Goal: Task Accomplishment & Management: Complete application form

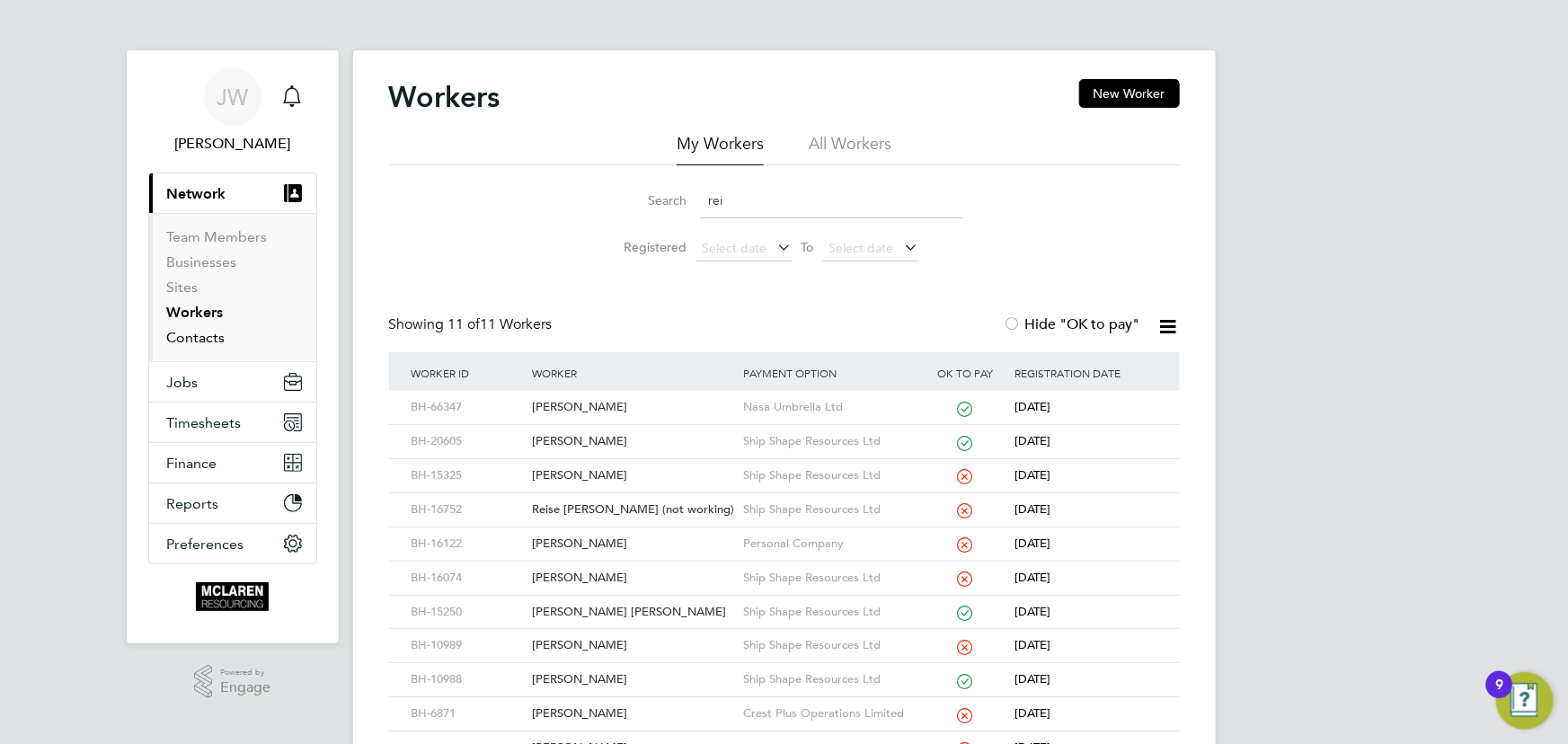
click at [207, 342] on link "Contacts" at bounding box center [196, 337] width 58 height 17
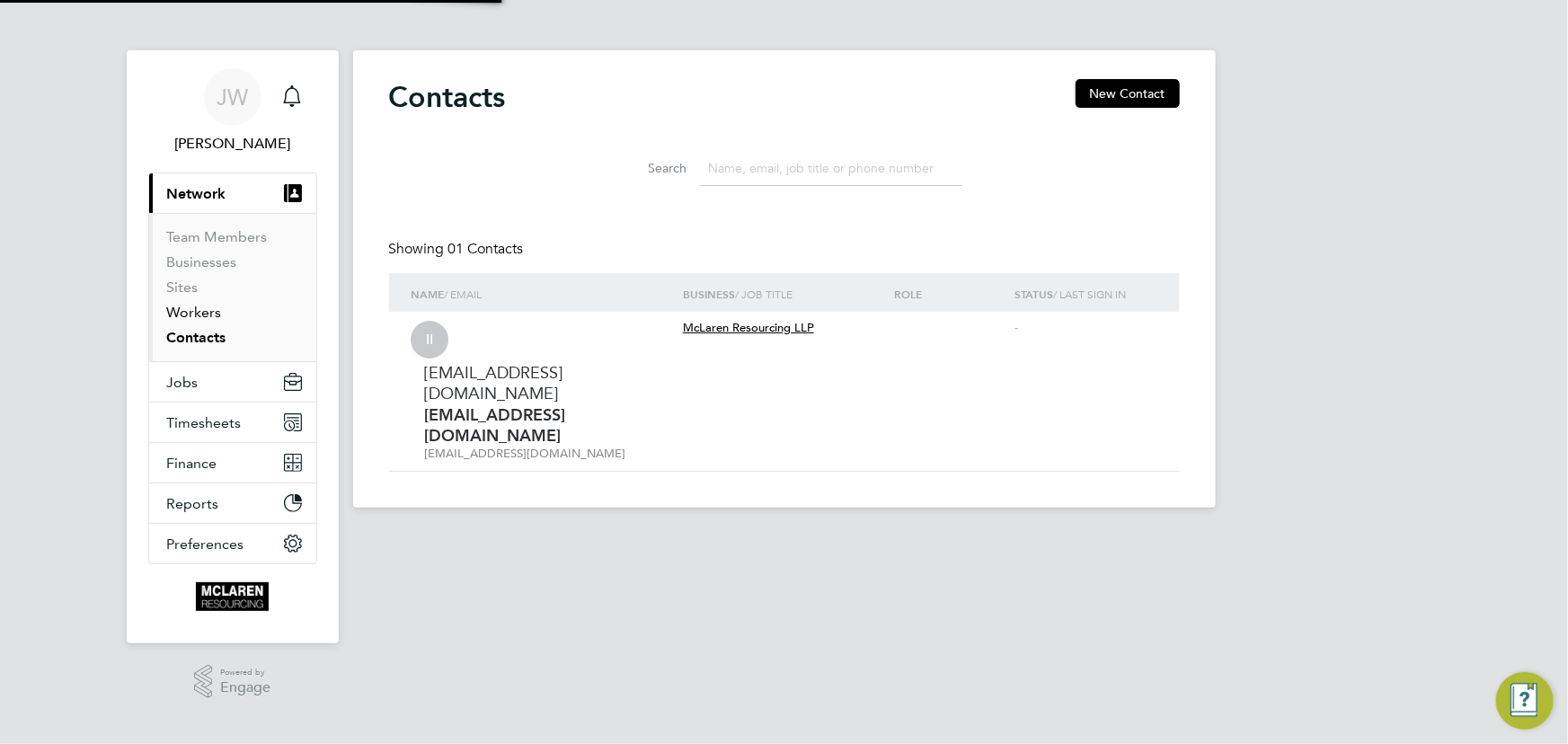
click at [201, 305] on link "Workers" at bounding box center [195, 311] width 55 height 17
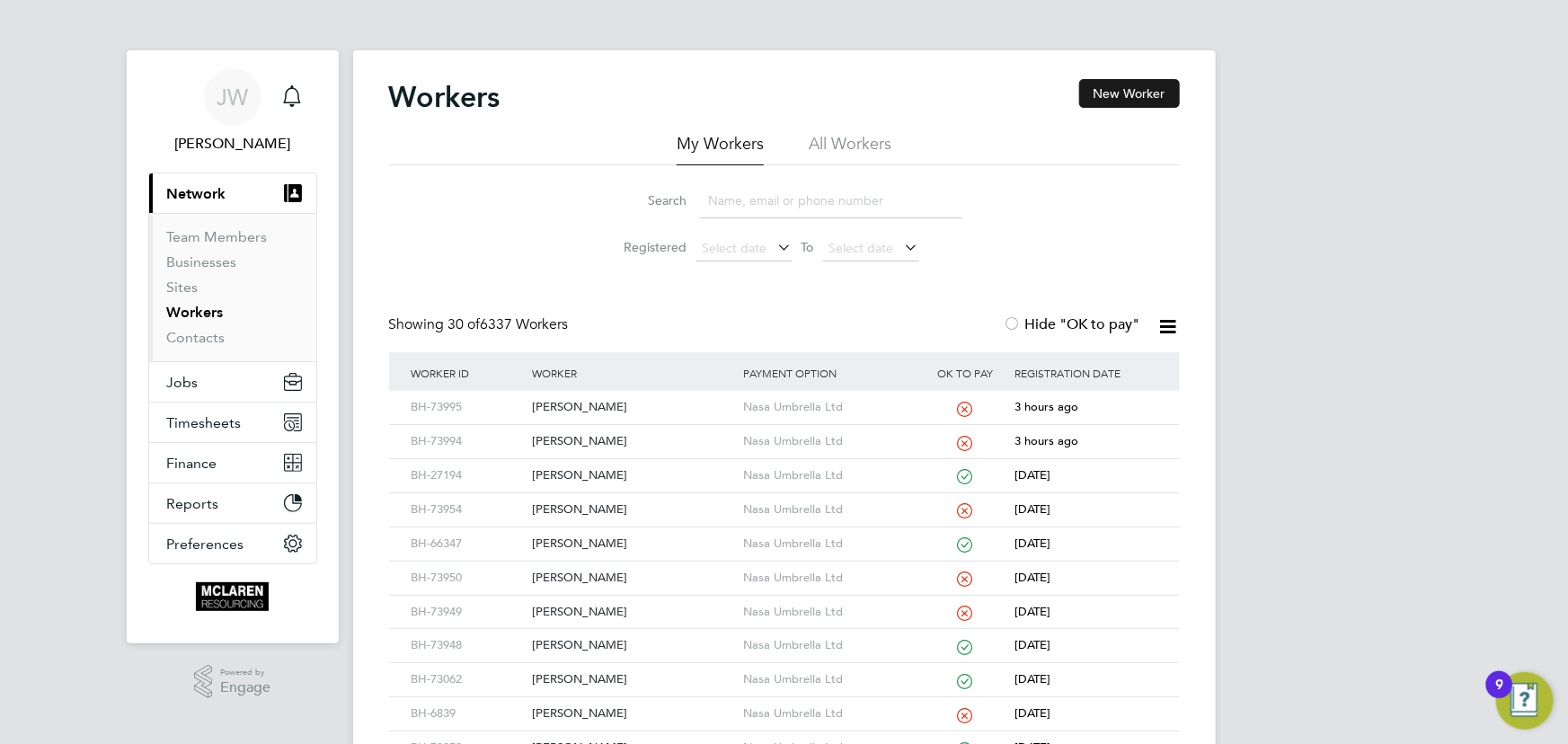
click at [1145, 90] on button "New Worker" at bounding box center [1129, 93] width 101 height 29
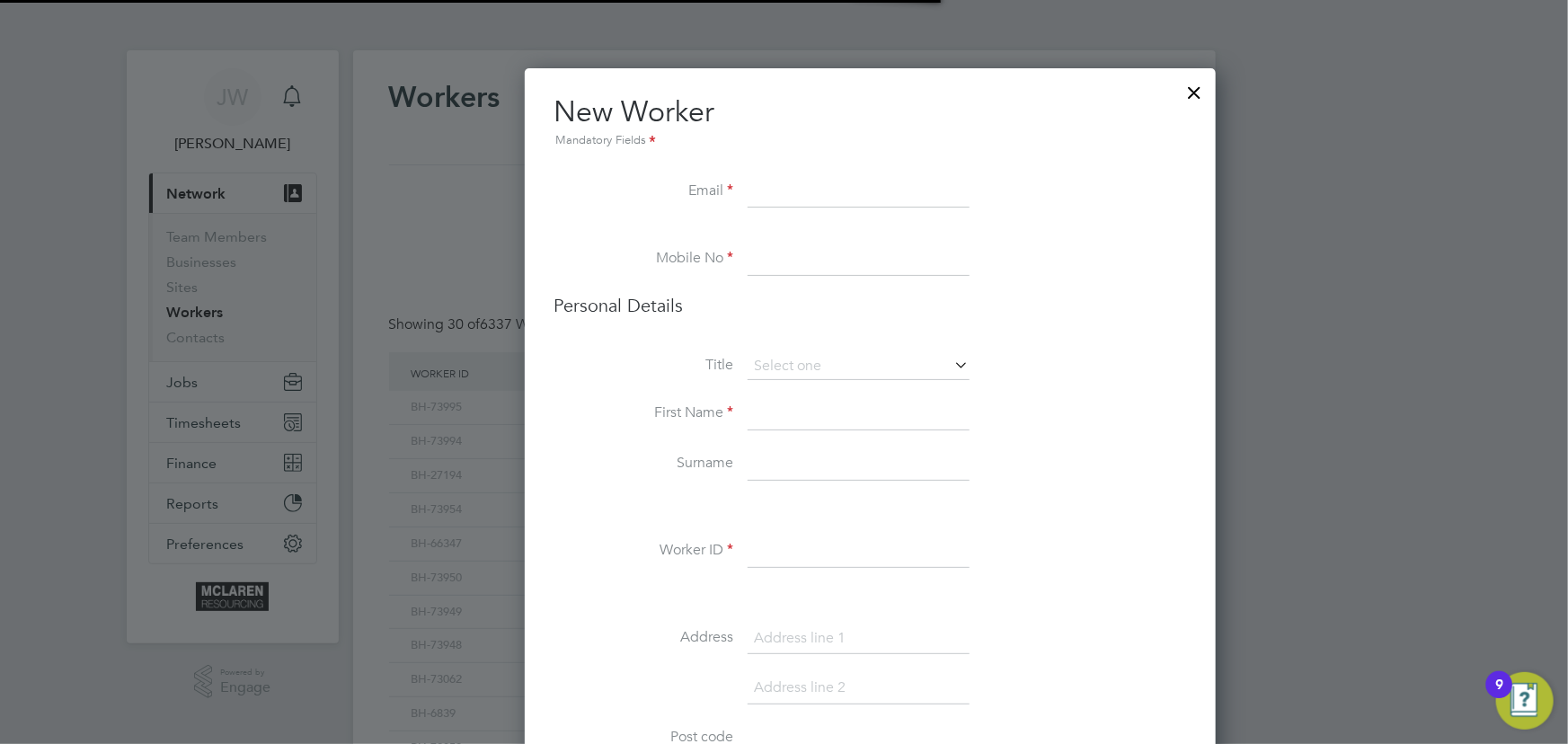
scroll to position [2034, 732]
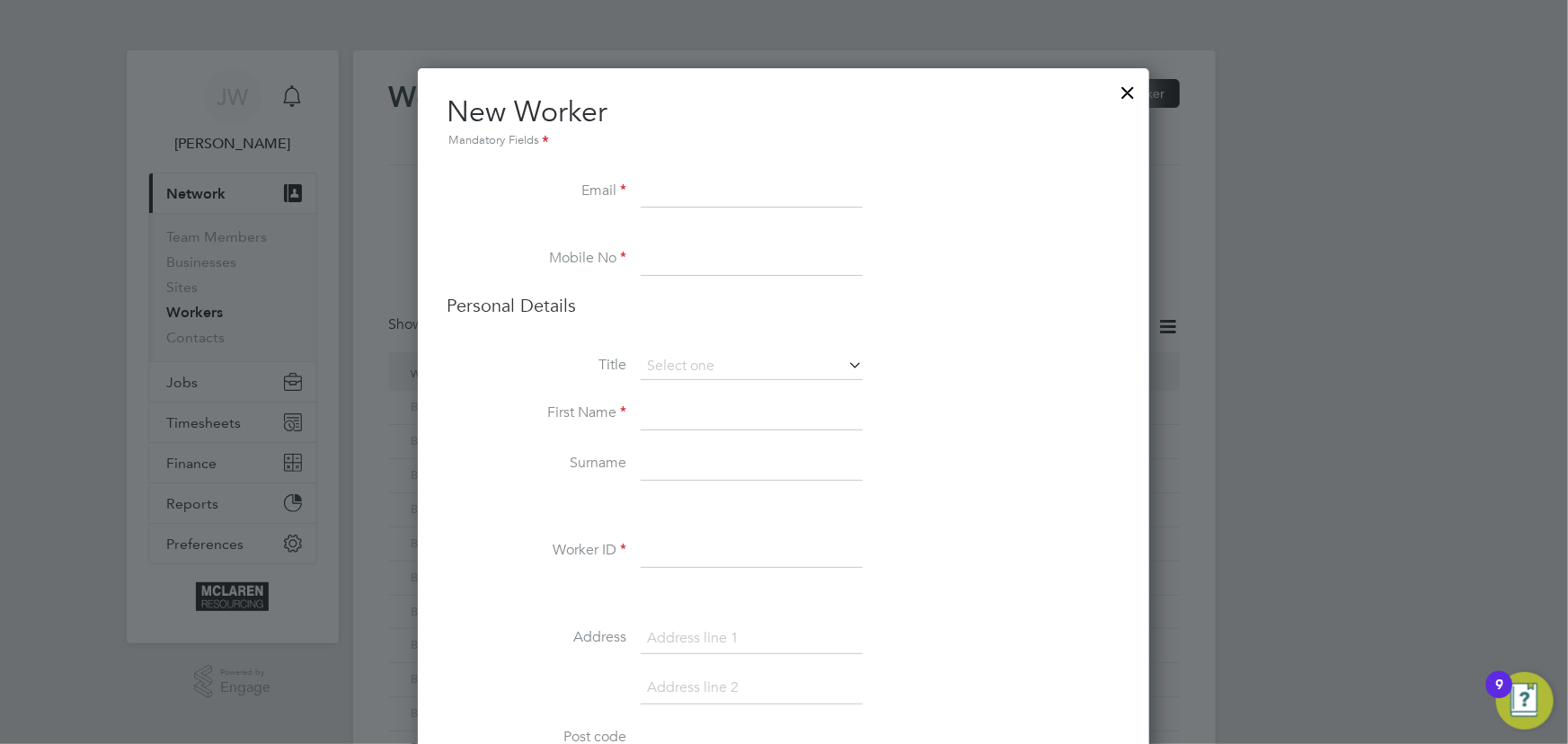
paste input "paul@frost-solutions.co.uk"
type input "paul@frost-solutions.co.uk"
click at [693, 410] on input at bounding box center [751, 414] width 222 height 33
drag, startPoint x: 702, startPoint y: 257, endPoint x: 723, endPoint y: 274, distance: 27.0
click at [702, 257] on input at bounding box center [751, 259] width 222 height 33
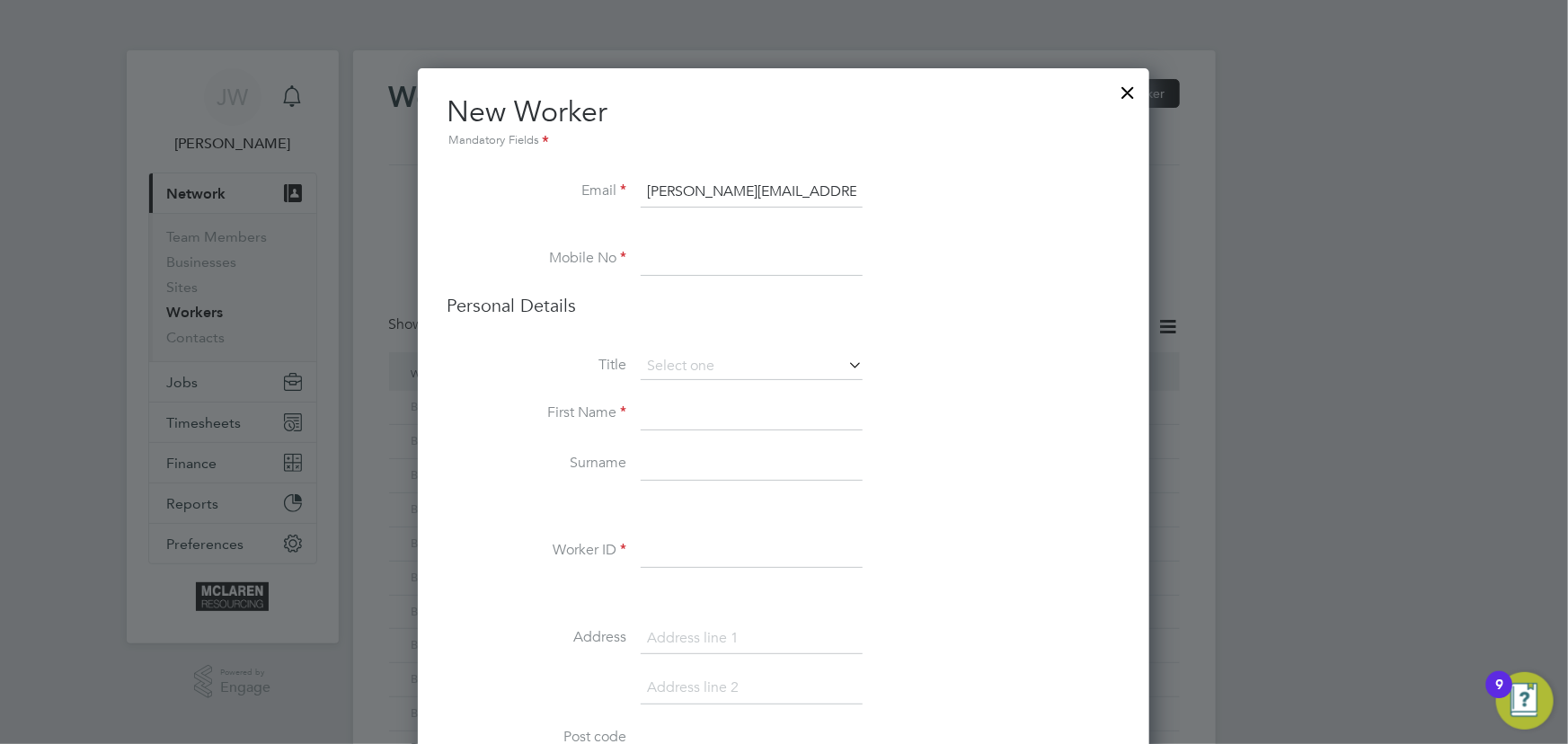
paste input "07780622373"
type input "07780622373"
click at [687, 415] on input at bounding box center [751, 414] width 222 height 33
type input "Paul"
click at [673, 473] on input at bounding box center [751, 464] width 222 height 33
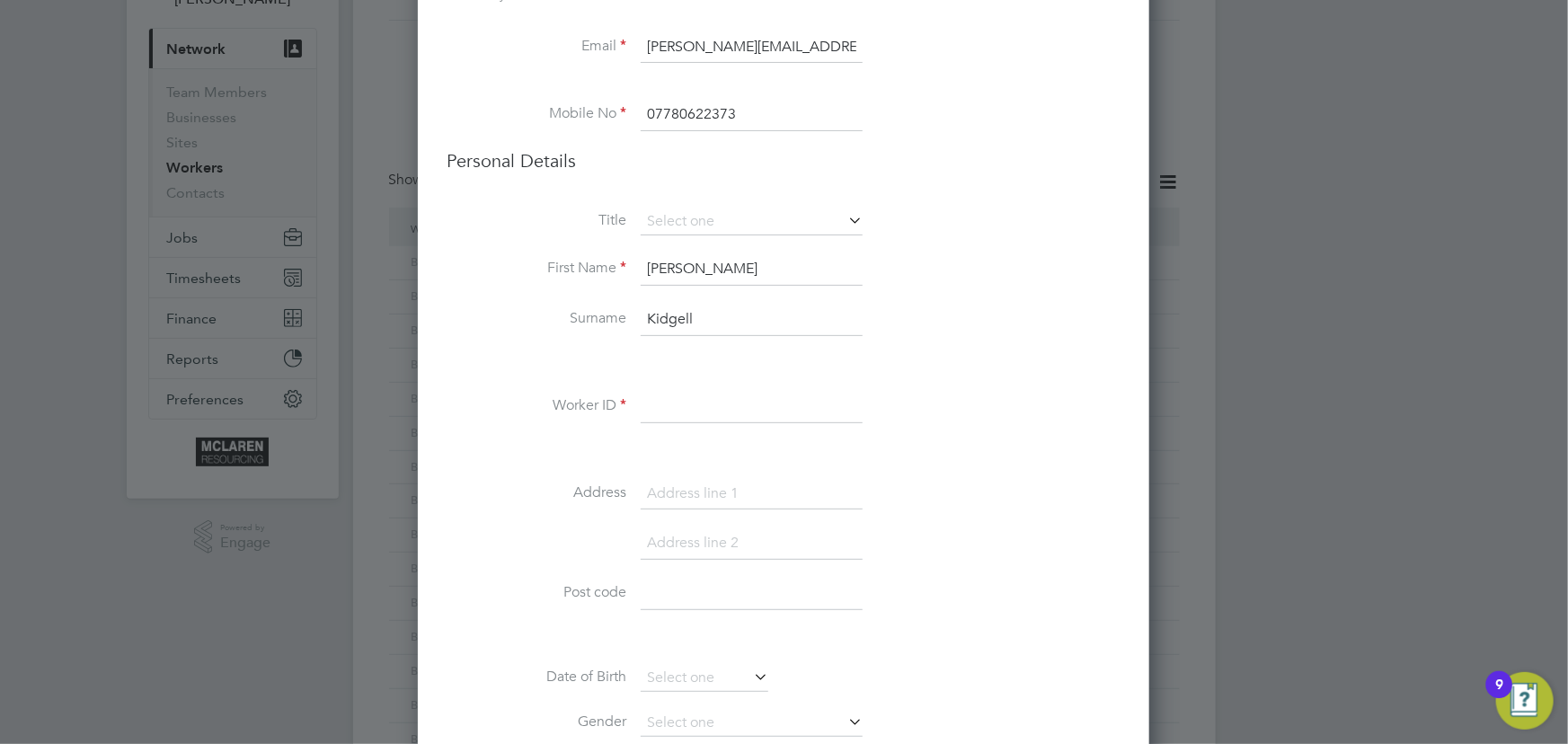
scroll to position [326, 0]
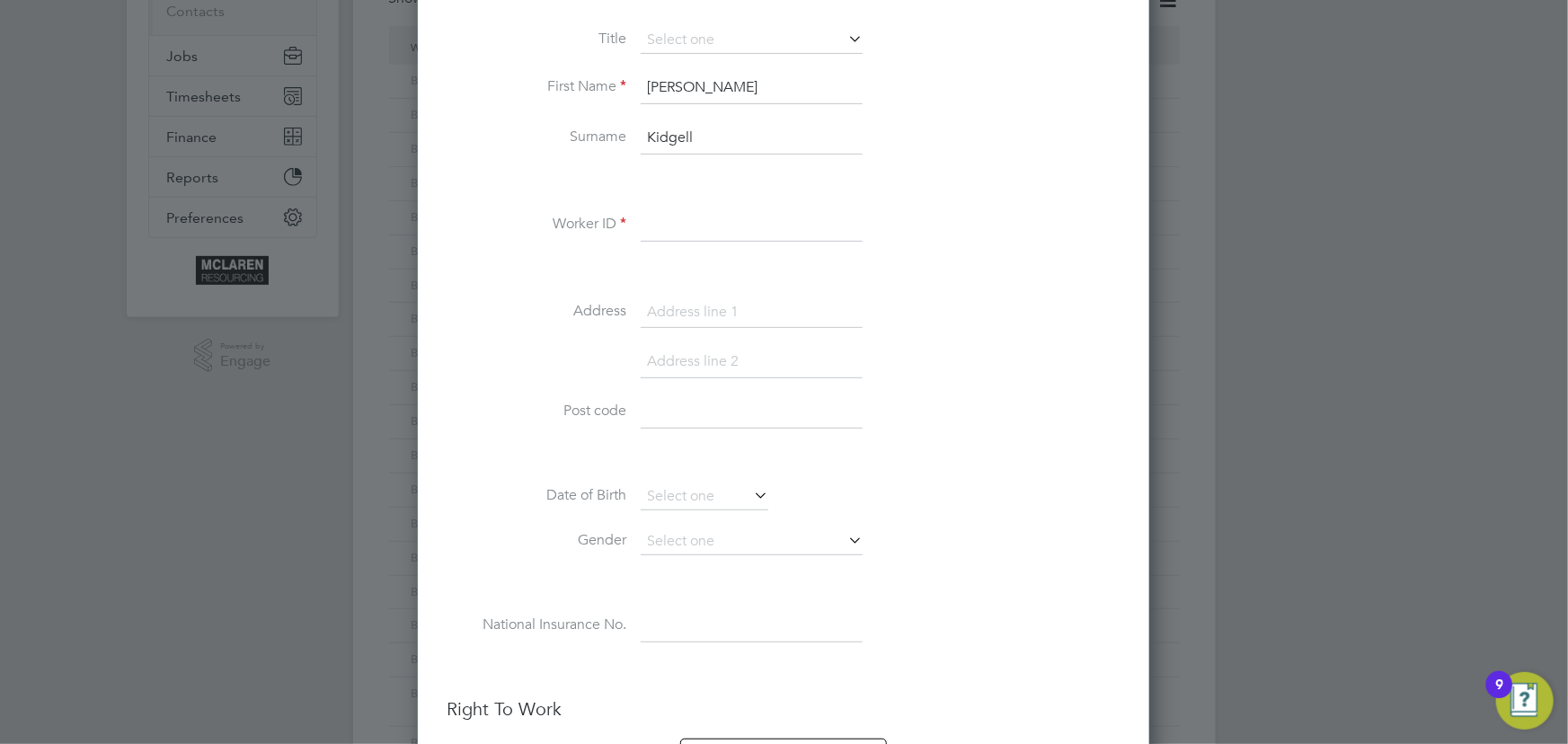
type input "Kidgell"
click at [688, 241] on li "Worker ID" at bounding box center [784, 234] width 674 height 50
click at [688, 234] on input at bounding box center [751, 225] width 222 height 33
type input "BH-93997"
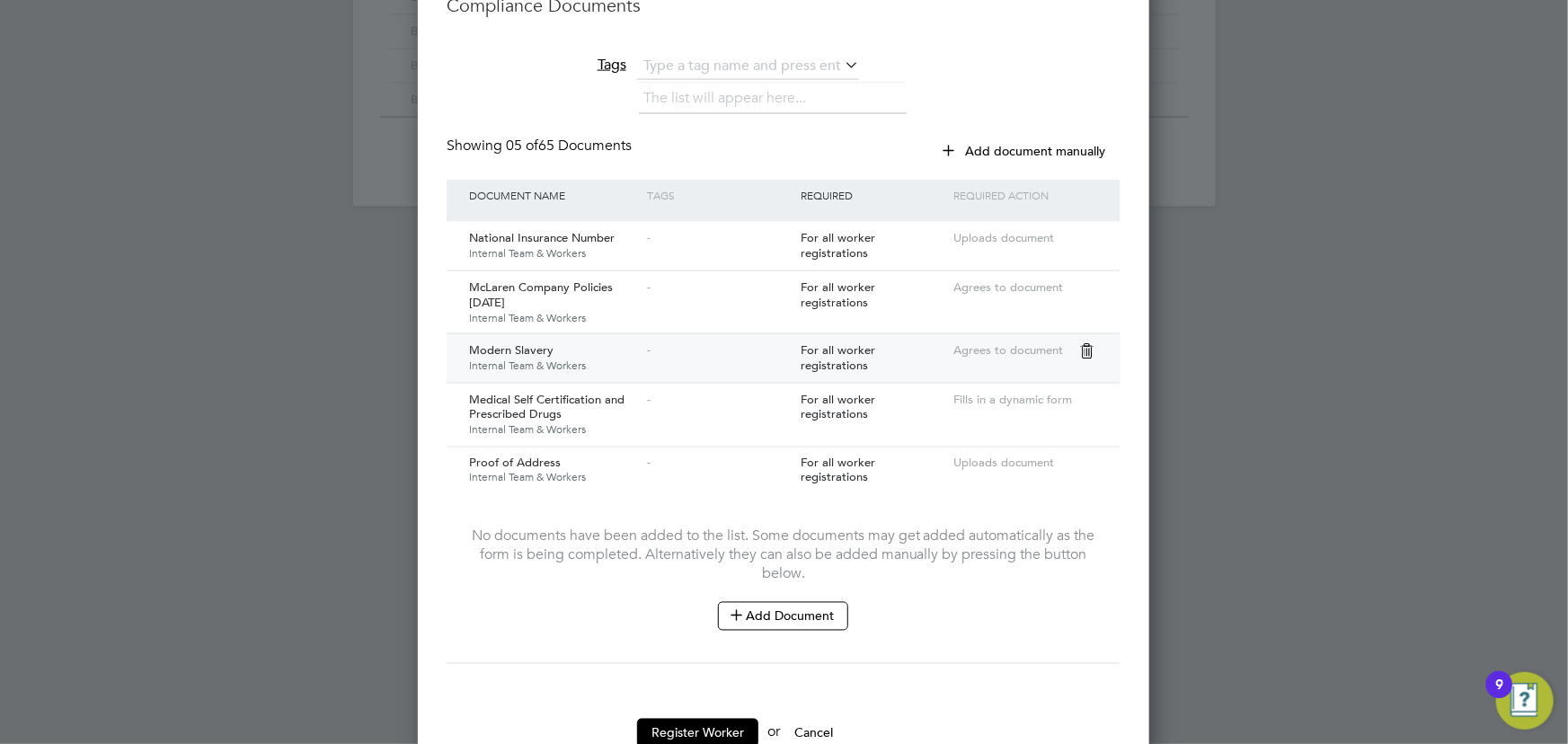
scroll to position [1358, 0]
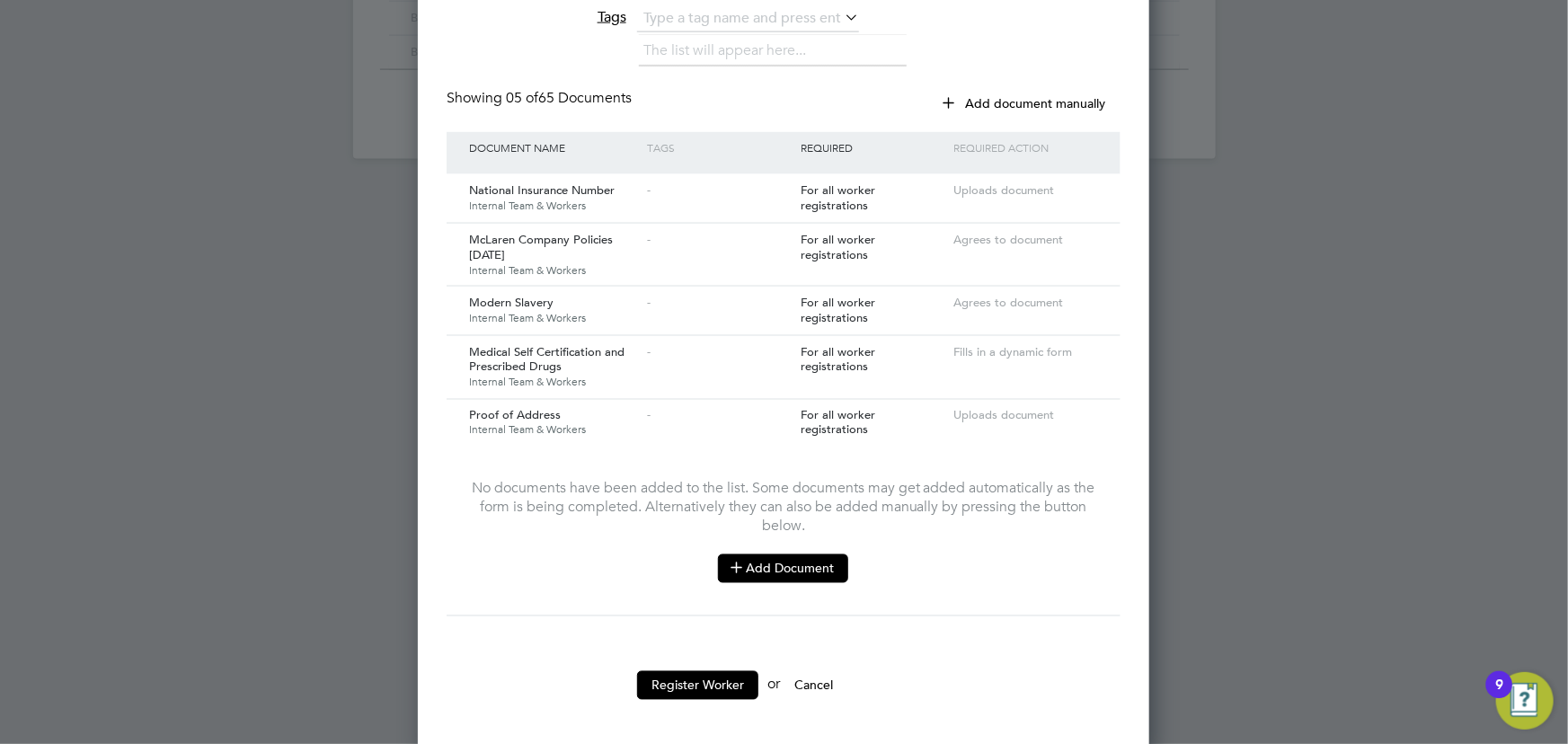
click at [793, 555] on button "Add Document" at bounding box center [784, 569] width 130 height 29
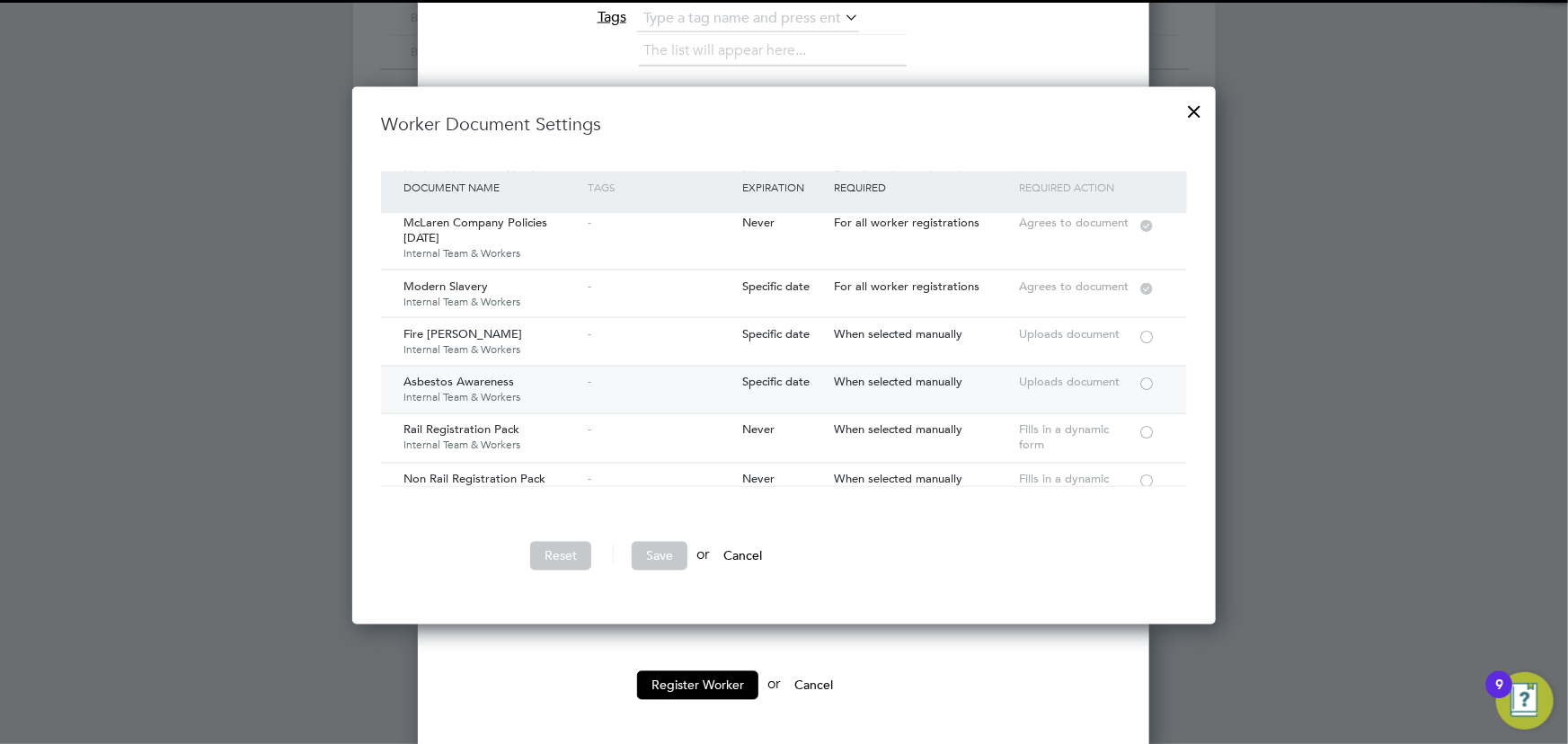
scroll to position [163, 0]
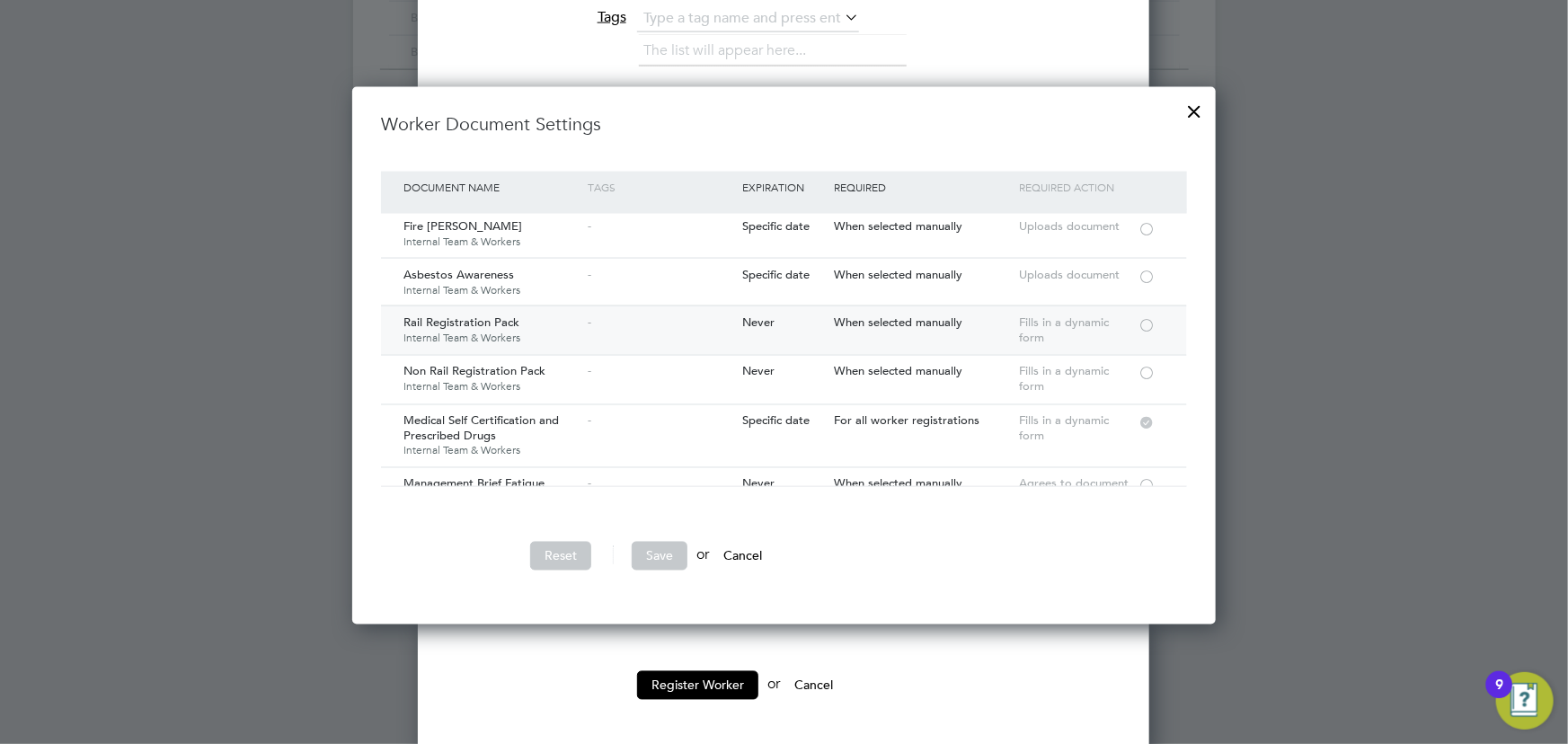
click at [1151, 321] on div at bounding box center [1146, 324] width 18 height 14
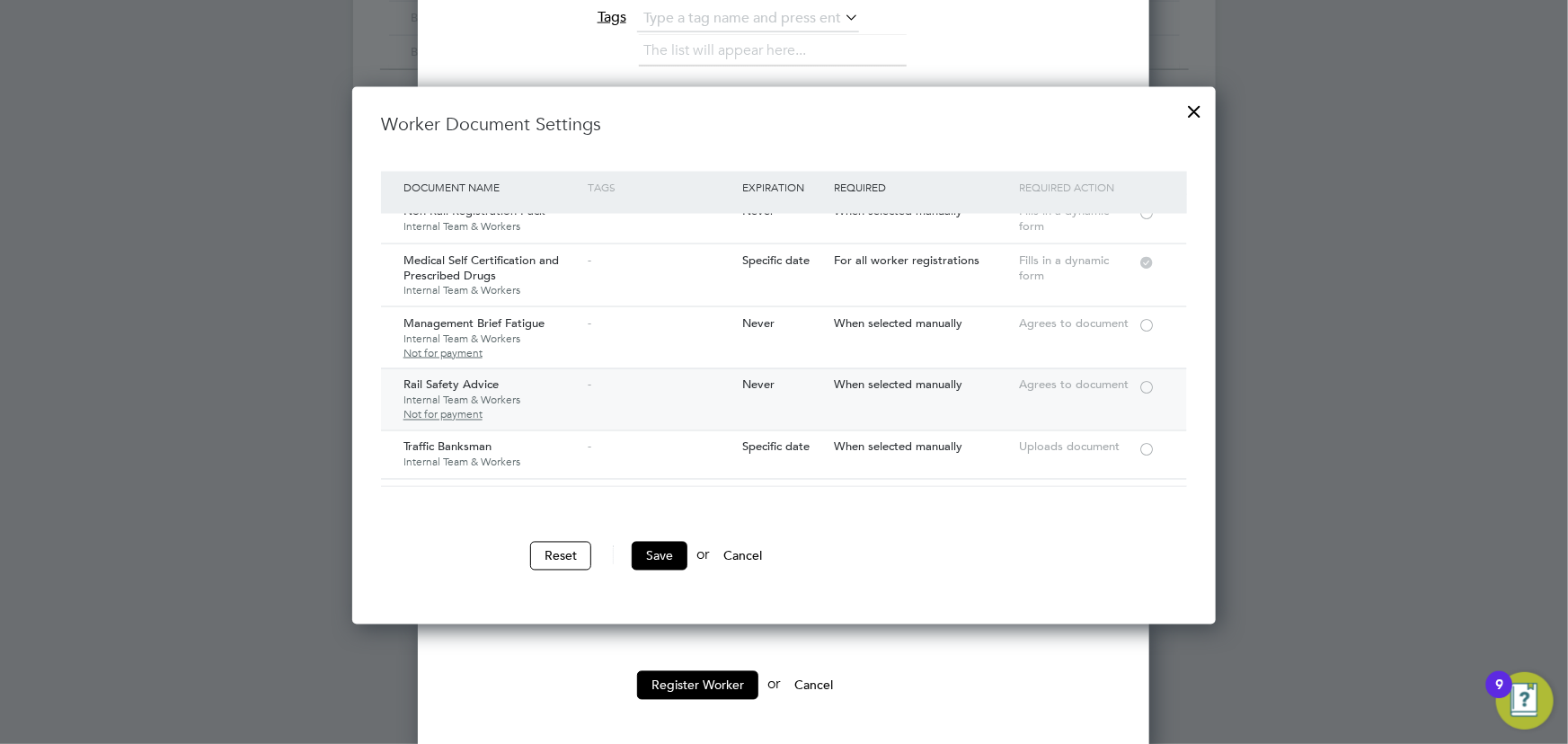
scroll to position [326, 0]
click at [1147, 317] on div at bounding box center [1146, 321] width 18 height 14
click at [1147, 382] on div at bounding box center [1146, 384] width 18 height 14
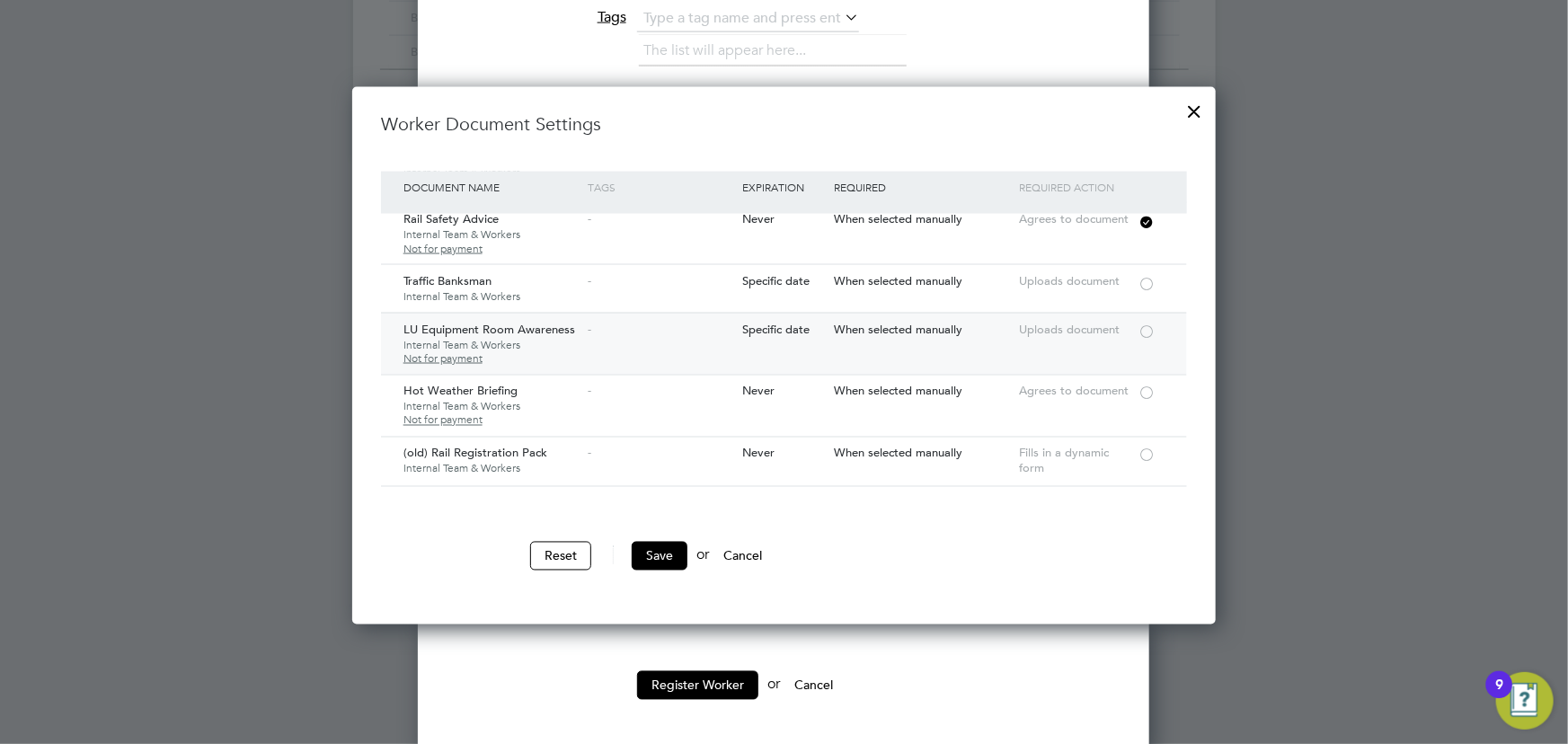
scroll to position [572, 0]
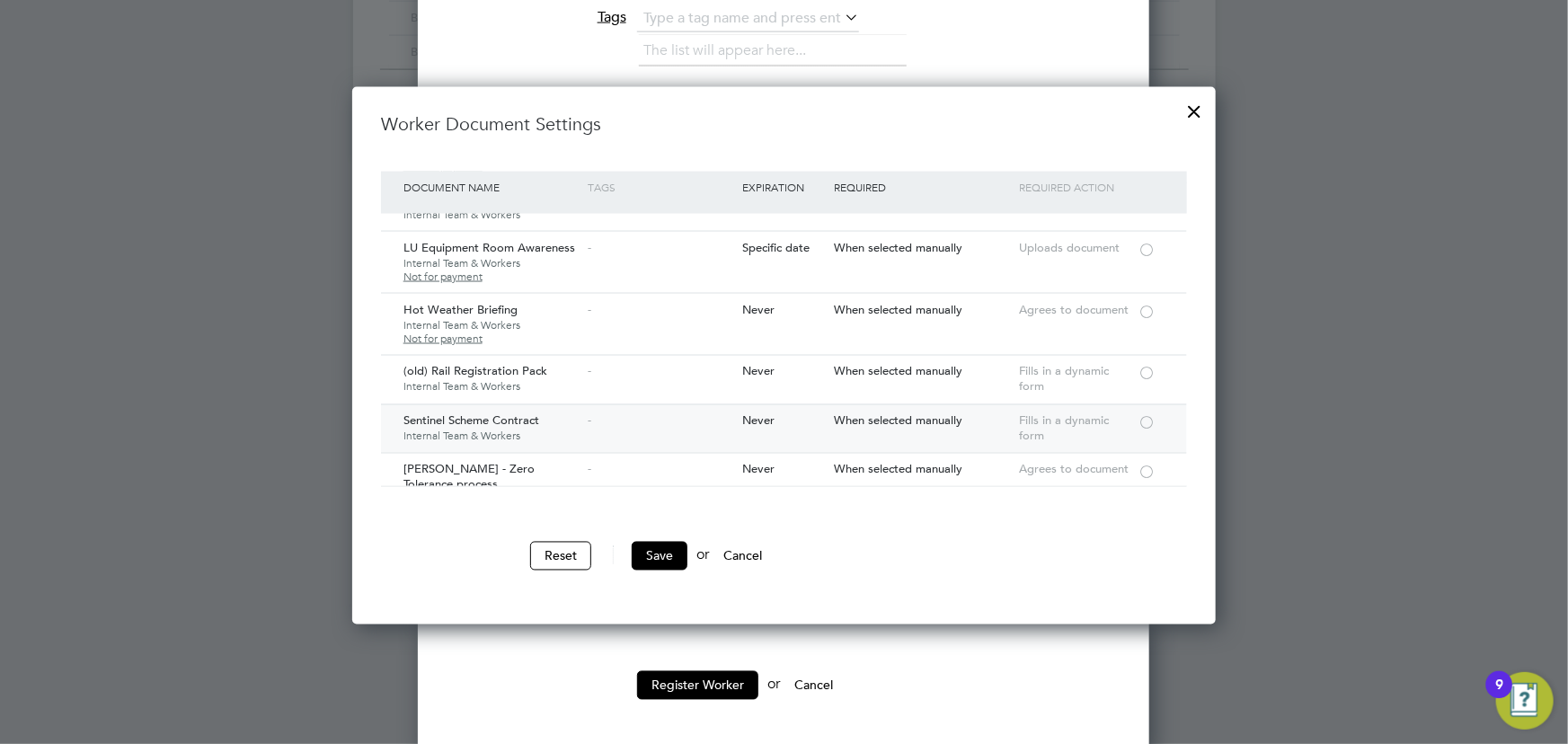
click at [1146, 421] on div at bounding box center [1146, 422] width 18 height 14
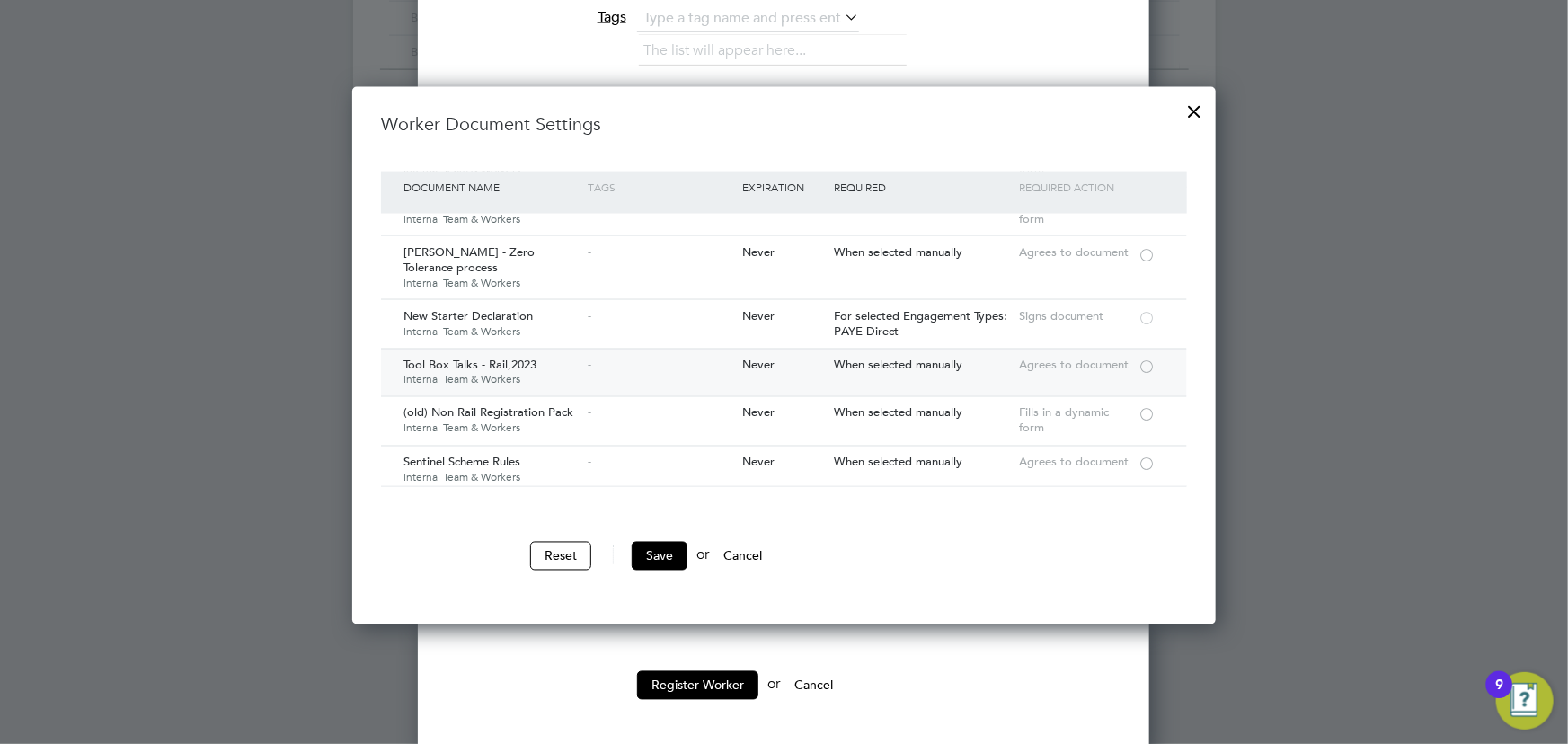
scroll to position [817, 0]
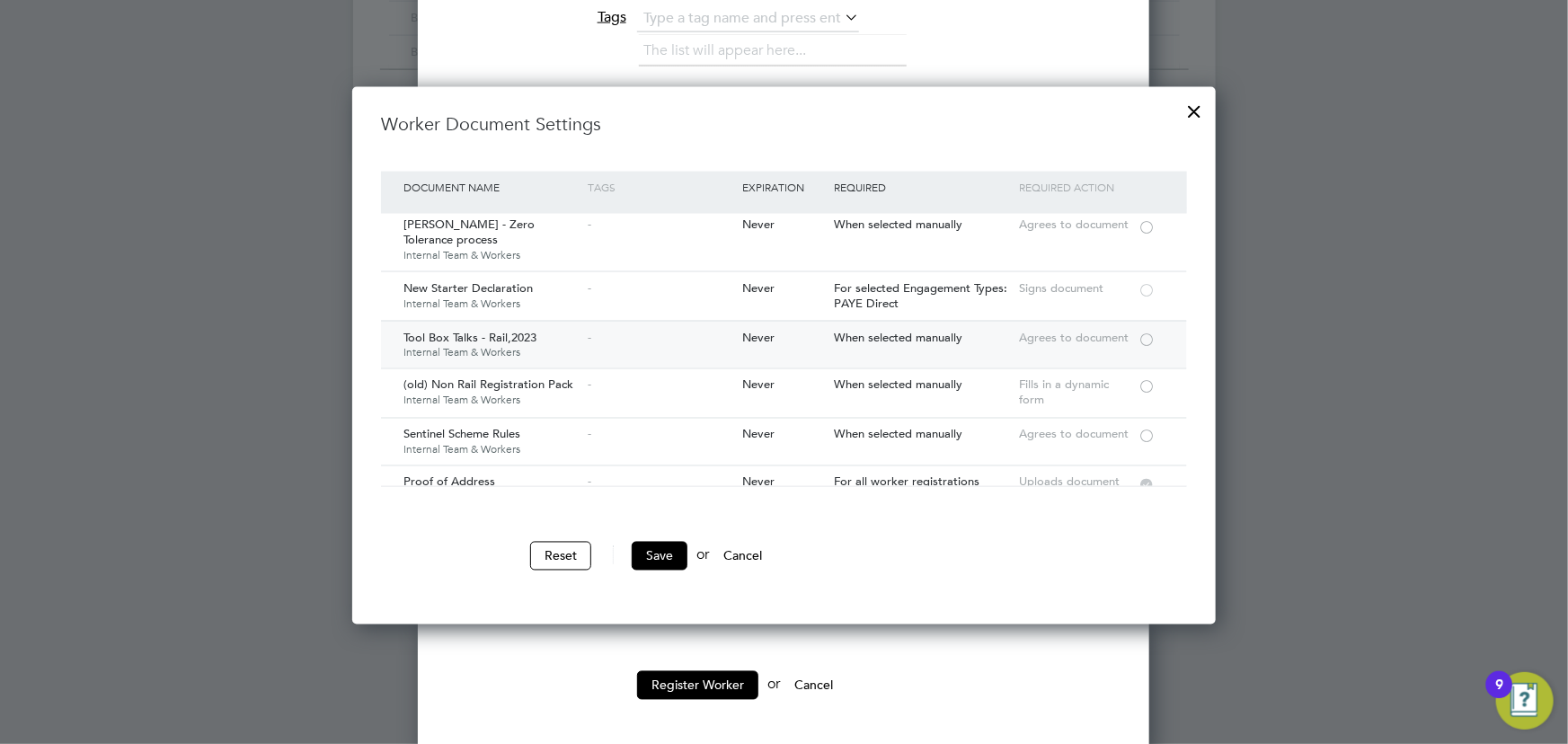
click at [1143, 338] on div at bounding box center [1146, 338] width 18 height 14
click at [1151, 437] on div at bounding box center [1146, 436] width 18 height 14
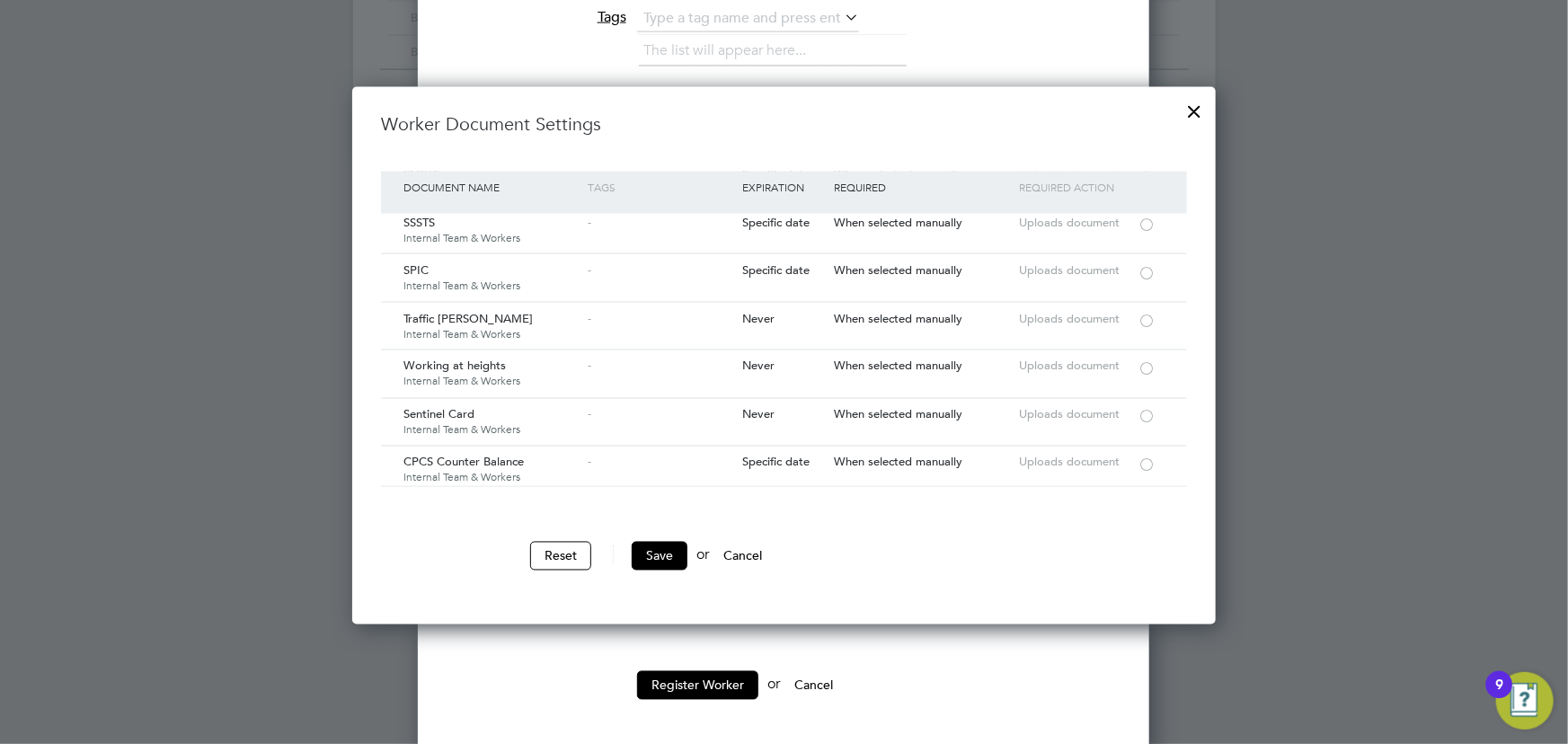
scroll to position [2858, 0]
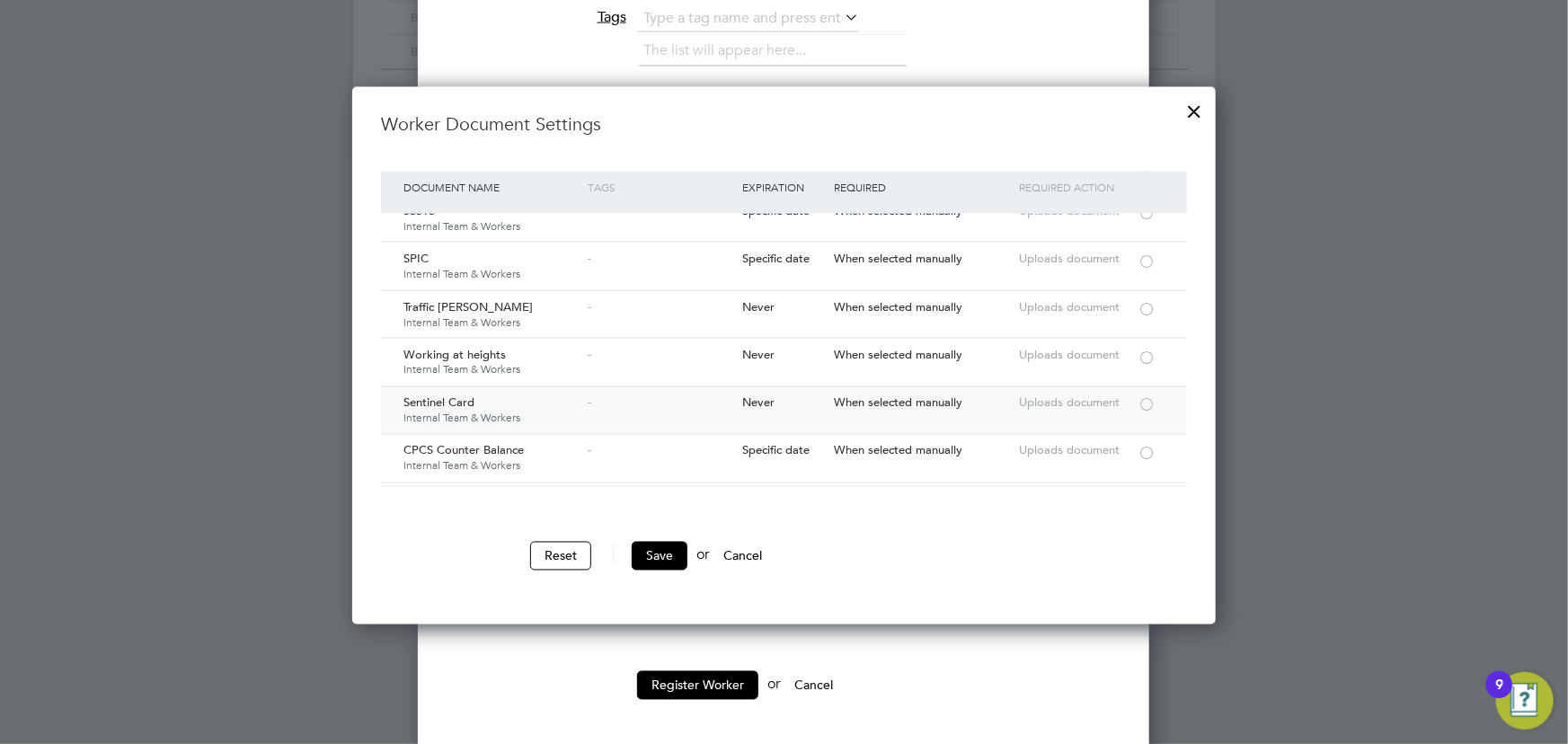
click at [1146, 397] on div at bounding box center [1146, 404] width 18 height 14
click at [665, 557] on button "Save" at bounding box center [659, 556] width 56 height 29
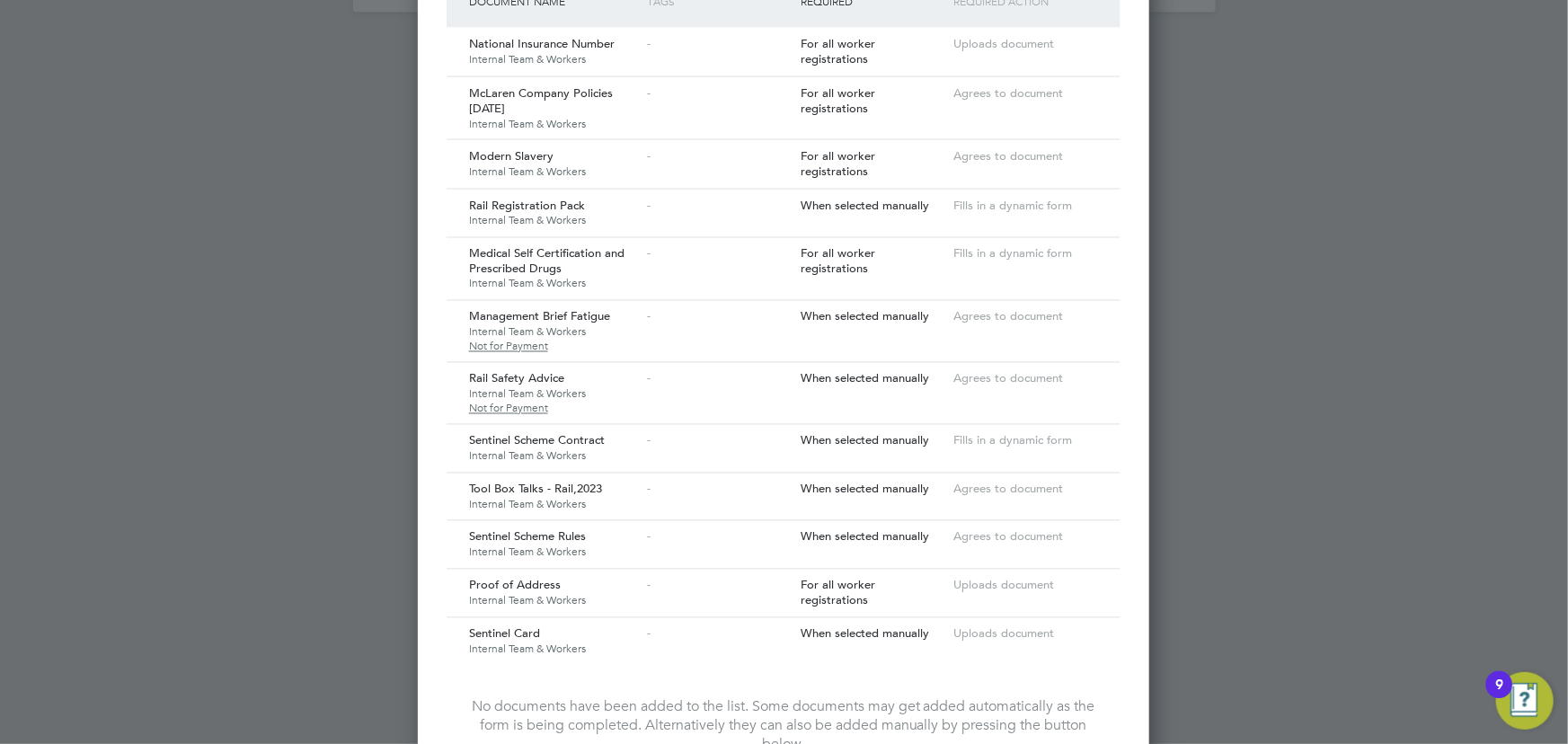
scroll to position [1722, 0]
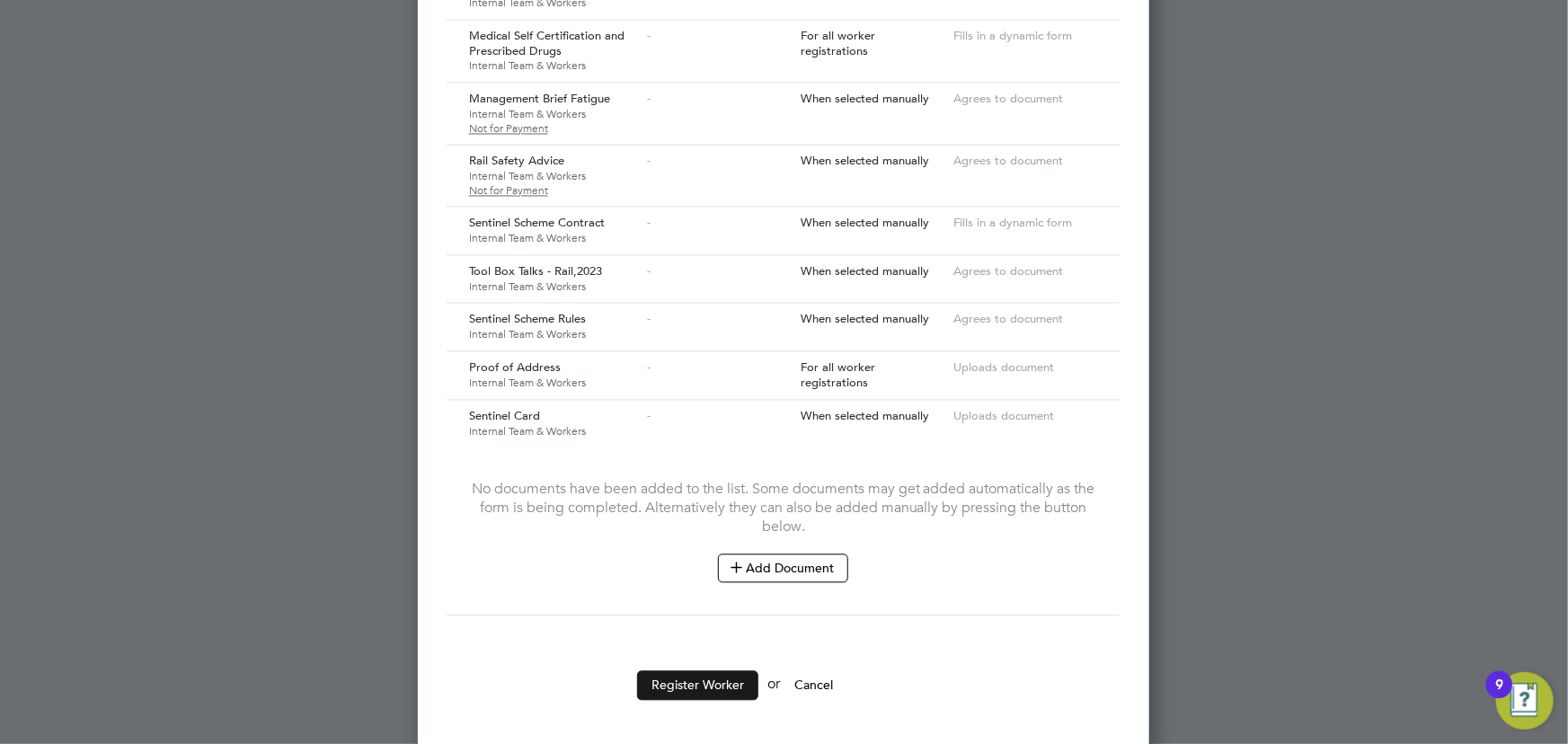
drag, startPoint x: 746, startPoint y: 681, endPoint x: 775, endPoint y: 677, distance: 29.3
click at [746, 680] on button "Register Worker" at bounding box center [697, 685] width 121 height 29
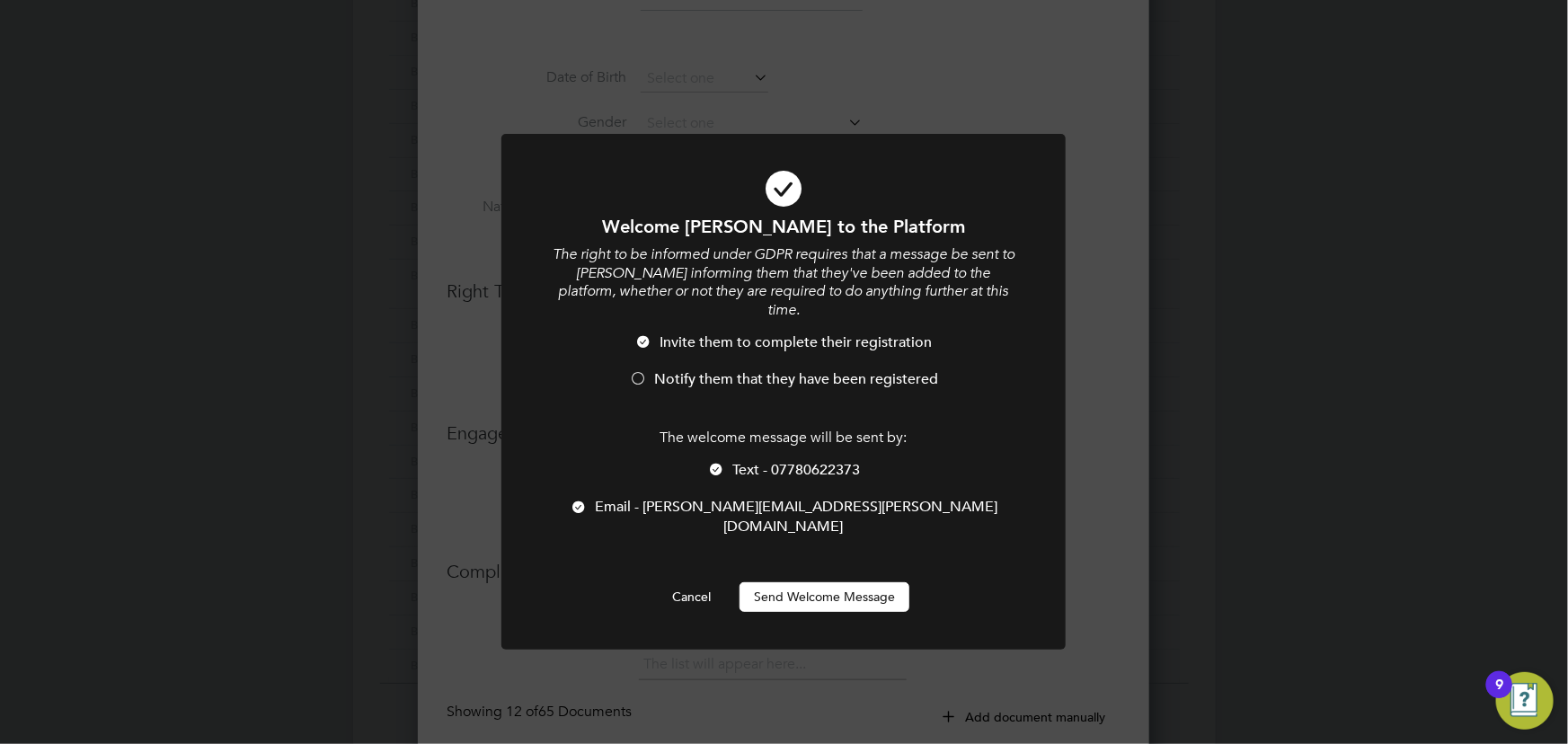
click at [877, 582] on button "Send Welcome Message" at bounding box center [824, 596] width 170 height 29
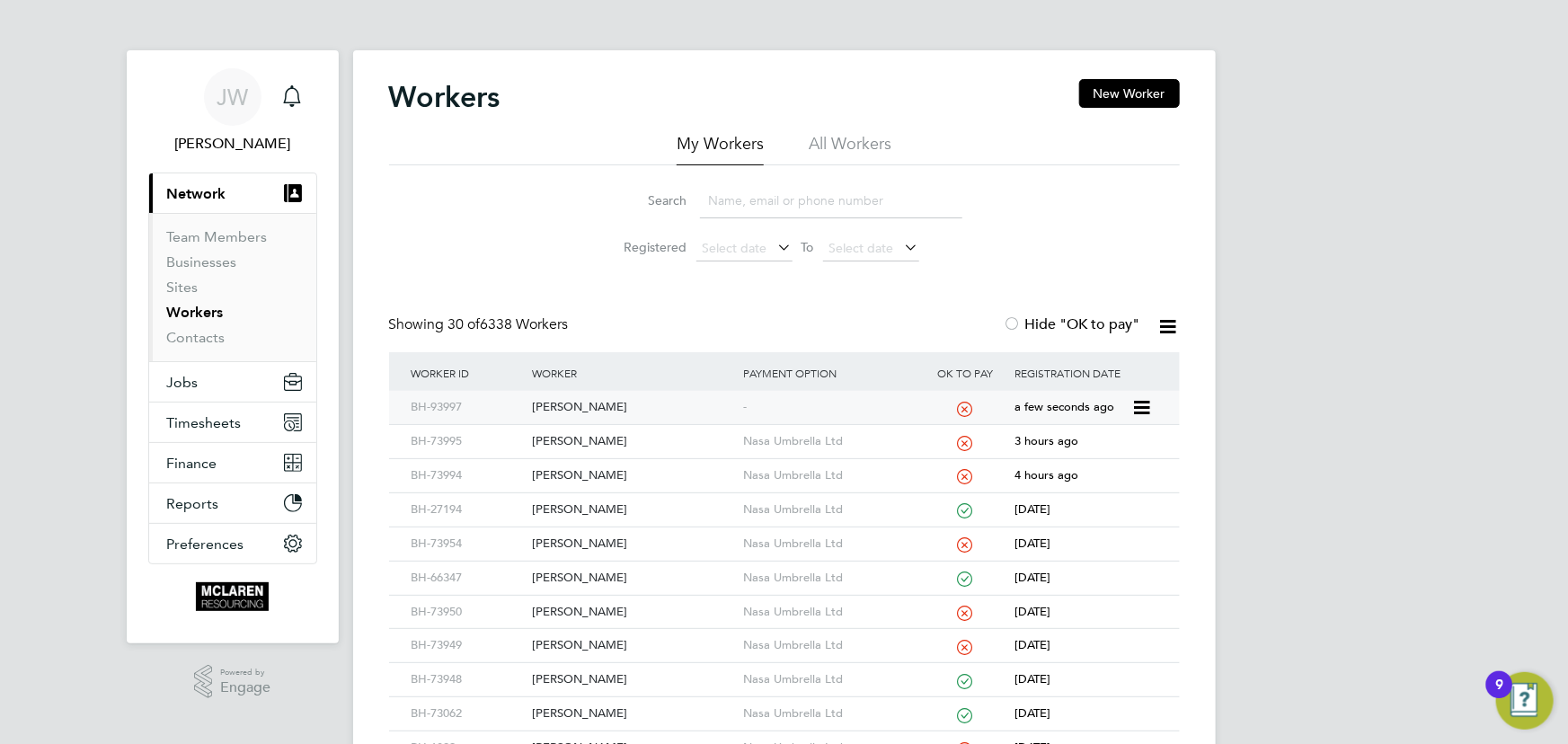
click at [579, 409] on div "Paul Kidgell" at bounding box center [633, 408] width 211 height 34
click at [1128, 93] on button "New Worker" at bounding box center [1129, 93] width 101 height 29
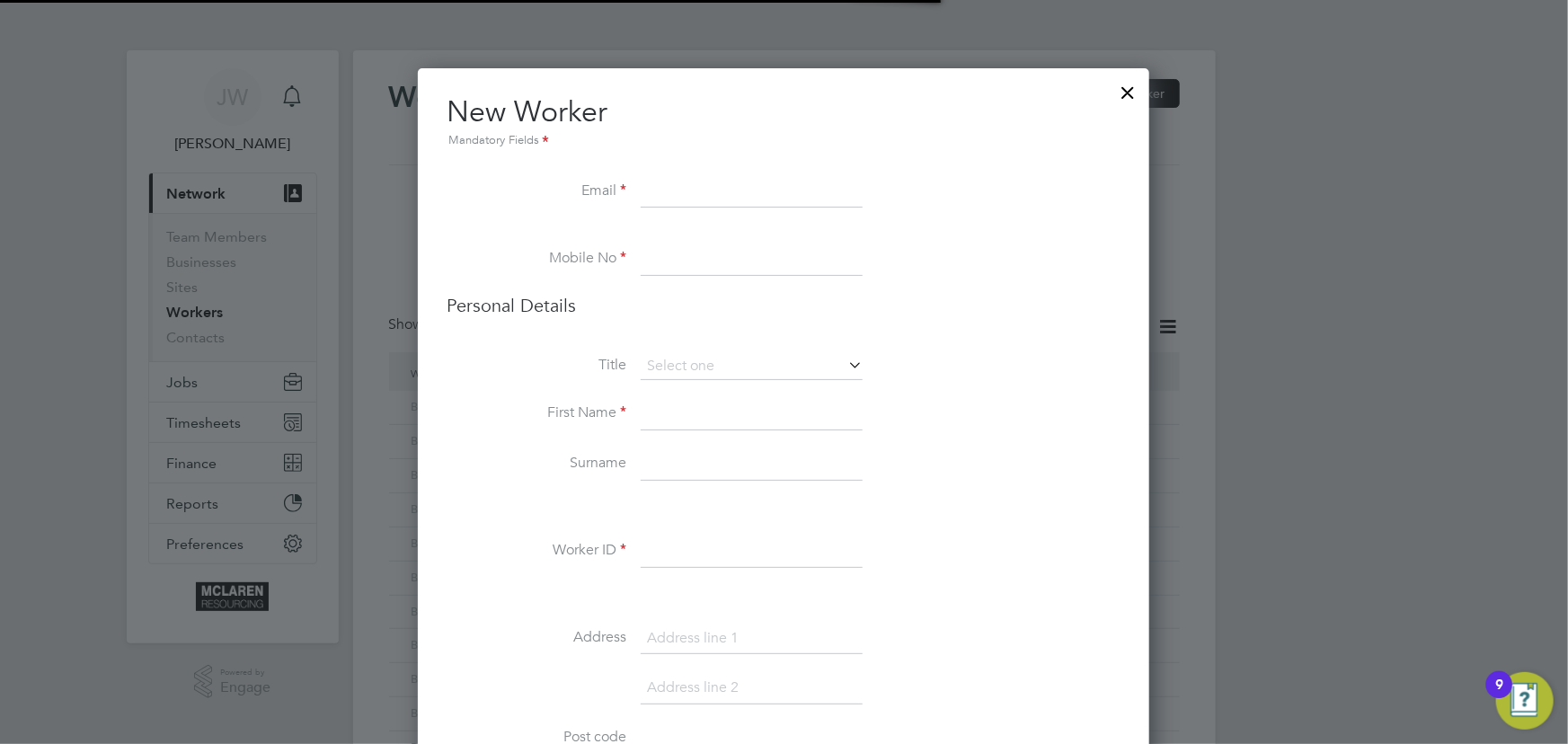
scroll to position [2034, 732]
paste input "James Frost <james@frost-solutions.co.uk>"
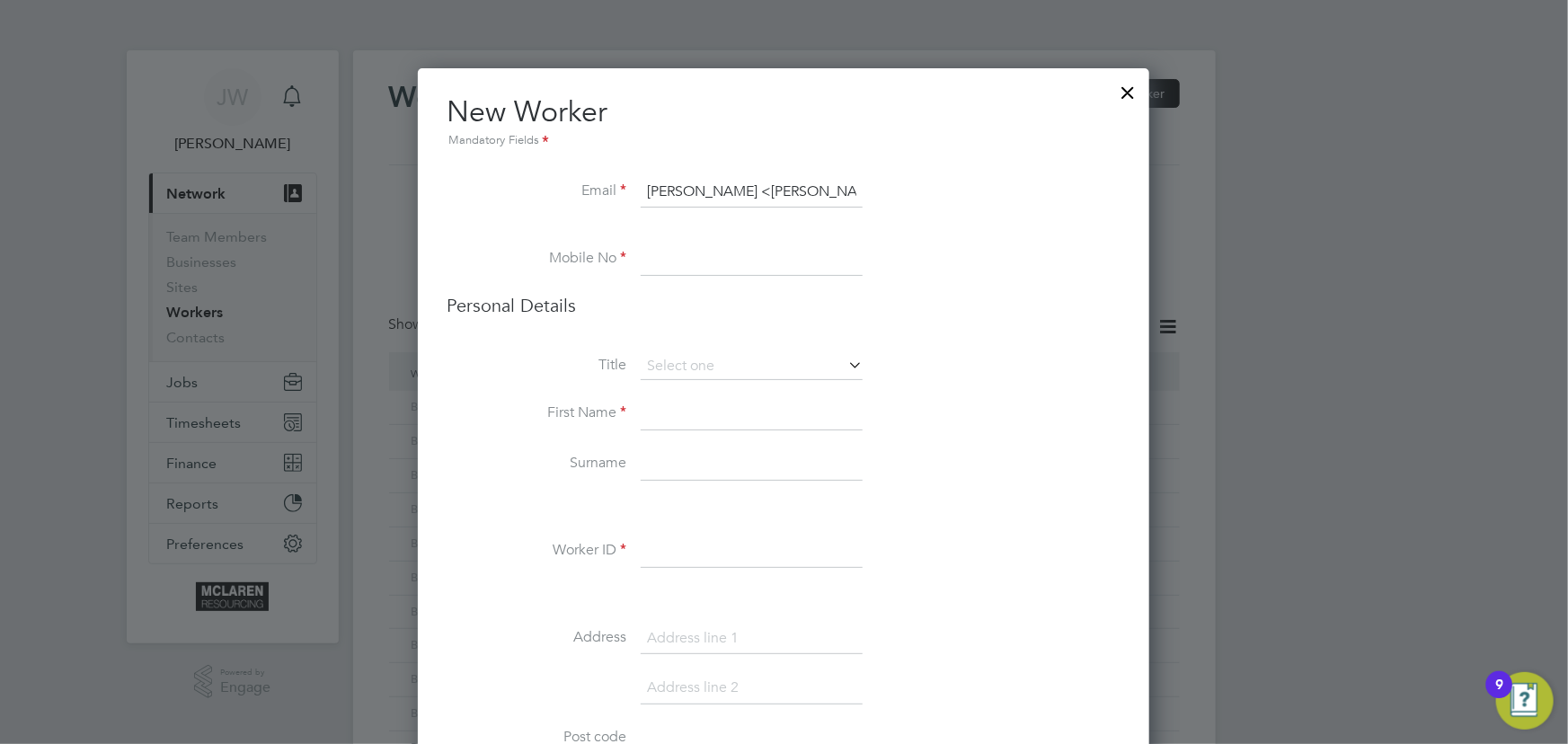
scroll to position [0, 67]
drag, startPoint x: 665, startPoint y: 181, endPoint x: 816, endPoint y: 196, distance: 151.7
click at [666, 181] on input "James Frost <james@frost-solutions.co.uk>" at bounding box center [751, 192] width 222 height 33
click at [841, 191] on input "james@frost-solutions.co.uk>" at bounding box center [751, 192] width 222 height 33
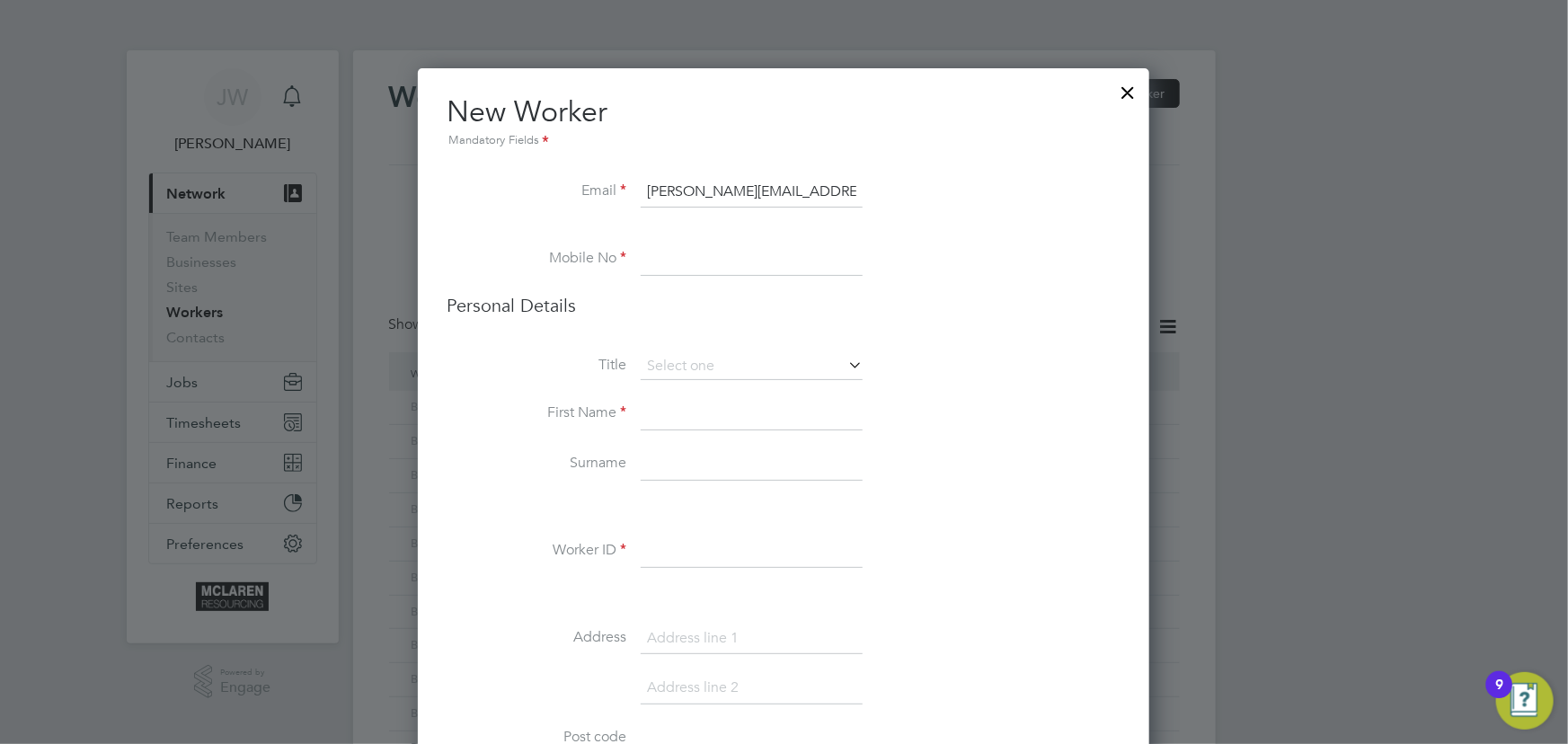
type input "james@frost-solutions.co.uk"
click at [701, 418] on input at bounding box center [751, 414] width 222 height 33
drag, startPoint x: 690, startPoint y: 257, endPoint x: 658, endPoint y: 271, distance: 34.9
click at [690, 257] on input at bounding box center [751, 259] width 222 height 33
paste input "07754969536"
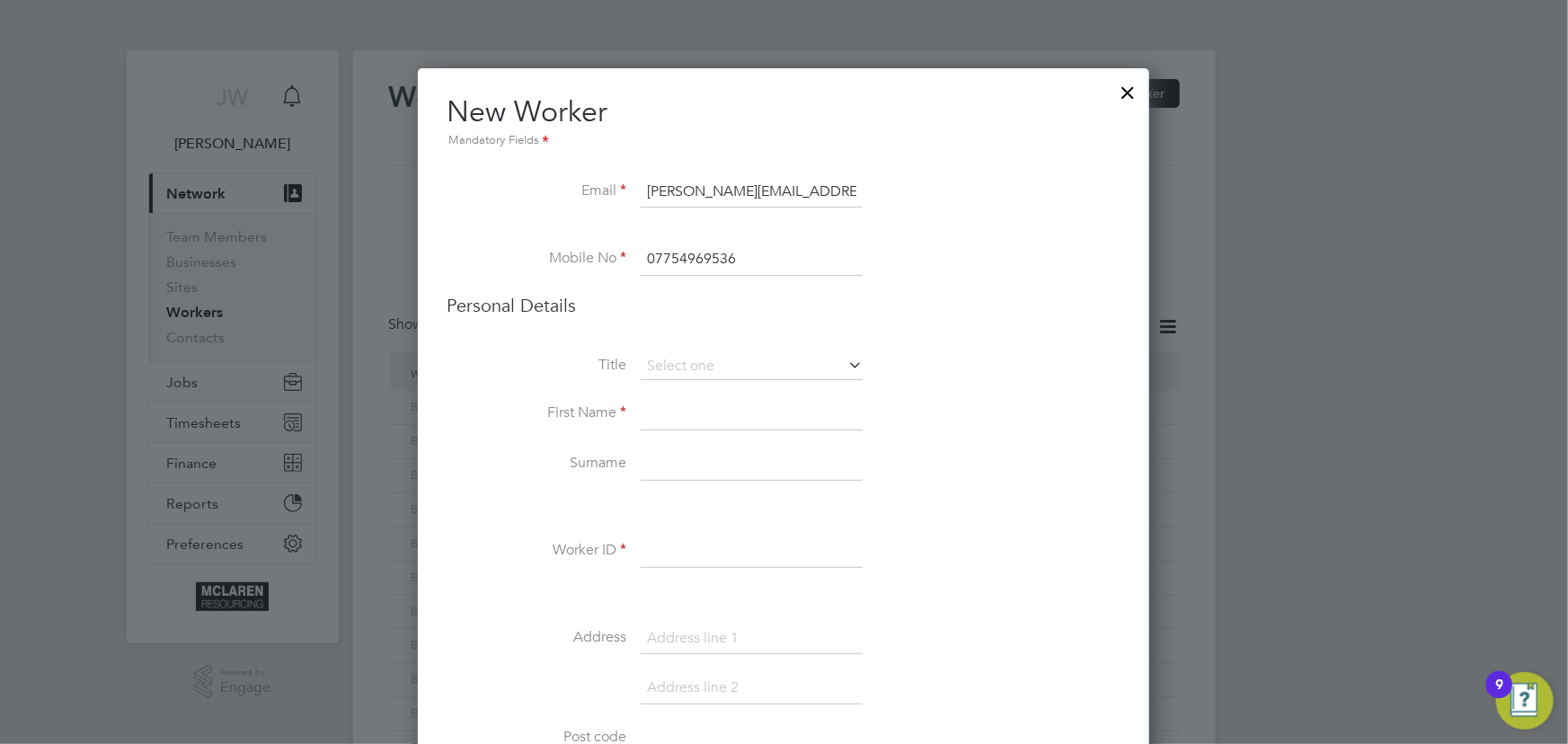
type input "07754969536"
click at [668, 413] on input at bounding box center [751, 414] width 222 height 33
type input "James"
click at [663, 463] on input at bounding box center [751, 464] width 222 height 33
type input "Frost"
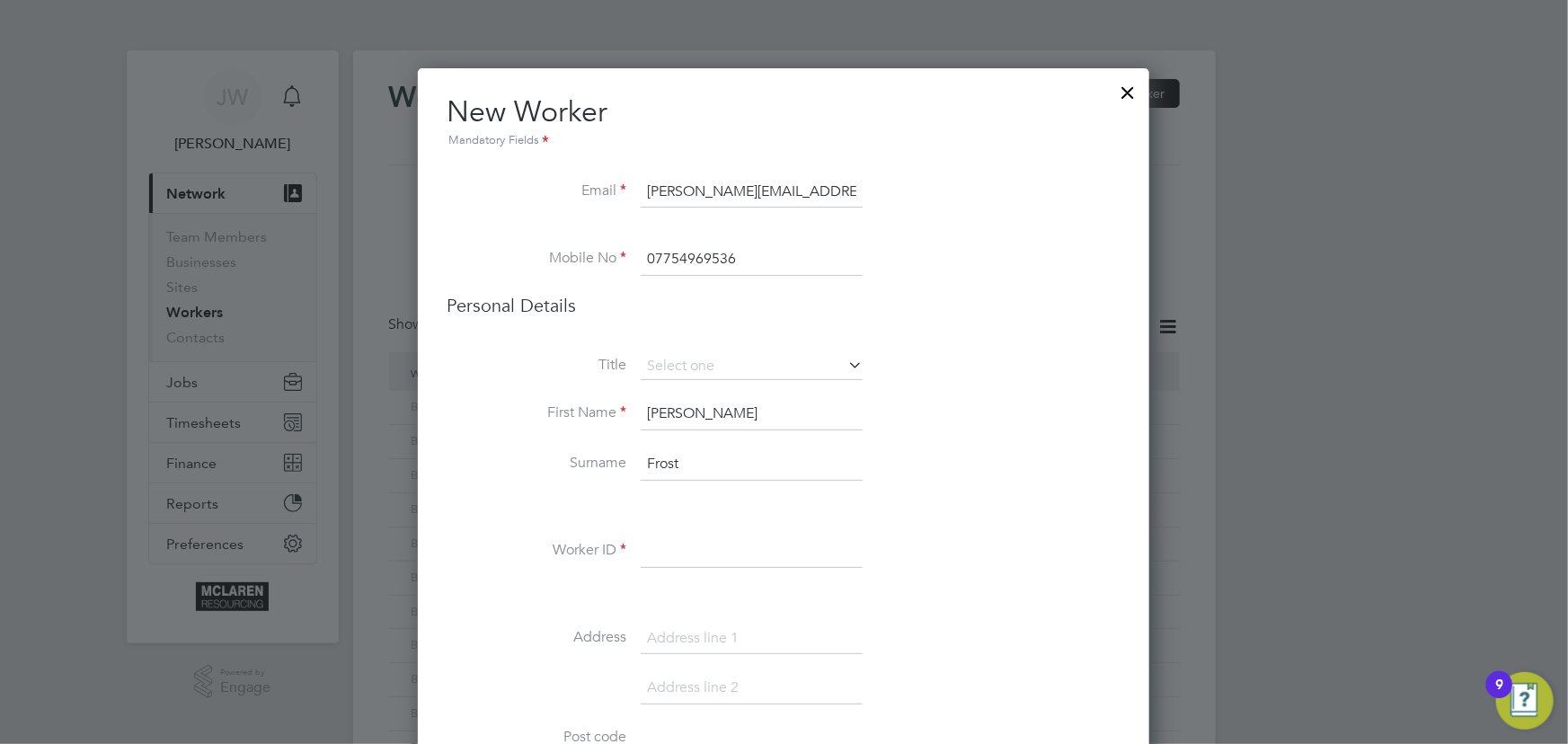
drag, startPoint x: 680, startPoint y: 553, endPoint x: 688, endPoint y: 531, distance: 23.4
click at [683, 552] on input at bounding box center [751, 551] width 222 height 33
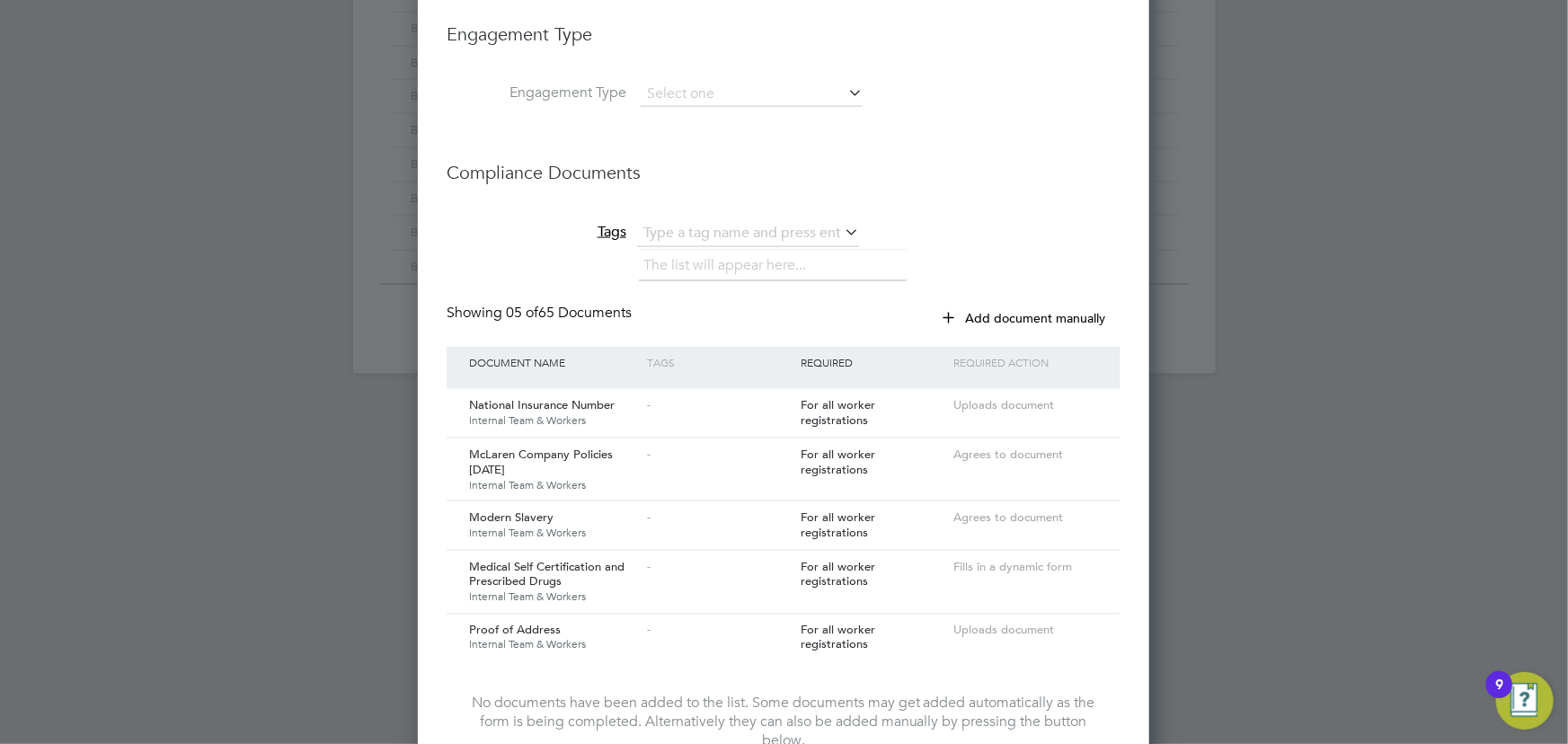
scroll to position [1358, 0]
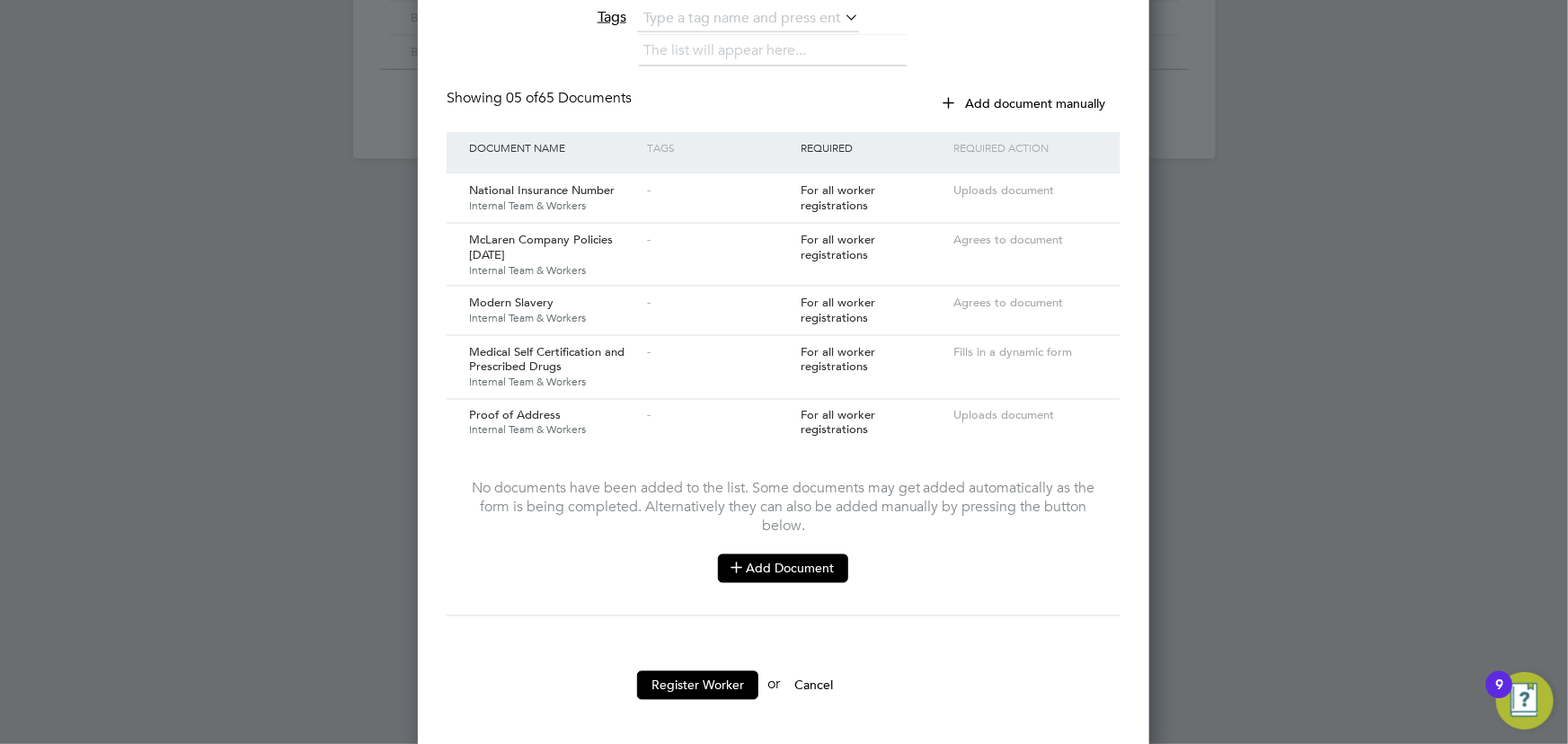
type input "BH-73998"
click at [755, 566] on button "Add Document" at bounding box center [784, 569] width 130 height 29
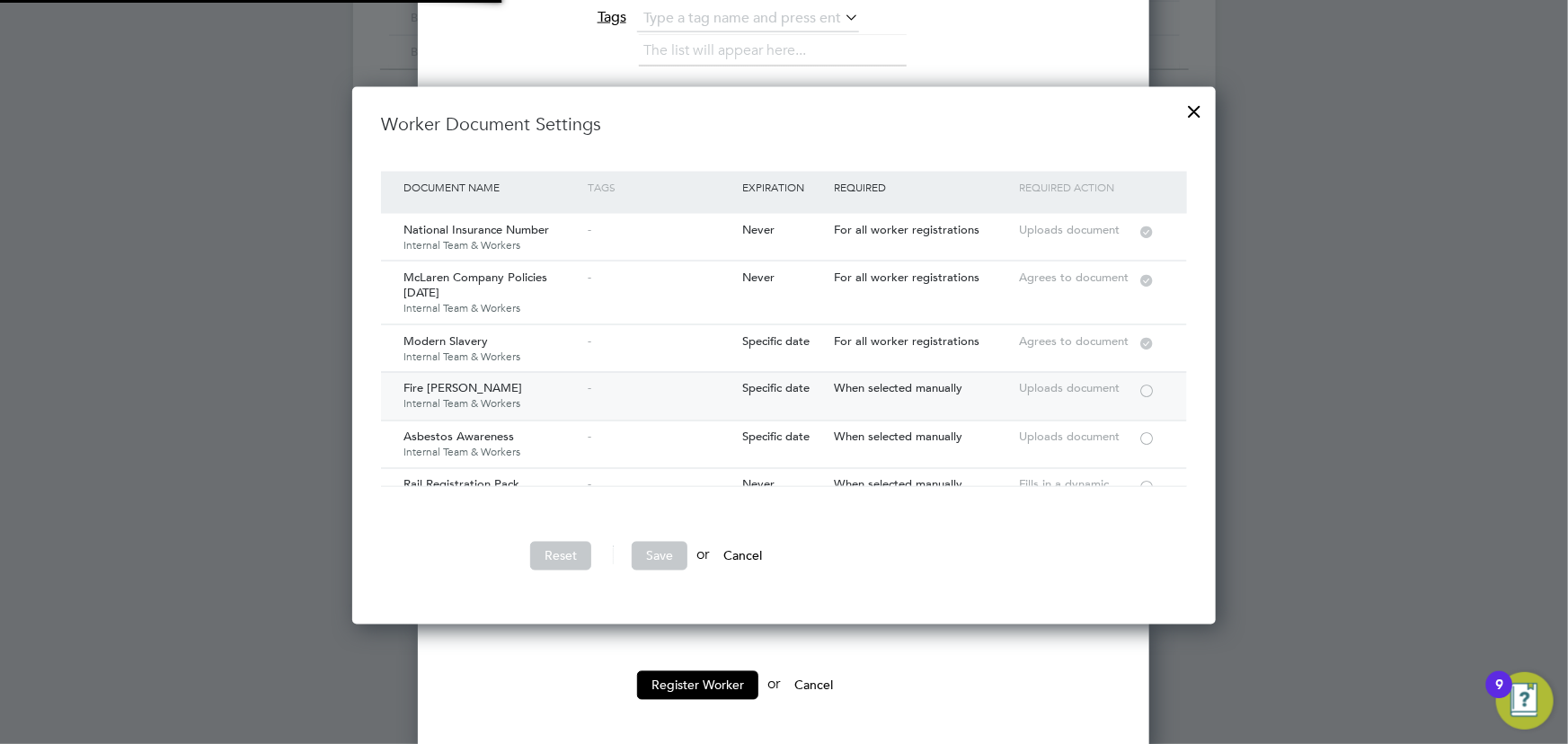
scroll to position [163, 0]
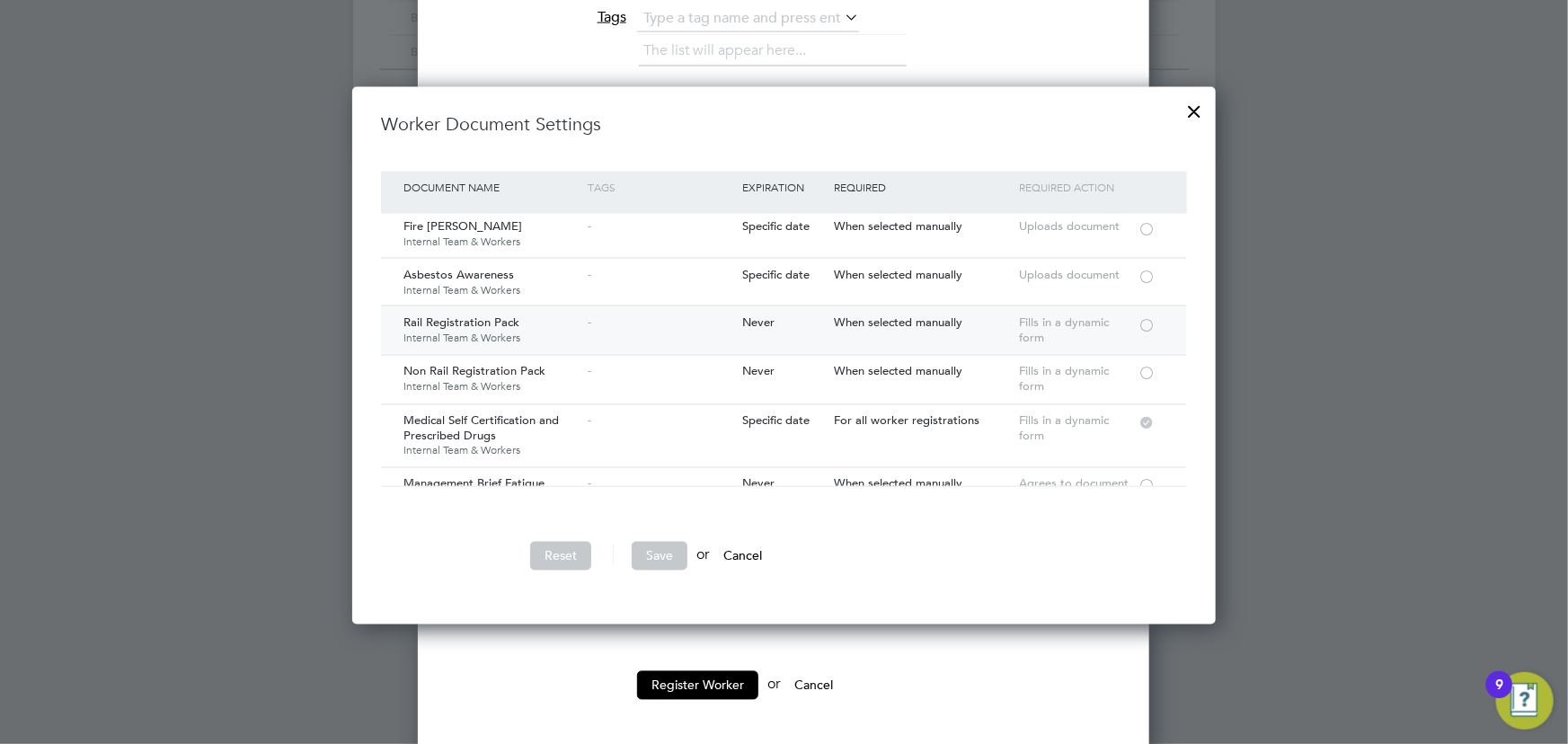
click at [1149, 317] on div at bounding box center [1146, 324] width 18 height 14
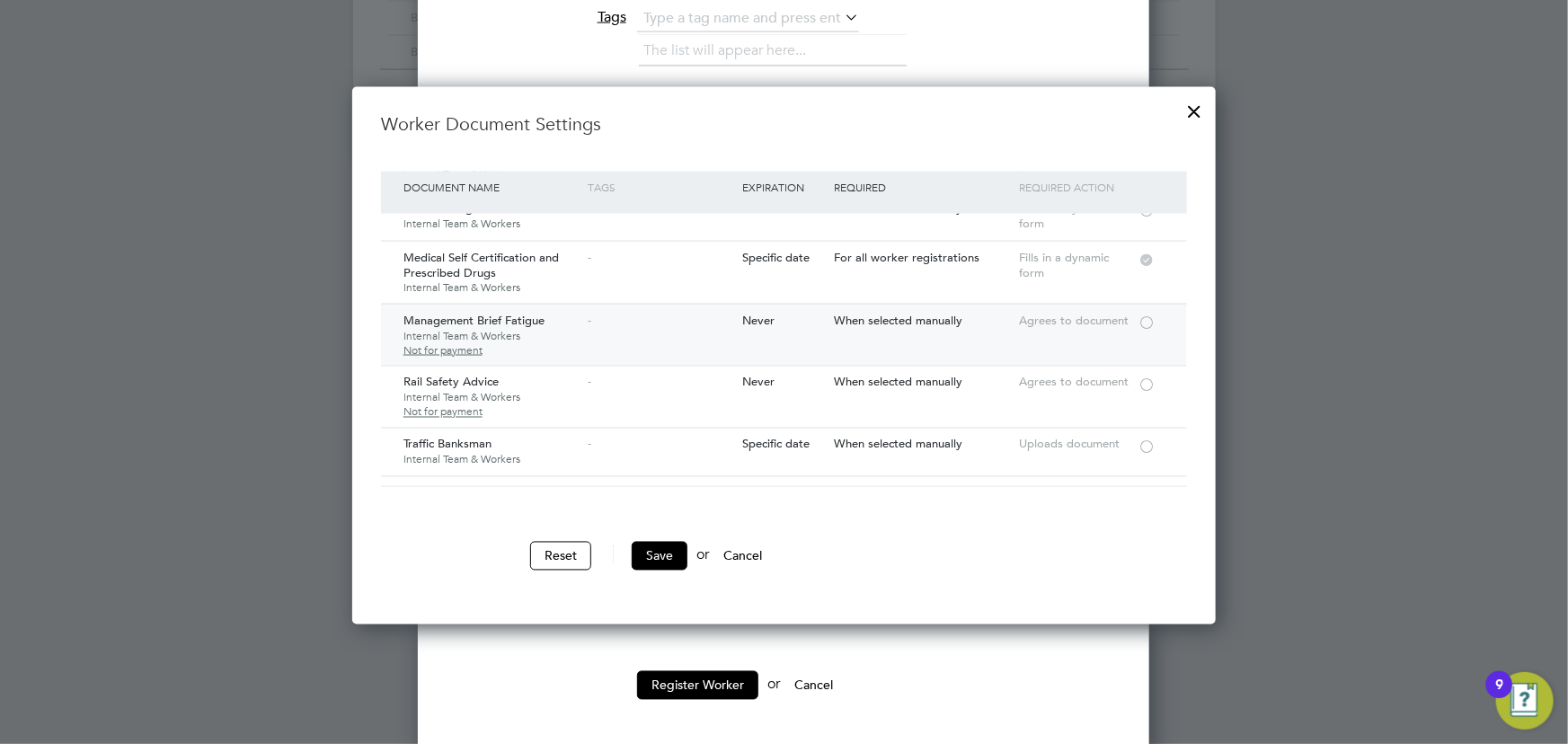
click at [1145, 314] on div at bounding box center [1146, 321] width 18 height 14
drag, startPoint x: 1145, startPoint y: 387, endPoint x: 1098, endPoint y: 375, distance: 48.5
click at [1146, 387] on div at bounding box center [1146, 384] width 18 height 14
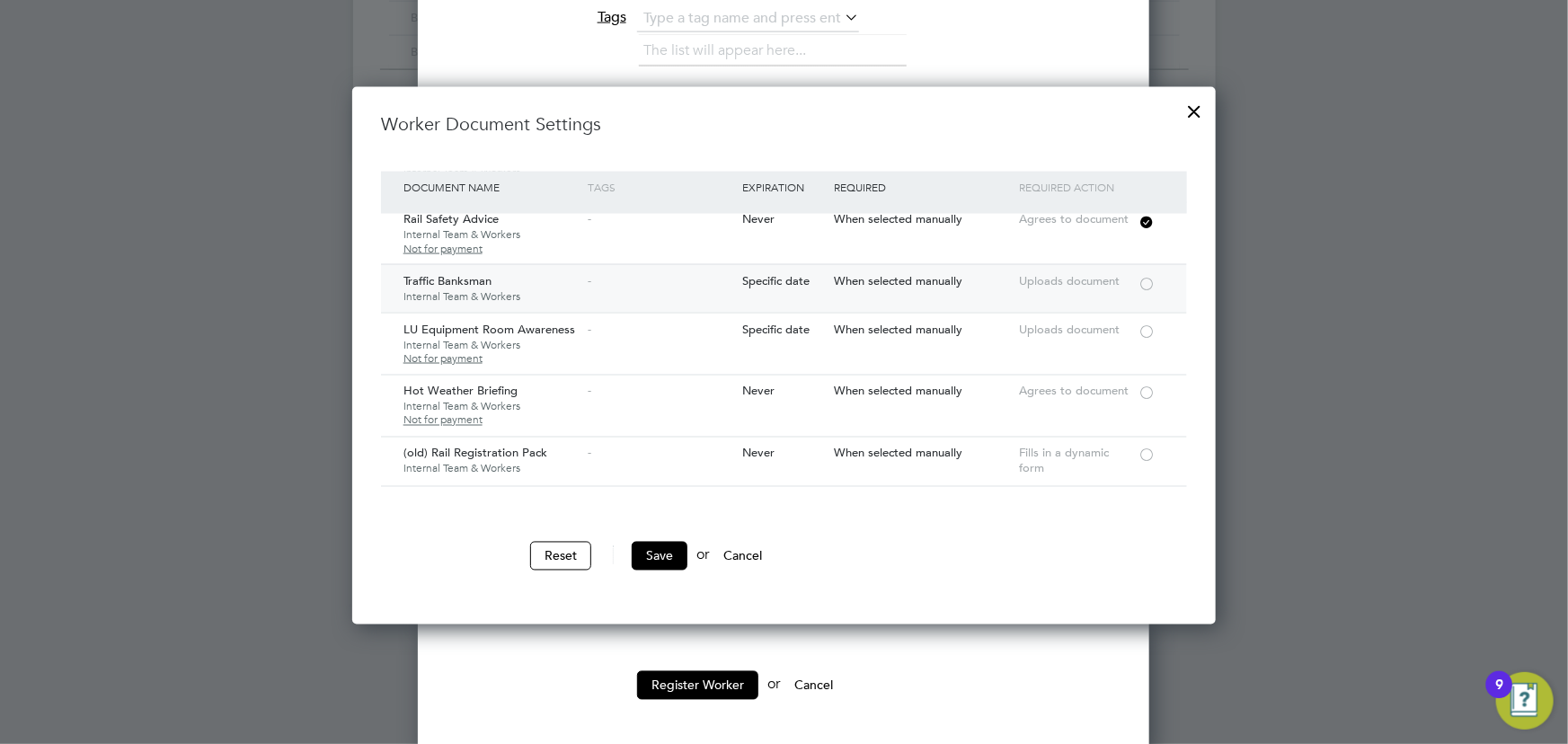
scroll to position [572, 0]
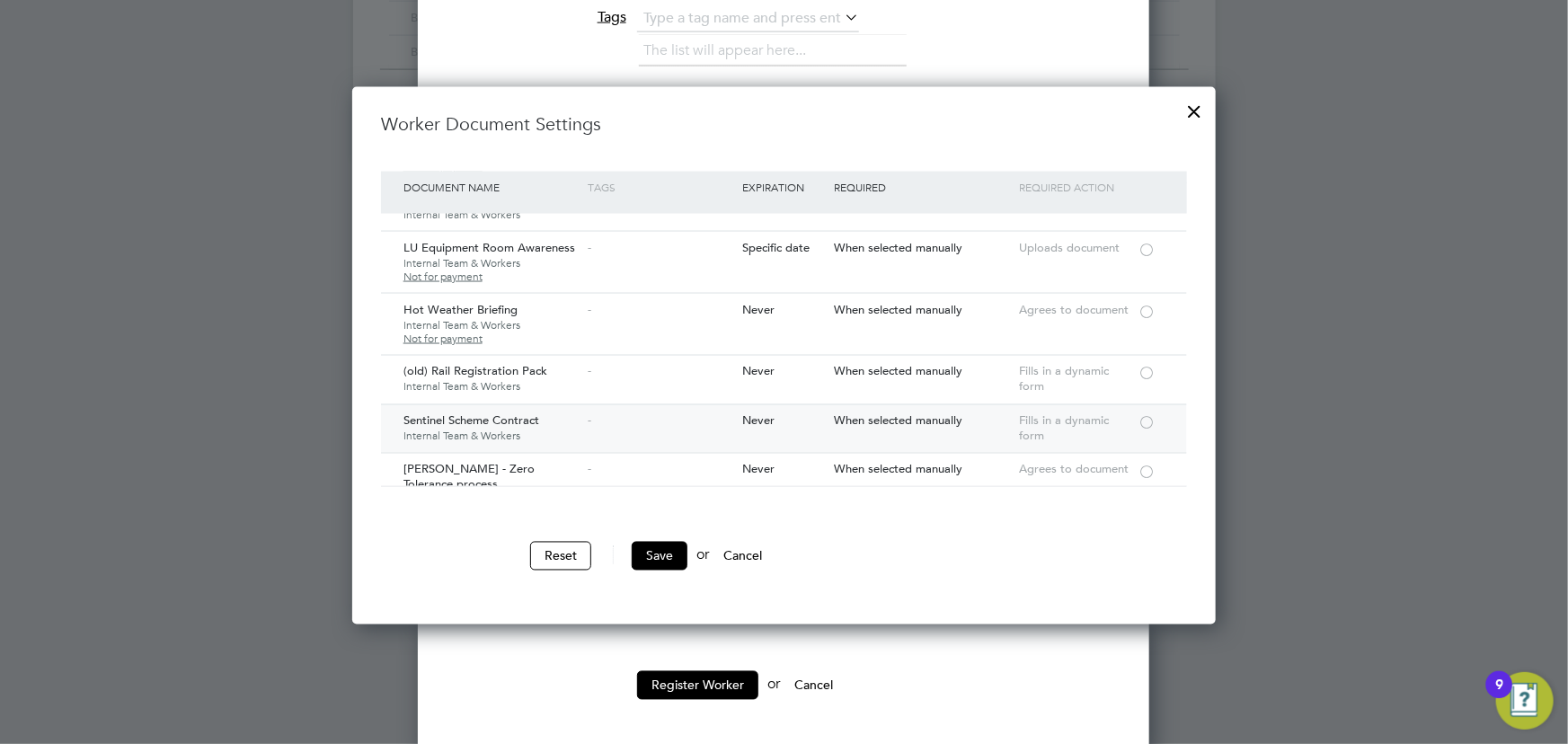
click at [1144, 415] on div at bounding box center [1146, 422] width 18 height 14
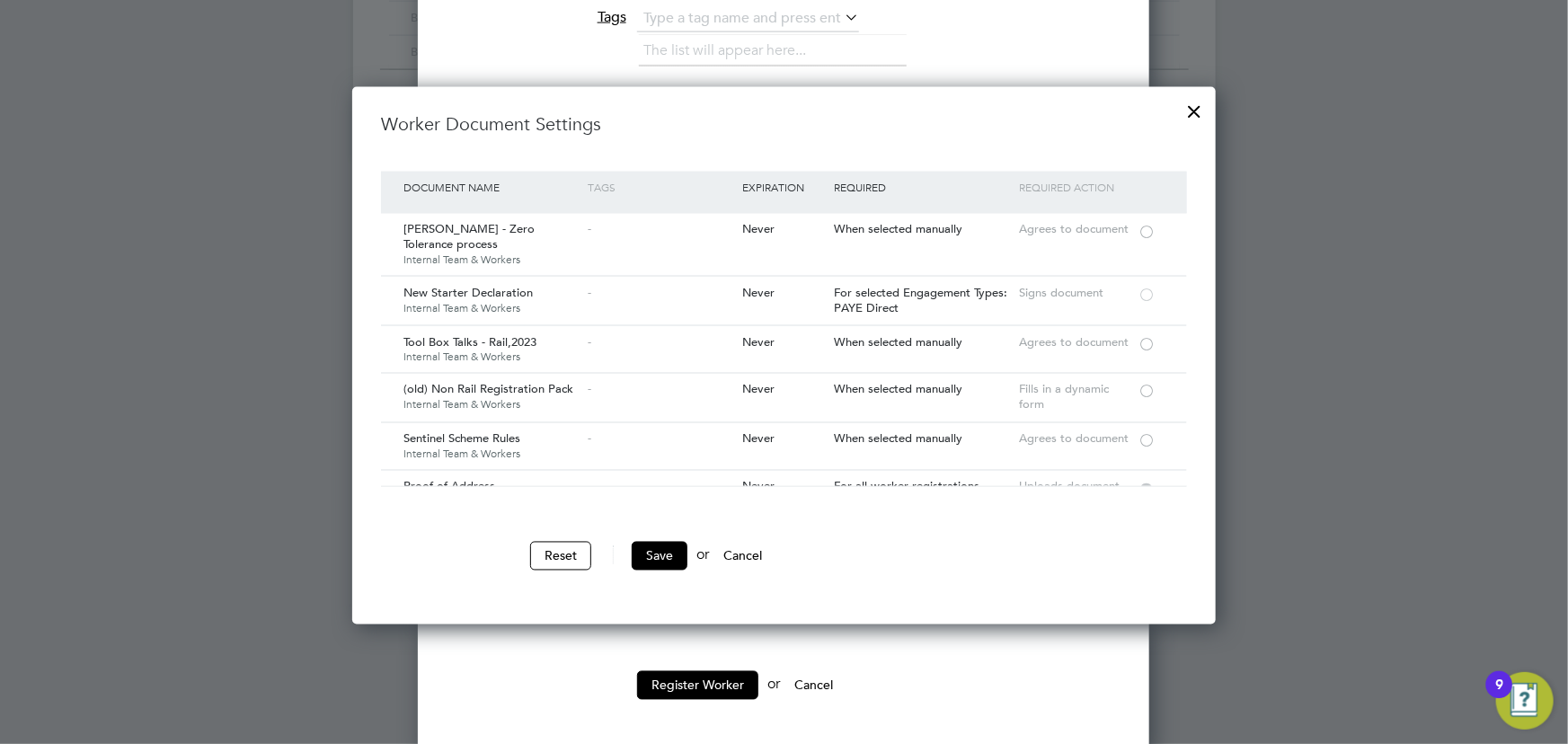
scroll to position [817, 0]
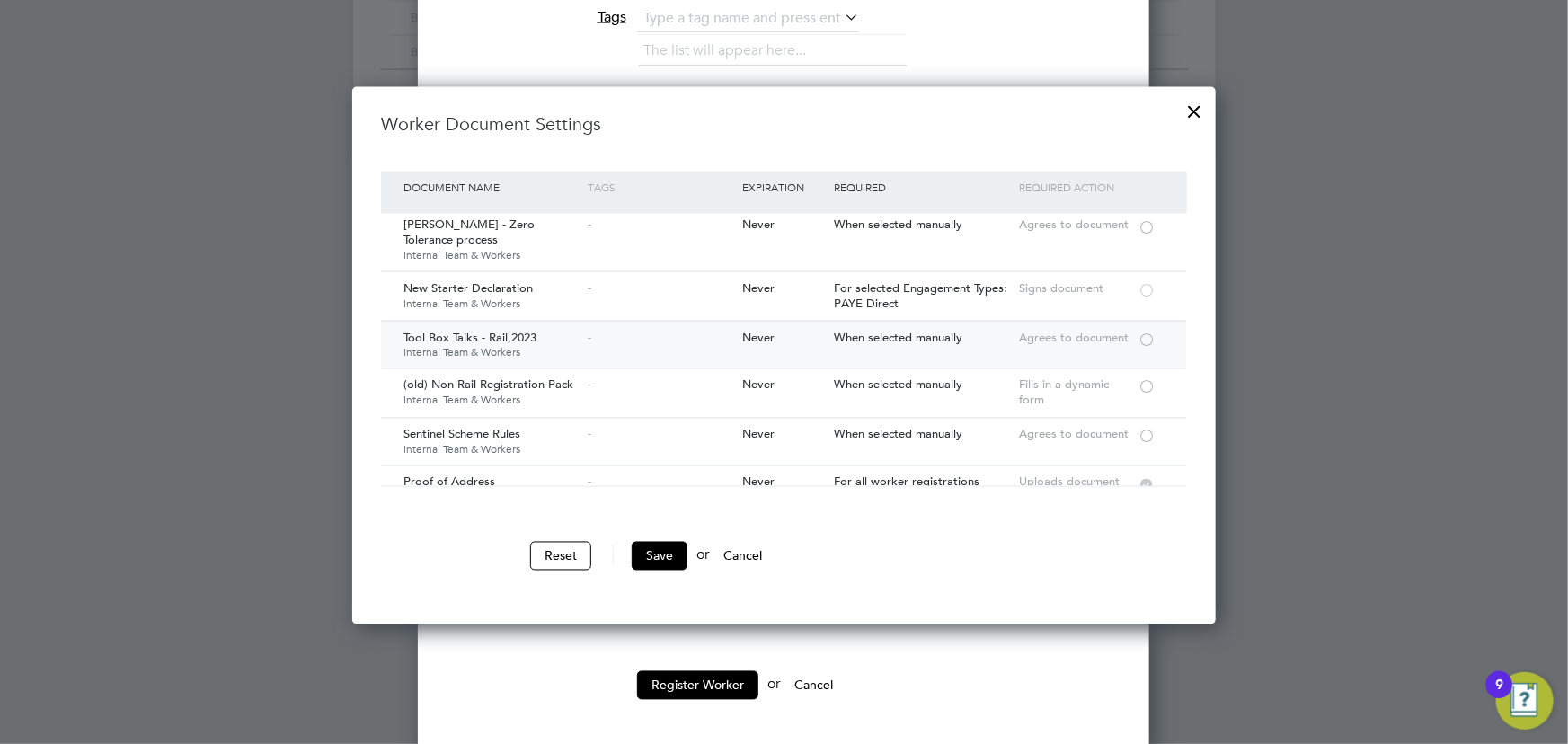
click at [1150, 334] on div at bounding box center [1146, 338] width 18 height 14
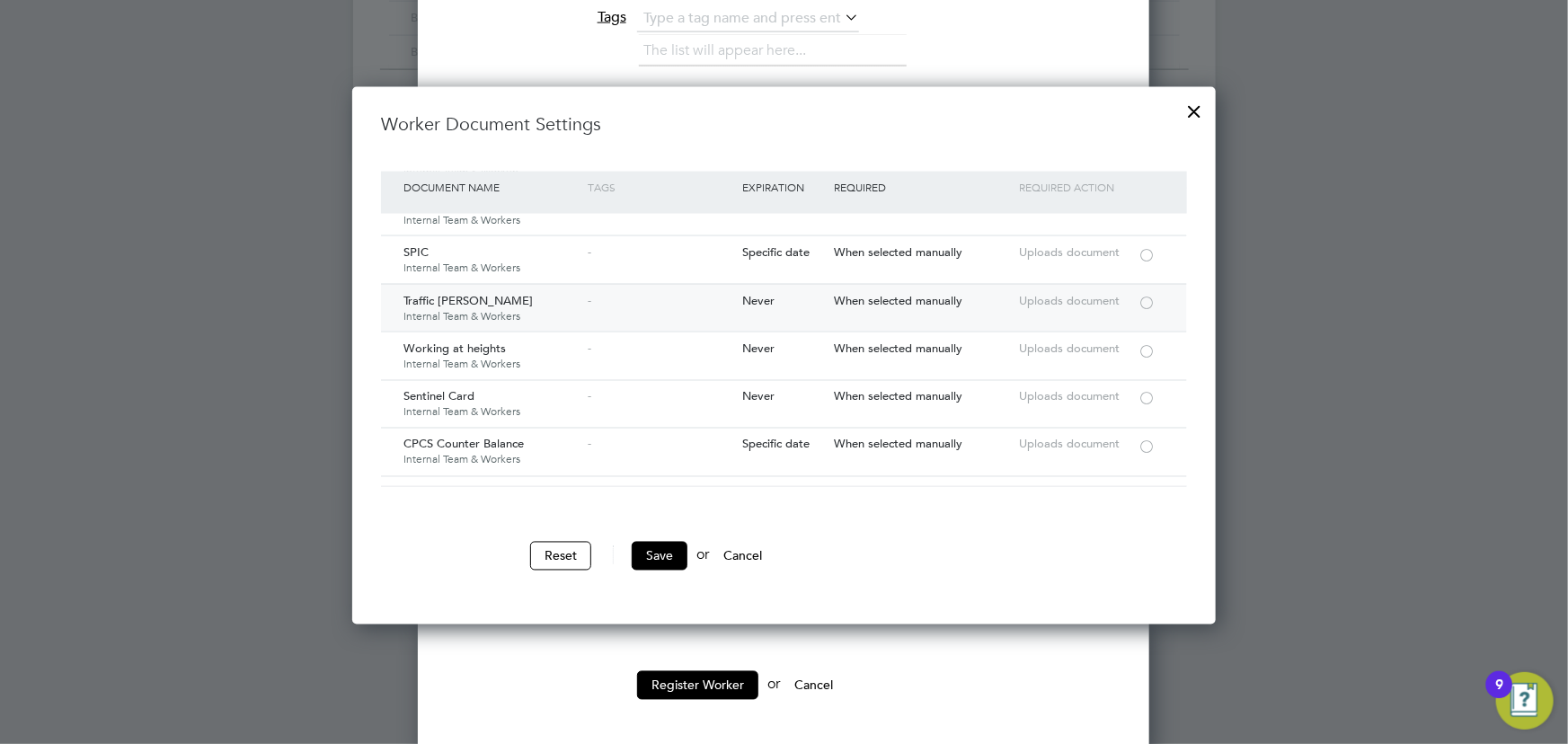
scroll to position [2864, 0]
click at [1145, 392] on div at bounding box center [1146, 399] width 18 height 14
click at [658, 550] on button "Save" at bounding box center [659, 556] width 56 height 29
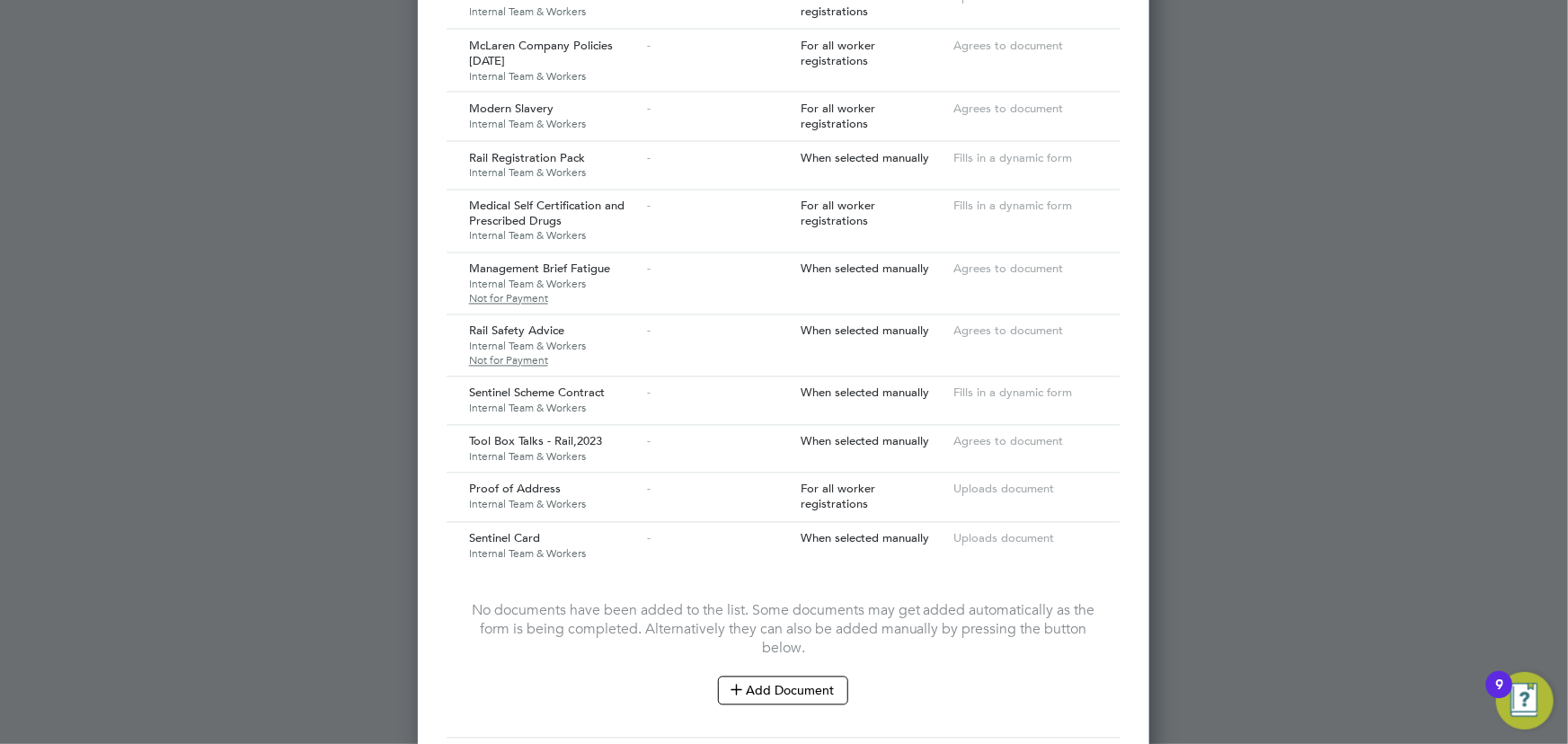
scroll to position [1673, 0]
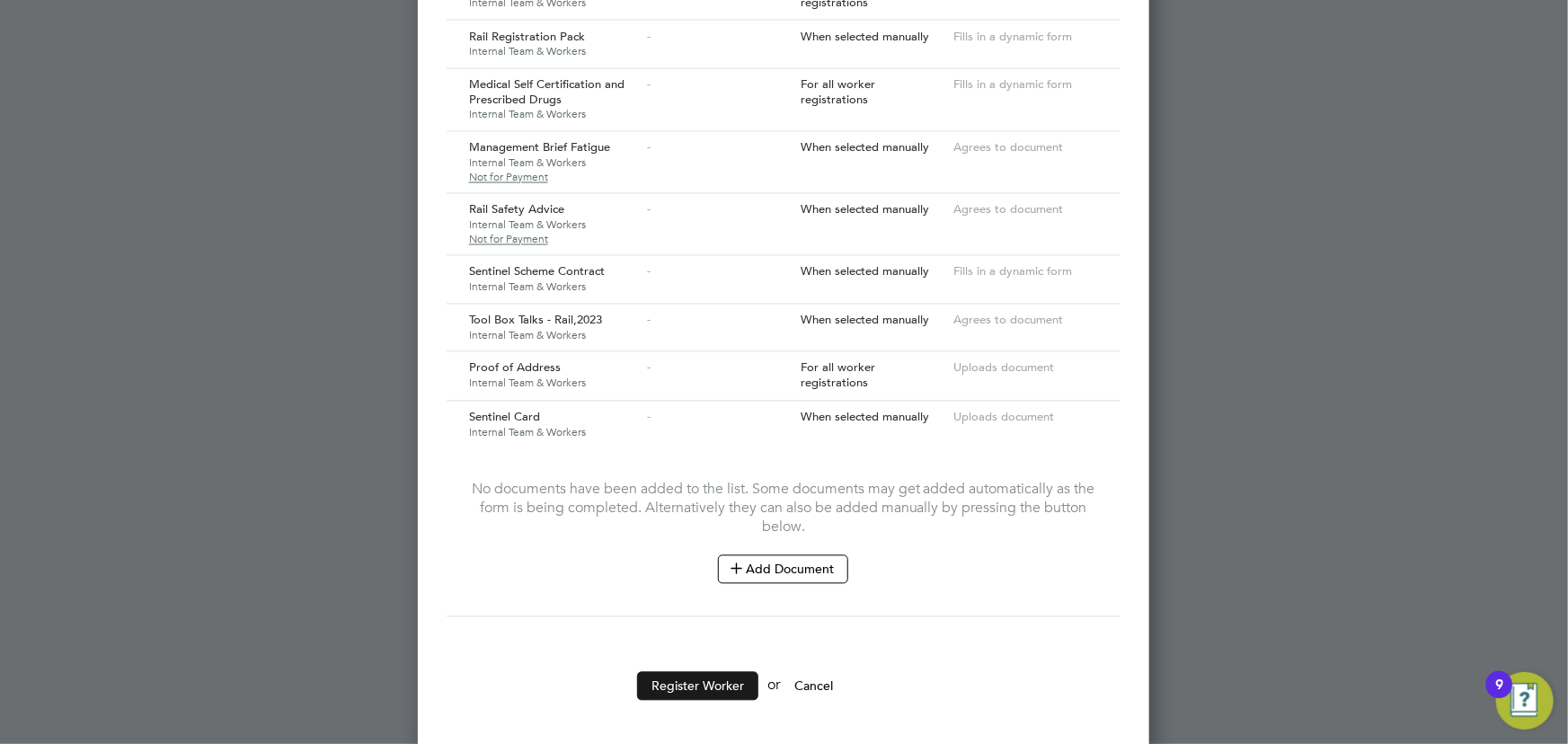
click at [656, 672] on button "Register Worker" at bounding box center [697, 686] width 121 height 29
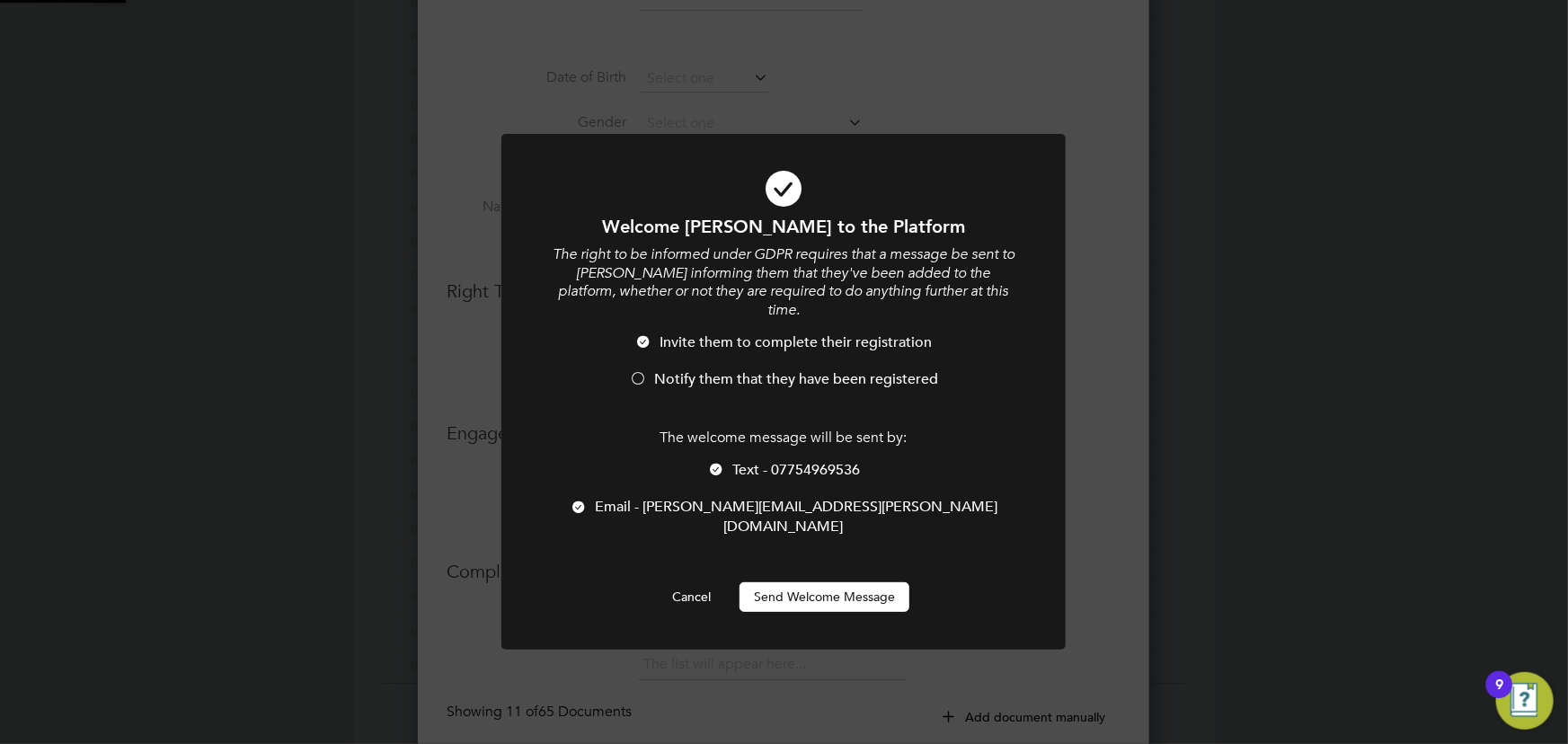
scroll to position [0, 0]
click at [881, 582] on button "Send Welcome Message" at bounding box center [824, 596] width 170 height 29
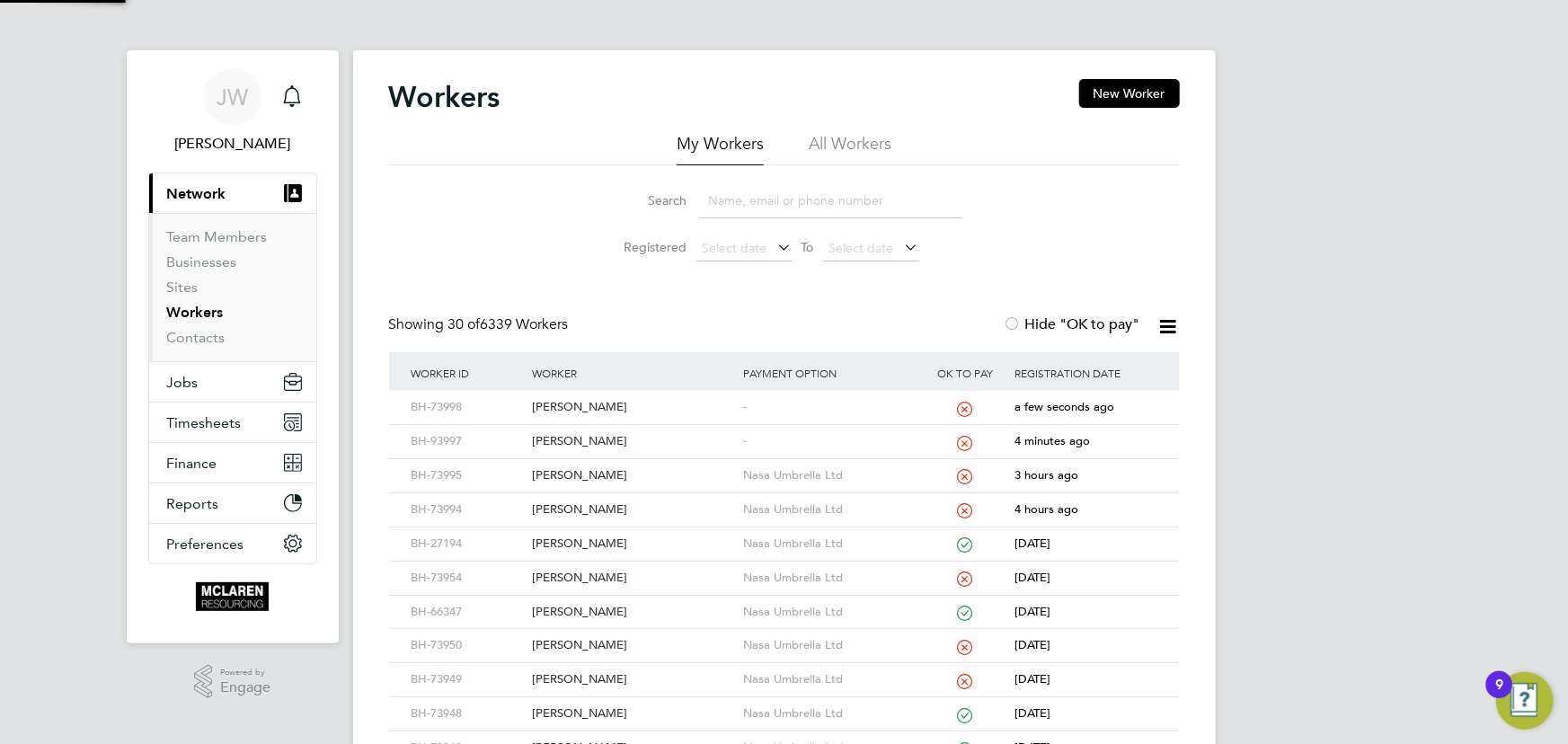
click at [564, 406] on div "[PERSON_NAME]" at bounding box center [633, 408] width 211 height 34
click at [1122, 93] on button "New Worker" at bounding box center [1129, 93] width 101 height 29
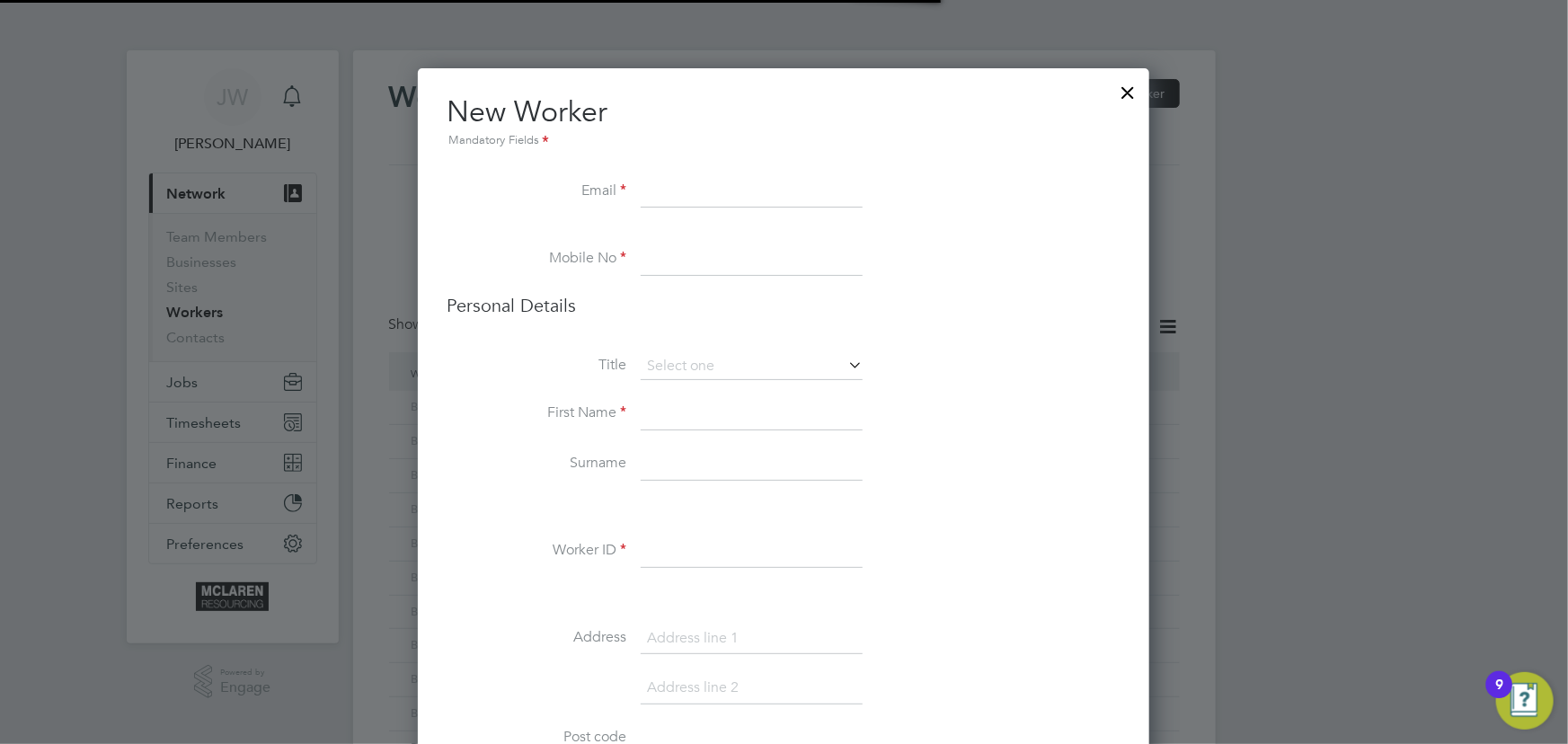
scroll to position [2034, 732]
paste input "charley@frost-solutions.co.uk"
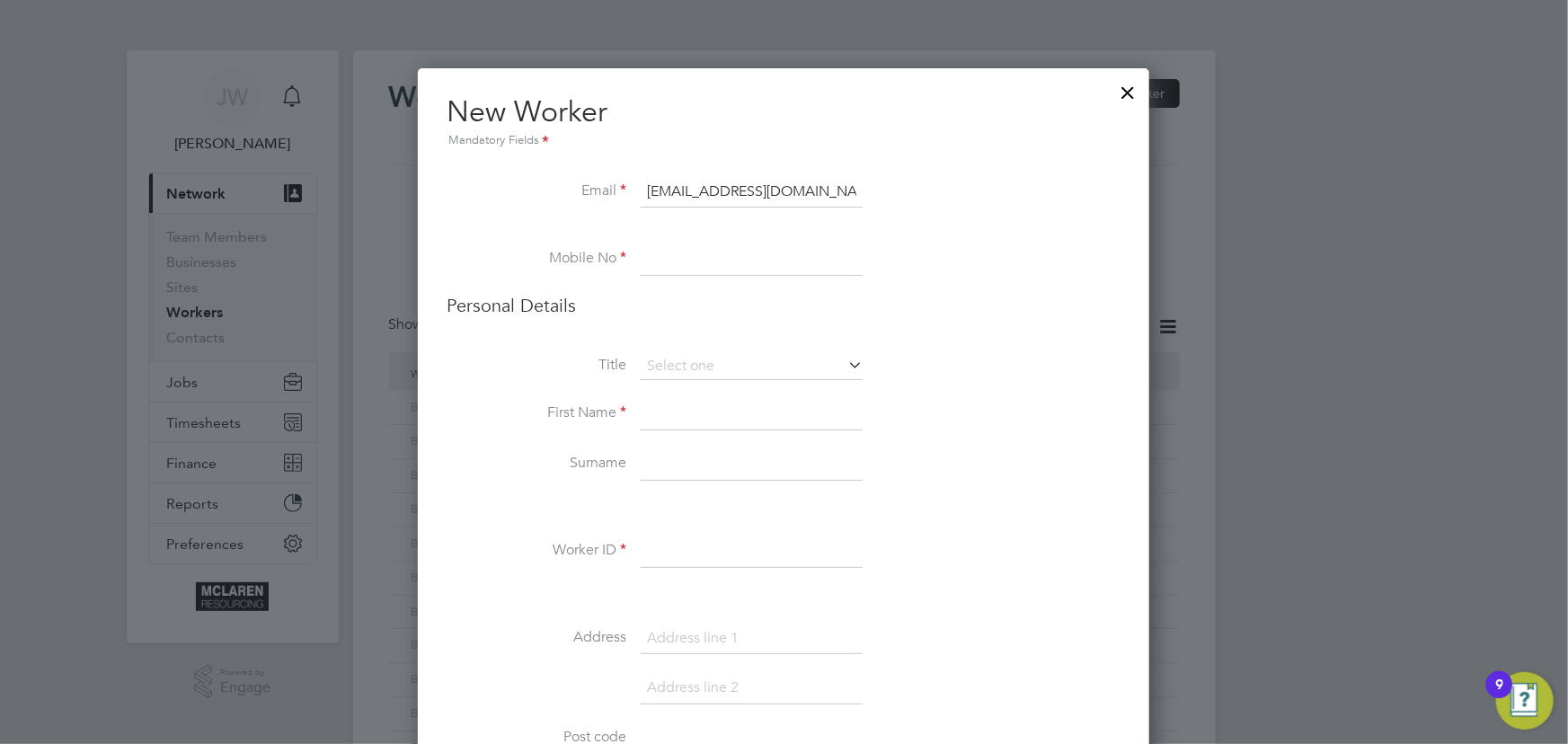
type input "charley@frost-solutions.co.uk"
click at [698, 422] on input at bounding box center [751, 414] width 222 height 33
paste input "07875667189"
type input "07875667189"
click at [686, 412] on input at bounding box center [751, 414] width 222 height 33
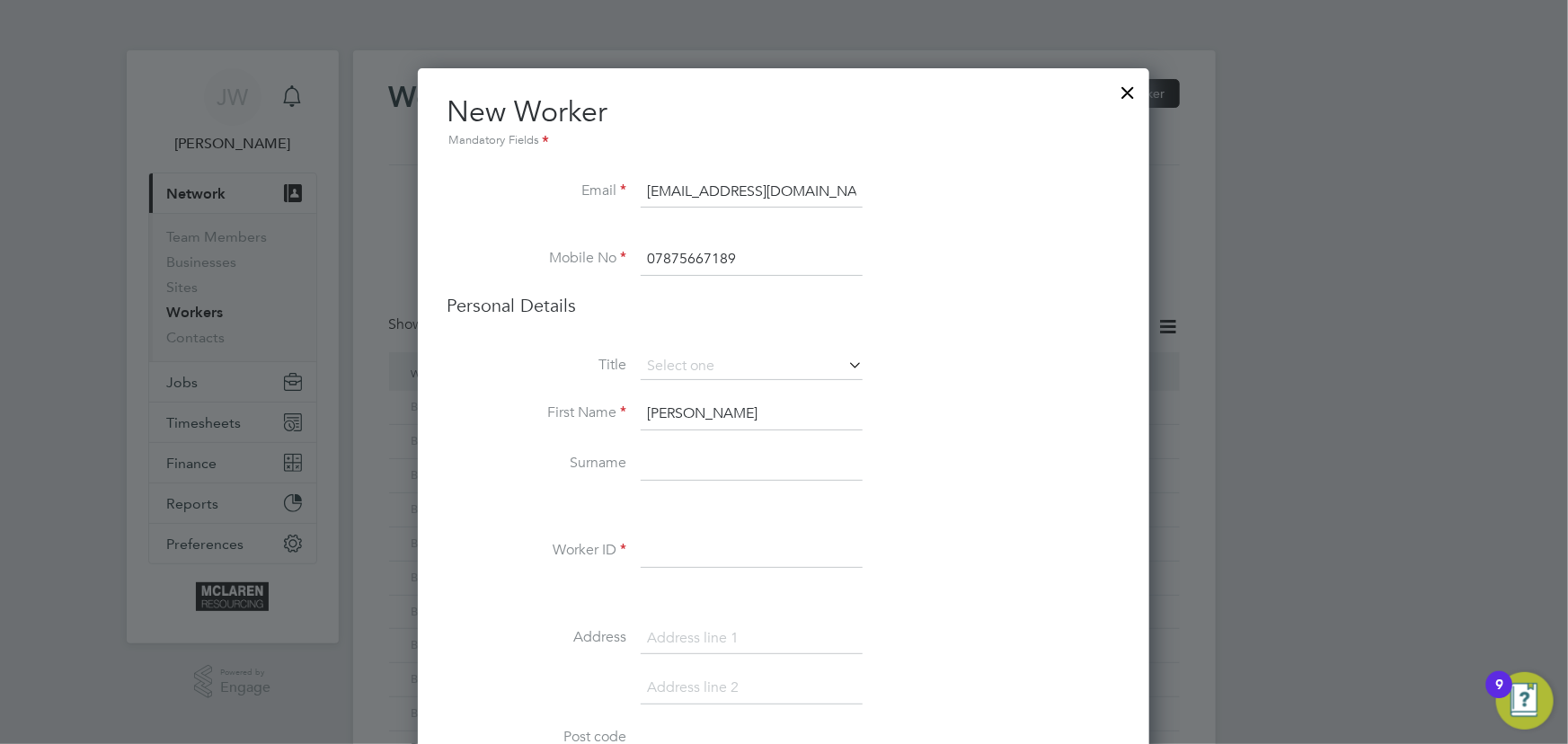
type input "Charley"
click at [682, 476] on input at bounding box center [751, 464] width 222 height 33
type input "Frost"
click at [677, 546] on input at bounding box center [751, 551] width 222 height 33
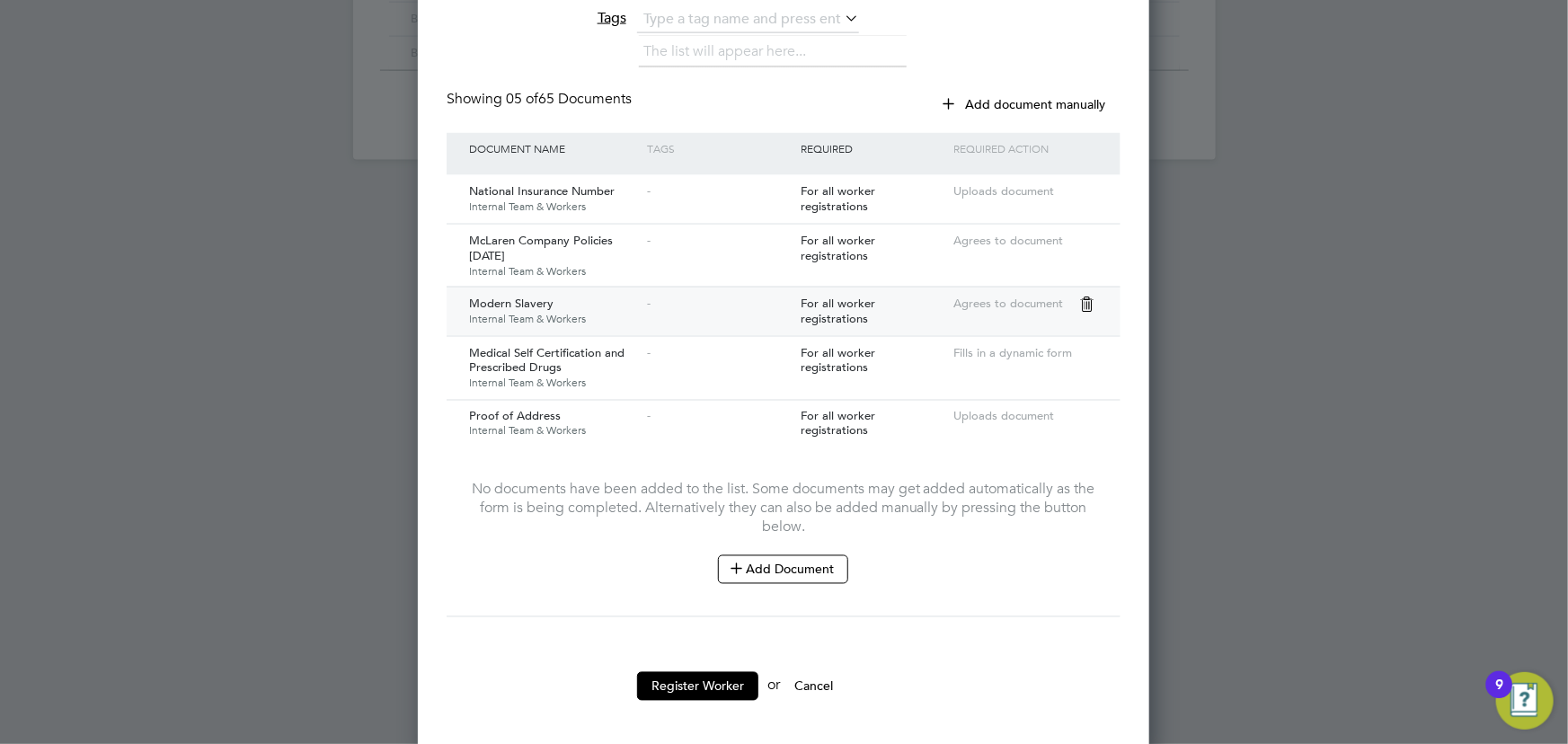
scroll to position [1358, 0]
type input "BH-73999"
click at [771, 555] on button "Add Document" at bounding box center [784, 569] width 130 height 29
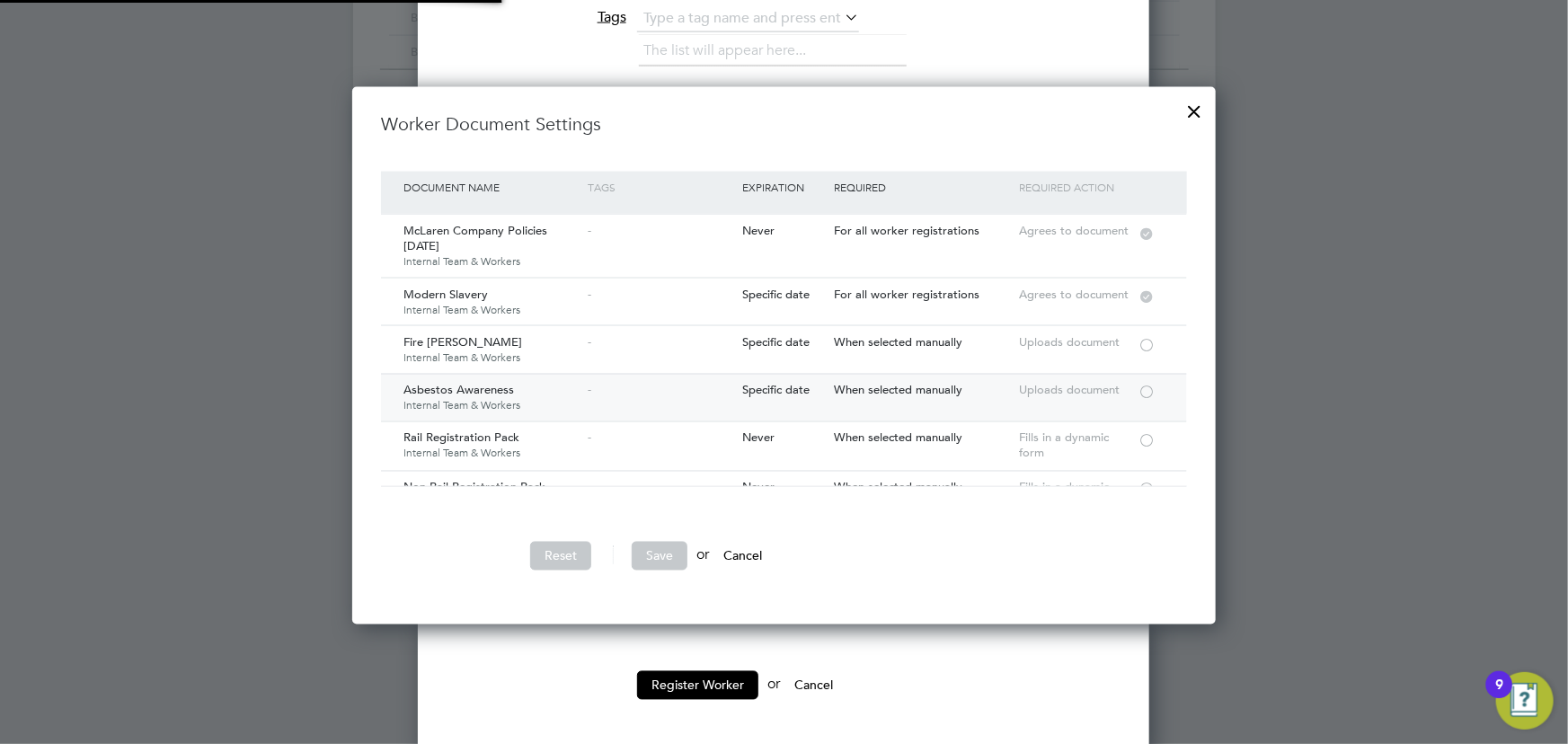
scroll to position [81, 0]
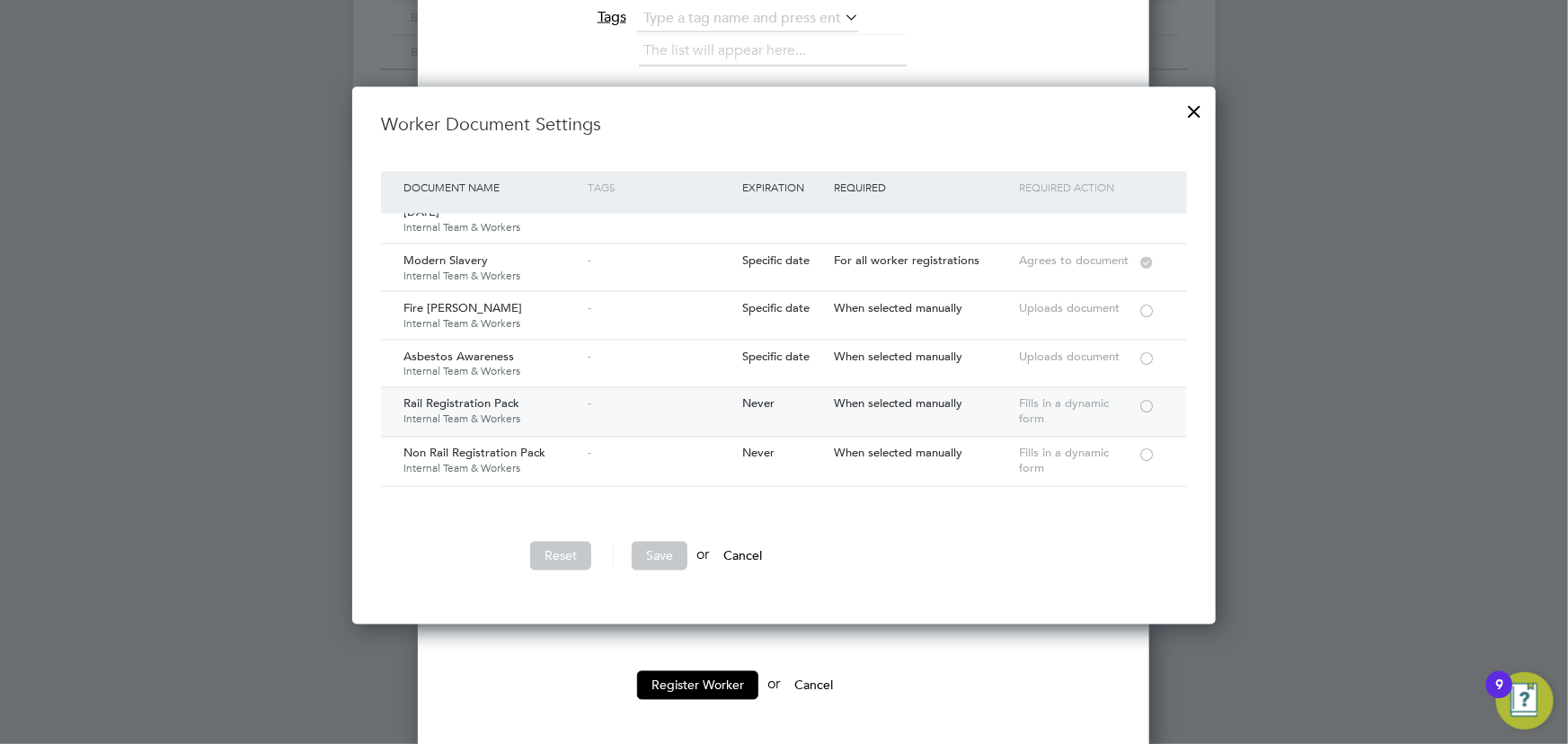
click at [1145, 402] on div at bounding box center [1146, 406] width 18 height 14
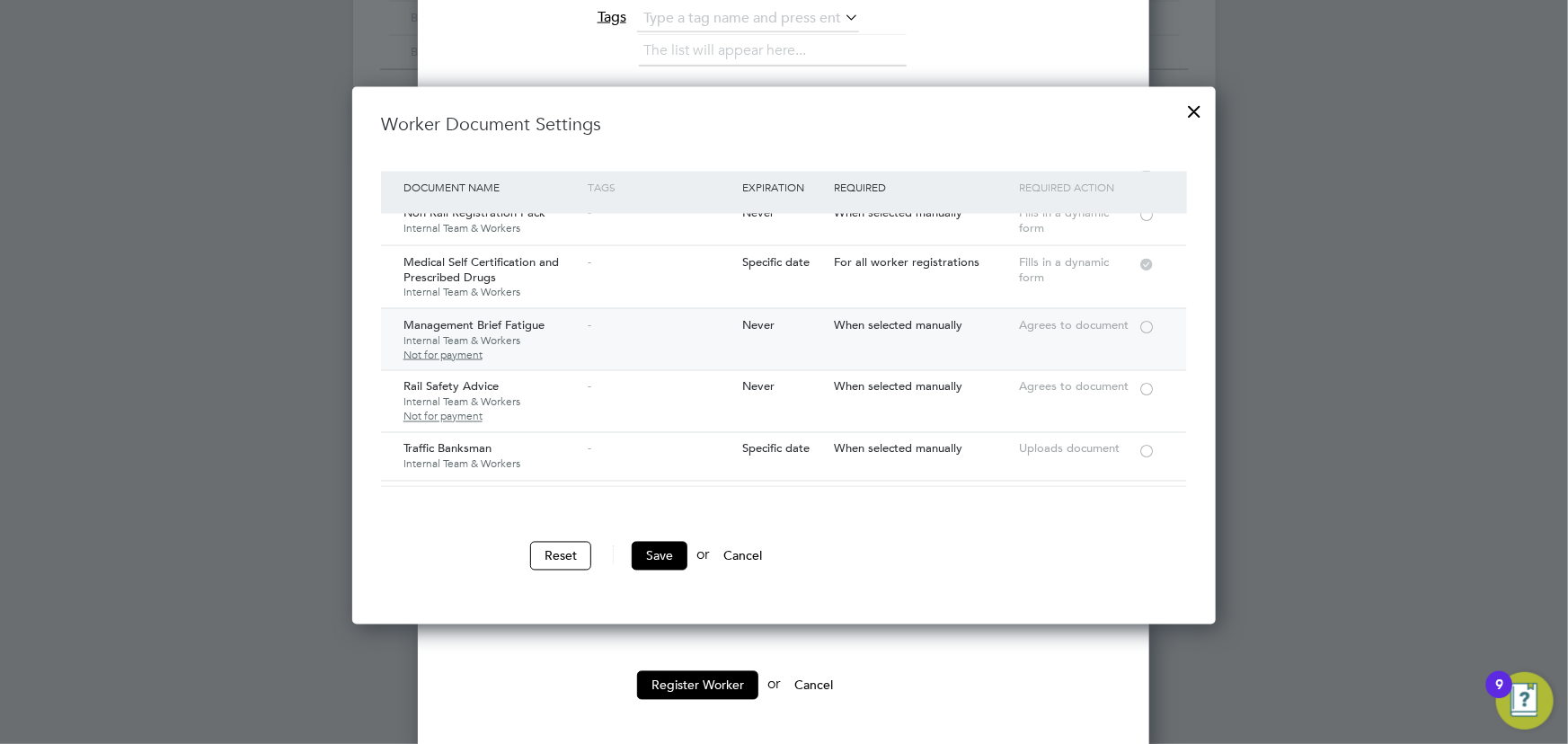
scroll to position [326, 0]
click at [1146, 315] on div at bounding box center [1146, 321] width 18 height 14
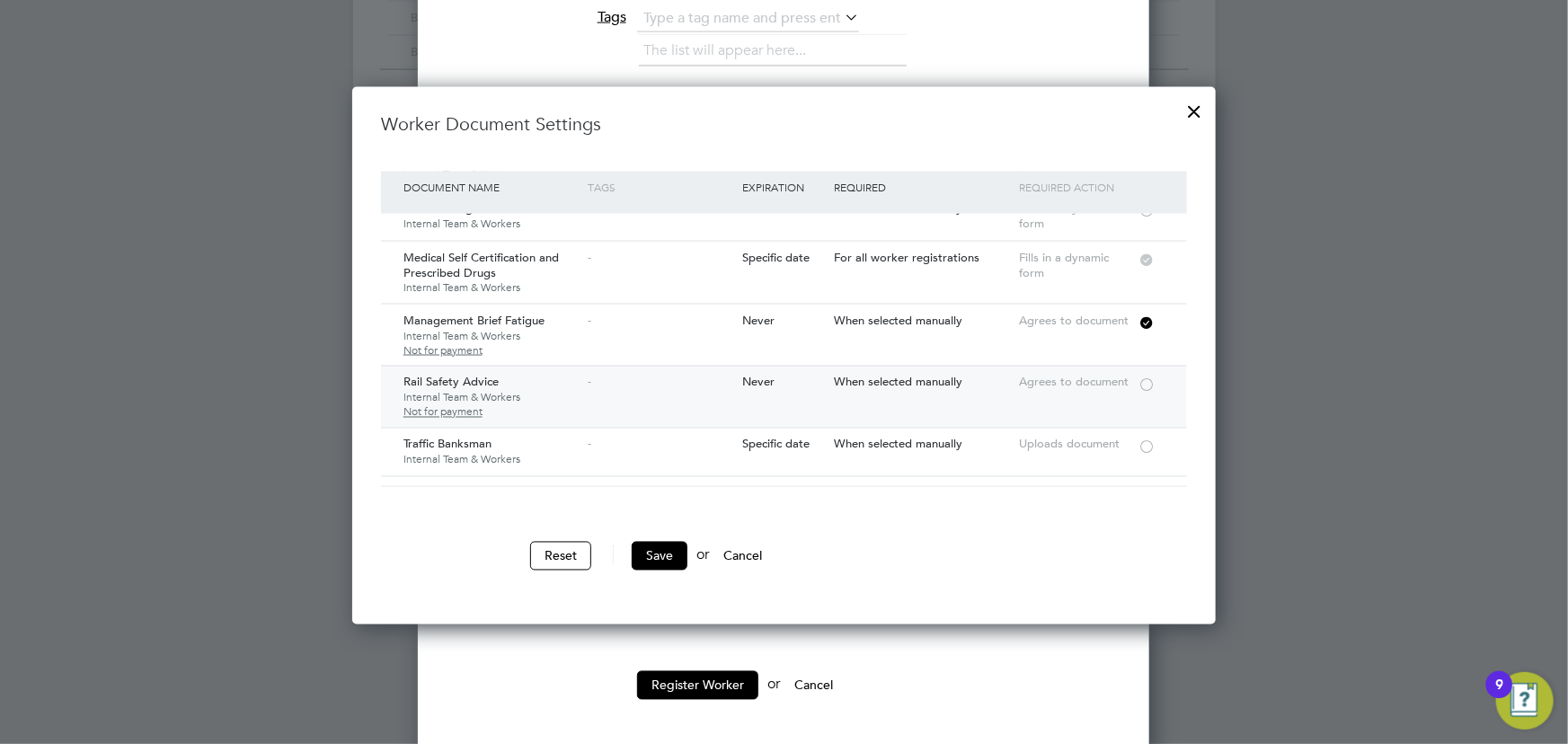
click at [1148, 377] on div at bounding box center [1146, 384] width 18 height 14
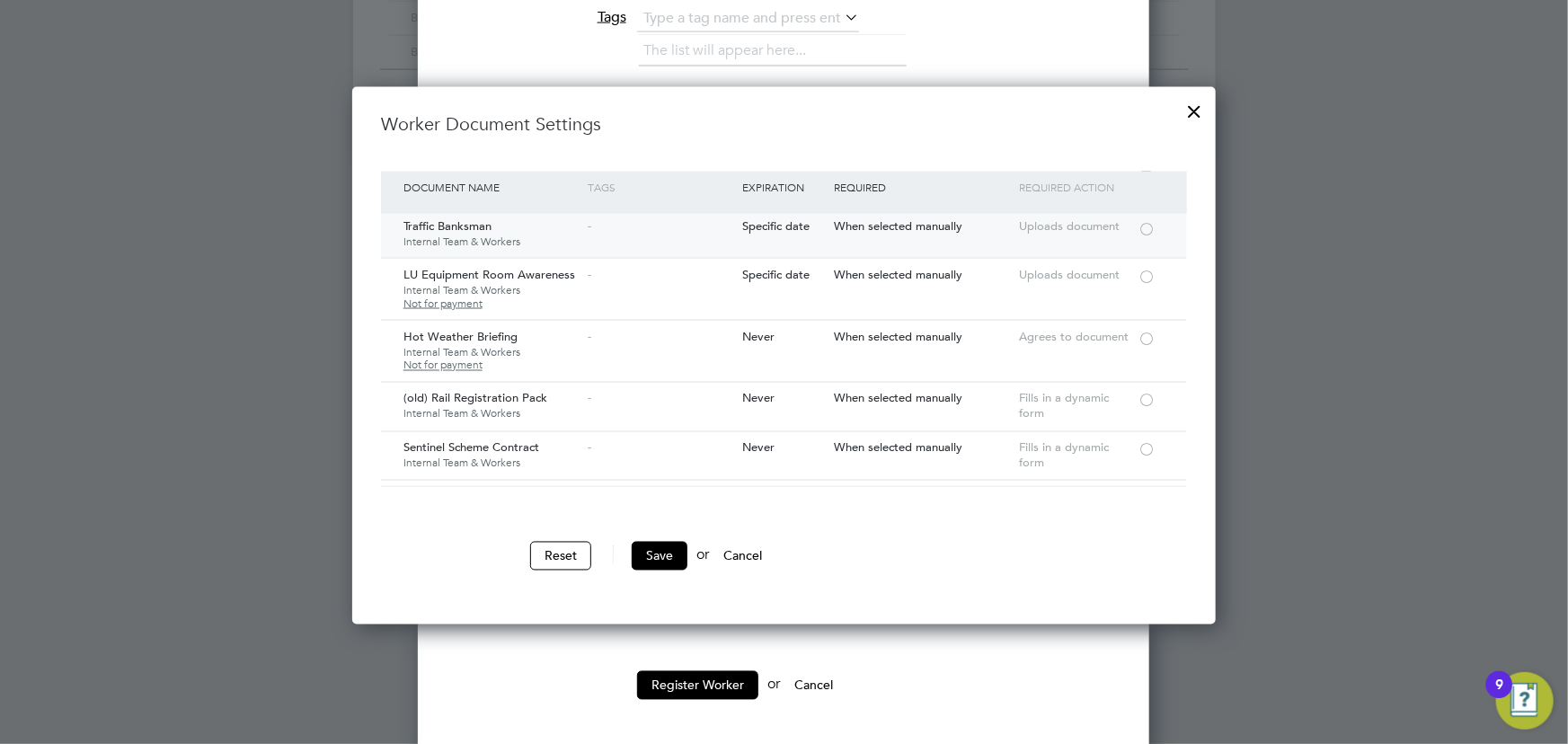
scroll to position [653, 0]
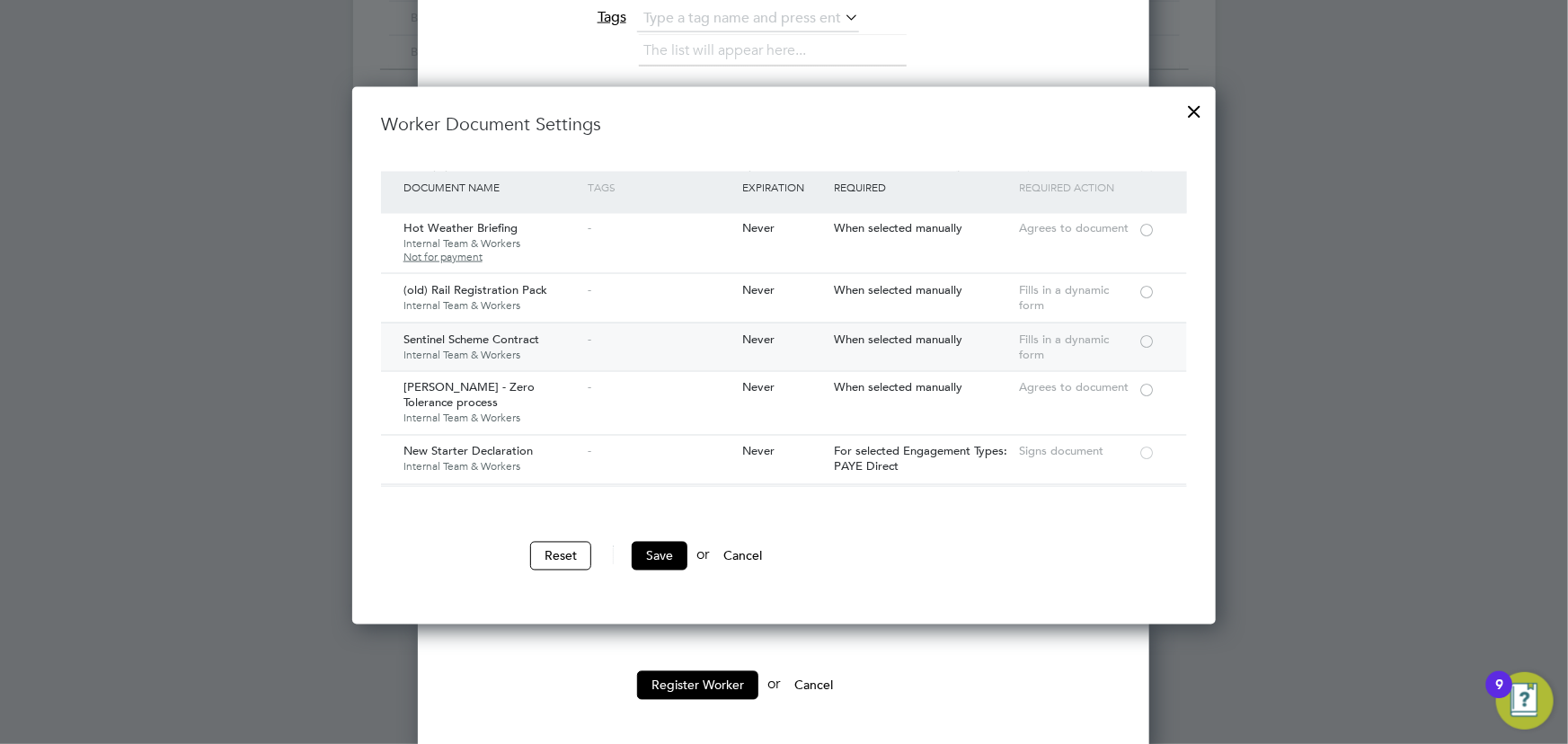
click at [1146, 341] on div at bounding box center [1146, 340] width 18 height 14
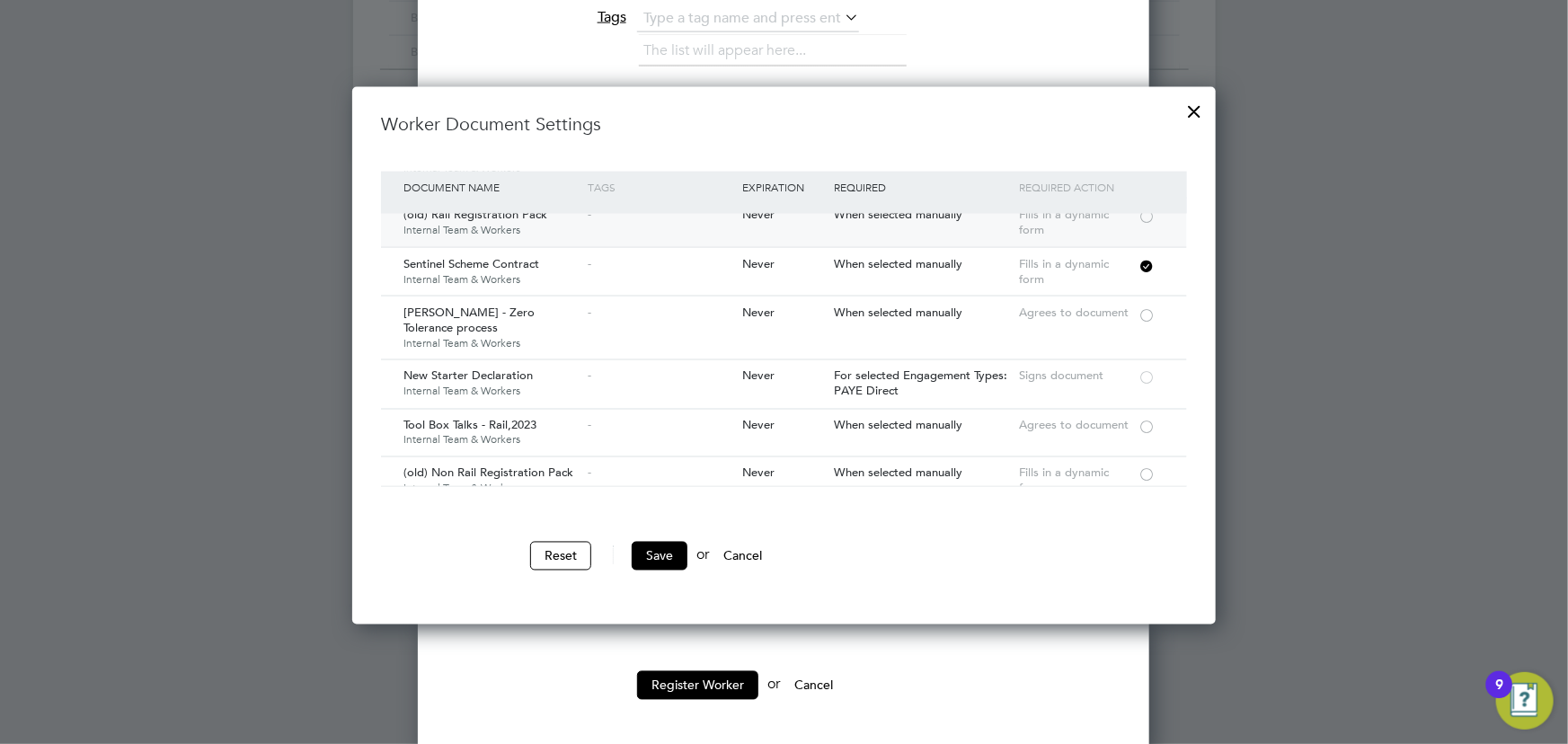
scroll to position [817, 0]
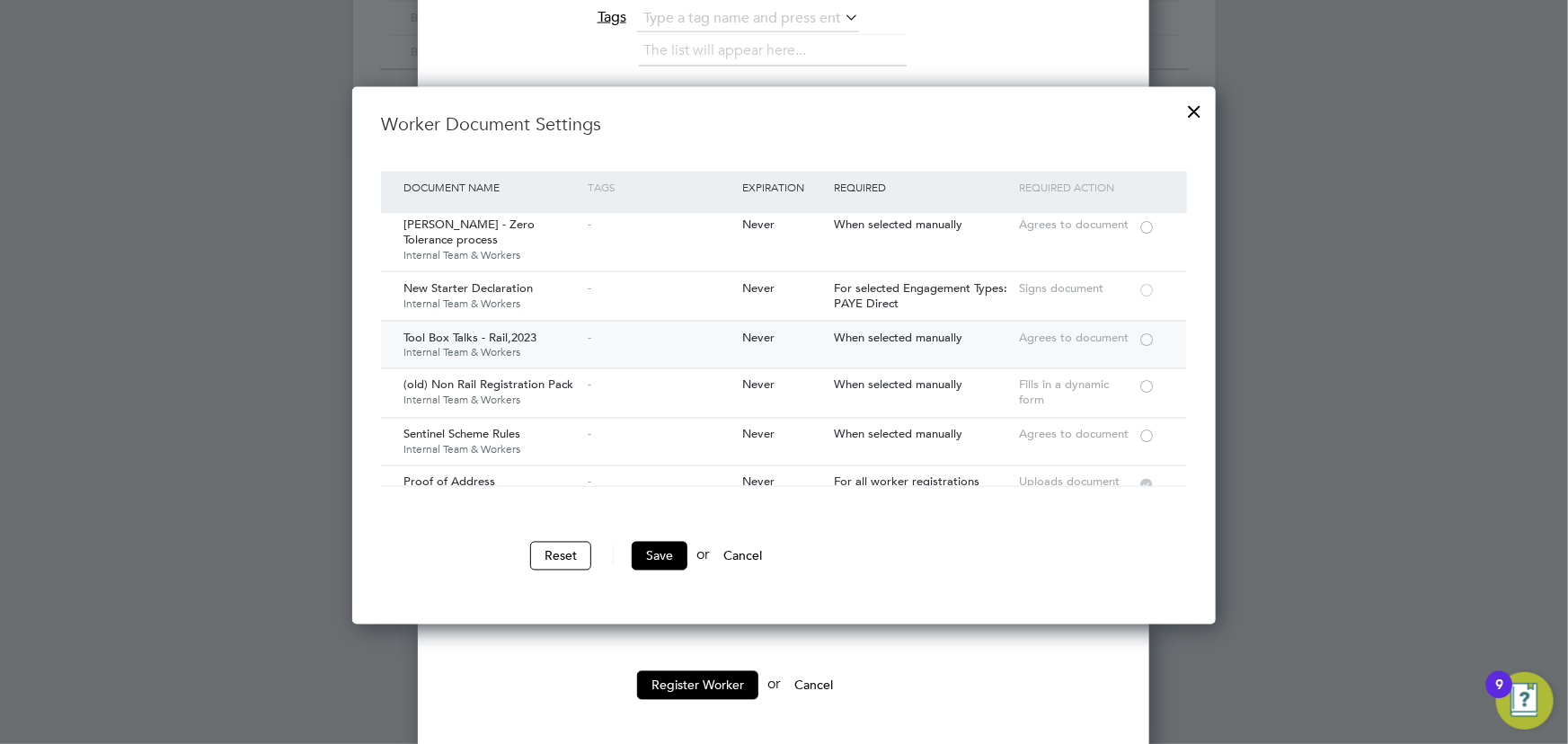
click at [1144, 335] on div at bounding box center [1146, 338] width 18 height 14
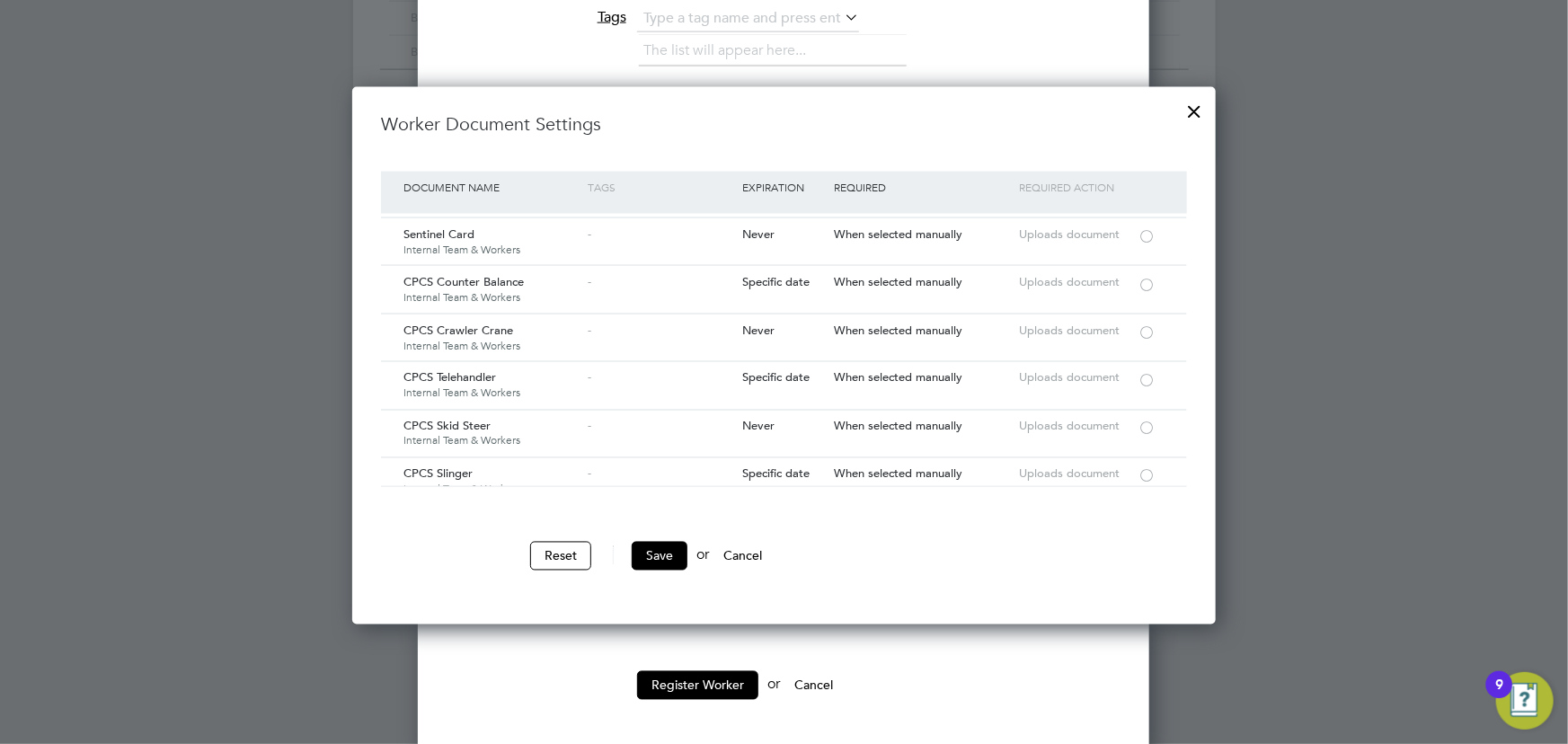
scroll to position [2864, 0]
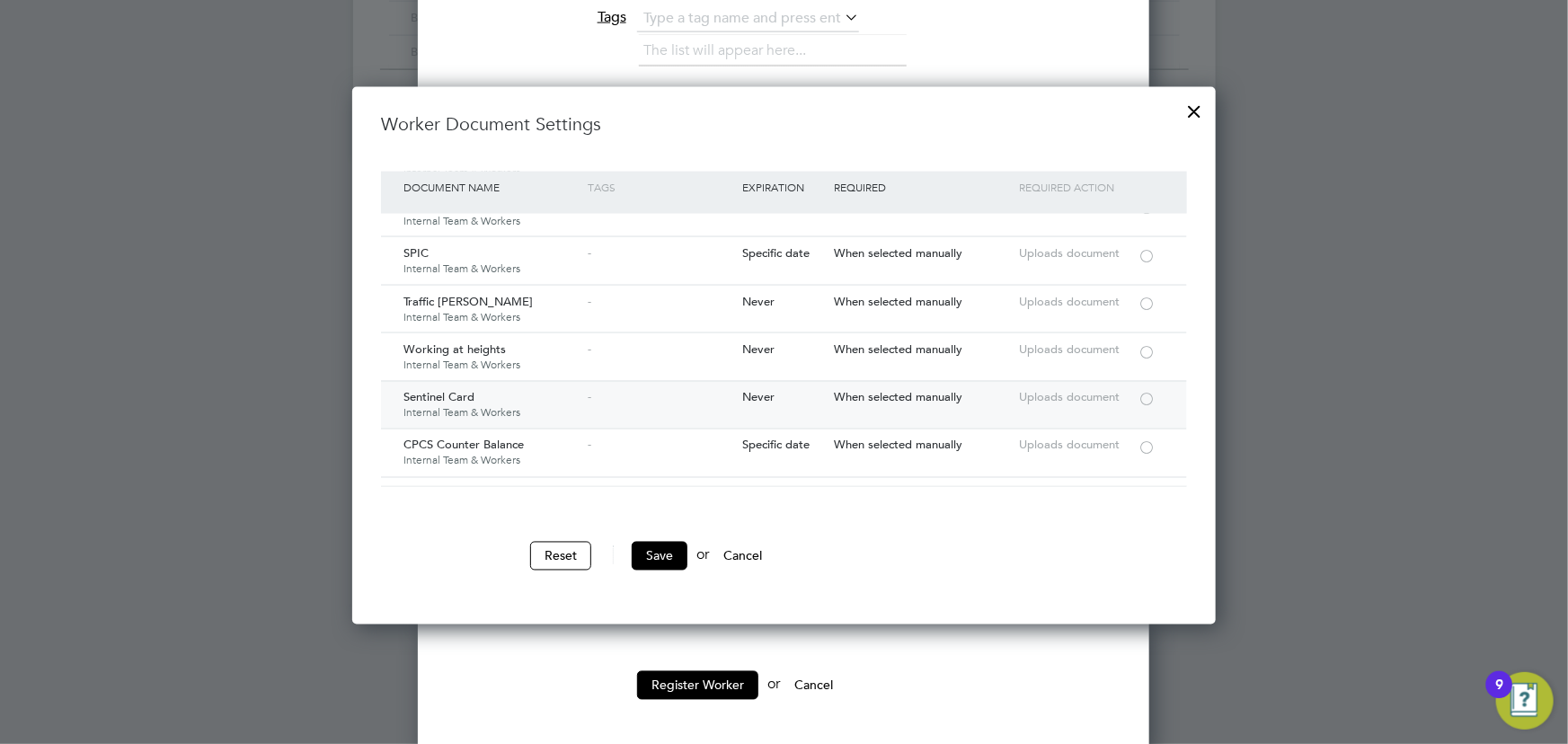
click at [1146, 392] on div at bounding box center [1146, 399] width 18 height 14
click at [657, 551] on button "Save" at bounding box center [659, 556] width 56 height 29
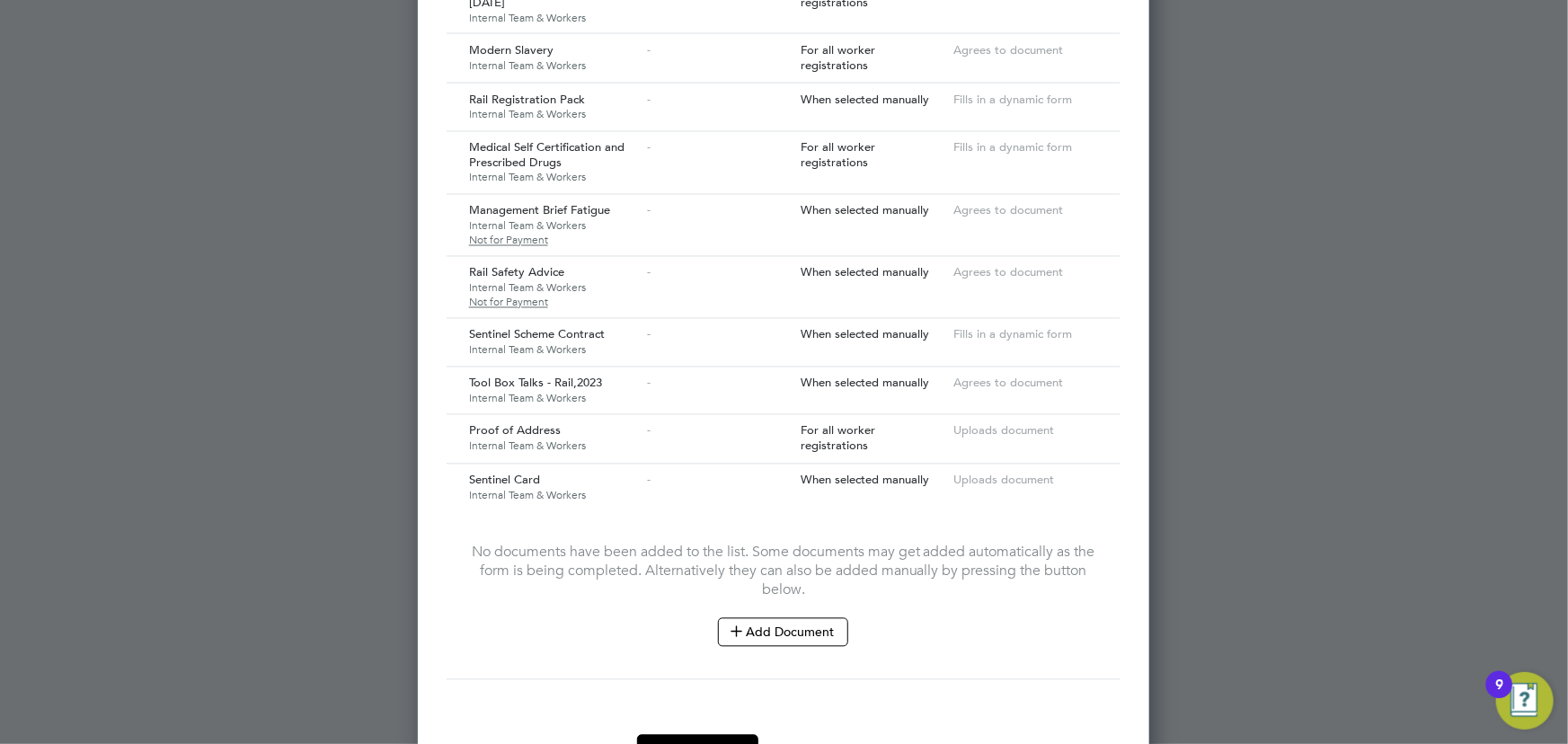
scroll to position [1673, 0]
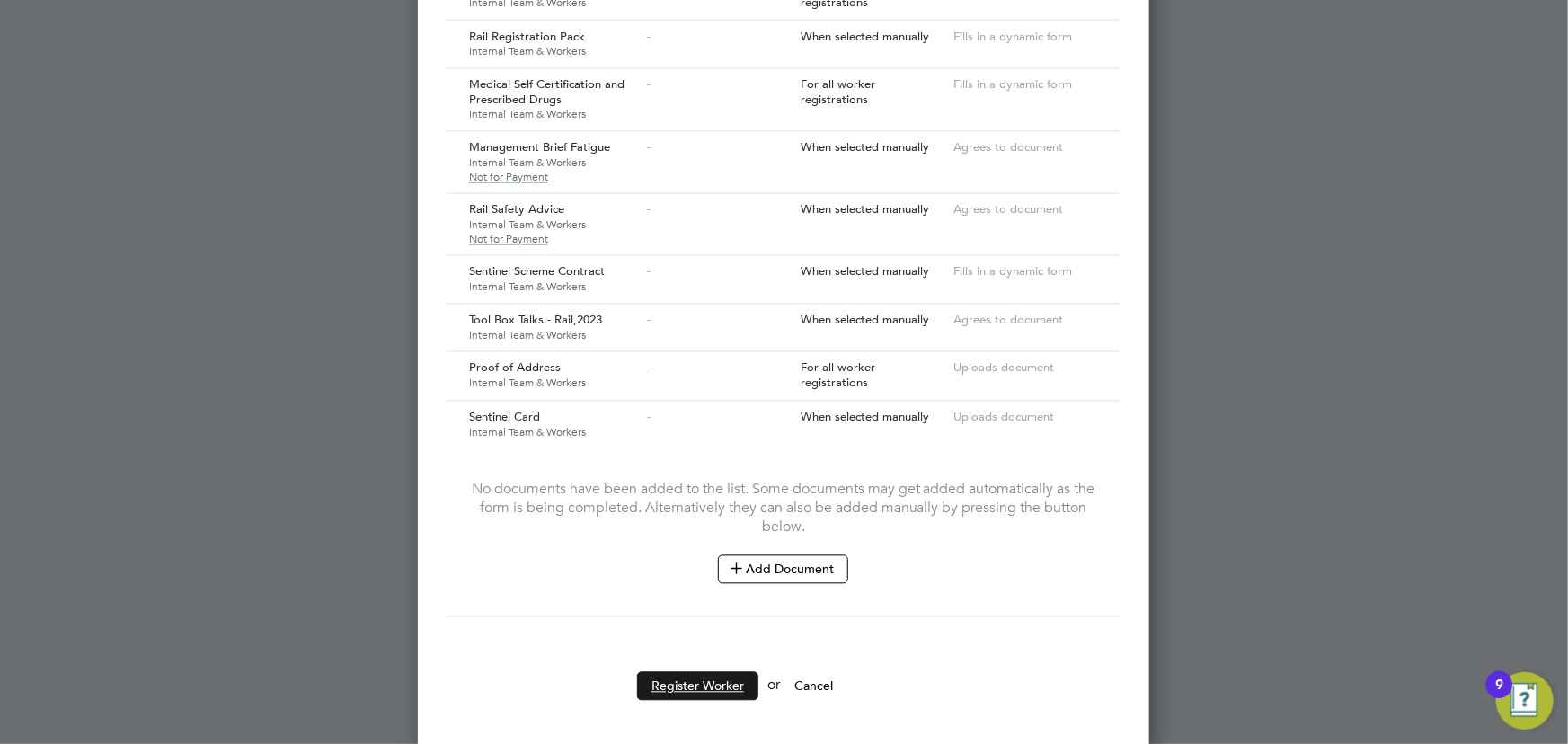
click at [696, 684] on button "Register Worker" at bounding box center [697, 686] width 121 height 29
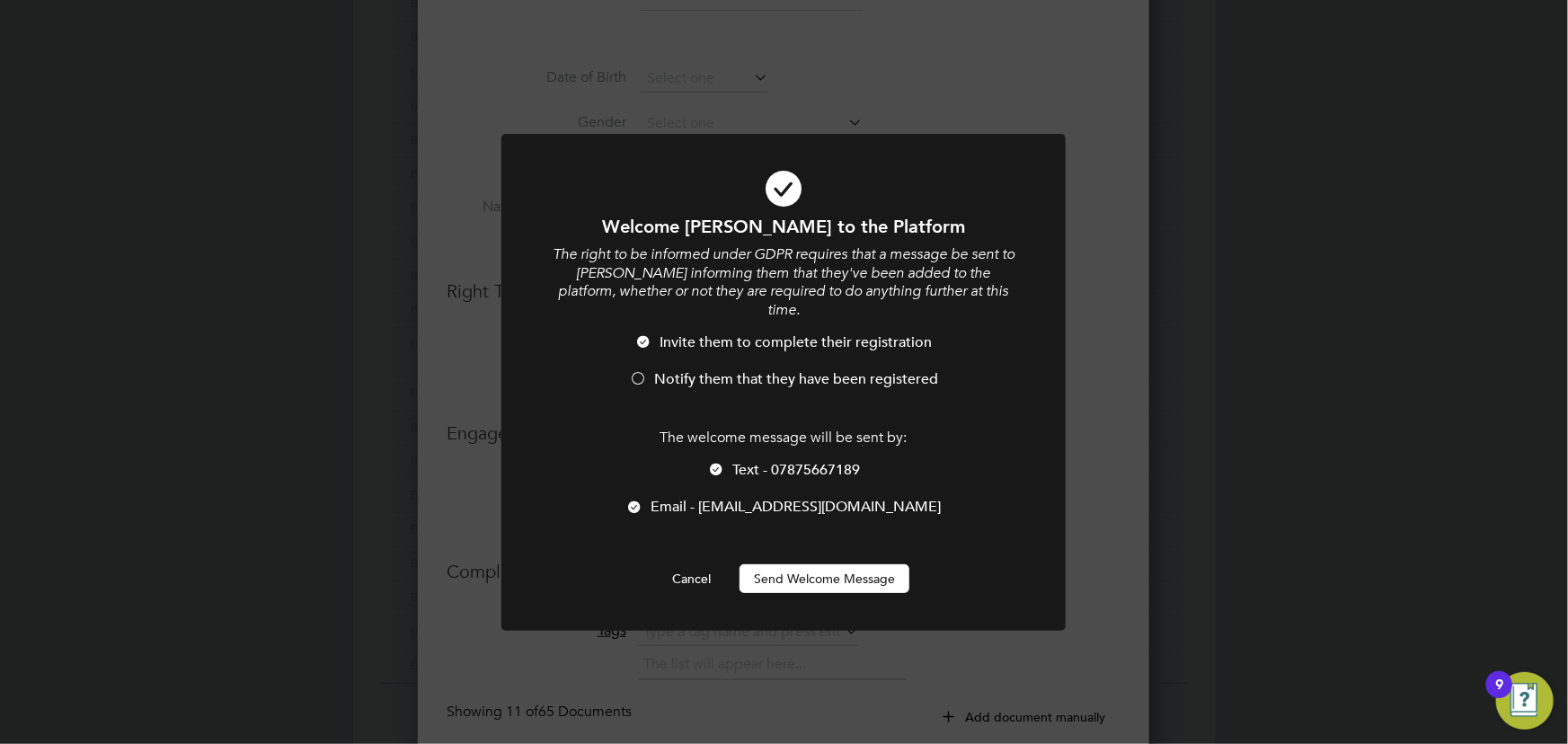
click at [791, 565] on button "Send Welcome Message" at bounding box center [824, 578] width 170 height 29
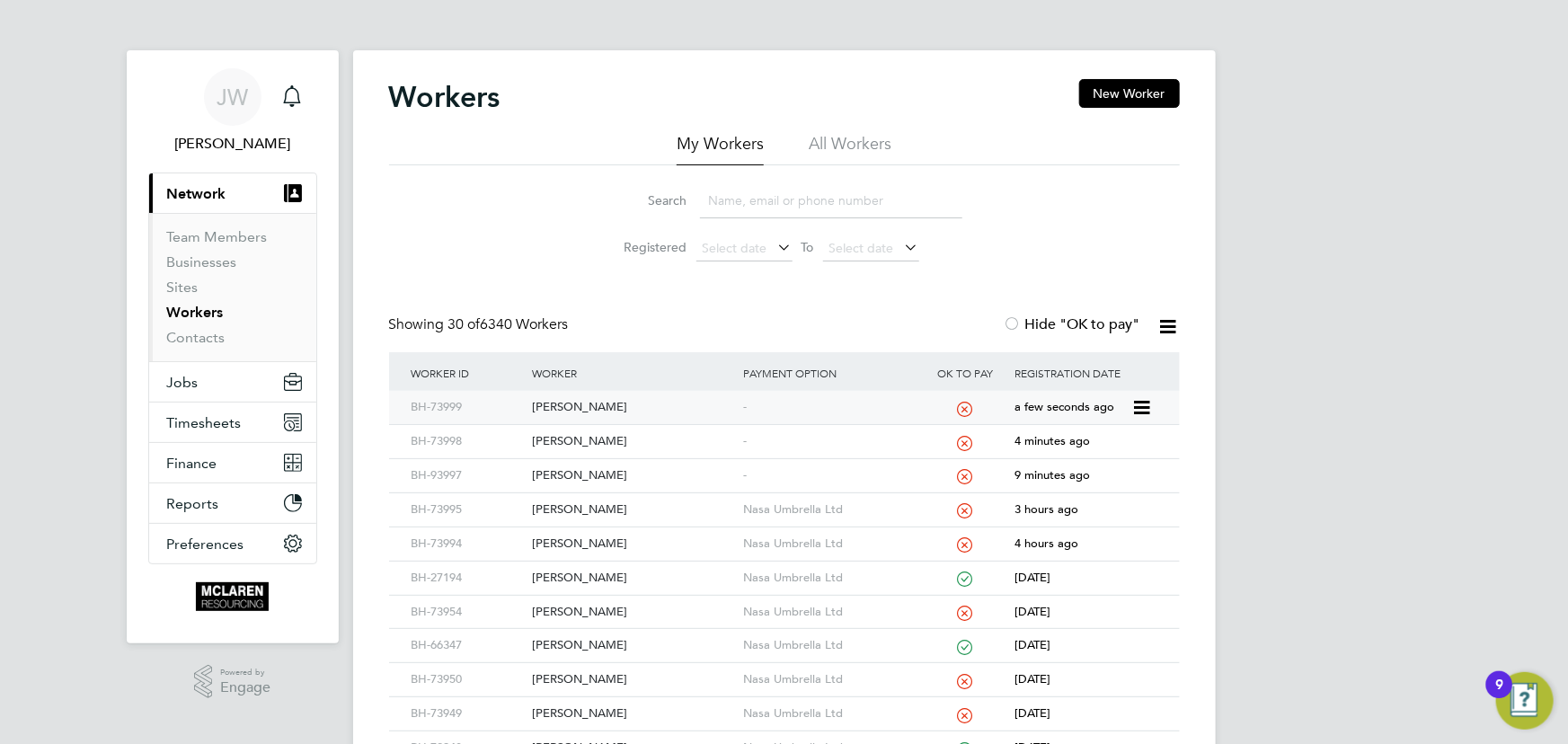
click at [584, 402] on div "Charley Frost" at bounding box center [633, 408] width 211 height 34
drag, startPoint x: 791, startPoint y: 210, endPoint x: 784, endPoint y: 206, distance: 8.1
click at [791, 210] on input at bounding box center [831, 201] width 262 height 35
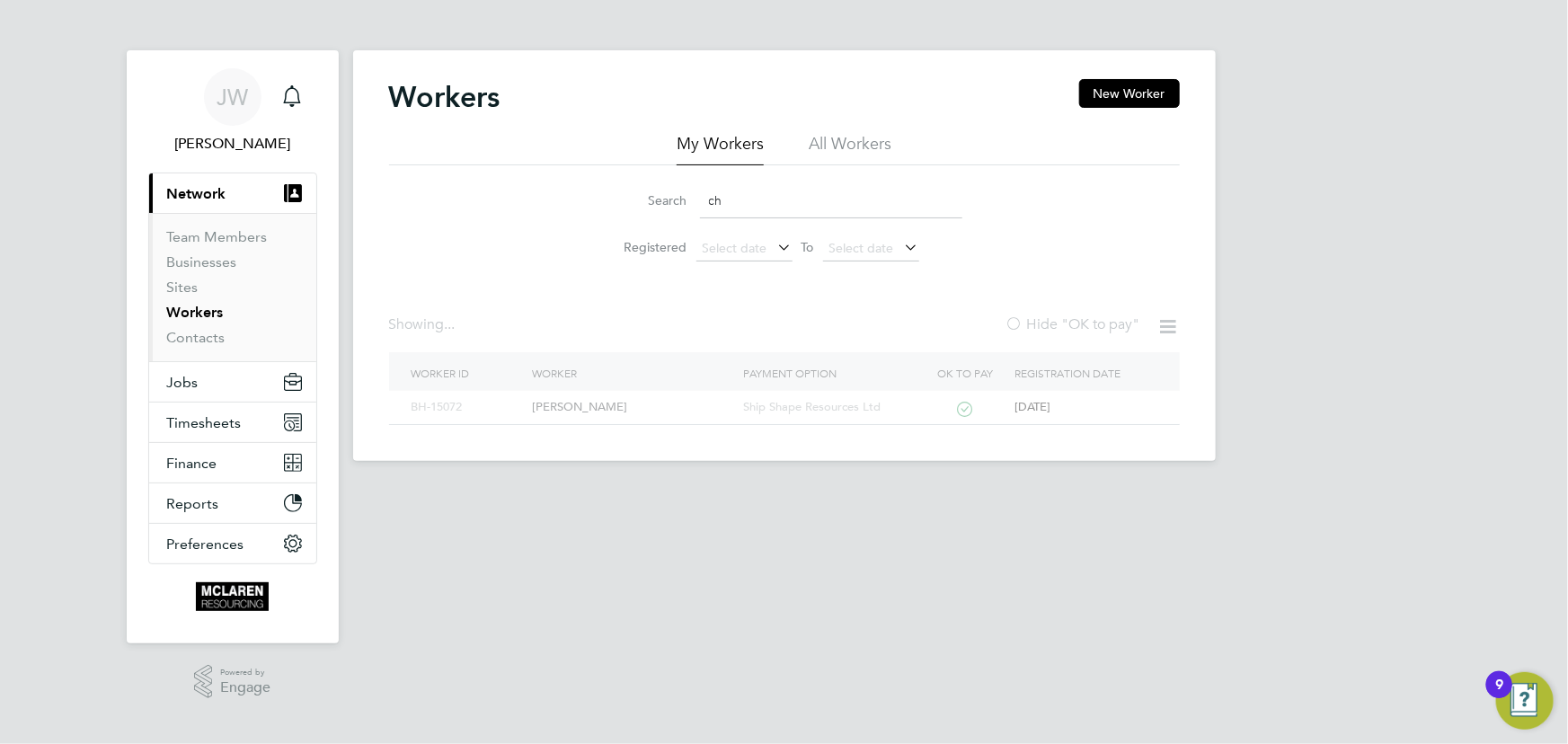
type input "c"
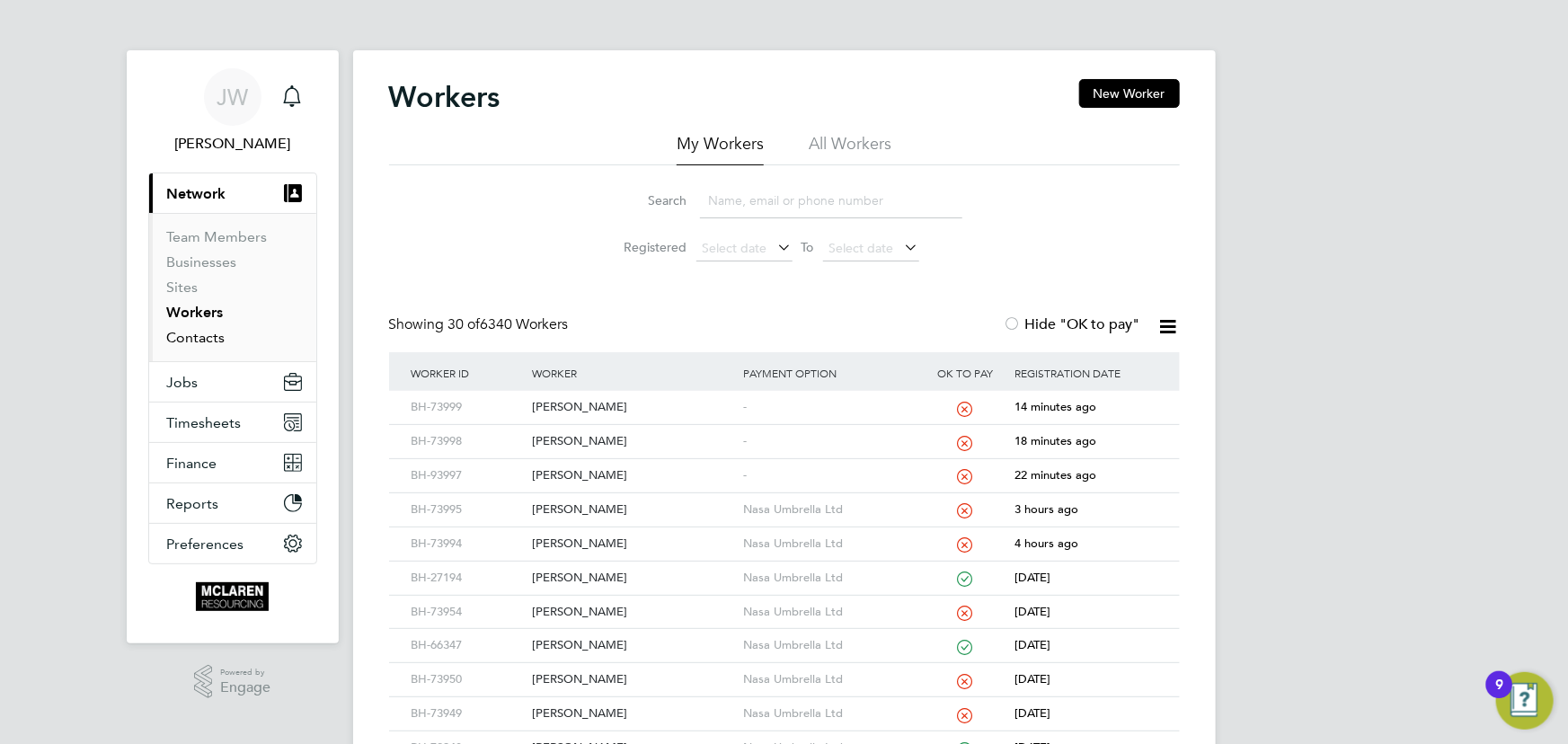
click at [211, 338] on link "Contacts" at bounding box center [196, 337] width 58 height 17
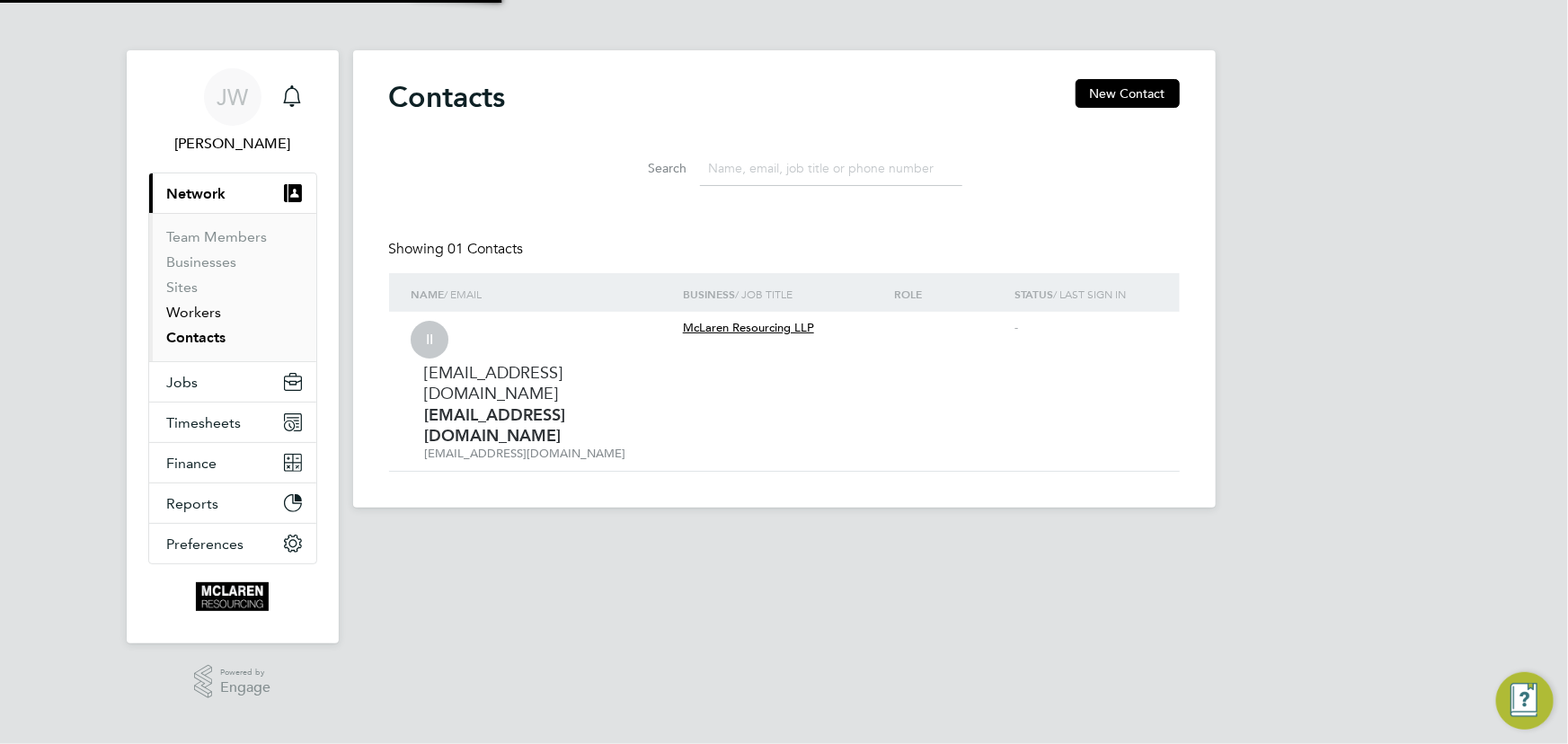
click at [206, 318] on link "Workers" at bounding box center [195, 311] width 55 height 17
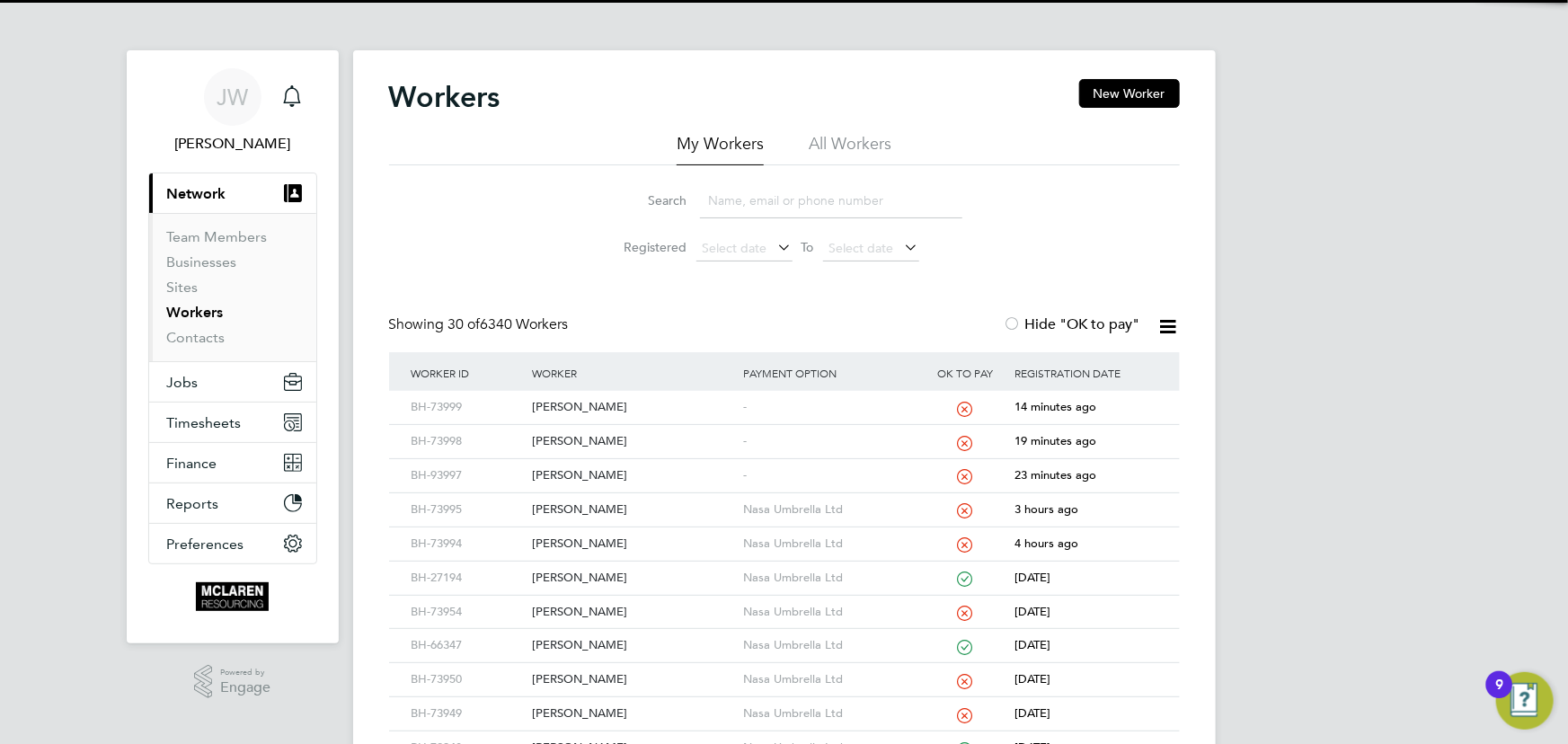
click at [758, 206] on input at bounding box center [831, 201] width 262 height 35
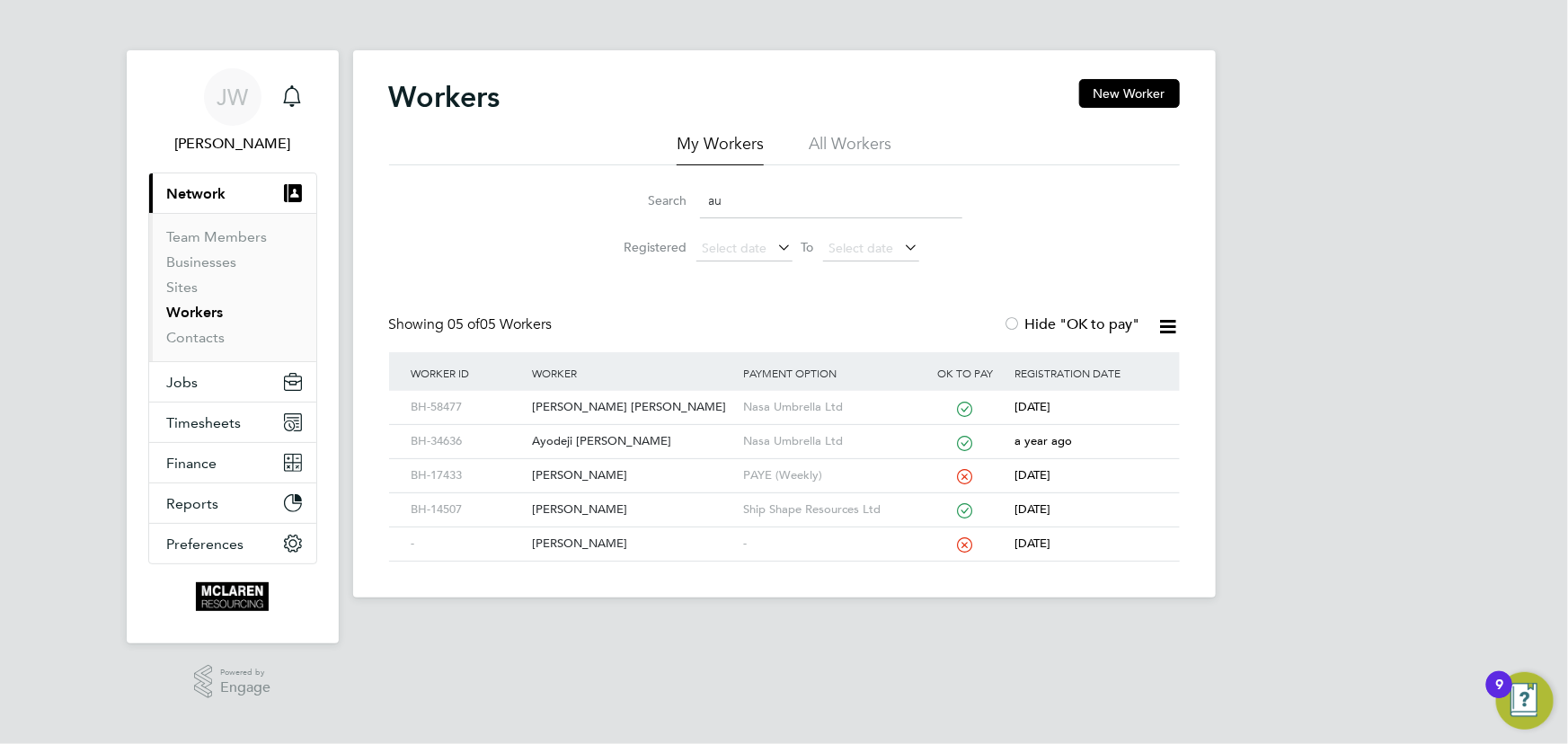
type input "a"
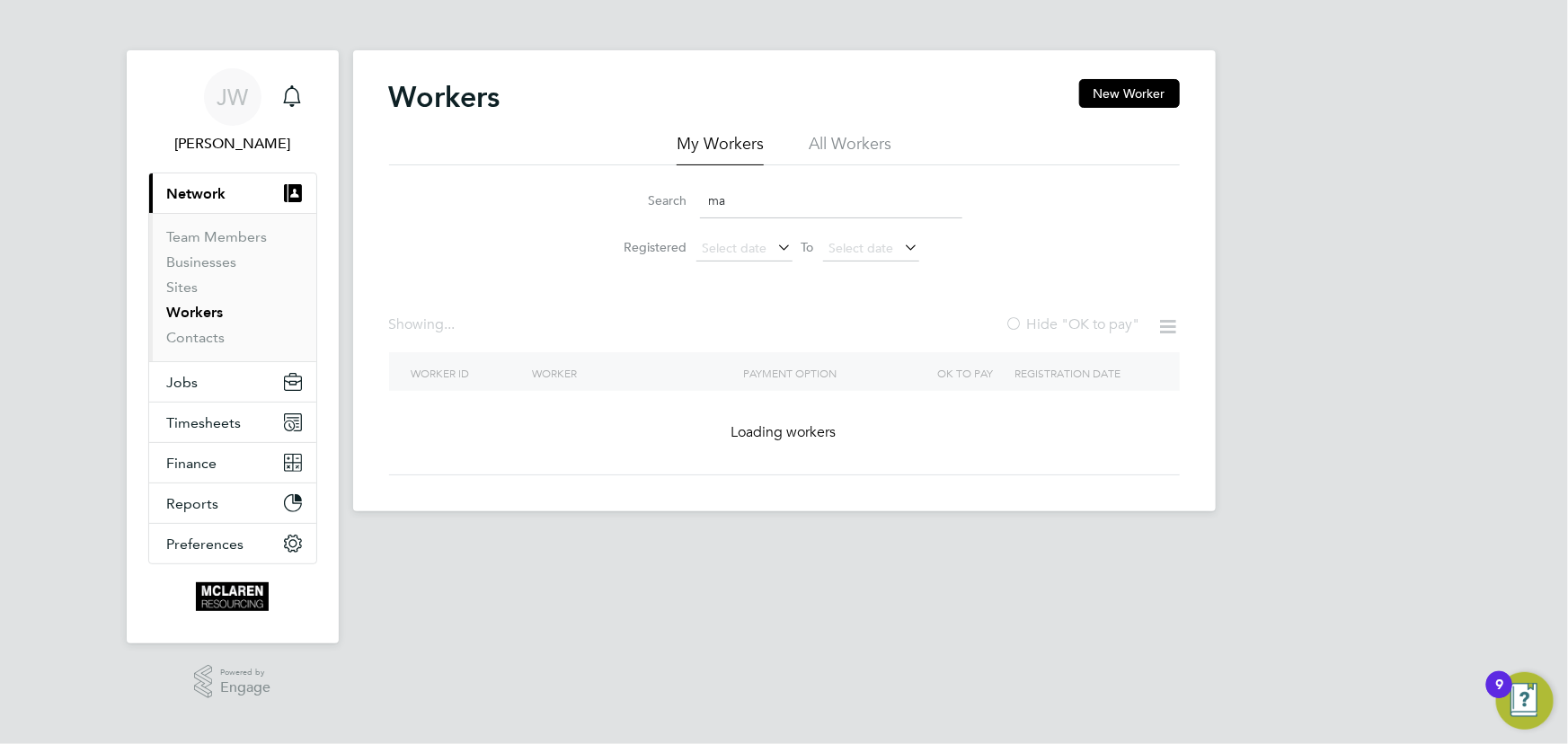
type input "m"
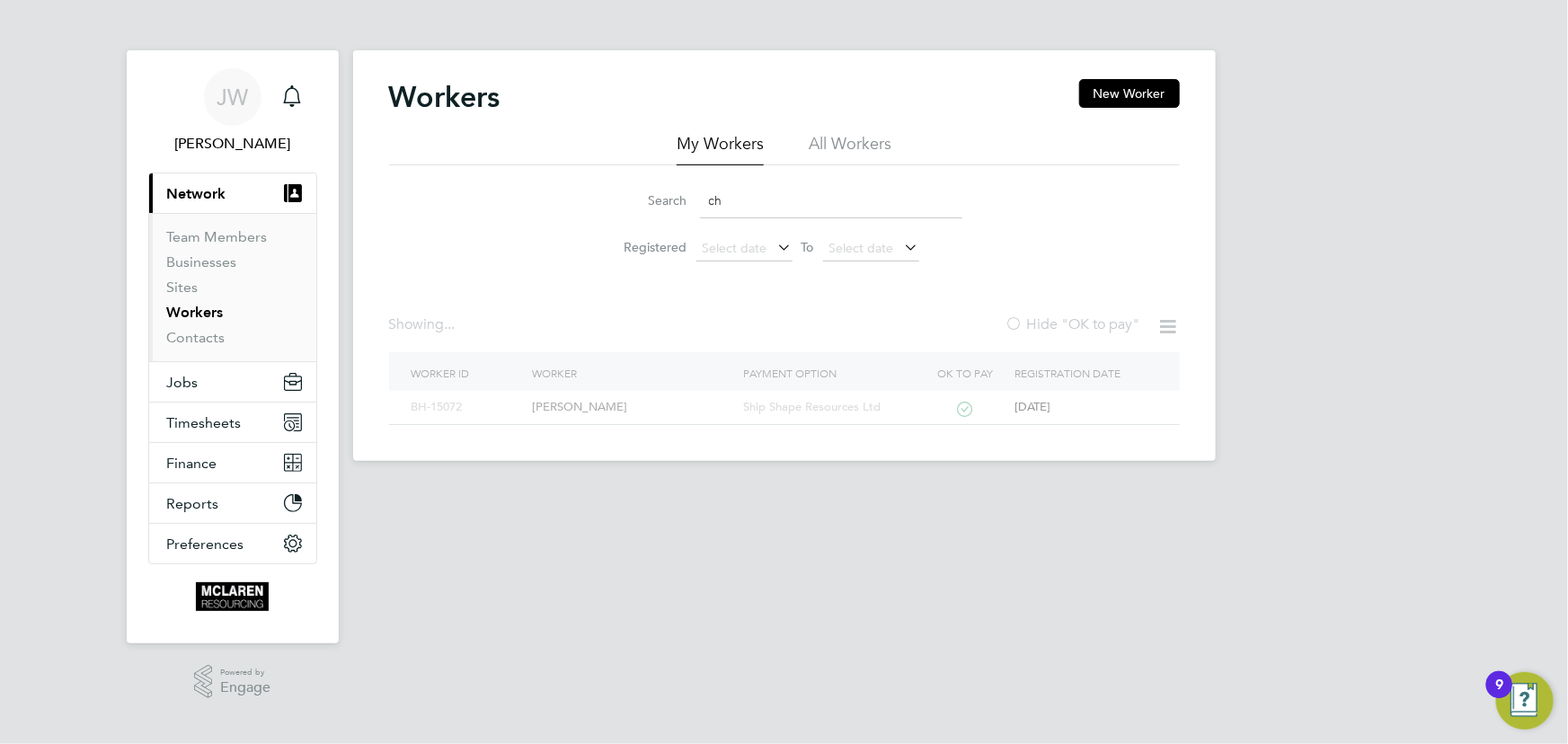
type input "c"
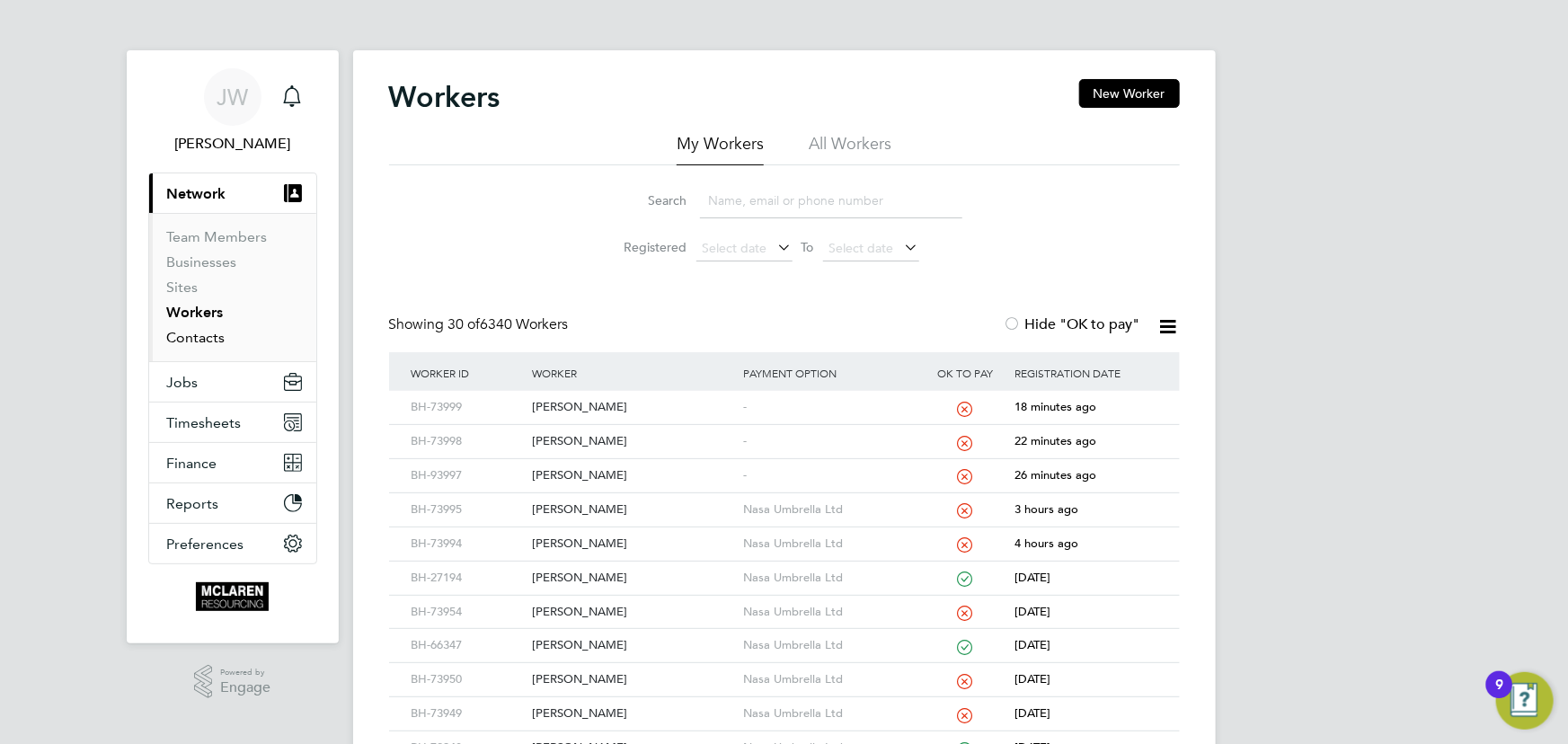
click at [210, 342] on link "Contacts" at bounding box center [196, 337] width 58 height 17
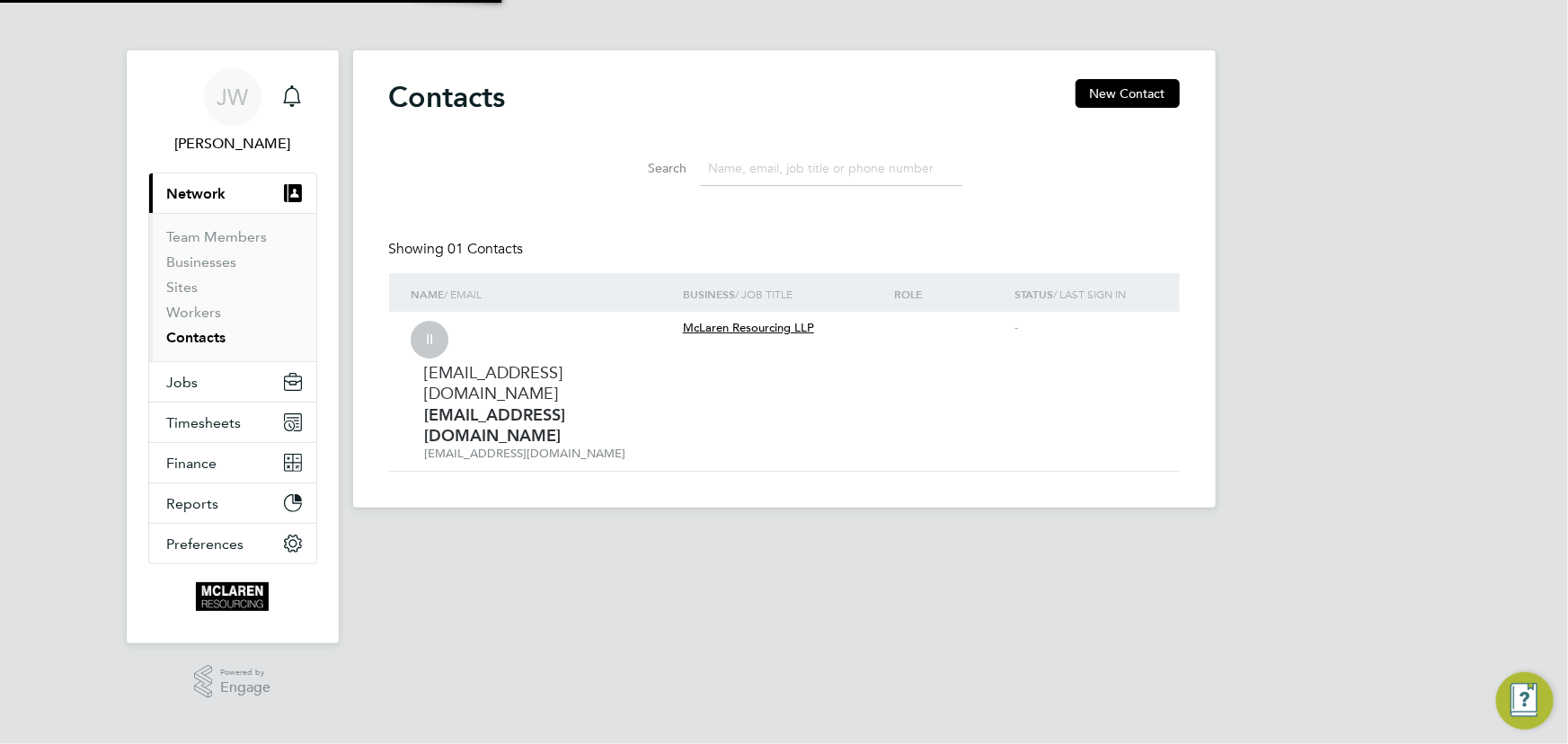
click at [222, 319] on li "Workers" at bounding box center [235, 316] width 135 height 26
click at [228, 309] on li "Workers" at bounding box center [235, 316] width 135 height 26
click at [213, 310] on link "Workers" at bounding box center [195, 311] width 55 height 17
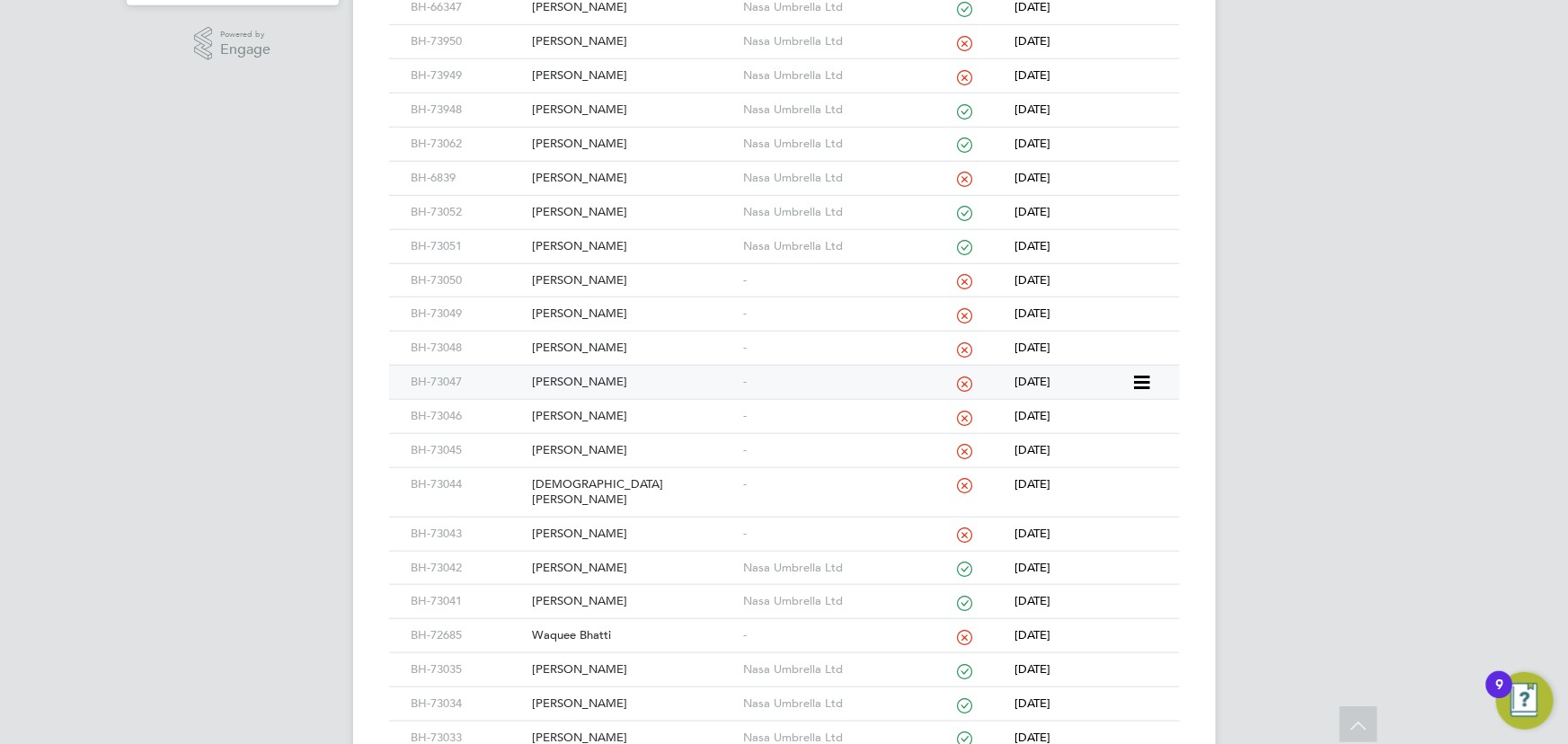
scroll to position [653, 0]
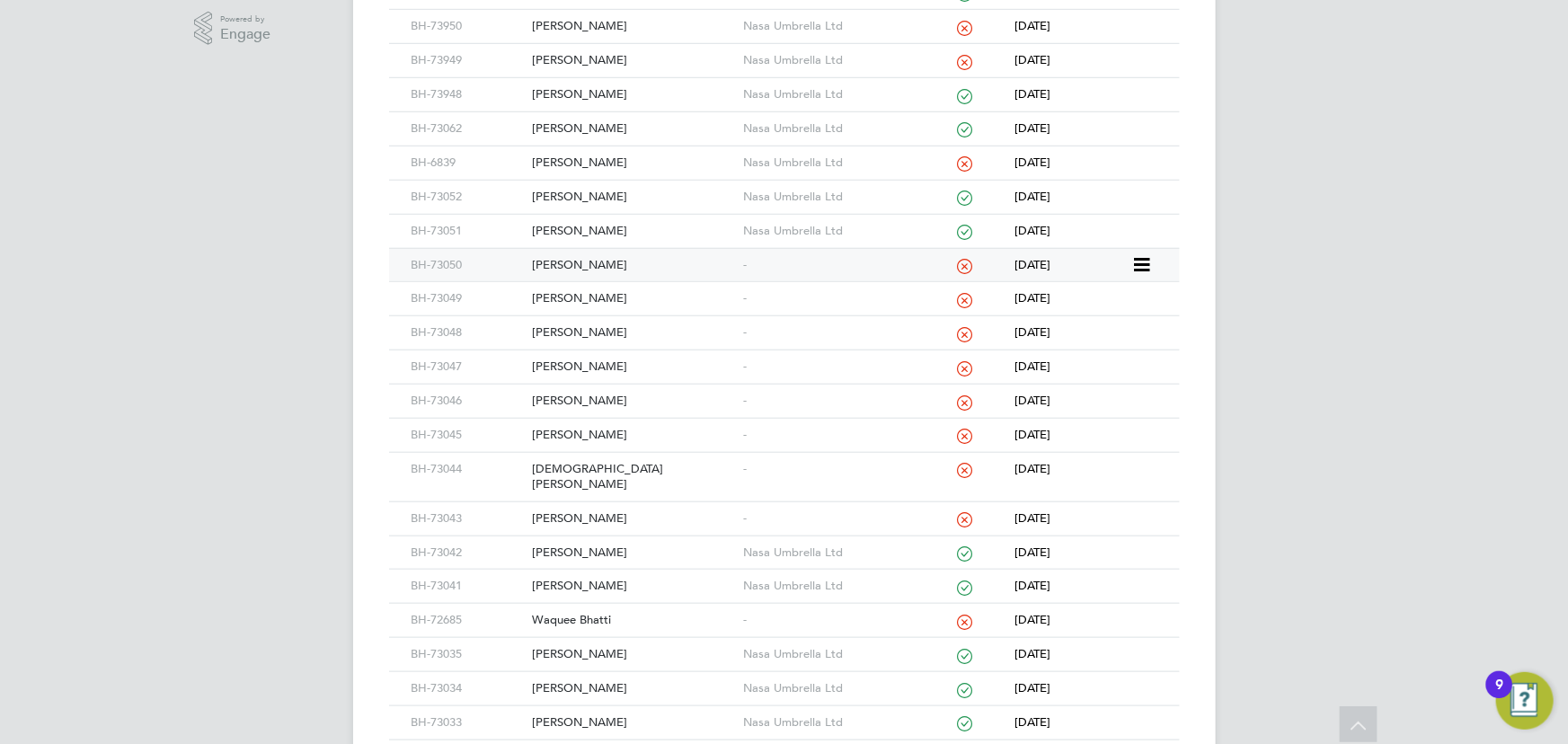
click at [566, 264] on div "David Mcculloch" at bounding box center [633, 266] width 211 height 34
click at [576, 299] on div "Andrew Neave" at bounding box center [633, 299] width 211 height 34
click at [596, 324] on div "[PERSON_NAME]" at bounding box center [633, 333] width 211 height 34
click at [593, 366] on div "[PERSON_NAME]" at bounding box center [633, 368] width 211 height 34
click at [592, 403] on div "[PERSON_NAME]" at bounding box center [633, 401] width 211 height 34
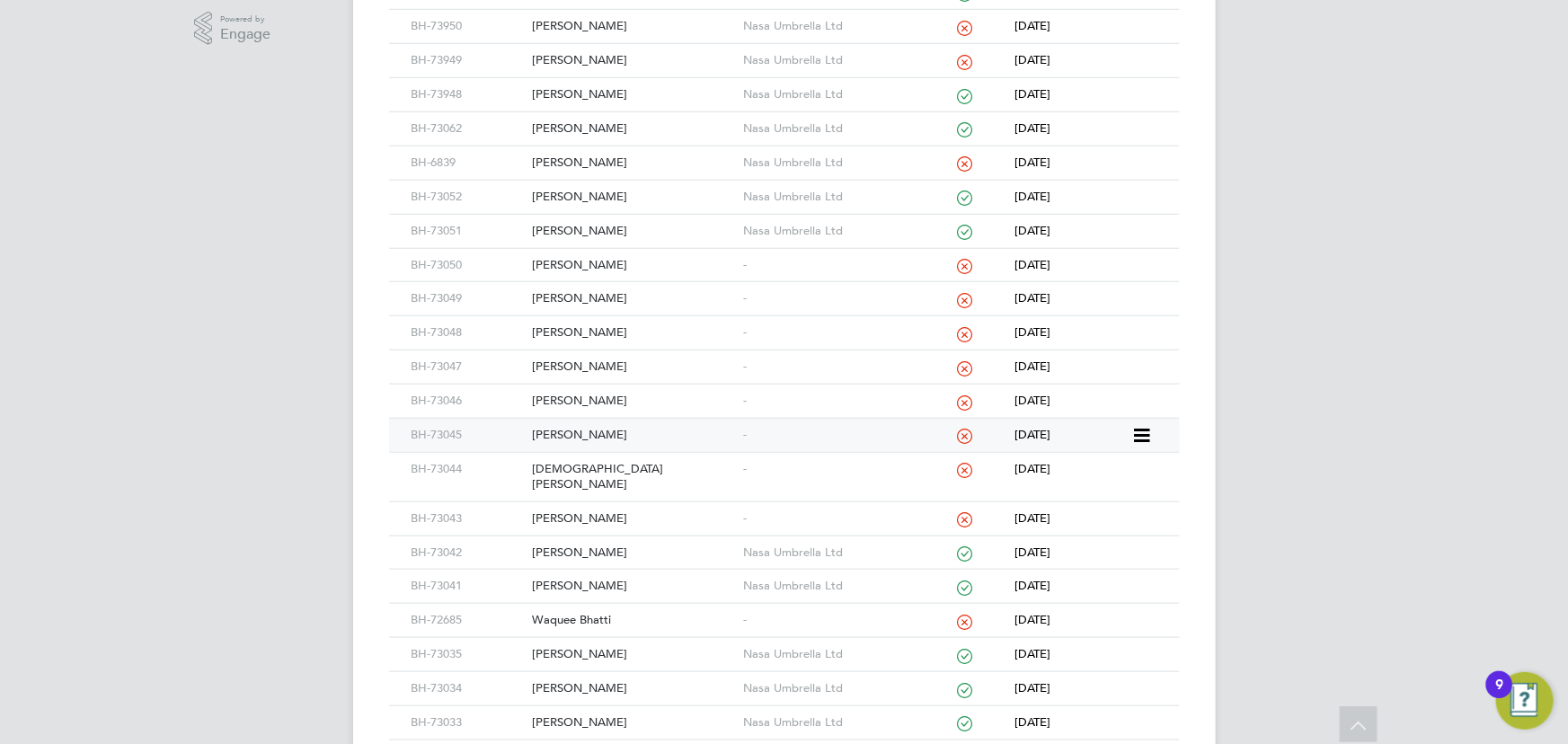
click at [584, 430] on div "[PERSON_NAME]" at bounding box center [633, 436] width 211 height 34
click at [576, 461] on div "[DEMOGRAPHIC_DATA][PERSON_NAME]" at bounding box center [633, 477] width 211 height 48
click at [591, 503] on div "[PERSON_NAME]" at bounding box center [633, 519] width 211 height 34
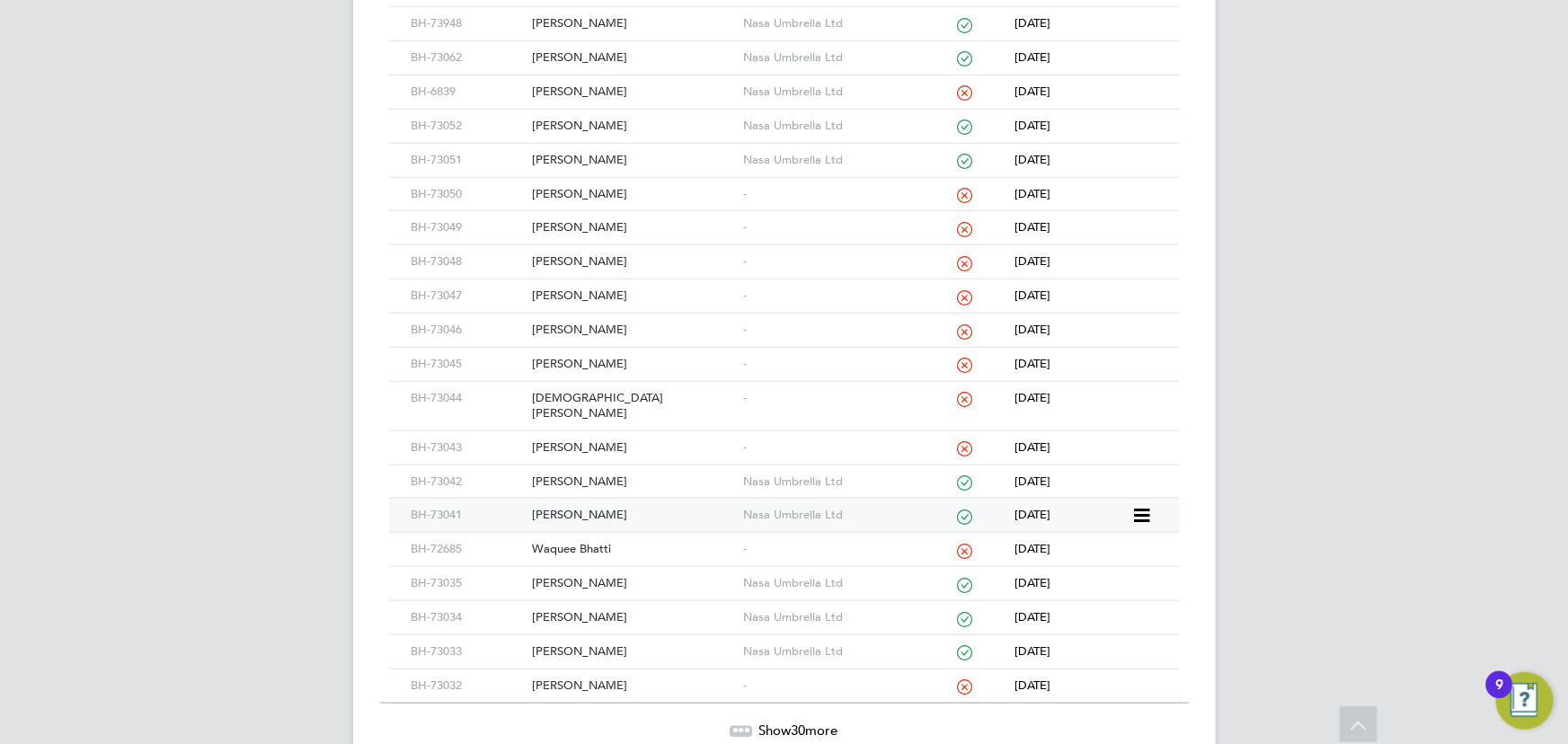
scroll to position [782, 0]
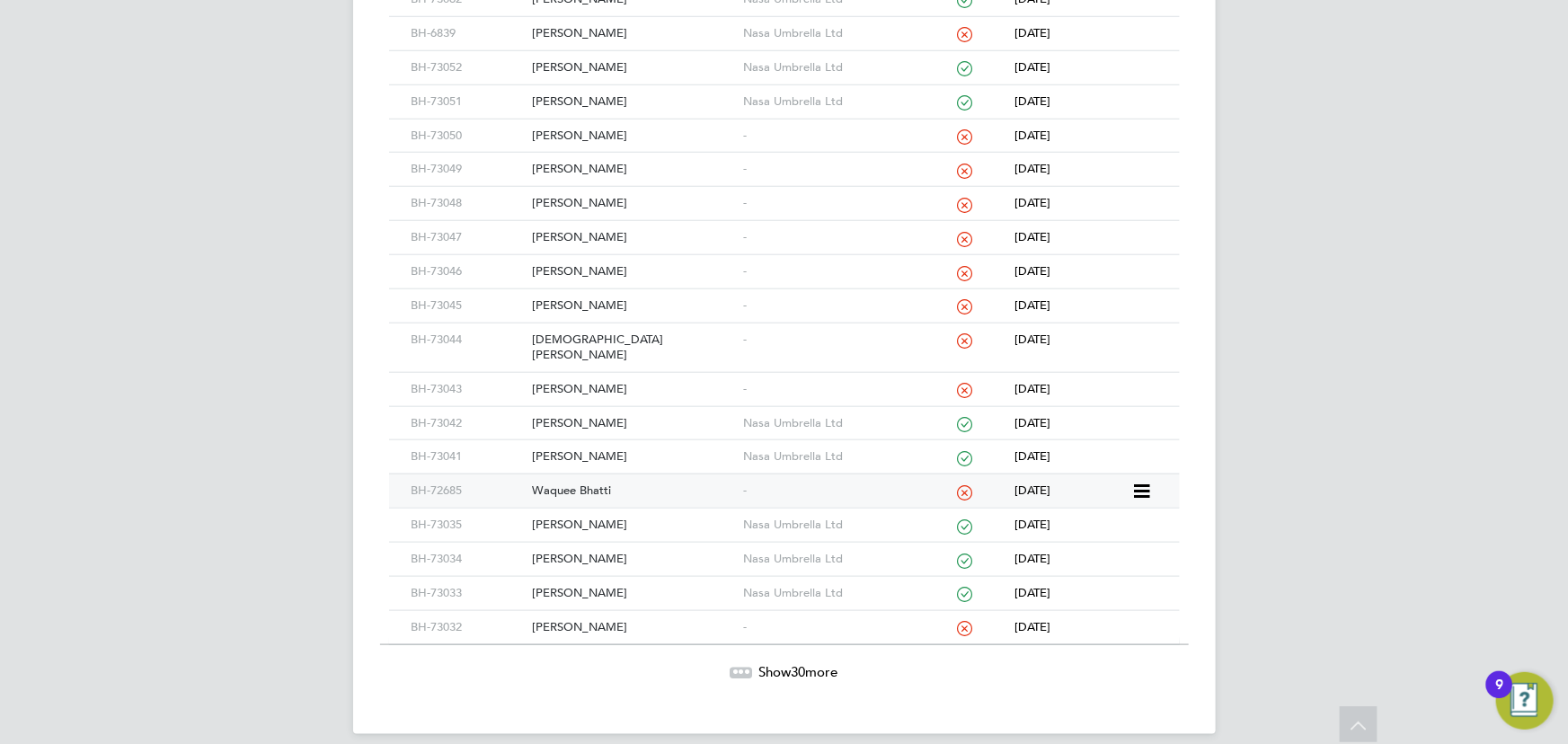
click at [576, 475] on div "Waquee Bhatti" at bounding box center [633, 491] width 211 height 34
drag, startPoint x: 788, startPoint y: 656, endPoint x: 819, endPoint y: 656, distance: 31.0
click at [789, 663] on span "Show 30 more" at bounding box center [798, 671] width 79 height 17
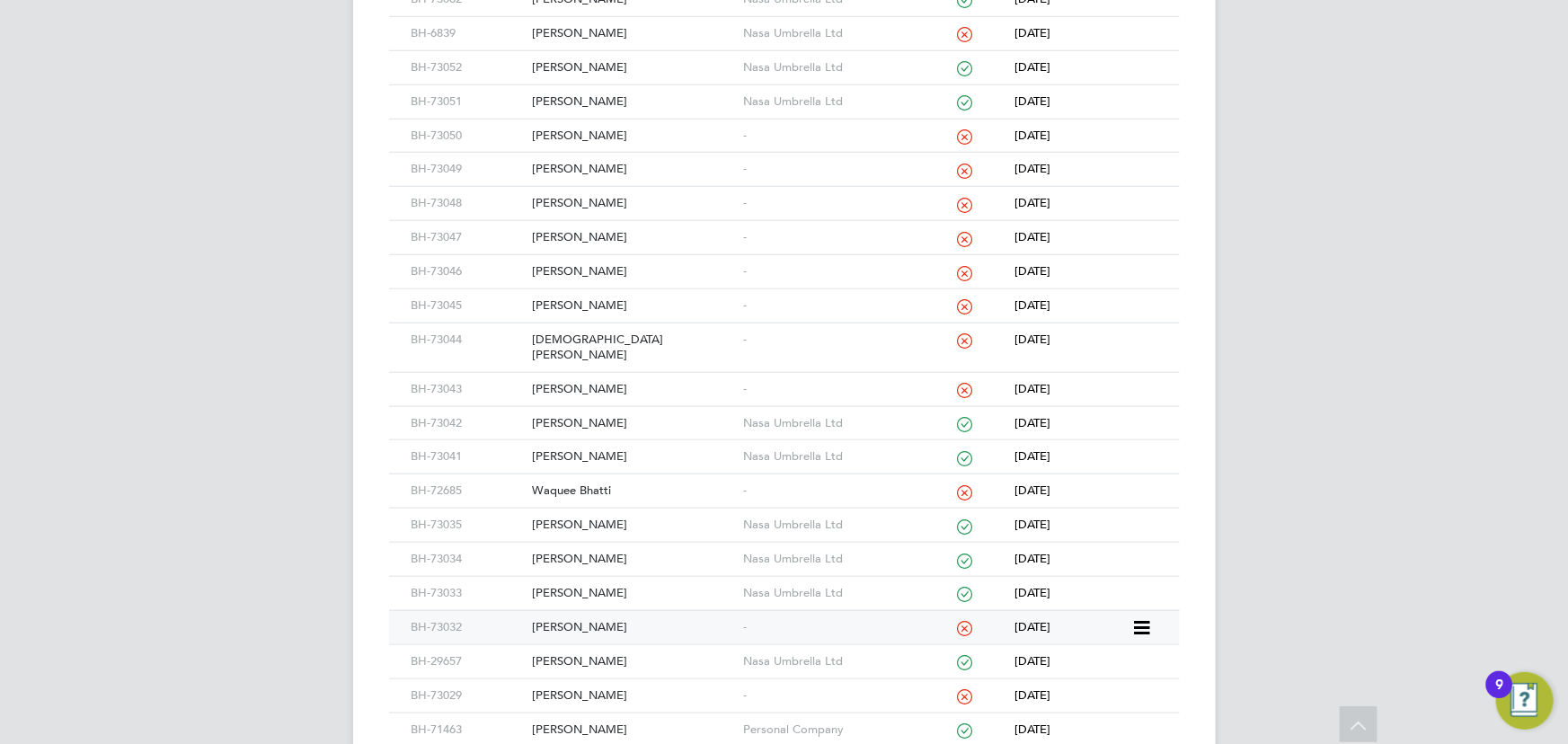
click at [552, 611] on div "[PERSON_NAME]" at bounding box center [633, 628] width 211 height 34
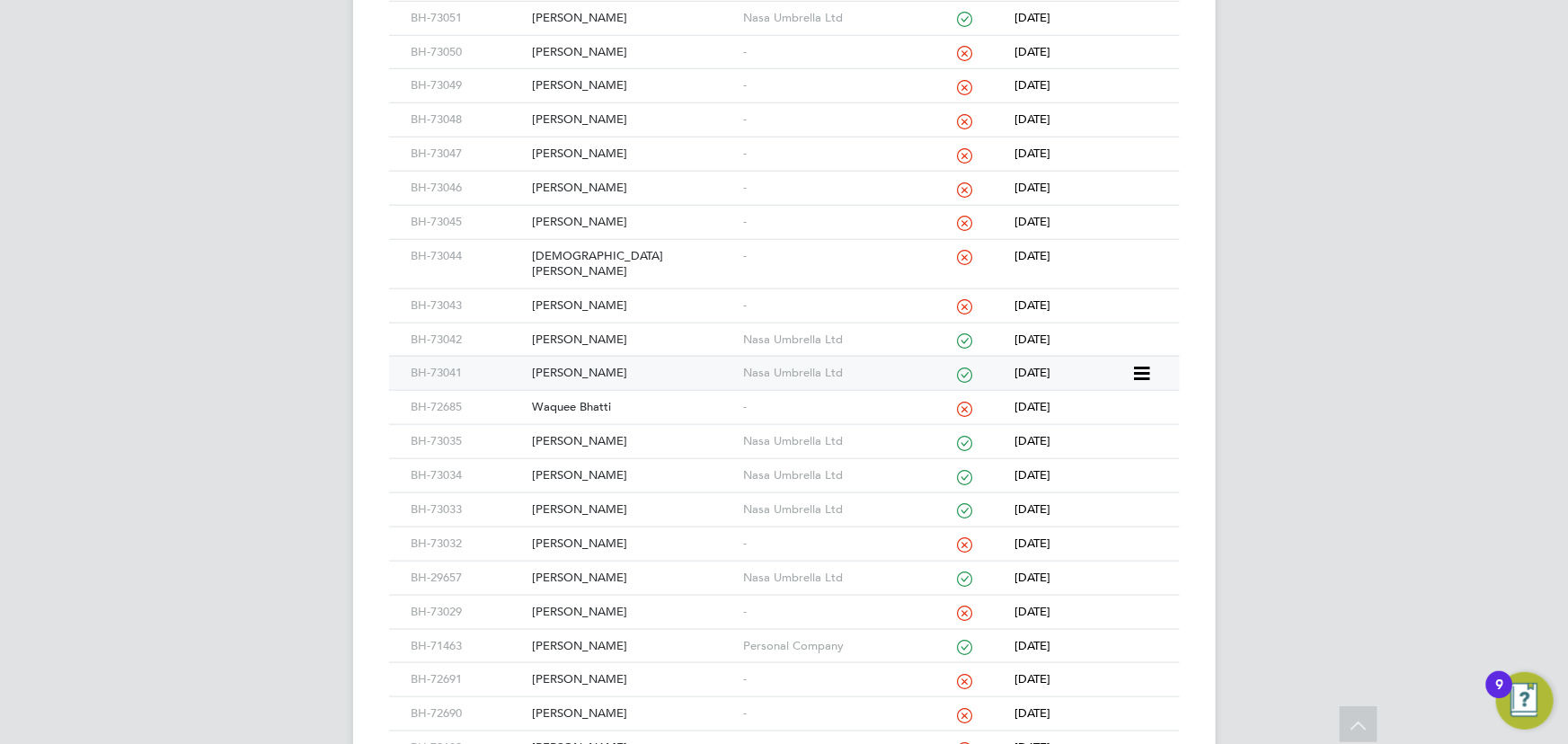
scroll to position [946, 0]
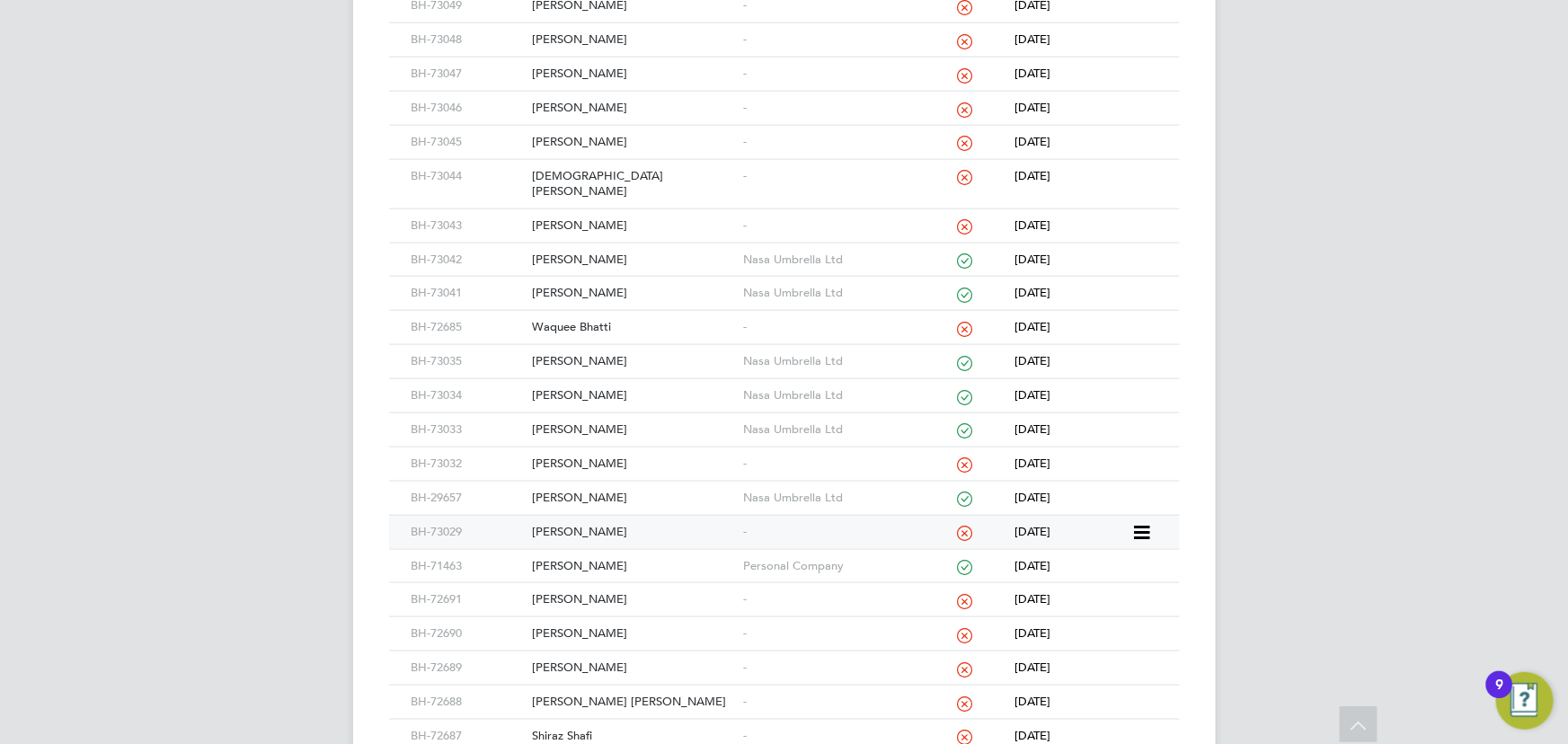
click at [588, 515] on div "Michael Foulkes" at bounding box center [633, 532] width 211 height 34
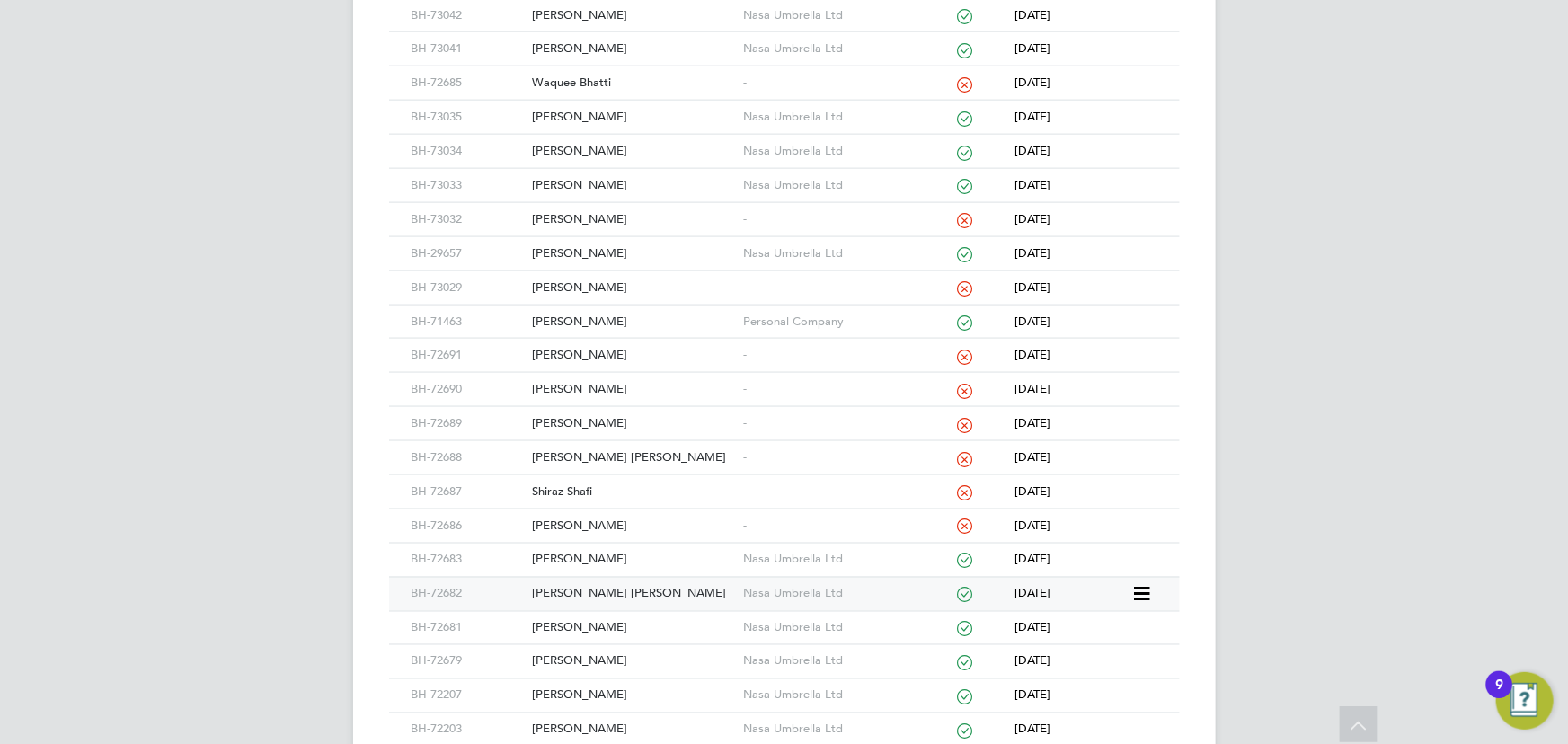
scroll to position [1191, 0]
click at [574, 338] on div "Cameron Hawkins" at bounding box center [633, 355] width 211 height 34
click at [558, 372] on div "Jacobus Roos" at bounding box center [633, 388] width 211 height 34
click at [593, 407] on div "James Marks" at bounding box center [633, 423] width 211 height 34
click at [621, 440] on div "Matthew John Harding" at bounding box center [633, 457] width 211 height 34
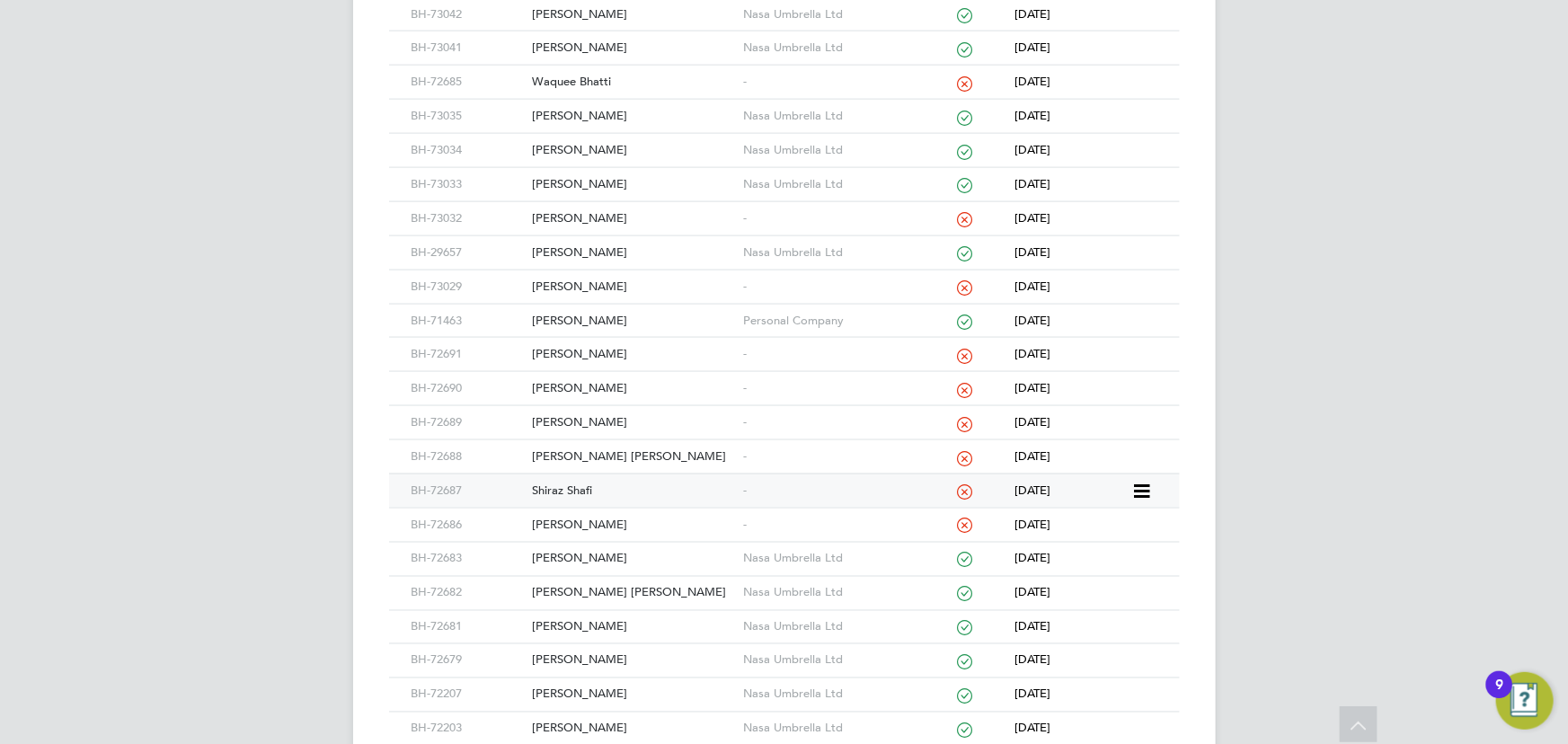
click at [575, 474] on div "Shiraz Shafi" at bounding box center [633, 491] width 211 height 34
click at [581, 508] on div "Oliver Day" at bounding box center [633, 525] width 211 height 34
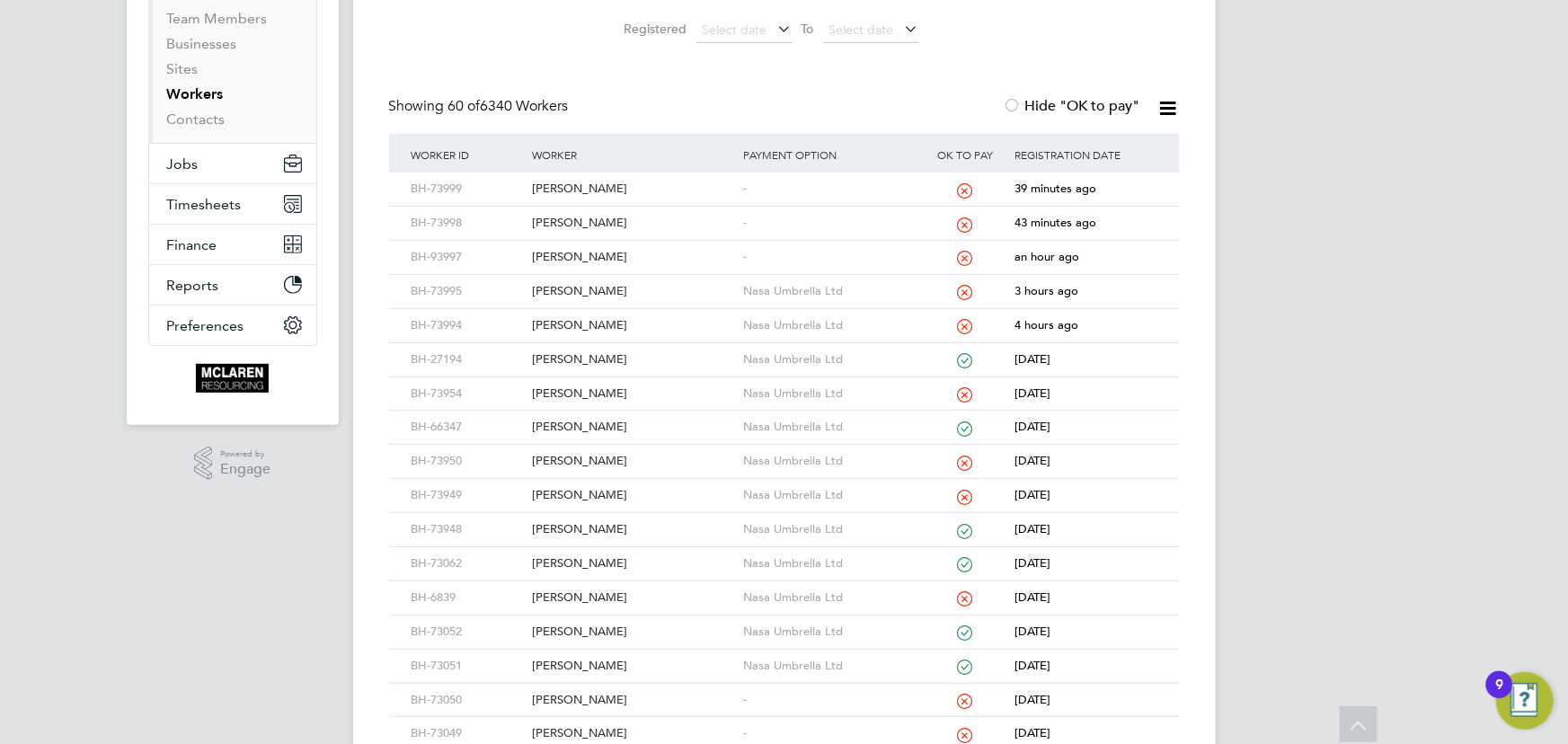
scroll to position [0, 0]
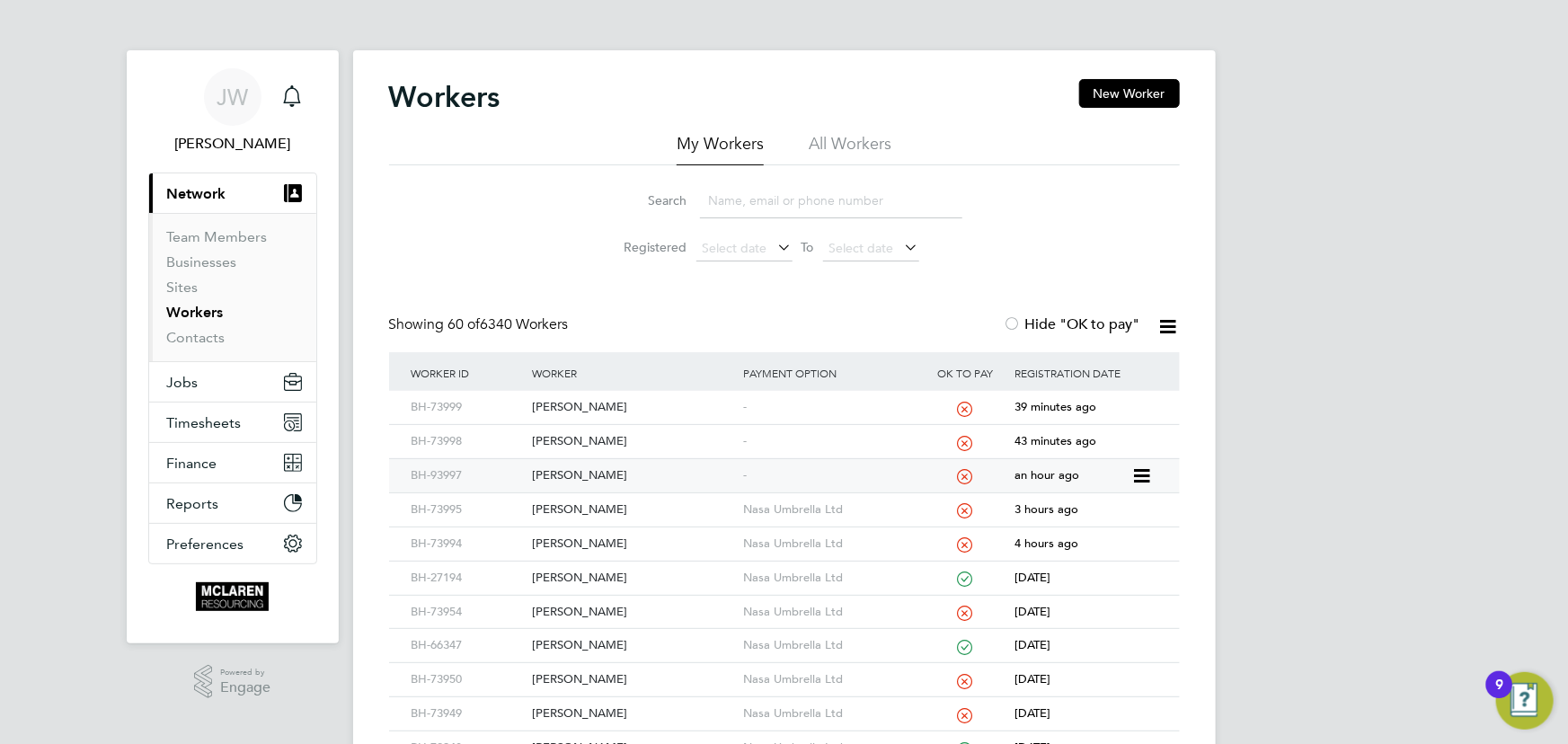
click at [573, 470] on div "Paul Kidgell" at bounding box center [633, 476] width 211 height 34
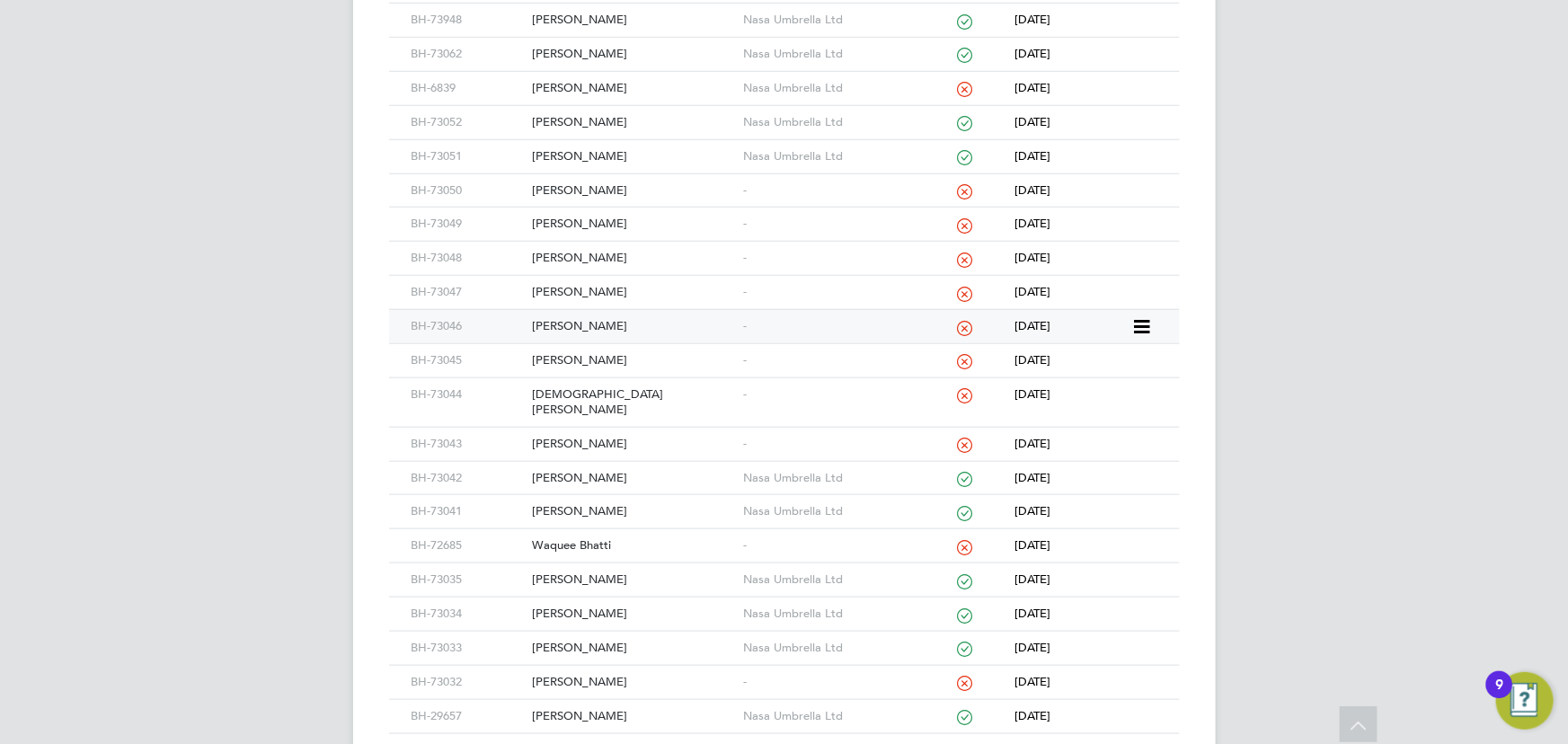
scroll to position [735, 0]
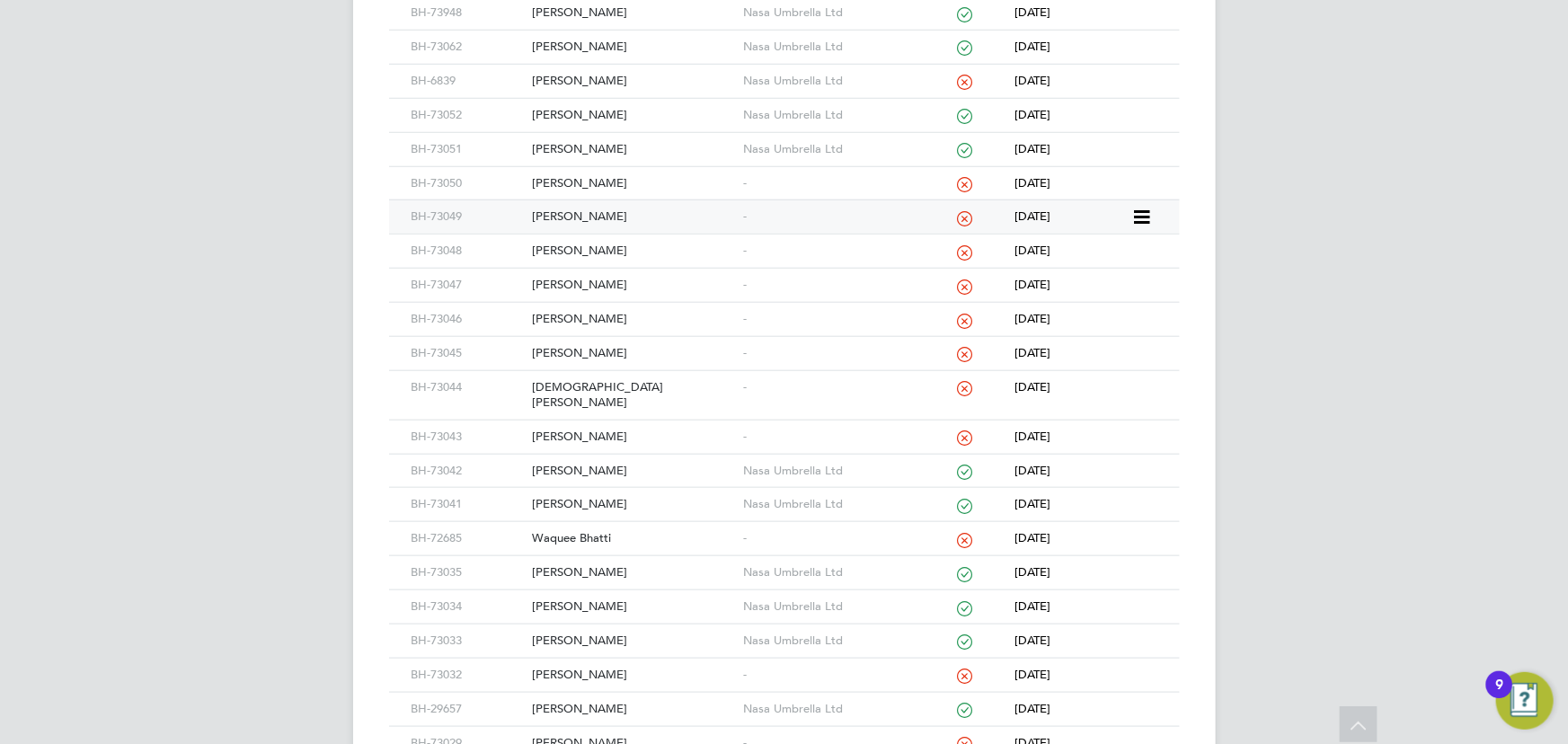
click at [588, 211] on div "[PERSON_NAME]" at bounding box center [633, 217] width 211 height 34
click at [589, 378] on div "Christian Rees" at bounding box center [633, 395] width 211 height 48
click at [580, 421] on div "[PERSON_NAME]" at bounding box center [633, 438] width 211 height 34
click at [557, 252] on div "[PERSON_NAME]" at bounding box center [633, 251] width 211 height 34
click at [583, 281] on div "[PERSON_NAME]" at bounding box center [633, 286] width 211 height 34
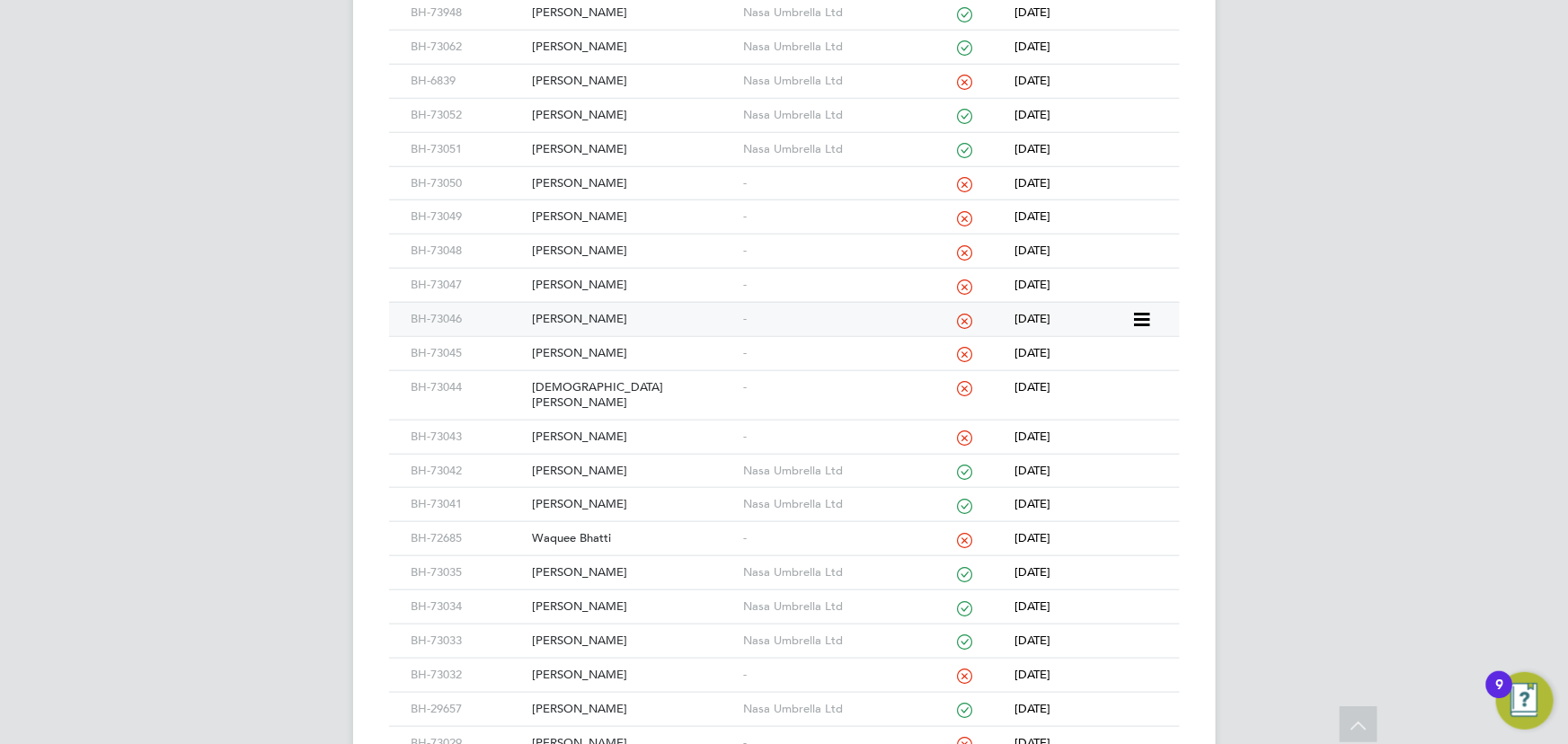
scroll to position [1061, 0]
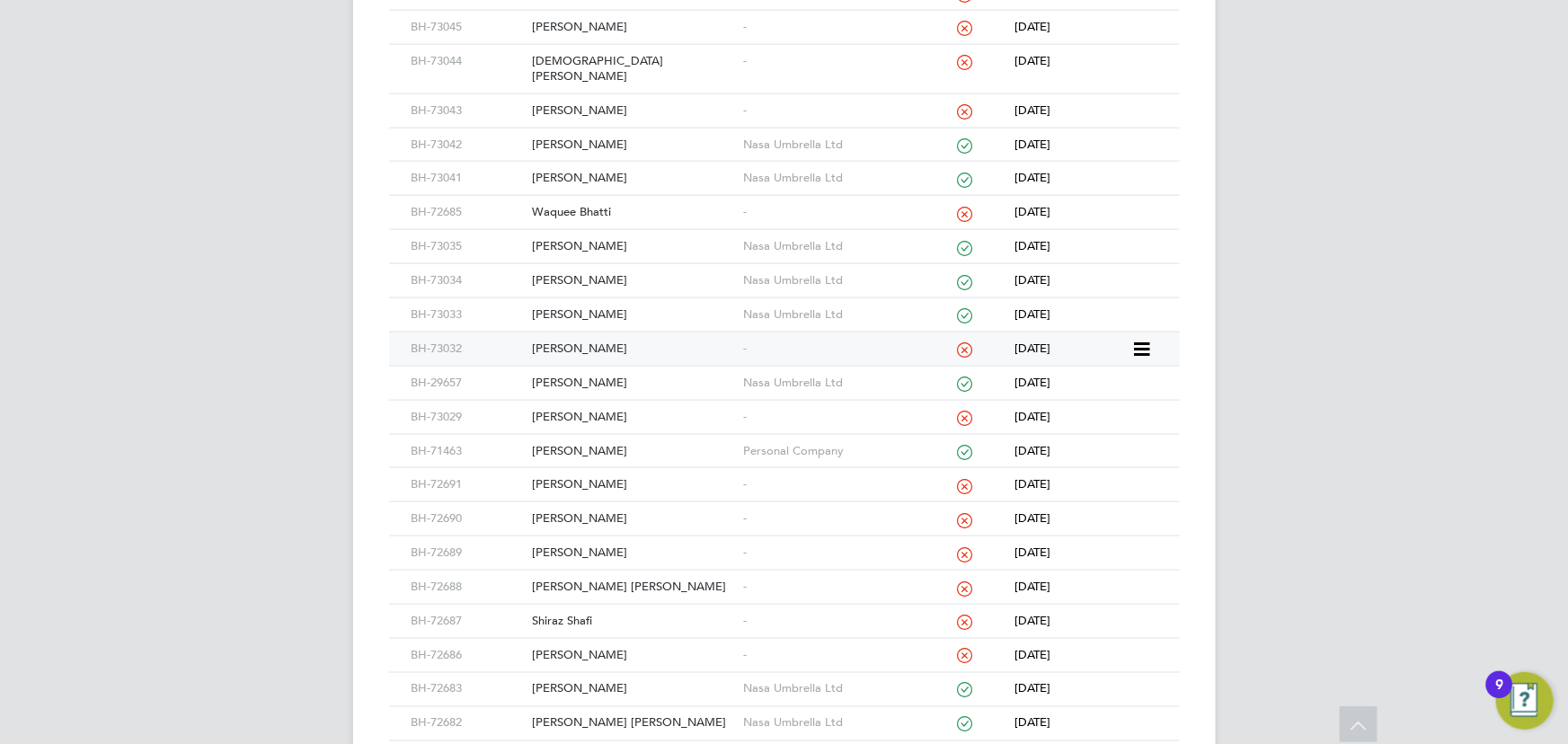
click at [564, 332] on div "Steven Giles" at bounding box center [633, 349] width 211 height 34
click at [576, 401] on div "Michael Foulkes" at bounding box center [633, 418] width 211 height 34
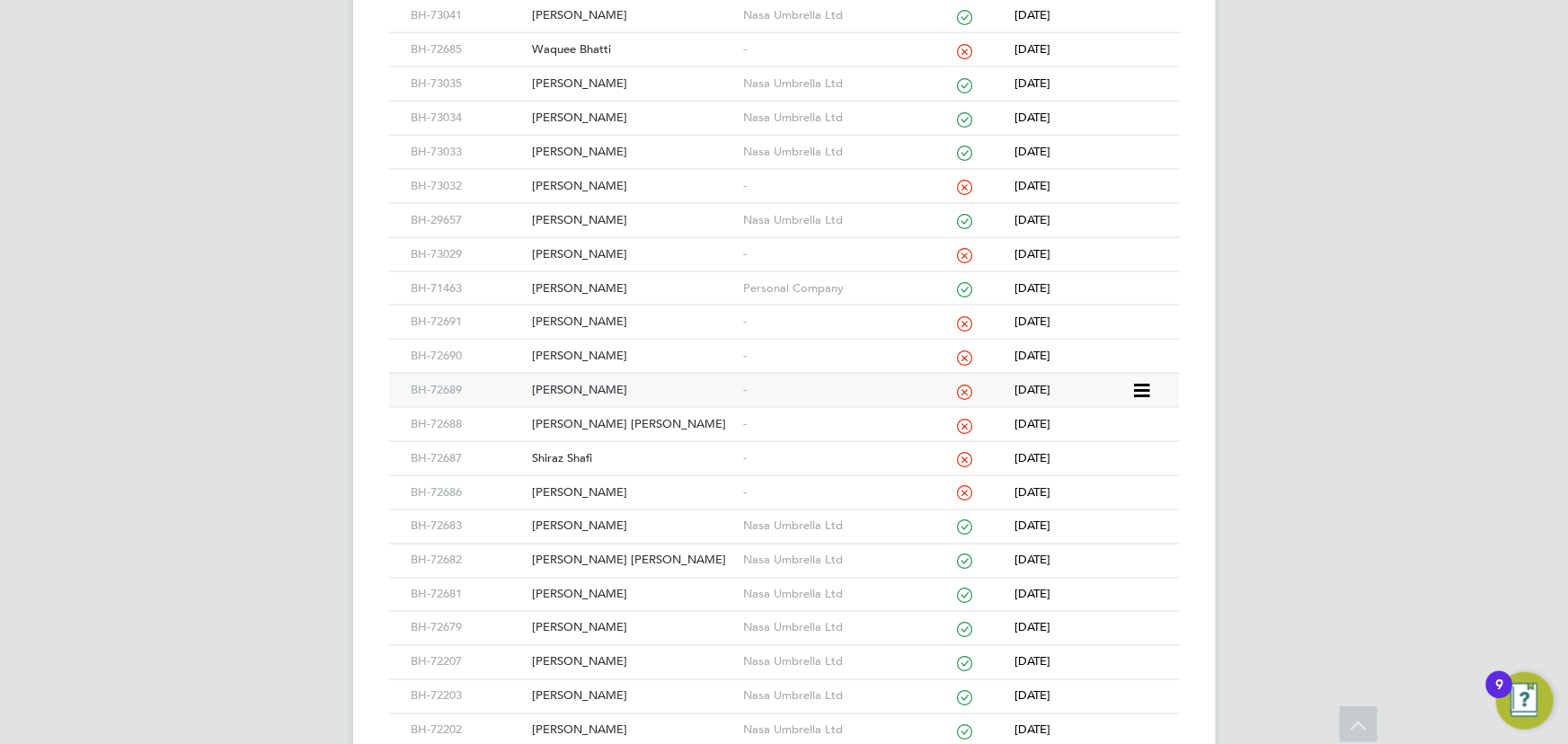
scroll to position [1225, 0]
click at [598, 304] on div "Cameron Hawkins" at bounding box center [633, 321] width 211 height 34
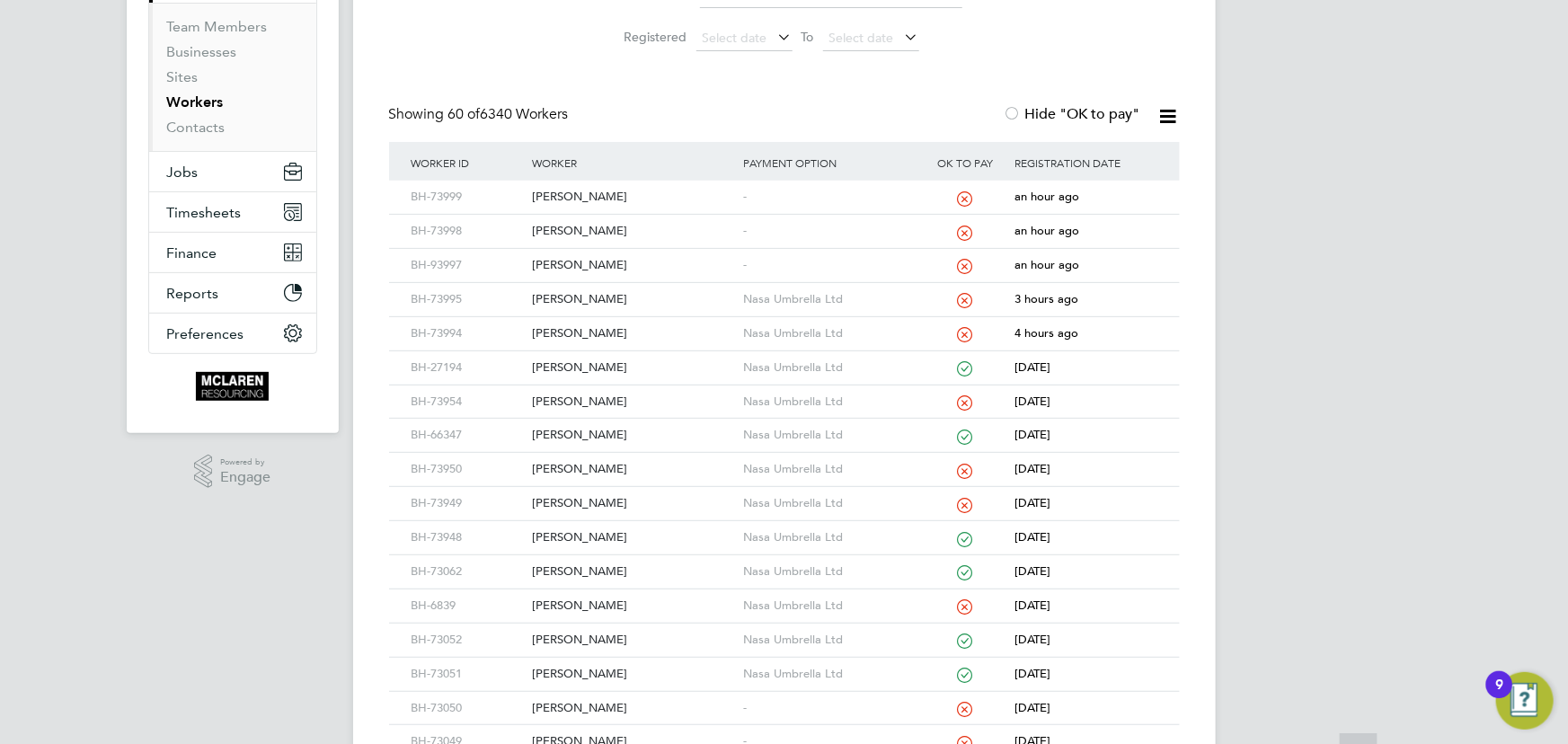
scroll to position [326, 0]
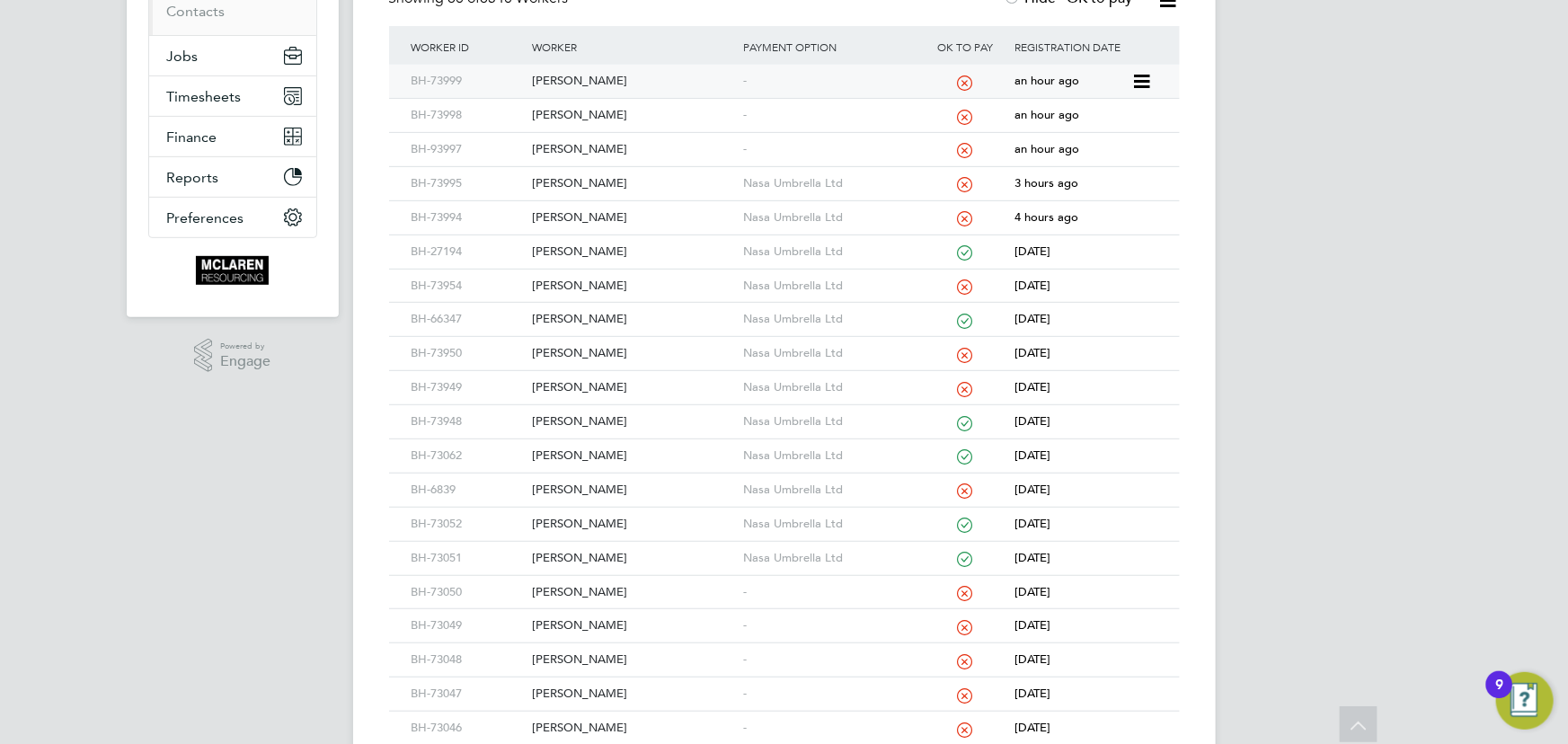
click at [583, 81] on div "Charley Frost" at bounding box center [633, 82] width 211 height 34
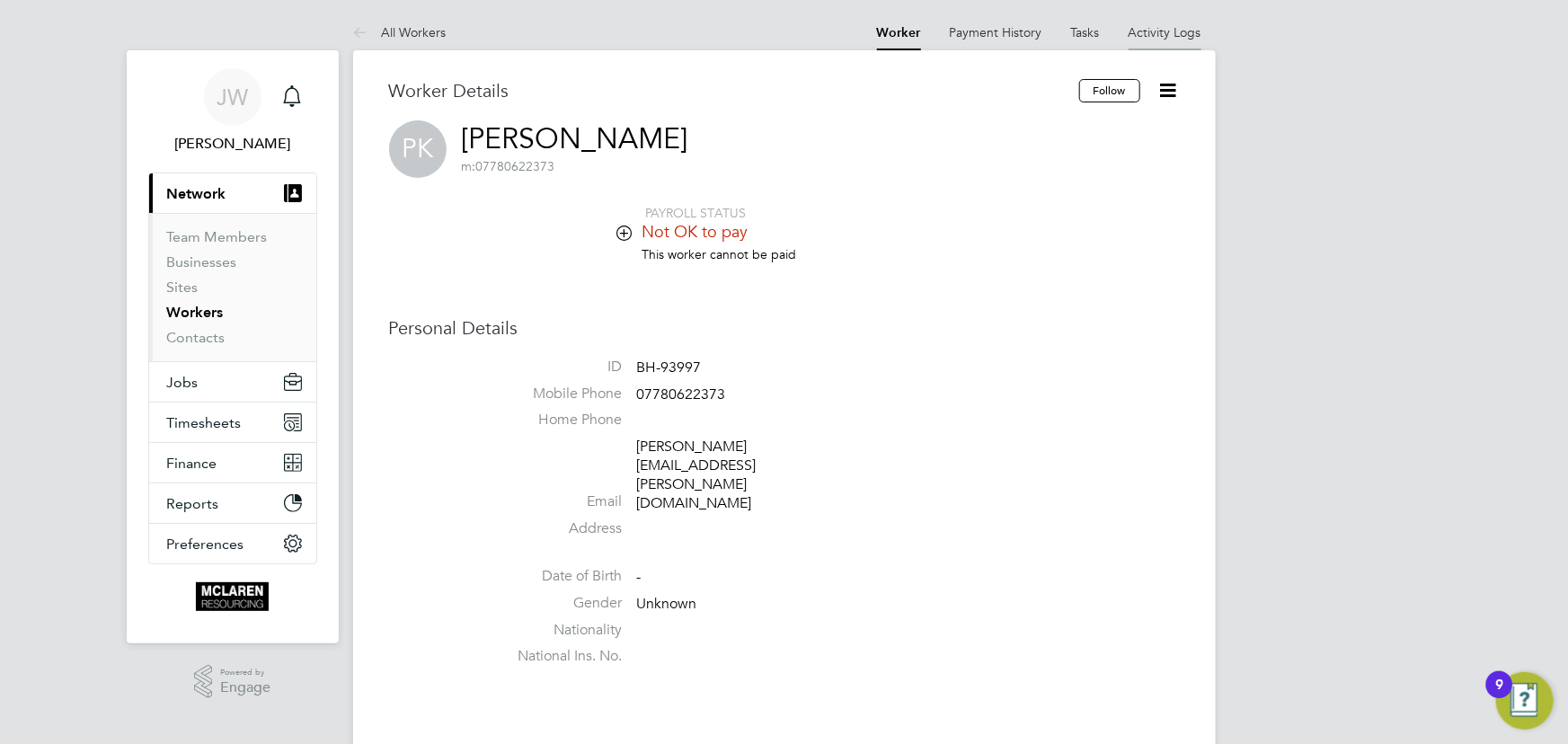
click at [1165, 35] on link "Activity Logs" at bounding box center [1165, 33] width 73 height 16
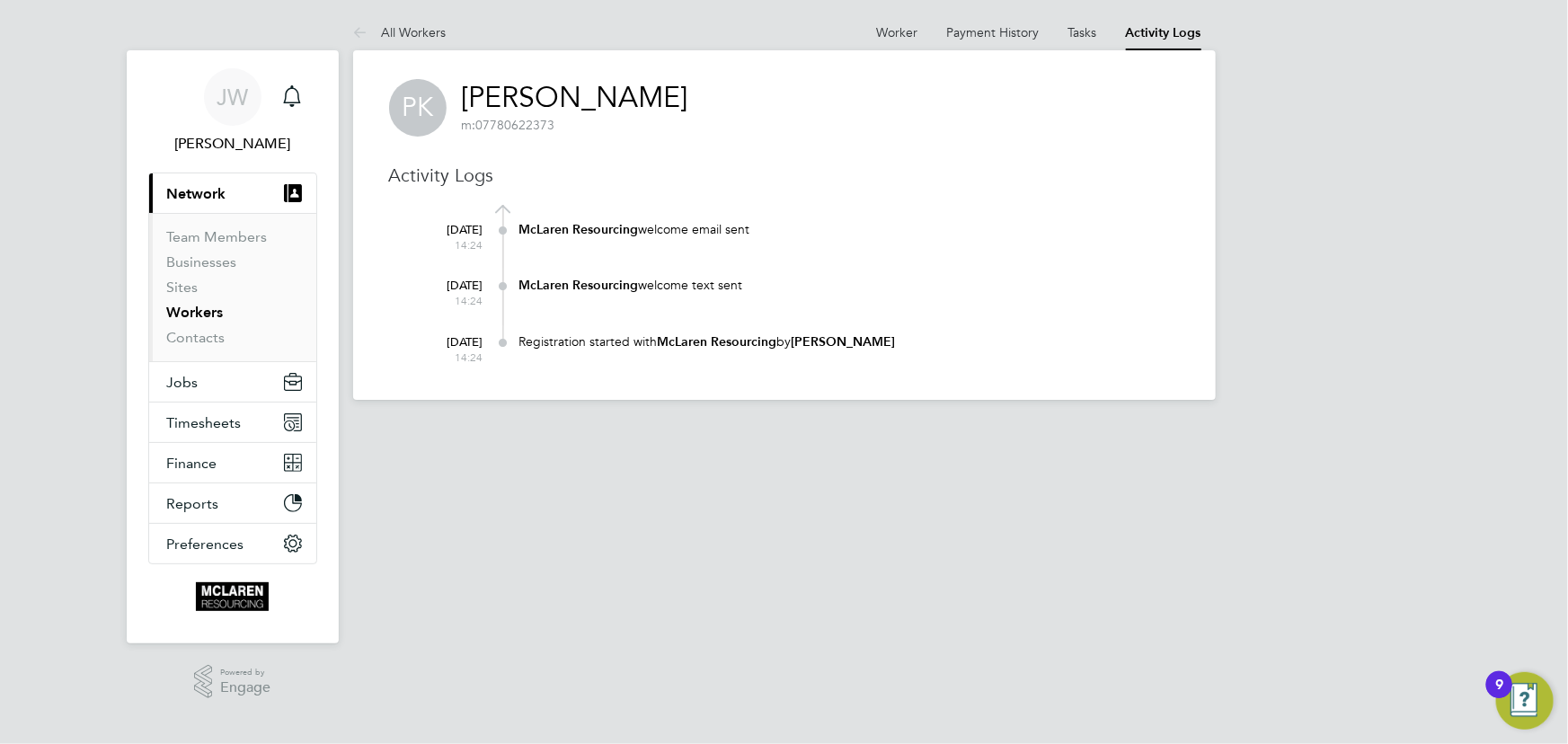
click at [1444, 192] on div "JW Jane Weitzman Notifications Applications: Current page: Network Team Members…" at bounding box center [784, 214] width 1568 height 429
click at [414, 35] on link "All Workers" at bounding box center [399, 33] width 94 height 16
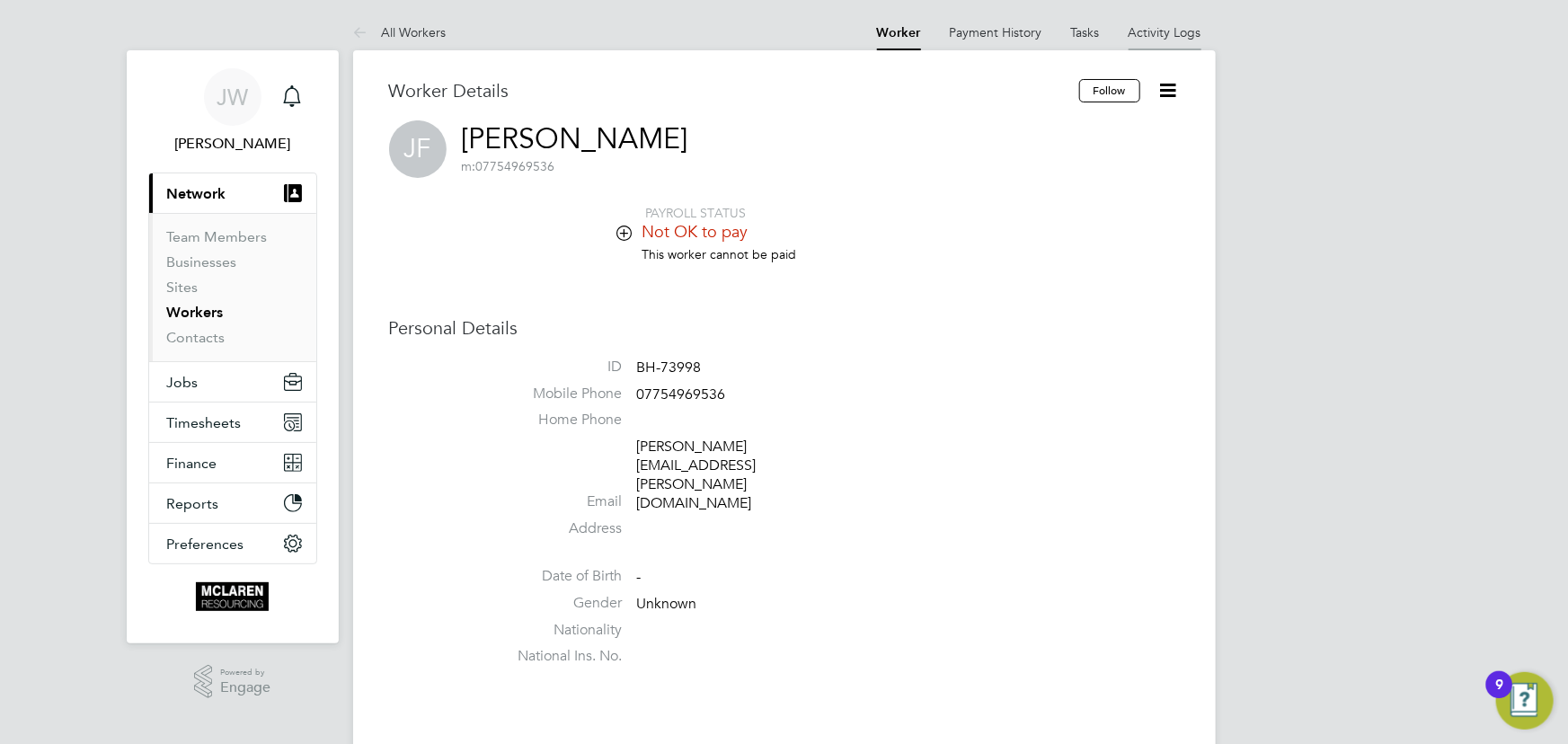
click at [1181, 32] on link "Activity Logs" at bounding box center [1165, 33] width 73 height 16
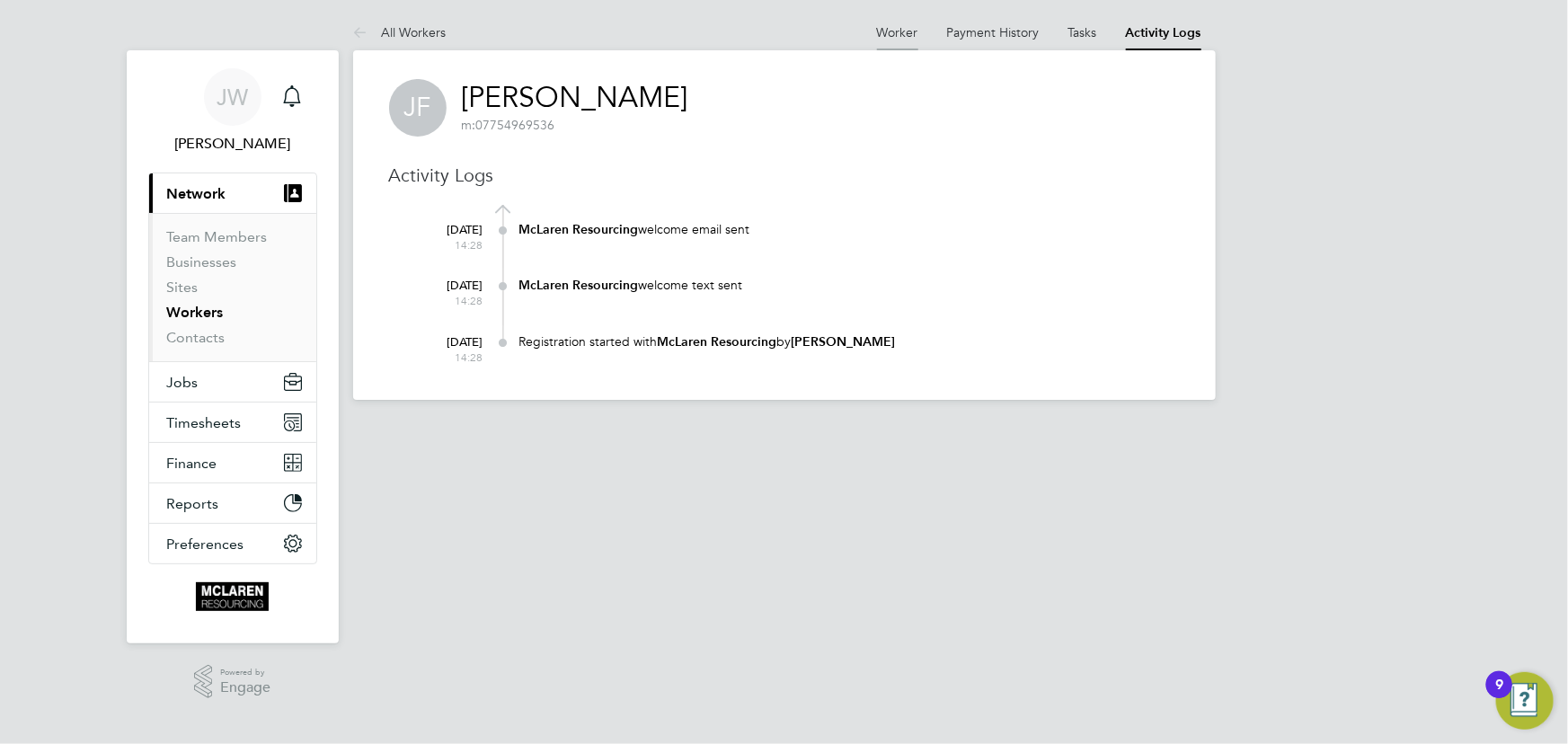
click at [903, 24] on li "Worker" at bounding box center [898, 33] width 41 height 35
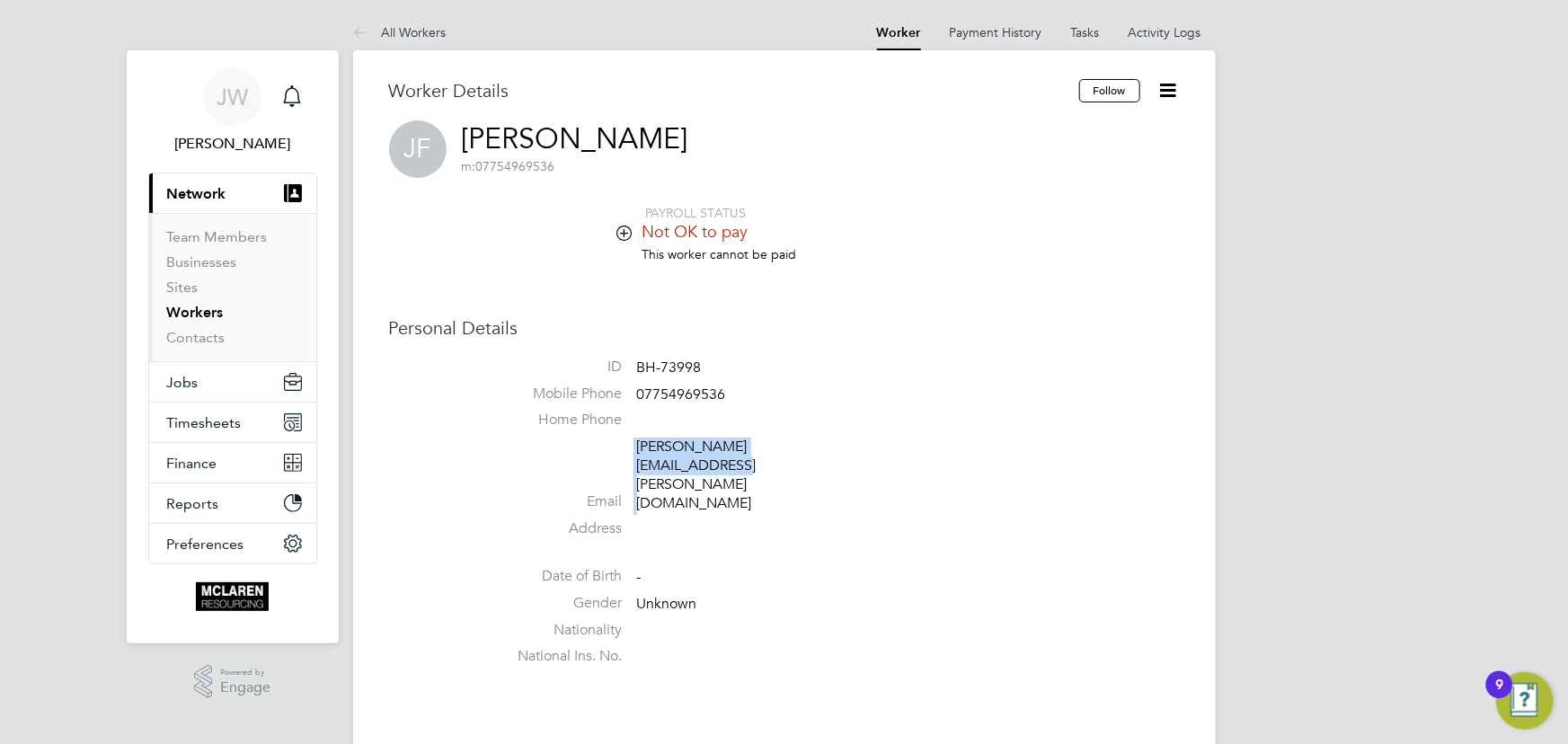
drag, startPoint x: 632, startPoint y: 444, endPoint x: 759, endPoint y: 463, distance: 128.4
click at [759, 463] on li "Email james@frost-solutions.co.uk" at bounding box center [838, 478] width 683 height 82
drag, startPoint x: 199, startPoint y: 340, endPoint x: 199, endPoint y: 328, distance: 12.0
click at [199, 340] on link "Contacts" at bounding box center [196, 337] width 58 height 17
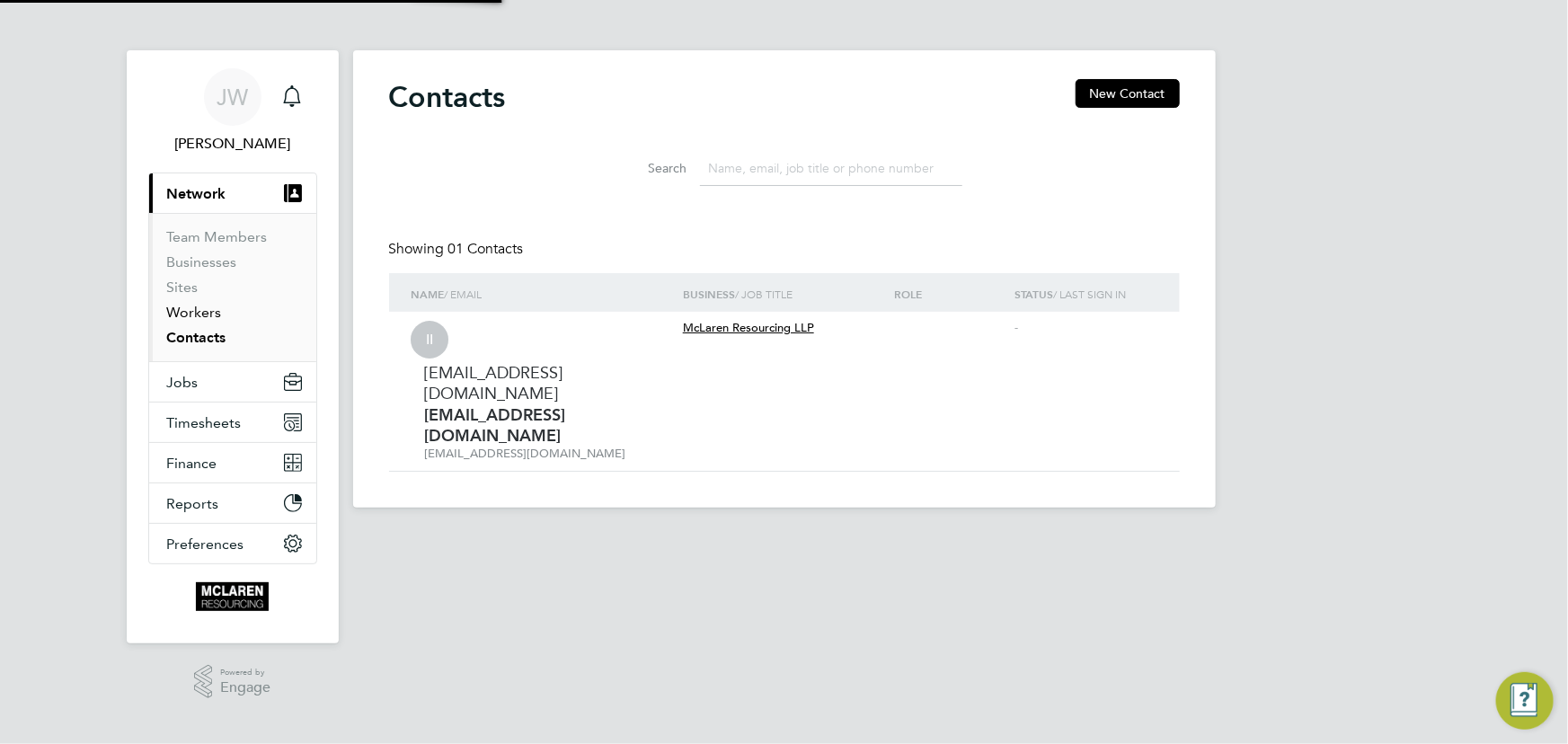
click at [198, 312] on link "Workers" at bounding box center [195, 311] width 55 height 17
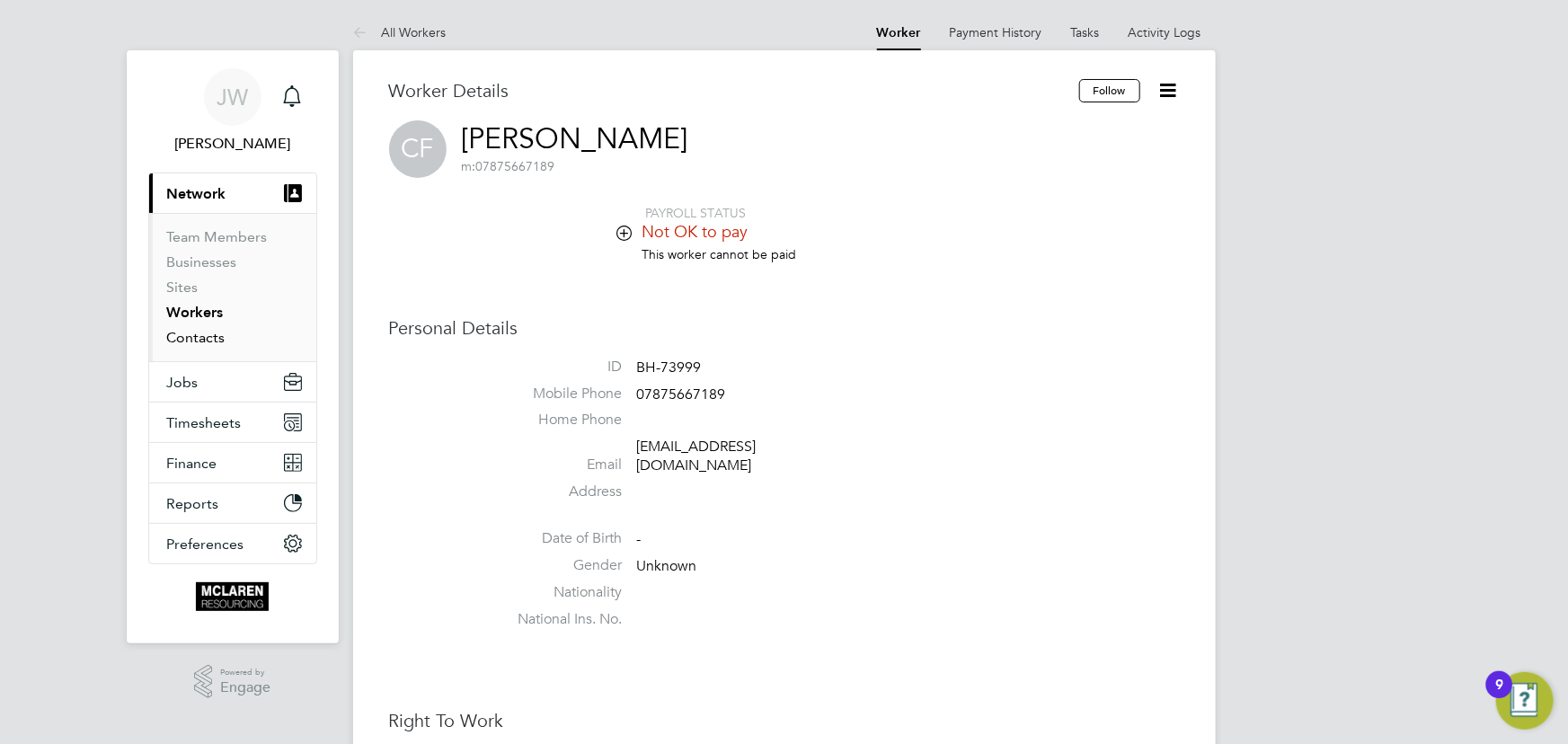
click at [197, 338] on link "Contacts" at bounding box center [196, 337] width 58 height 17
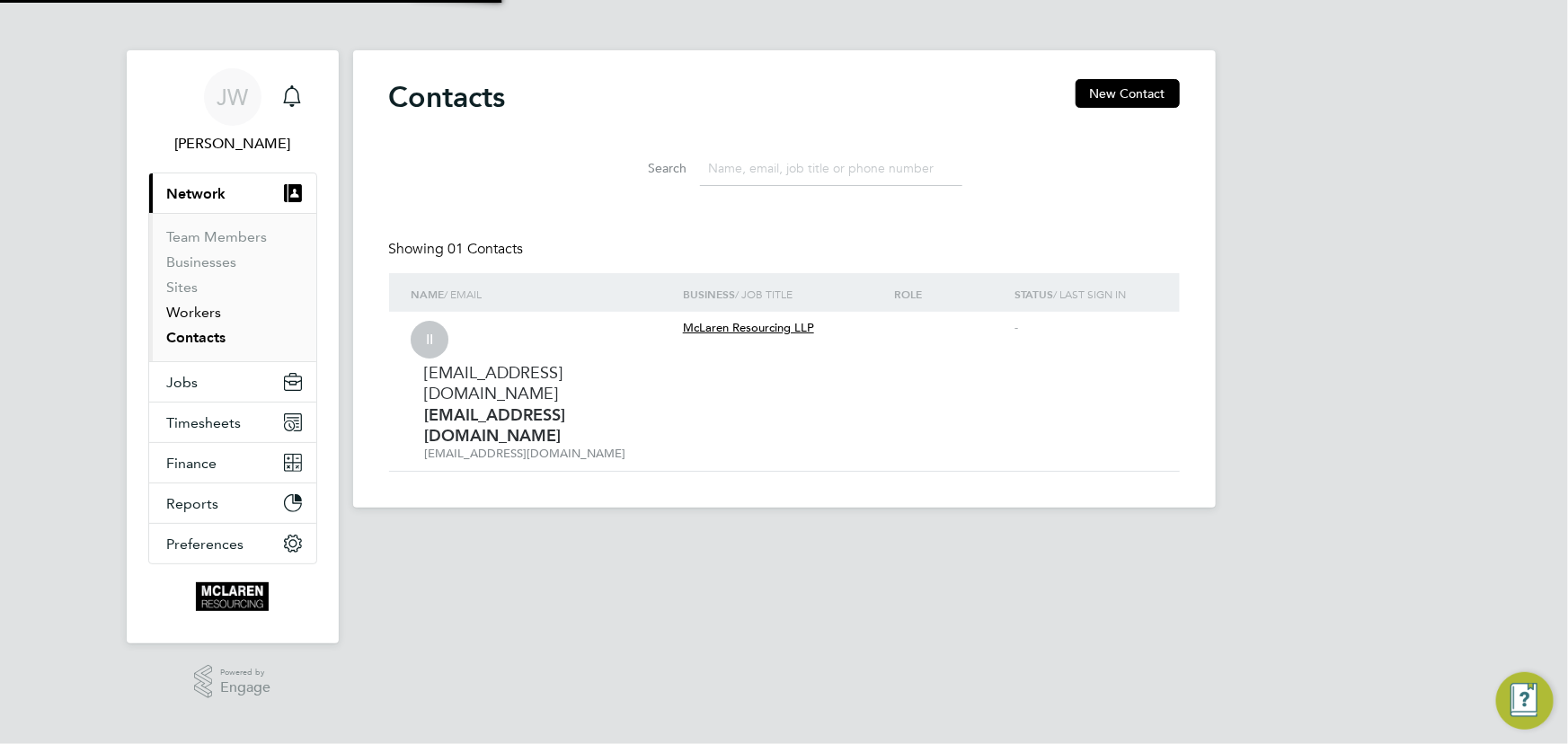
click at [195, 310] on link "Workers" at bounding box center [195, 311] width 55 height 17
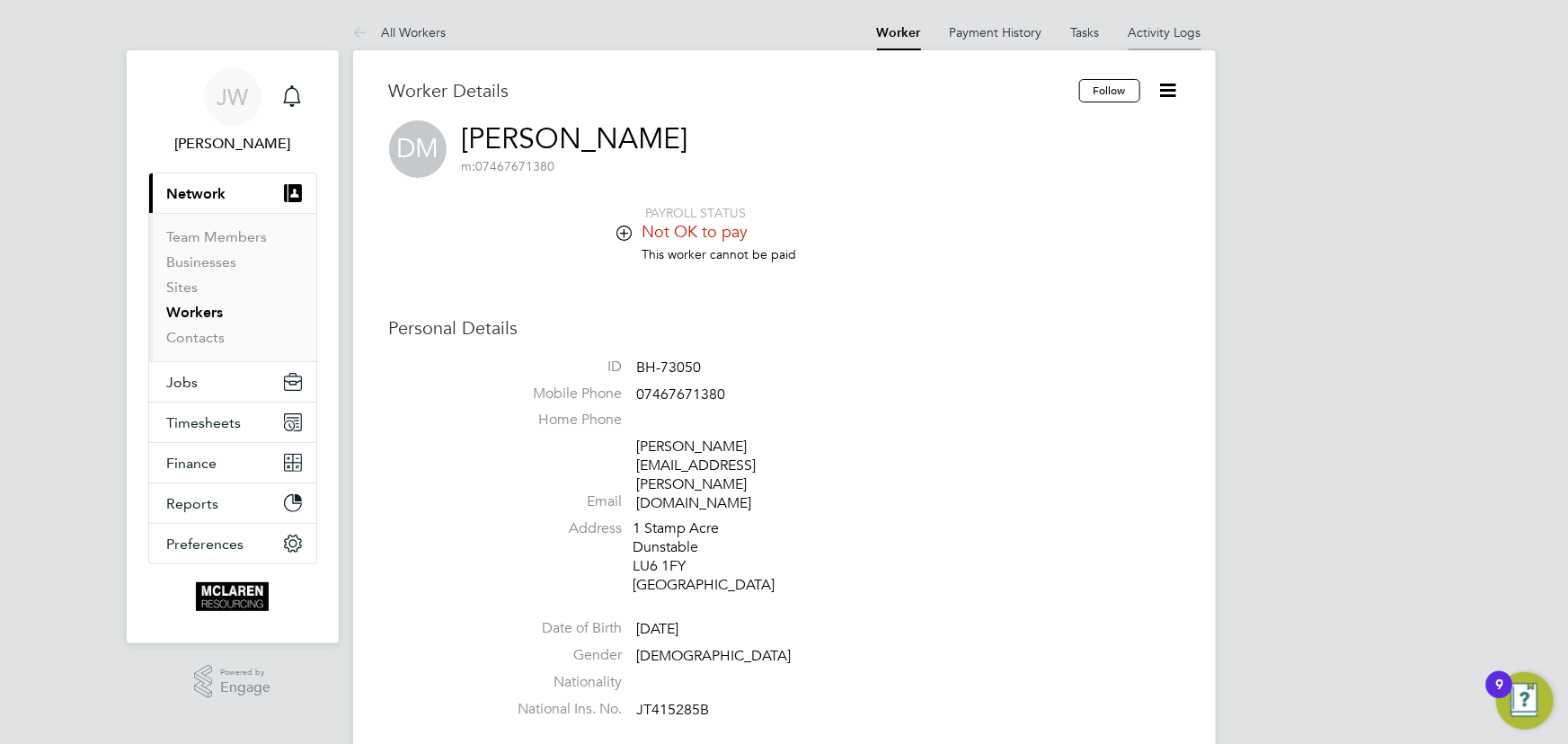
click at [1158, 25] on link "Activity Logs" at bounding box center [1165, 33] width 73 height 16
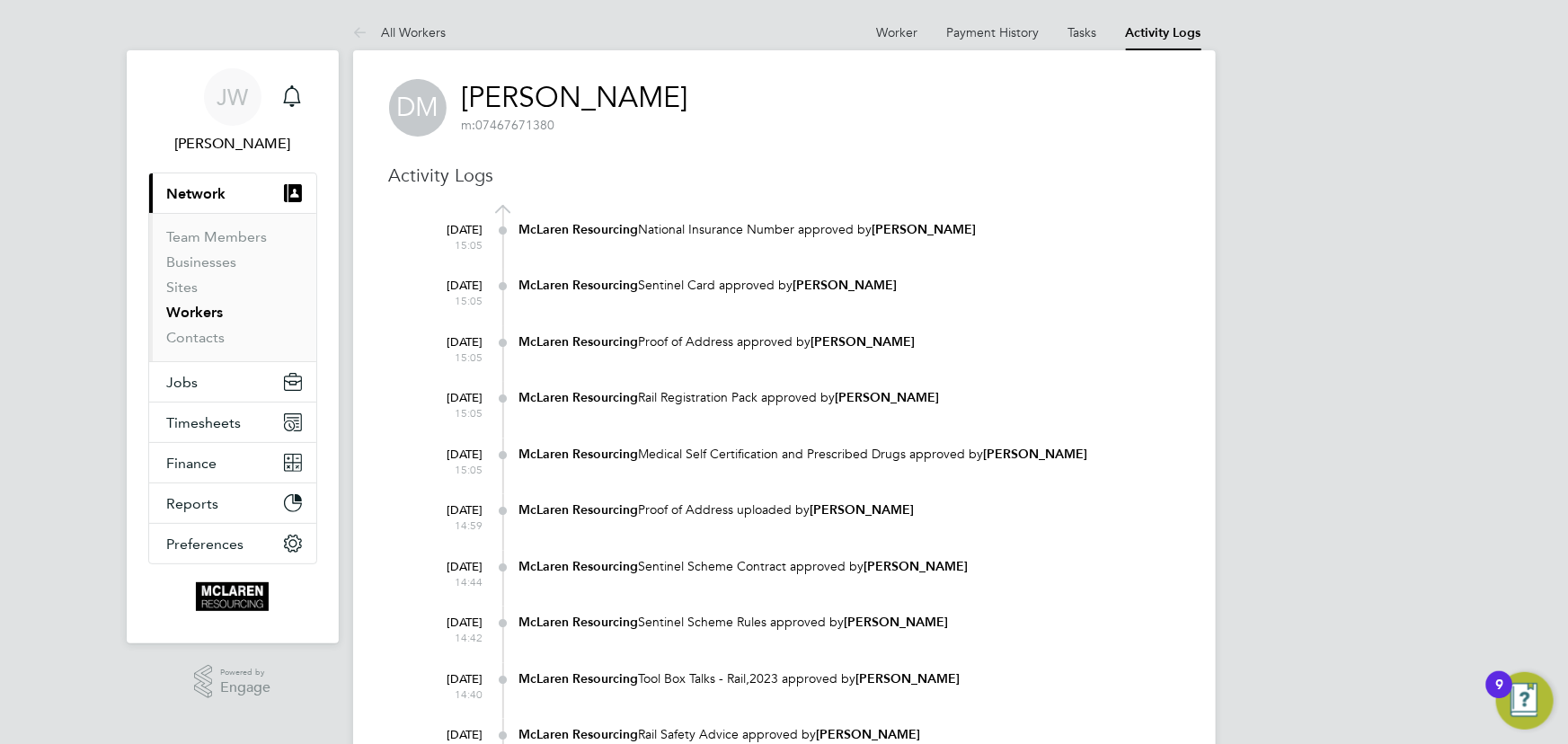
click at [871, 31] on at-navigation-tab "Worker" at bounding box center [897, 31] width 70 height 16
click at [896, 33] on link "Worker" at bounding box center [898, 33] width 41 height 16
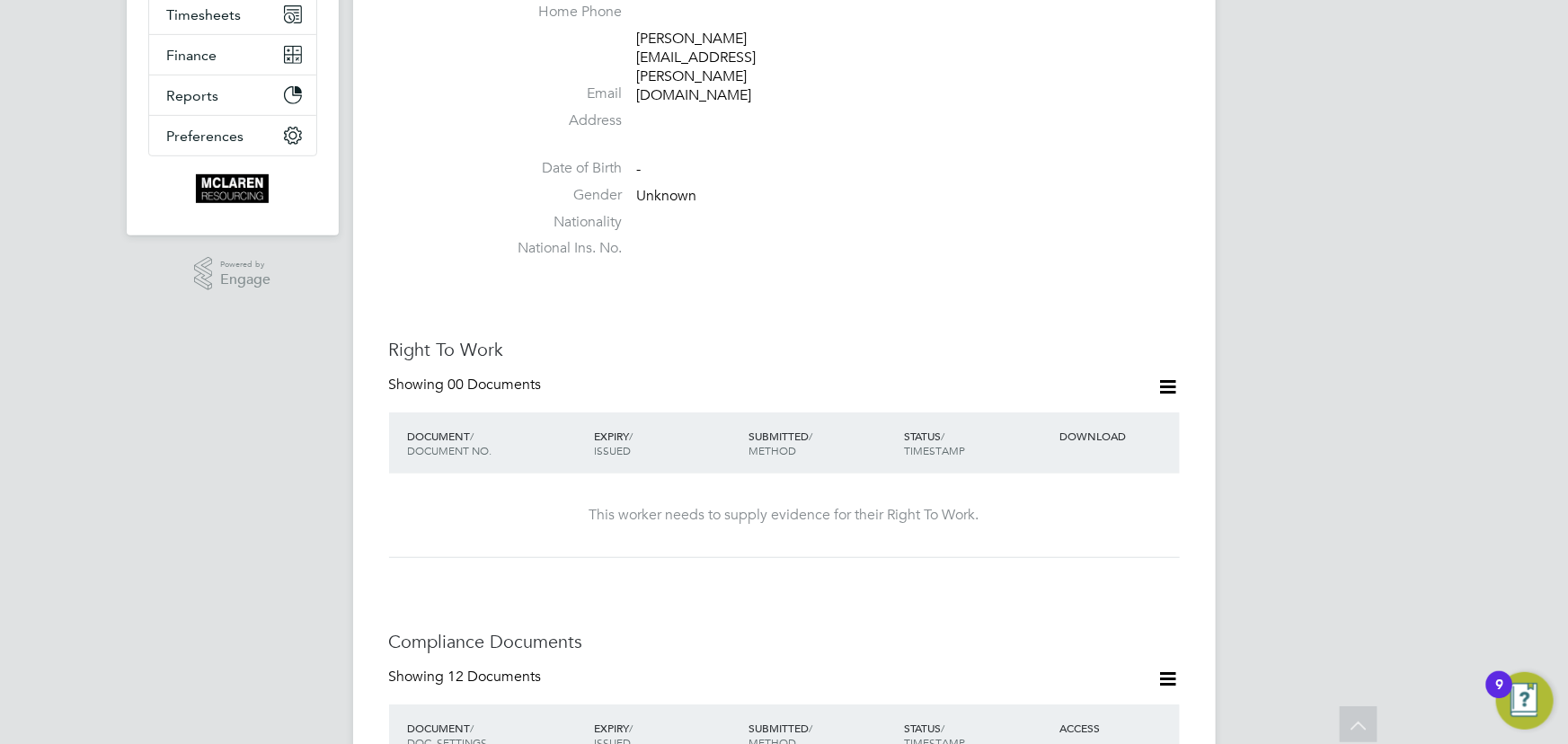
scroll to position [163, 0]
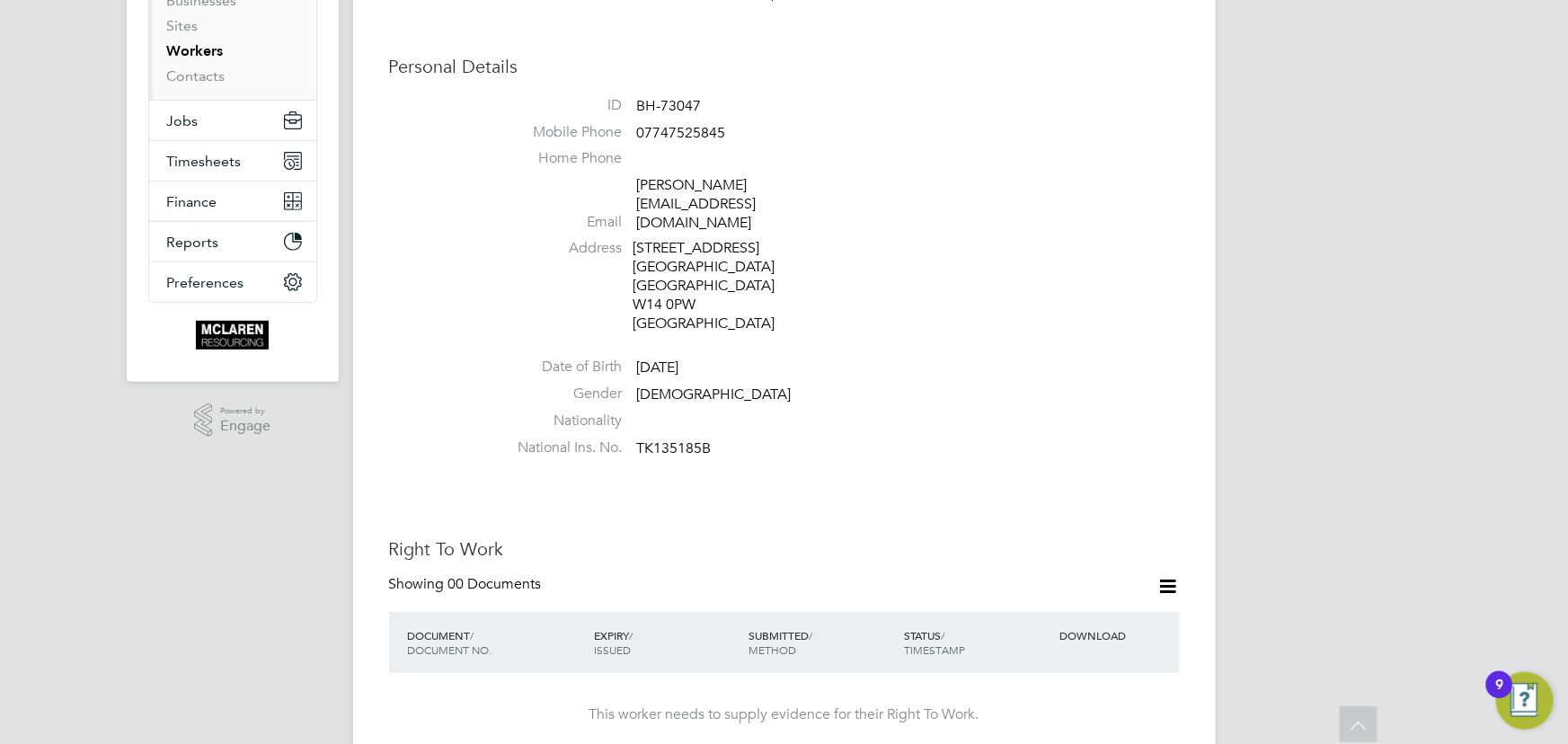
scroll to position [163, 0]
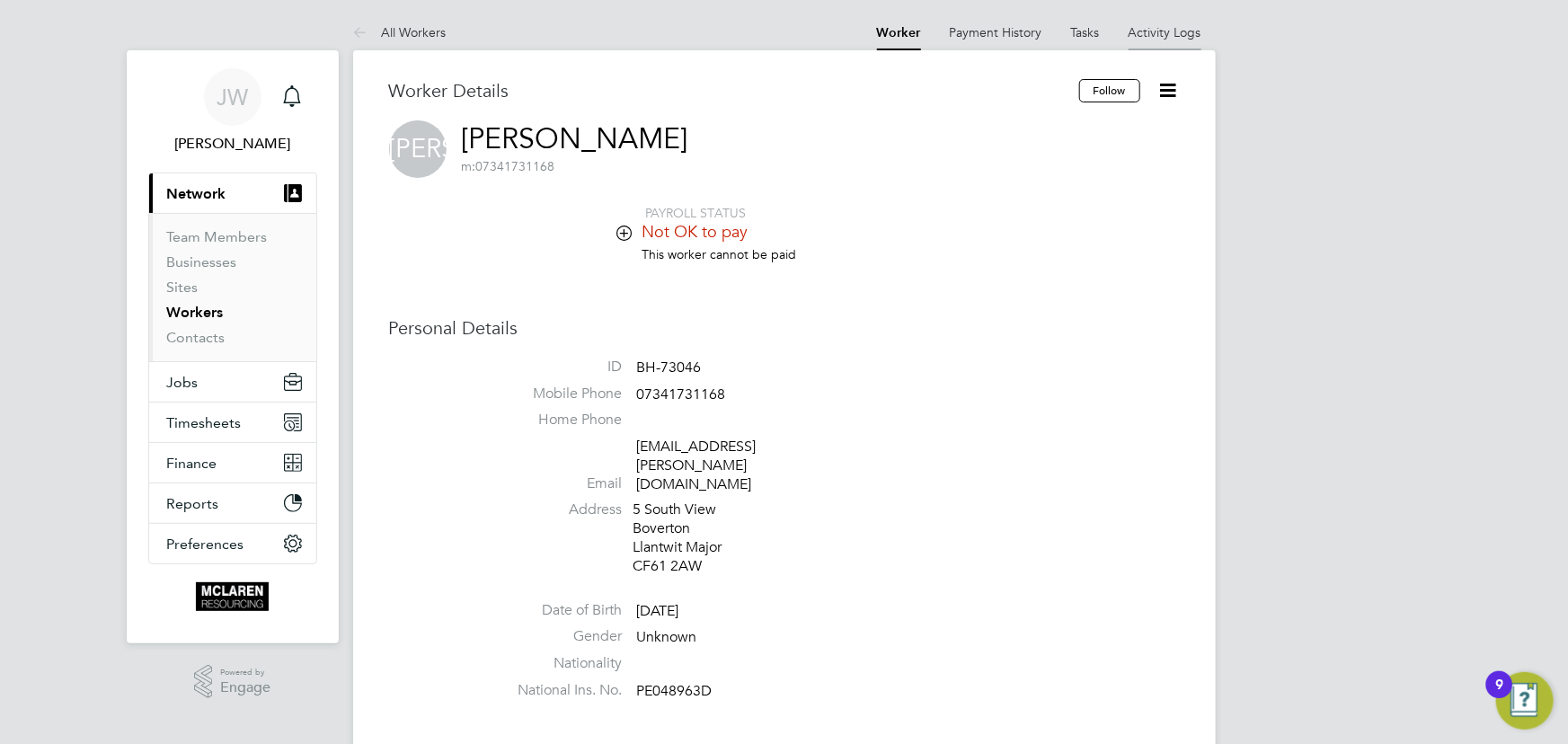
click at [1184, 34] on link "Activity Logs" at bounding box center [1165, 33] width 73 height 16
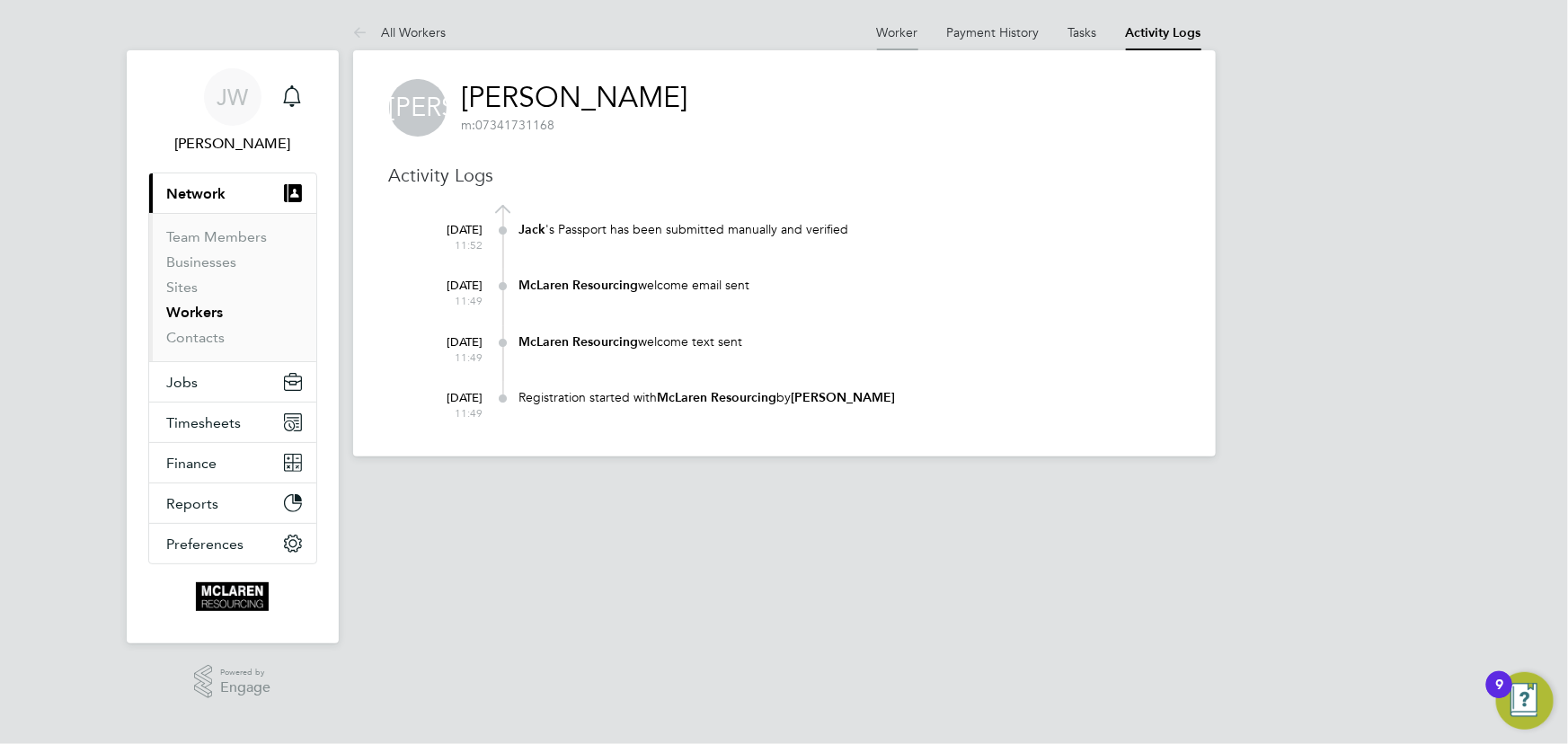
click at [880, 27] on link "Worker" at bounding box center [898, 33] width 41 height 16
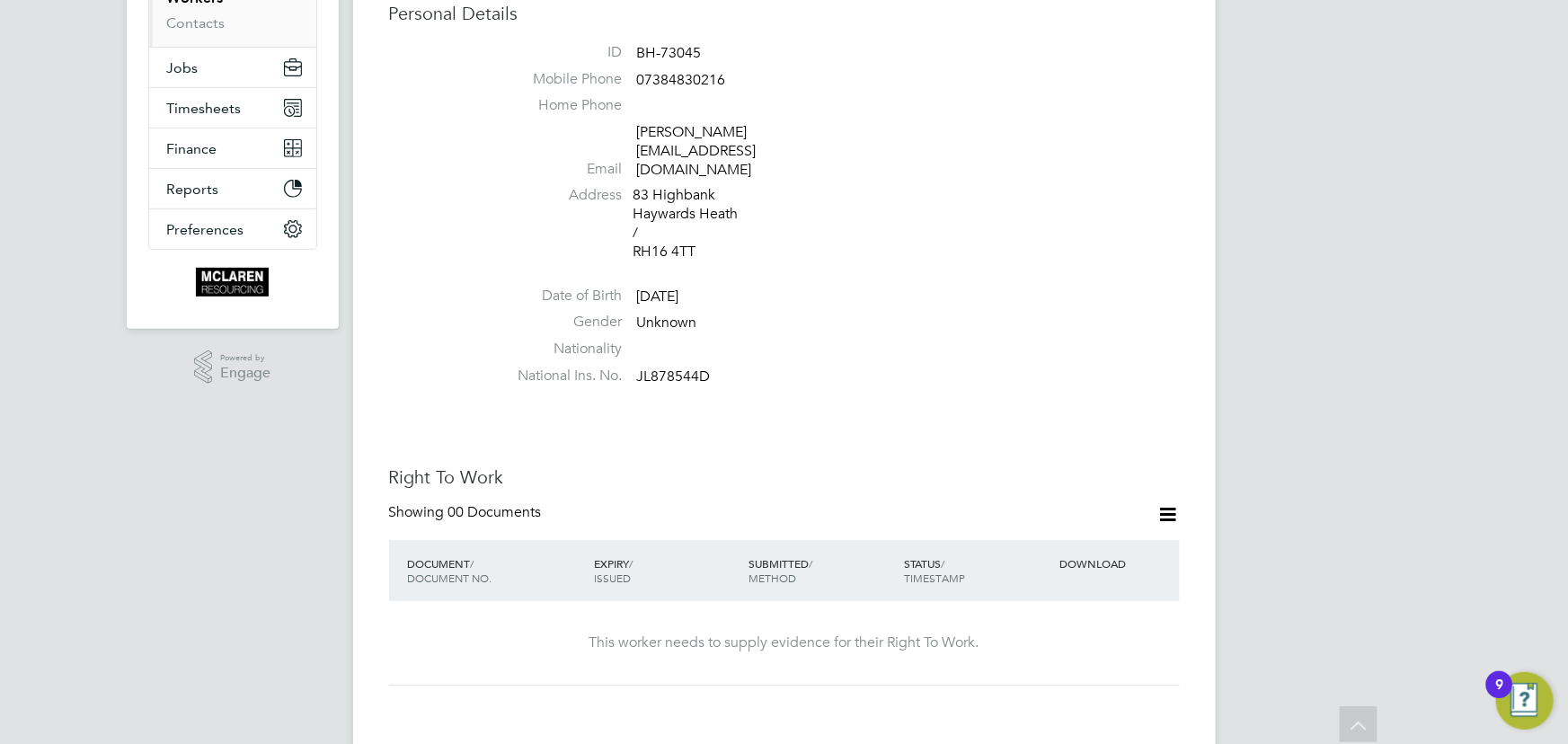
scroll to position [81, 0]
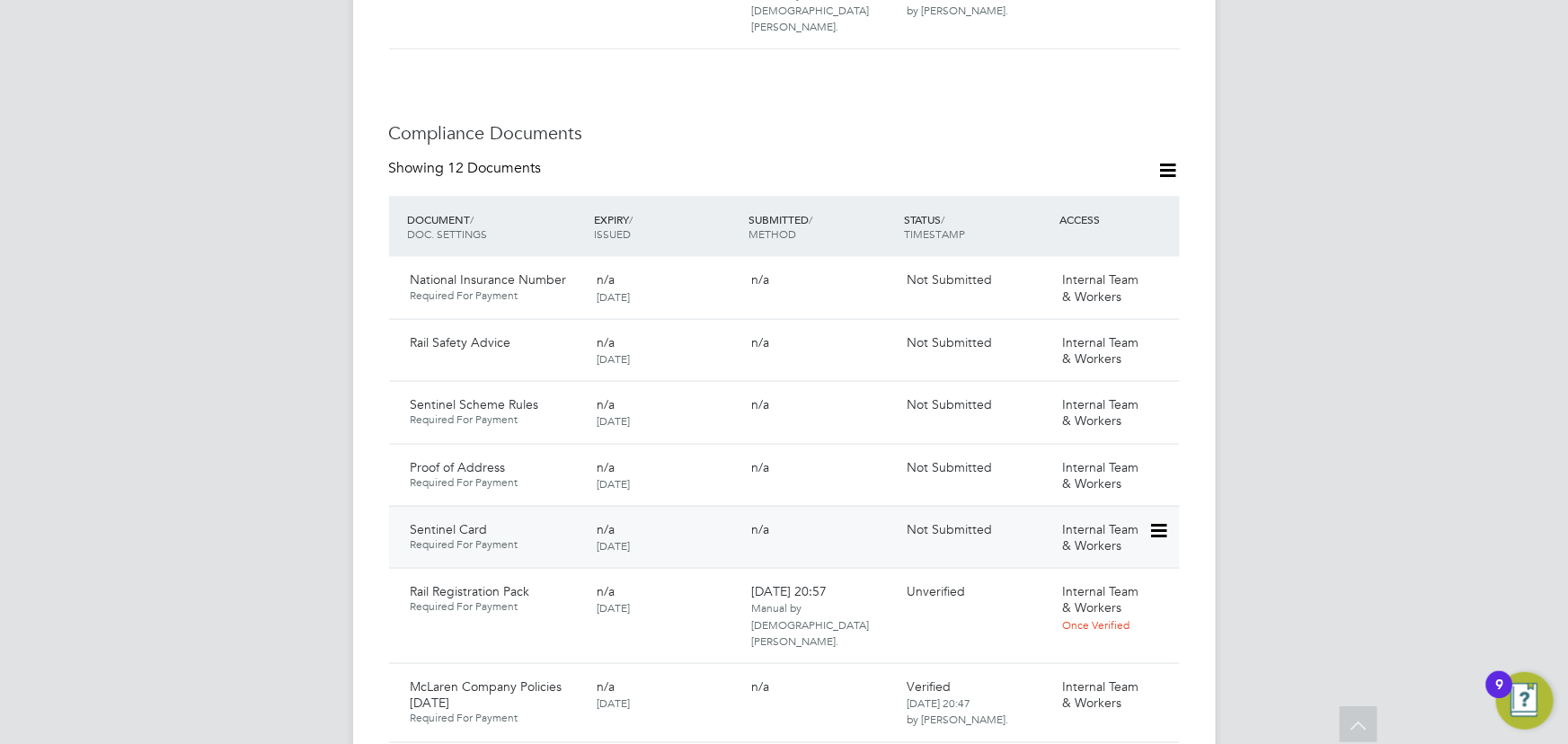
scroll to position [1225, 0]
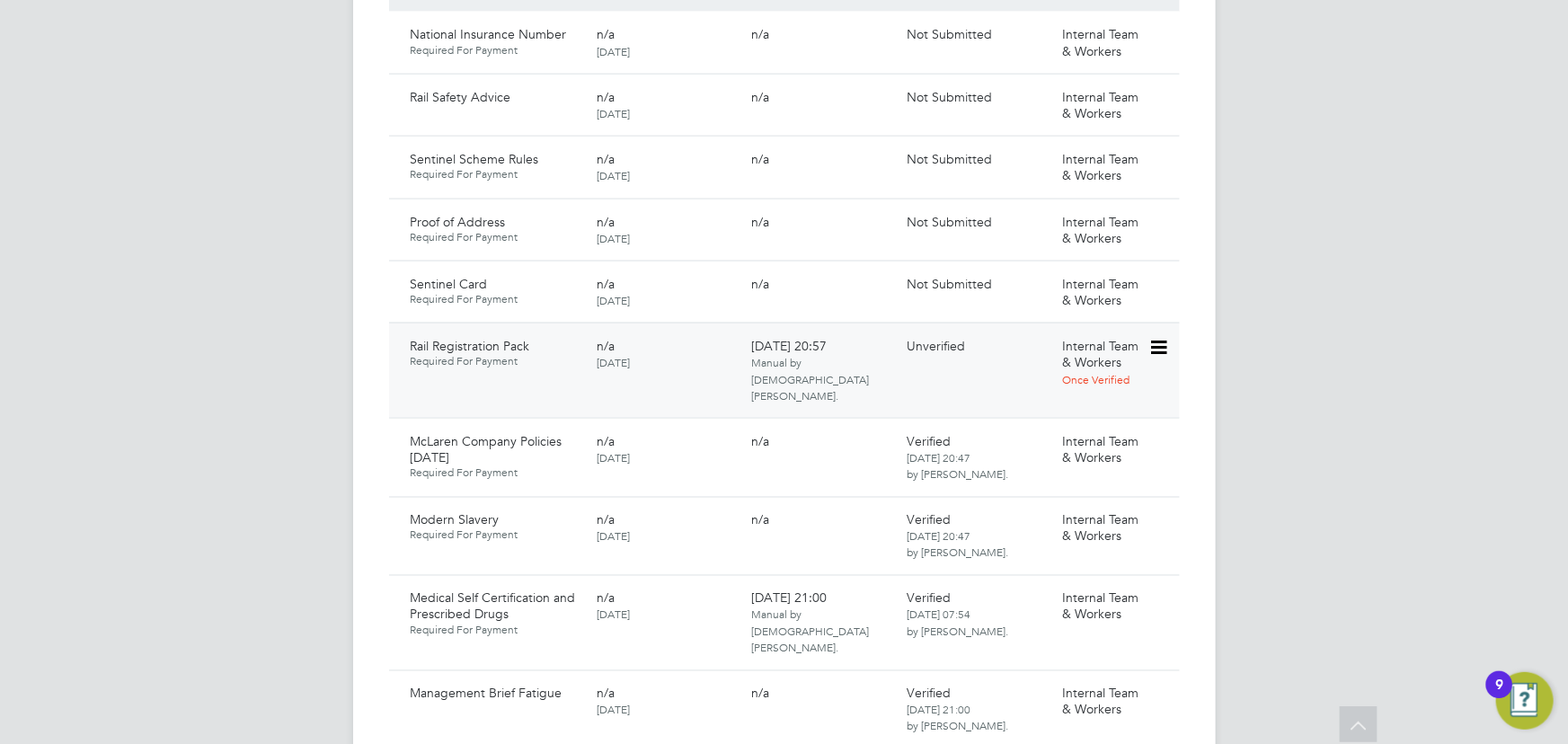
click at [1166, 337] on icon at bounding box center [1157, 348] width 18 height 22
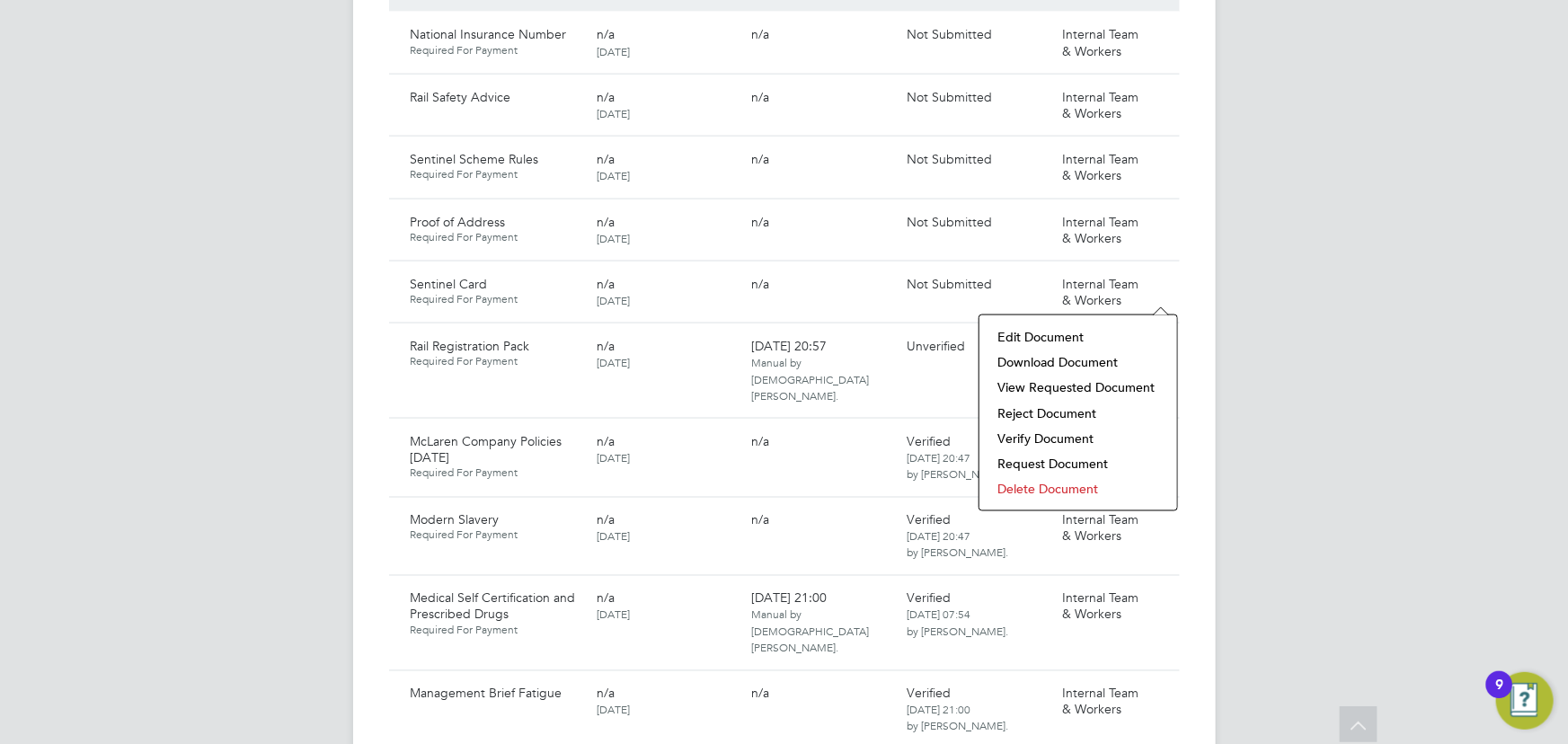
click at [1093, 357] on li "Download Document" at bounding box center [1078, 363] width 179 height 26
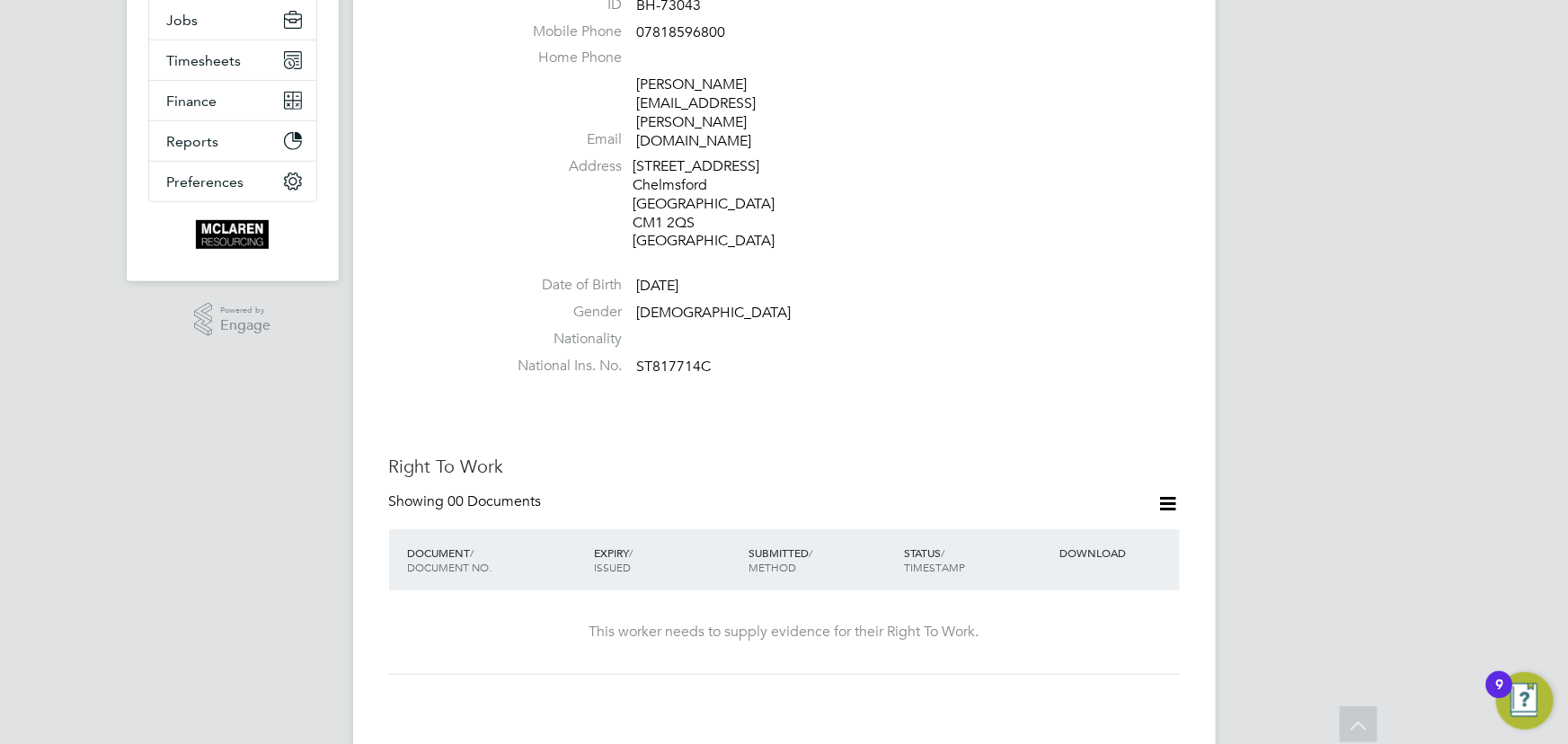
scroll to position [244, 0]
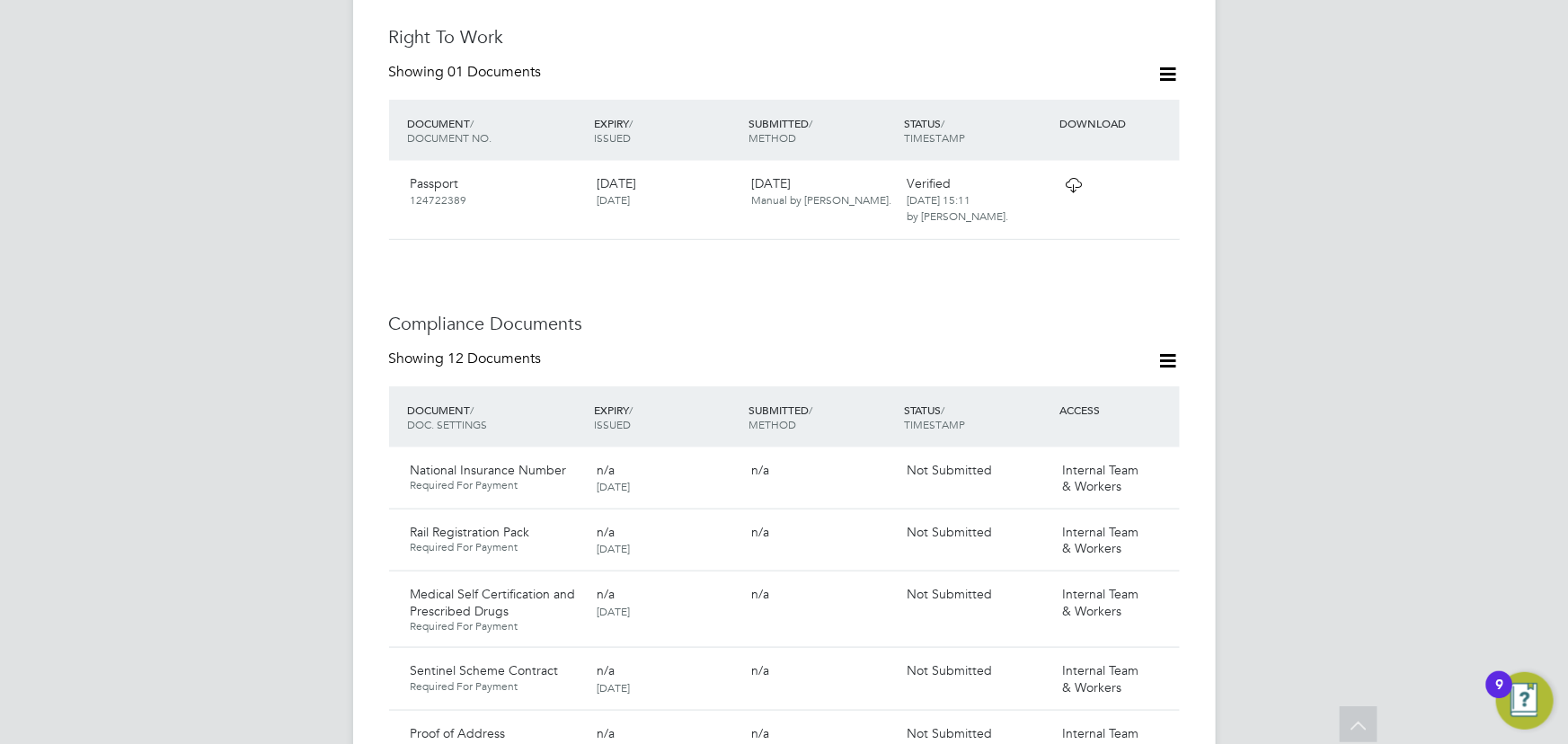
scroll to position [735, 0]
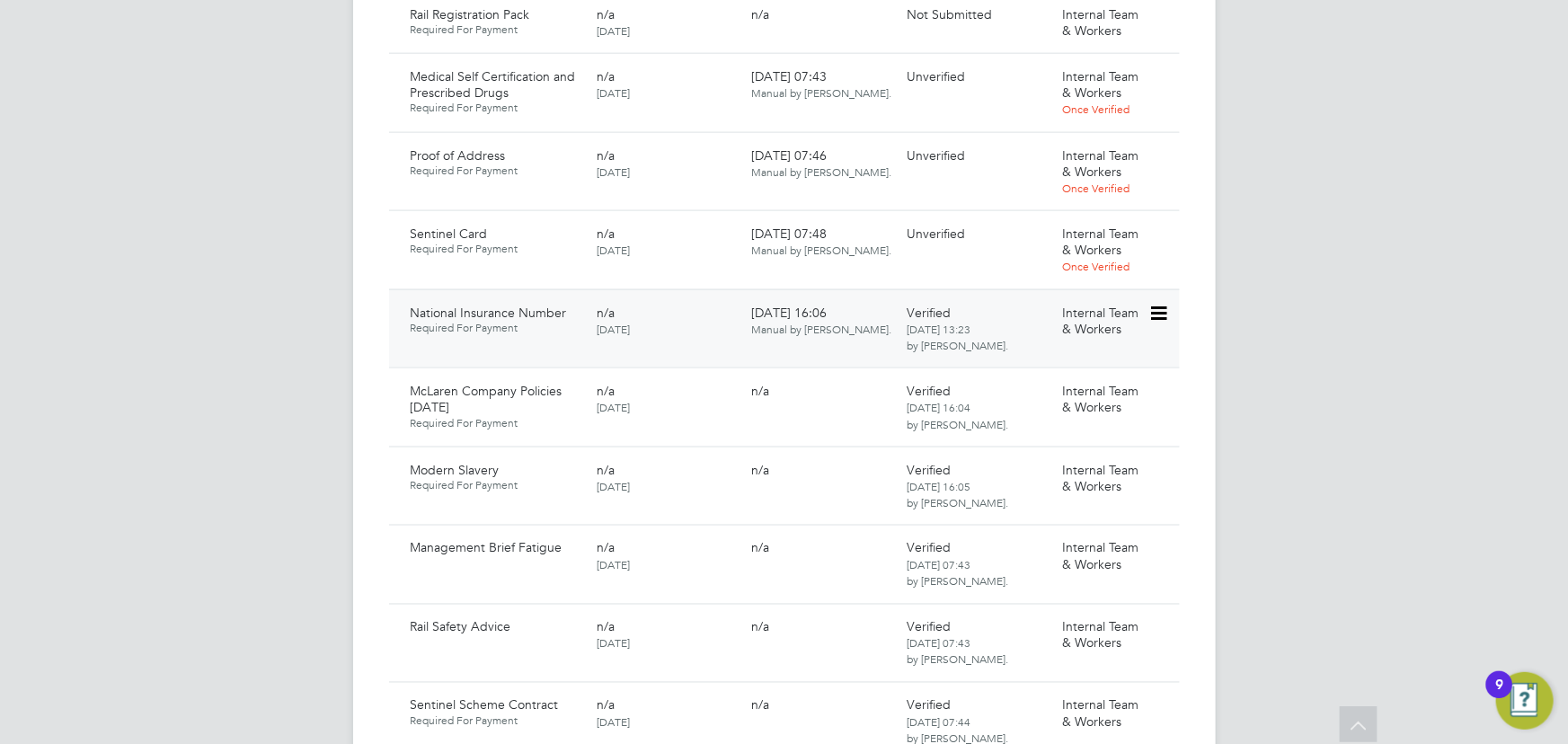
scroll to position [1061, 0]
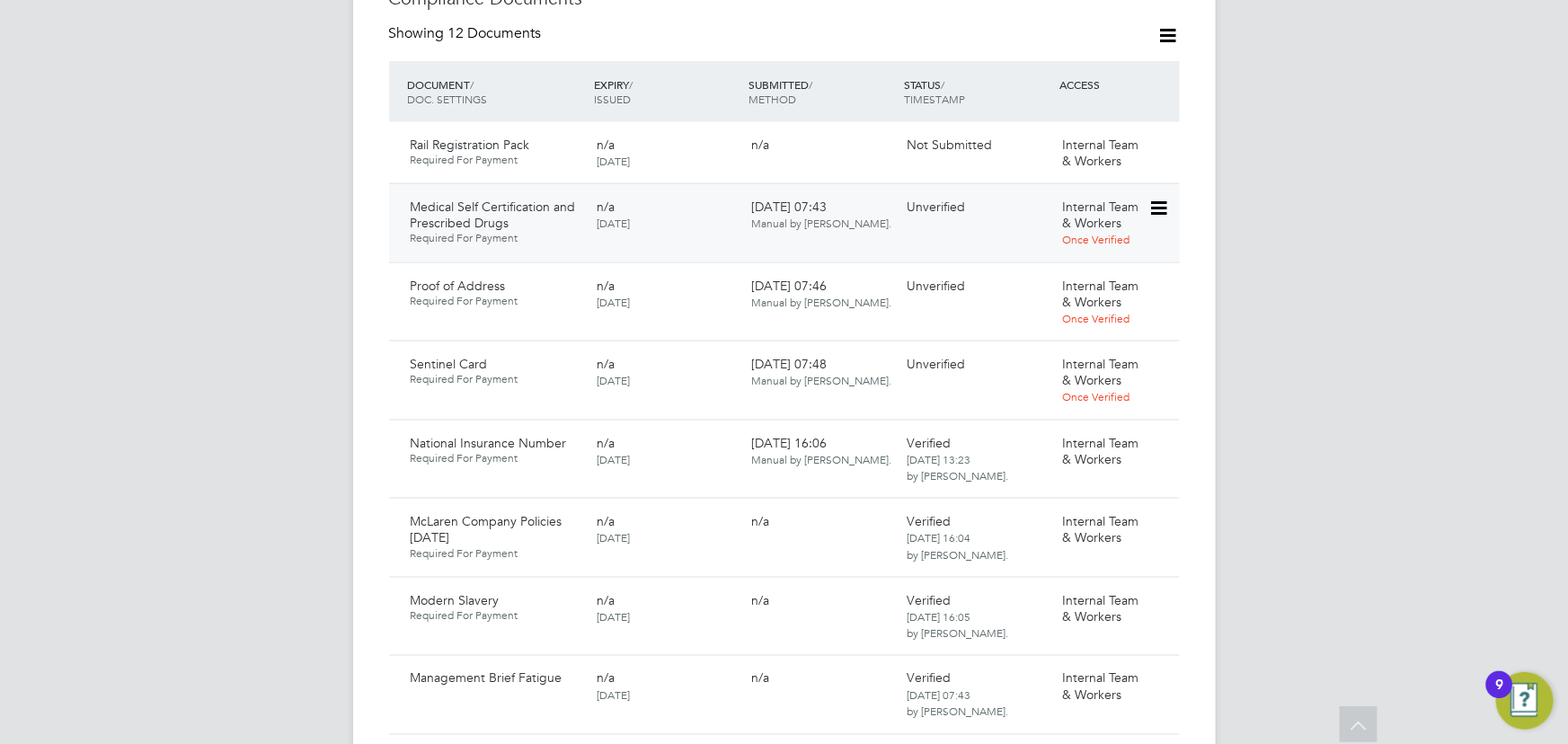
click at [1148, 198] on icon at bounding box center [1157, 209] width 18 height 22
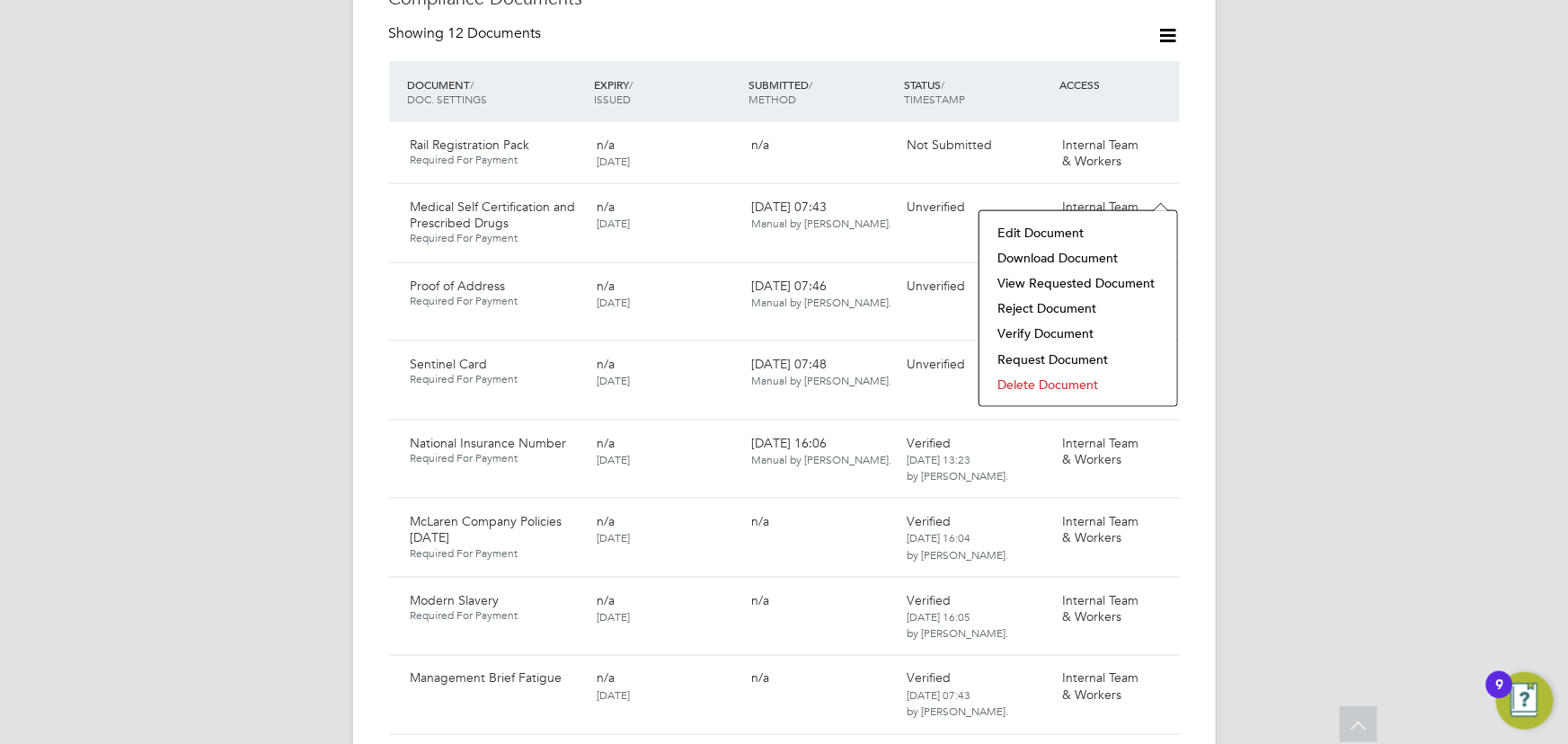
click at [1102, 251] on li "Download Document" at bounding box center [1078, 258] width 179 height 26
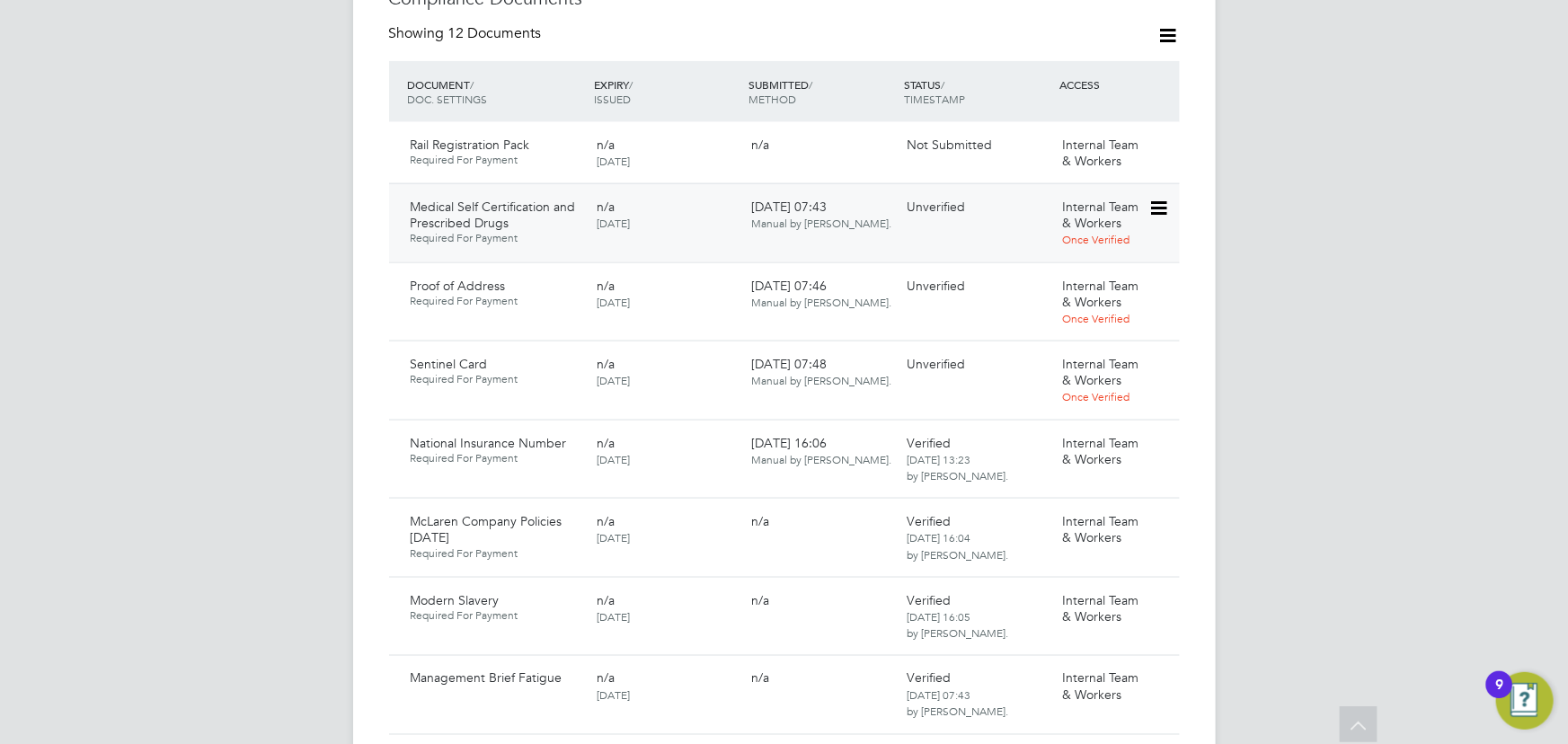
click at [1159, 198] on icon at bounding box center [1157, 209] width 18 height 22
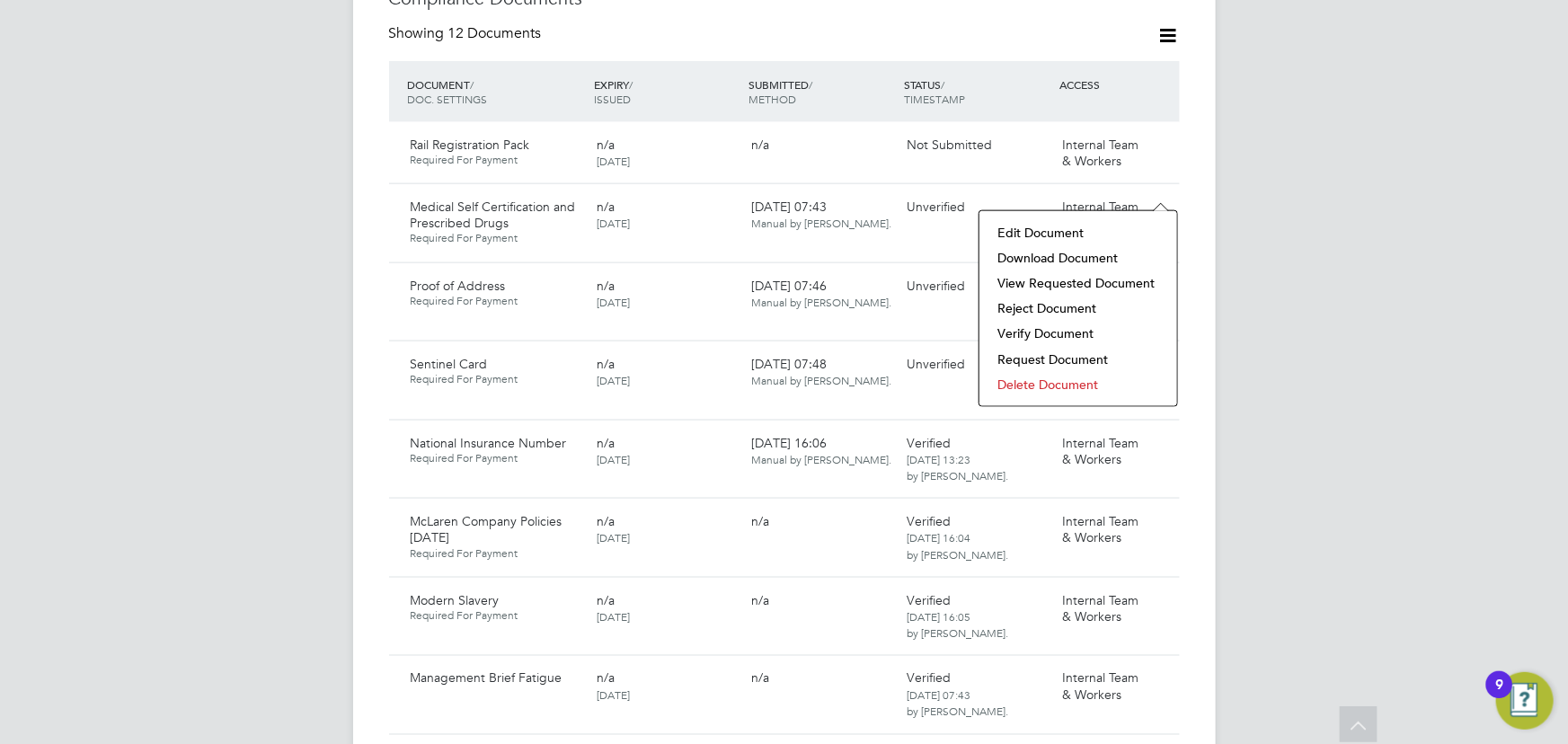
click at [1034, 328] on li "Verify Document" at bounding box center [1078, 334] width 179 height 26
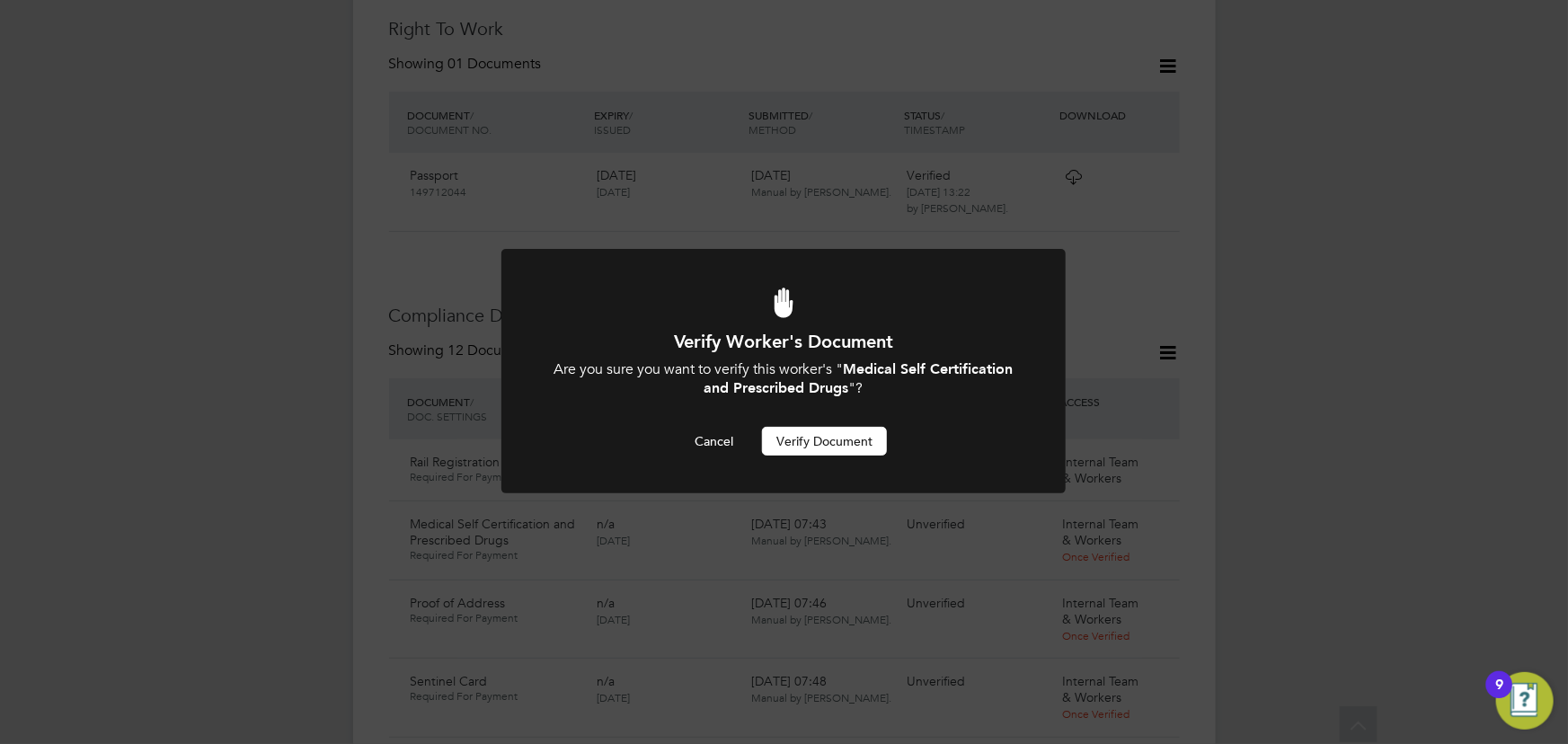
scroll to position [0, 0]
drag, startPoint x: 834, startPoint y: 440, endPoint x: 1079, endPoint y: 408, distance: 247.1
click at [835, 440] on button "Verify Document" at bounding box center [824, 440] width 125 height 29
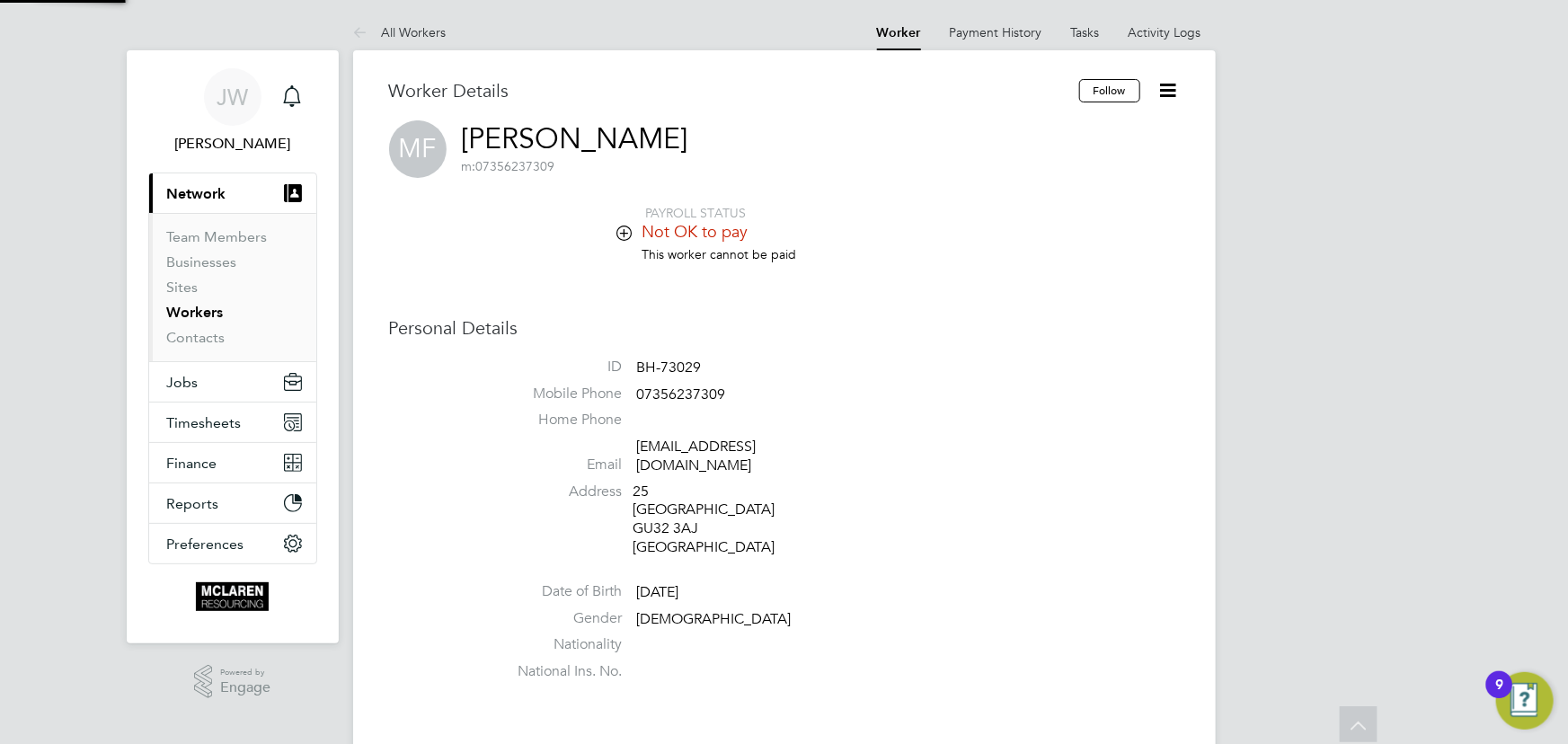
scroll to position [744, 0]
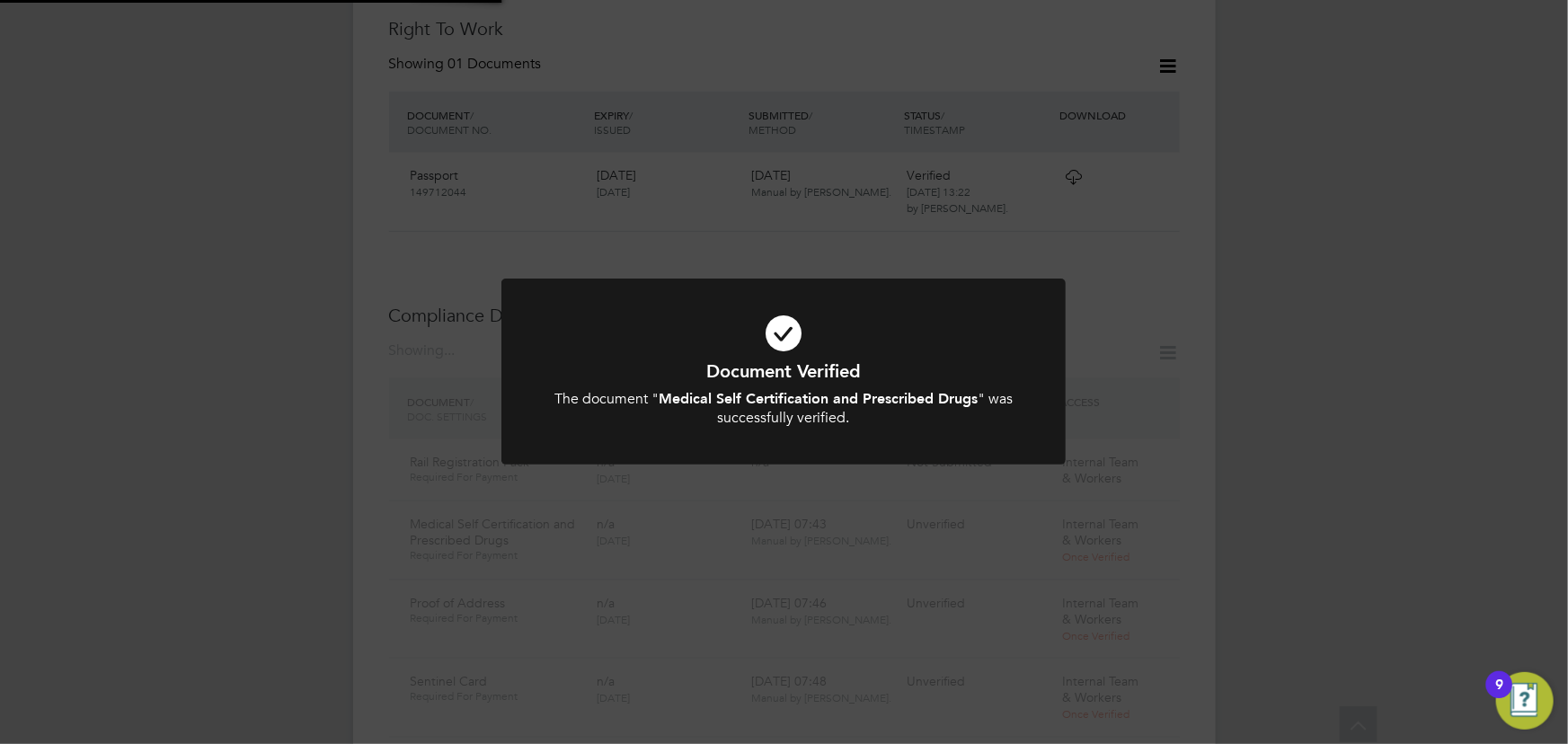
click at [1248, 372] on div "Document Verified The document " Medical Self Certification and Prescribed Drug…" at bounding box center [784, 372] width 1568 height 744
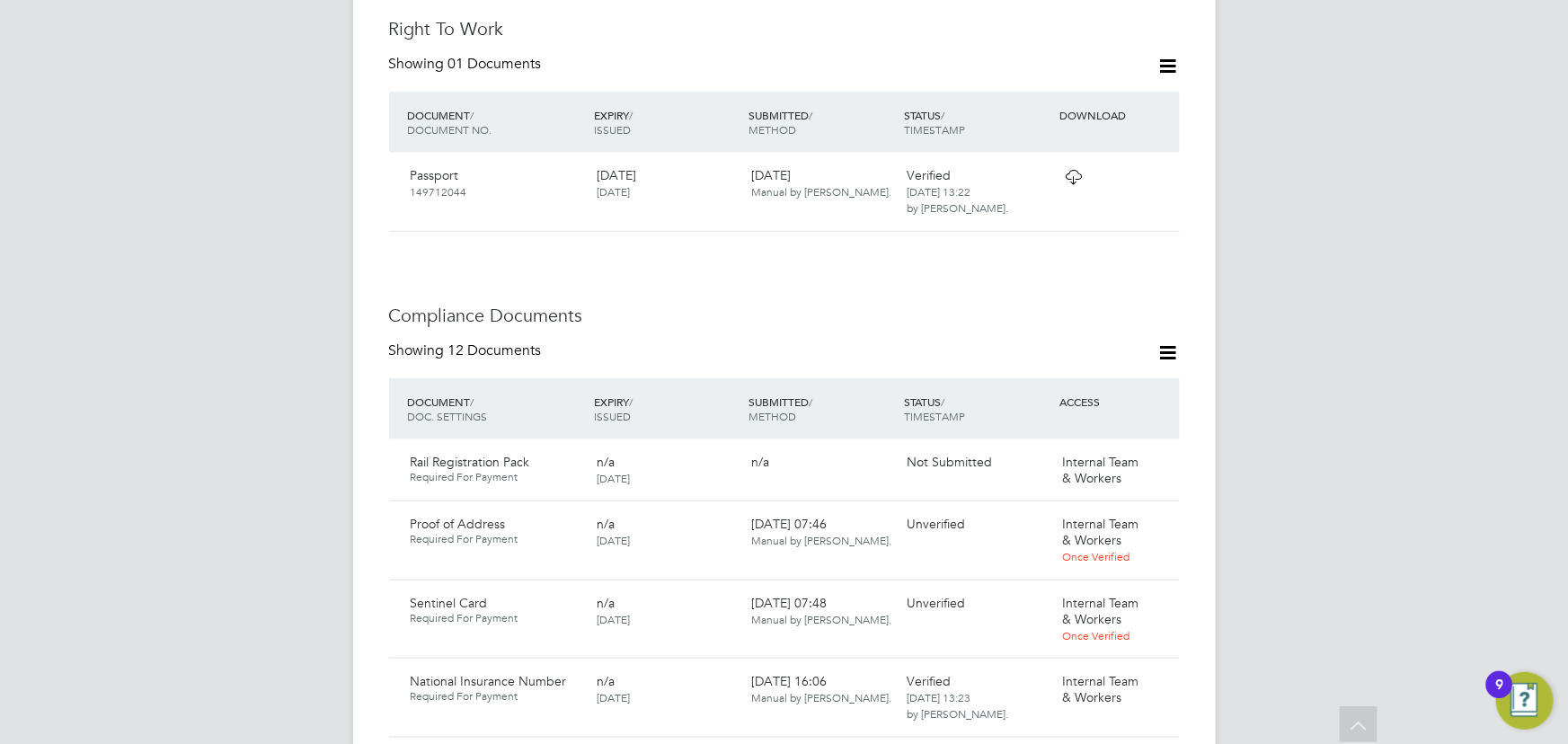
scroll to position [988, 0]
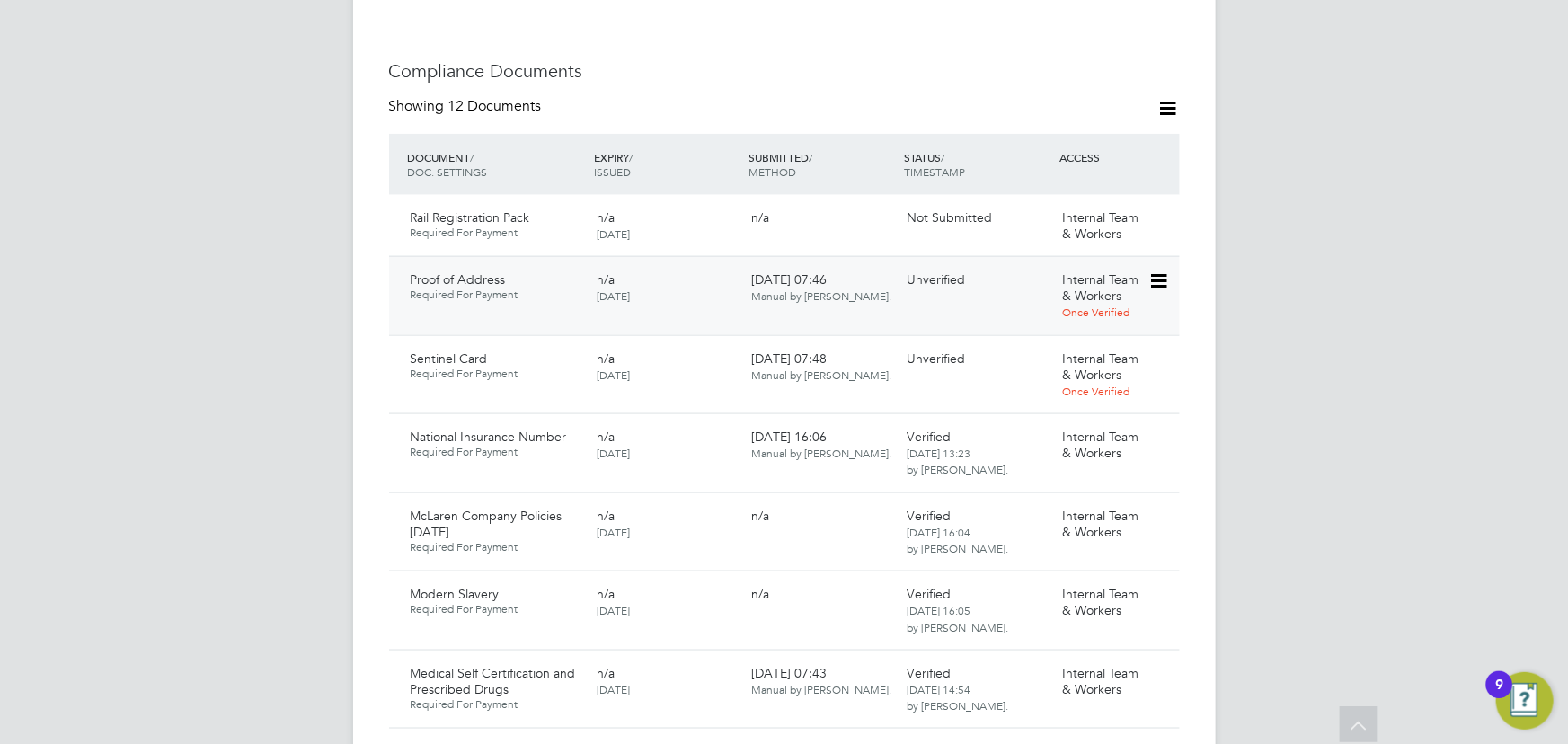
click at [1152, 270] on icon at bounding box center [1157, 281] width 18 height 22
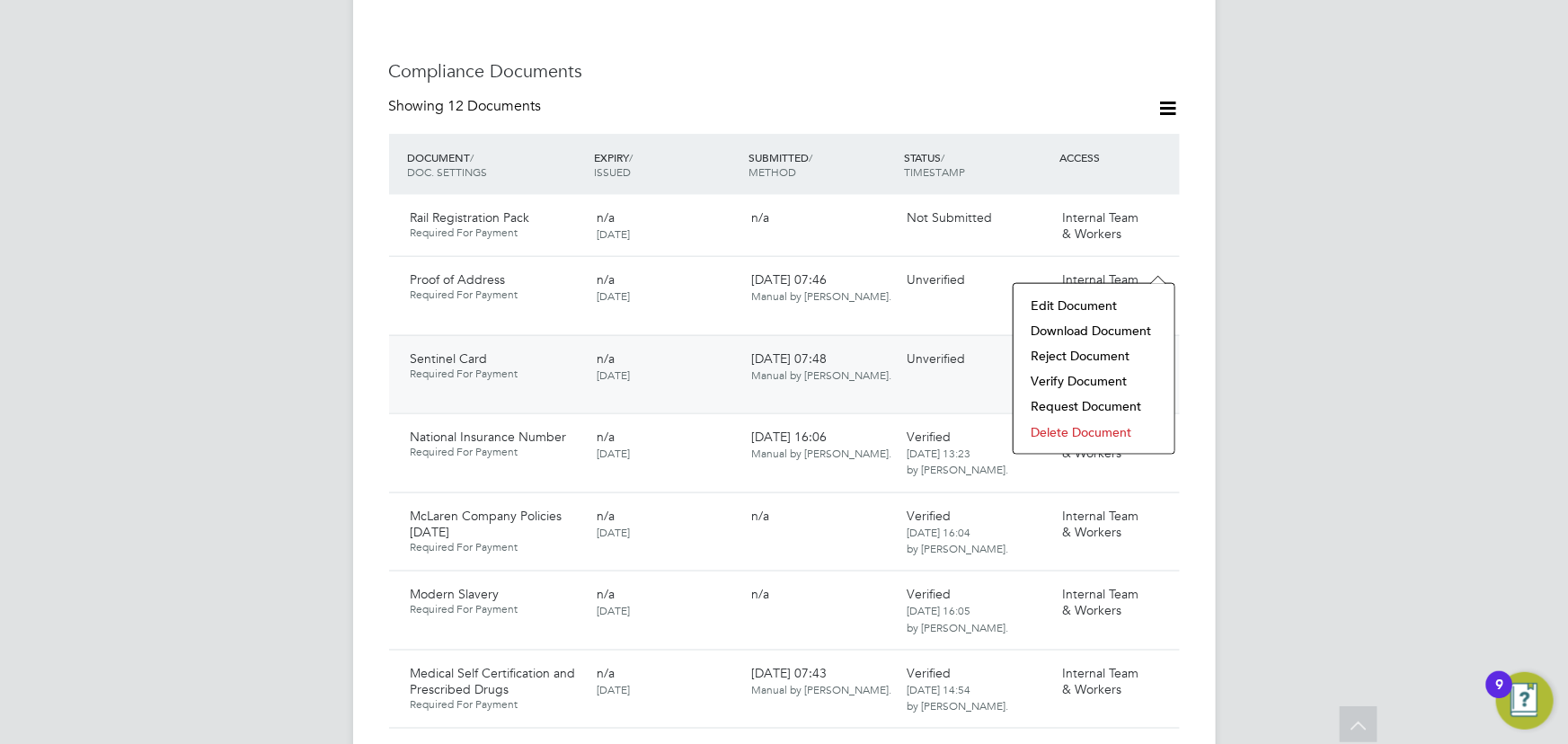
click at [1084, 331] on li "Download Document" at bounding box center [1094, 331] width 143 height 26
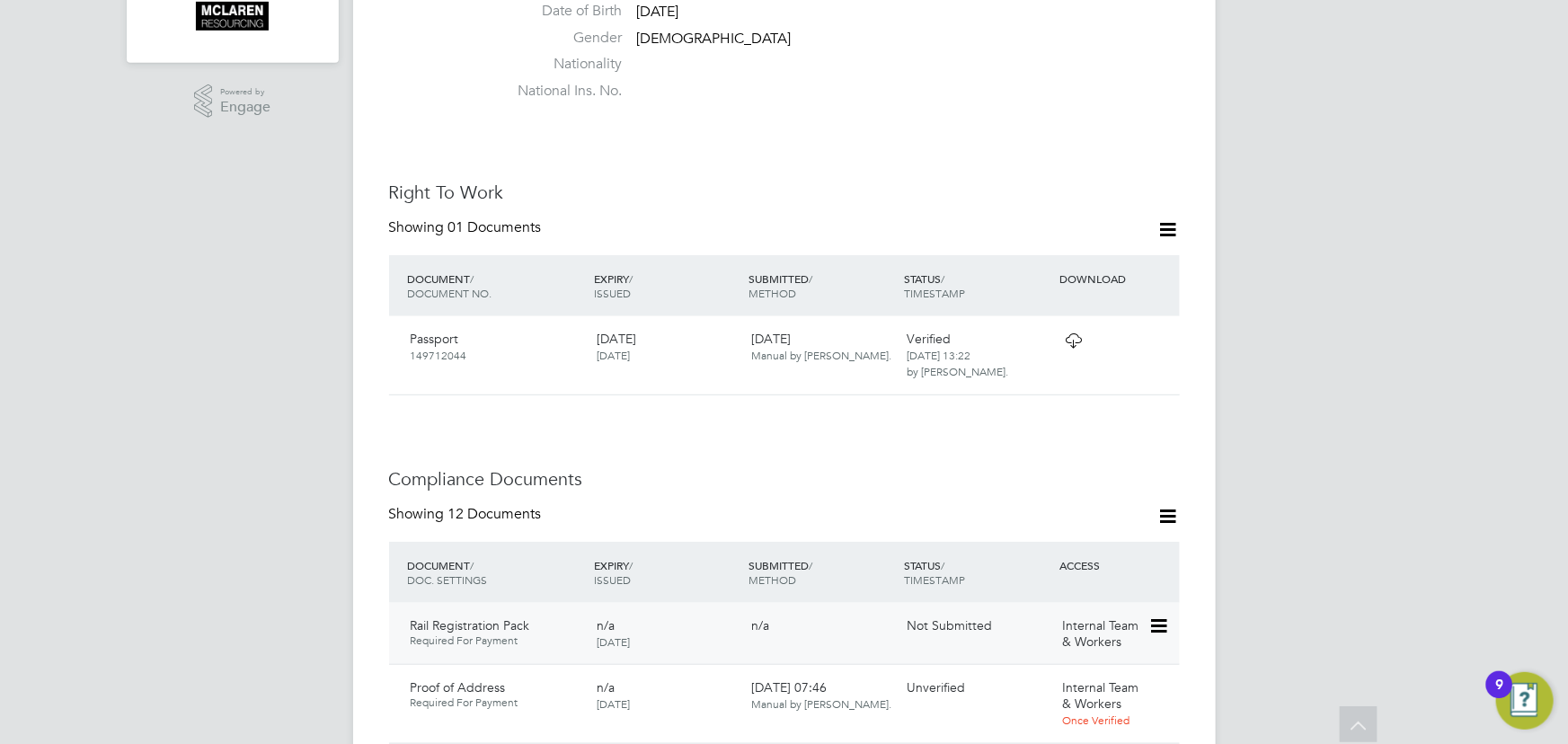
scroll to position [908, 0]
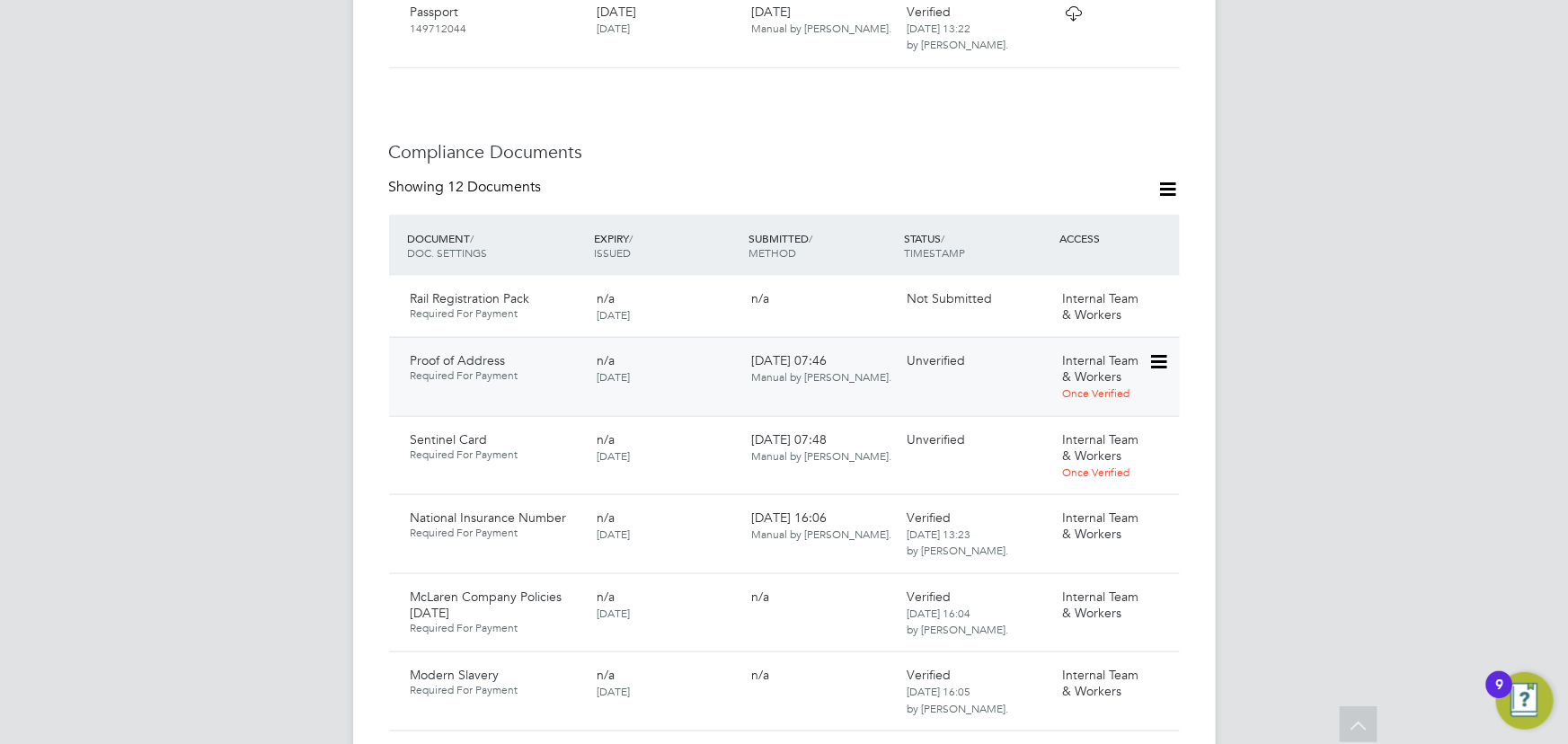
click at [1164, 352] on icon at bounding box center [1157, 363] width 18 height 22
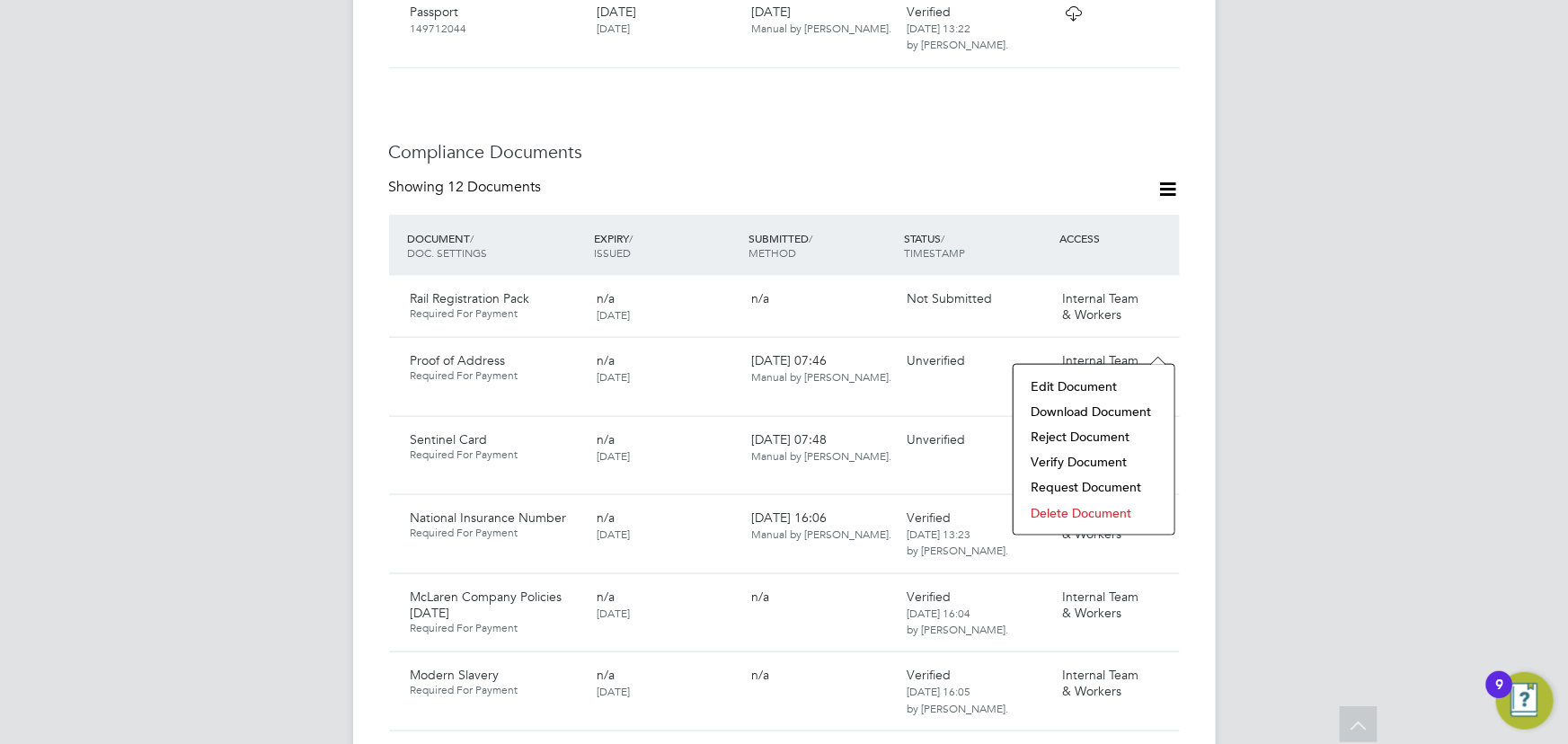
click at [1071, 459] on li "Verify Document" at bounding box center [1094, 462] width 143 height 26
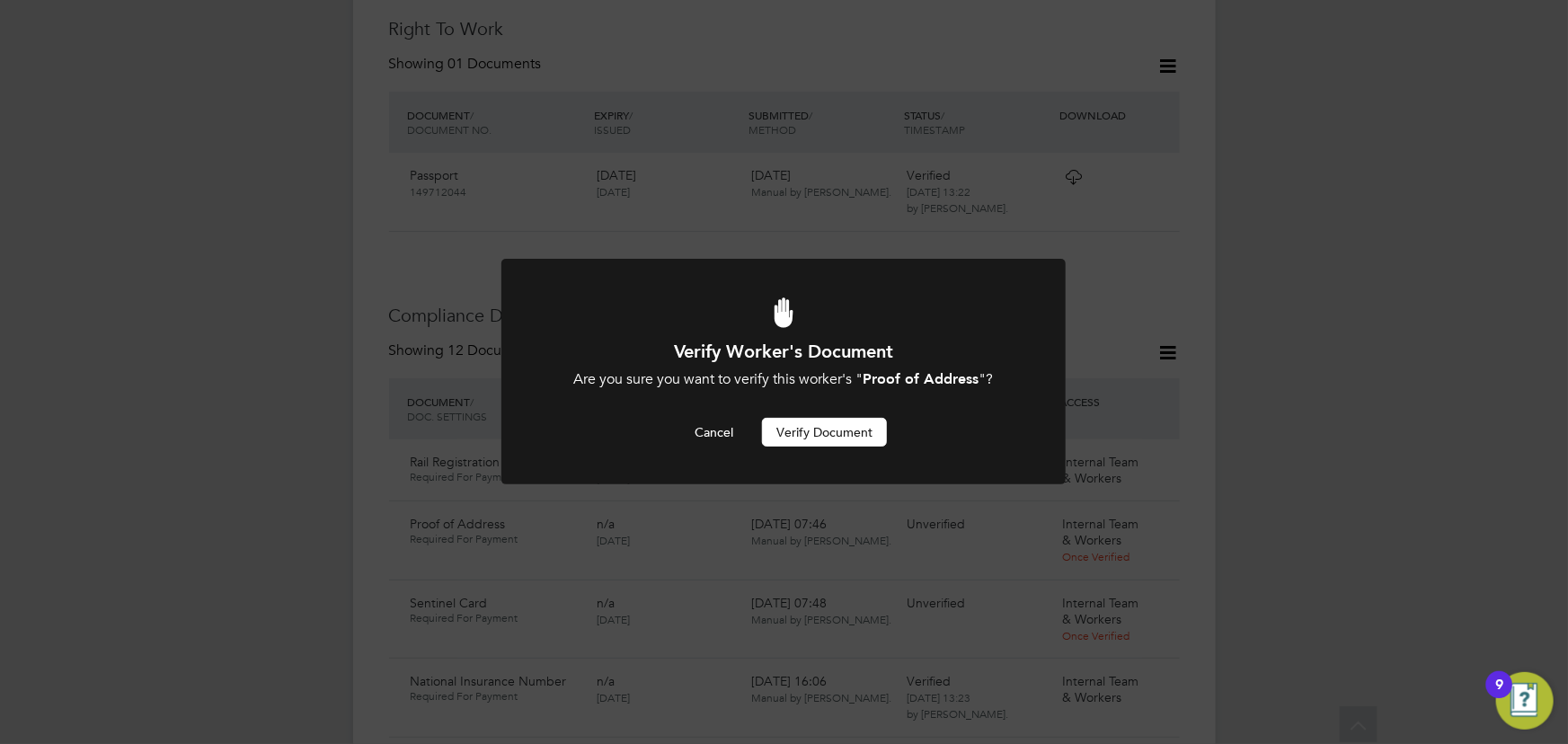
scroll to position [0, 0]
click at [876, 432] on button "Verify Document" at bounding box center [824, 432] width 125 height 29
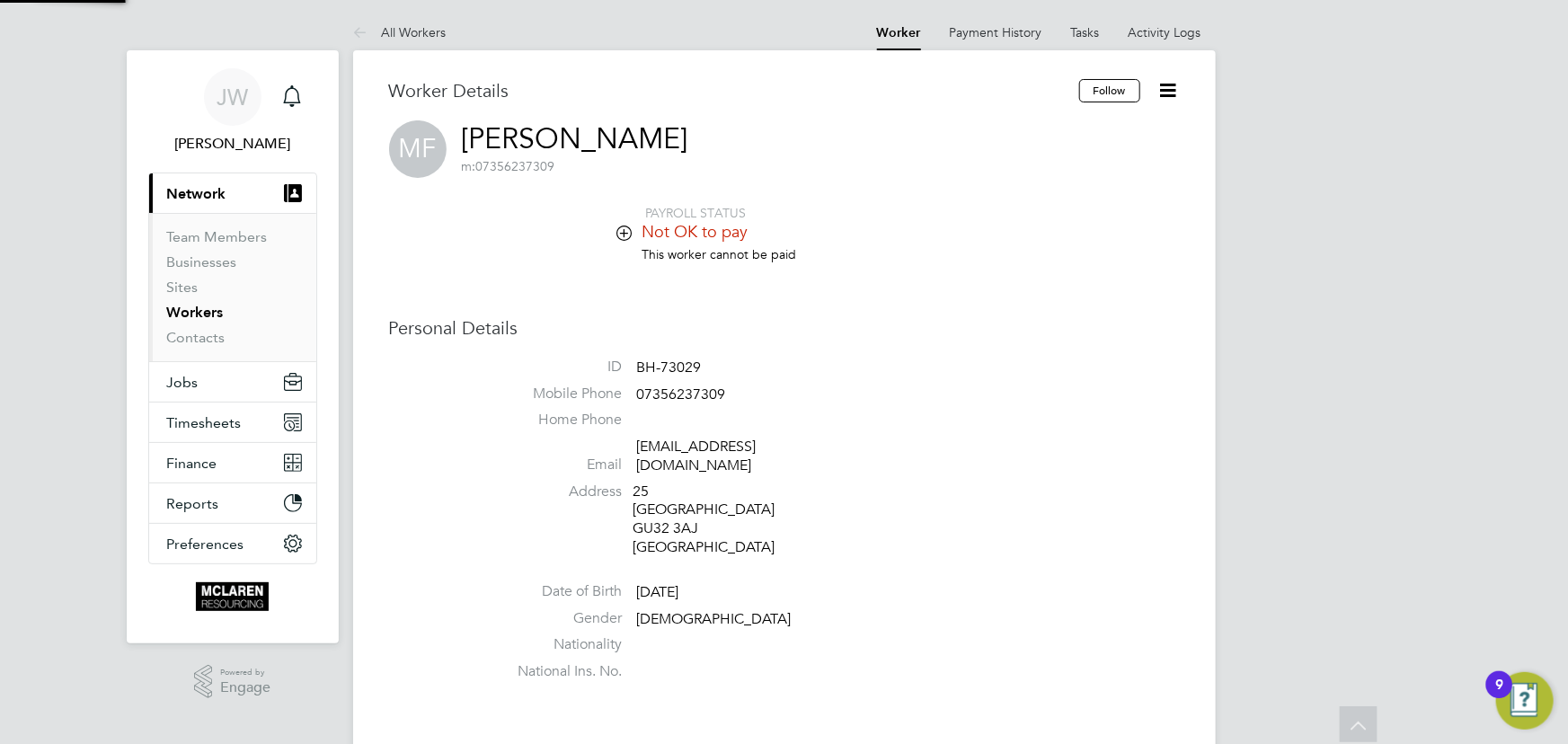
scroll to position [744, 0]
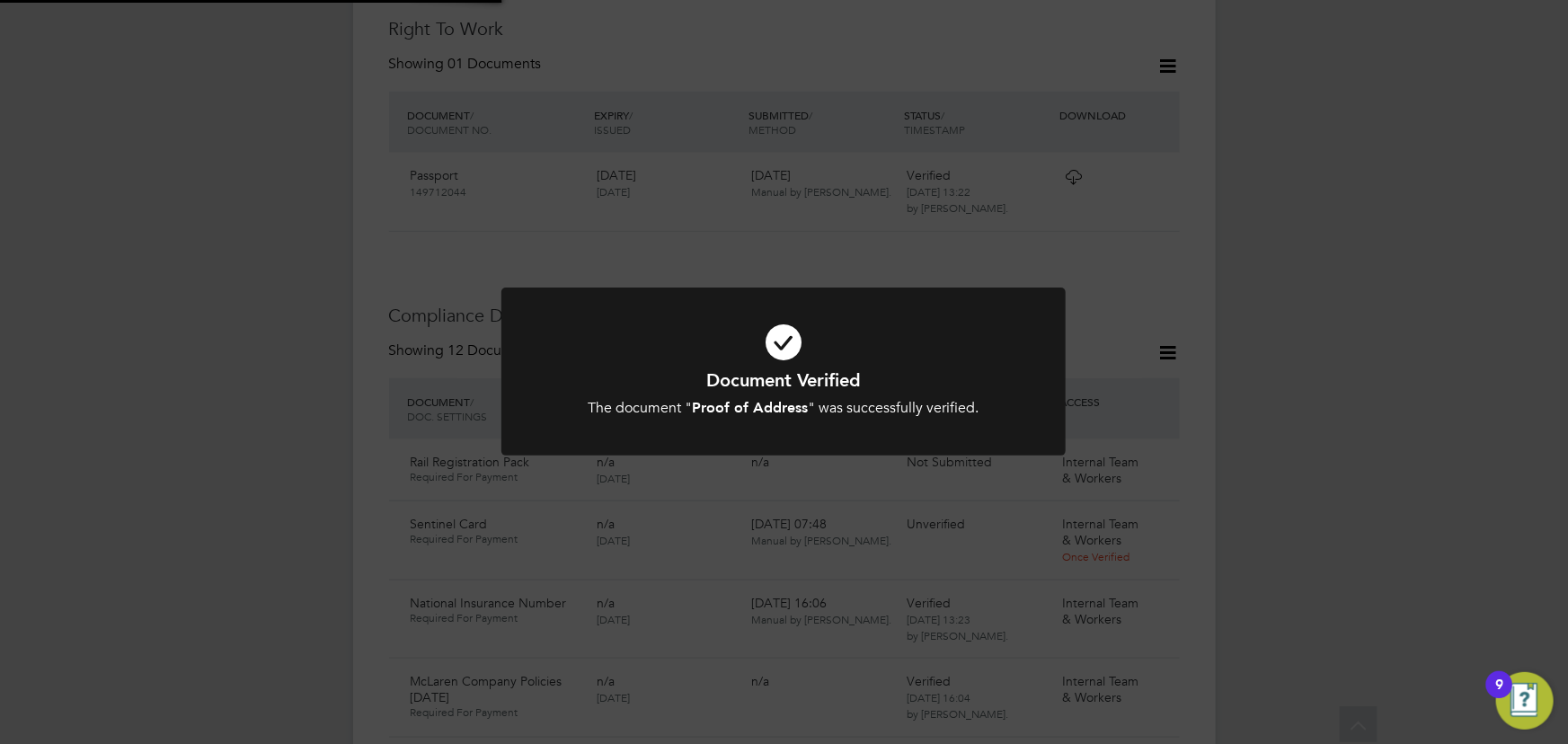
click at [1268, 326] on div "Document Verified The document " Proof of Address " was successfully verified. …" at bounding box center [784, 372] width 1568 height 744
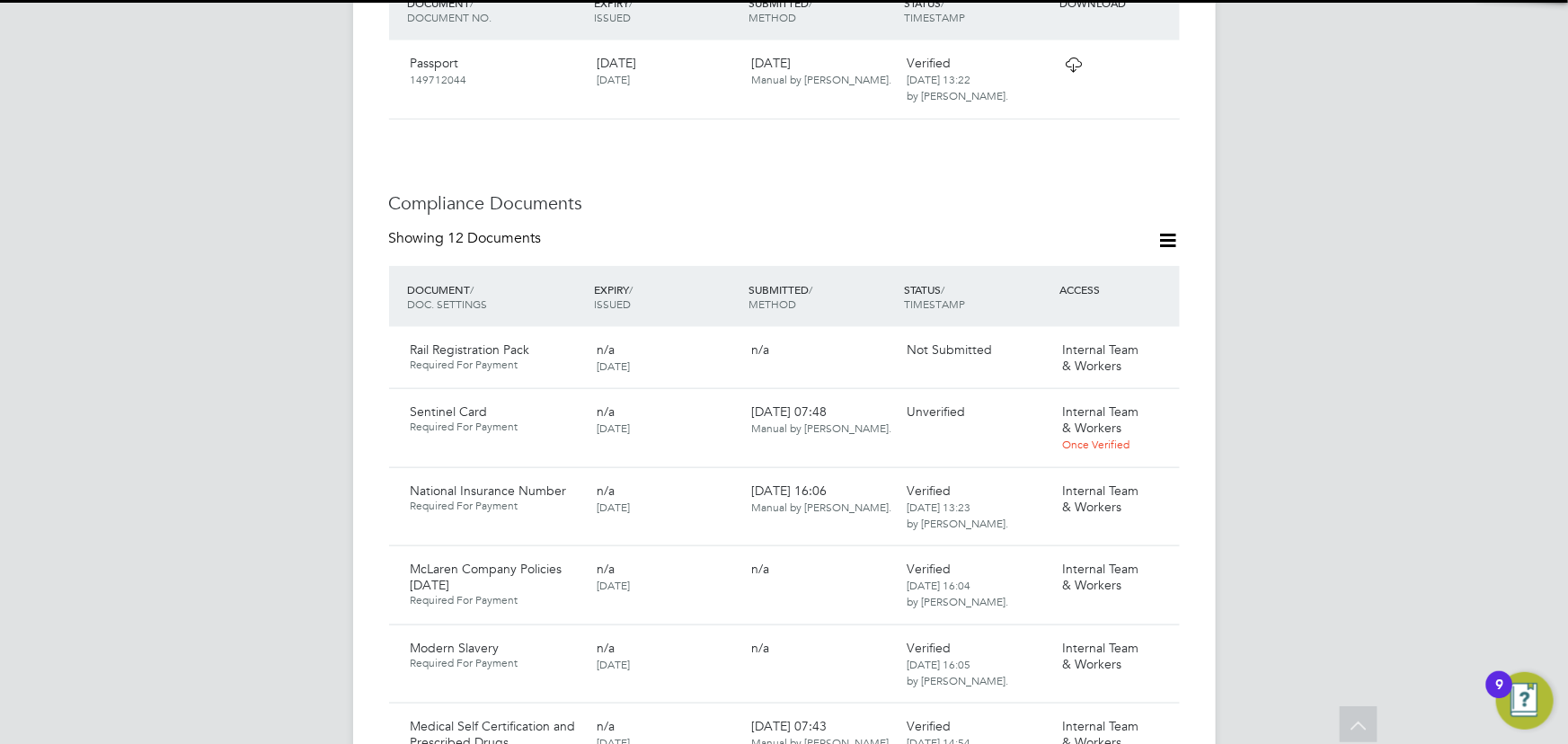
scroll to position [988, 0]
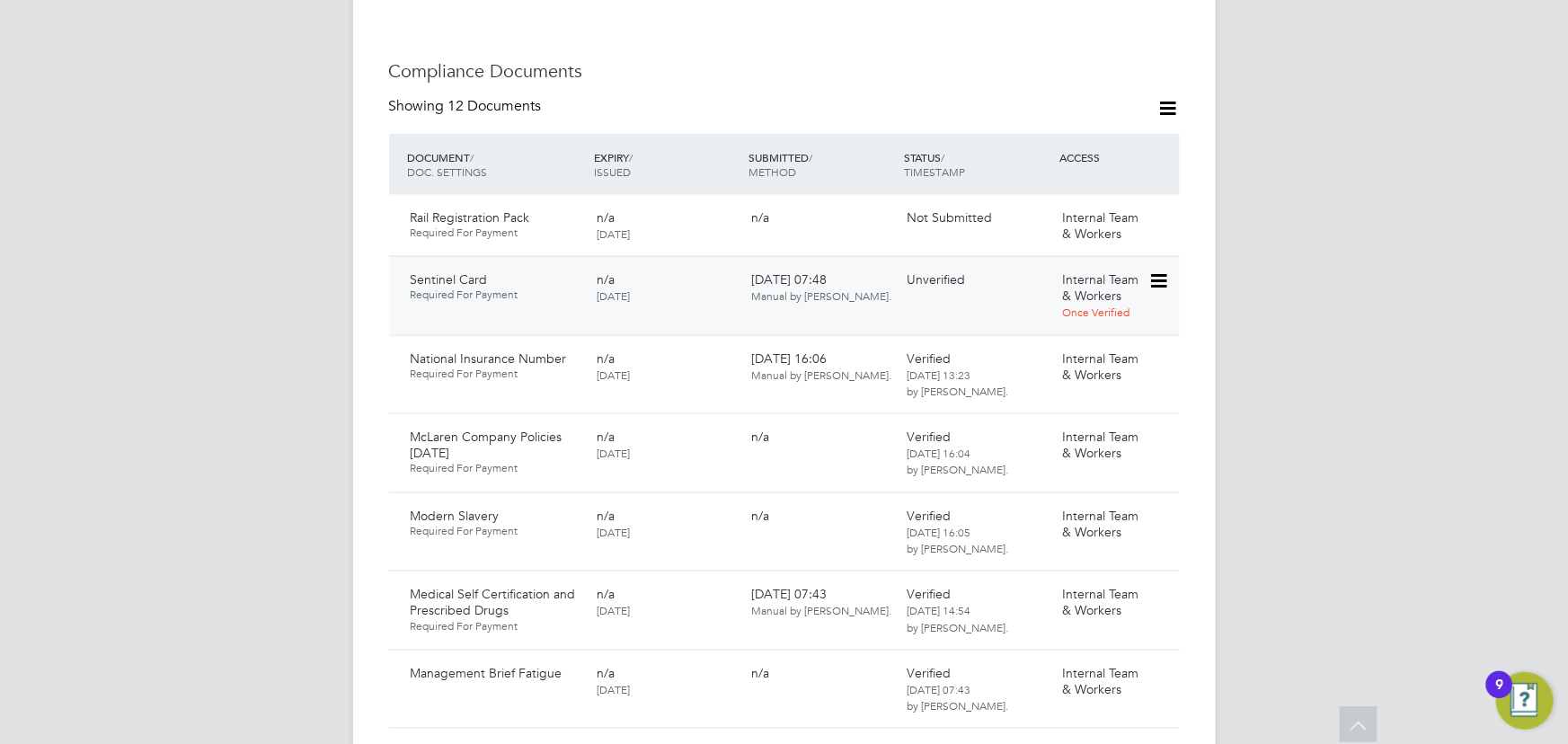
click at [1156, 270] on icon at bounding box center [1157, 281] width 18 height 22
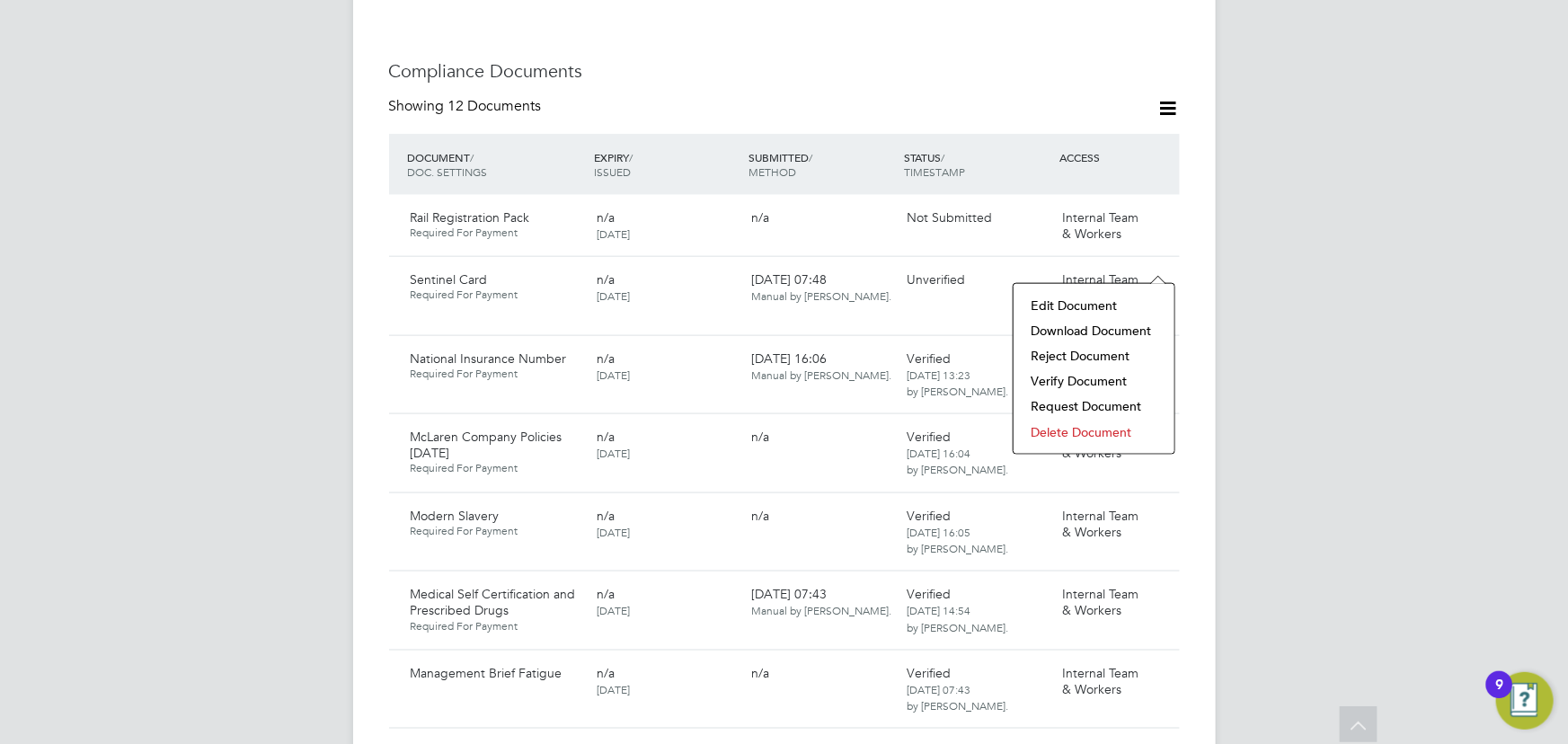
click at [1087, 331] on li "Download Document" at bounding box center [1094, 331] width 143 height 26
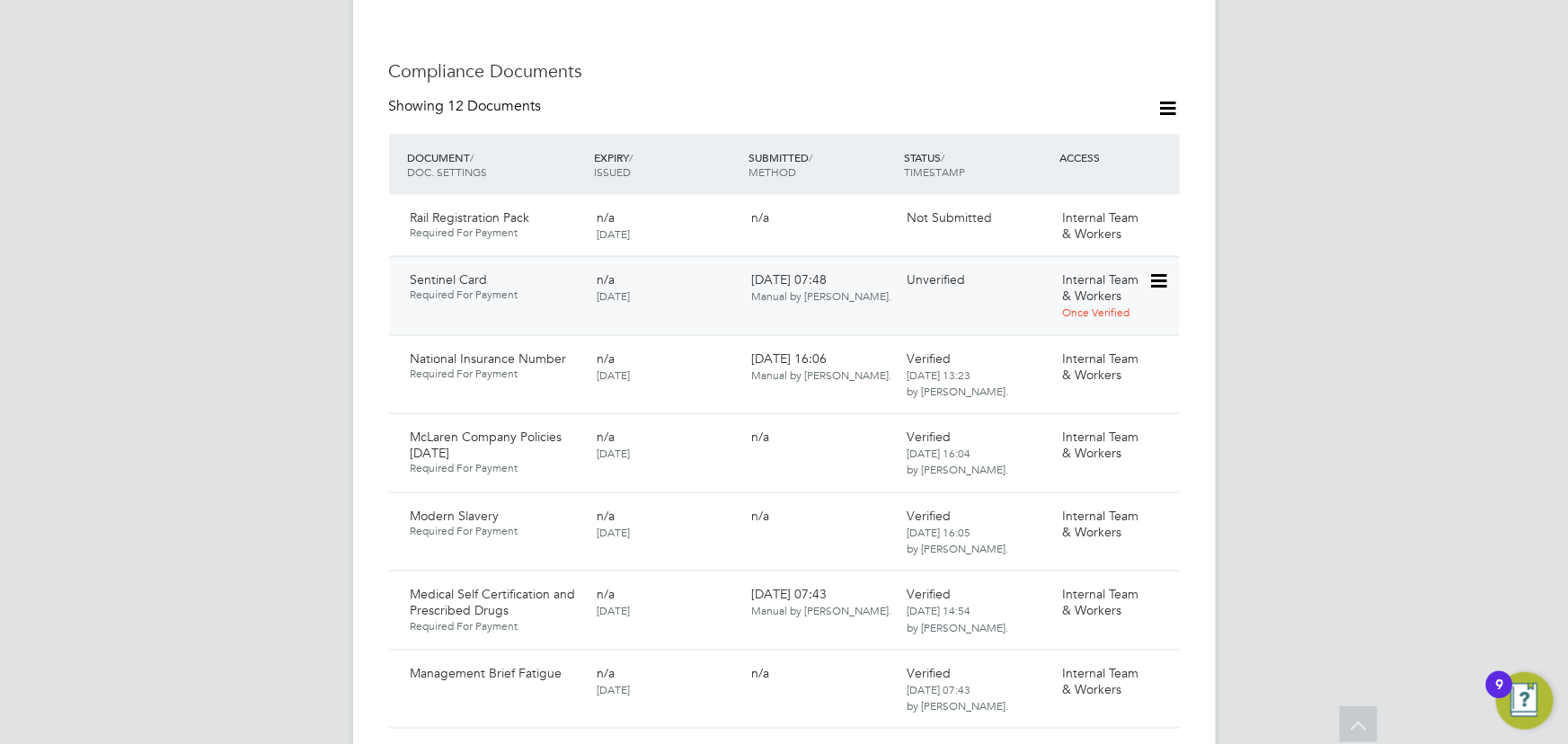
click at [1161, 270] on icon at bounding box center [1157, 281] width 18 height 22
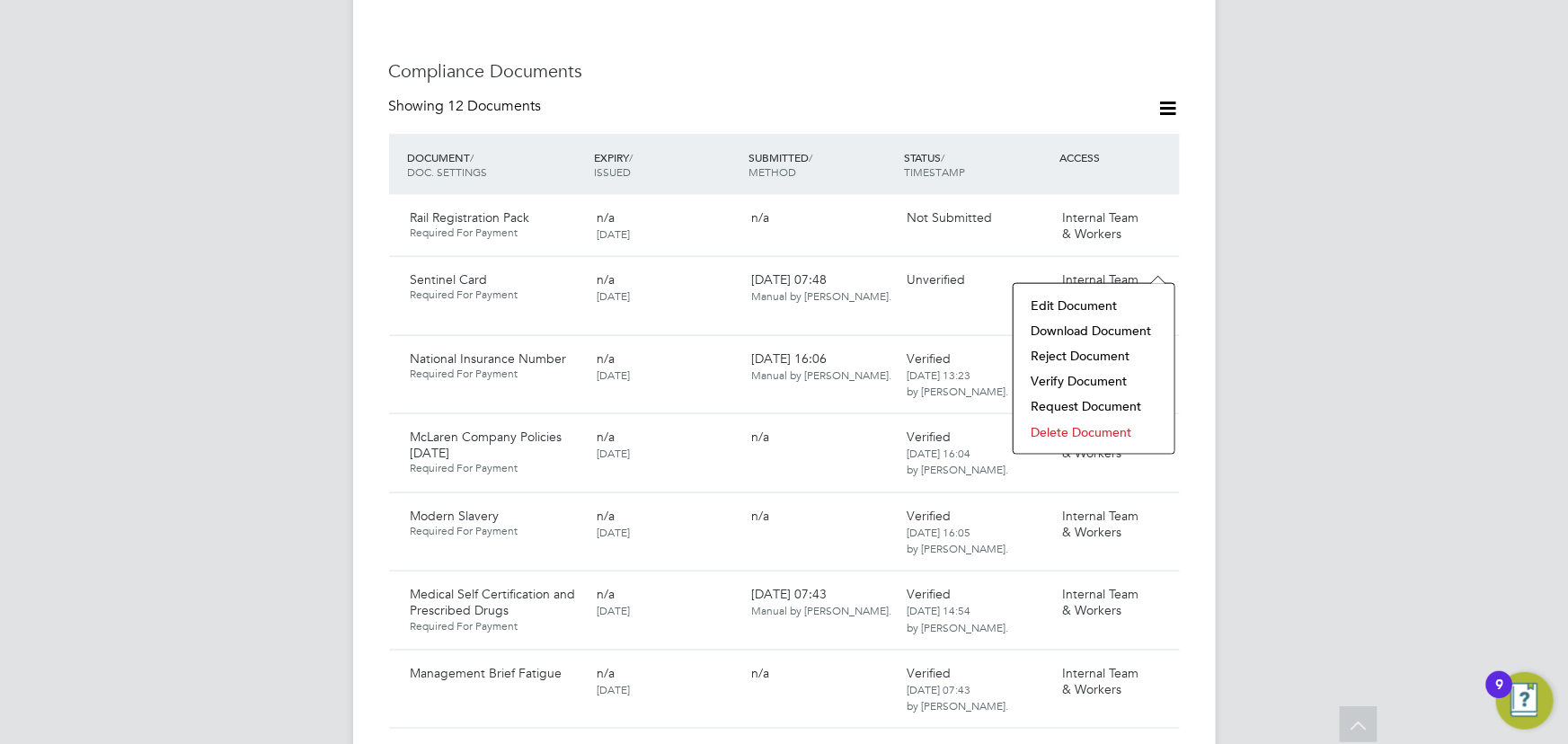
click at [1088, 379] on li "Verify Document" at bounding box center [1094, 381] width 143 height 26
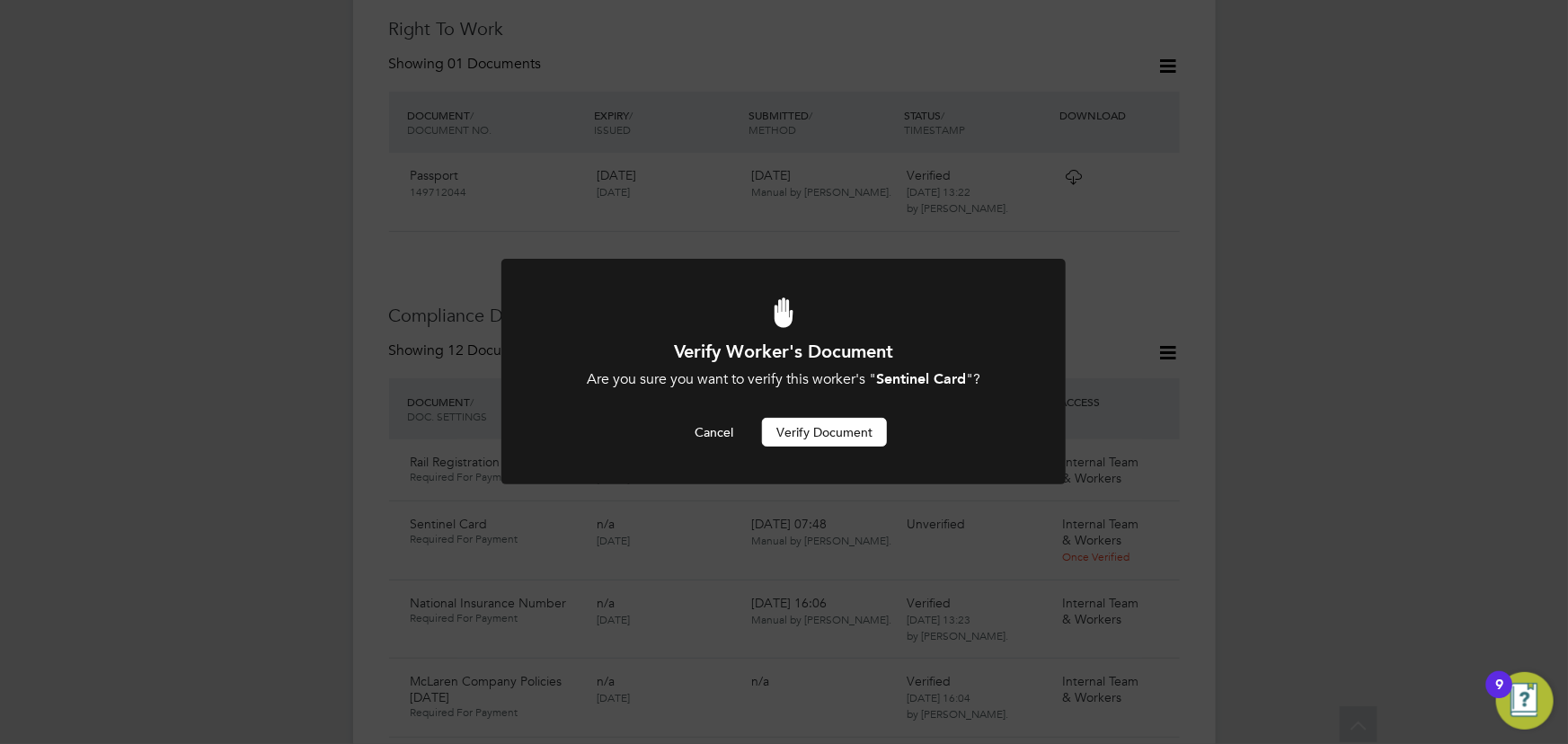
scroll to position [0, 0]
click at [871, 433] on button "Verify Document" at bounding box center [824, 432] width 125 height 29
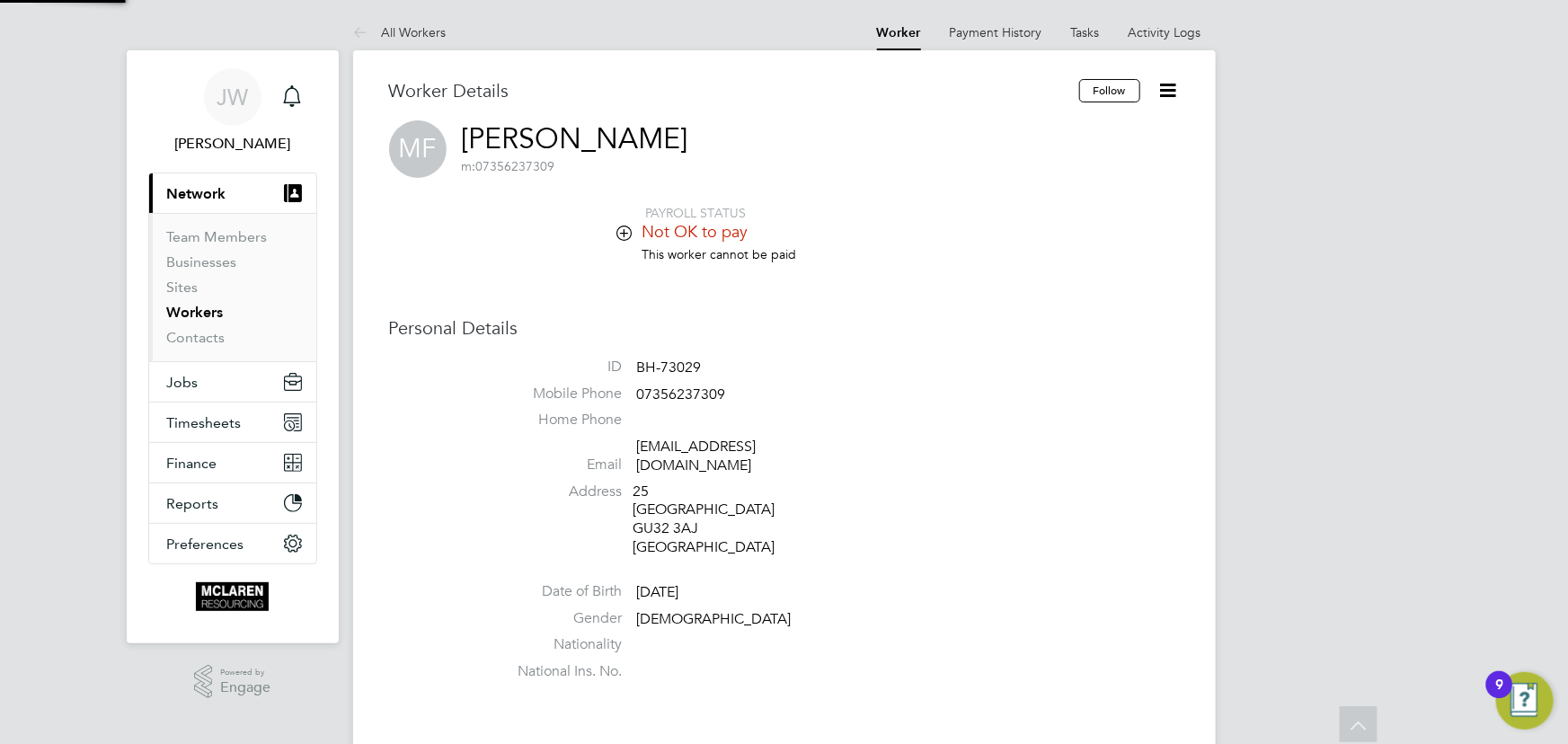
scroll to position [744, 0]
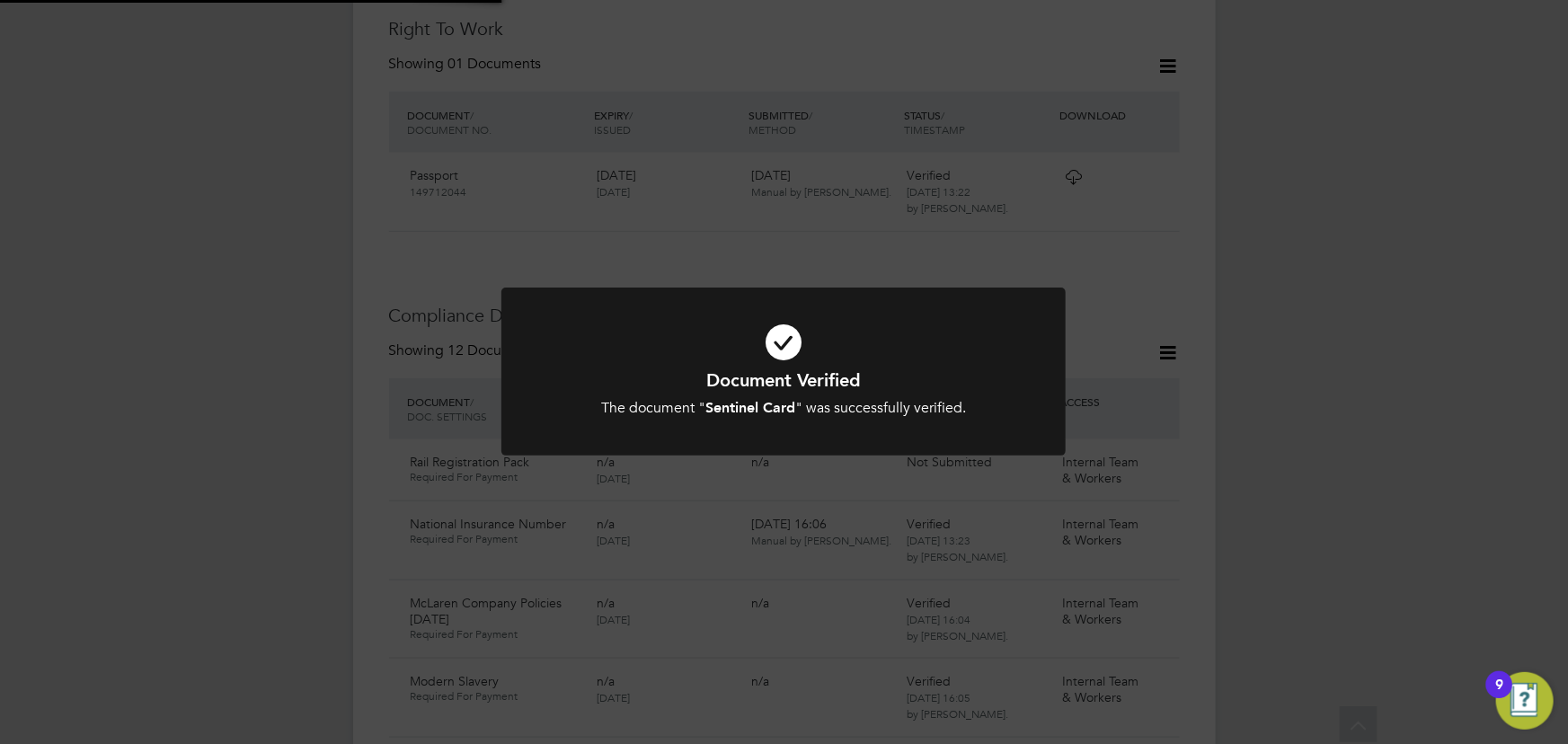
click at [1318, 372] on div "Document Verified The document " Sentinel Card " was successfully verified. Can…" at bounding box center [784, 372] width 1568 height 744
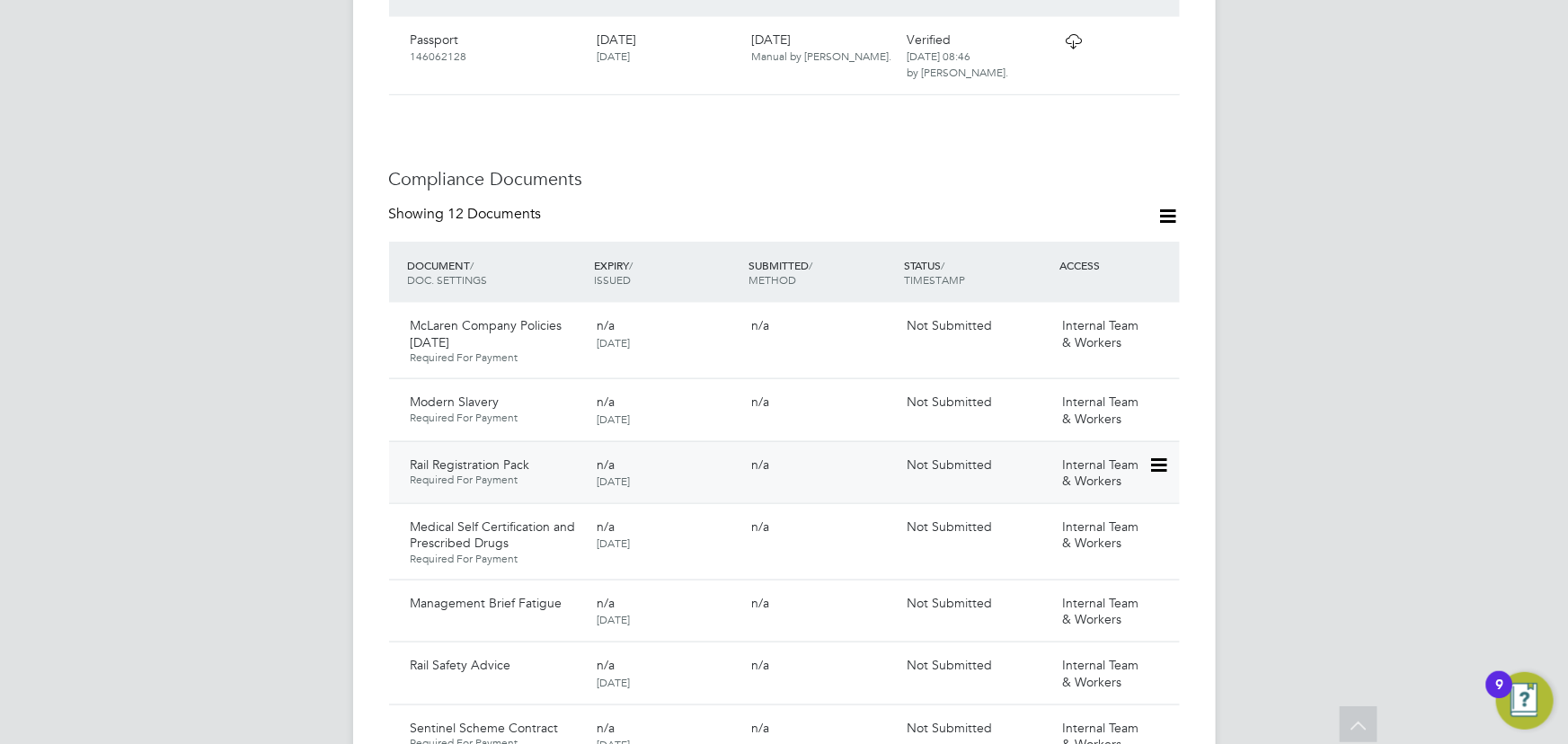
scroll to position [1388, 0]
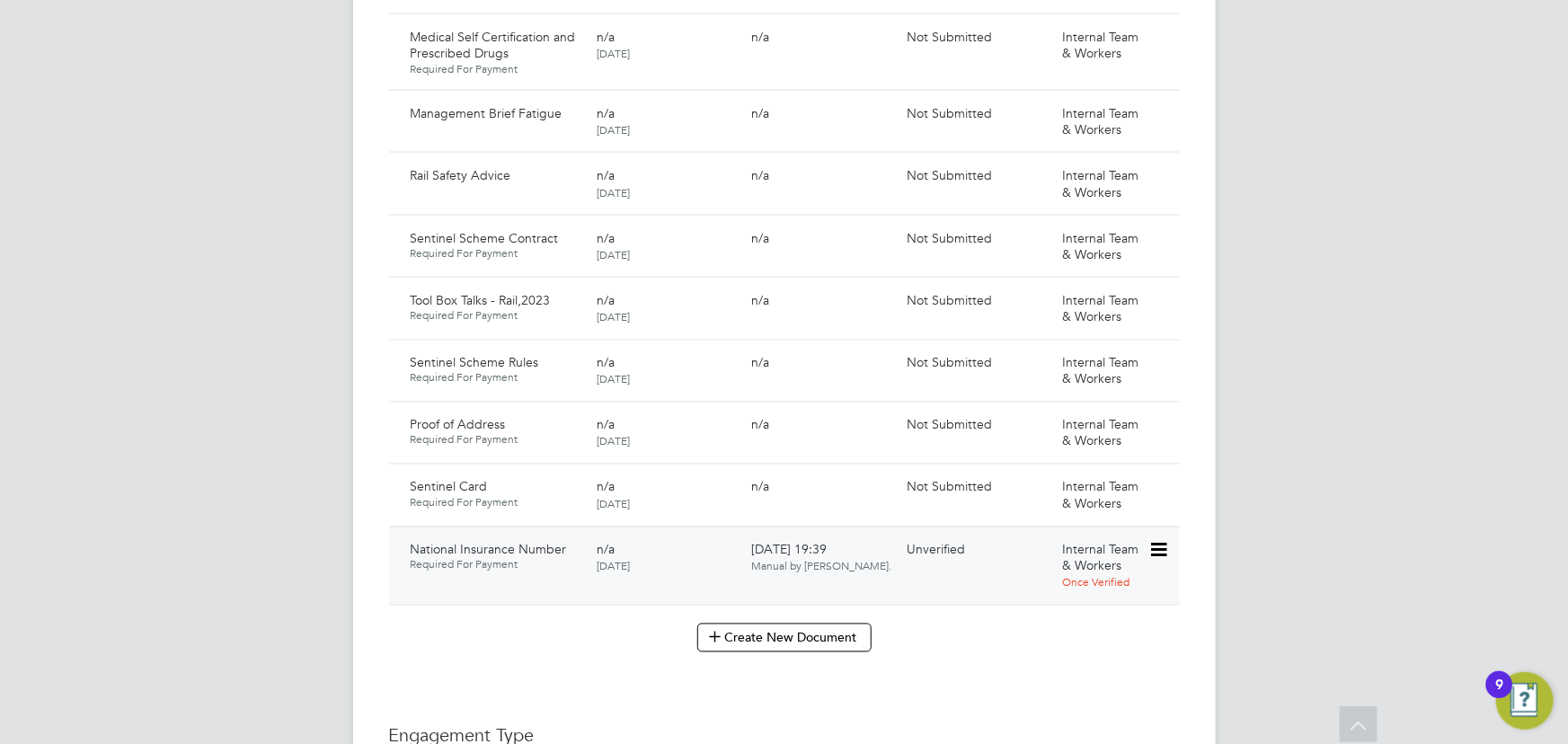
click at [1166, 540] on icon at bounding box center [1157, 551] width 18 height 22
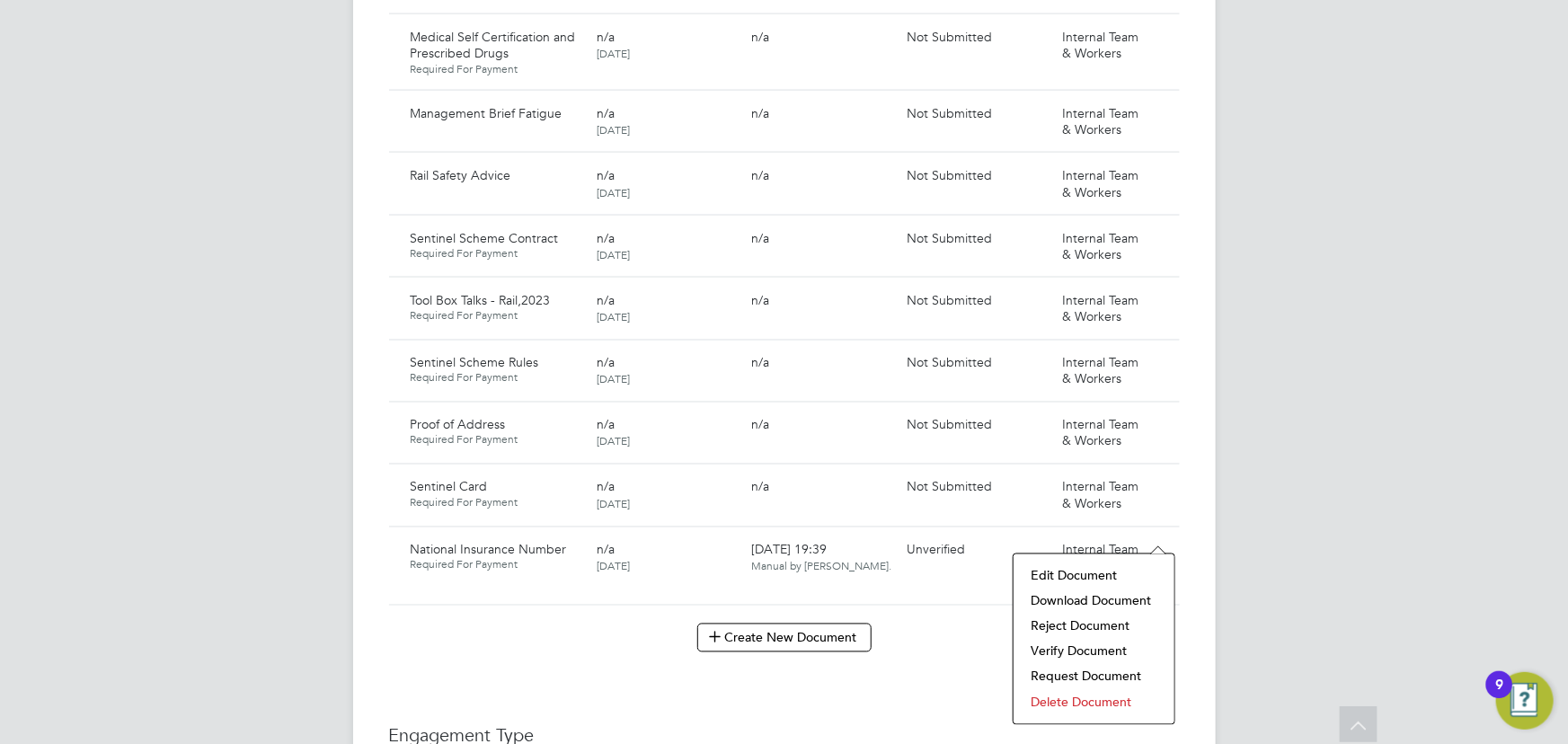
click at [1104, 596] on li "Download Document" at bounding box center [1094, 601] width 143 height 26
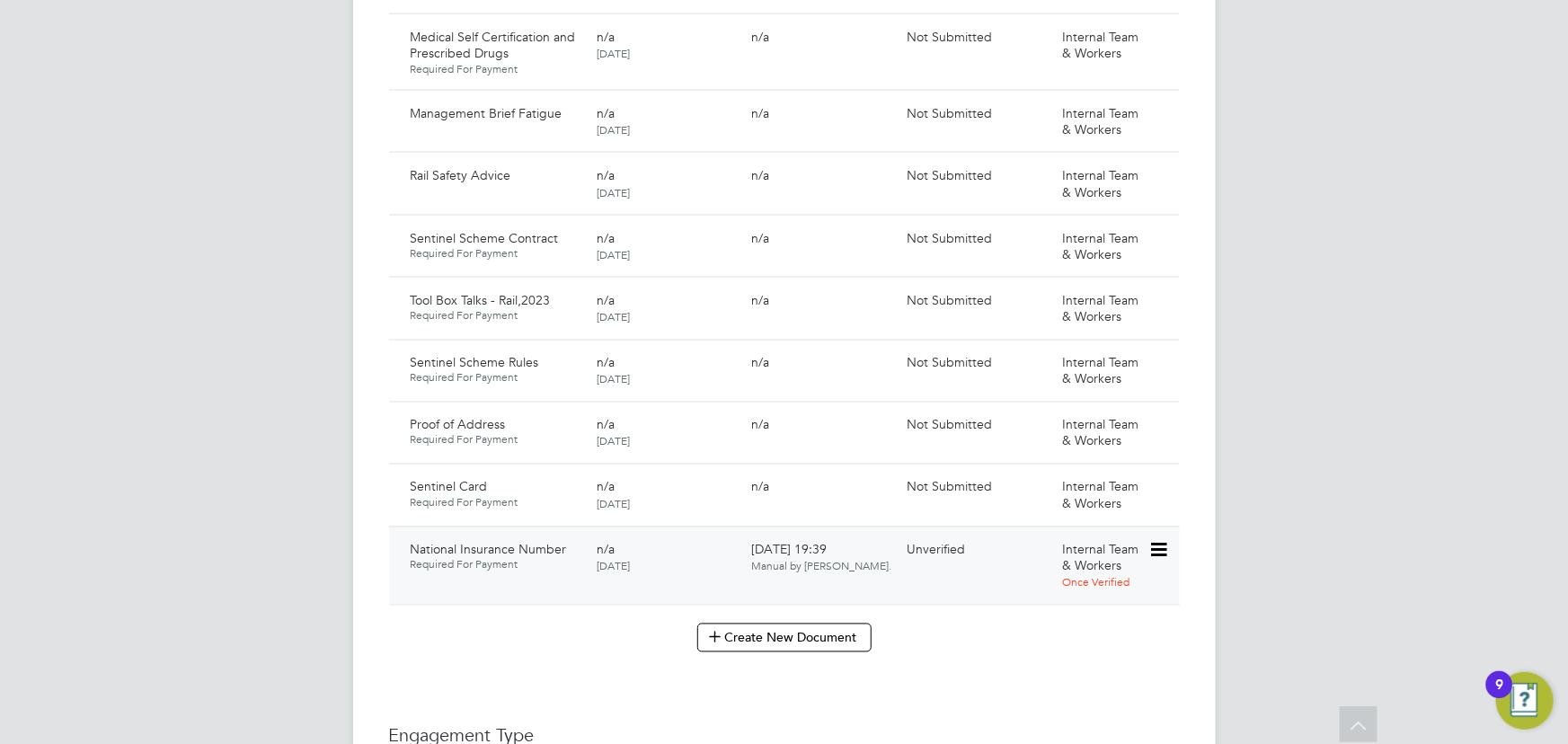
click at [1159, 540] on icon at bounding box center [1157, 551] width 18 height 22
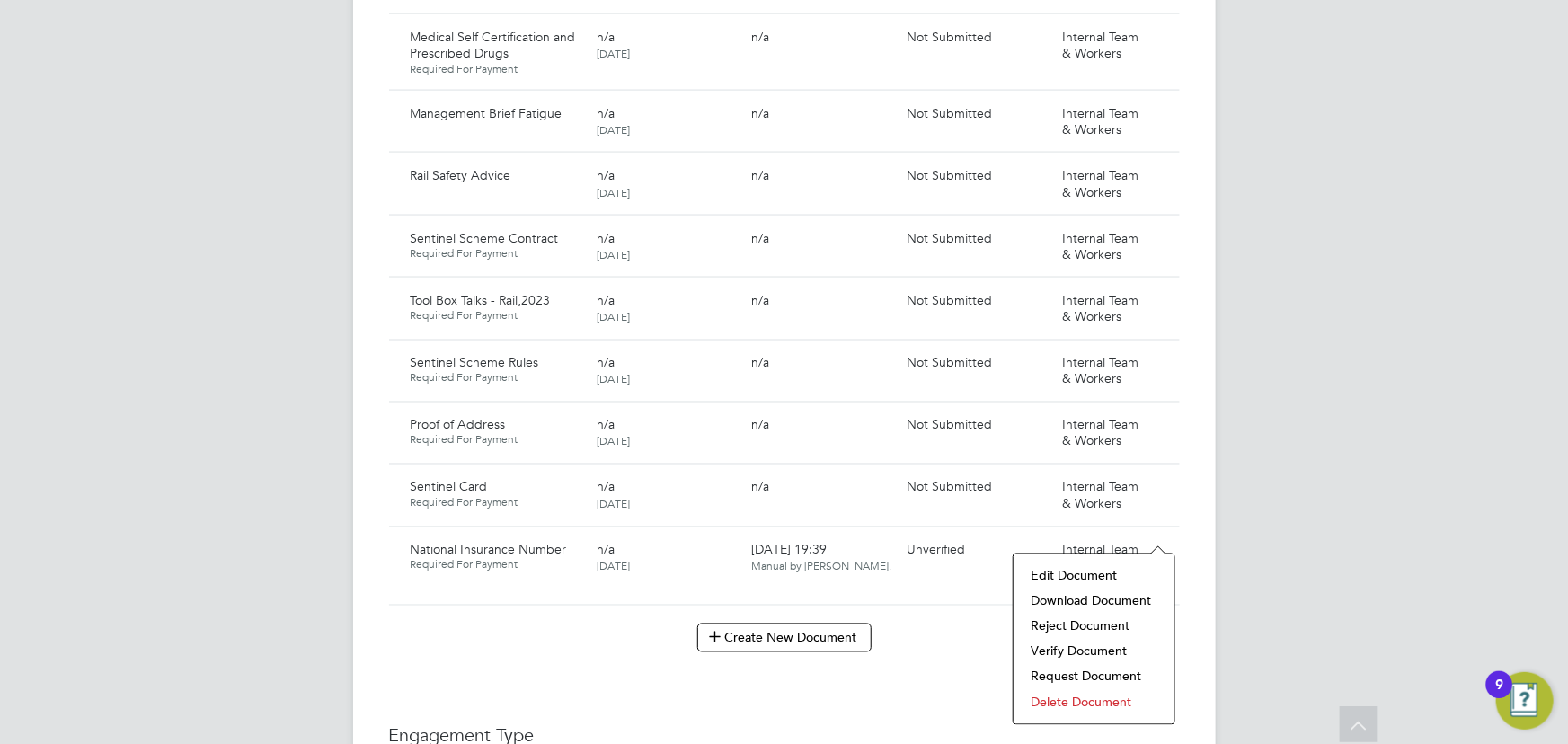
click at [1084, 650] on li "Verify Document" at bounding box center [1094, 651] width 143 height 26
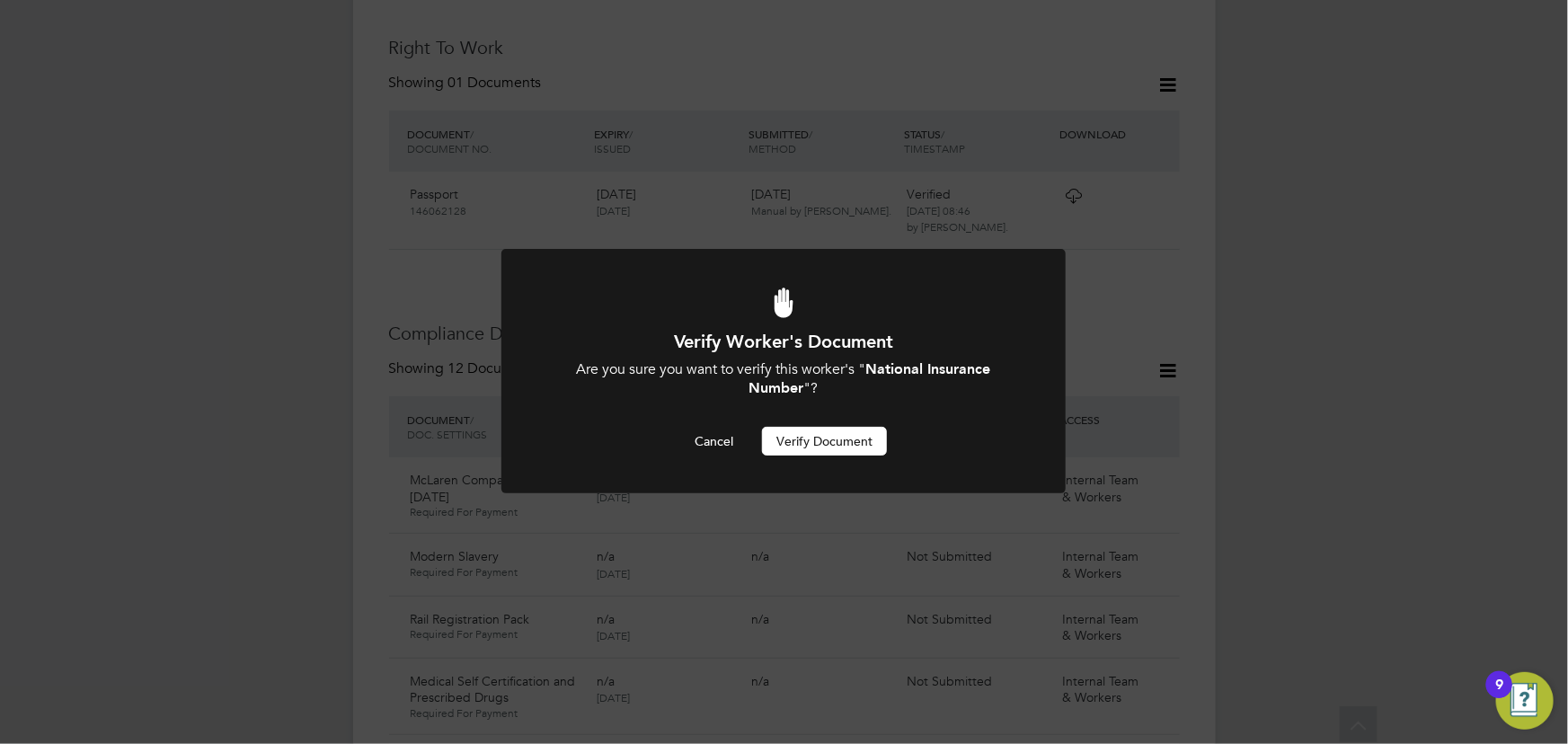
drag, startPoint x: 845, startPoint y: 440, endPoint x: 871, endPoint y: 413, distance: 37.5
click at [845, 440] on button "Verify Document" at bounding box center [824, 440] width 125 height 29
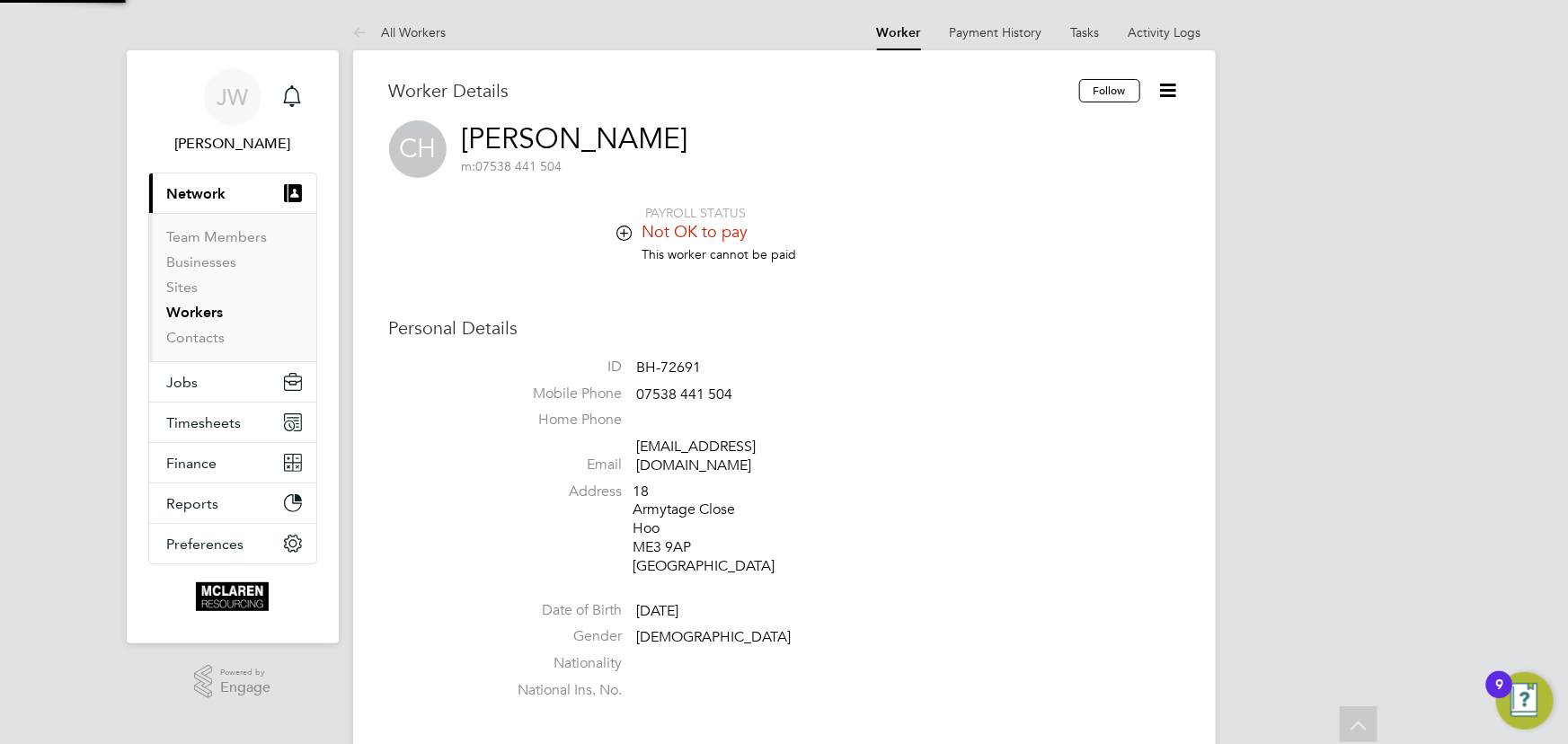
scroll to position [744, 0]
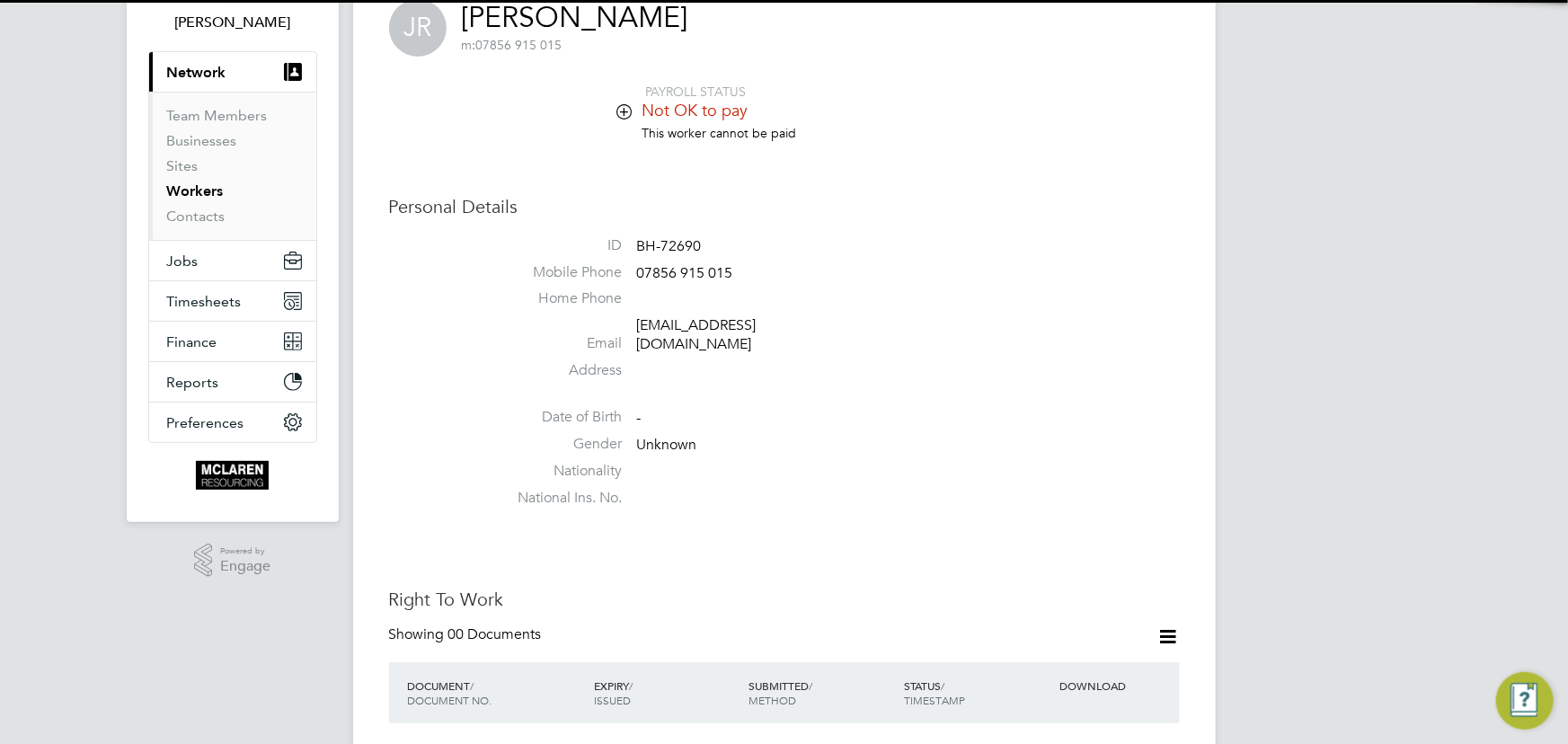
scroll to position [244, 0]
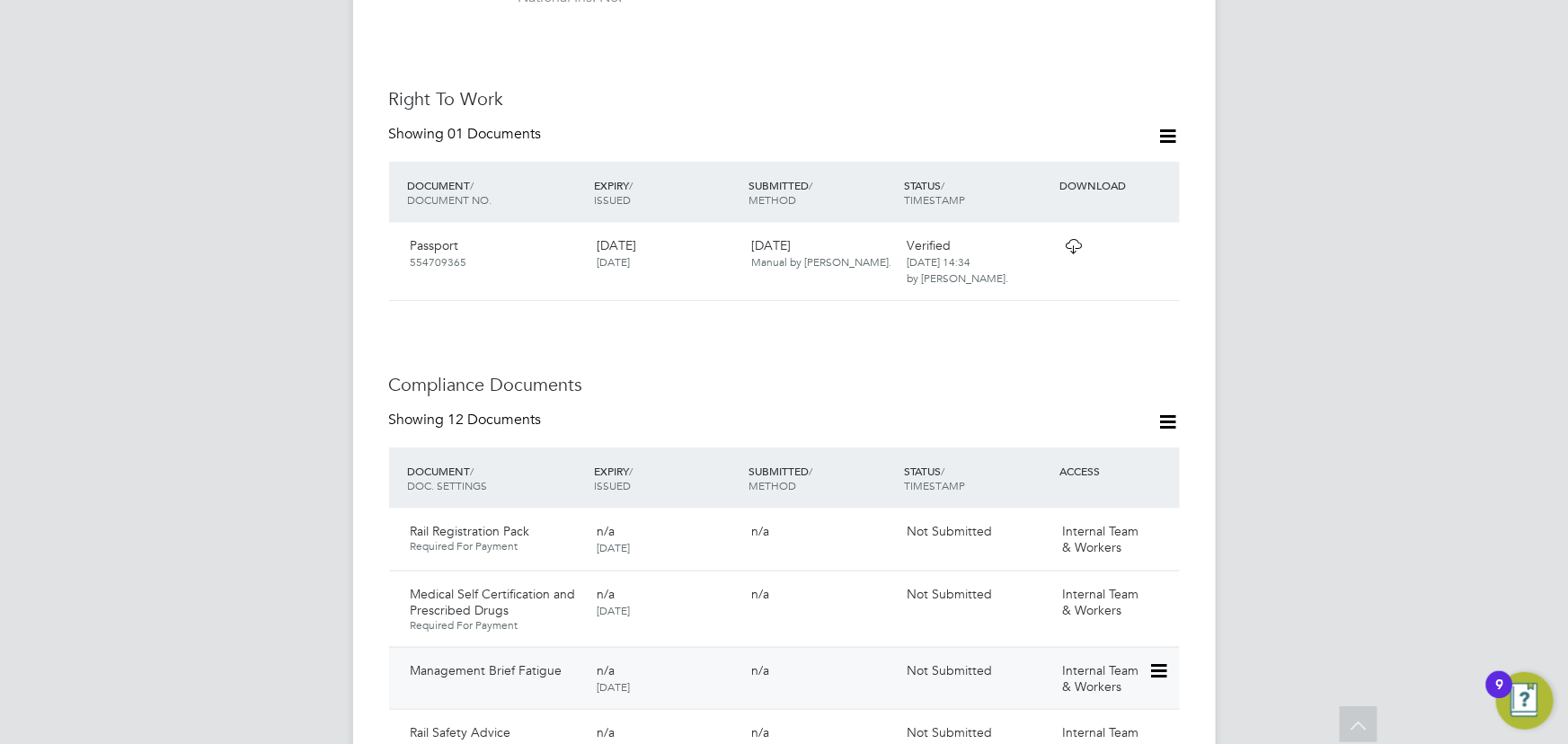
scroll to position [980, 0]
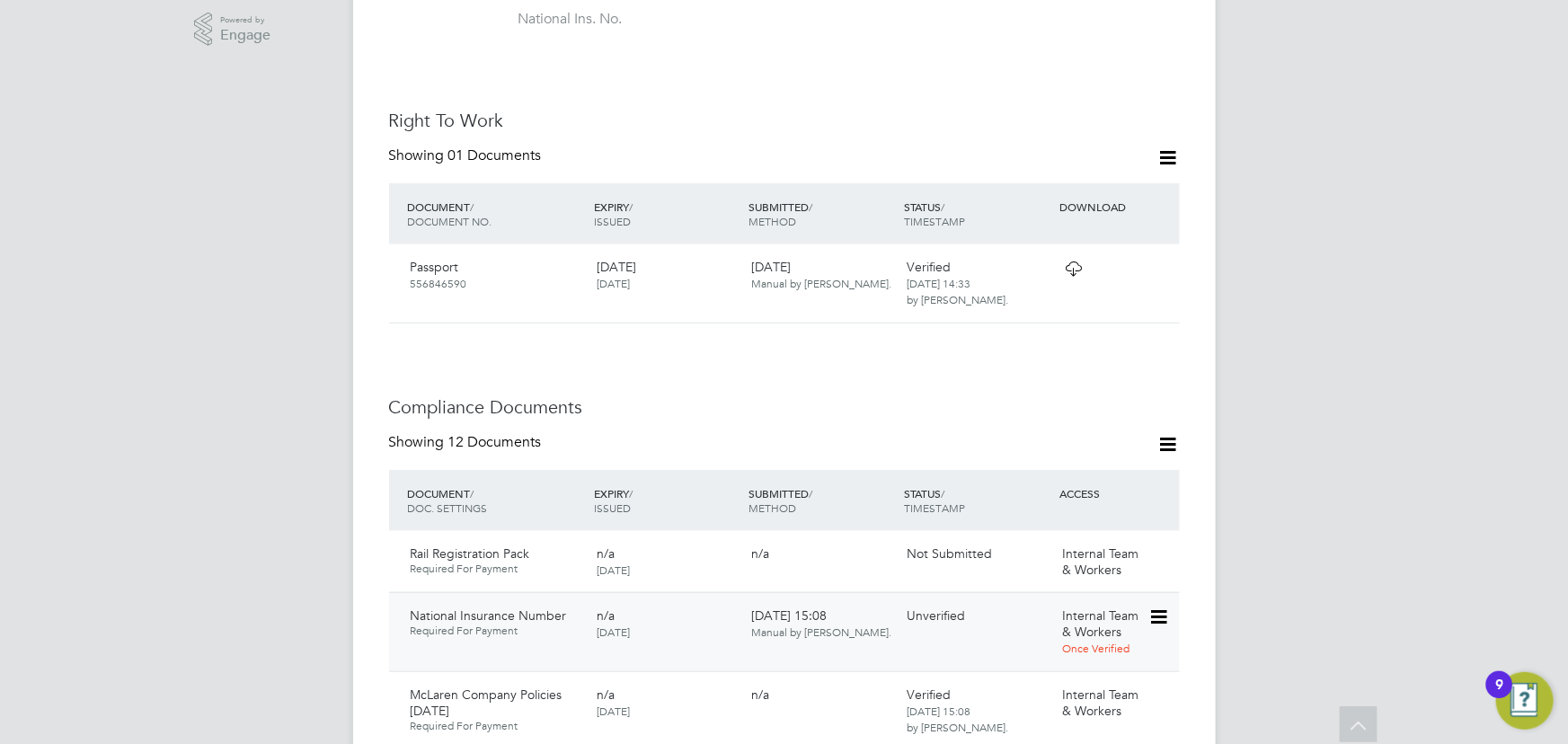
scroll to position [980, 0]
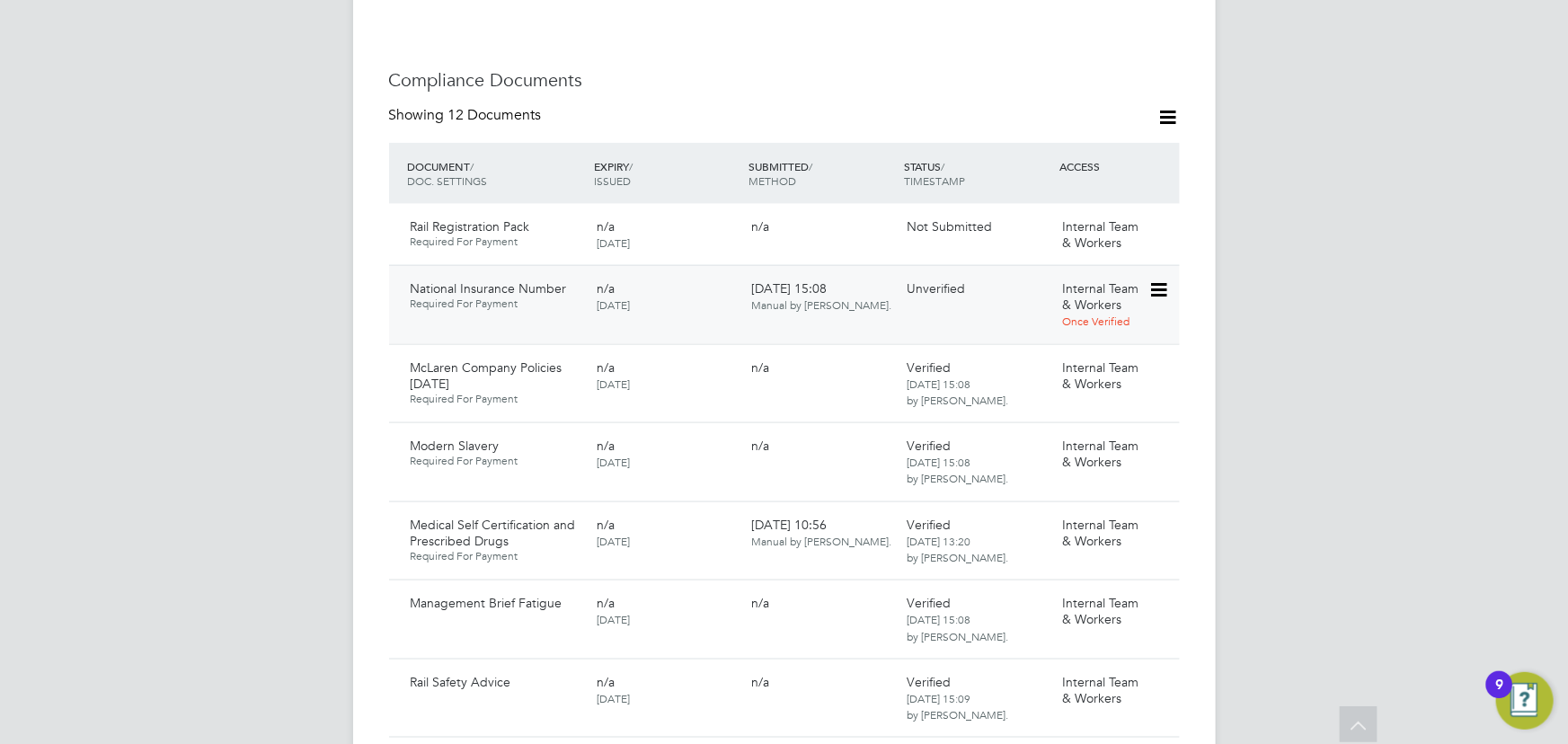
click at [1159, 280] on icon at bounding box center [1157, 291] width 18 height 22
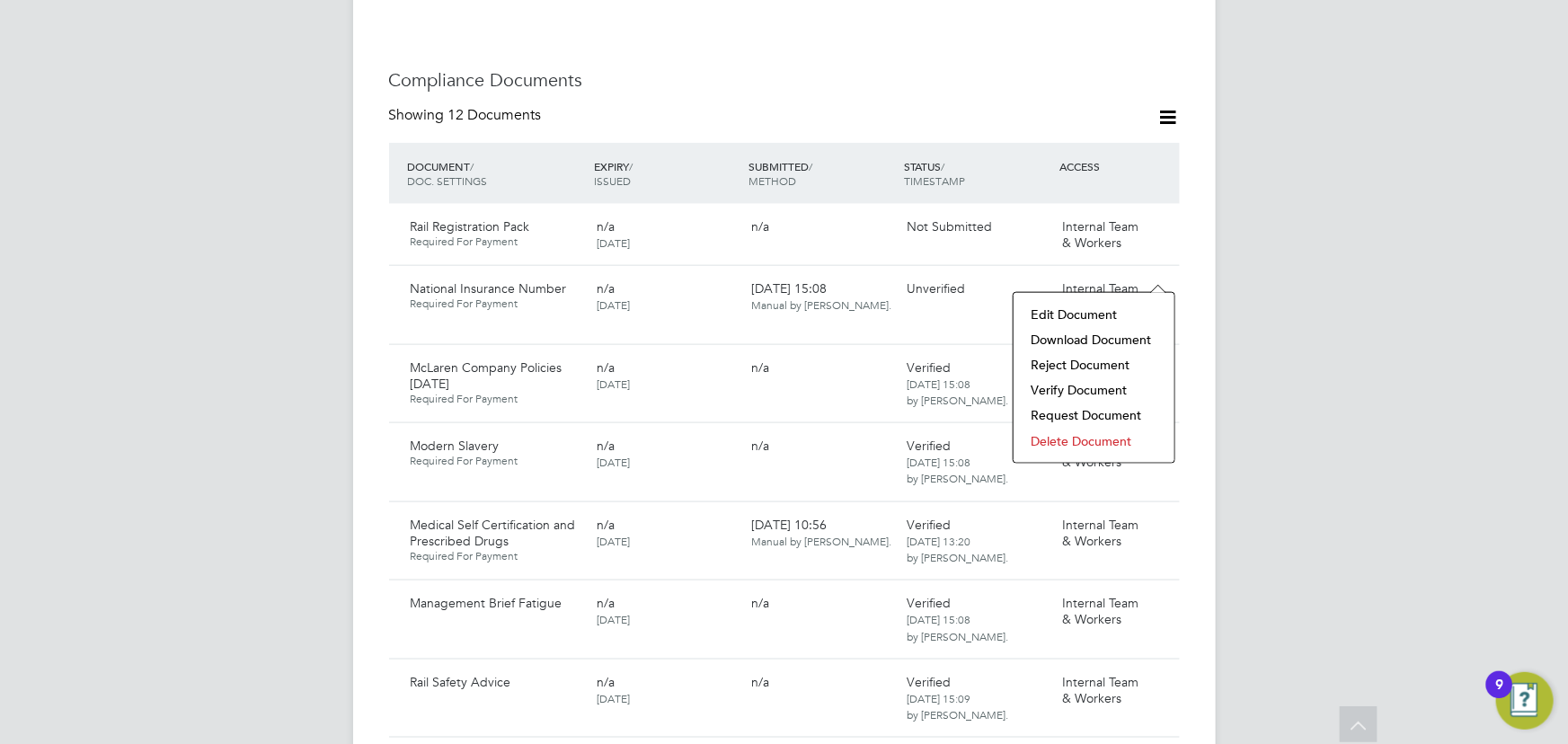
click at [1115, 335] on li "Download Document" at bounding box center [1094, 340] width 143 height 26
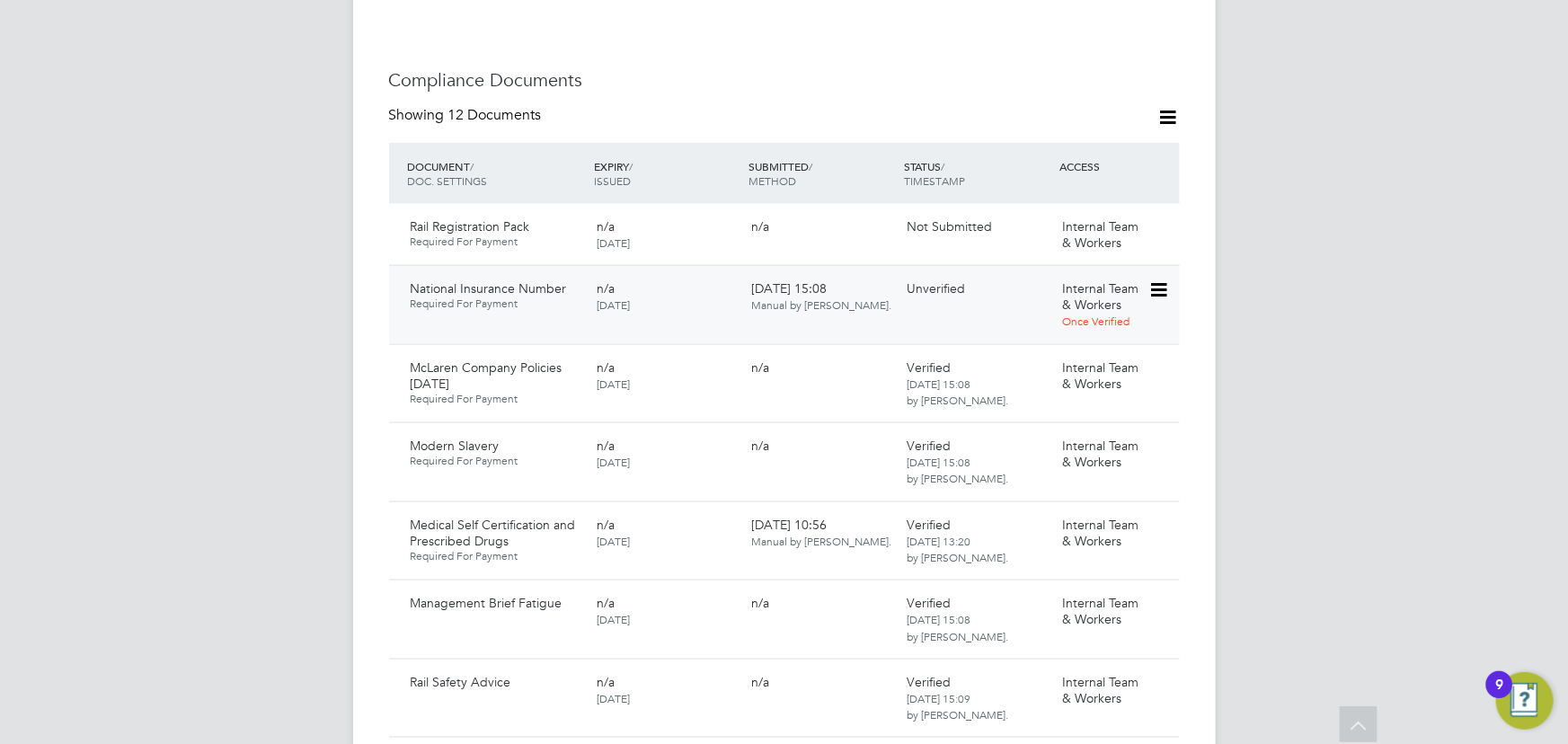
click at [1164, 280] on icon at bounding box center [1157, 291] width 18 height 22
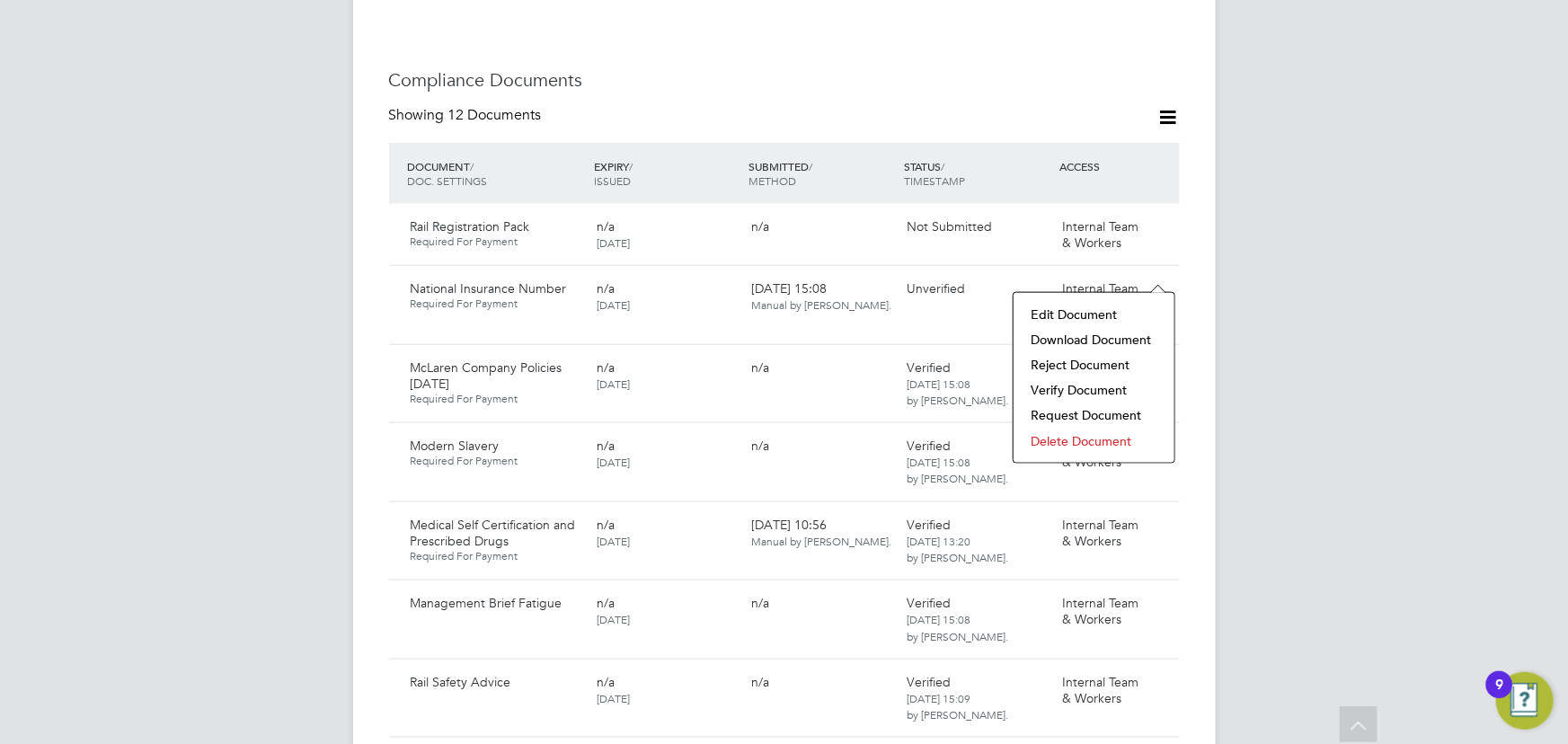
click at [1054, 436] on li "Delete Document" at bounding box center [1094, 441] width 143 height 26
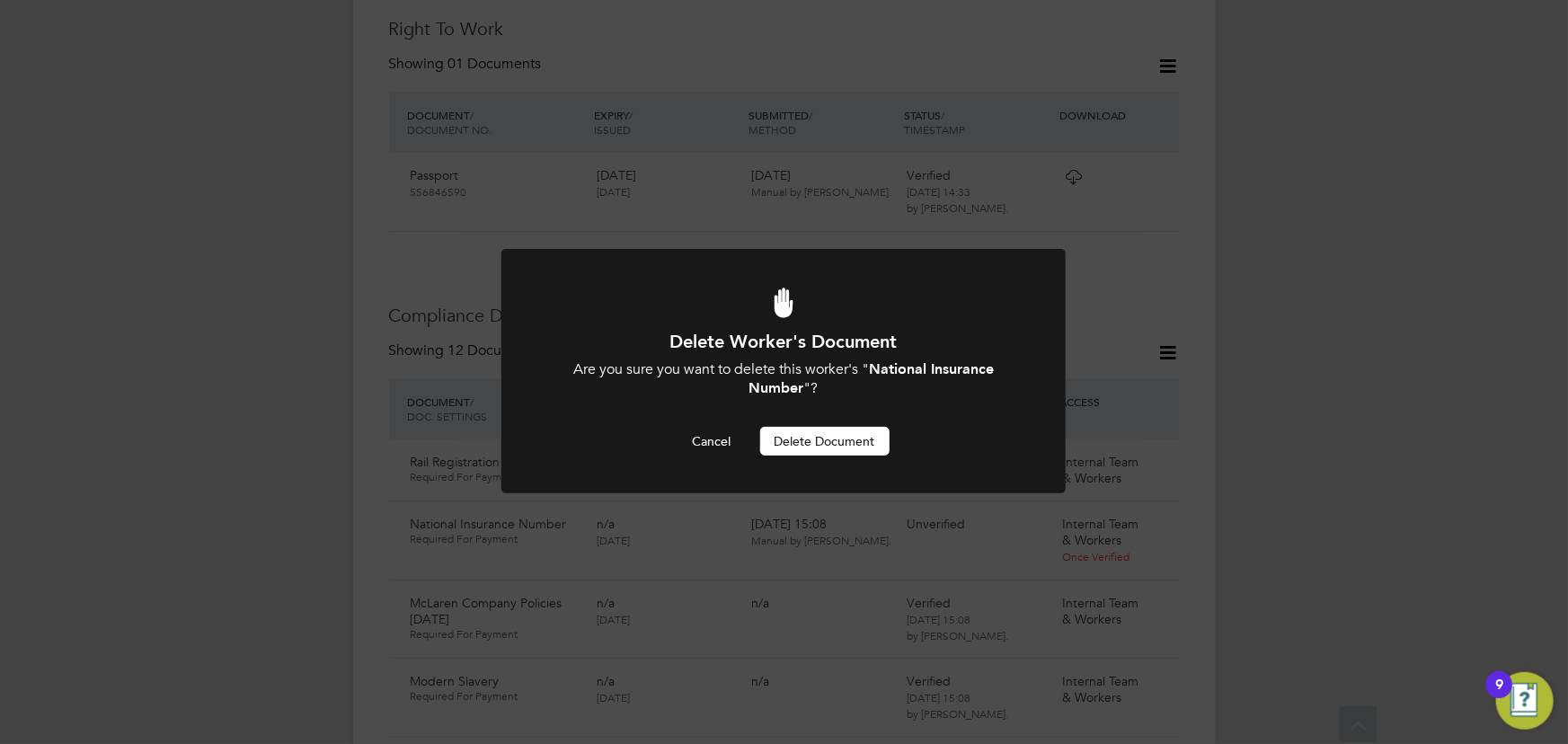
scroll to position [0, 0]
click at [848, 452] on button "Delete Document" at bounding box center [824, 440] width 129 height 29
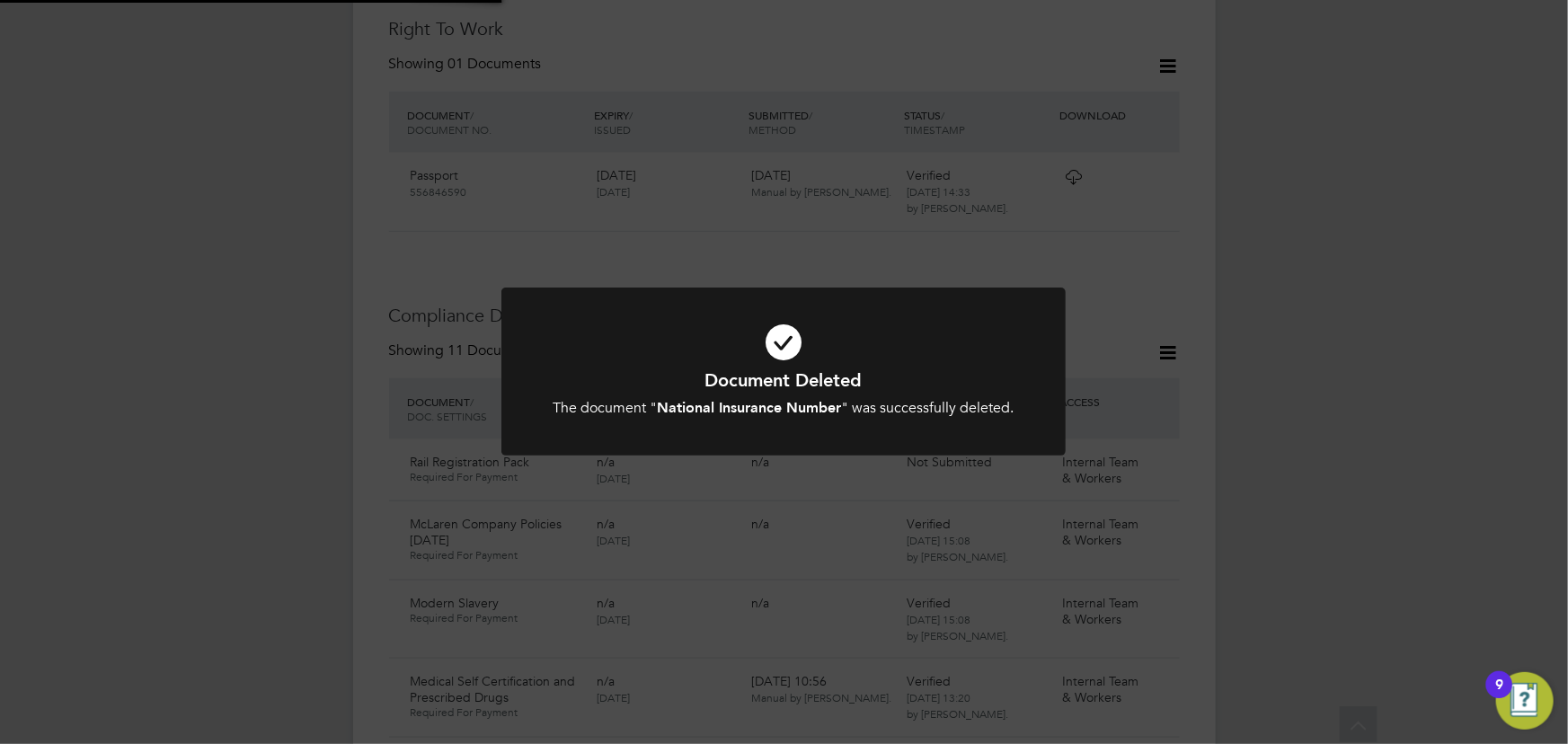
click at [1312, 411] on div "Document Deleted The document " National Insurance Number " was successfully de…" at bounding box center [784, 372] width 1568 height 744
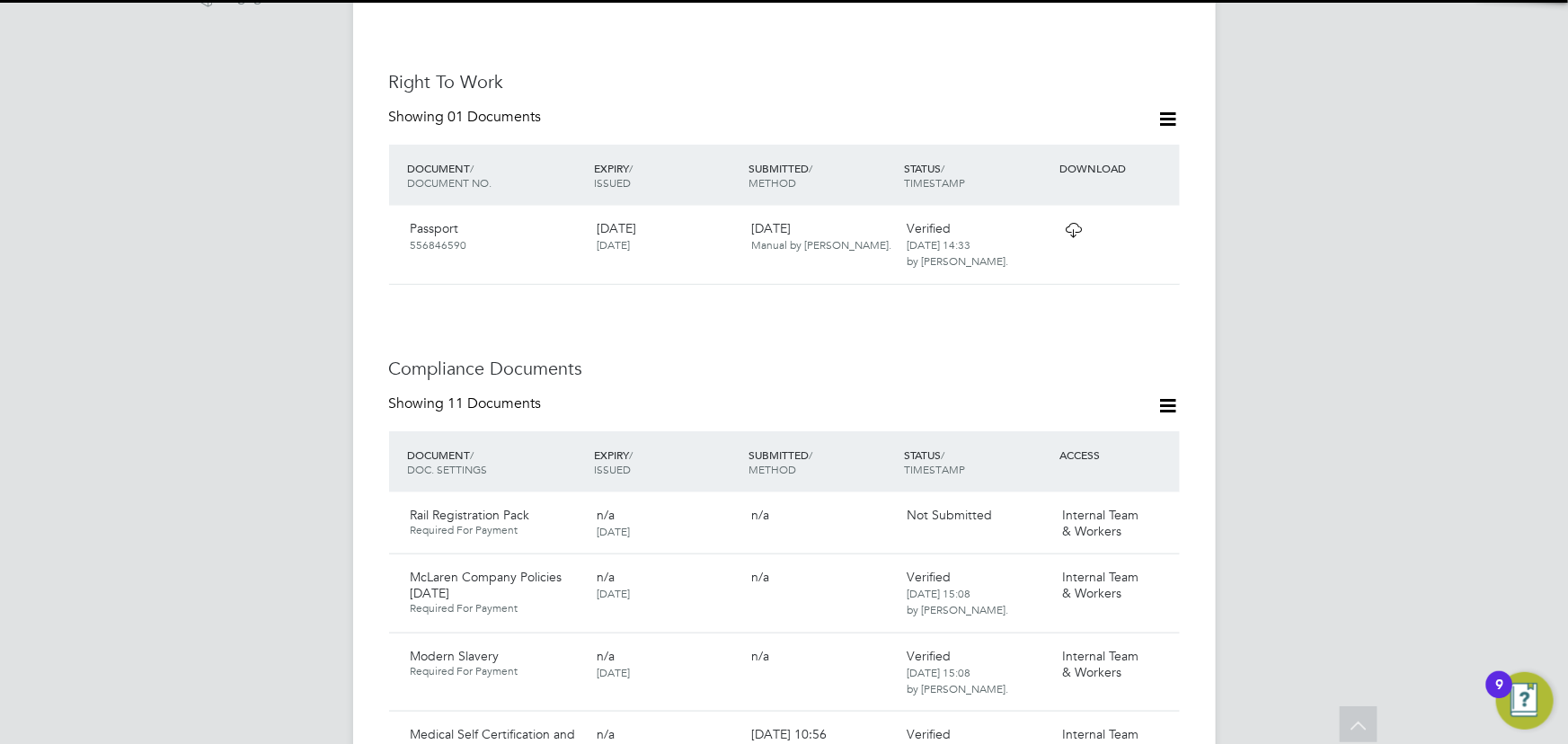
scroll to position [662, 0]
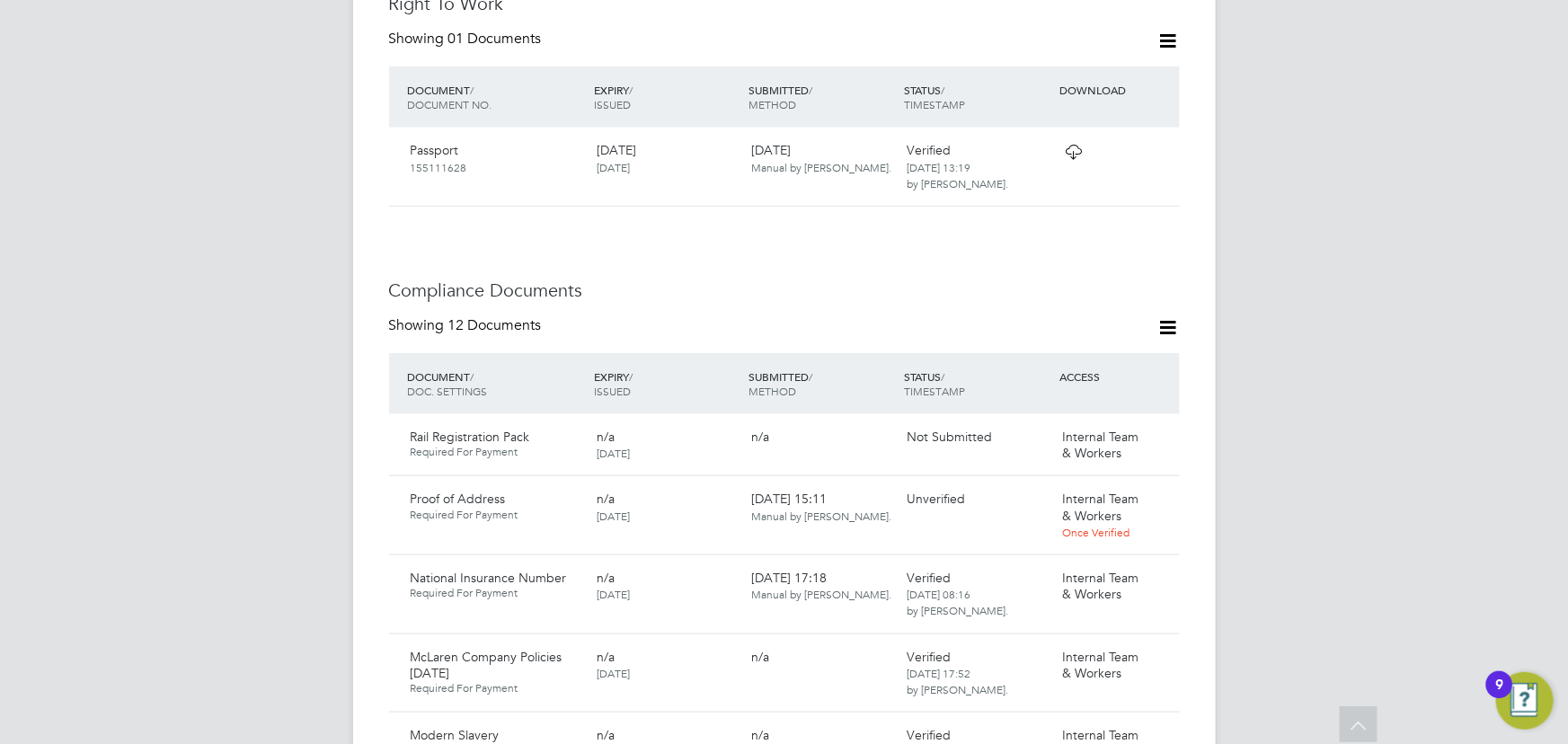
scroll to position [1061, 0]
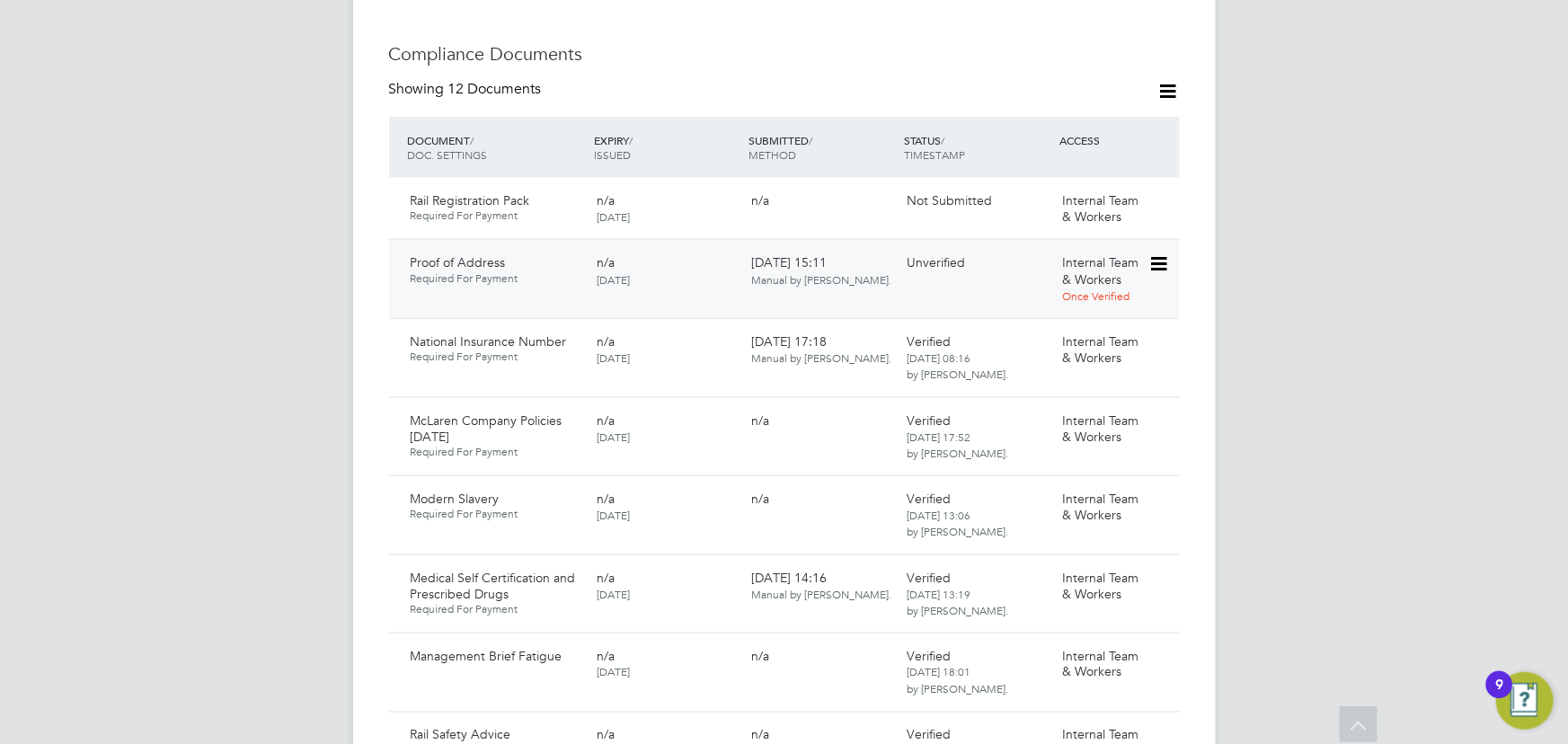
click at [1160, 253] on icon at bounding box center [1157, 264] width 18 height 22
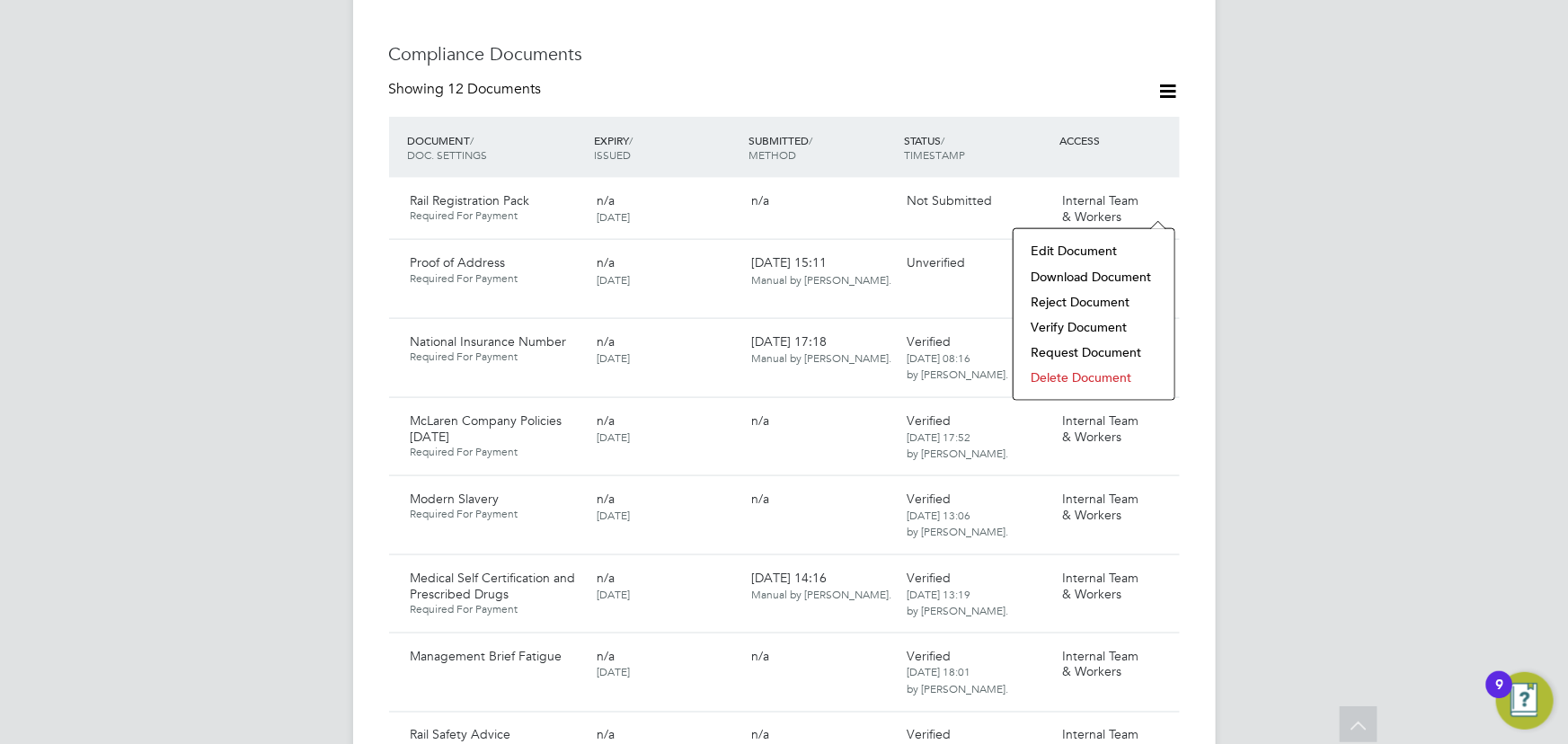
click at [1095, 279] on li "Download Document" at bounding box center [1094, 277] width 143 height 26
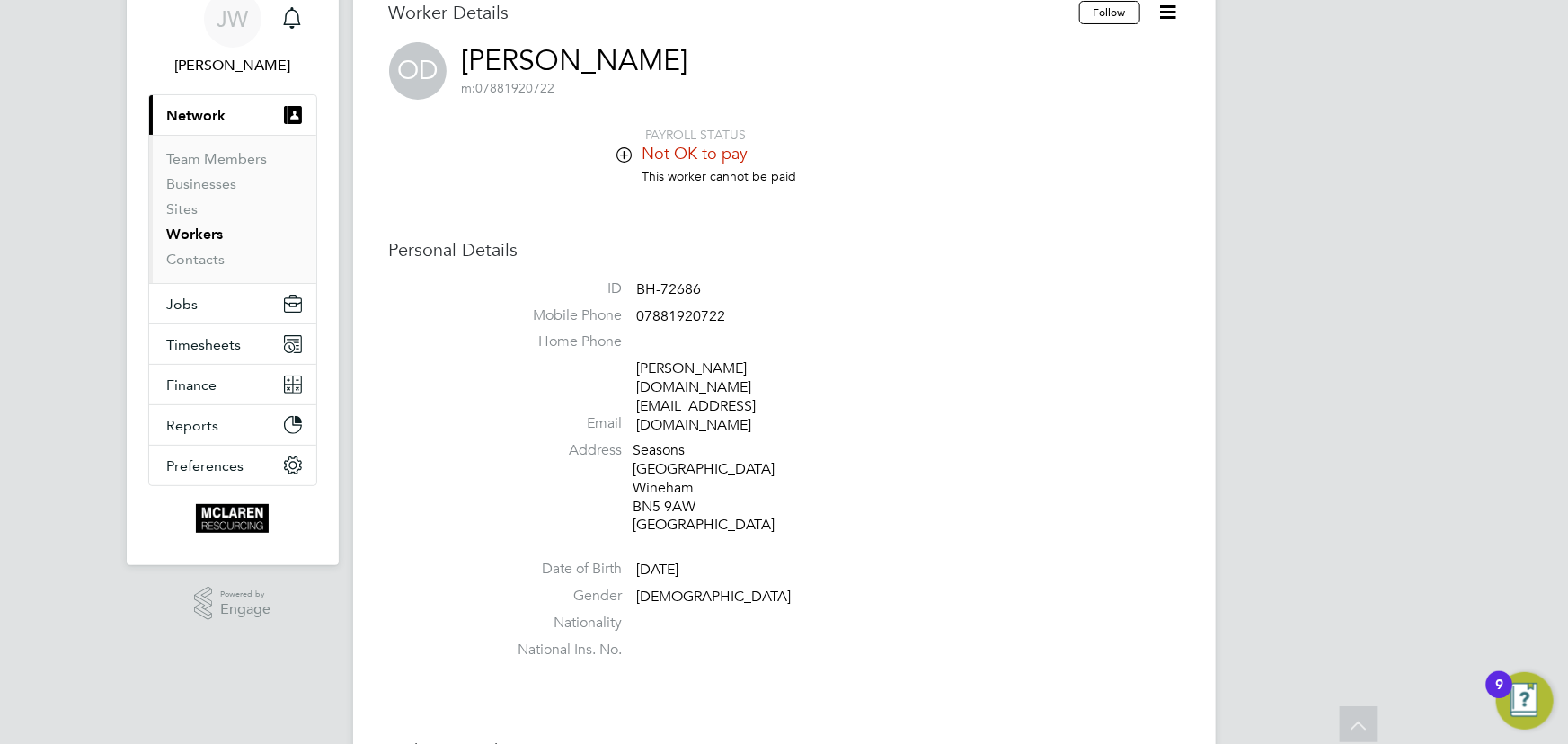
scroll to position [0, 0]
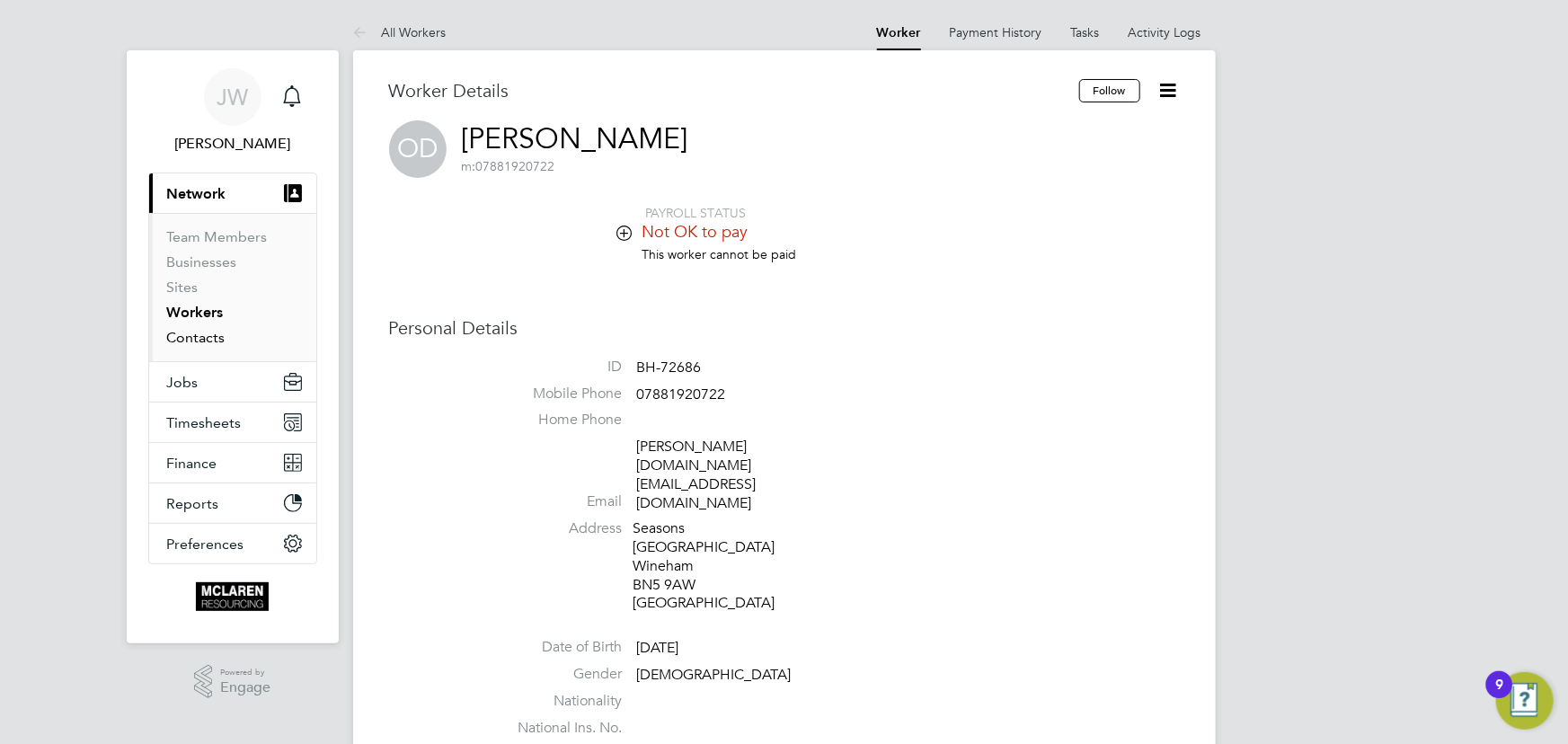
click at [199, 334] on link "Contacts" at bounding box center [196, 337] width 58 height 17
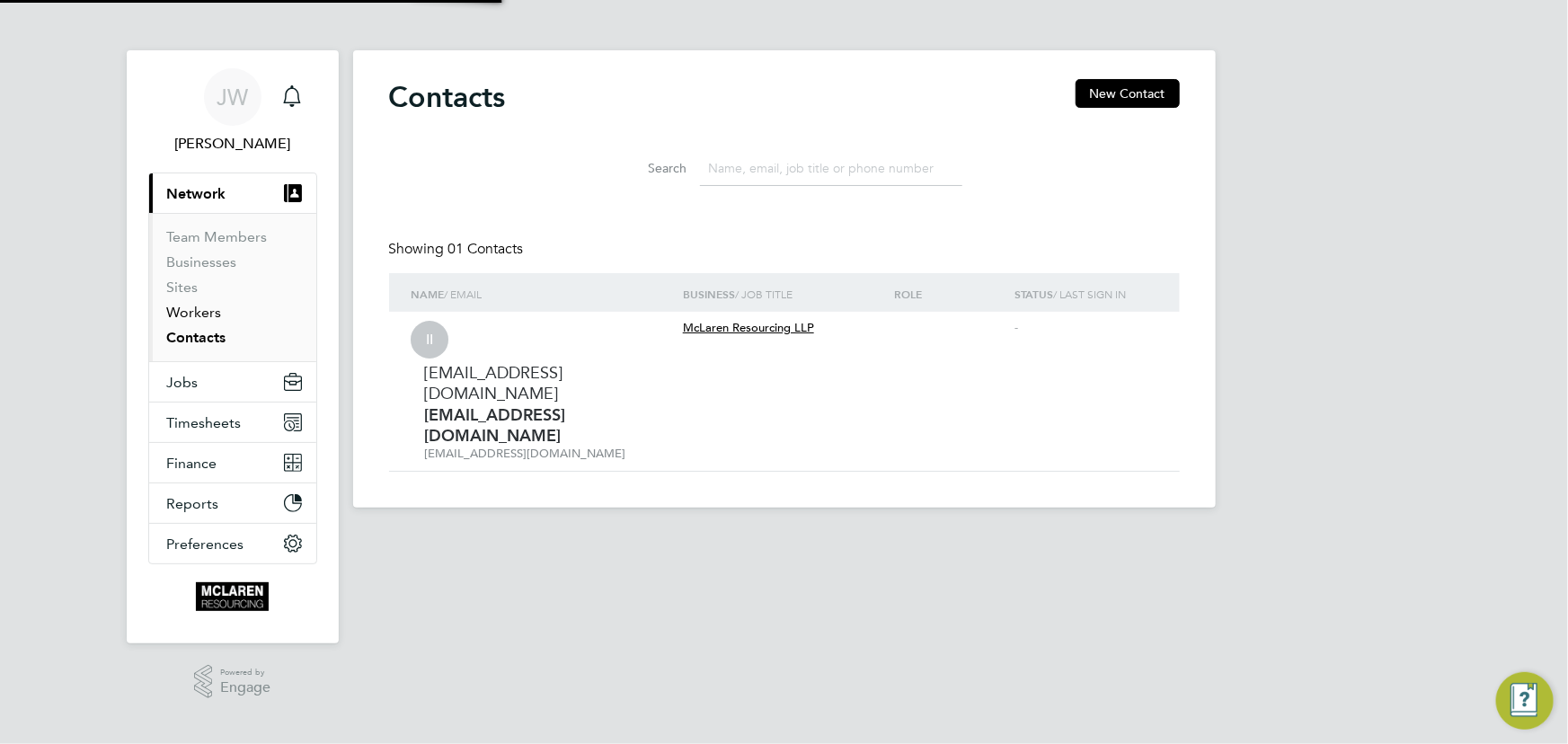
click at [191, 311] on link "Workers" at bounding box center [195, 311] width 55 height 17
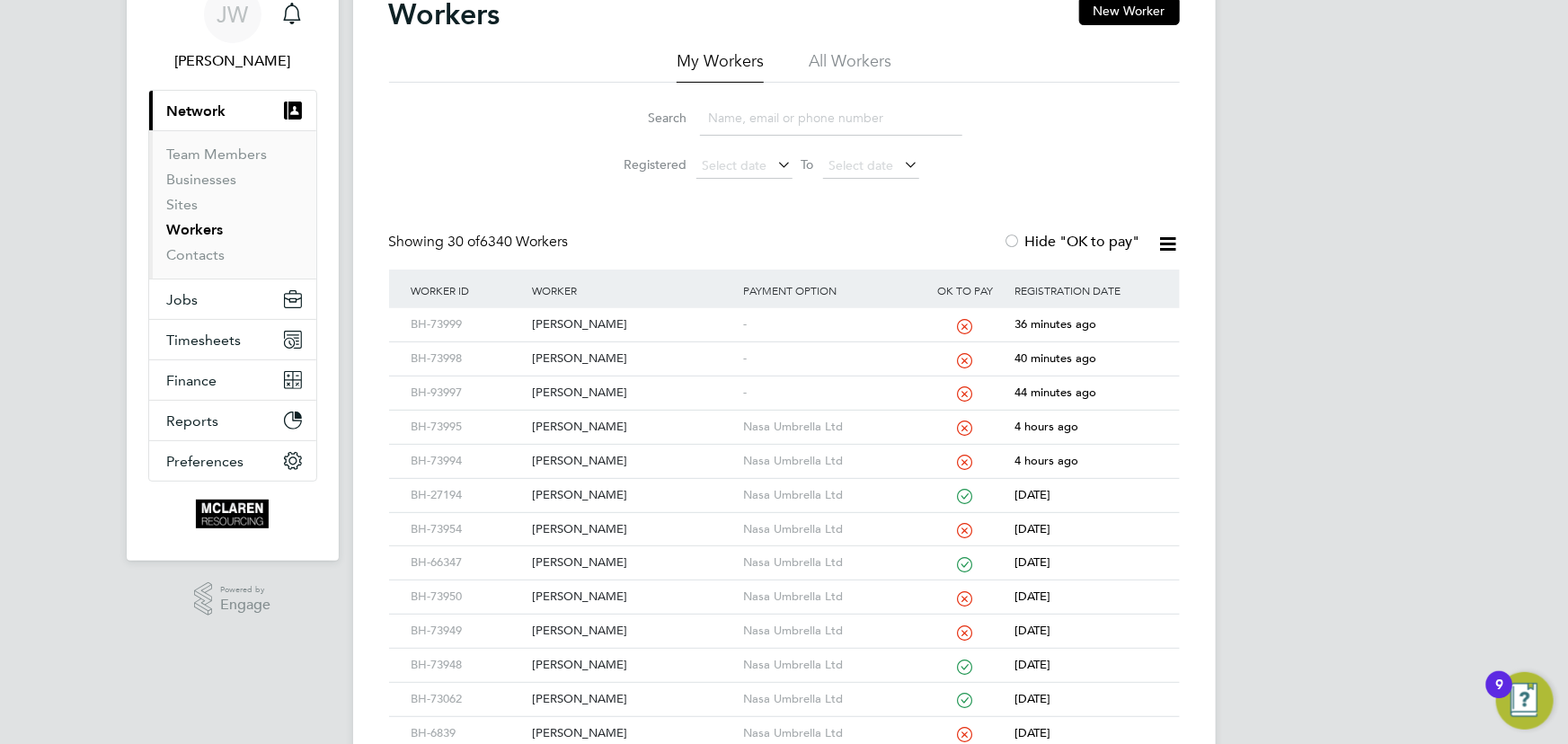
scroll to position [163, 0]
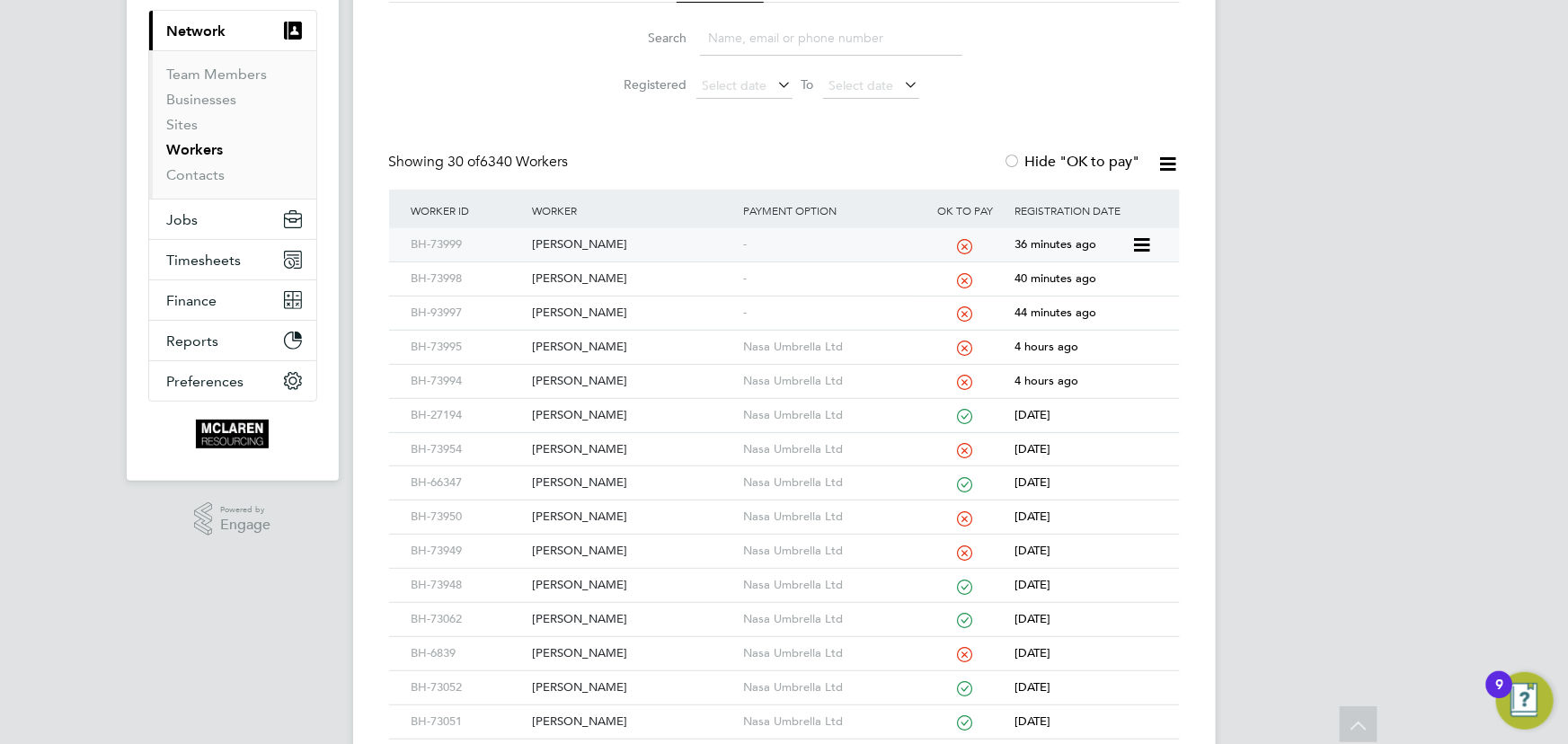
click at [584, 242] on div "[PERSON_NAME]" at bounding box center [633, 245] width 211 height 34
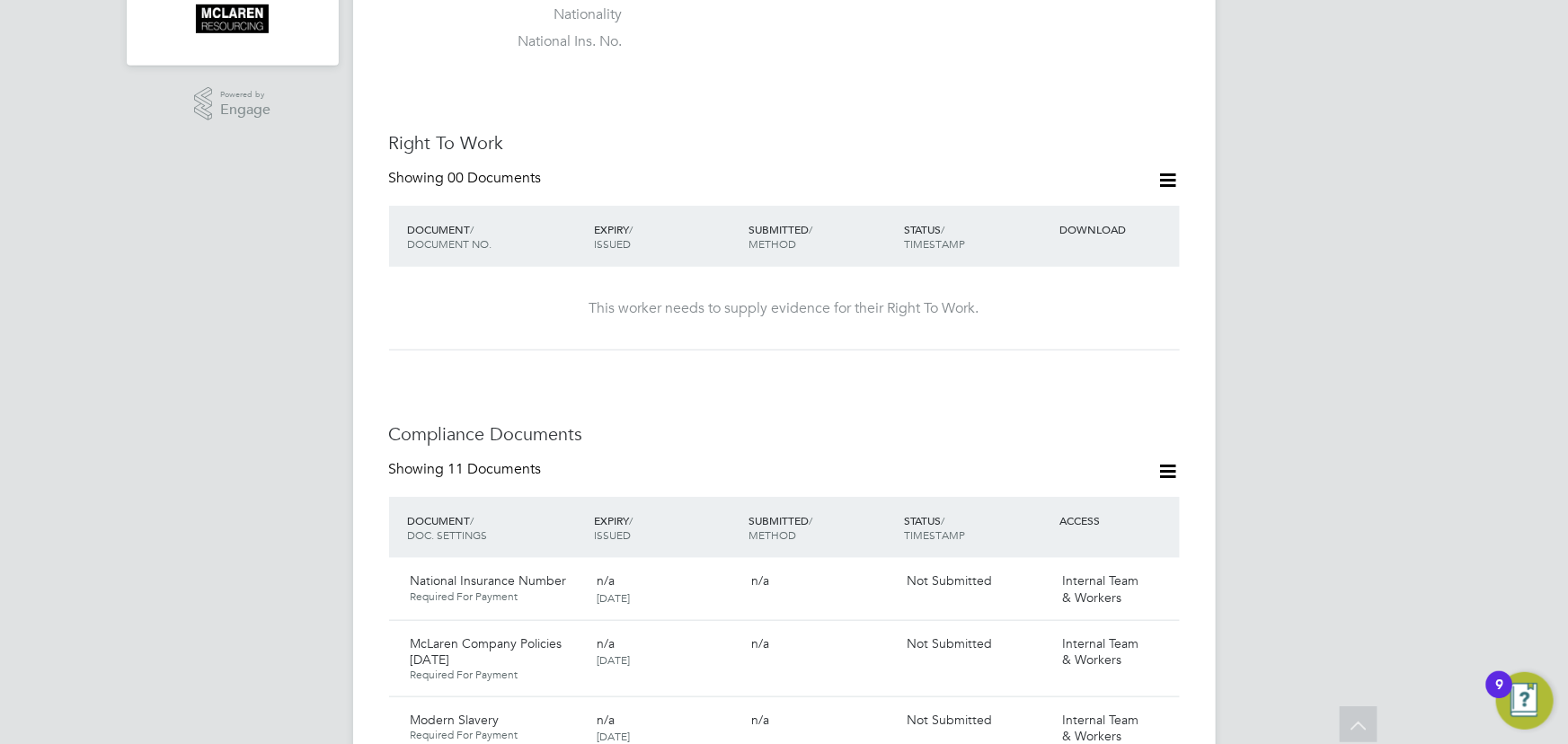
scroll to position [572, 0]
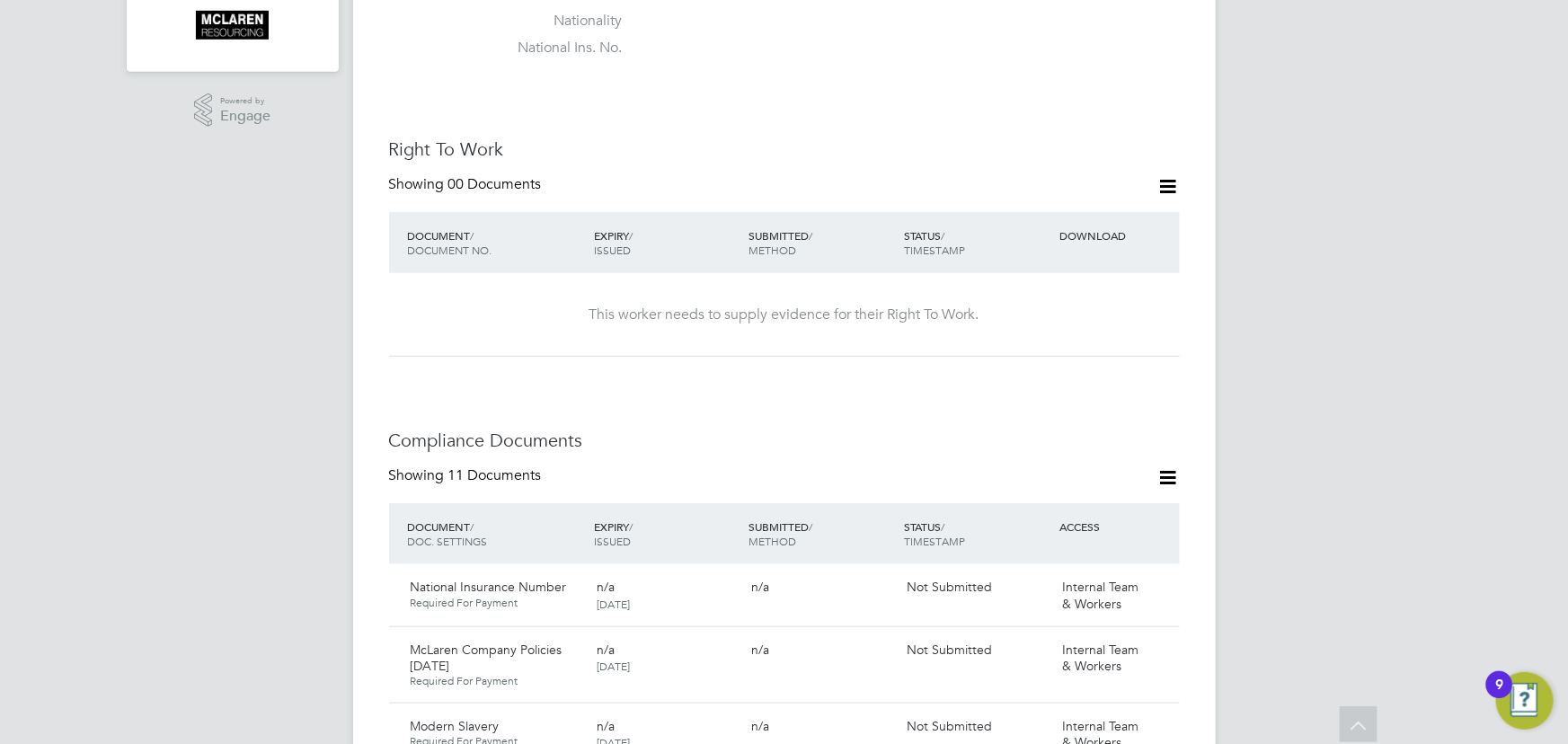
drag, startPoint x: 1167, startPoint y: 185, endPoint x: 1157, endPoint y: 196, distance: 14.9
click at [1167, 185] on icon at bounding box center [1168, 186] width 23 height 23
click at [1108, 239] on li "Add Right To Work Document" at bounding box center [1069, 229] width 217 height 26
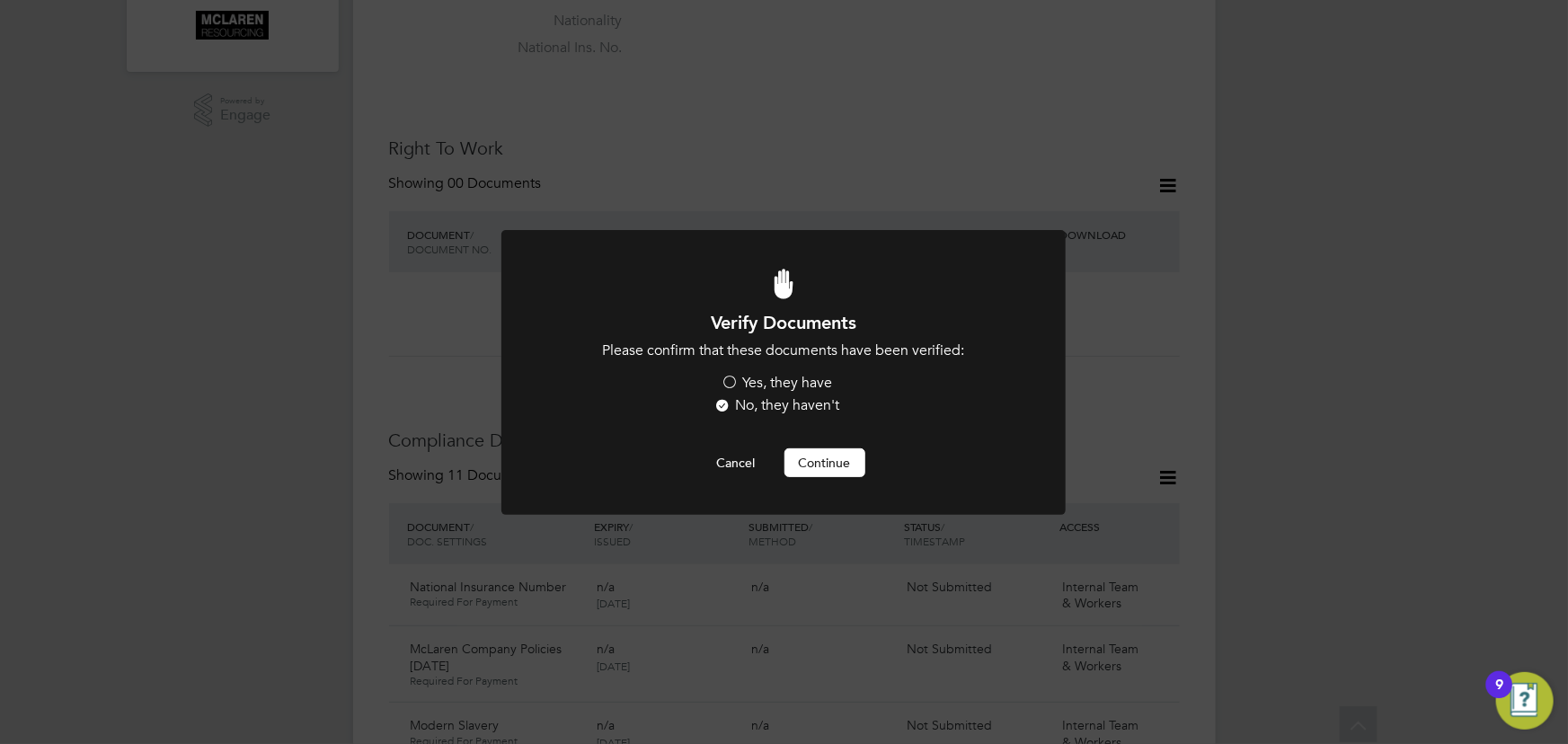
scroll to position [0, 0]
click at [805, 379] on label "Yes, they have" at bounding box center [777, 382] width 111 height 19
click at [0, 0] on input "Yes, they have" at bounding box center [0, 0] width 0 height 0
click at [831, 458] on button "Continue" at bounding box center [825, 462] width 81 height 29
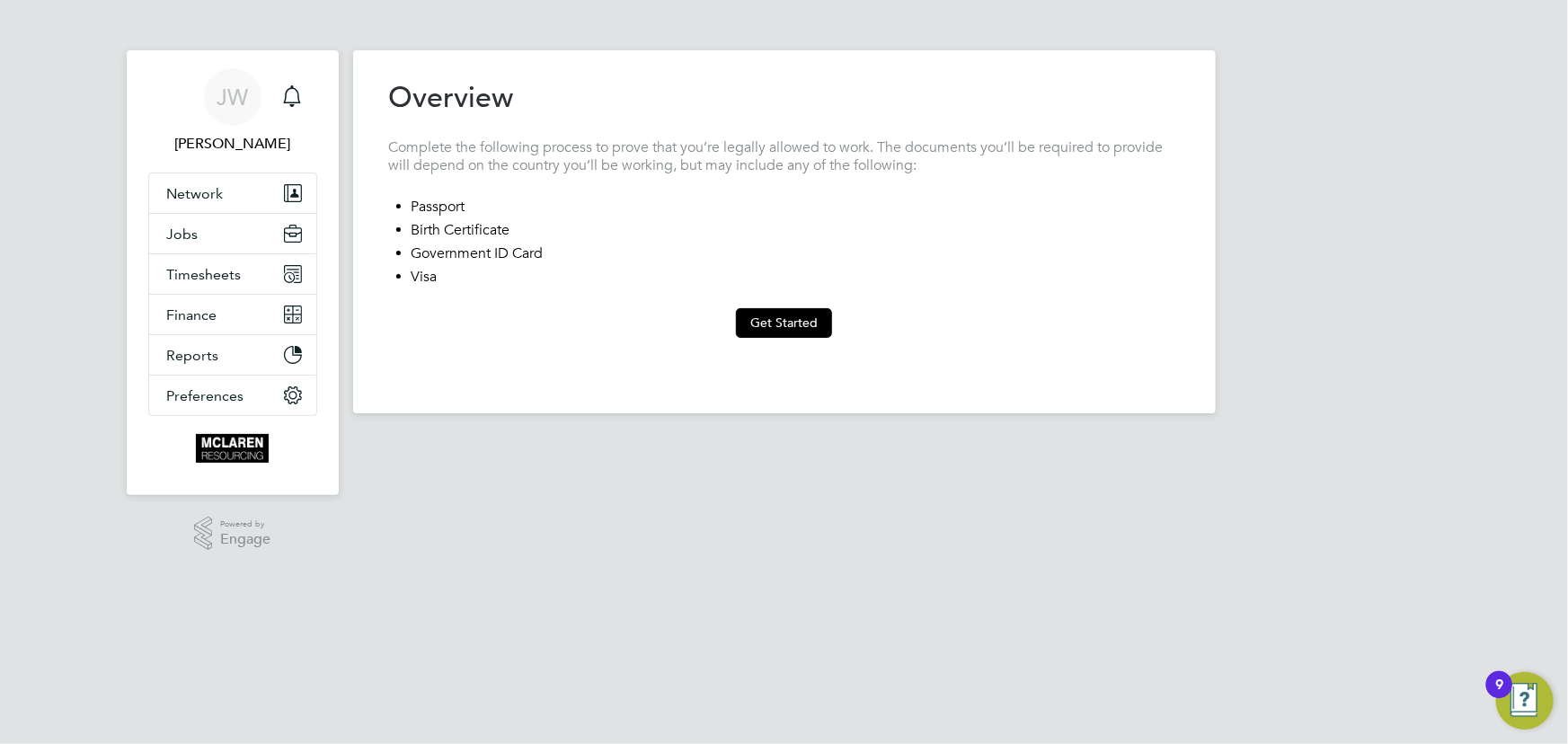
drag, startPoint x: 404, startPoint y: 204, endPoint x: 507, endPoint y: 218, distance: 103.9
click at [405, 204] on ul "Passport Birth Certificate Government ID Card Visa" at bounding box center [784, 238] width 790 height 101
click at [765, 323] on button "Get Started" at bounding box center [784, 322] width 97 height 29
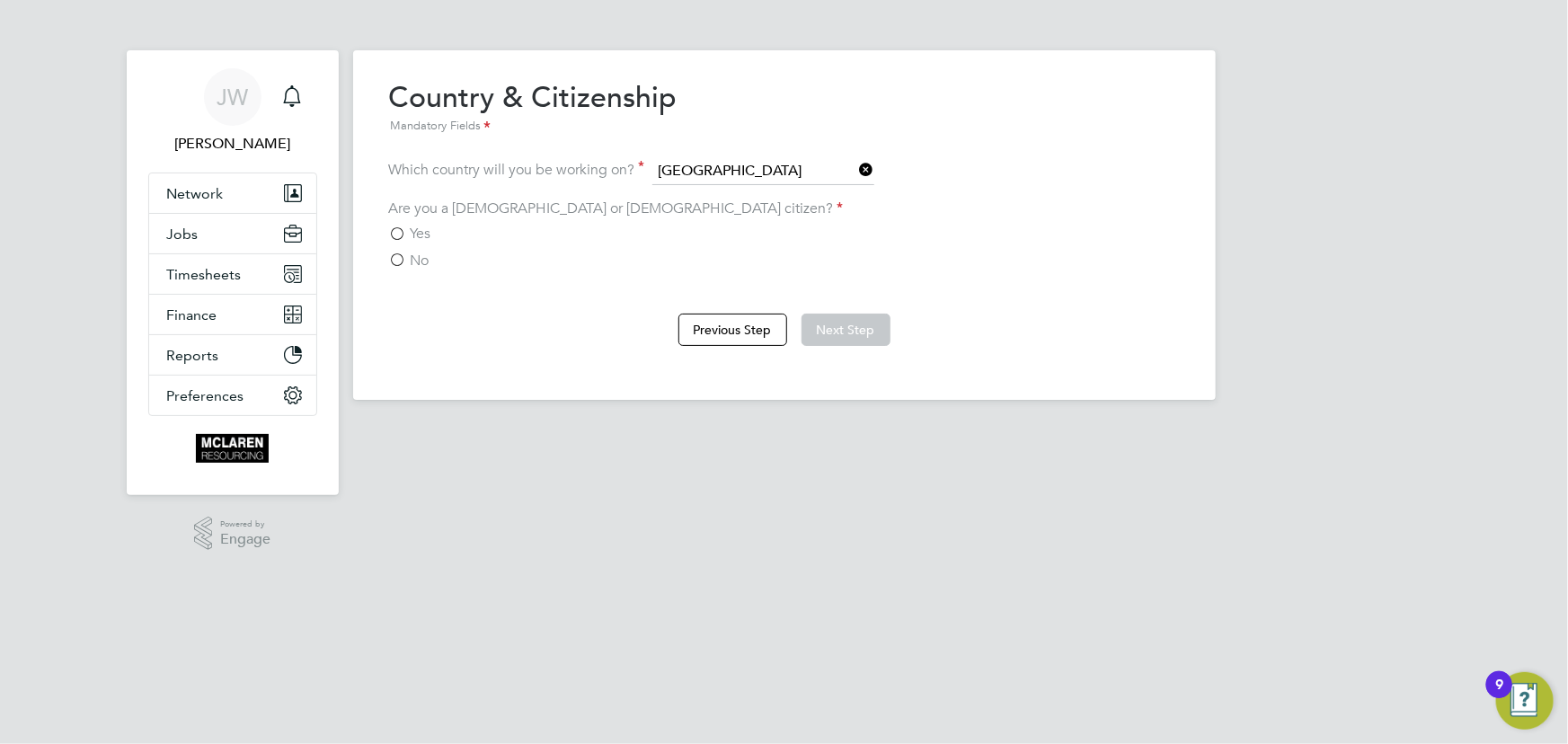
drag, startPoint x: 431, startPoint y: 229, endPoint x: 728, endPoint y: 238, distance: 297.1
click at [433, 229] on div "Yes" at bounding box center [784, 234] width 790 height 19
click at [402, 230] on label "Yes" at bounding box center [410, 234] width 42 height 18
click at [0, 0] on input "Yes" at bounding box center [0, 0] width 0 height 0
click at [867, 328] on button "Next Step" at bounding box center [846, 329] width 89 height 33
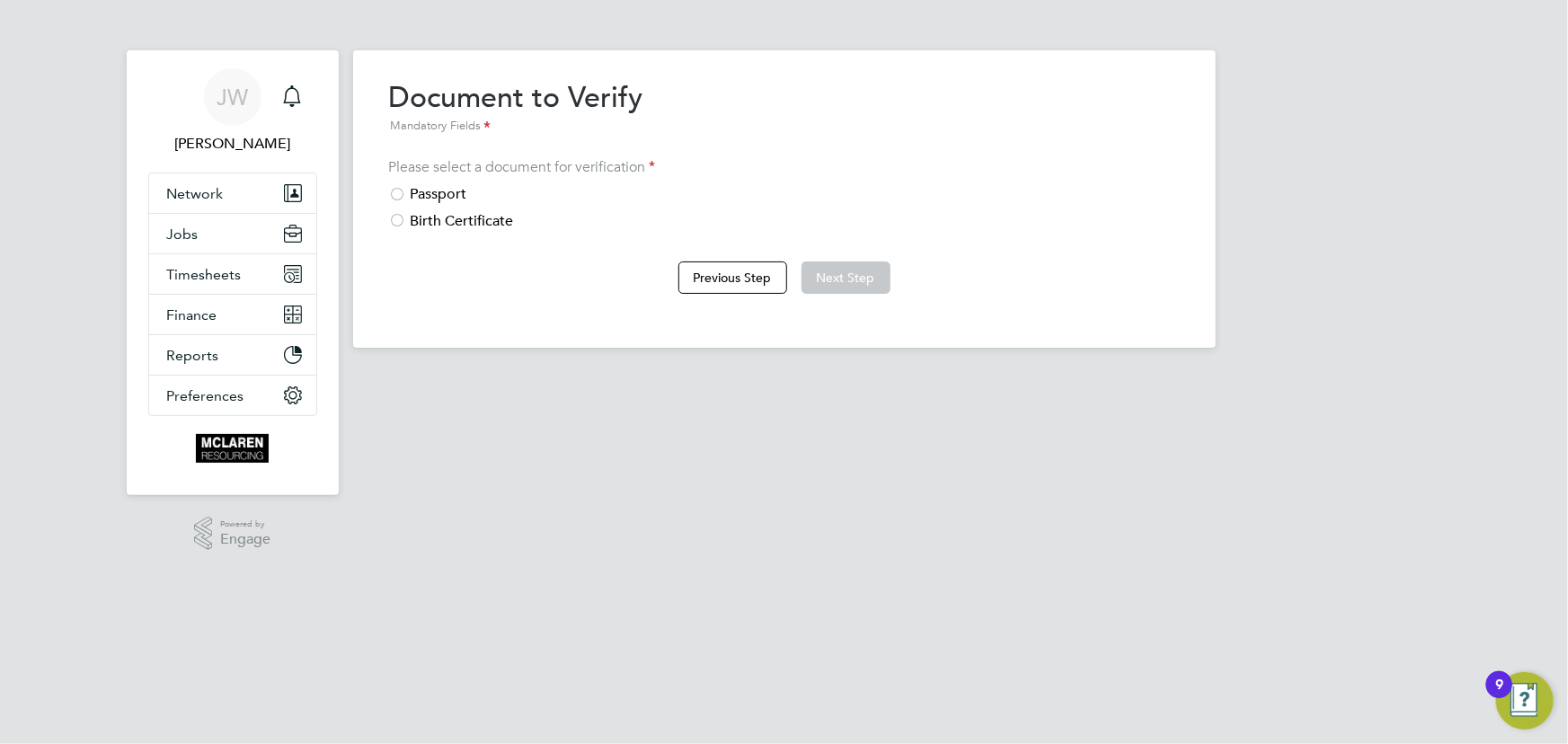
click at [457, 190] on div "Passport" at bounding box center [784, 194] width 790 height 19
click at [869, 281] on button "Next Step" at bounding box center [846, 277] width 89 height 33
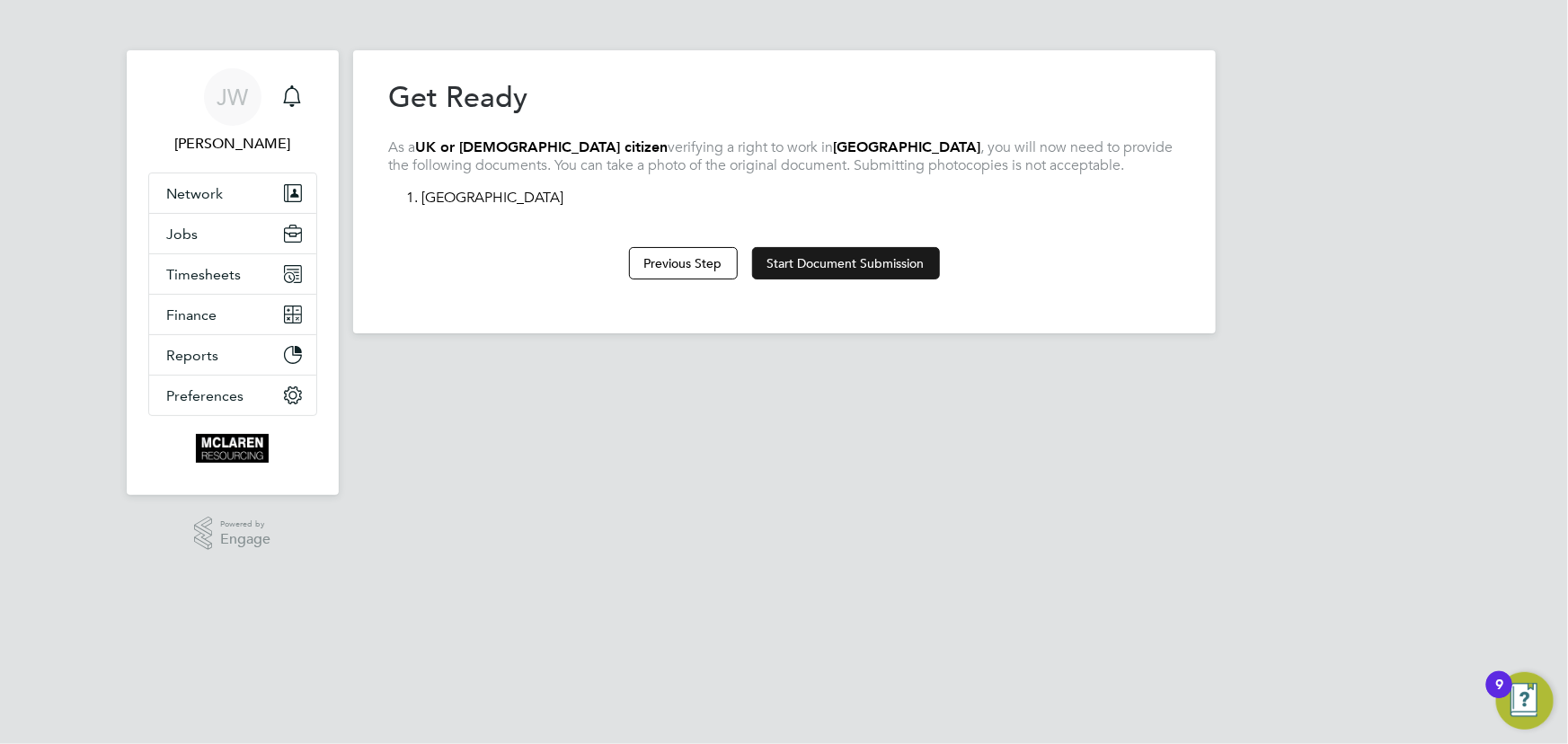
click at [814, 262] on button "Start Document Submission" at bounding box center [846, 263] width 188 height 33
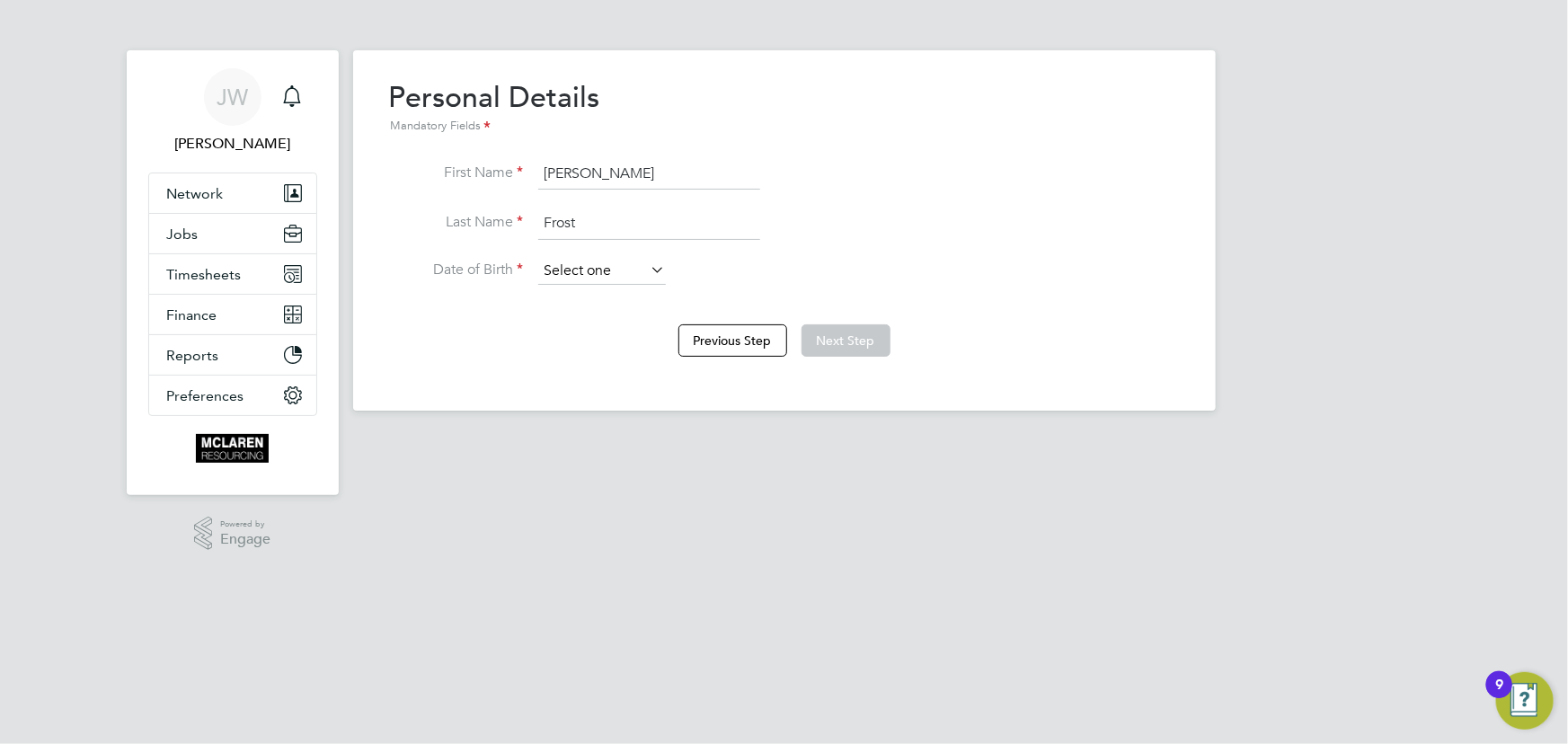
click at [573, 271] on input at bounding box center [601, 271] width 127 height 27
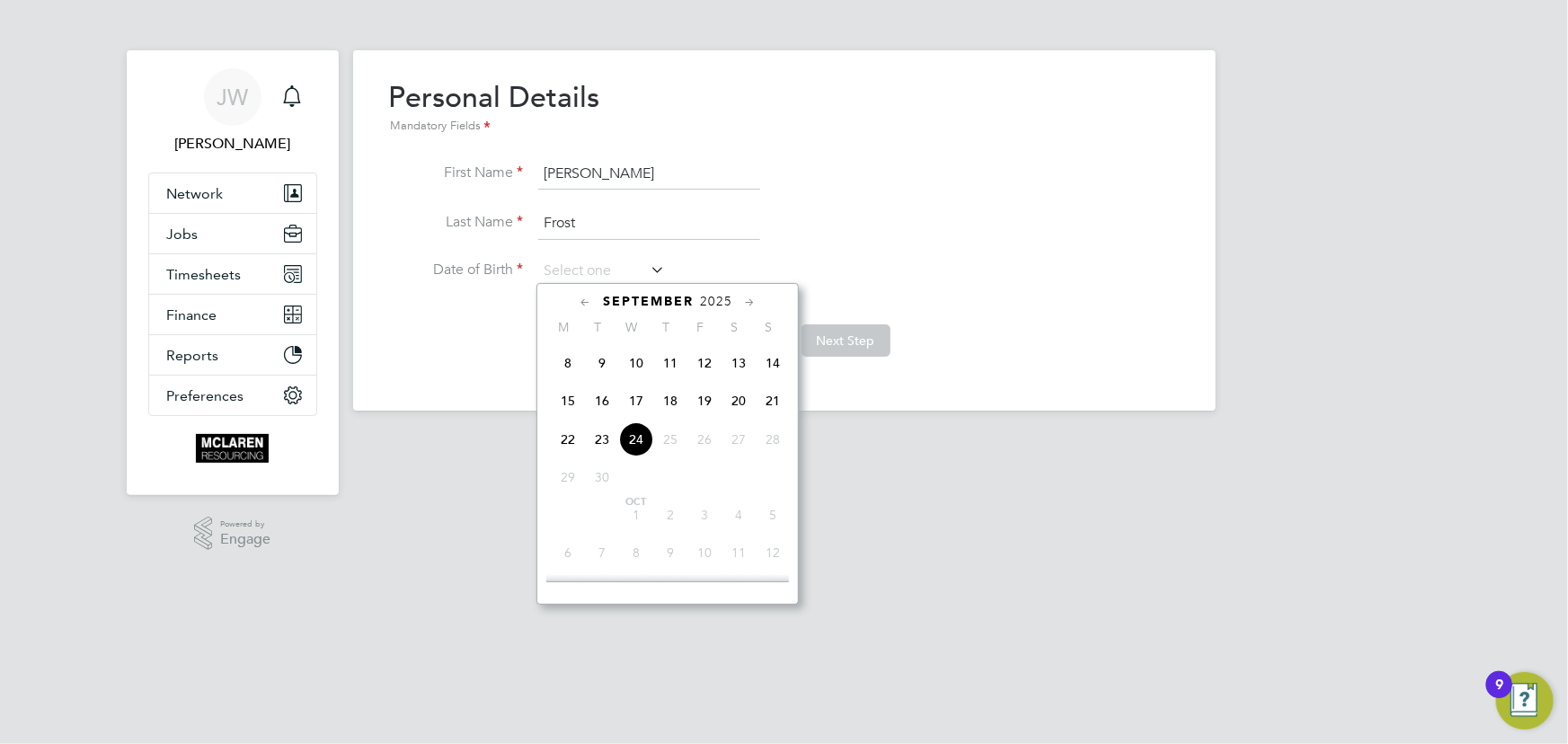
click at [718, 301] on span "2025" at bounding box center [716, 302] width 33 height 16
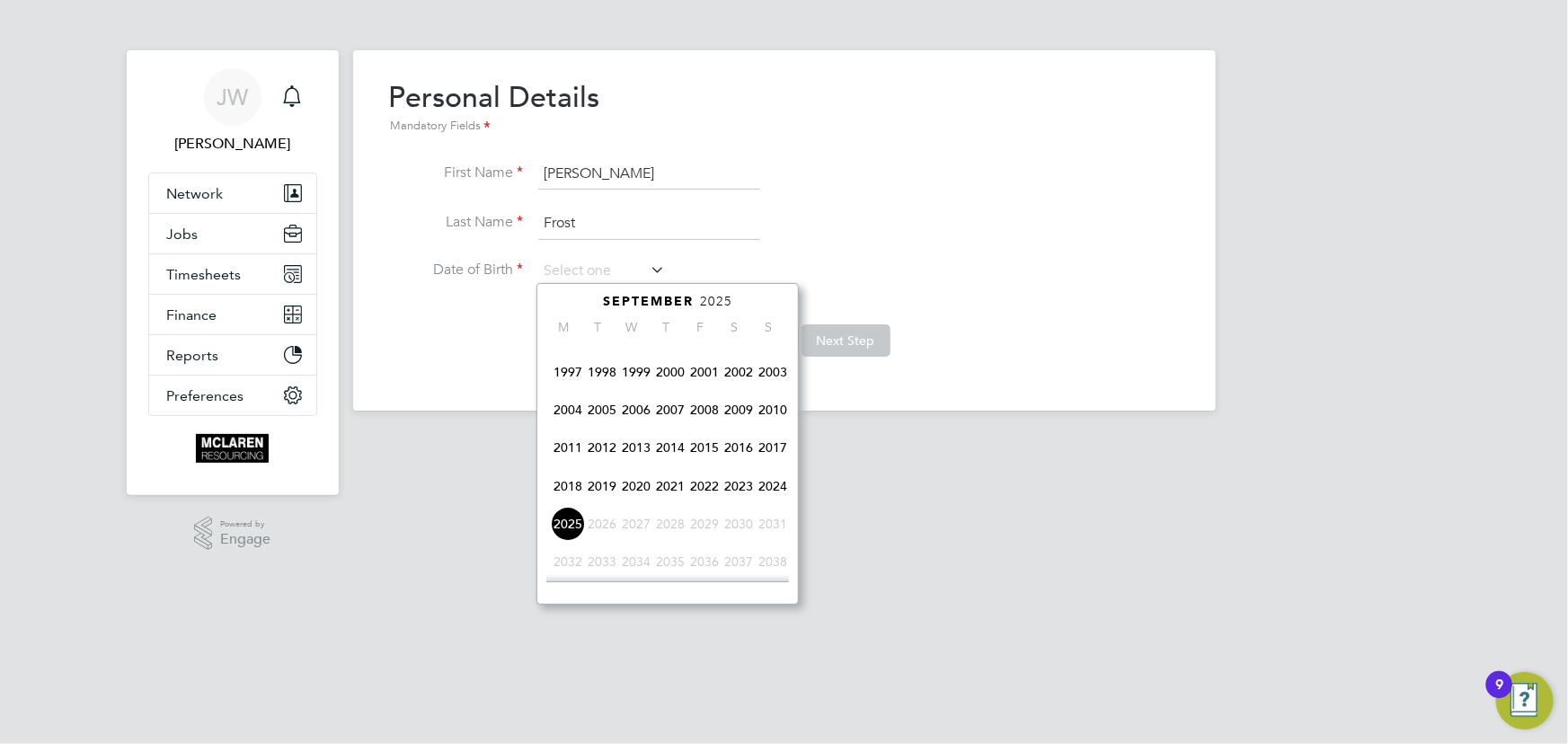
scroll to position [301, 0]
click at [569, 485] on span "1997" at bounding box center [568, 485] width 34 height 34
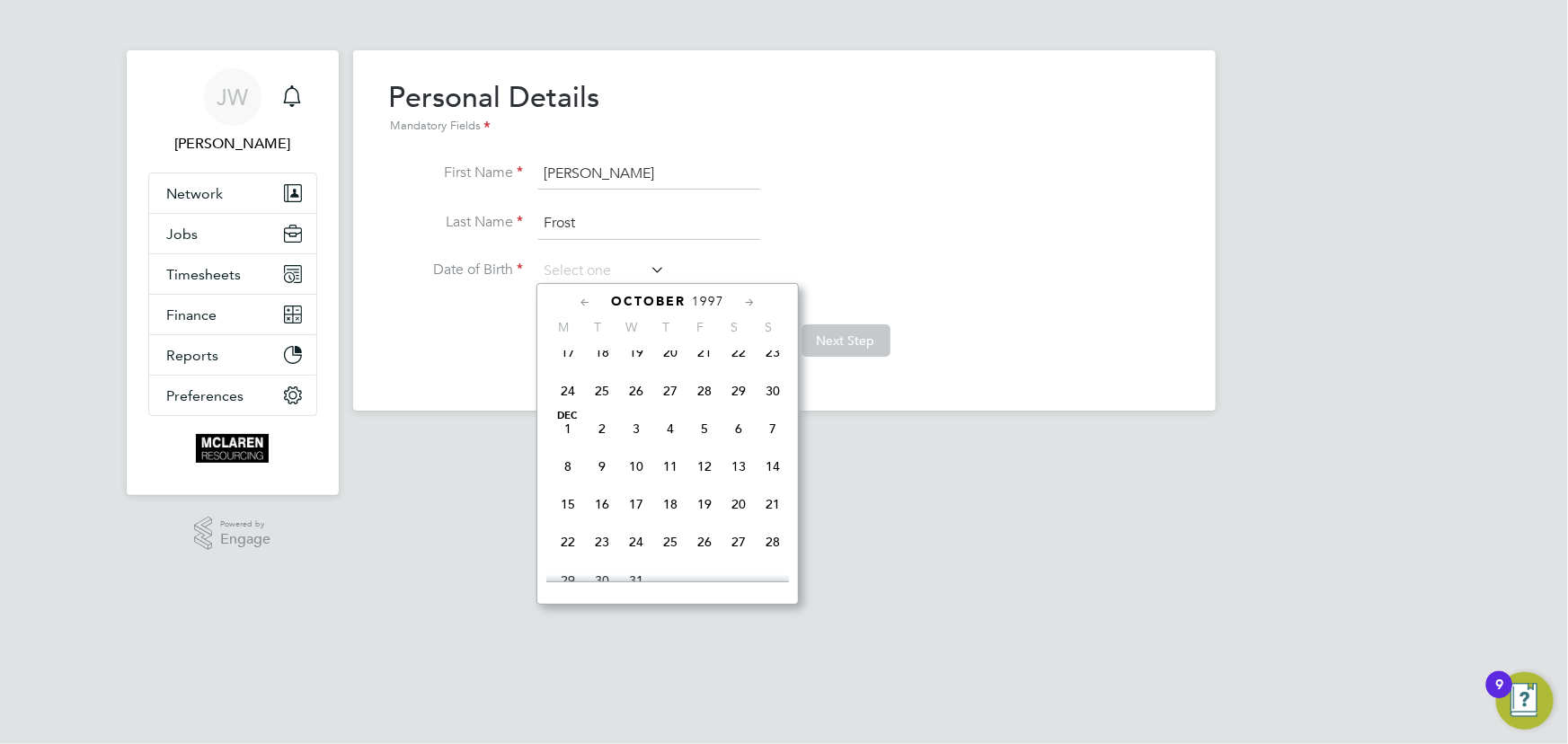
scroll to position [1116, 0]
click at [602, 360] on span "18" at bounding box center [602, 350] width 34 height 34
type input "18 Nov 1997"
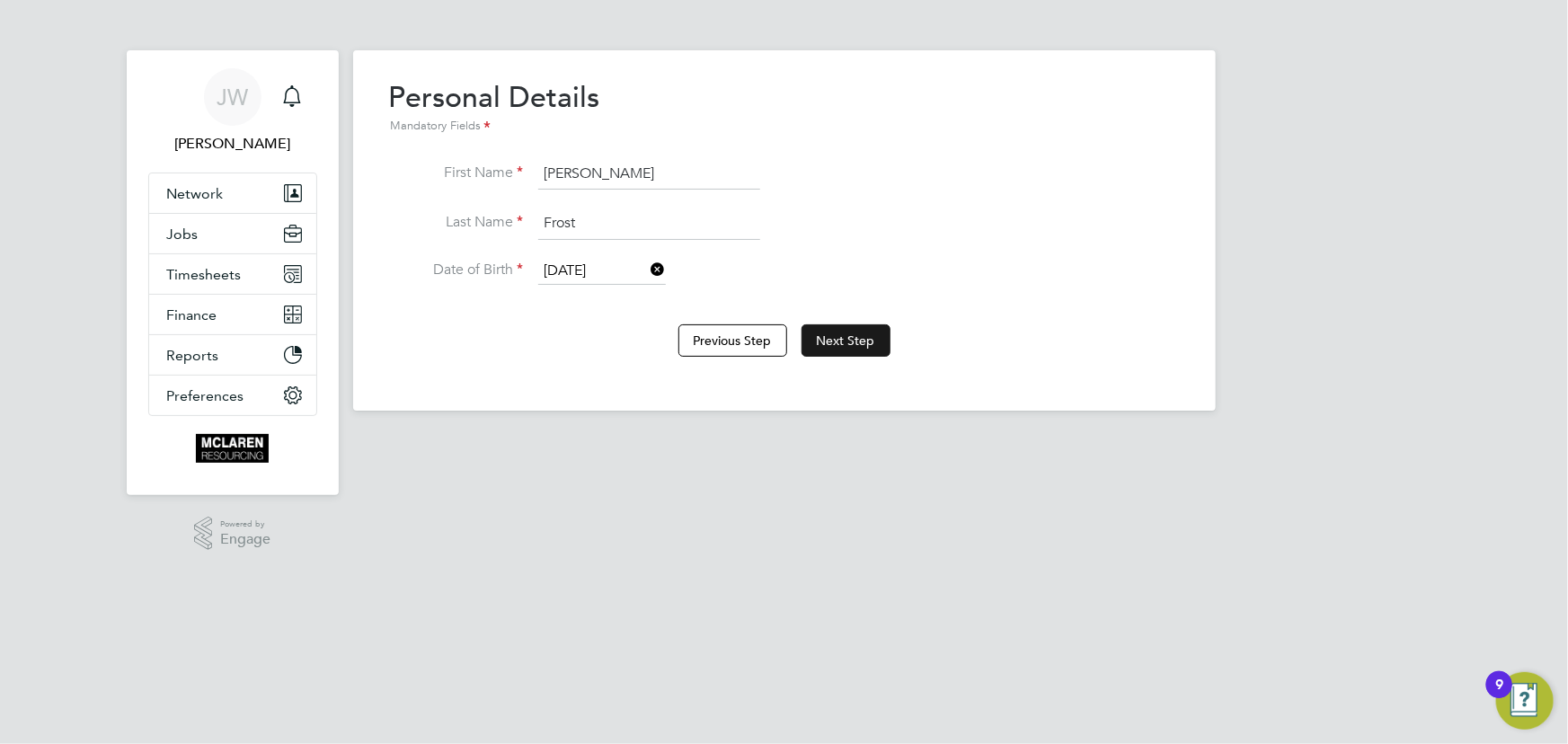
click at [860, 341] on button "Next Step" at bounding box center [846, 340] width 89 height 33
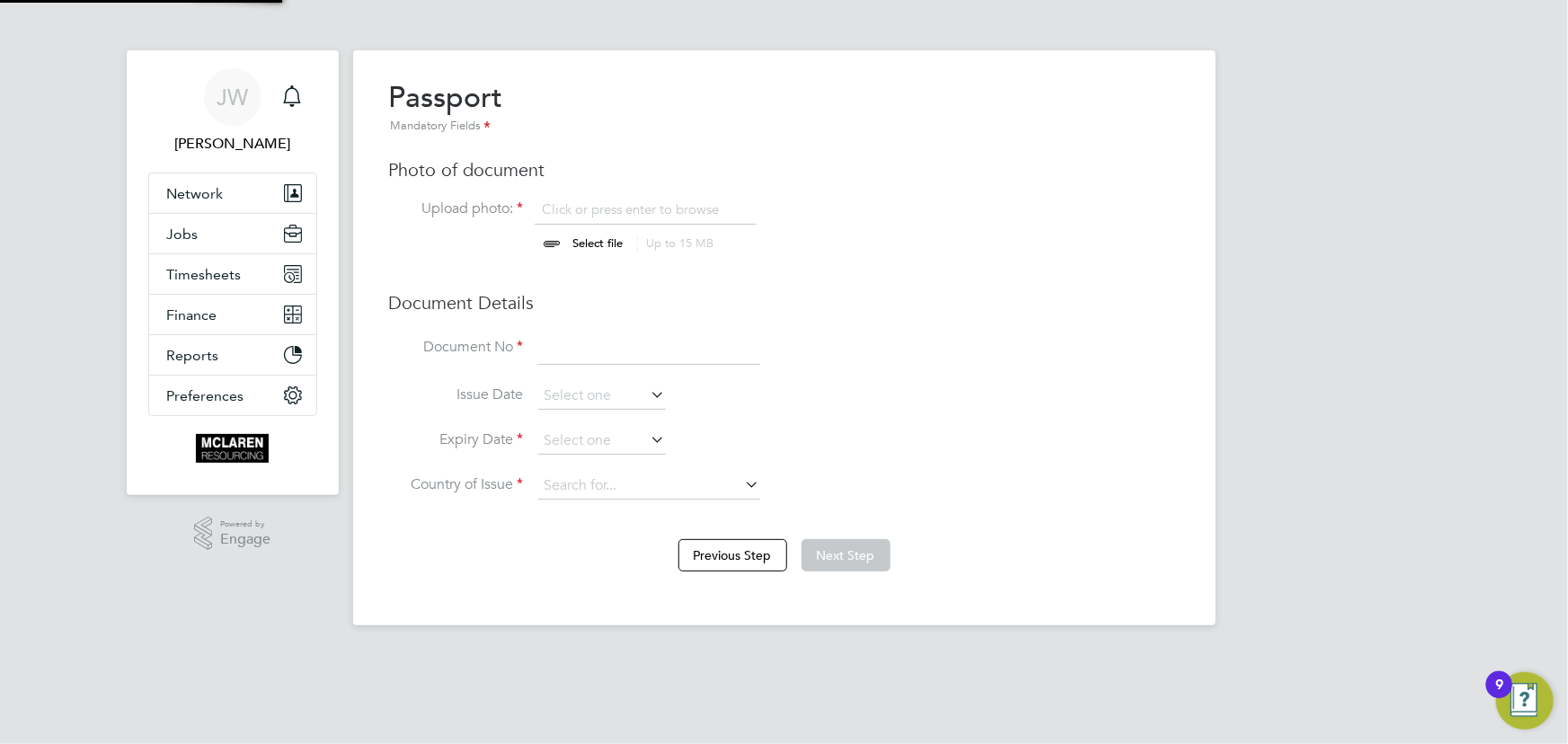
scroll to position [25, 223]
click at [614, 236] on input "file" at bounding box center [615, 227] width 282 height 54
type input "C:\fakepath\charley frost passport.jpeg"
click at [599, 345] on input at bounding box center [648, 348] width 222 height 33
type input "136456075"
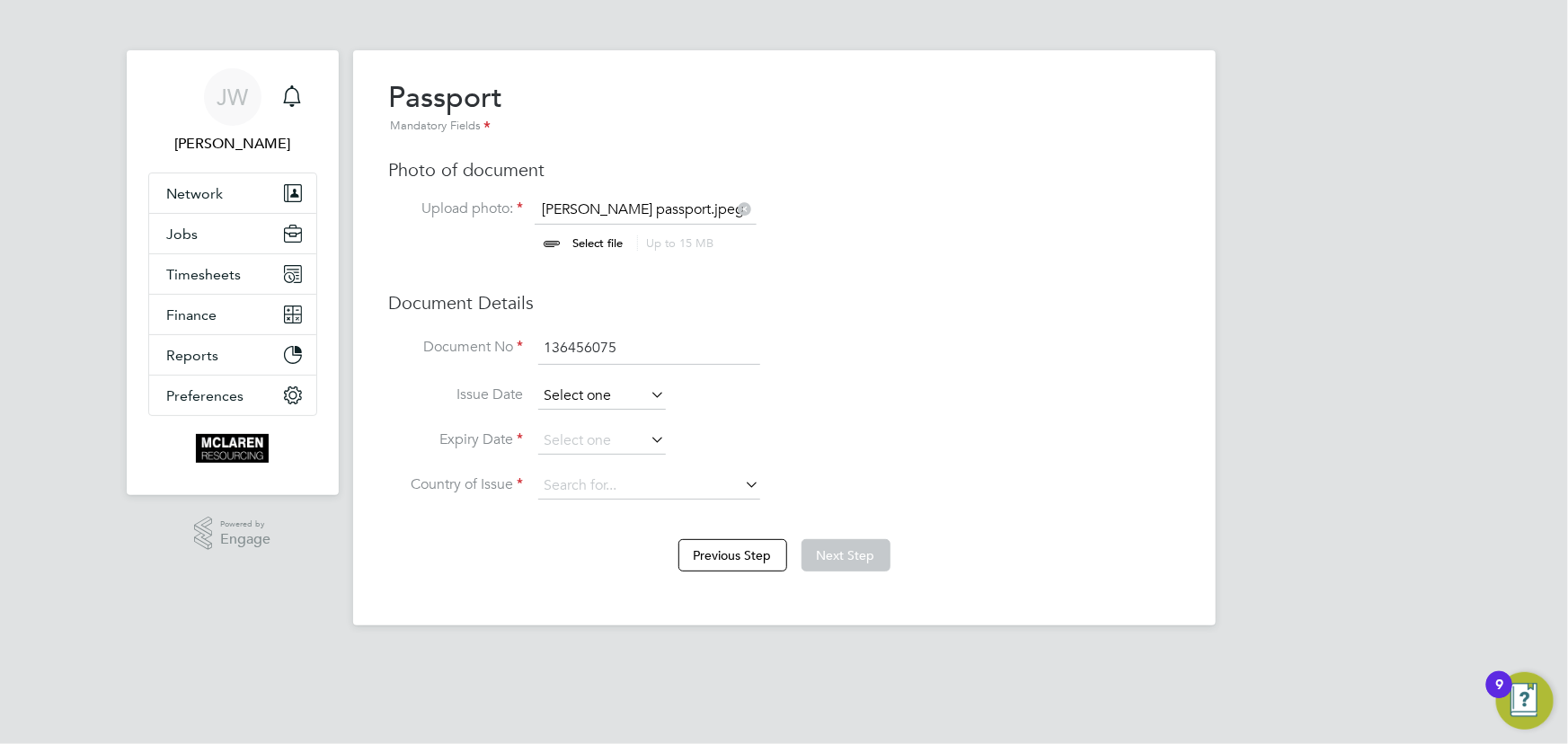
click at [604, 392] on input at bounding box center [601, 395] width 127 height 27
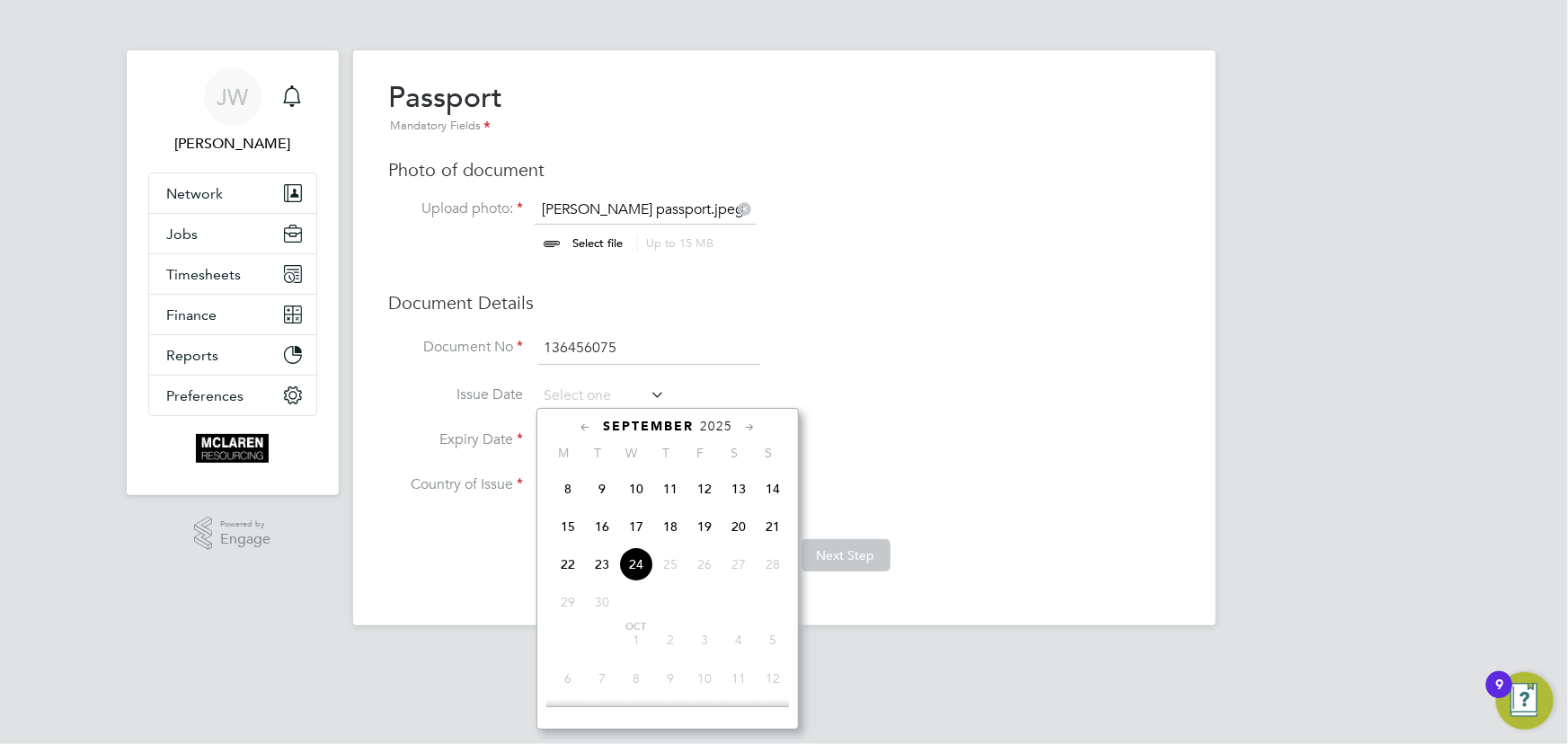
click at [721, 420] on span "2025" at bounding box center [716, 427] width 33 height 16
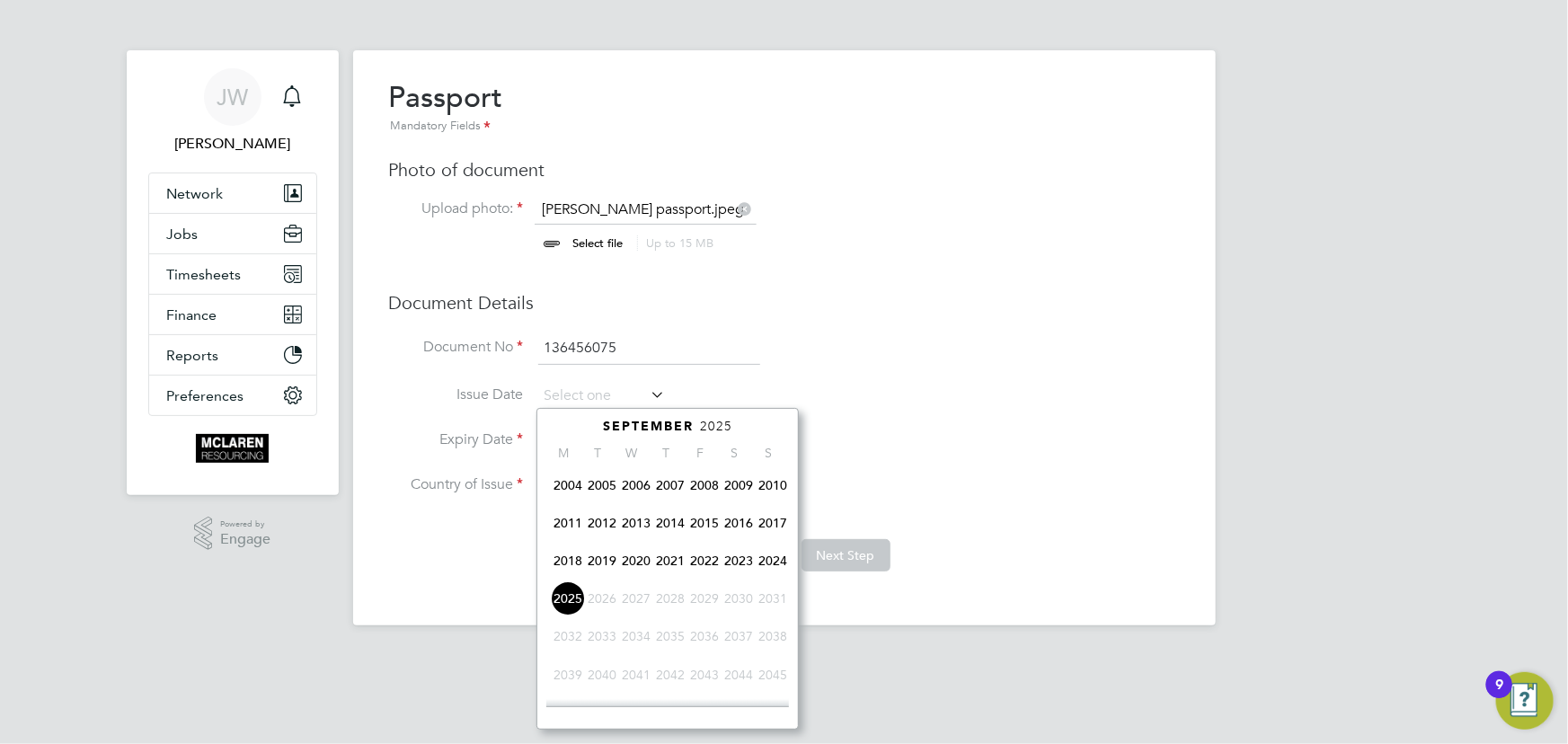
click at [749, 563] on span "2023" at bounding box center [738, 561] width 34 height 34
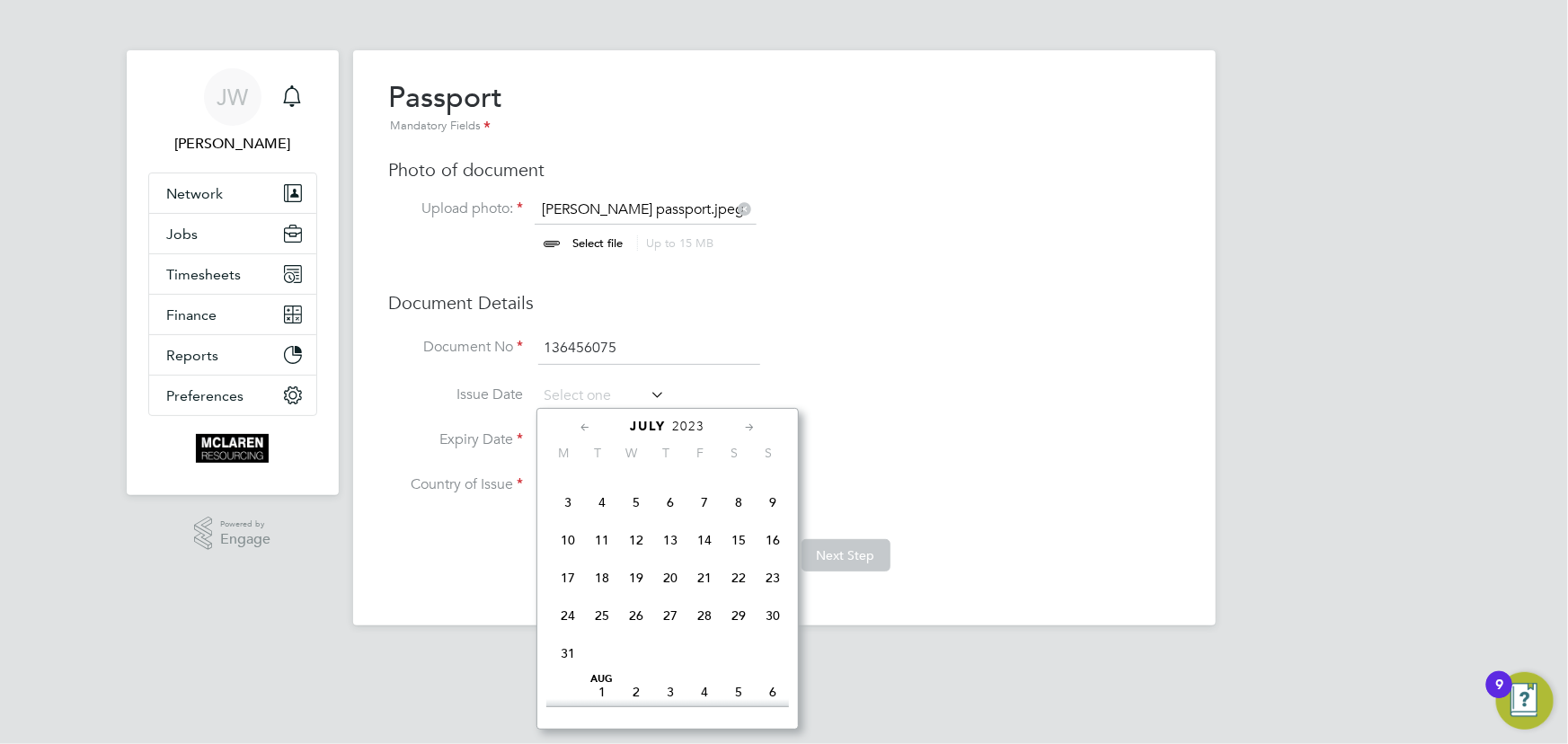
scroll to position [219, 0]
click at [677, 509] on span "6" at bounding box center [670, 503] width 34 height 34
type input "06 Jul 2023"
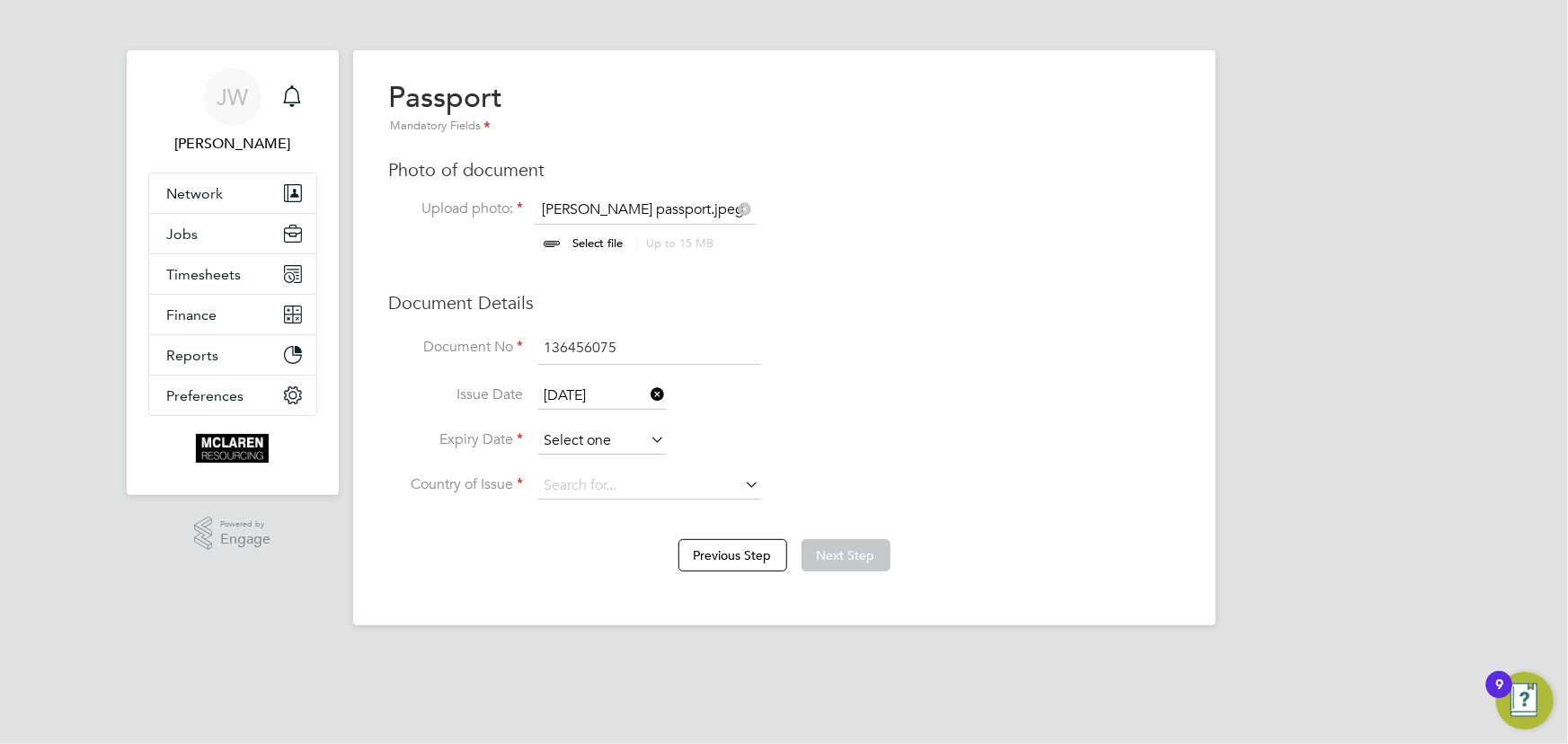
click at [582, 447] on input at bounding box center [601, 440] width 127 height 27
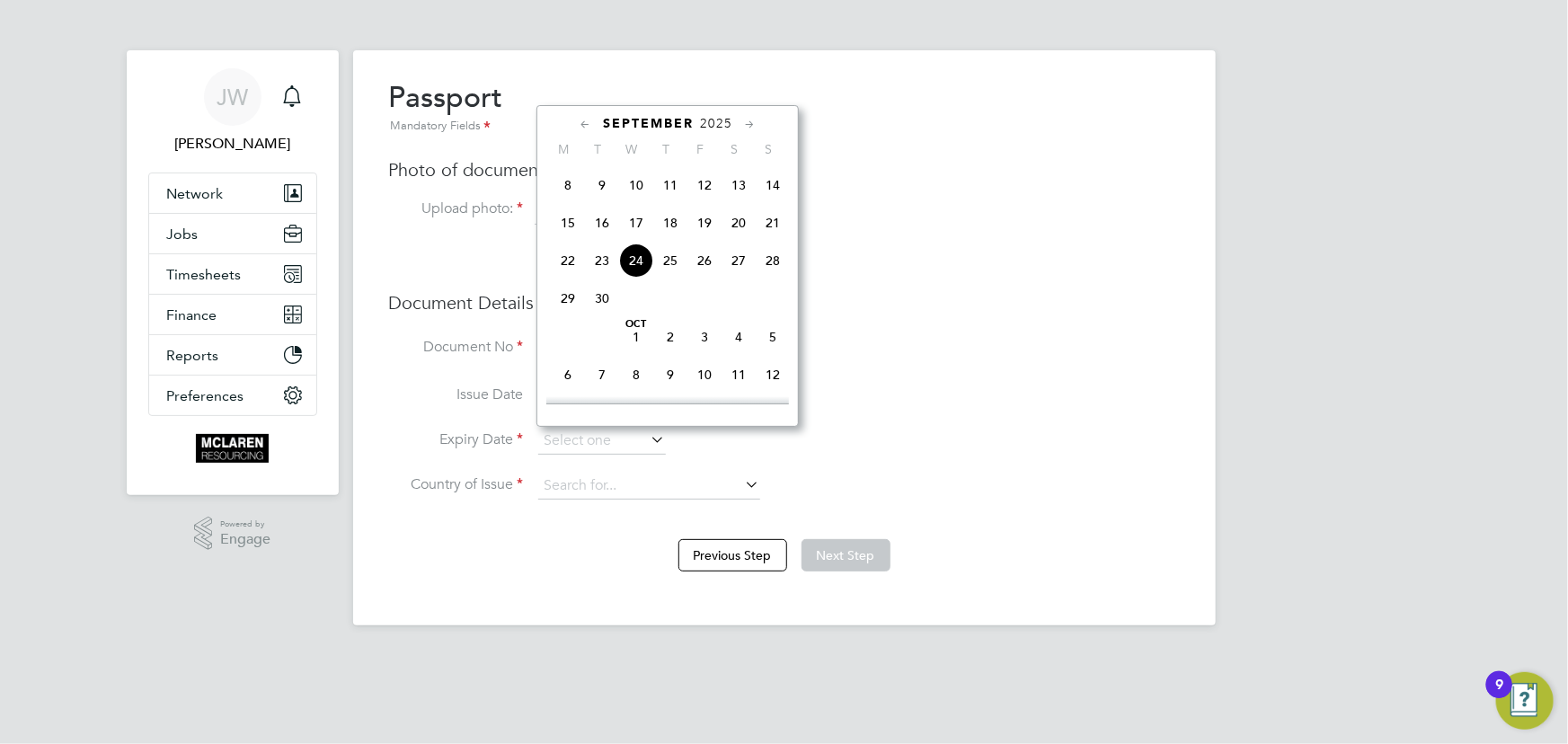
click at [714, 123] on span "2025" at bounding box center [716, 124] width 33 height 16
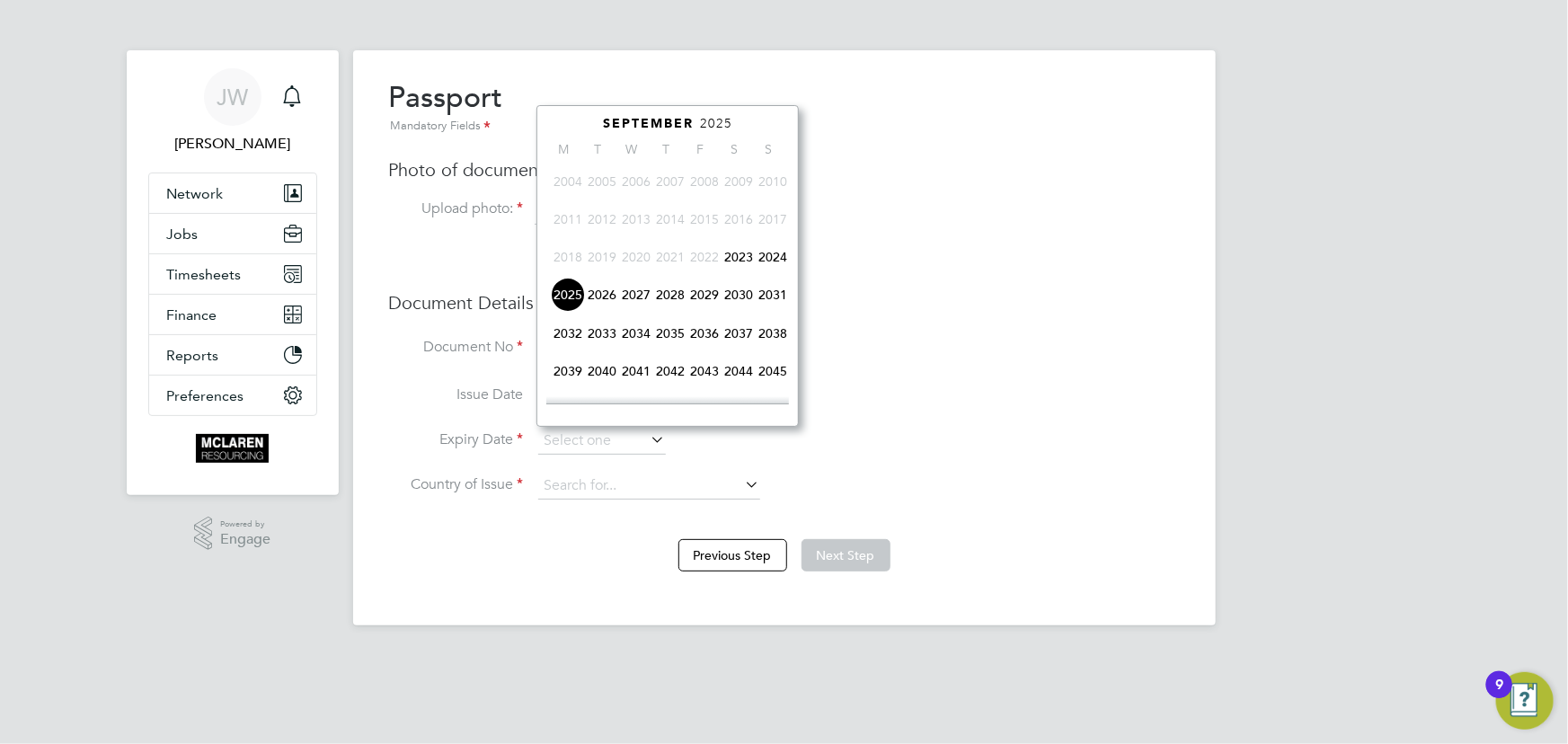
click at [606, 336] on span "2033" at bounding box center [602, 333] width 34 height 34
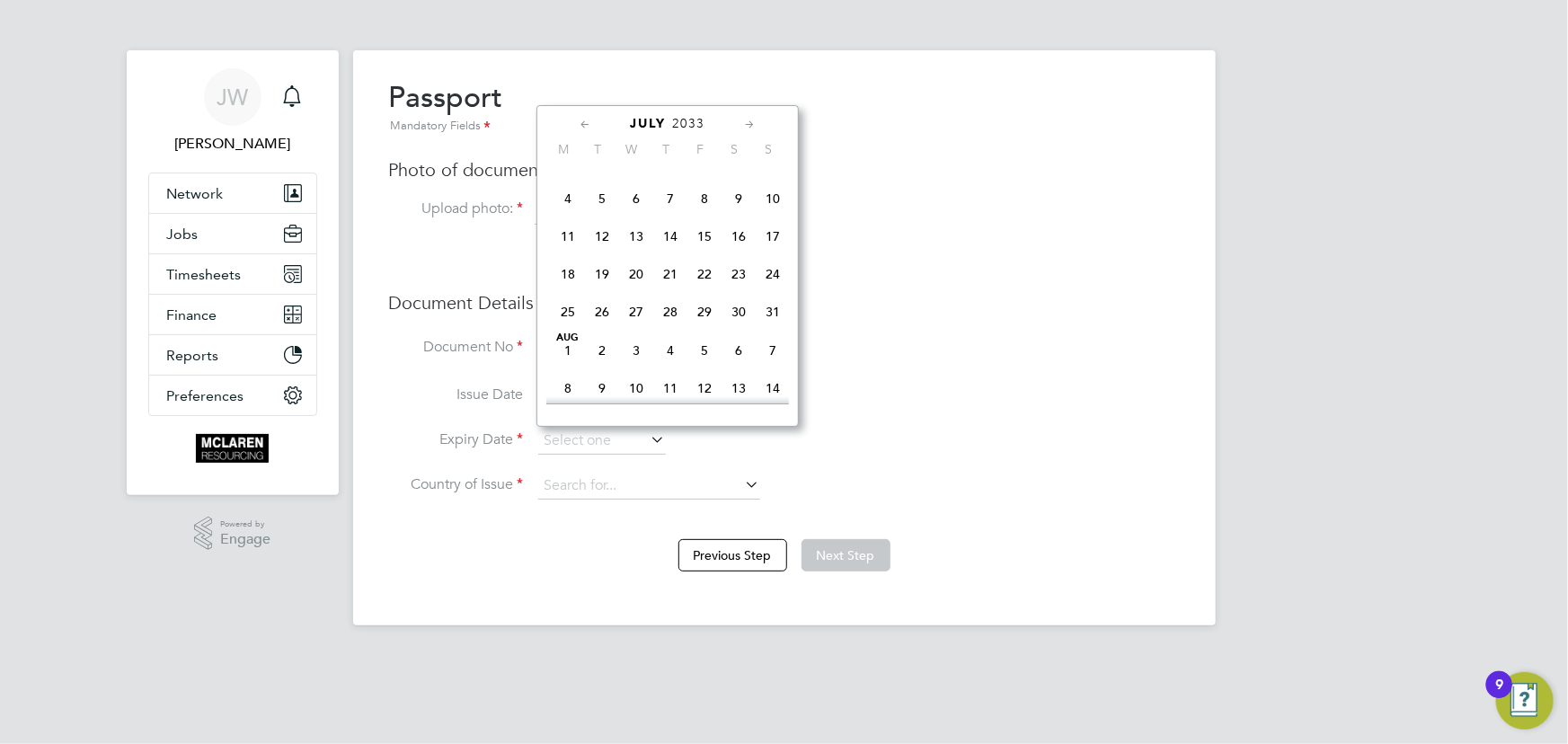
scroll to position [219, 0]
click at [635, 197] on span "6" at bounding box center [636, 199] width 34 height 34
type input "06 Jul 2033"
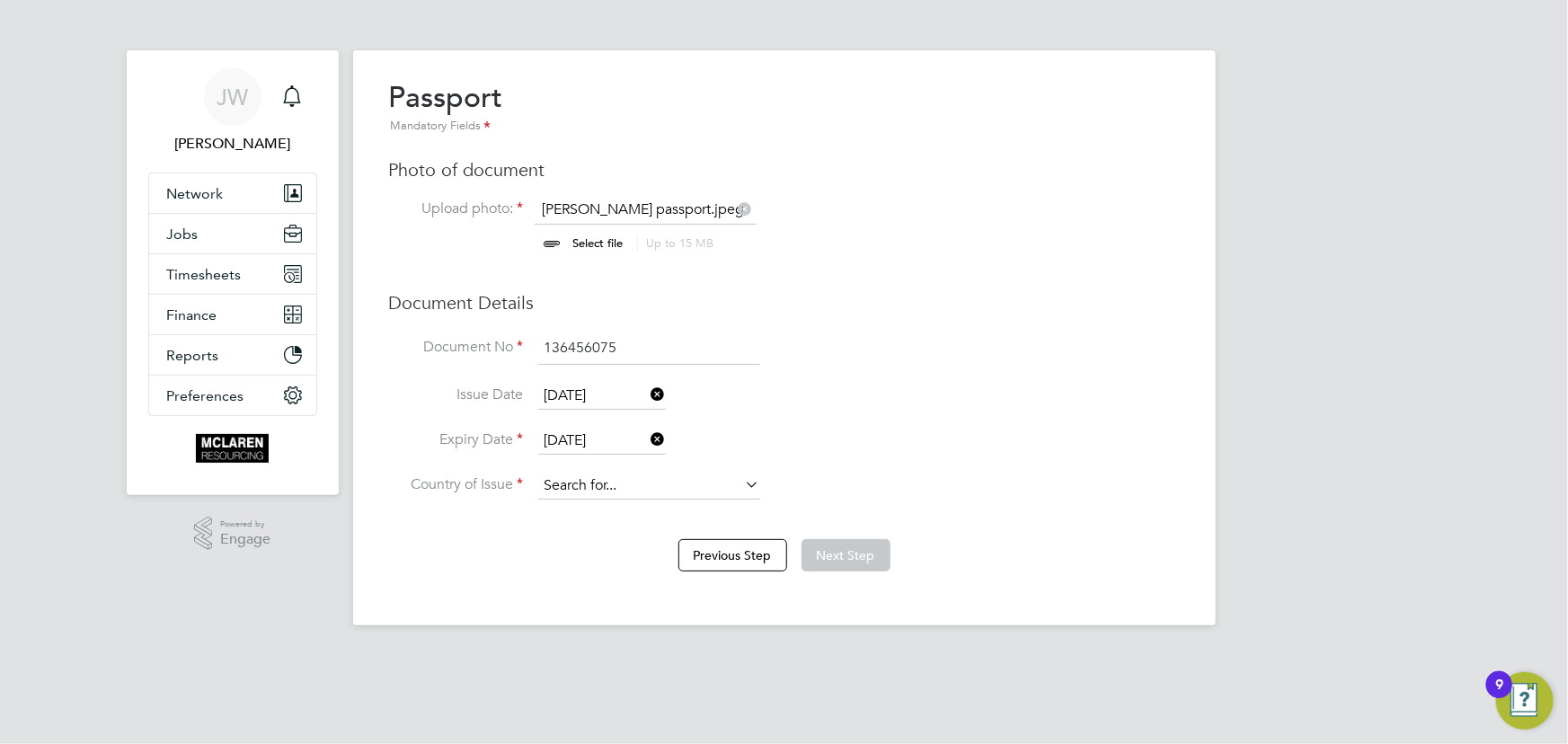
click at [639, 485] on input at bounding box center [648, 486] width 222 height 27
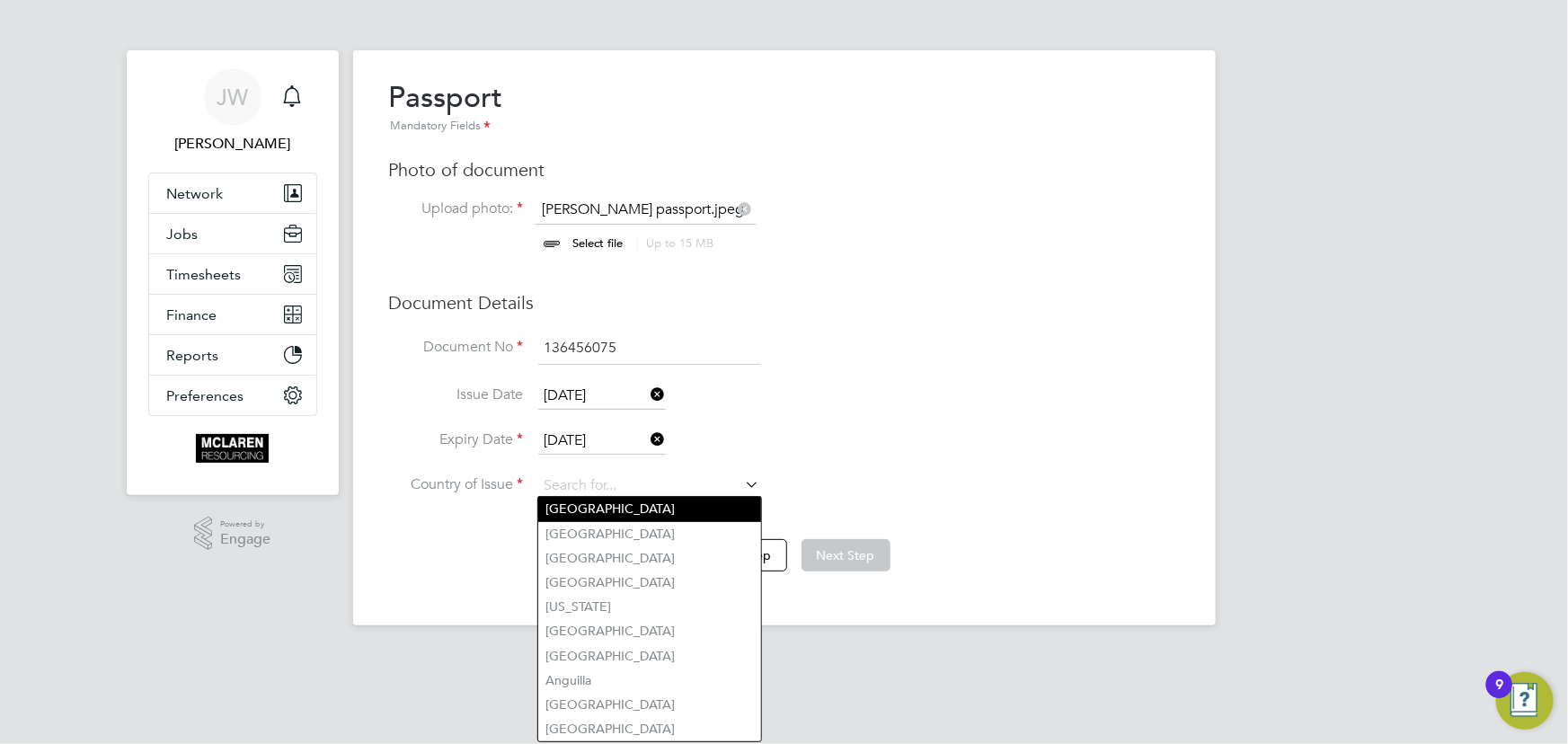
type input "[GEOGRAPHIC_DATA]"
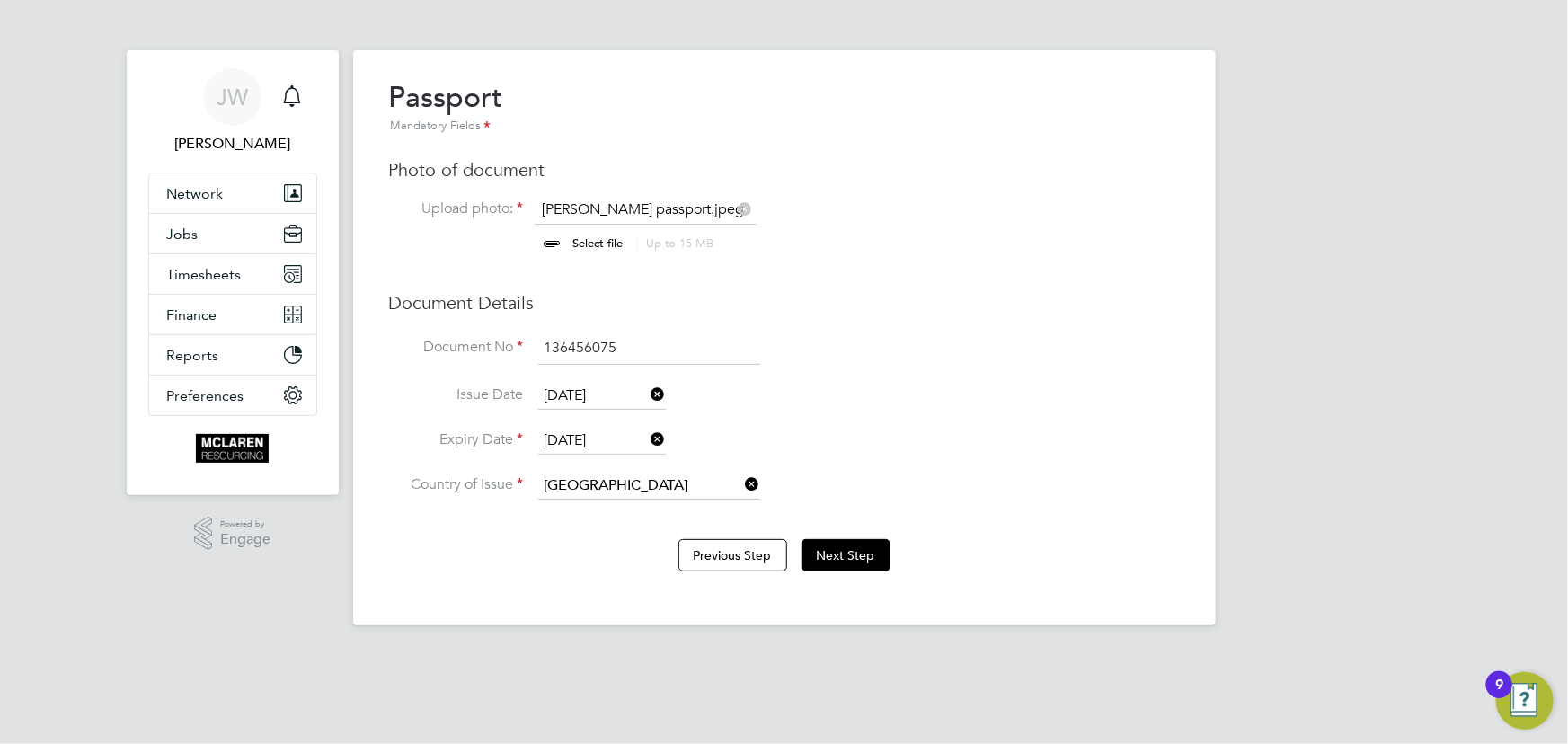
click at [633, 507] on b "Kingdom" at bounding box center [616, 509] width 55 height 16
click at [854, 555] on button "Next Step" at bounding box center [846, 555] width 89 height 33
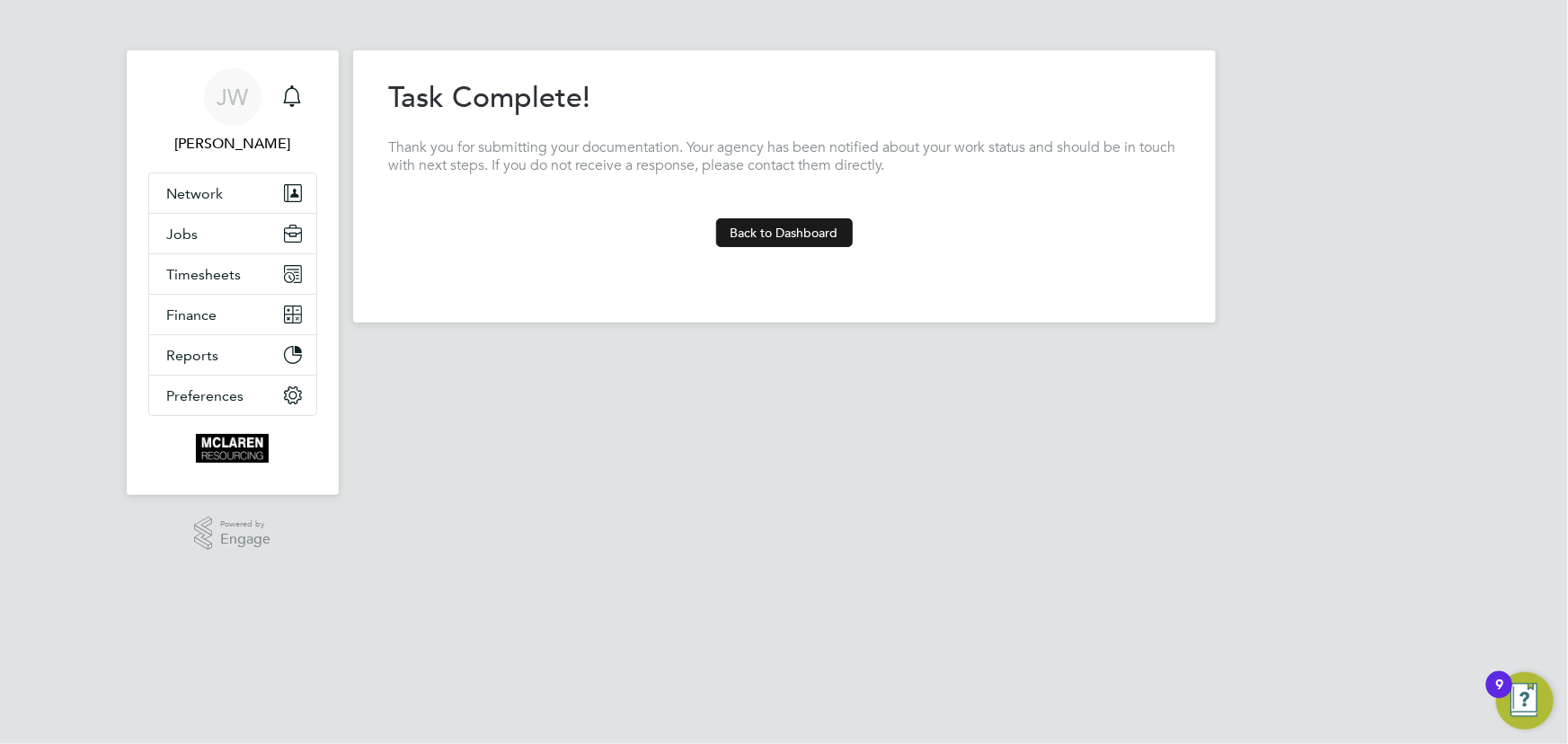
click at [810, 240] on button "Back to Dashboard" at bounding box center [784, 233] width 137 height 29
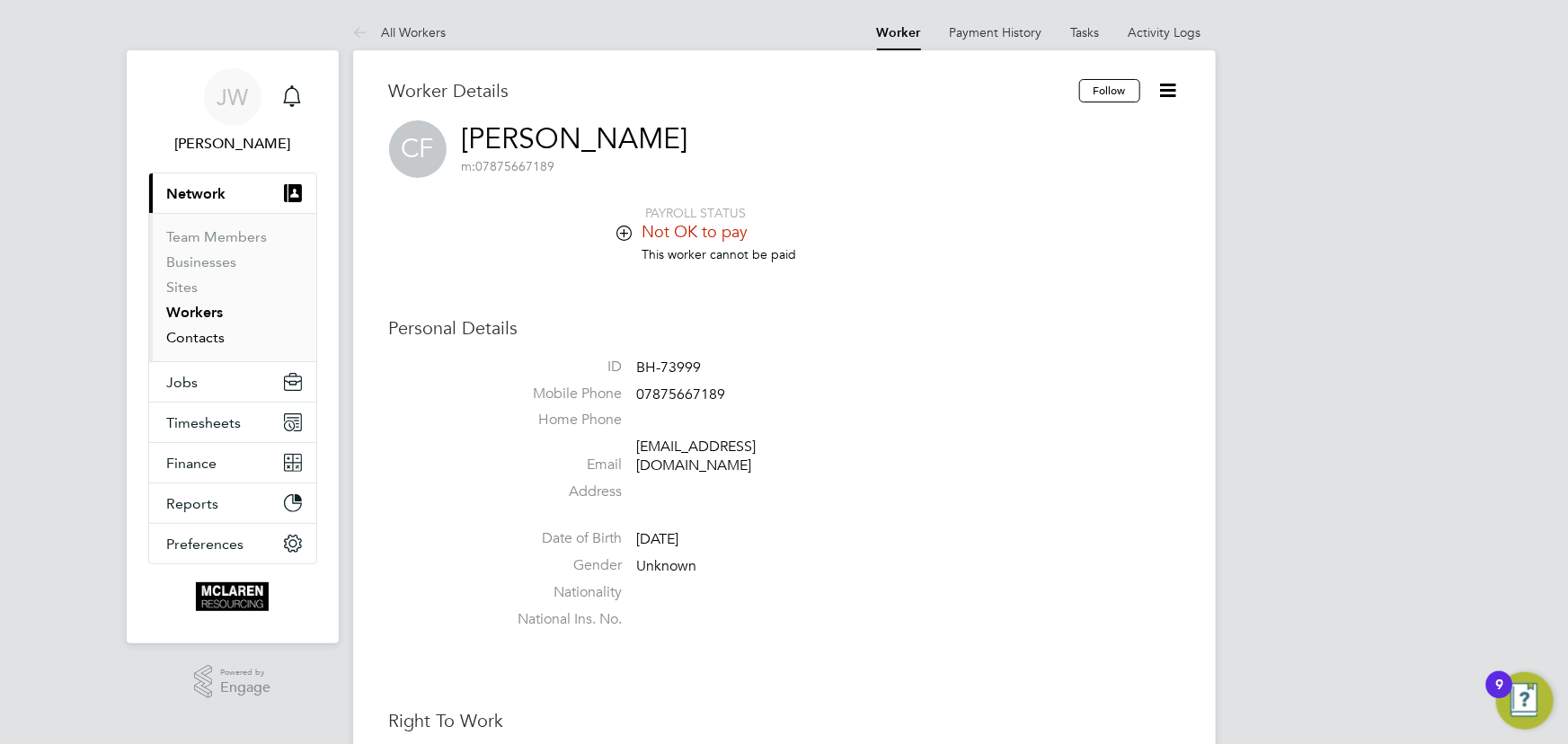
click at [202, 342] on link "Contacts" at bounding box center [196, 337] width 58 height 17
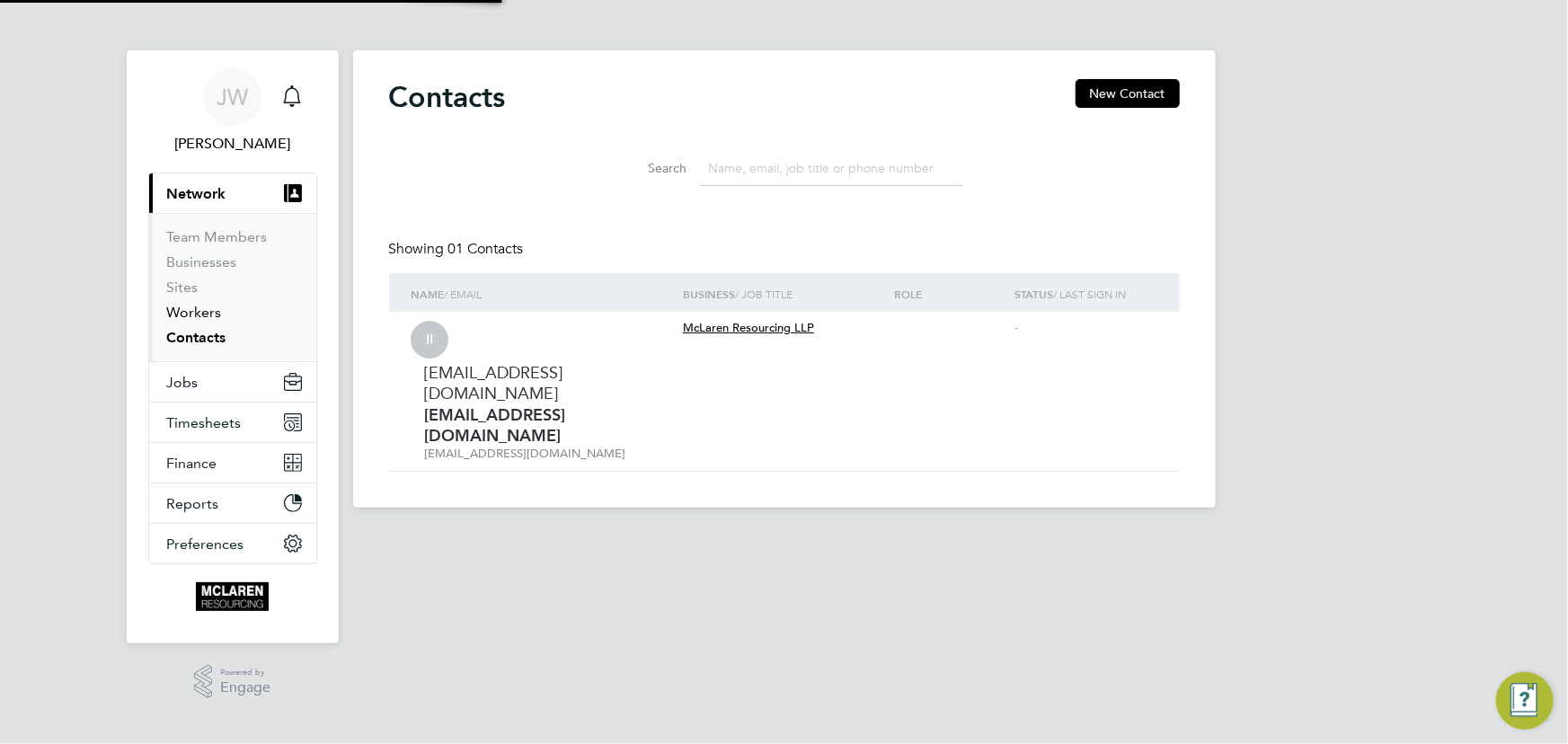
click at [200, 312] on link "Workers" at bounding box center [195, 311] width 55 height 17
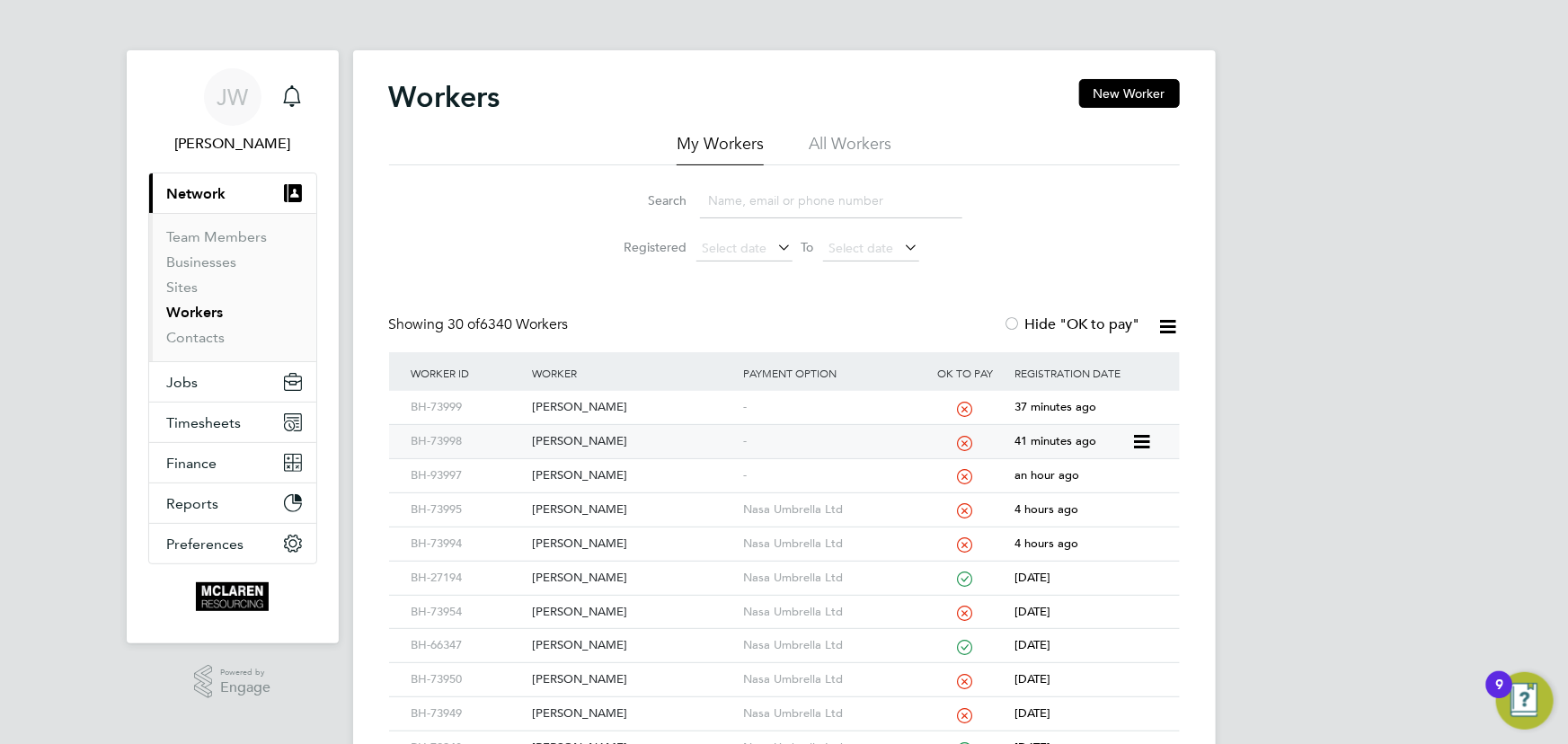
click at [560, 440] on div "[PERSON_NAME]" at bounding box center [633, 441] width 211 height 34
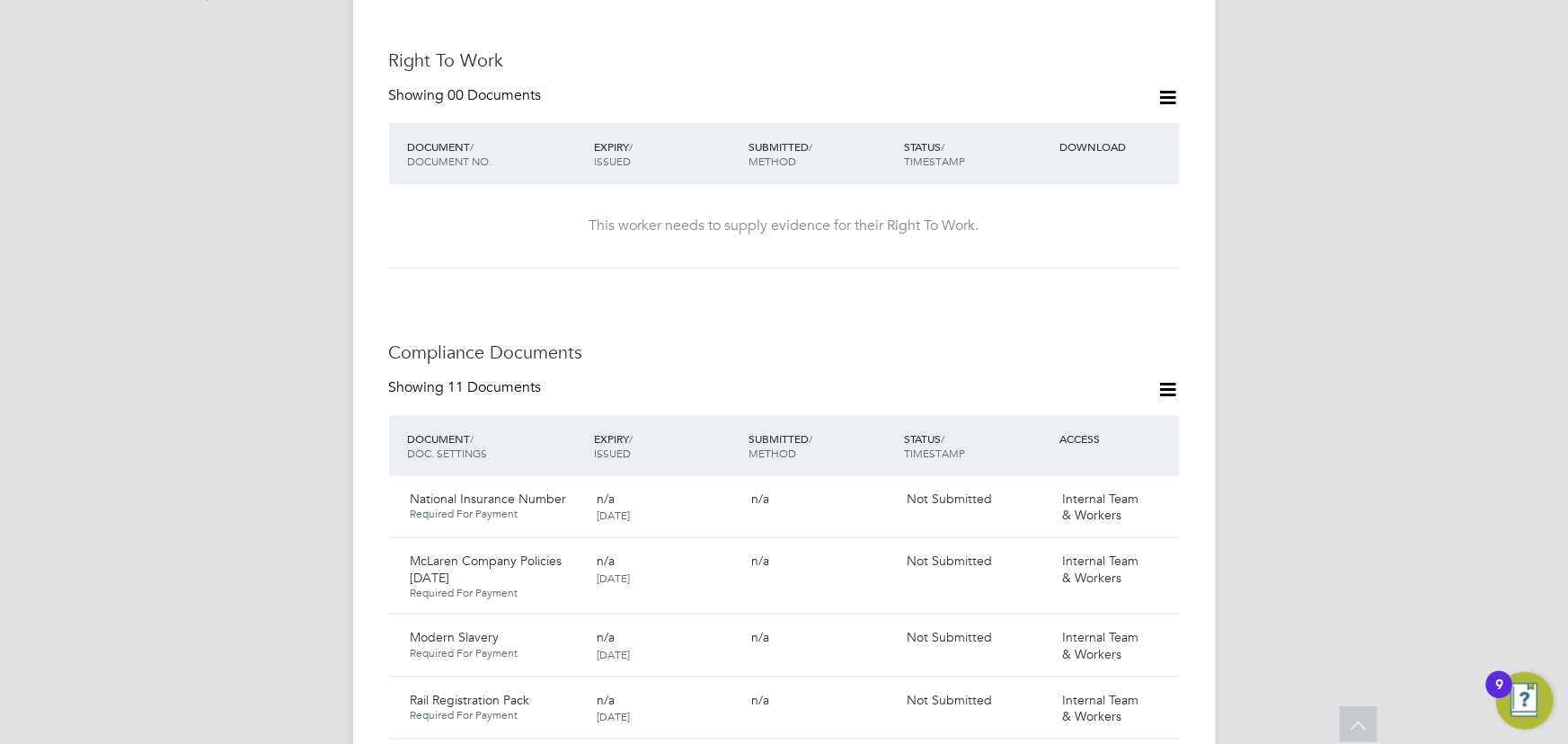
scroll to position [490, 0]
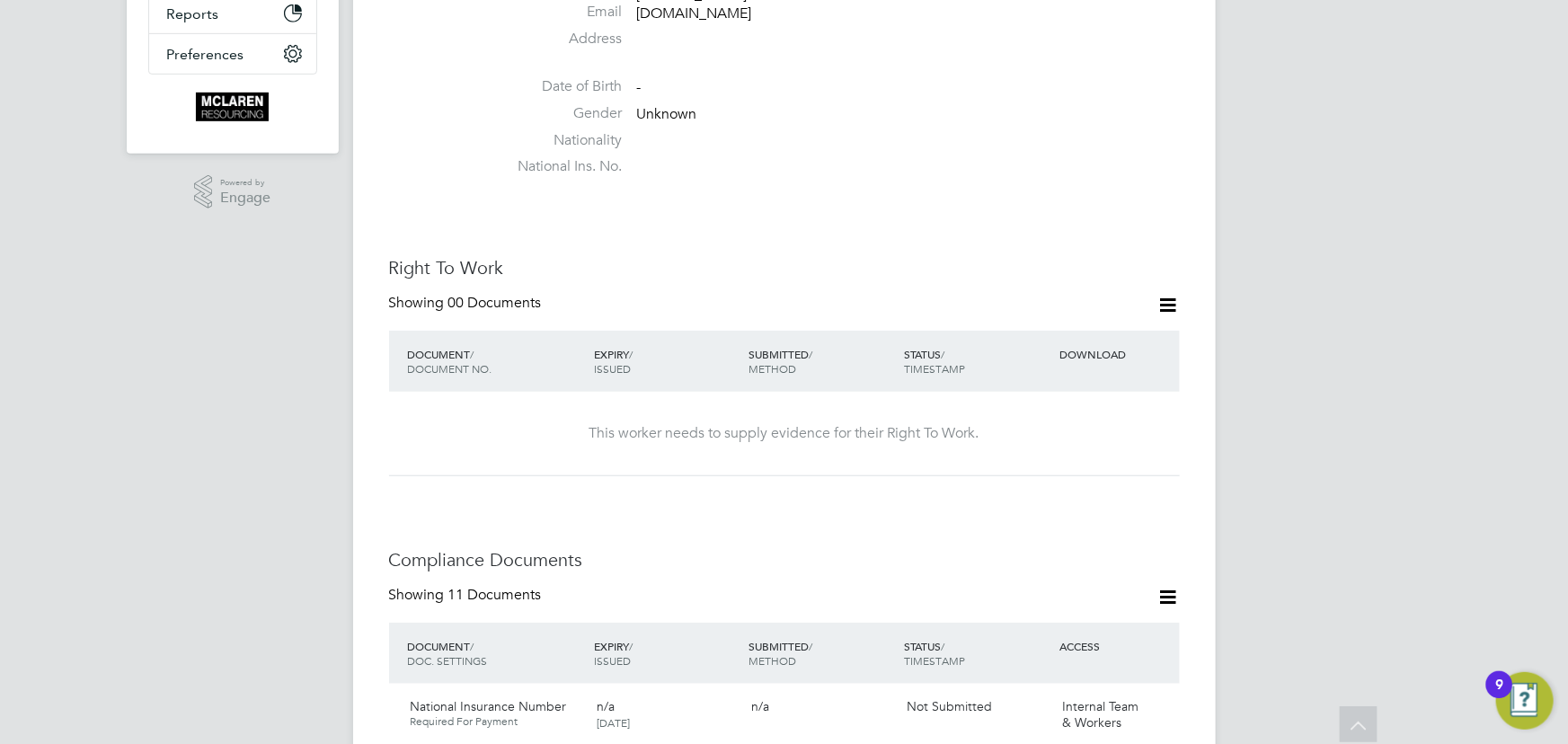
click at [1174, 294] on icon at bounding box center [1168, 304] width 23 height 23
click at [1007, 305] on li "Add Right To Work Document" at bounding box center [1069, 310] width 217 height 26
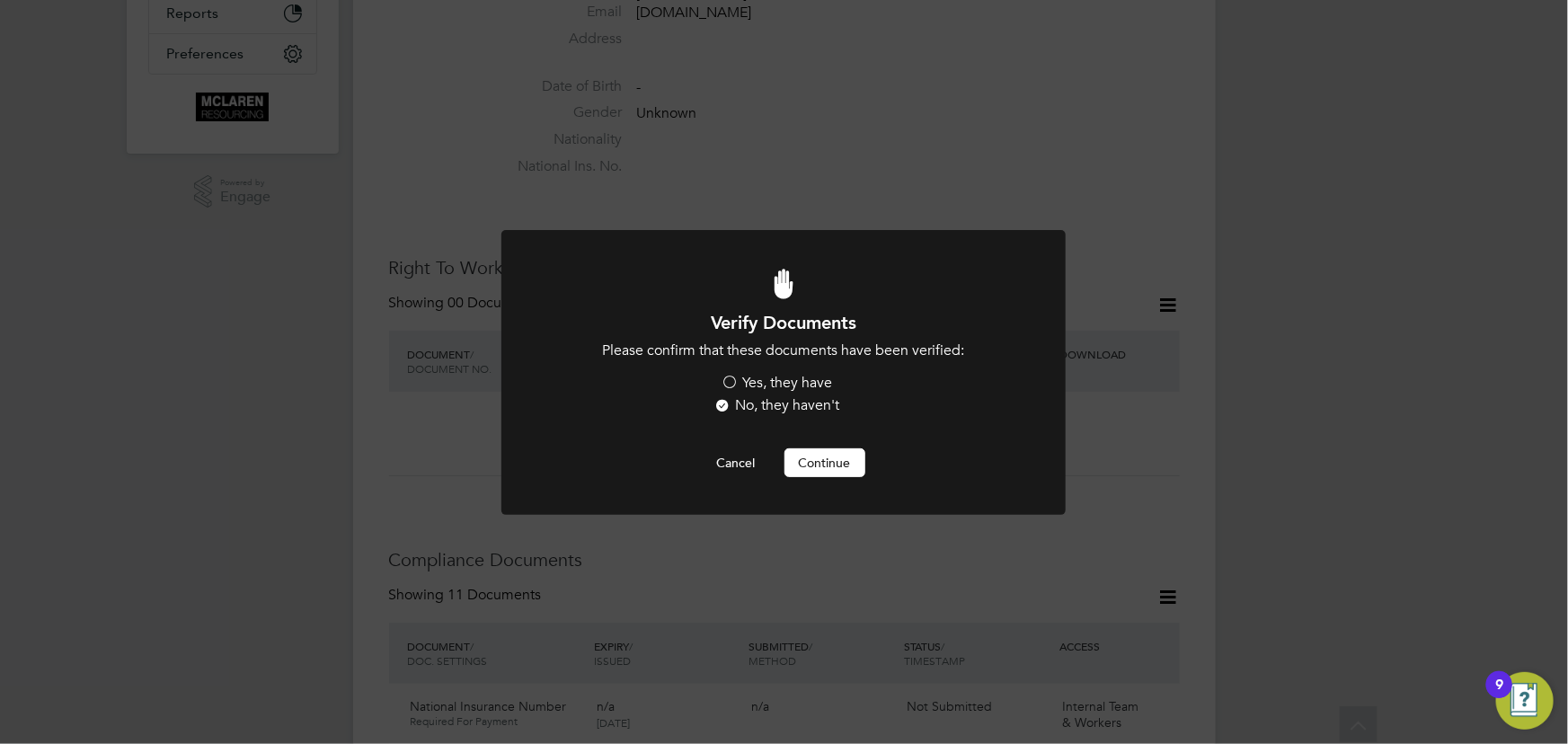
click at [811, 390] on label "Yes, they have" at bounding box center [777, 382] width 111 height 19
click at [0, 0] on input "Yes, they have" at bounding box center [0, 0] width 0 height 0
click at [857, 465] on button "Continue" at bounding box center [825, 462] width 81 height 29
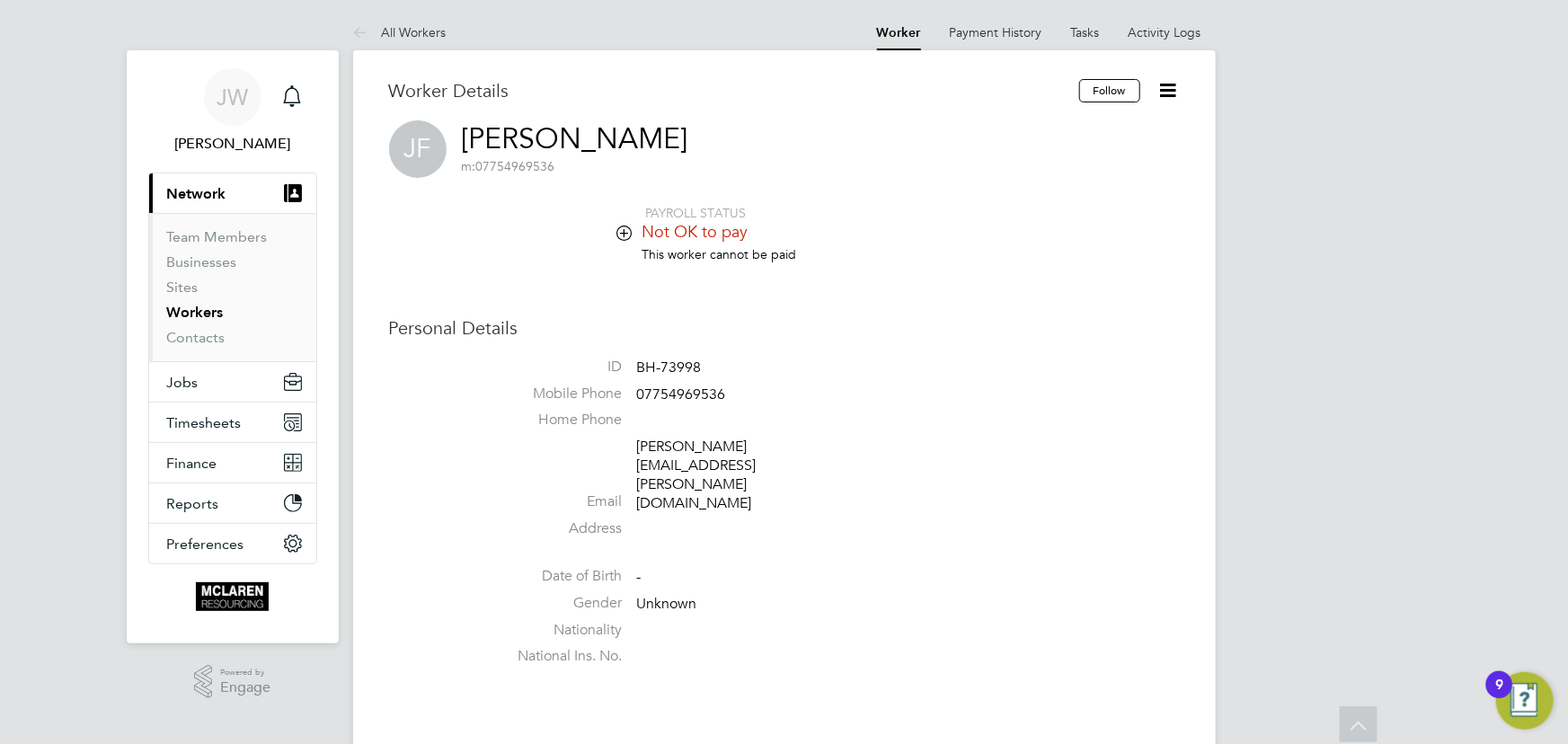
scroll to position [490, 0]
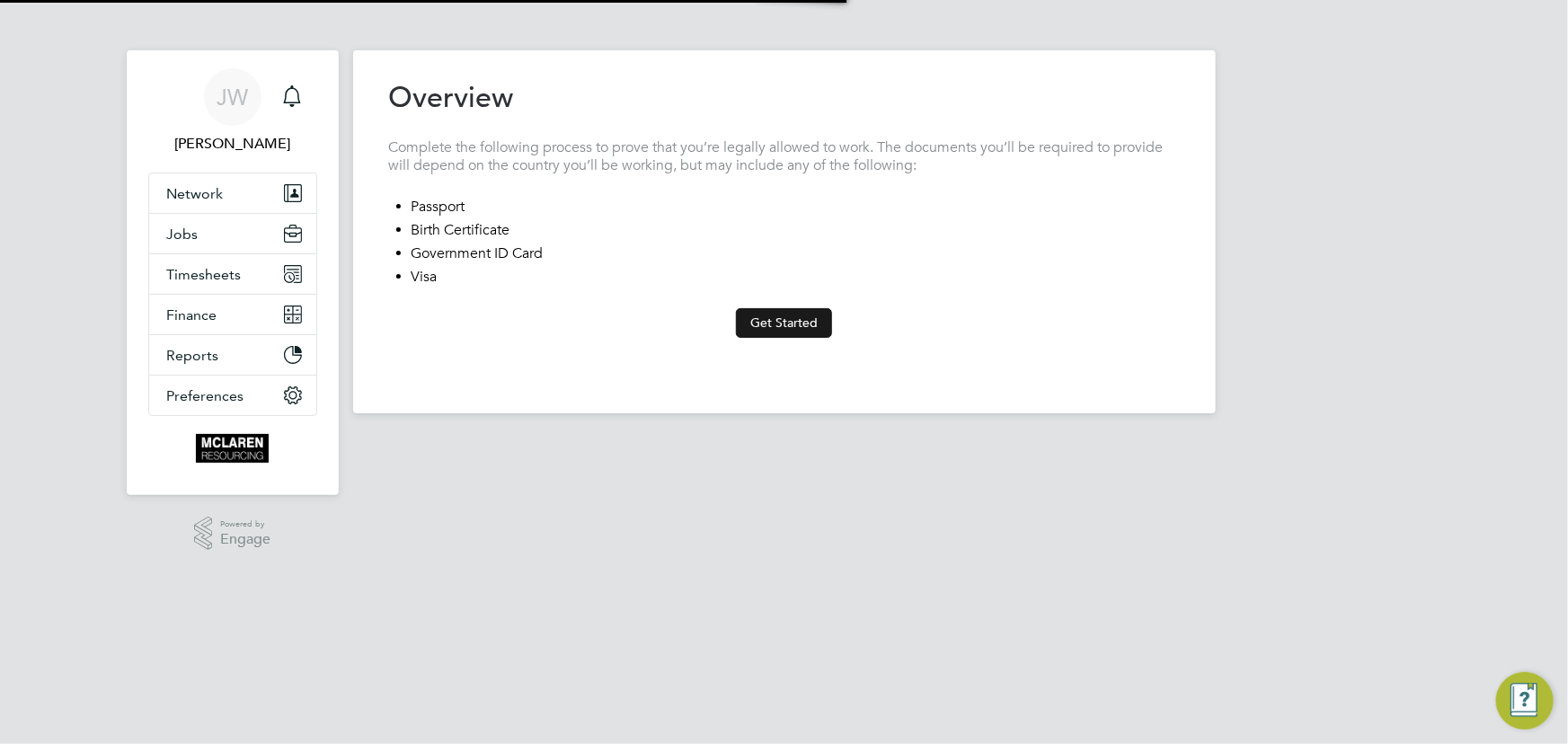
click at [769, 314] on button "Get Started" at bounding box center [784, 322] width 97 height 29
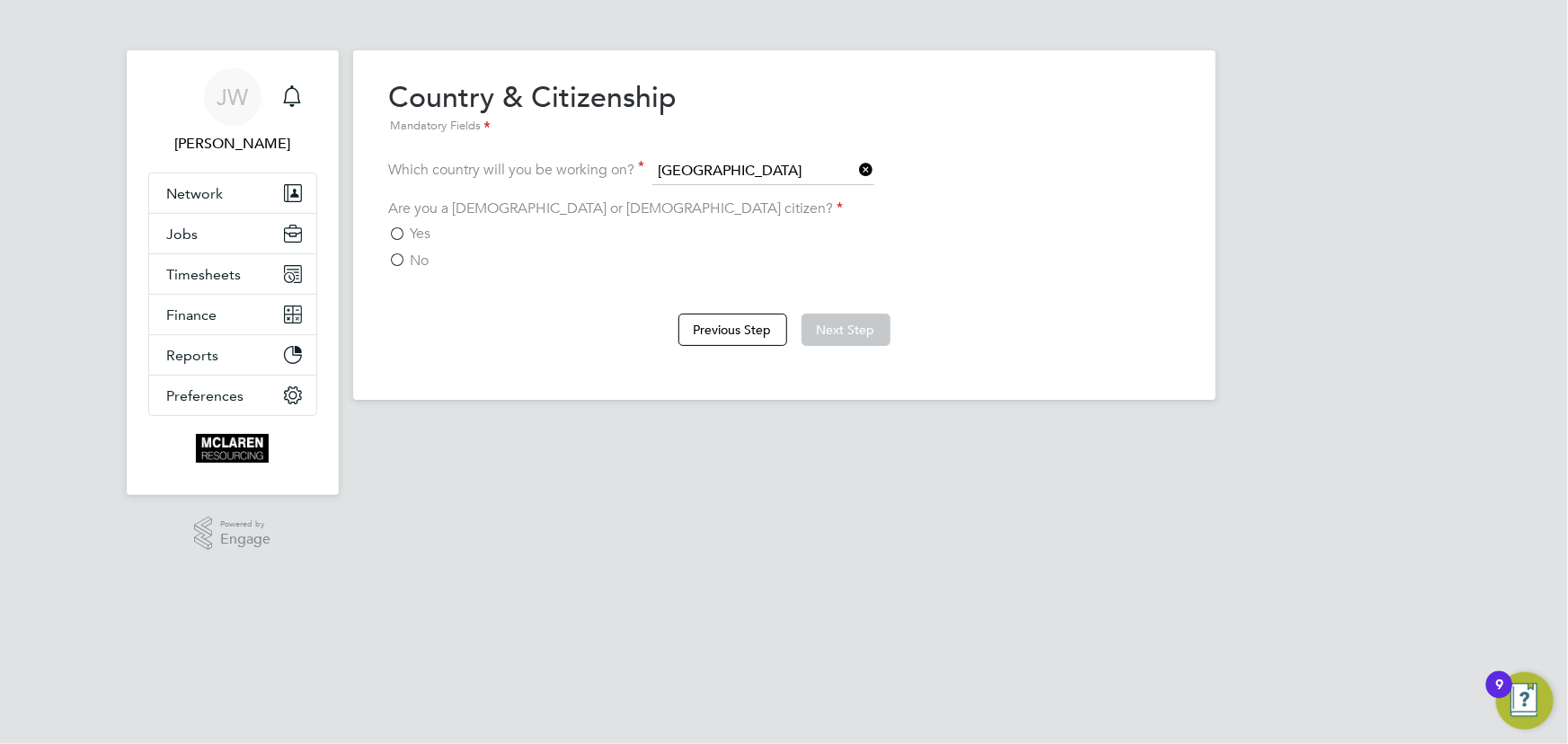
click at [433, 233] on div "Yes" at bounding box center [784, 234] width 790 height 19
drag, startPoint x: 394, startPoint y: 233, endPoint x: 441, endPoint y: 234, distance: 47.0
click at [394, 232] on label "Yes" at bounding box center [410, 234] width 42 height 18
click at [0, 0] on input "Yes" at bounding box center [0, 0] width 0 height 0
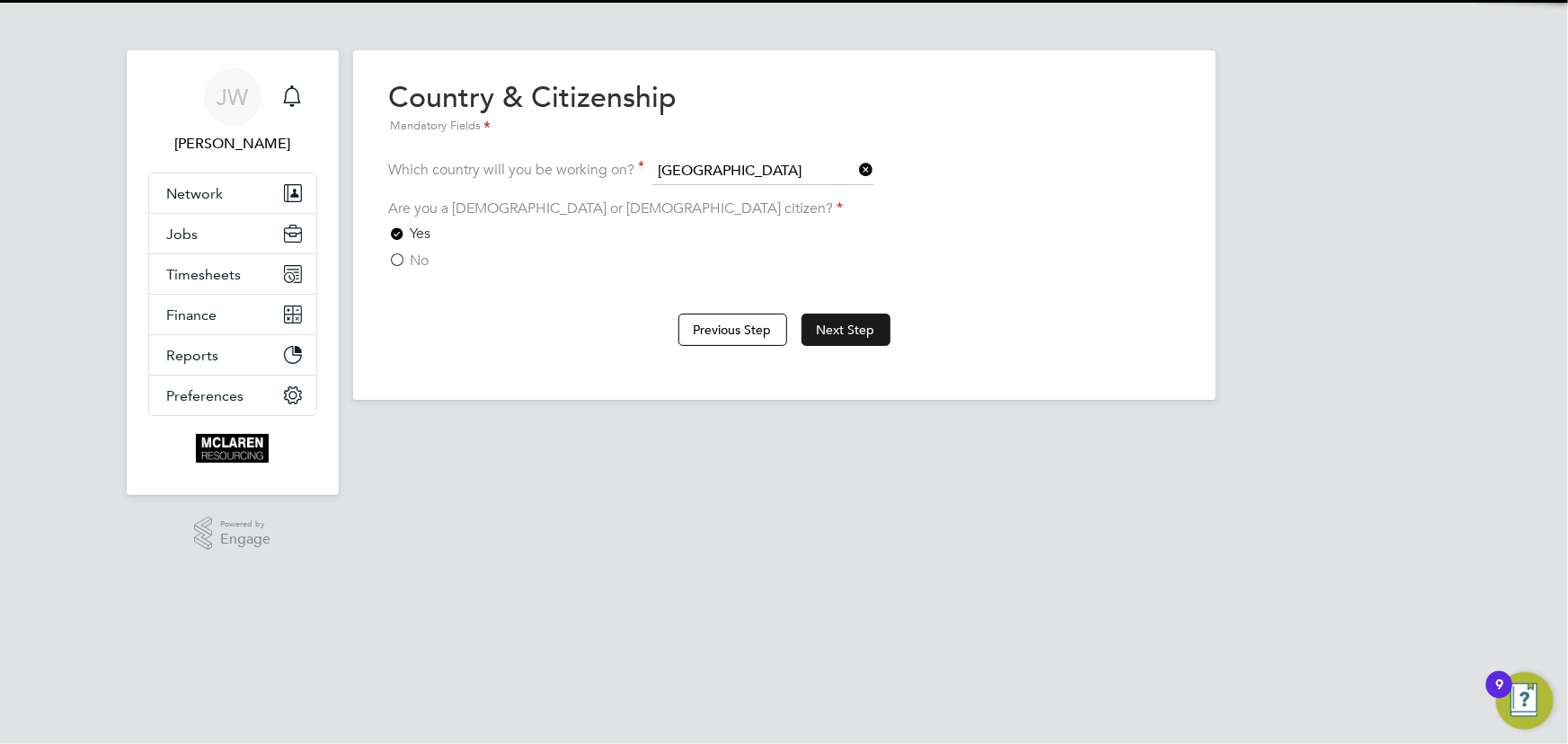
click at [875, 330] on button "Next Step" at bounding box center [846, 329] width 89 height 33
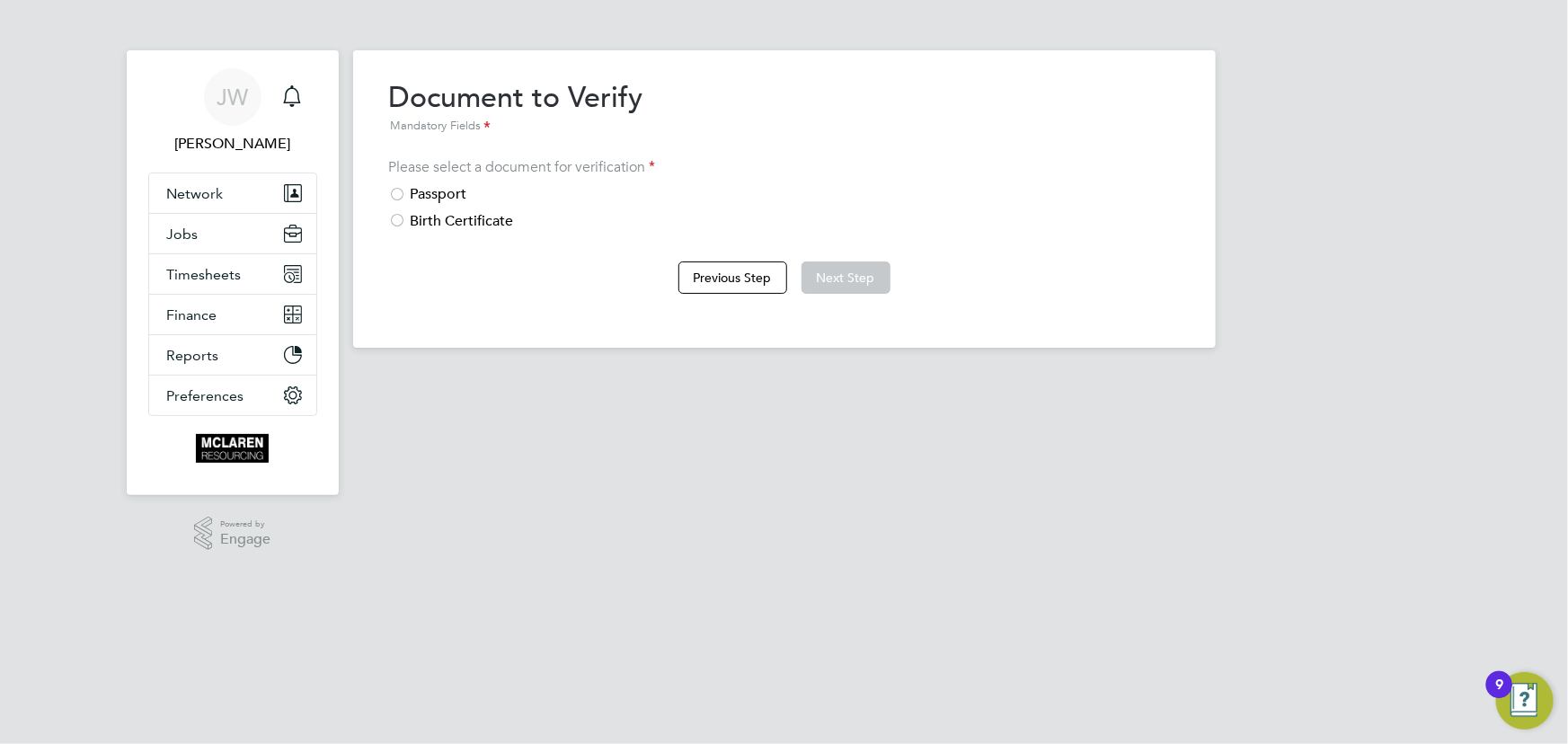
click at [417, 200] on div "Passport" at bounding box center [784, 194] width 790 height 19
click at [835, 283] on button "Next Step" at bounding box center [846, 277] width 89 height 33
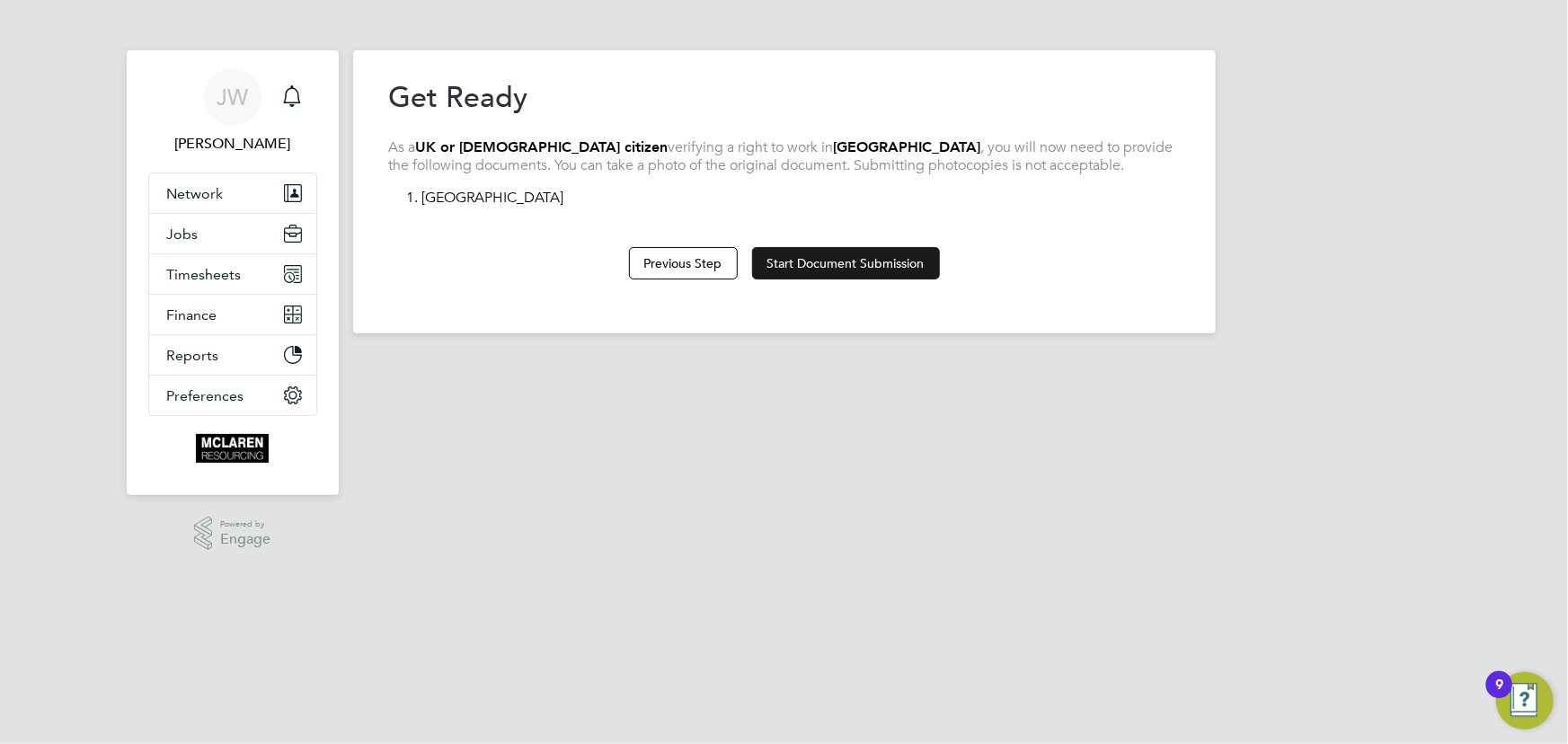
click at [838, 273] on button "Start Document Submission" at bounding box center [846, 263] width 188 height 33
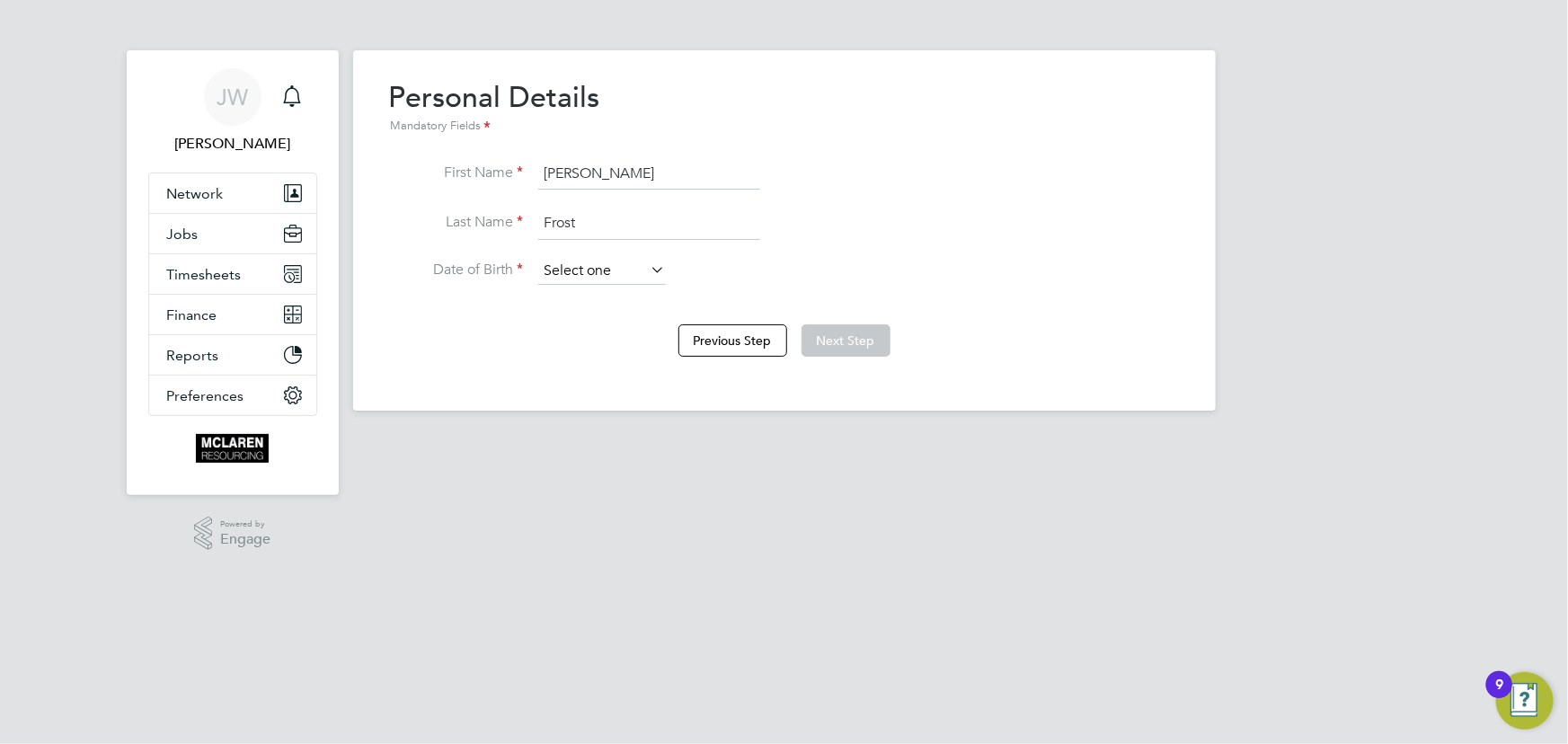
click at [593, 270] on input at bounding box center [601, 271] width 127 height 27
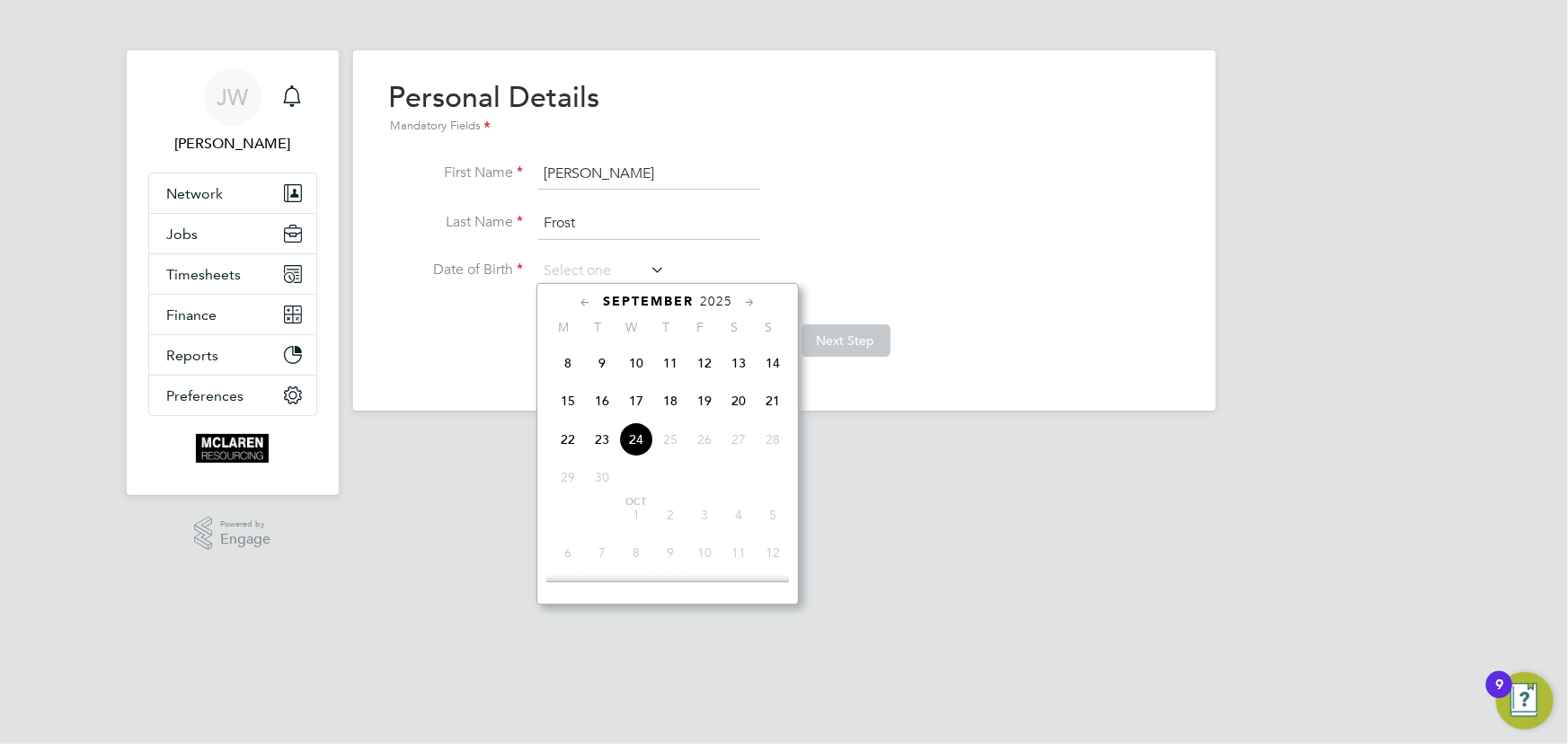
click at [710, 298] on span "2025" at bounding box center [716, 302] width 33 height 16
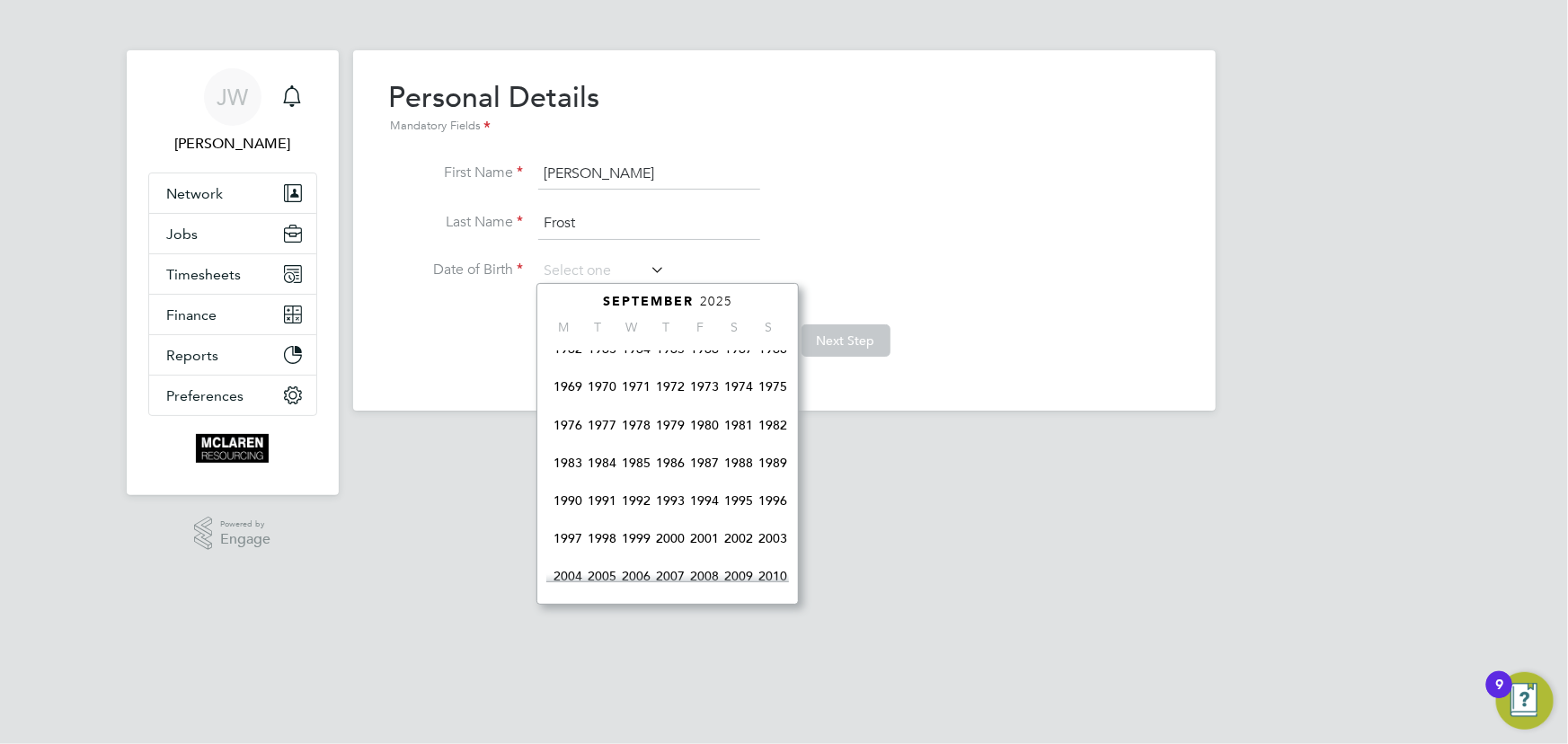
scroll to position [219, 0]
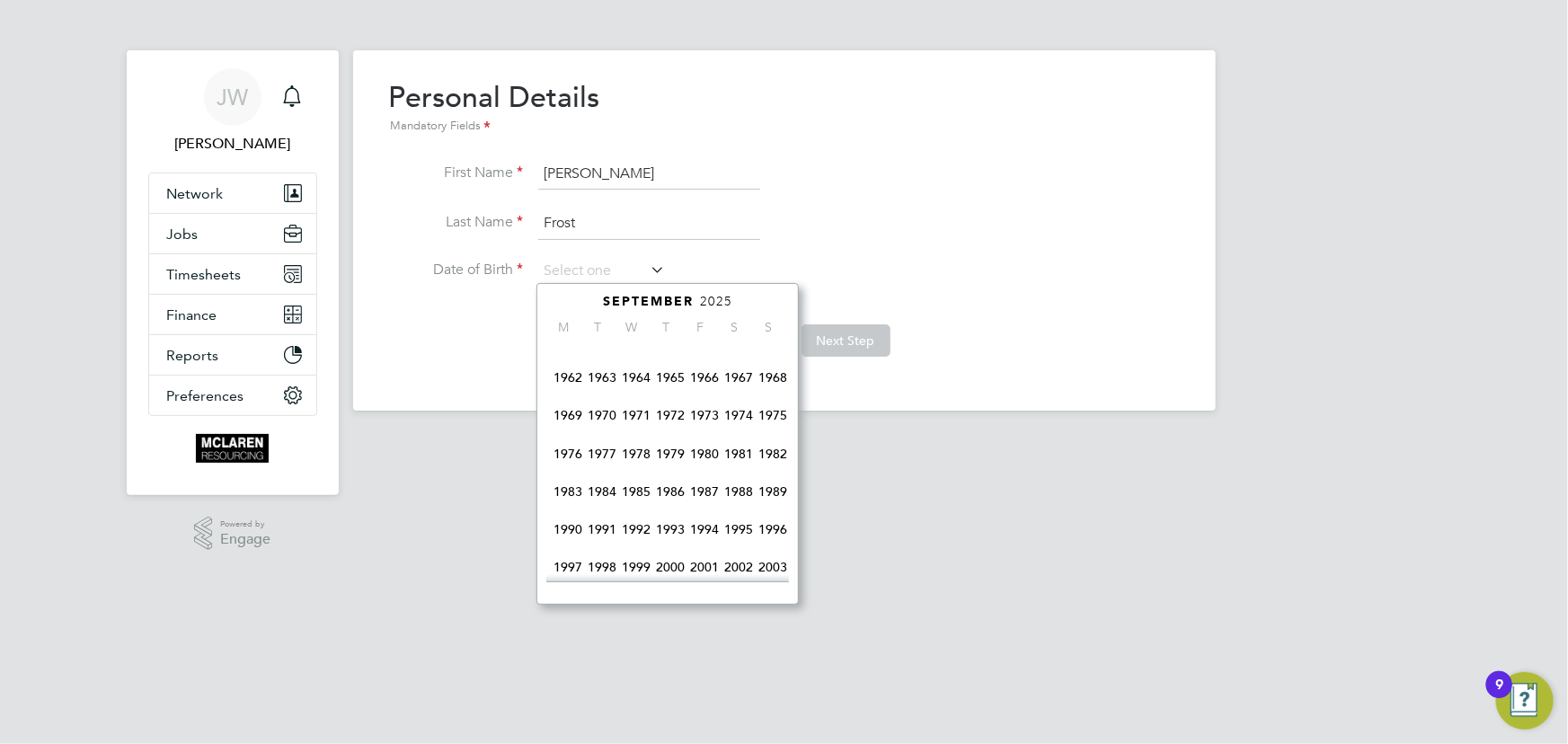
click at [773, 416] on span "1975" at bounding box center [773, 415] width 34 height 34
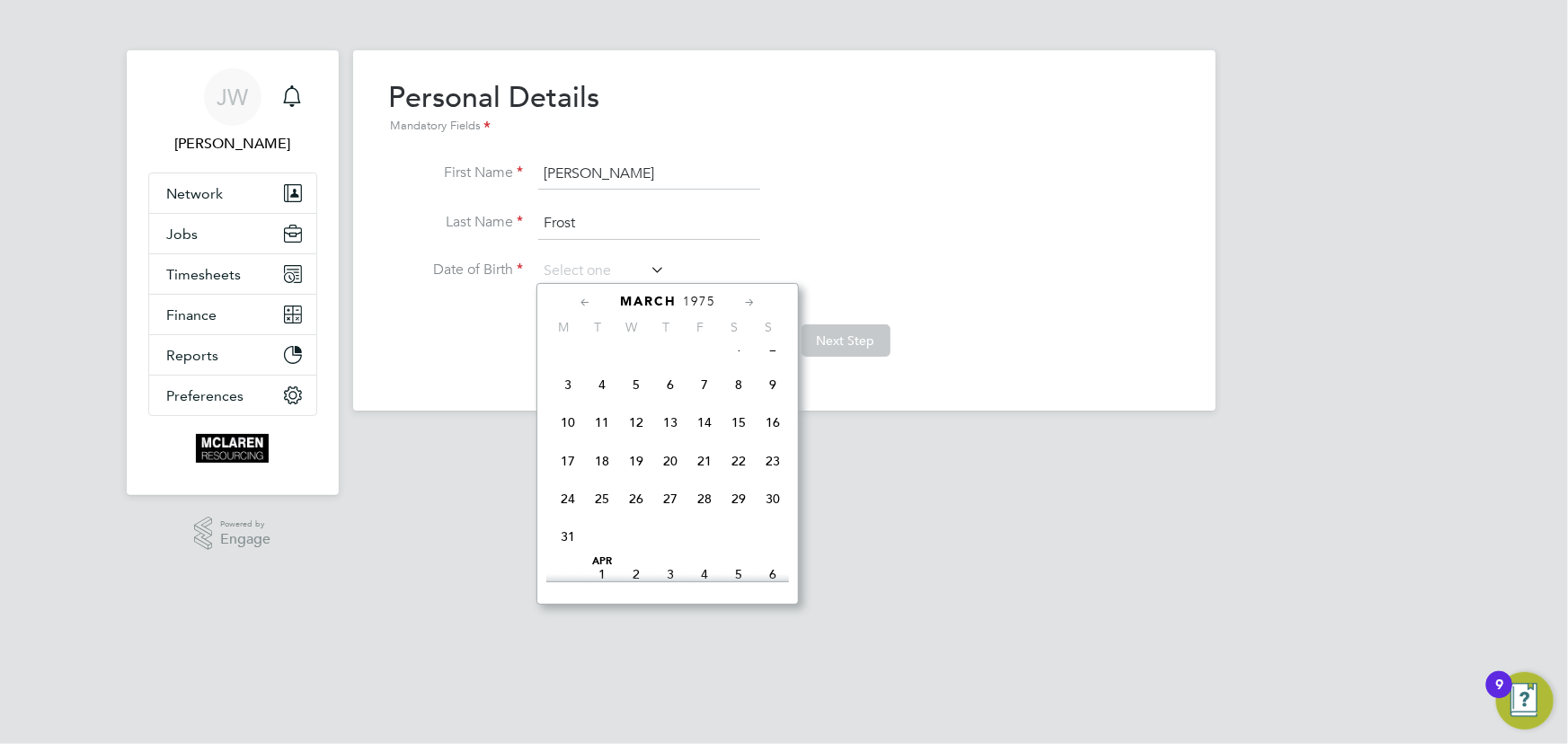
scroll to position [190, 0]
click at [733, 443] on span "15" at bounding box center [738, 442] width 34 height 34
type input "15 Mar 1975"
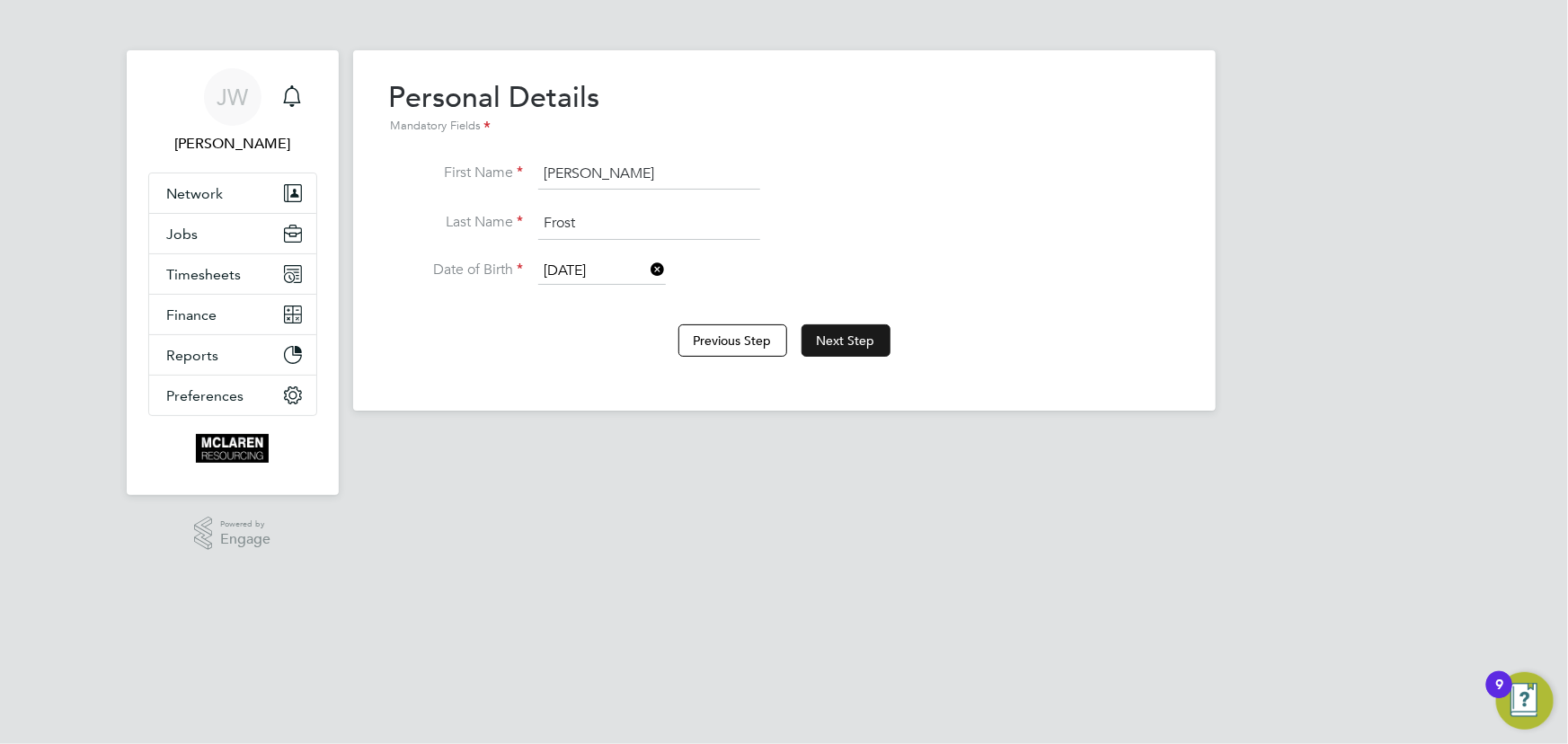
click at [825, 342] on button "Next Step" at bounding box center [846, 340] width 89 height 33
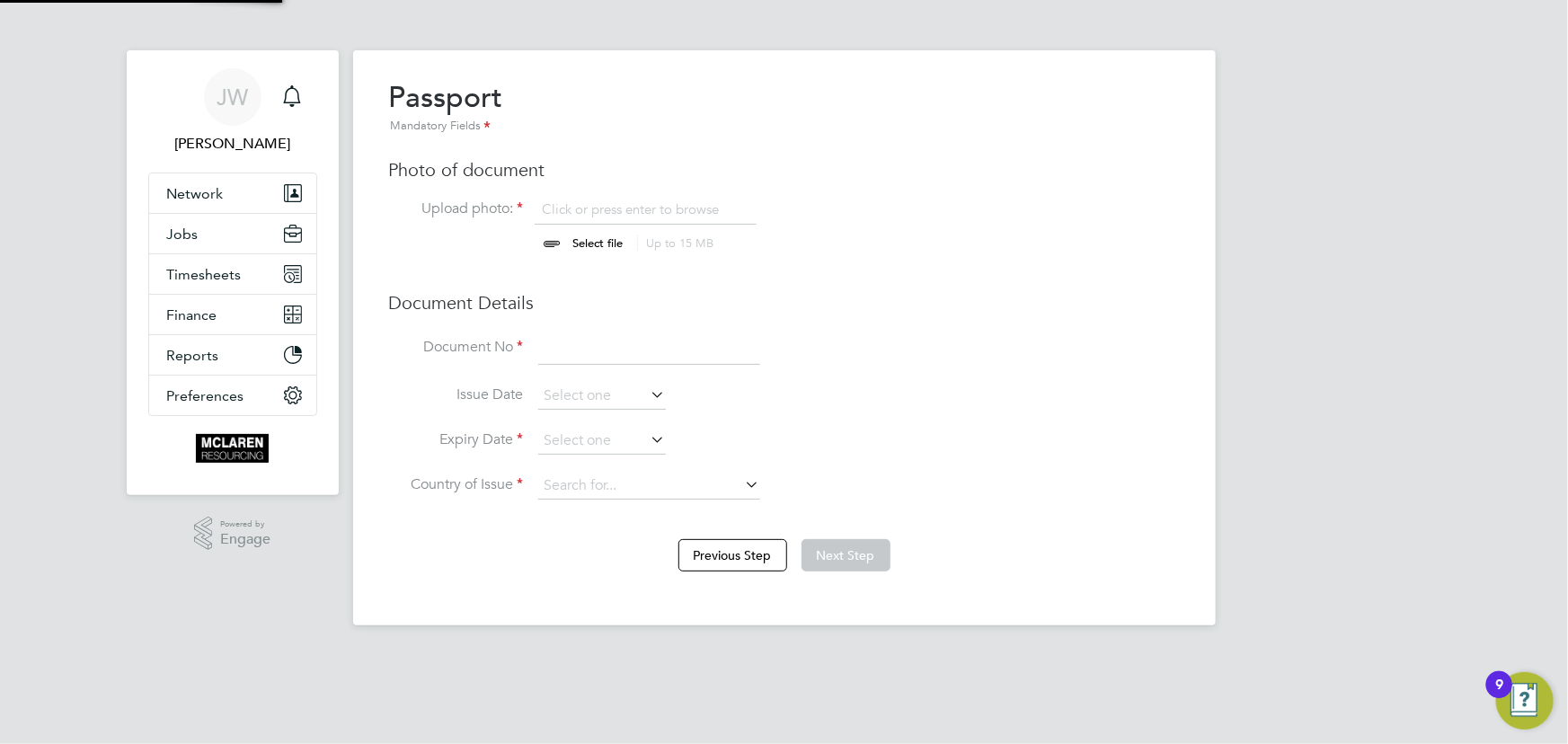
scroll to position [25, 223]
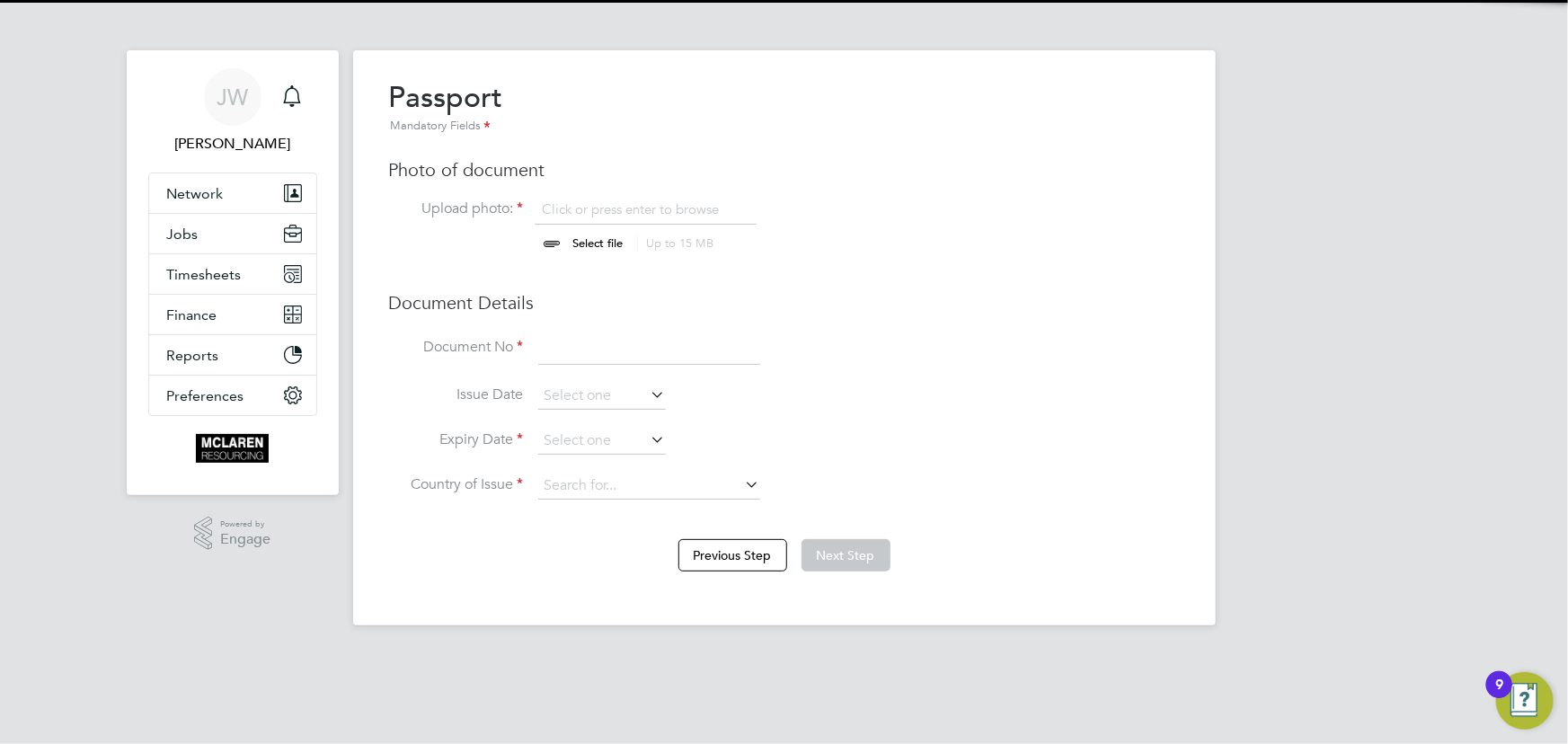
click at [602, 238] on input "file" at bounding box center [615, 227] width 282 height 54
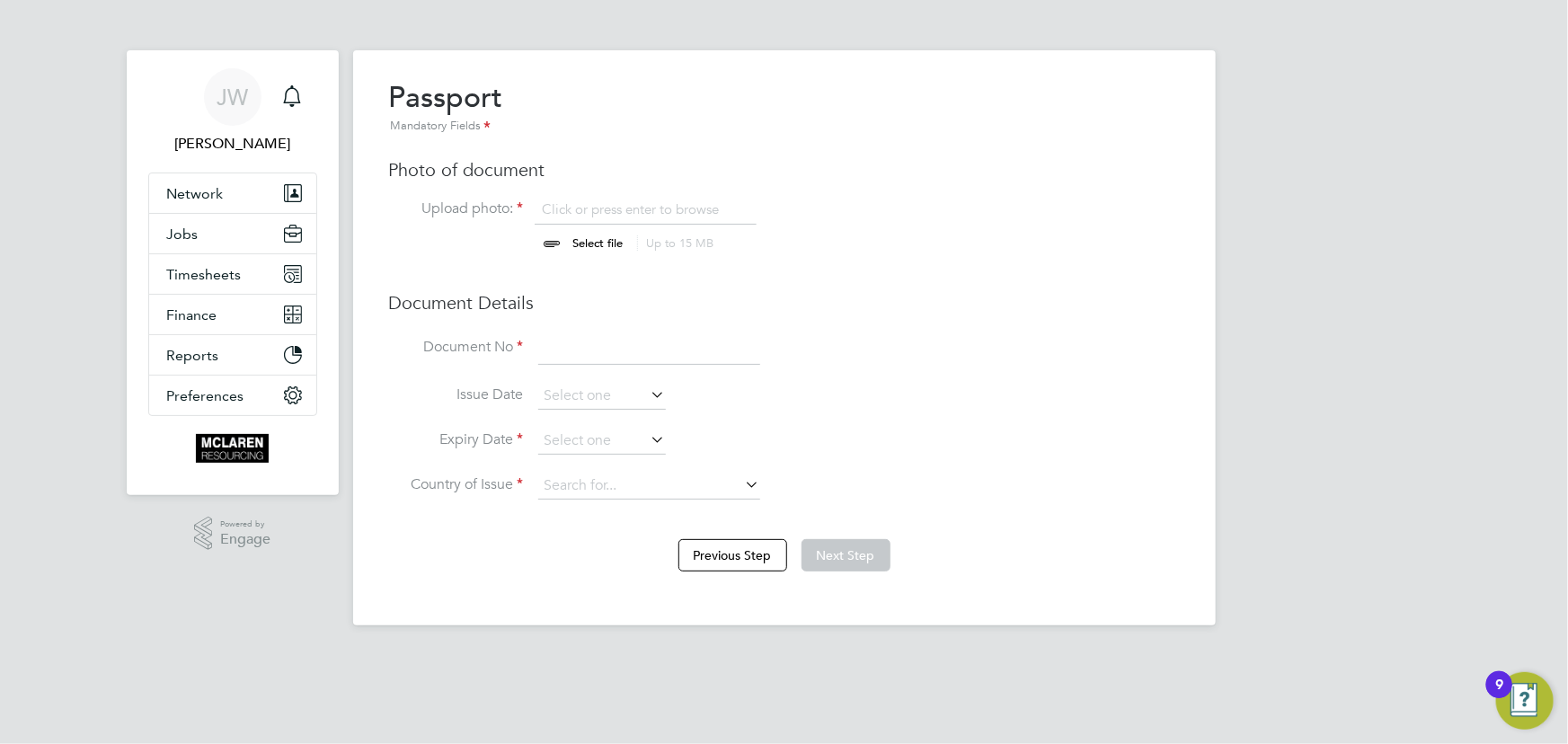
type input "C:\fakepath\james frost passport.jpeg"
click at [653, 341] on input at bounding box center [648, 348] width 222 height 33
type input "145409651"
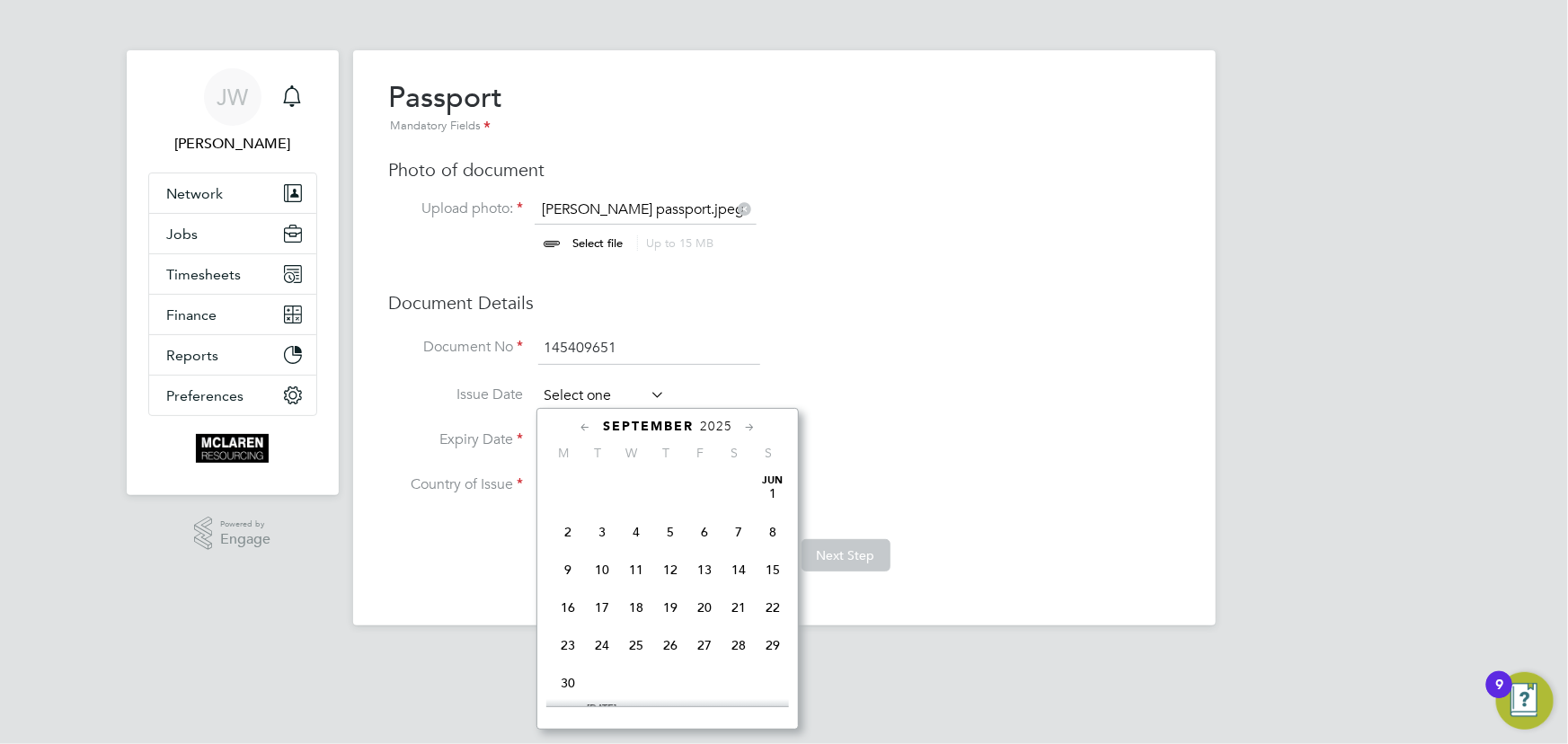
scroll to position [649, 0]
click at [582, 384] on input at bounding box center [601, 395] width 127 height 27
click at [731, 429] on span "2025" at bounding box center [716, 427] width 33 height 16
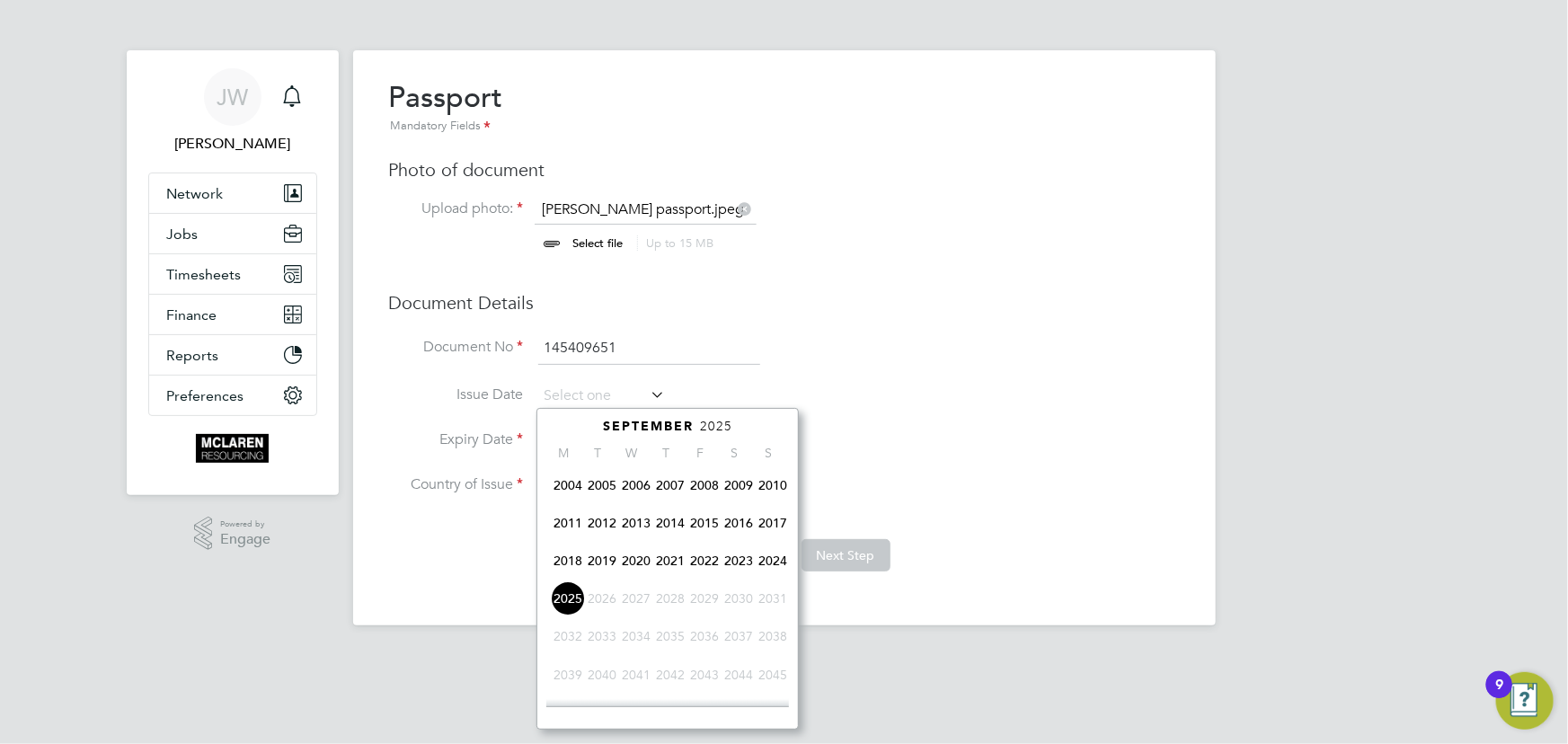
click at [776, 570] on span "2024" at bounding box center [773, 561] width 34 height 34
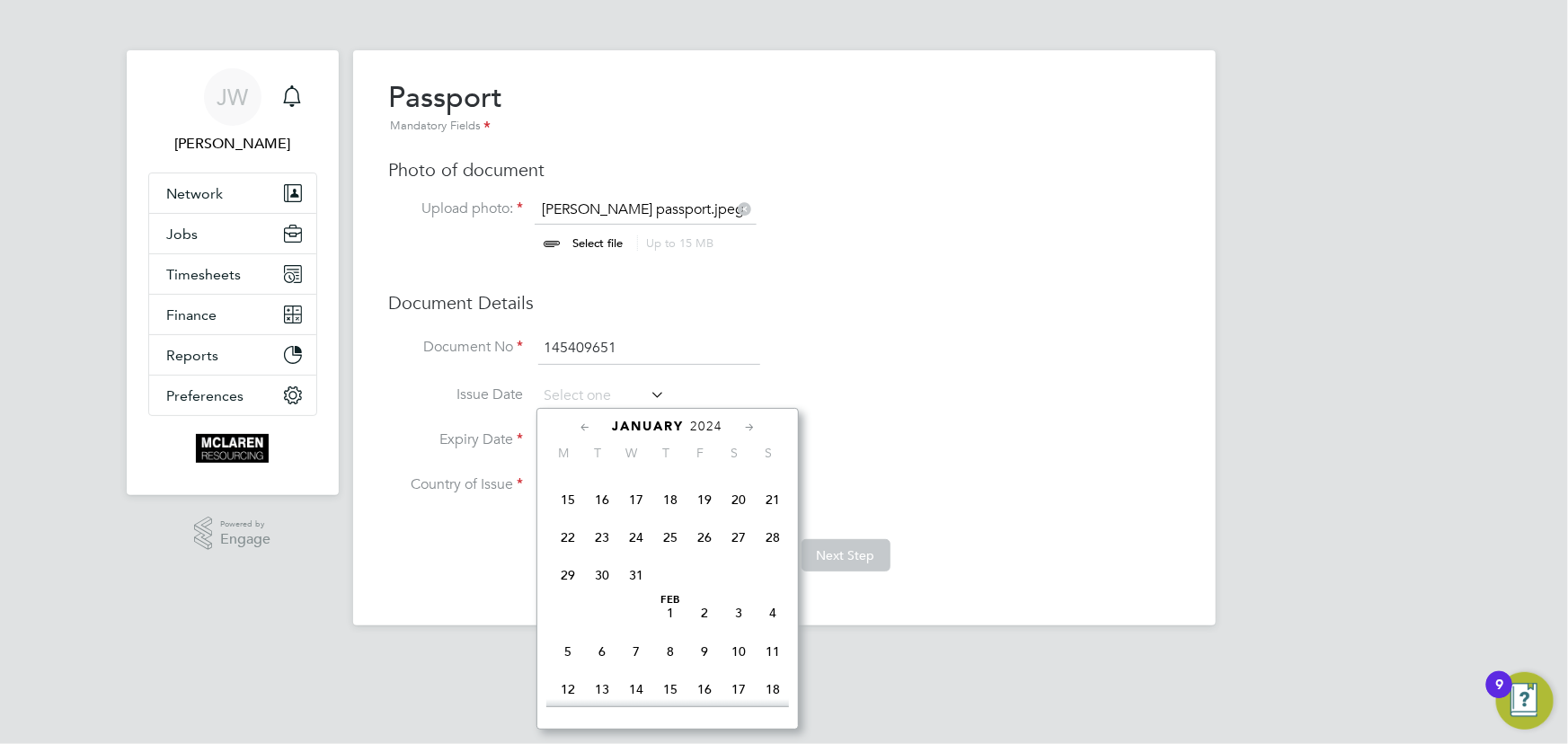
scroll to position [246, 0]
click at [743, 632] on span "3" at bounding box center [738, 626] width 34 height 34
type input "03 Feb 2024"
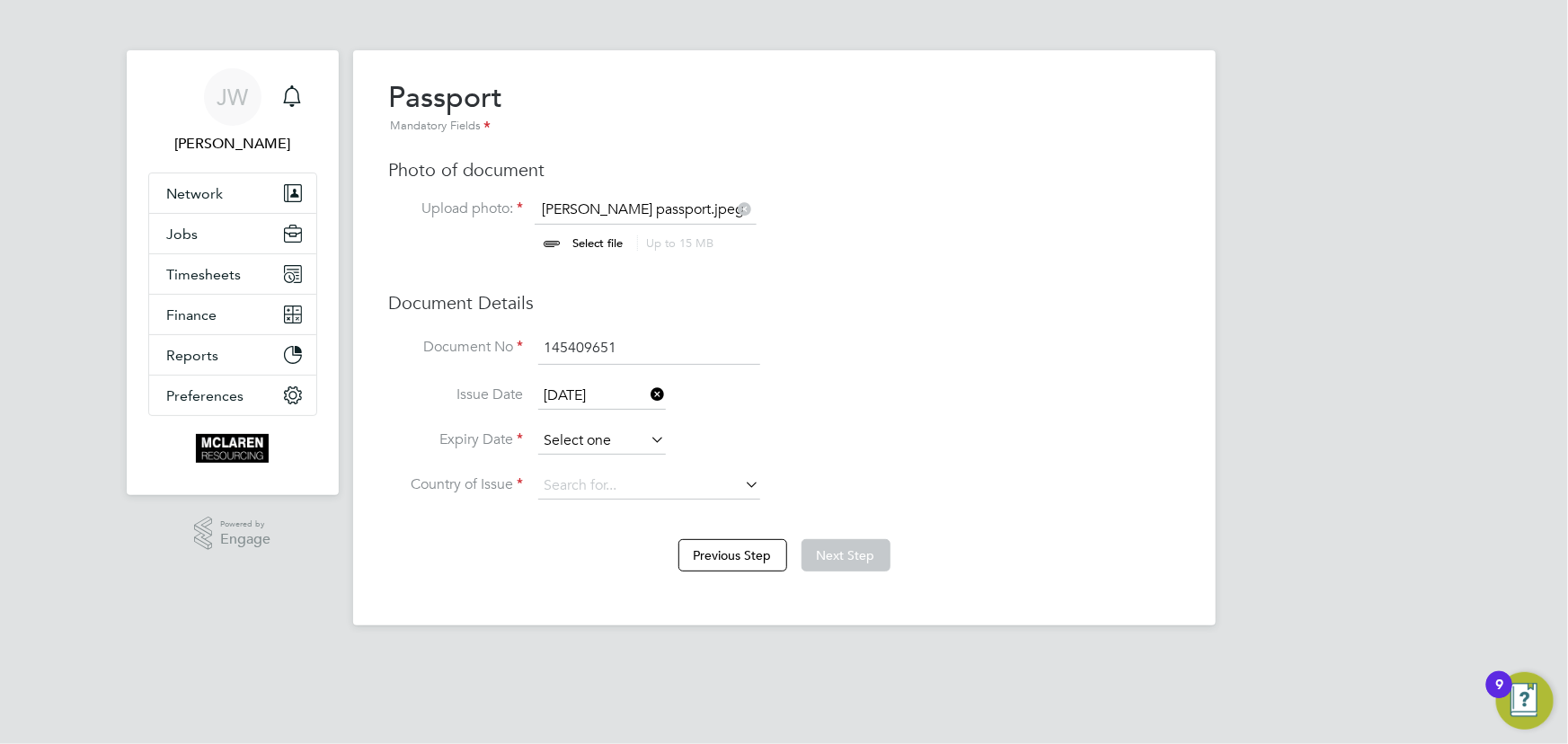
click at [610, 431] on input at bounding box center [601, 440] width 127 height 27
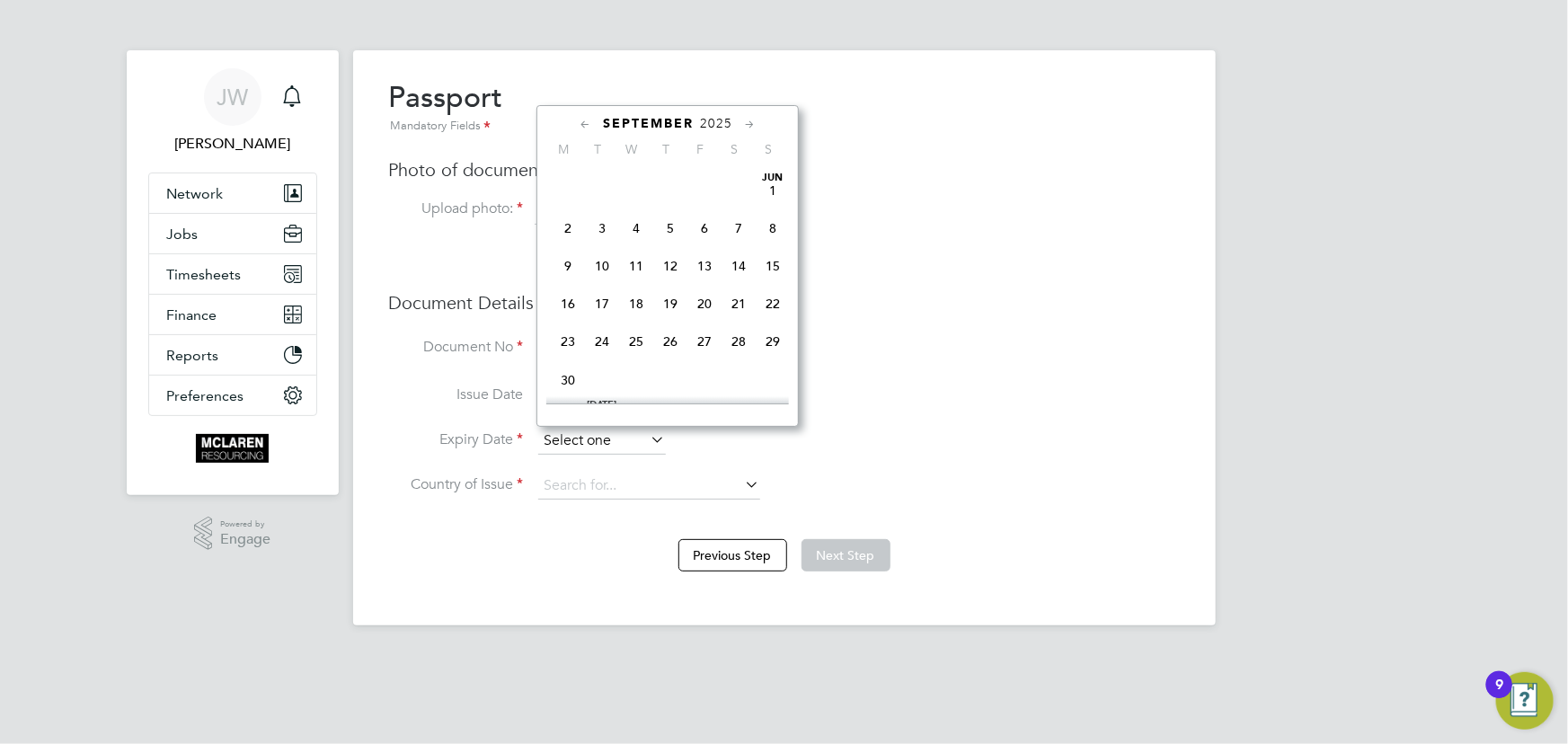
scroll to position [649, 0]
click at [726, 121] on span "2025" at bounding box center [716, 124] width 33 height 16
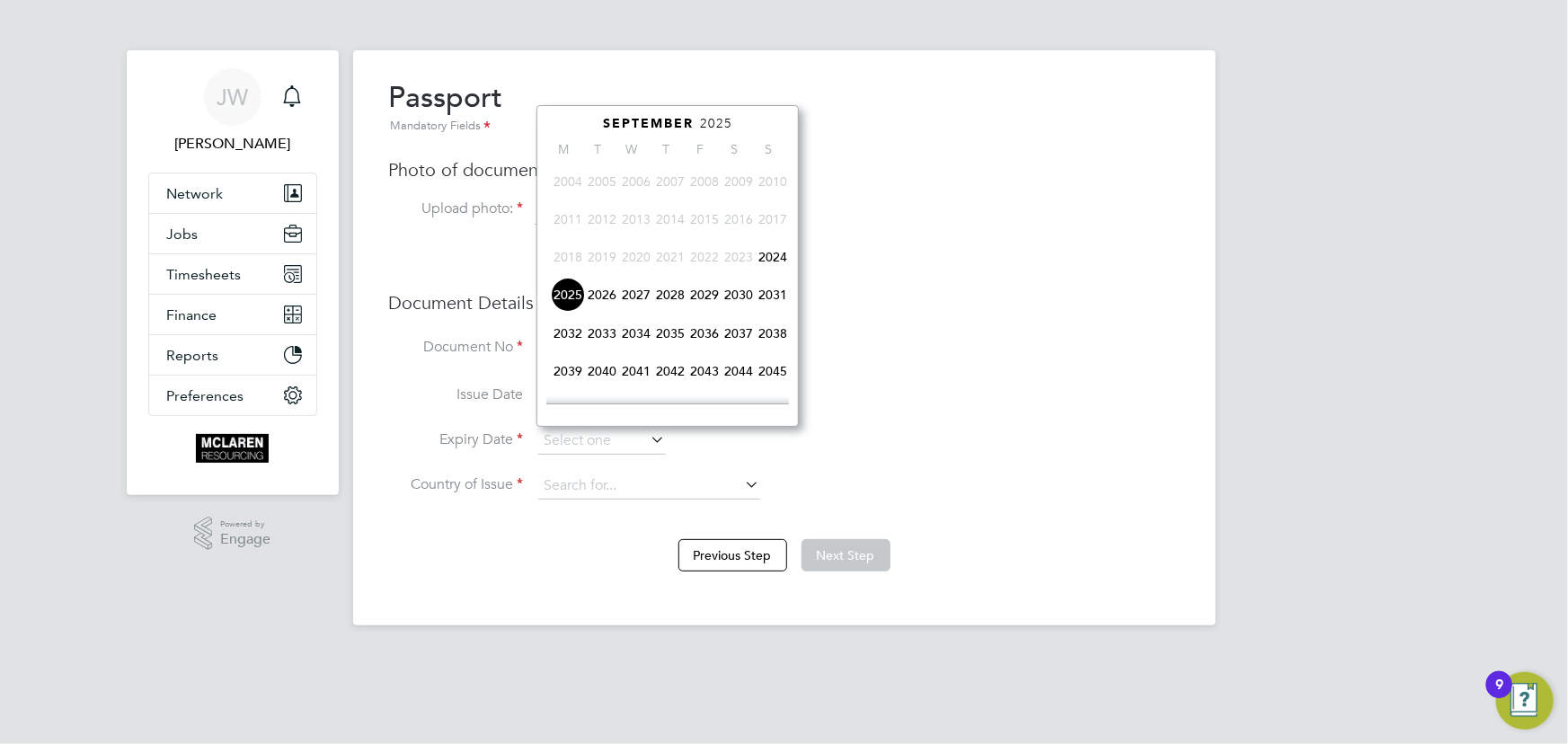
click at [634, 337] on span "2034" at bounding box center [636, 333] width 34 height 34
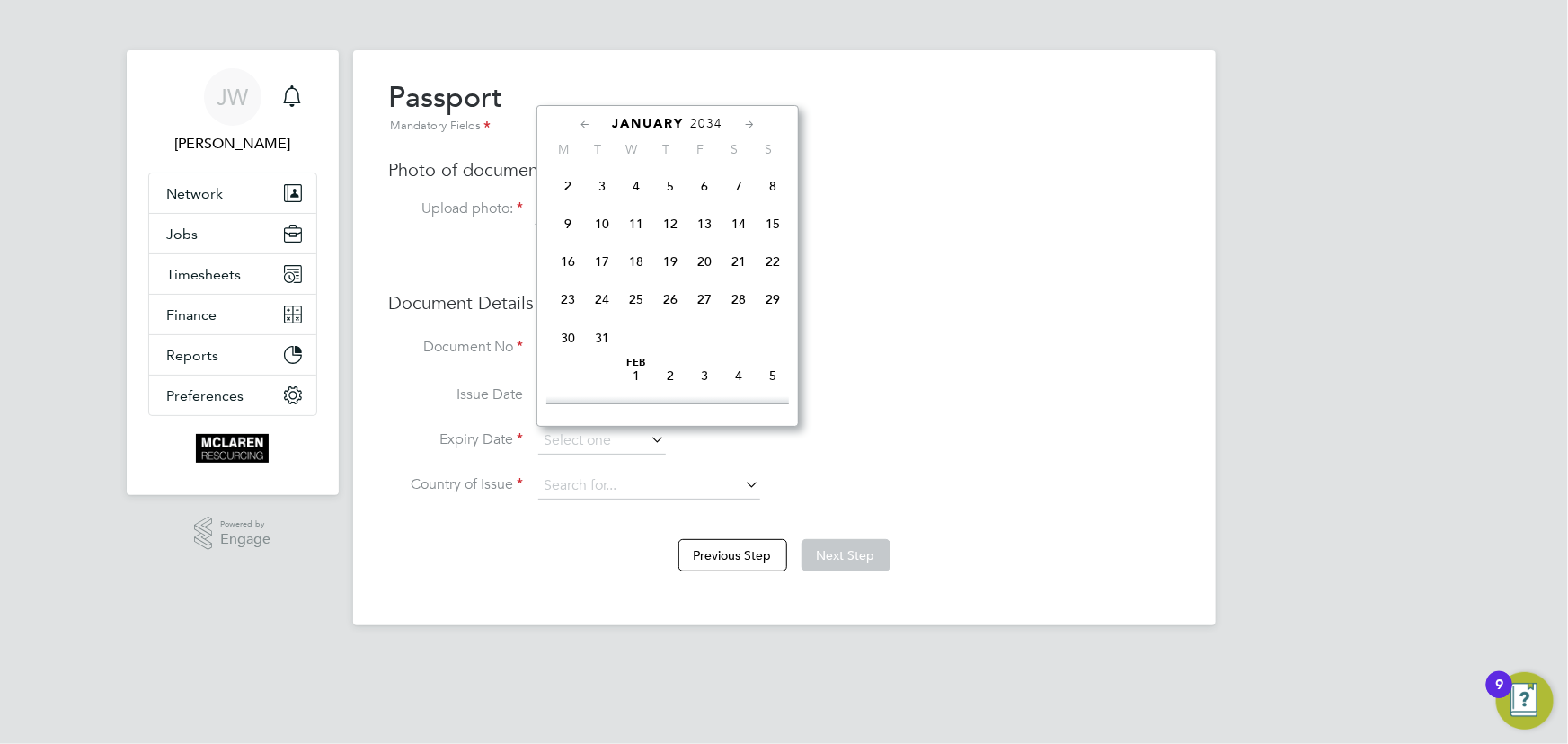
scroll to position [313, 0]
click at [703, 299] on span "3" at bounding box center [705, 294] width 34 height 34
type input "03 Feb 2034"
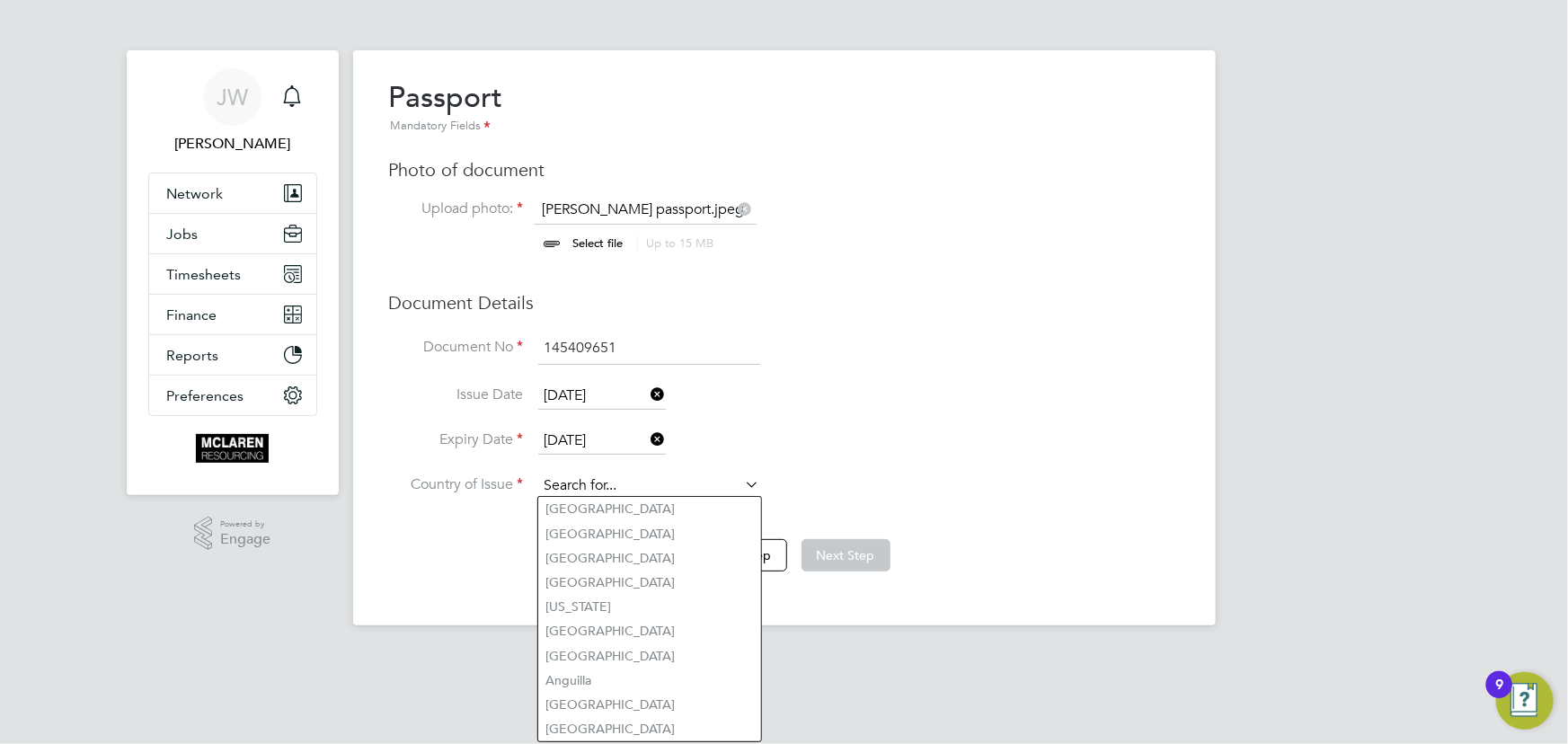
click at [620, 479] on input at bounding box center [648, 486] width 222 height 27
type input "United Kingdom"
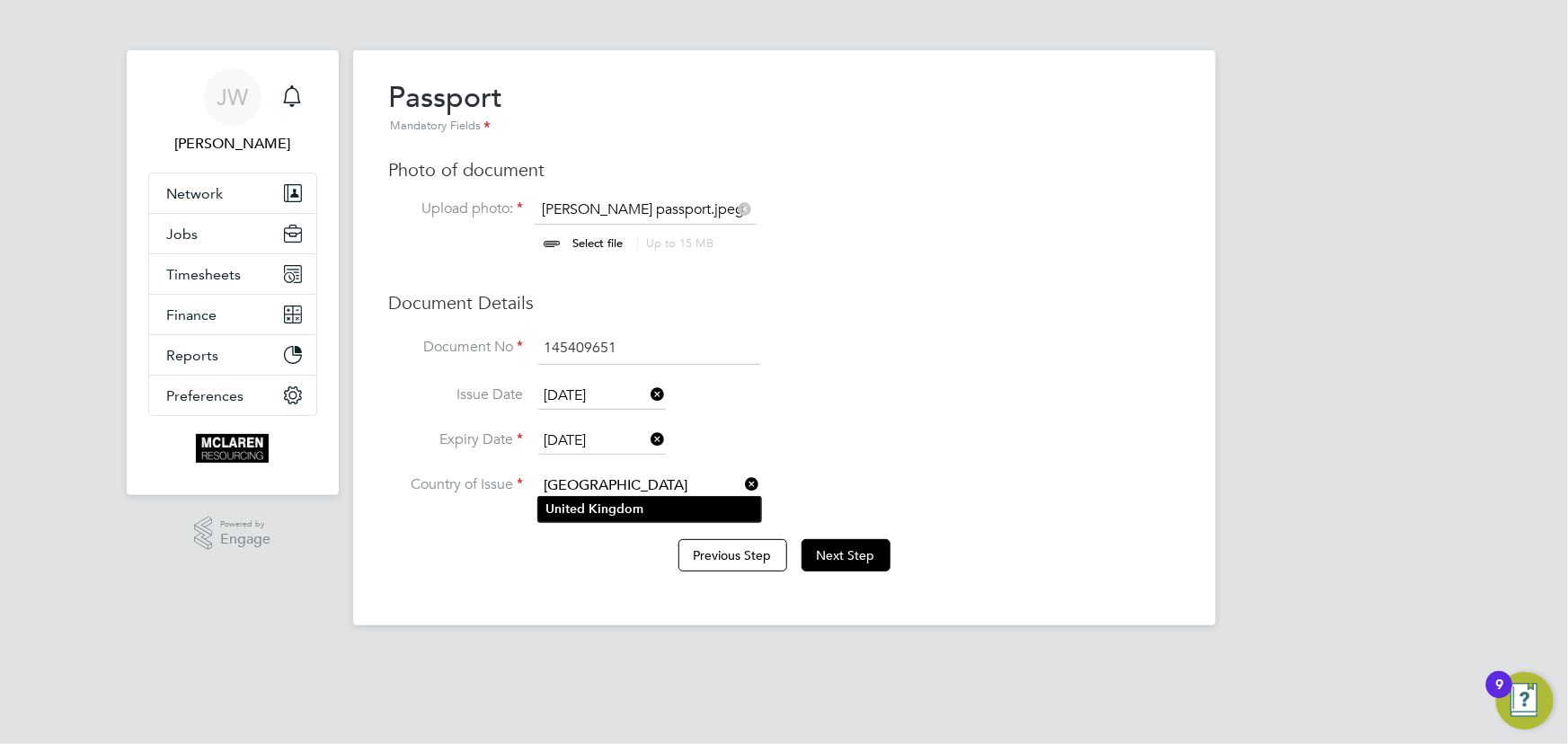
click at [606, 511] on b "Kingdom" at bounding box center [616, 509] width 55 height 16
click at [849, 551] on button "Next Step" at bounding box center [846, 555] width 89 height 33
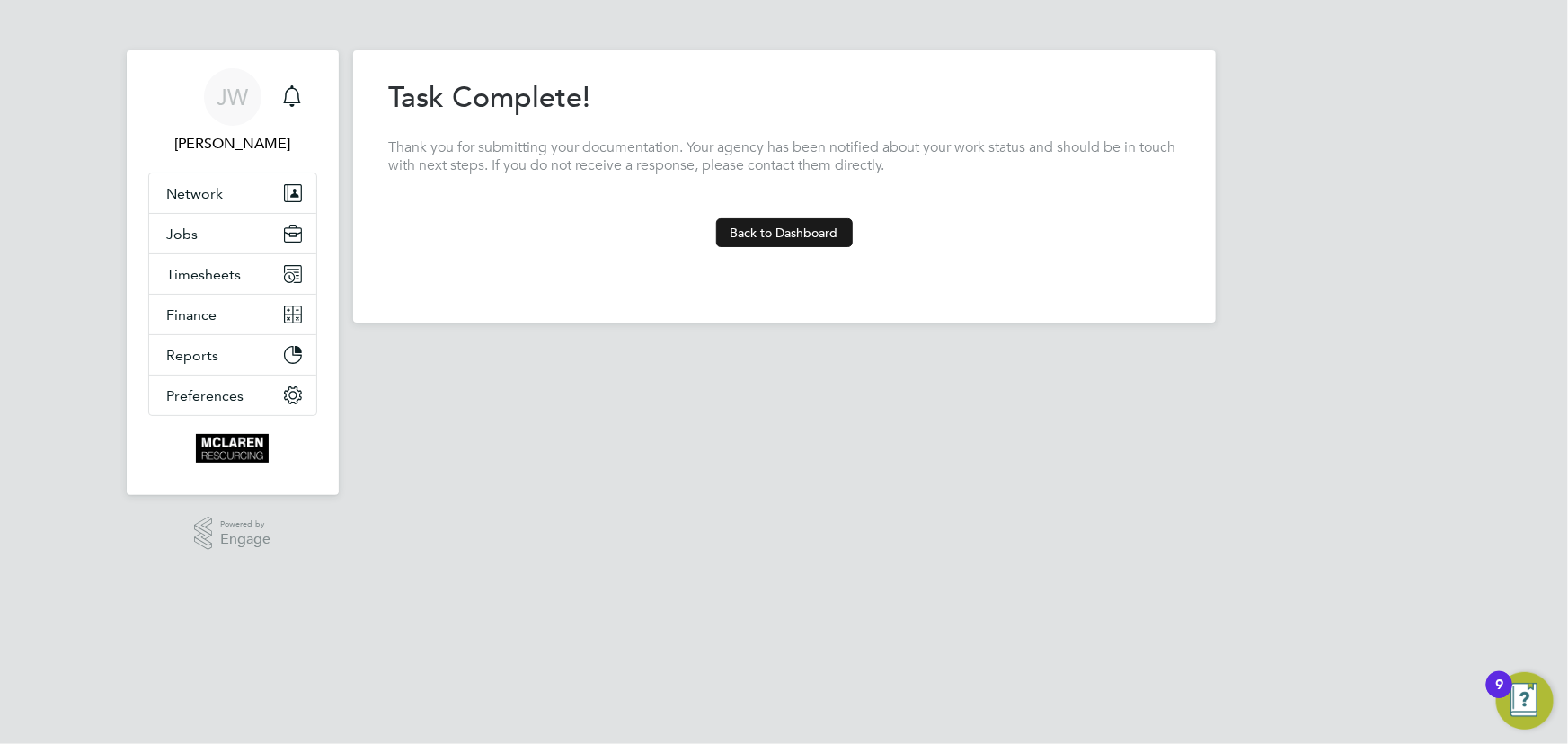
click at [761, 232] on button "Back to Dashboard" at bounding box center [784, 233] width 137 height 29
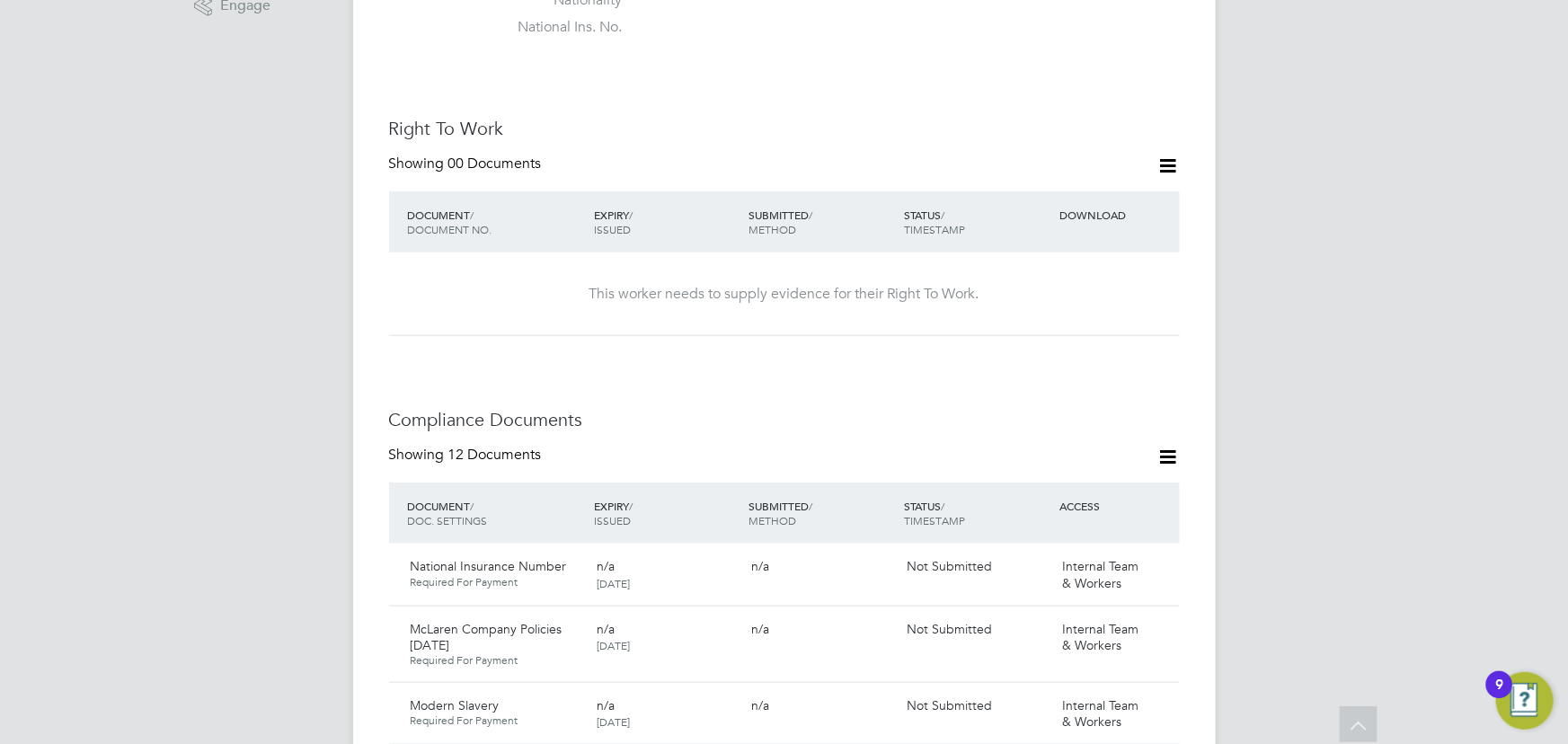
scroll to position [653, 0]
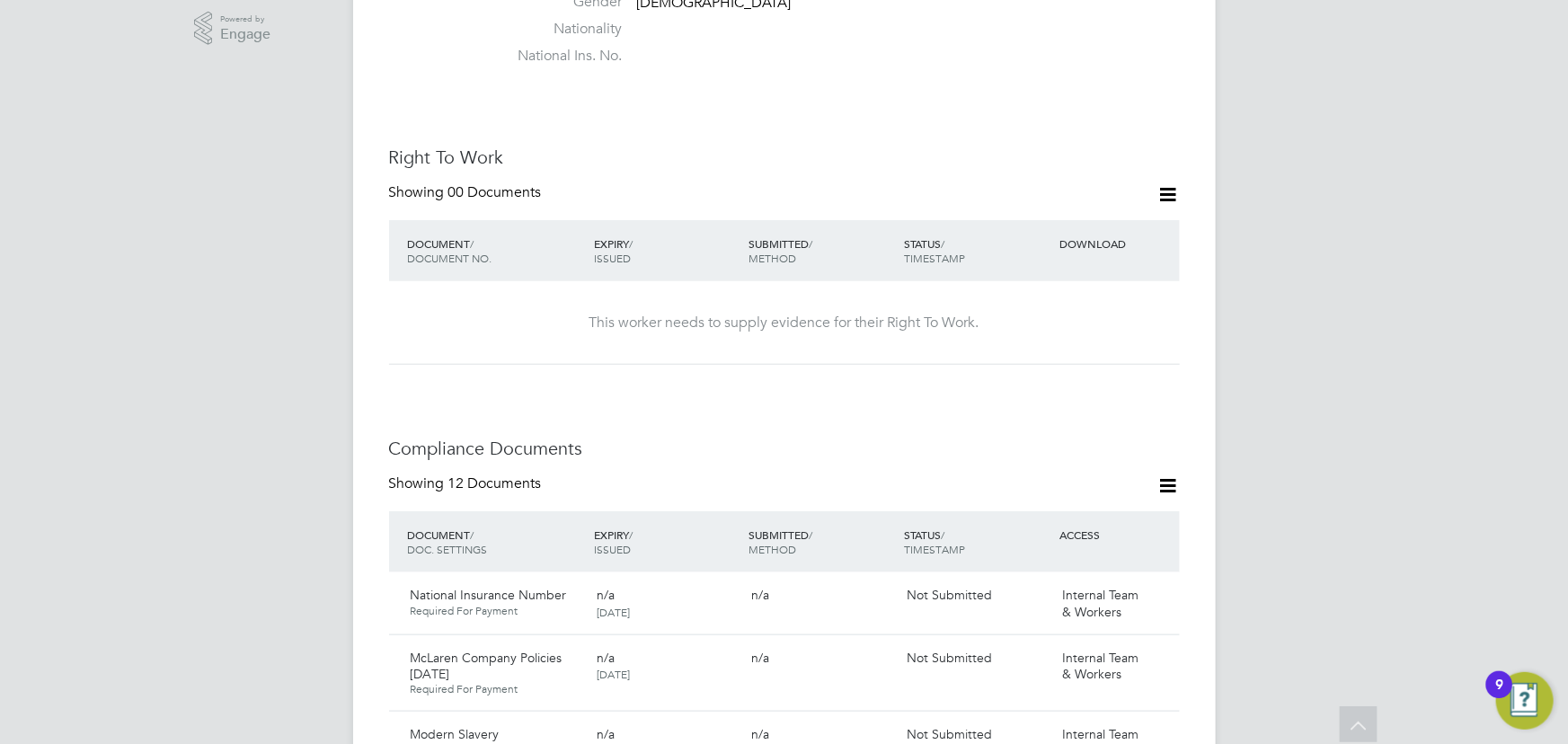
drag, startPoint x: 1165, startPoint y: 127, endPoint x: 1149, endPoint y: 169, distance: 44.9
click at [1165, 183] on icon at bounding box center [1168, 194] width 23 height 23
click at [1069, 177] on li "Add Right To Work Document" at bounding box center [1069, 181] width 217 height 26
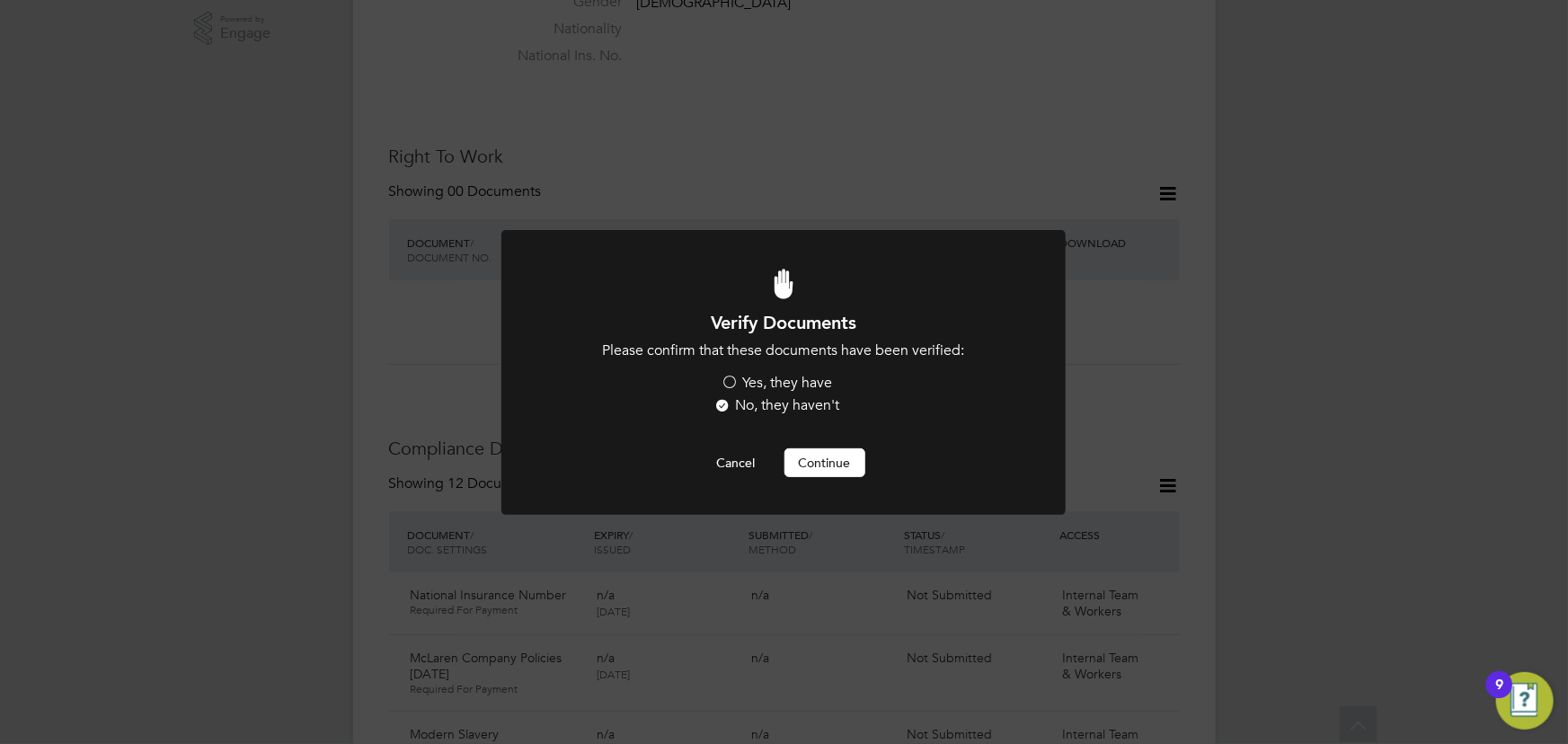
scroll to position [0, 0]
click at [768, 380] on label "Yes, they have" at bounding box center [777, 382] width 111 height 19
click at [0, 0] on input "Yes, they have" at bounding box center [0, 0] width 0 height 0
click at [843, 457] on button "Continue" at bounding box center [825, 462] width 81 height 29
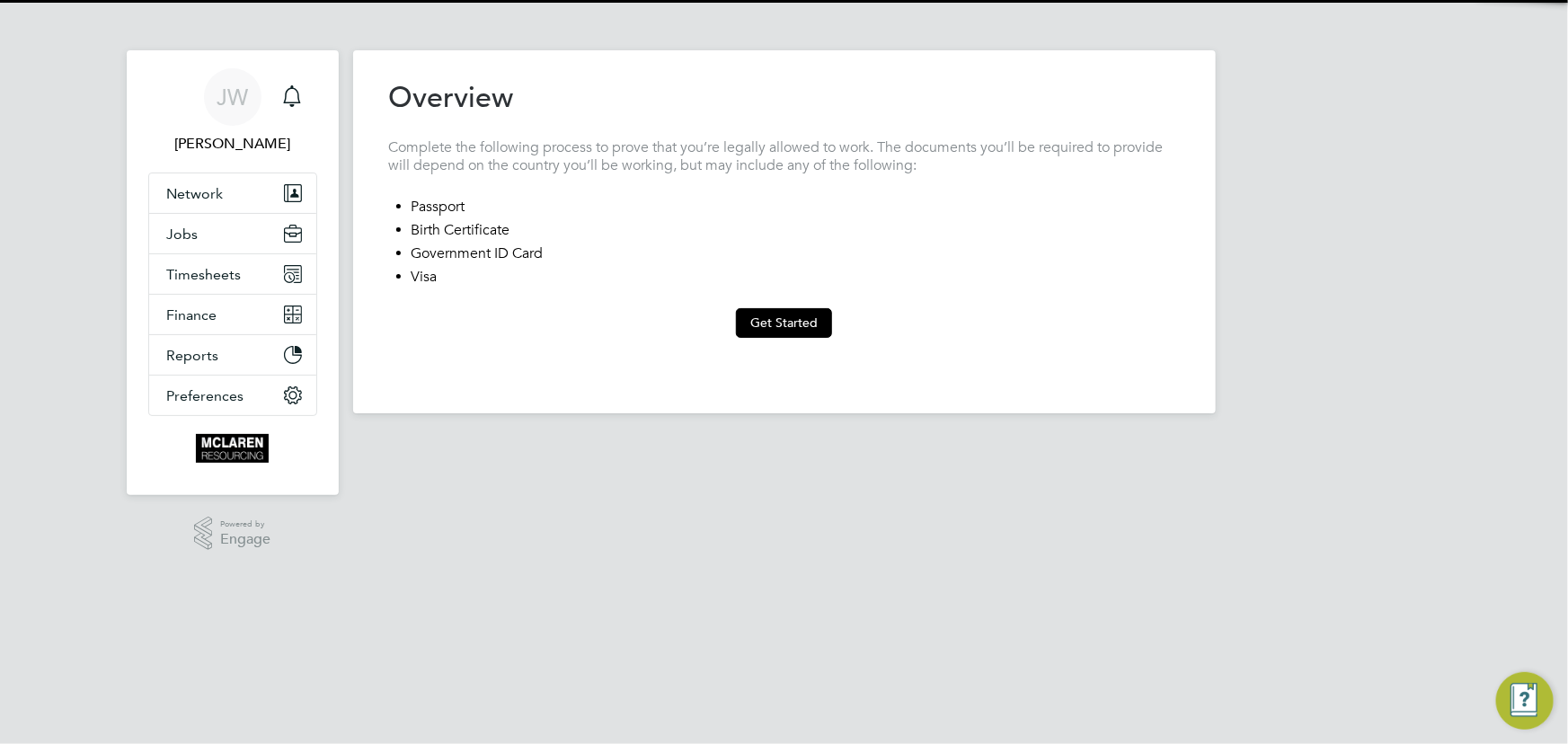
click at [789, 317] on button "Get Started" at bounding box center [784, 322] width 97 height 29
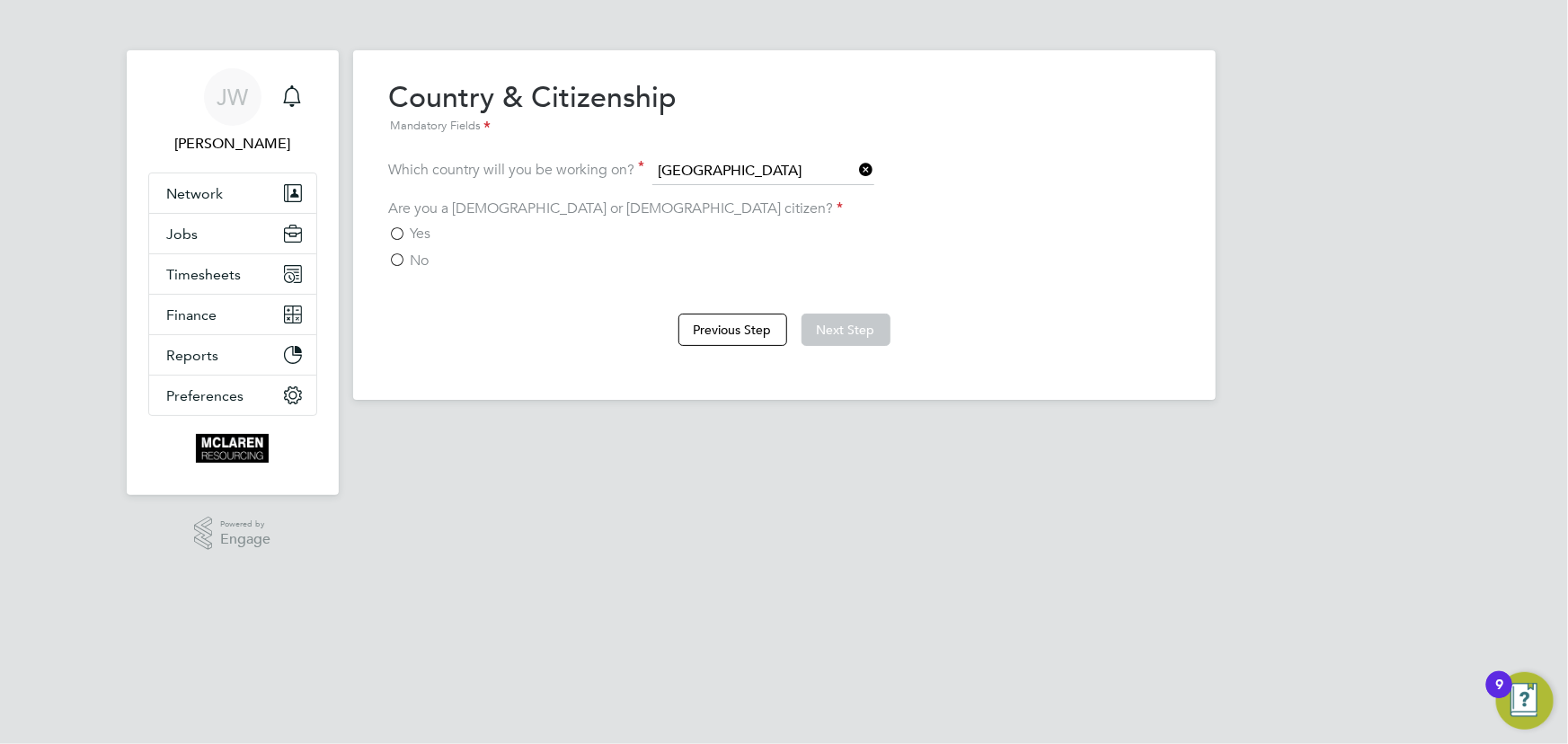
click at [413, 234] on span "Yes" at bounding box center [421, 234] width 21 height 18
click at [0, 0] on input "Yes" at bounding box center [0, 0] width 0 height 0
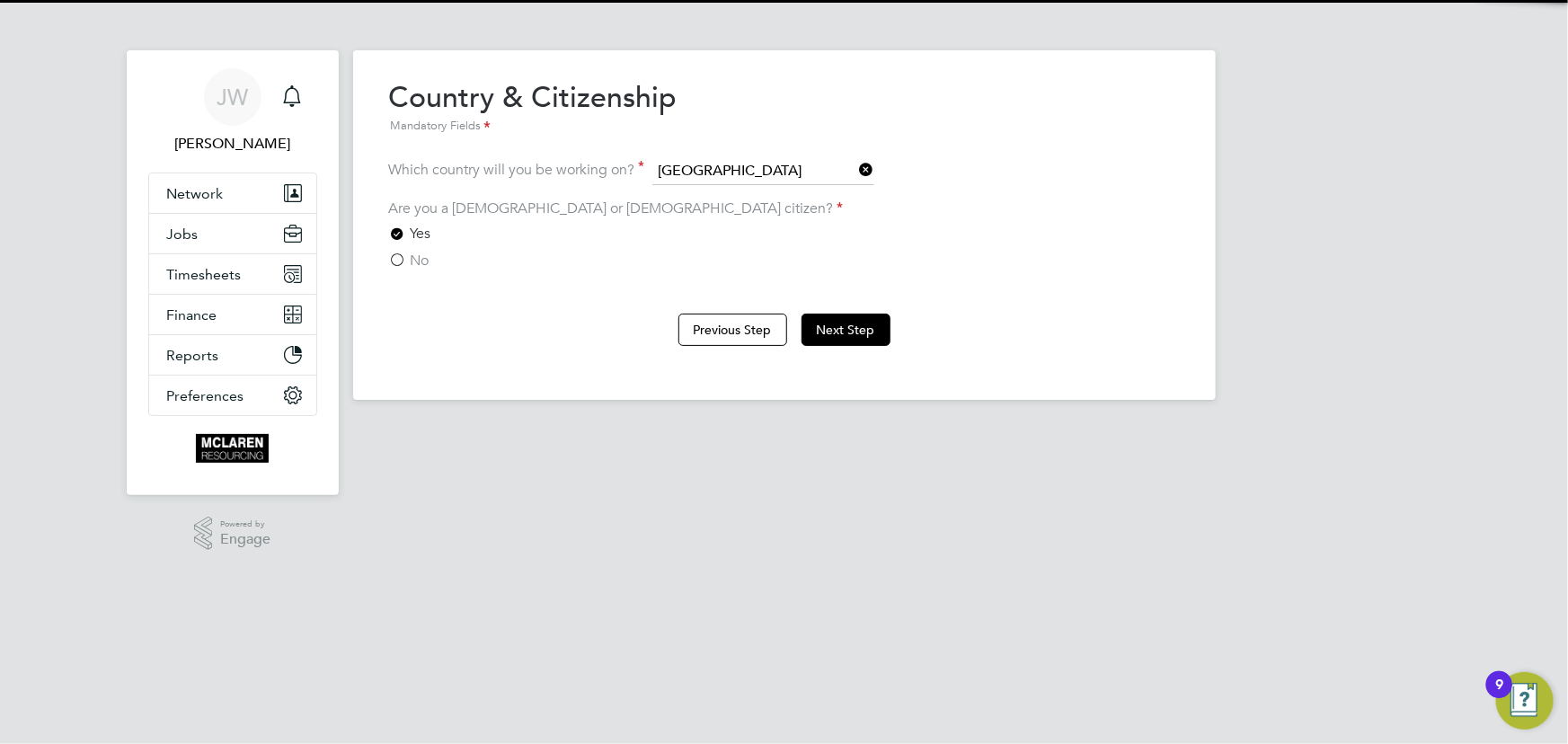
click at [862, 323] on button "Next Step" at bounding box center [846, 329] width 89 height 33
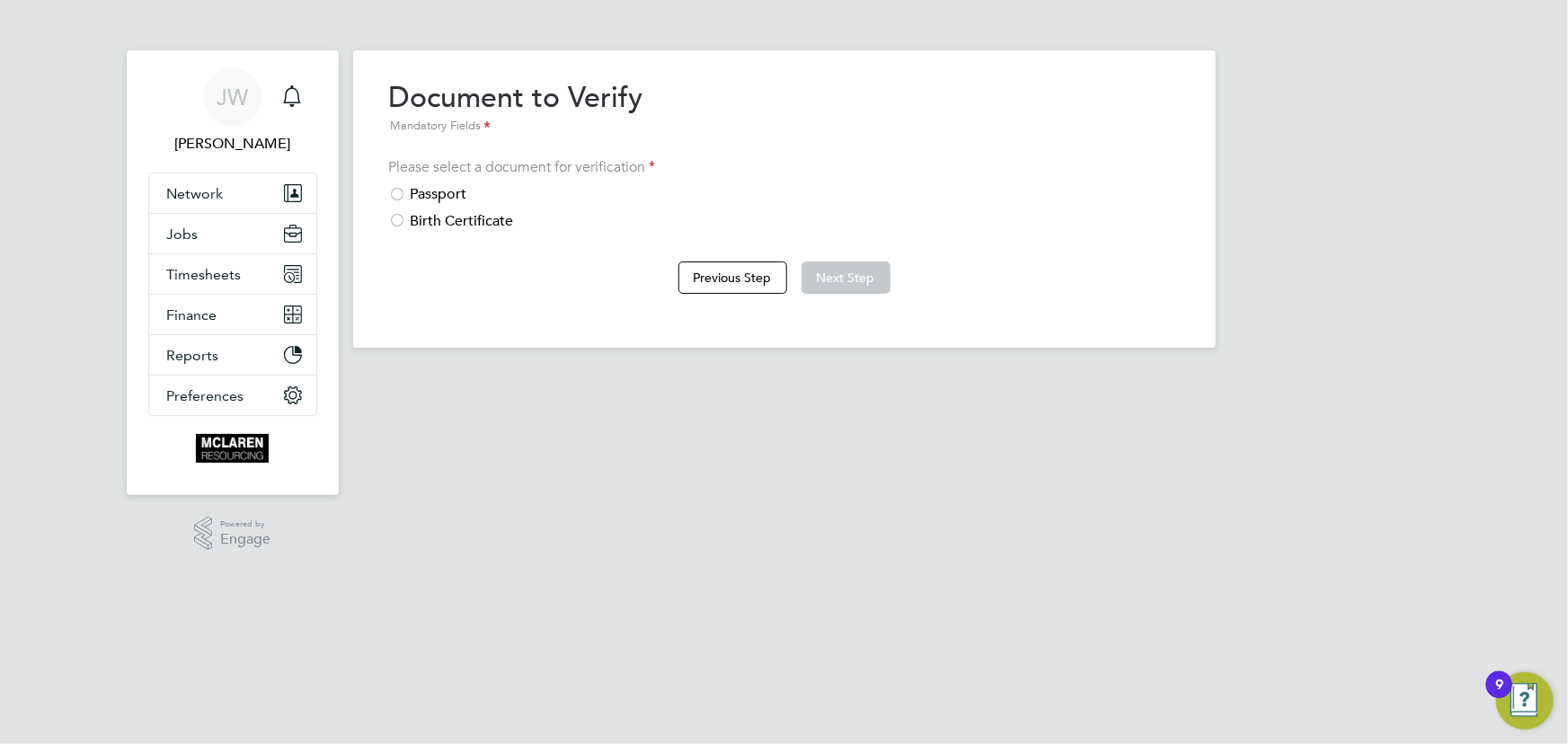
click at [453, 192] on div "Passport" at bounding box center [784, 194] width 790 height 19
click at [862, 272] on button "Next Step" at bounding box center [846, 277] width 89 height 33
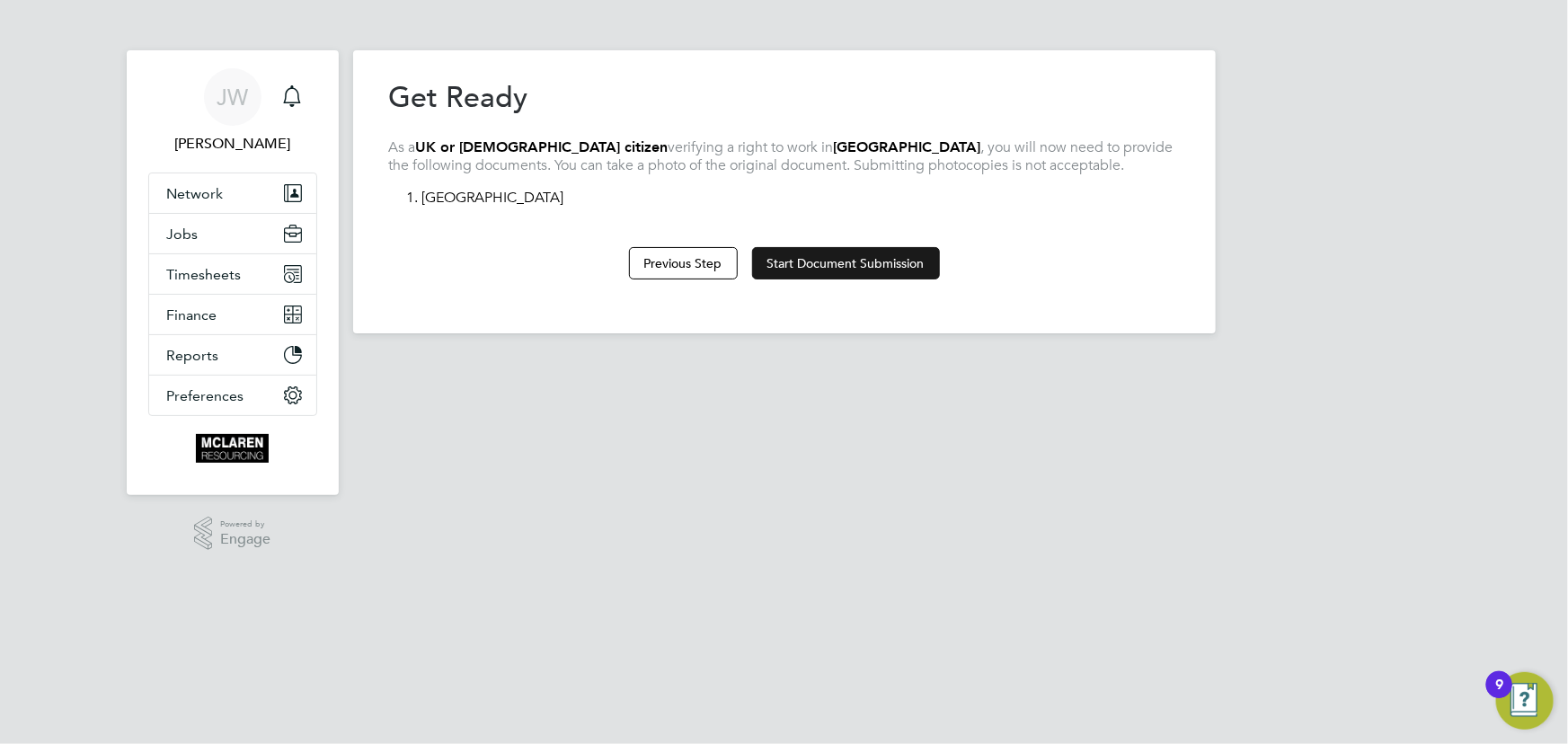
click at [858, 260] on button "Start Document Submission" at bounding box center [846, 263] width 188 height 33
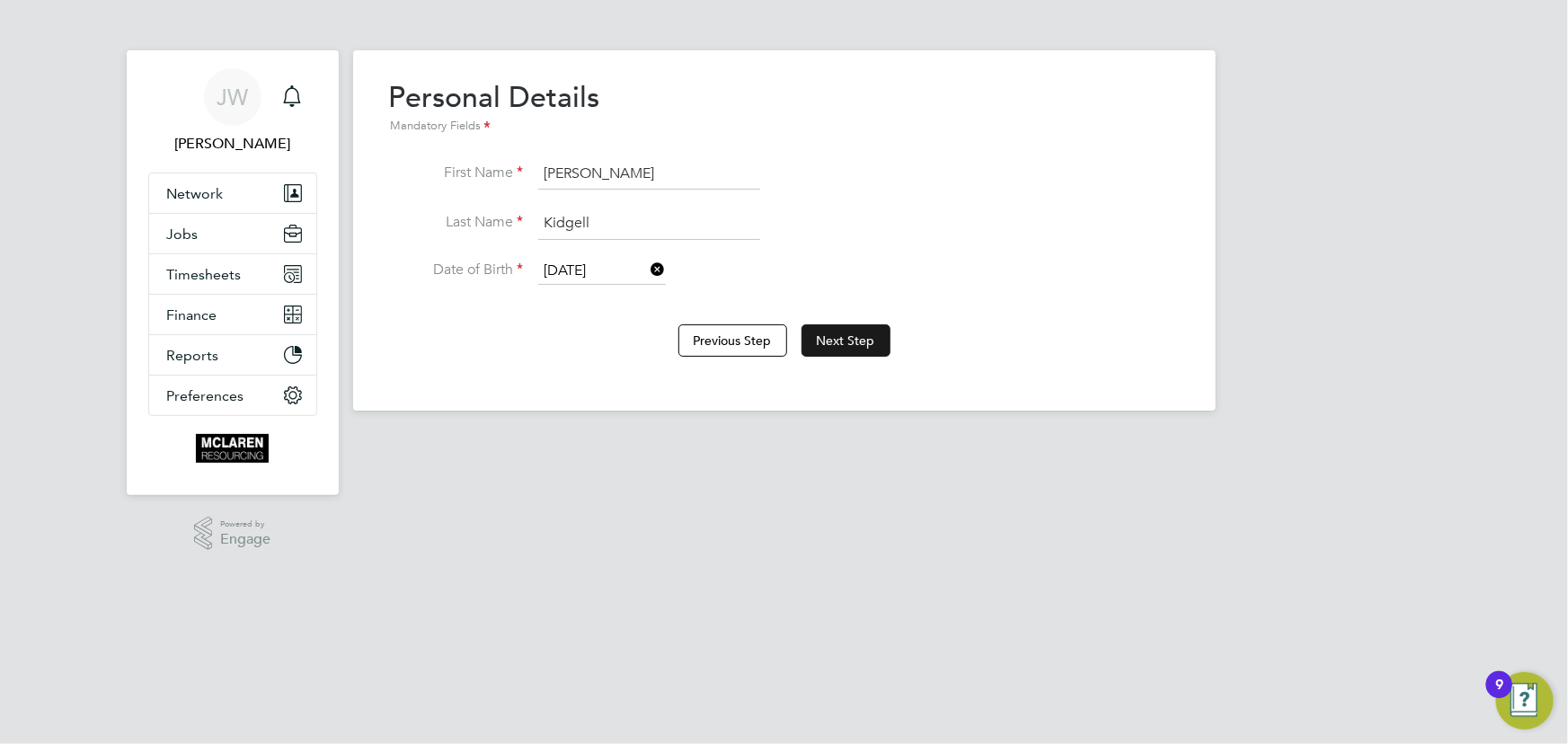
click at [869, 330] on button "Next Step" at bounding box center [846, 340] width 89 height 33
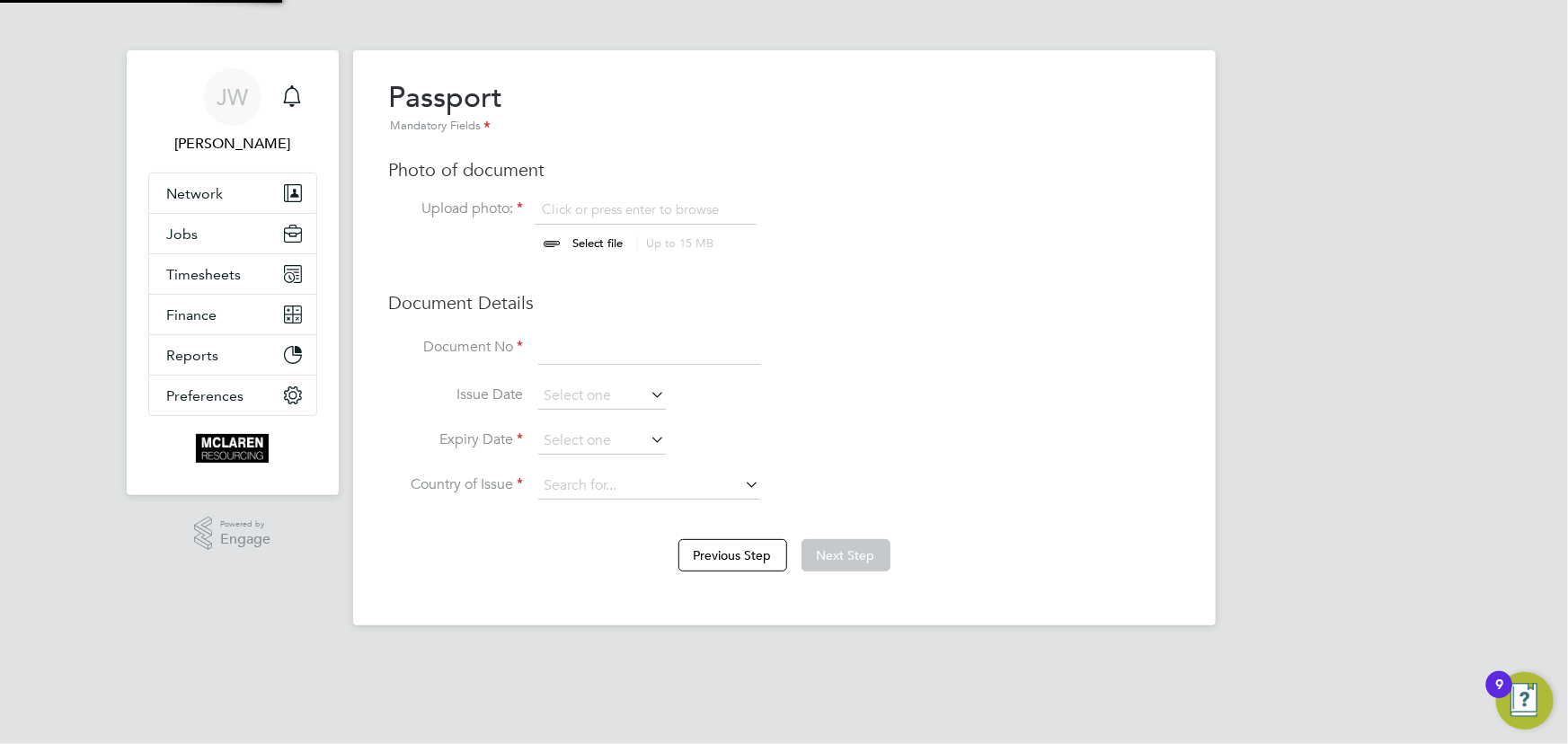
scroll to position [25, 223]
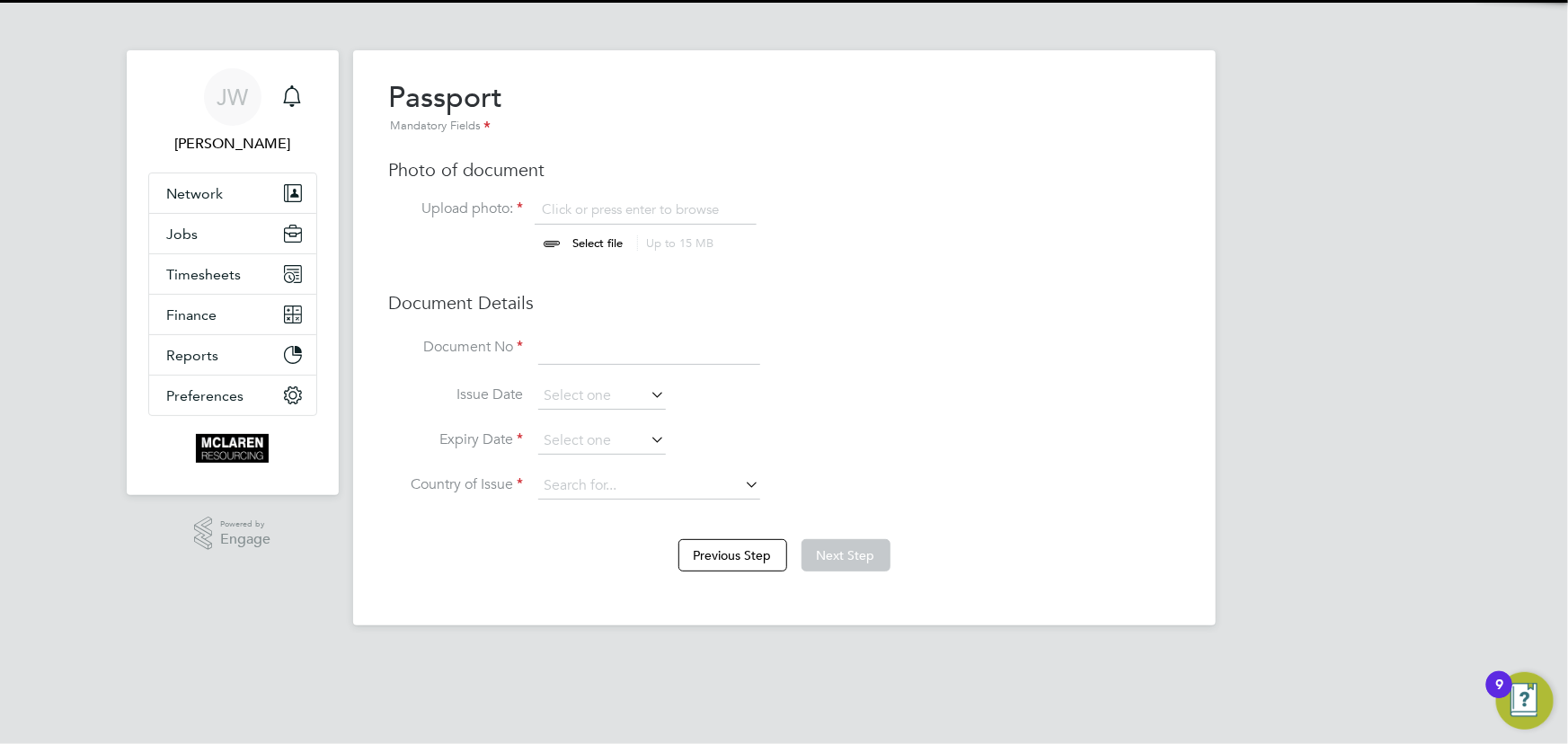
click at [594, 241] on input "file" at bounding box center [615, 227] width 282 height 54
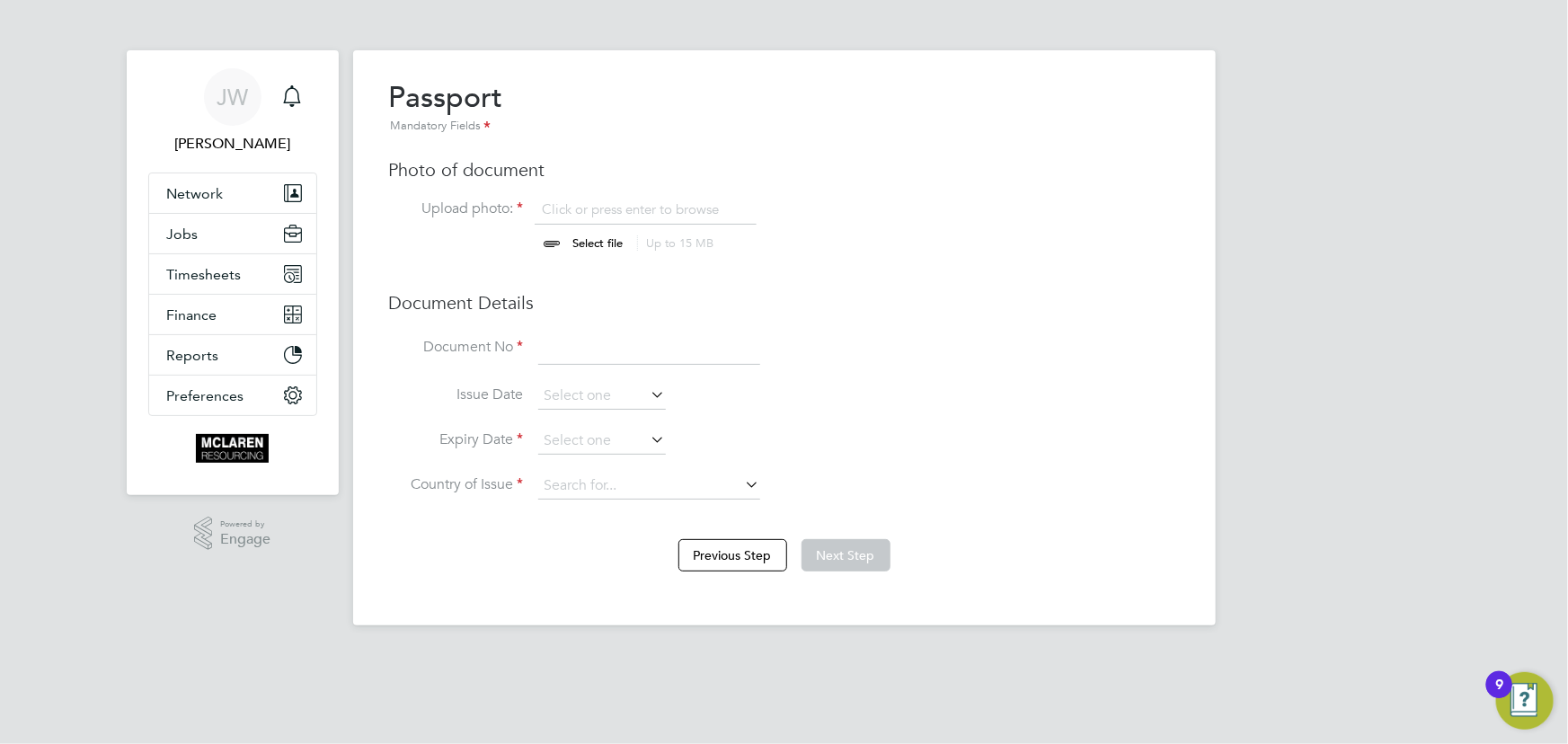
type input "C:\fakepath\[PERSON_NAME] Passport.jpeg"
click at [635, 340] on input at bounding box center [648, 348] width 222 height 33
type input "146959294"
click at [554, 403] on input at bounding box center [601, 395] width 127 height 27
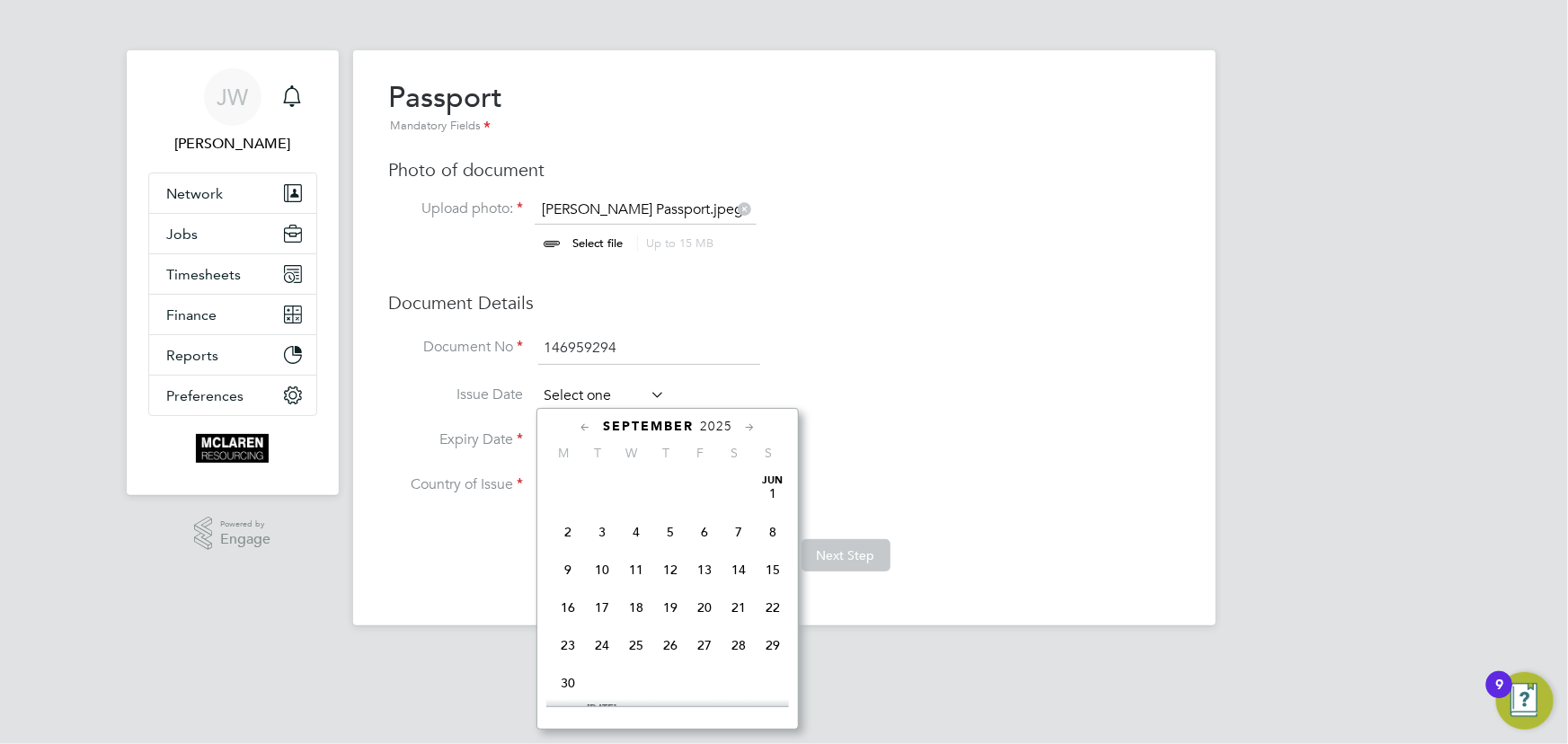
scroll to position [649, 0]
click at [731, 429] on span "2025" at bounding box center [716, 427] width 33 height 16
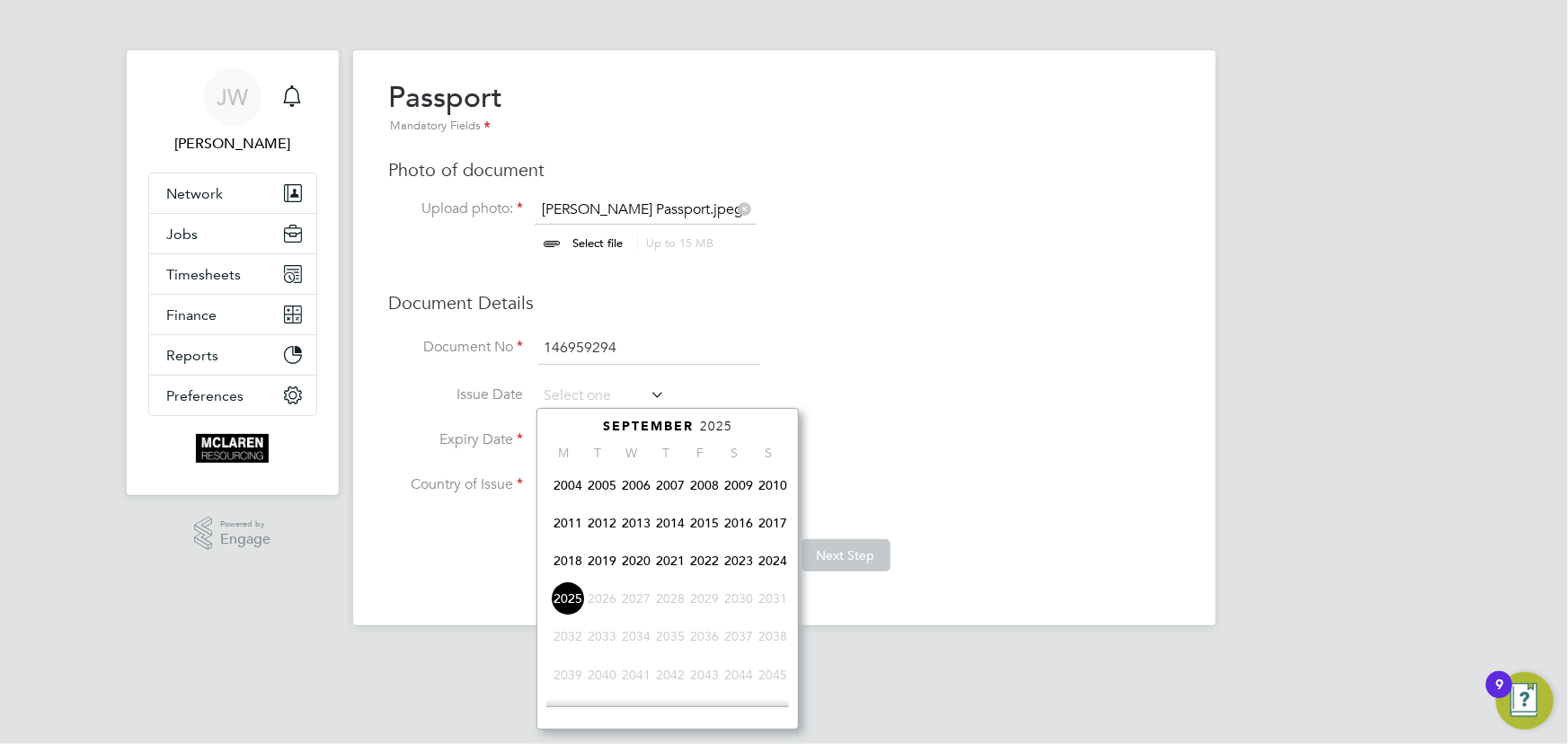
click at [771, 558] on span "2024" at bounding box center [773, 561] width 34 height 34
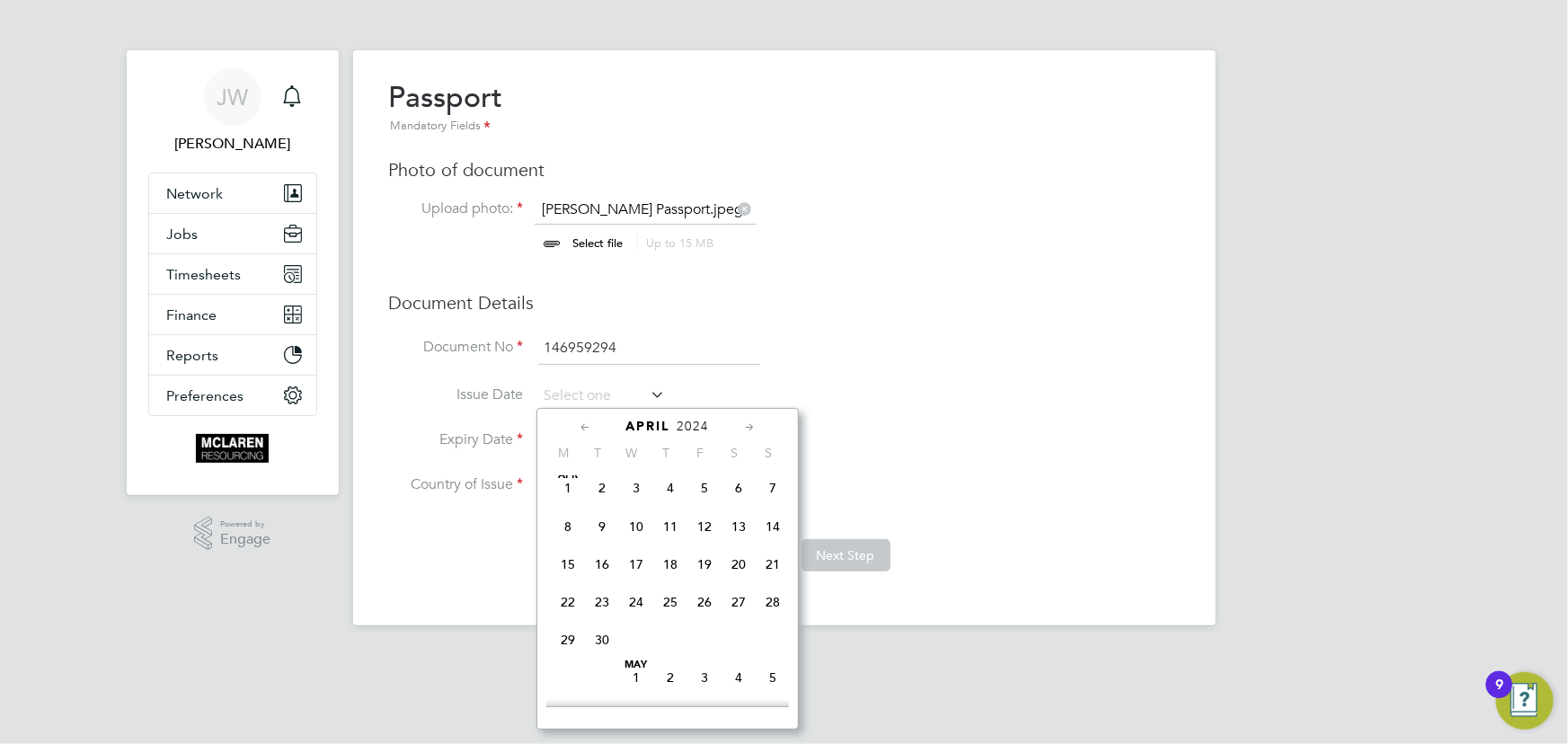
scroll to position [190, 0]
click at [769, 524] on span "14" at bounding box center [773, 531] width 34 height 34
type input "[DATE]"
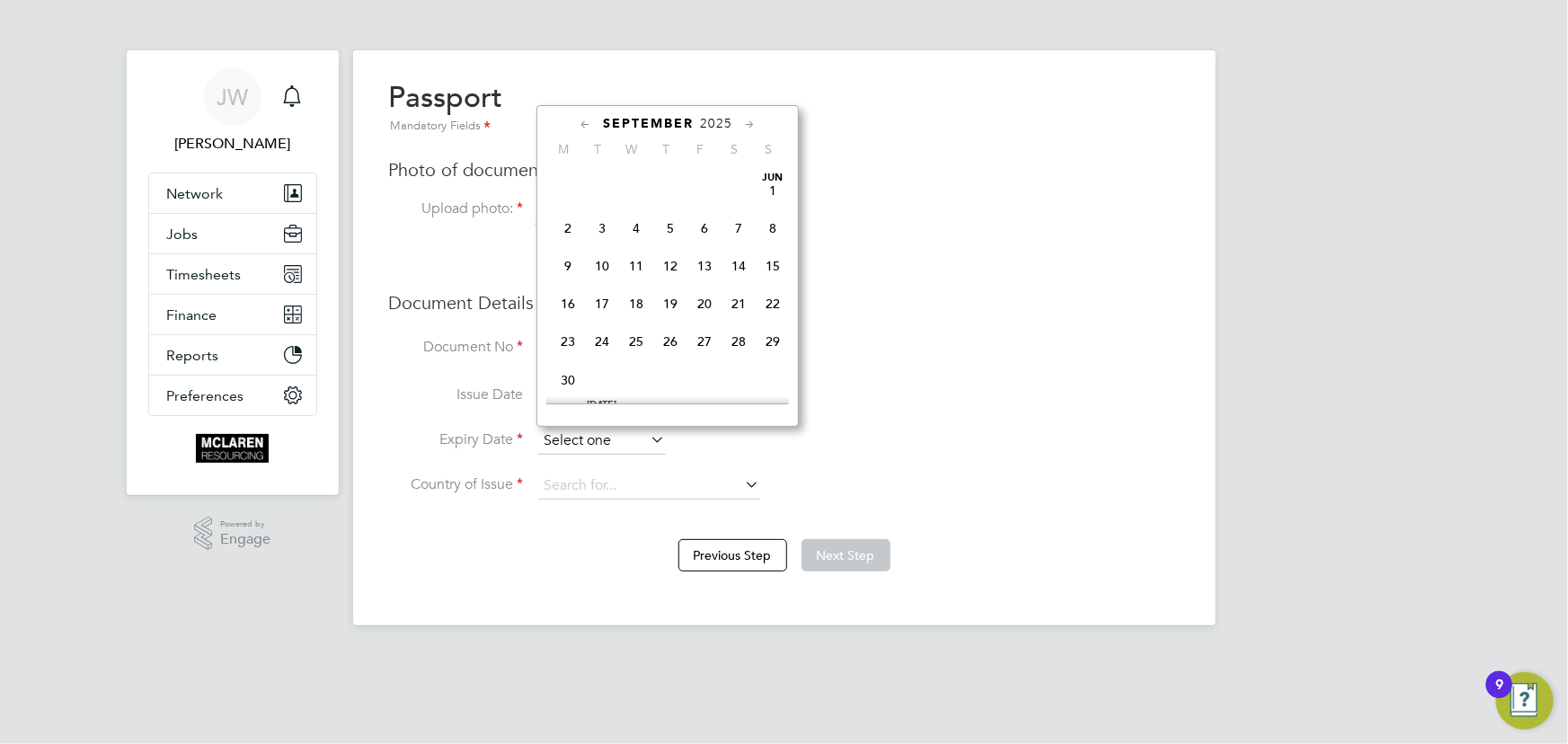
click at [599, 443] on input at bounding box center [601, 440] width 127 height 27
click at [710, 111] on div "September 2025 M T W T F S S Jun 1 2 3 4 5 6 7 8 9 10 11 12 13 14 15 16 17 18 1…" at bounding box center [667, 266] width 262 height 321
click at [716, 123] on span "2025" at bounding box center [716, 124] width 33 height 16
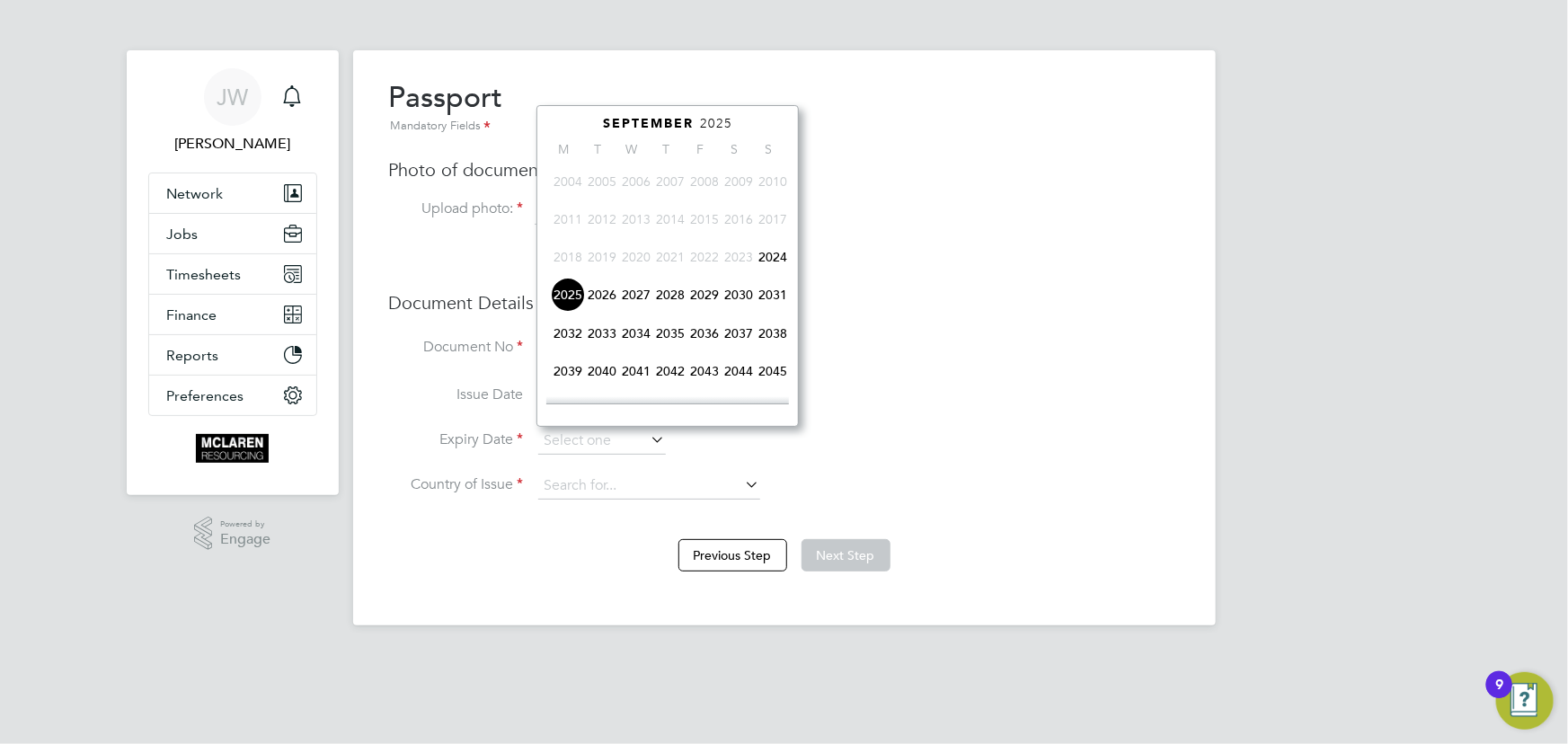
click at [637, 331] on span "2034" at bounding box center [636, 333] width 34 height 34
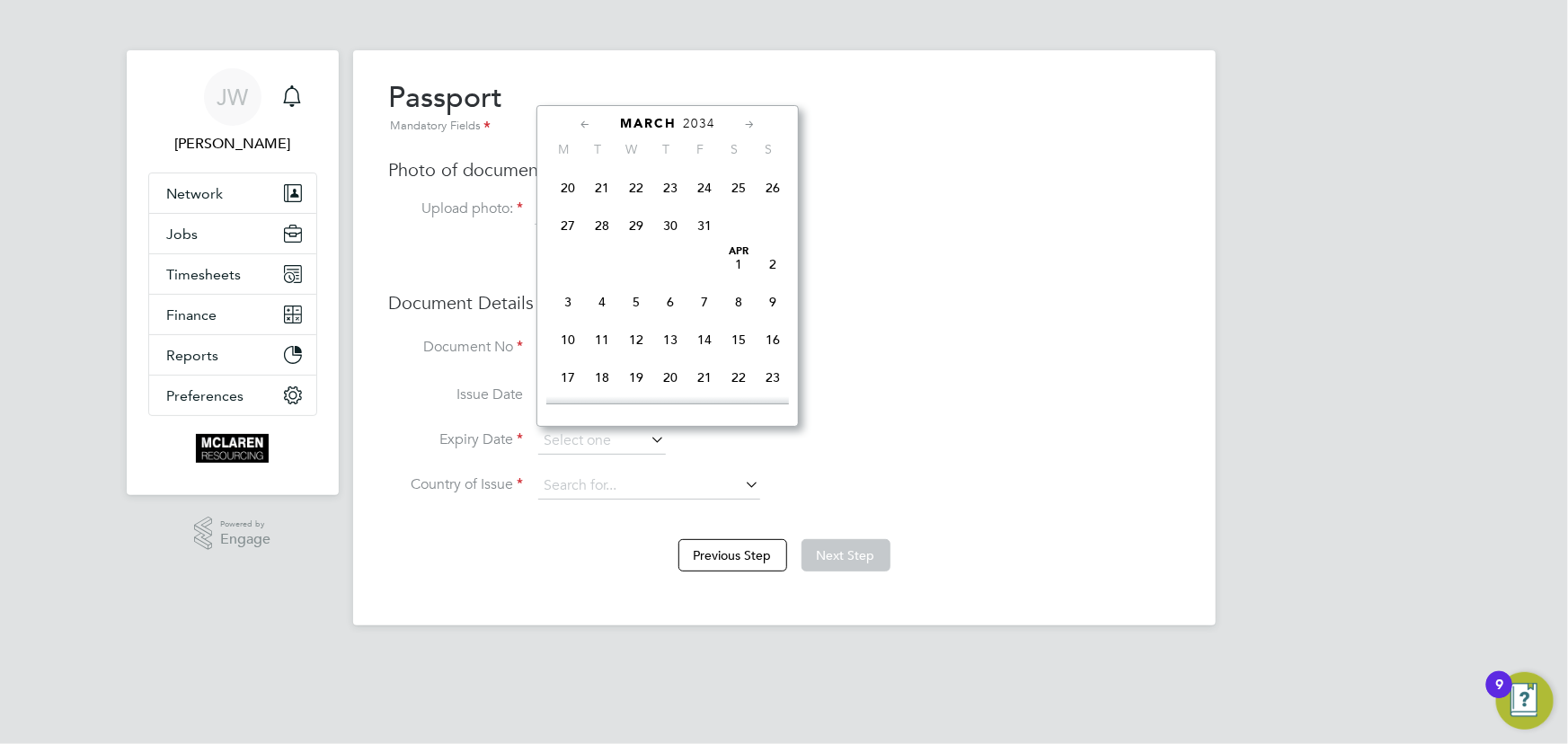
scroll to position [356, 0]
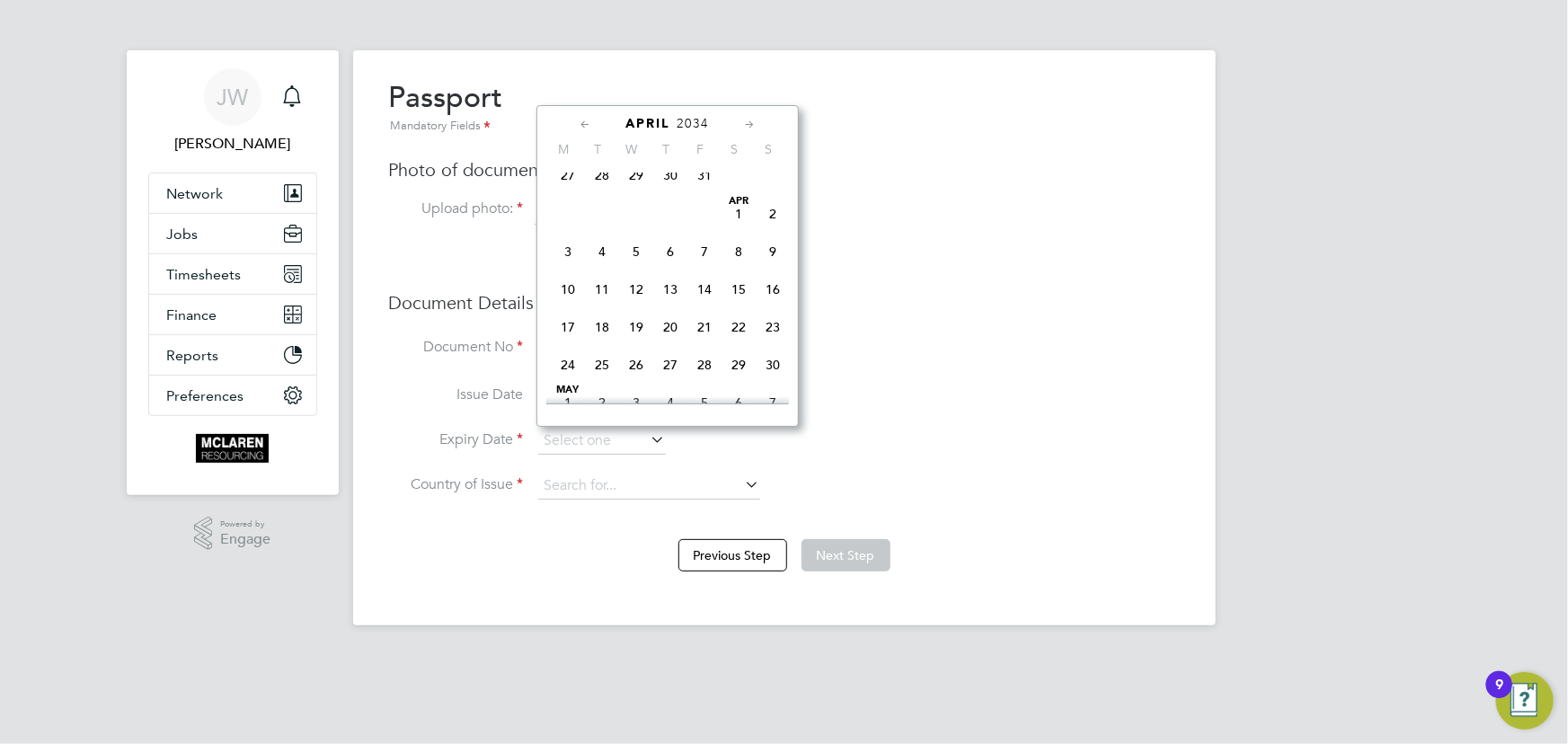
click at [703, 291] on span "14" at bounding box center [705, 289] width 34 height 34
type input "14 Apr 2034"
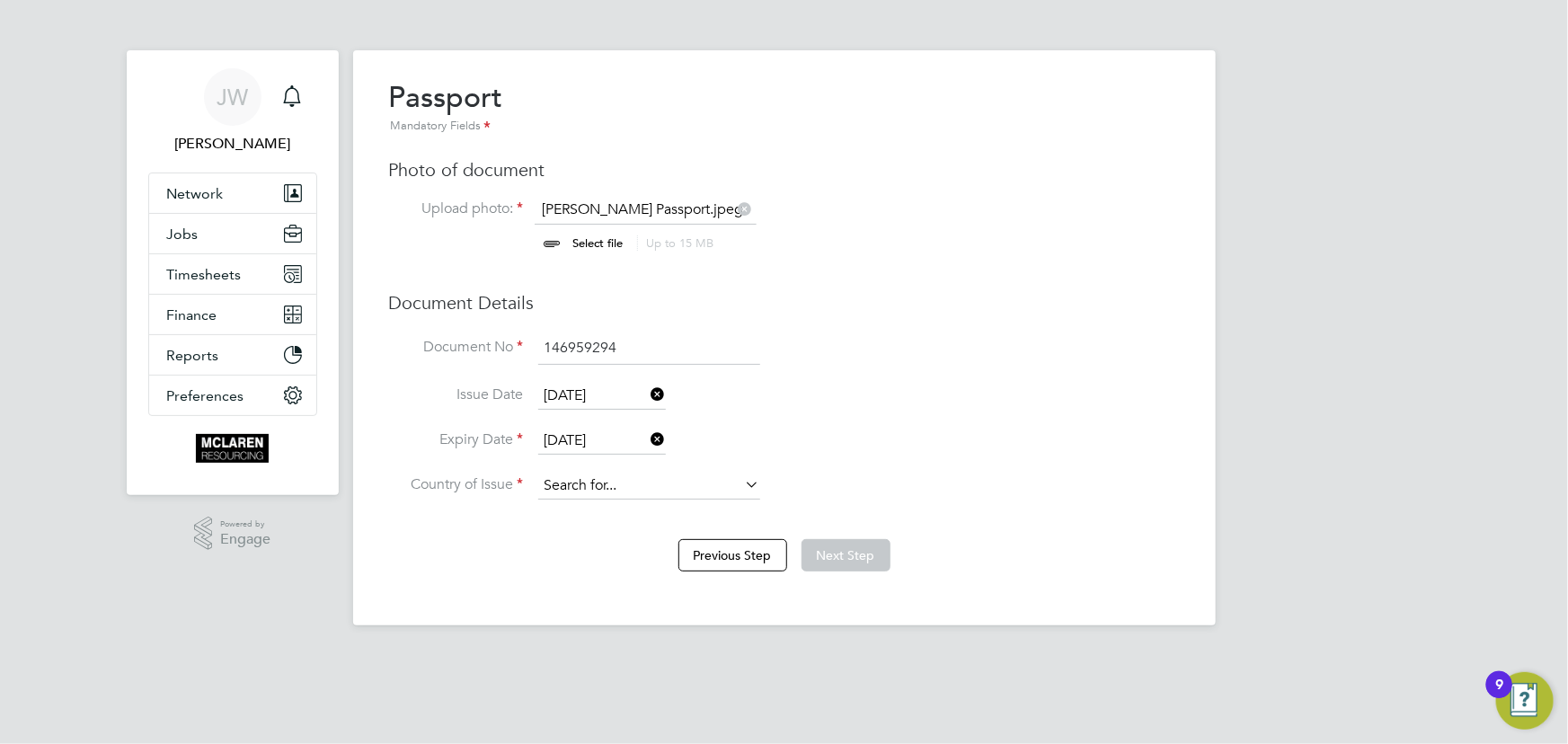
click at [576, 485] on input at bounding box center [648, 486] width 222 height 27
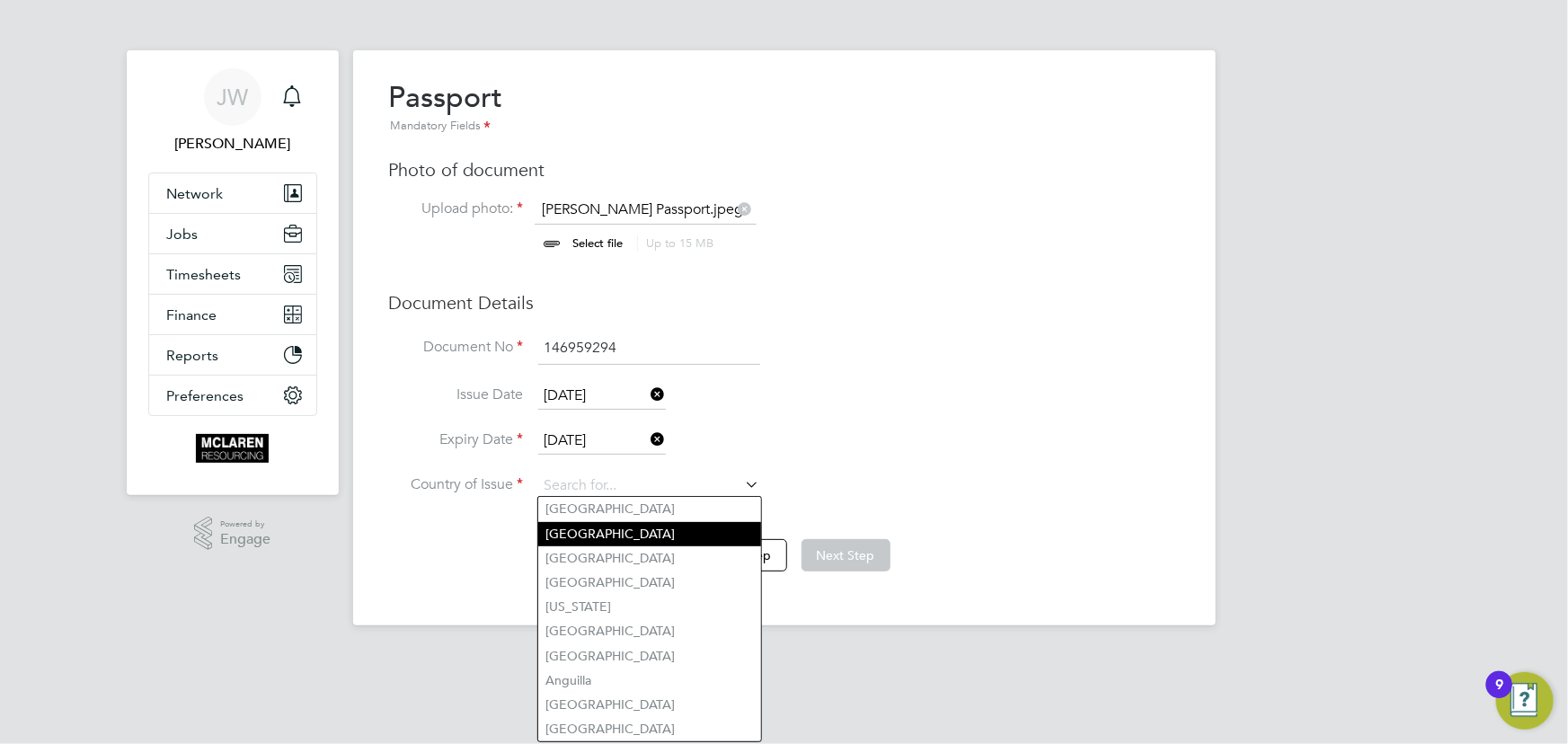
type input "United Kingdom"
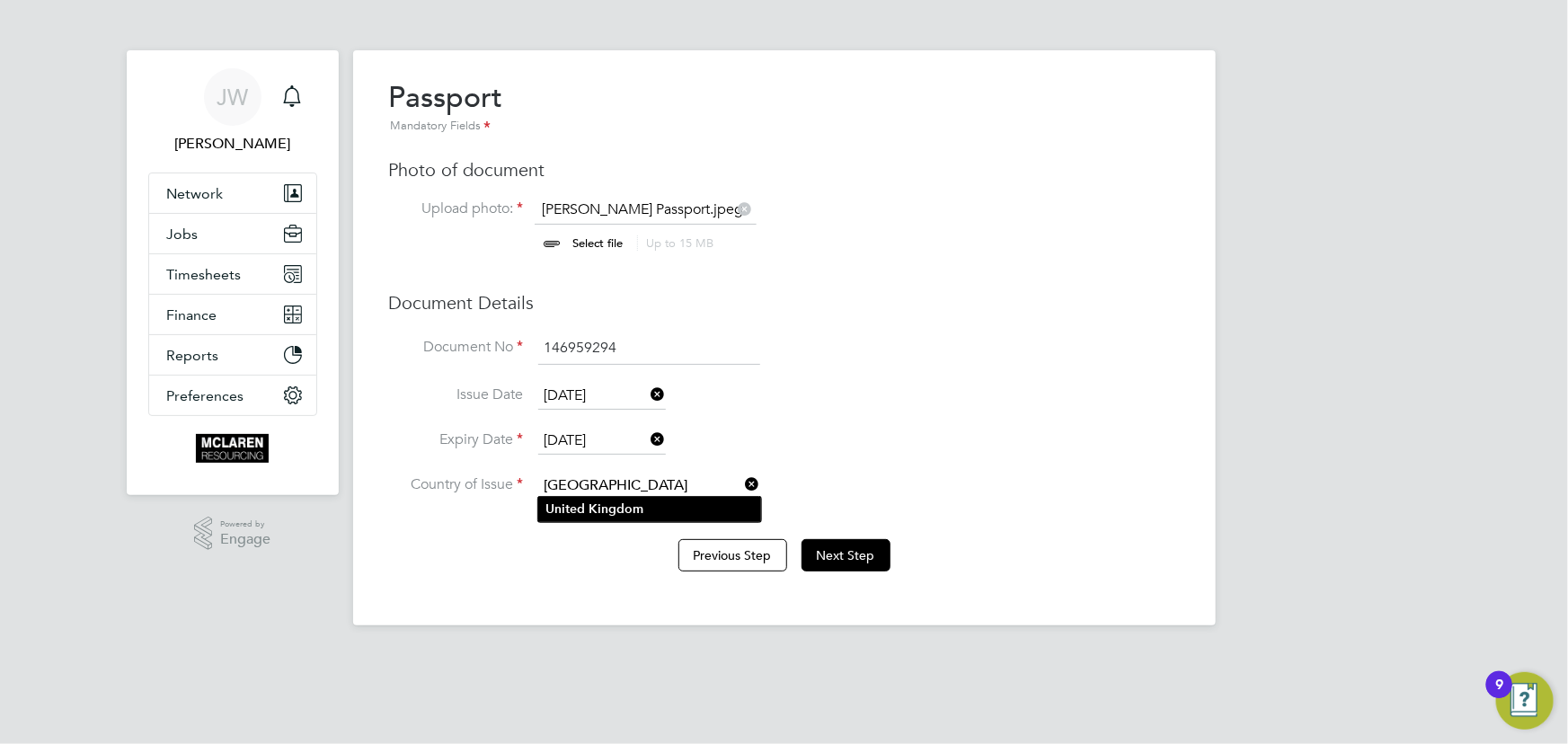
click at [608, 508] on b "Kingdom" at bounding box center [616, 509] width 55 height 16
click at [853, 551] on button "Next Step" at bounding box center [846, 555] width 89 height 33
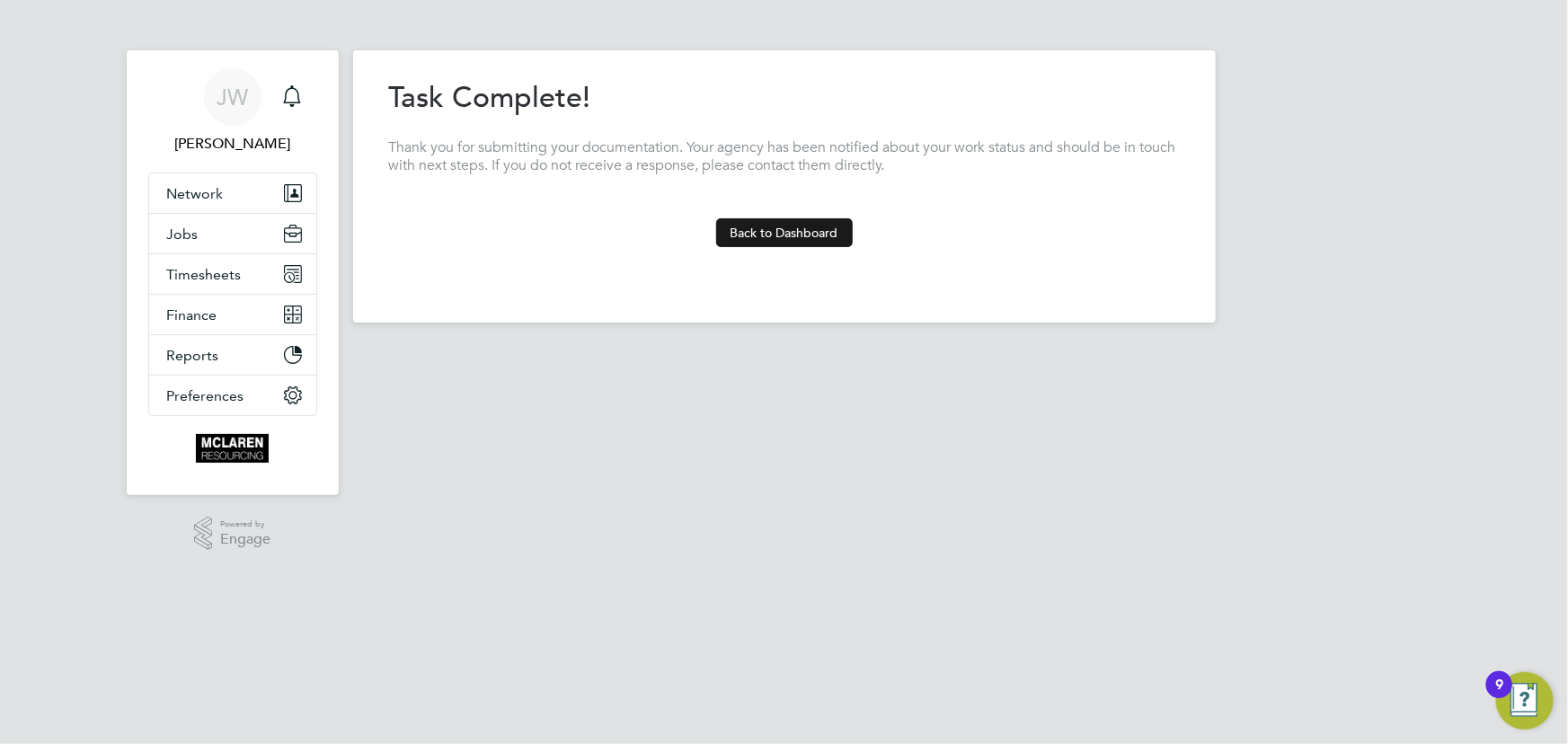
click at [800, 234] on button "Back to Dashboard" at bounding box center [784, 233] width 137 height 29
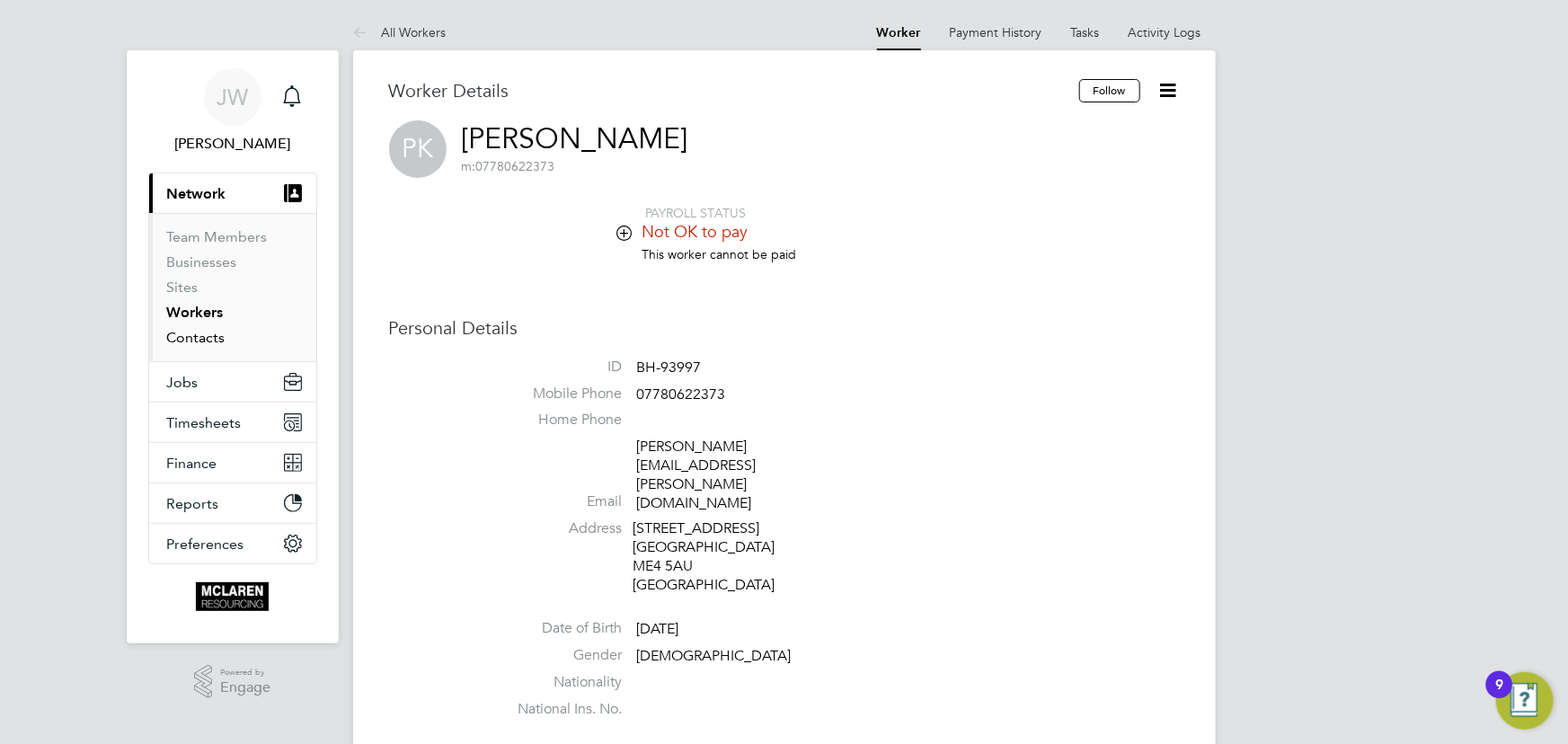
click at [202, 332] on link "Contacts" at bounding box center [196, 337] width 58 height 17
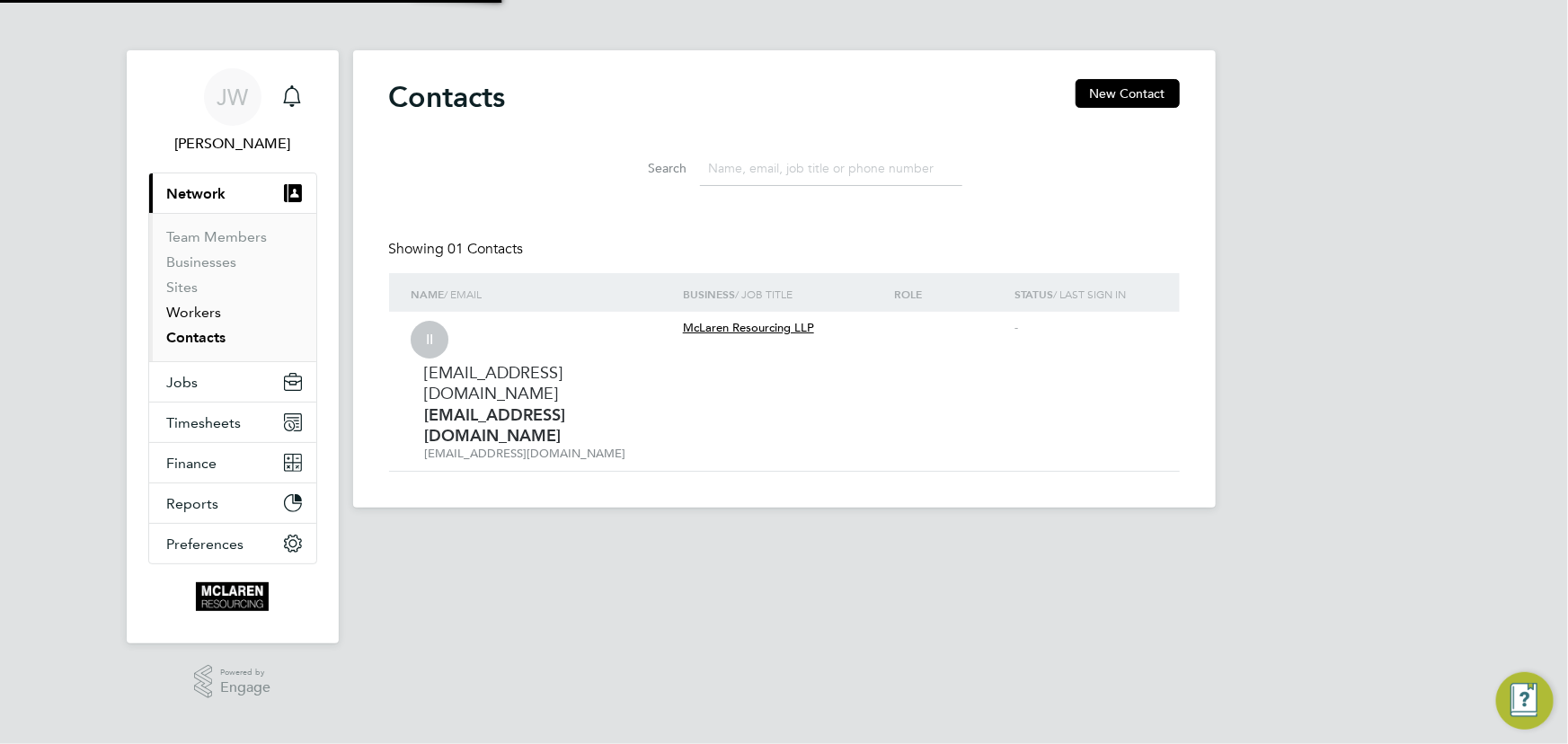
drag, startPoint x: 204, startPoint y: 314, endPoint x: 351, endPoint y: 314, distance: 147.0
click at [204, 314] on link "Workers" at bounding box center [195, 311] width 55 height 17
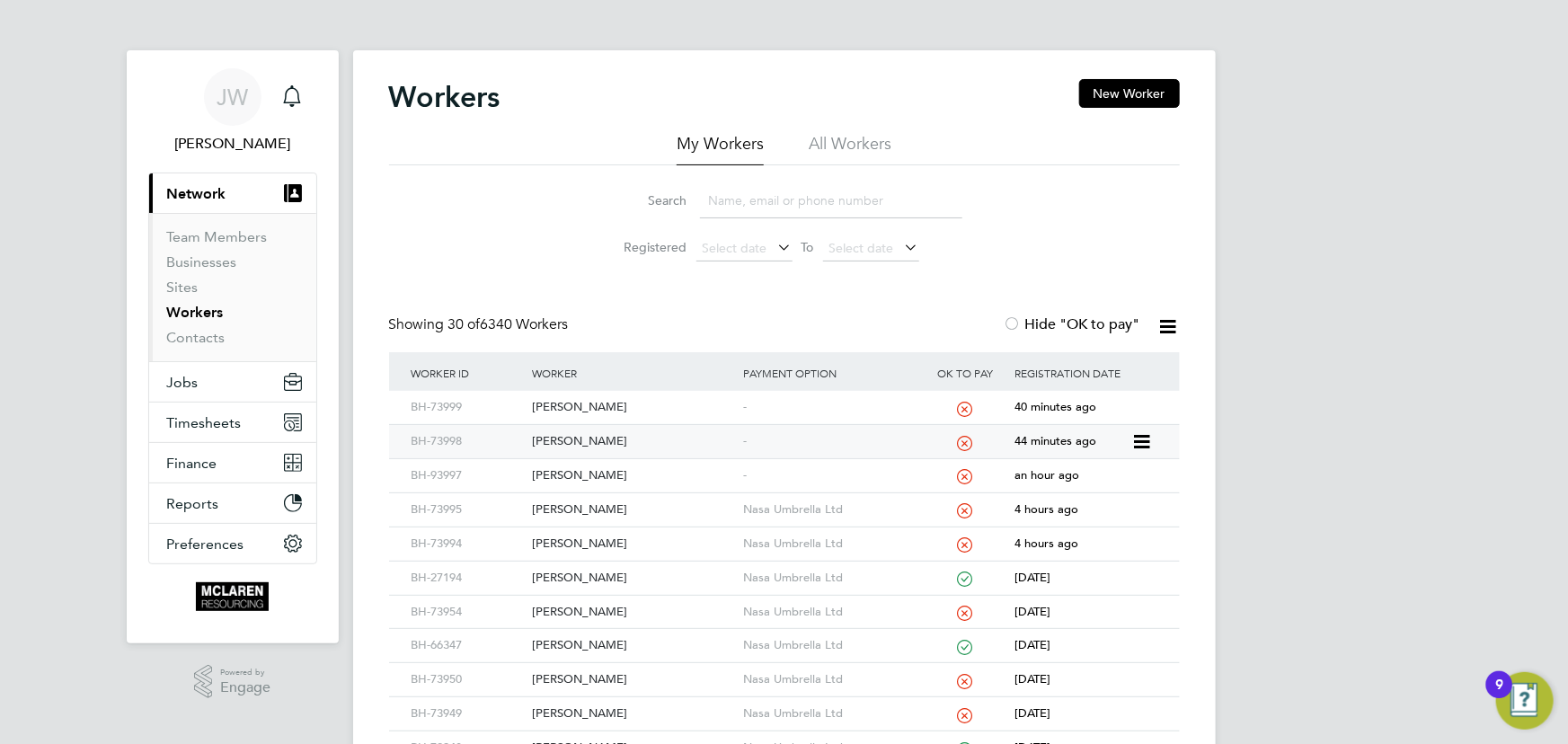
click at [571, 438] on div "James Frost" at bounding box center [633, 441] width 211 height 34
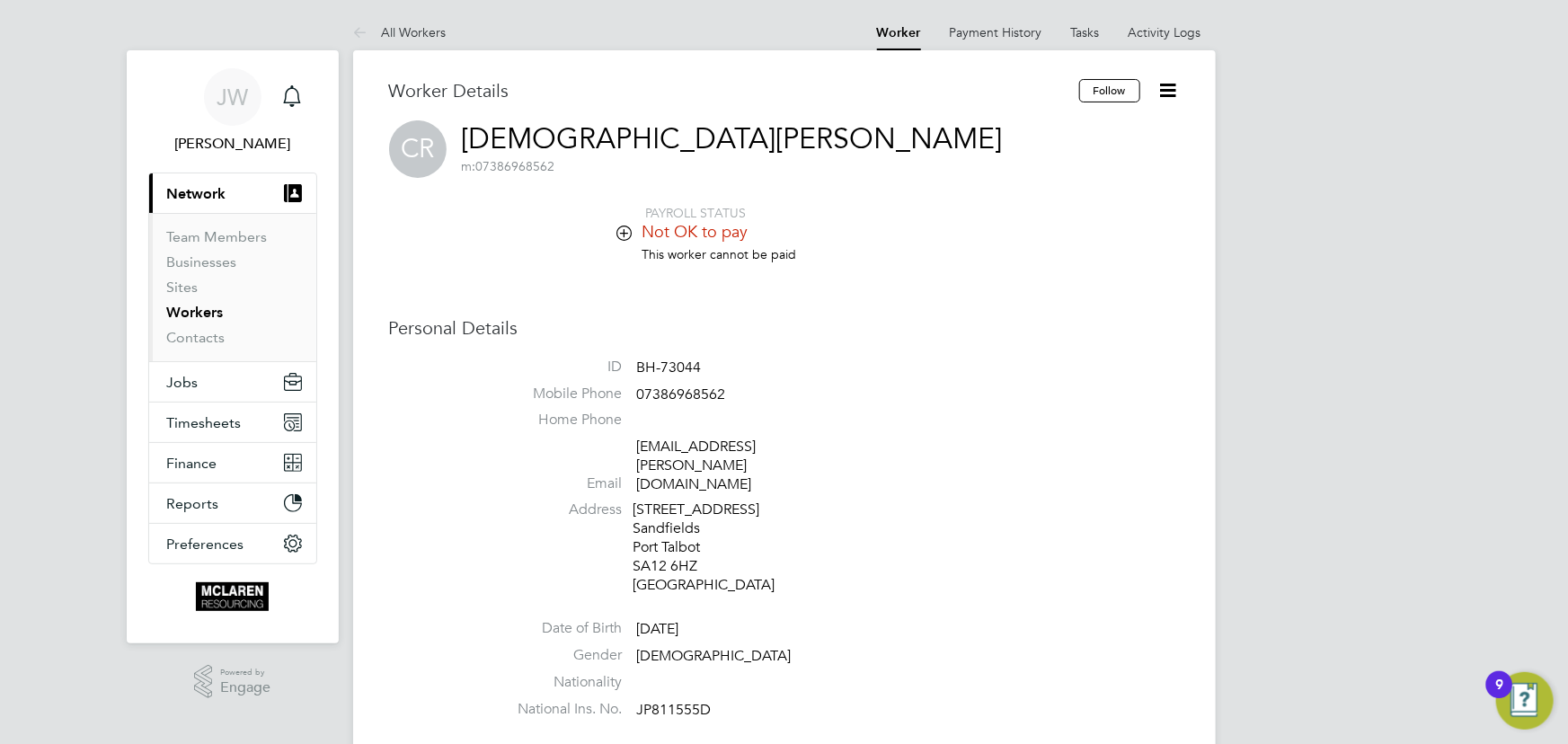
click at [413, 17] on li "All Workers" at bounding box center [399, 33] width 94 height 35
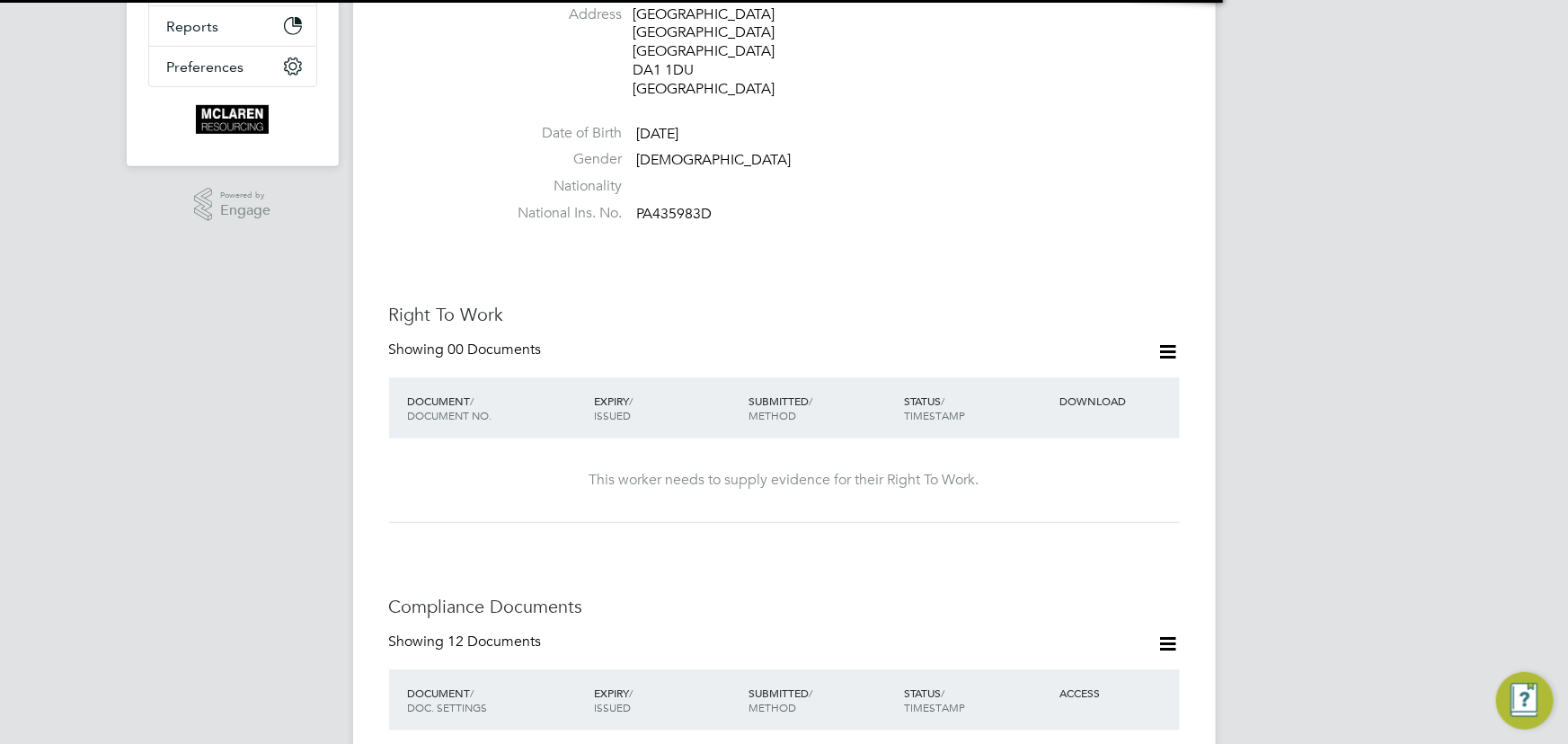
scroll to position [490, 0]
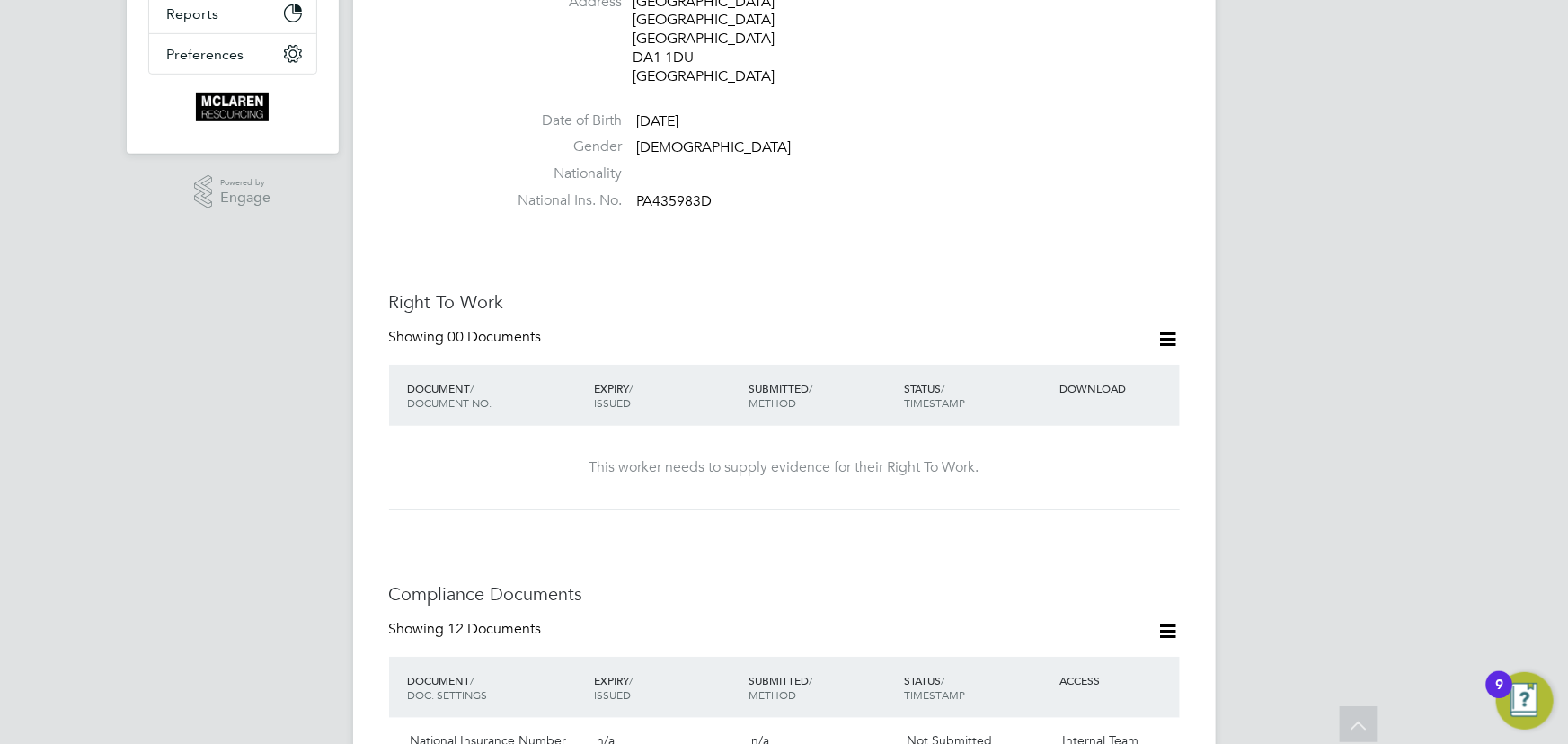
click at [1167, 328] on icon at bounding box center [1168, 339] width 23 height 23
click at [1047, 358] on li "Add Right To Work Document" at bounding box center [1069, 365] width 217 height 26
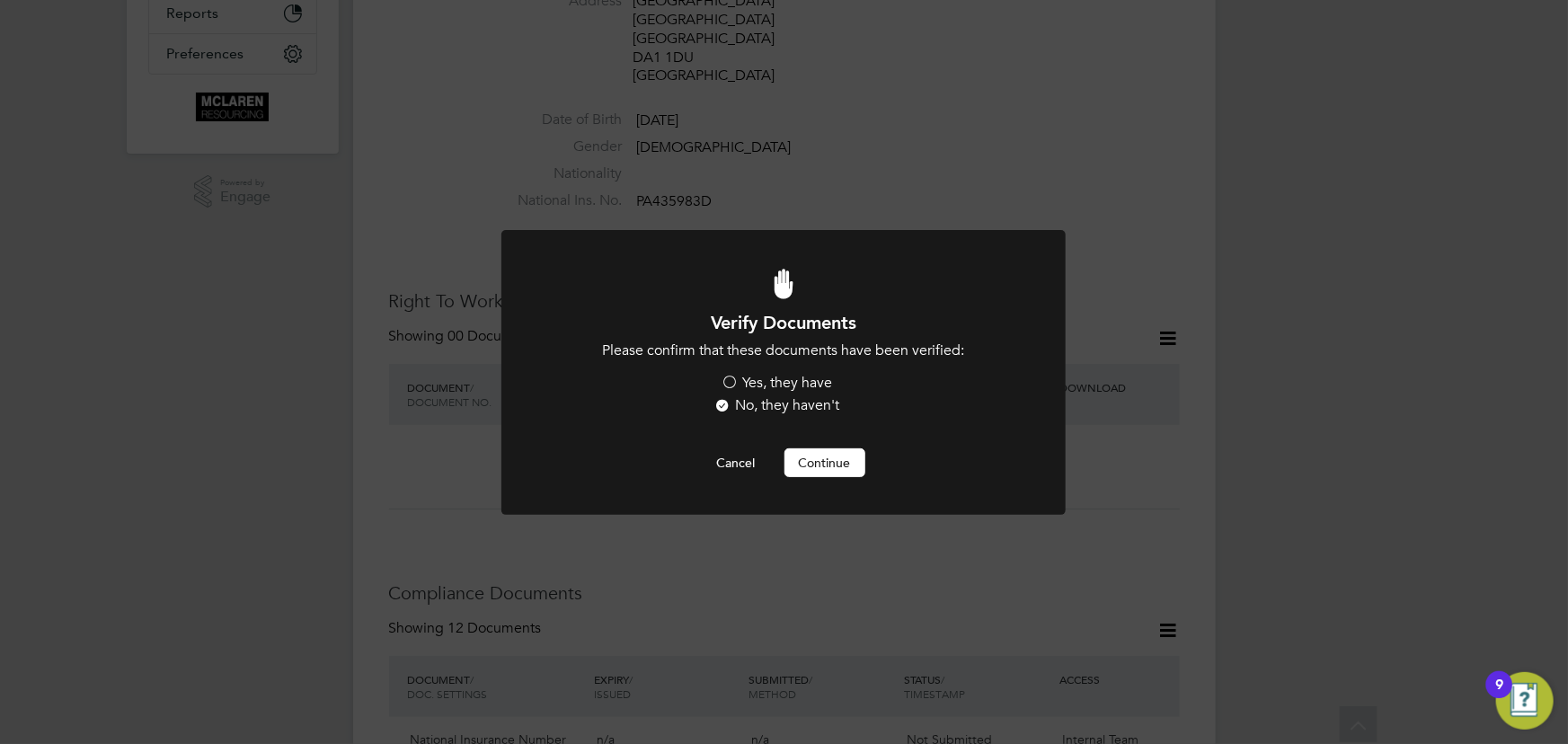
scroll to position [0, 0]
click at [779, 382] on label "Yes, they have" at bounding box center [777, 382] width 111 height 19
click at [0, 0] on input "Yes, they have" at bounding box center [0, 0] width 0 height 0
click at [811, 477] on div at bounding box center [784, 372] width 565 height 284
click at [813, 467] on button "Continue" at bounding box center [825, 462] width 81 height 29
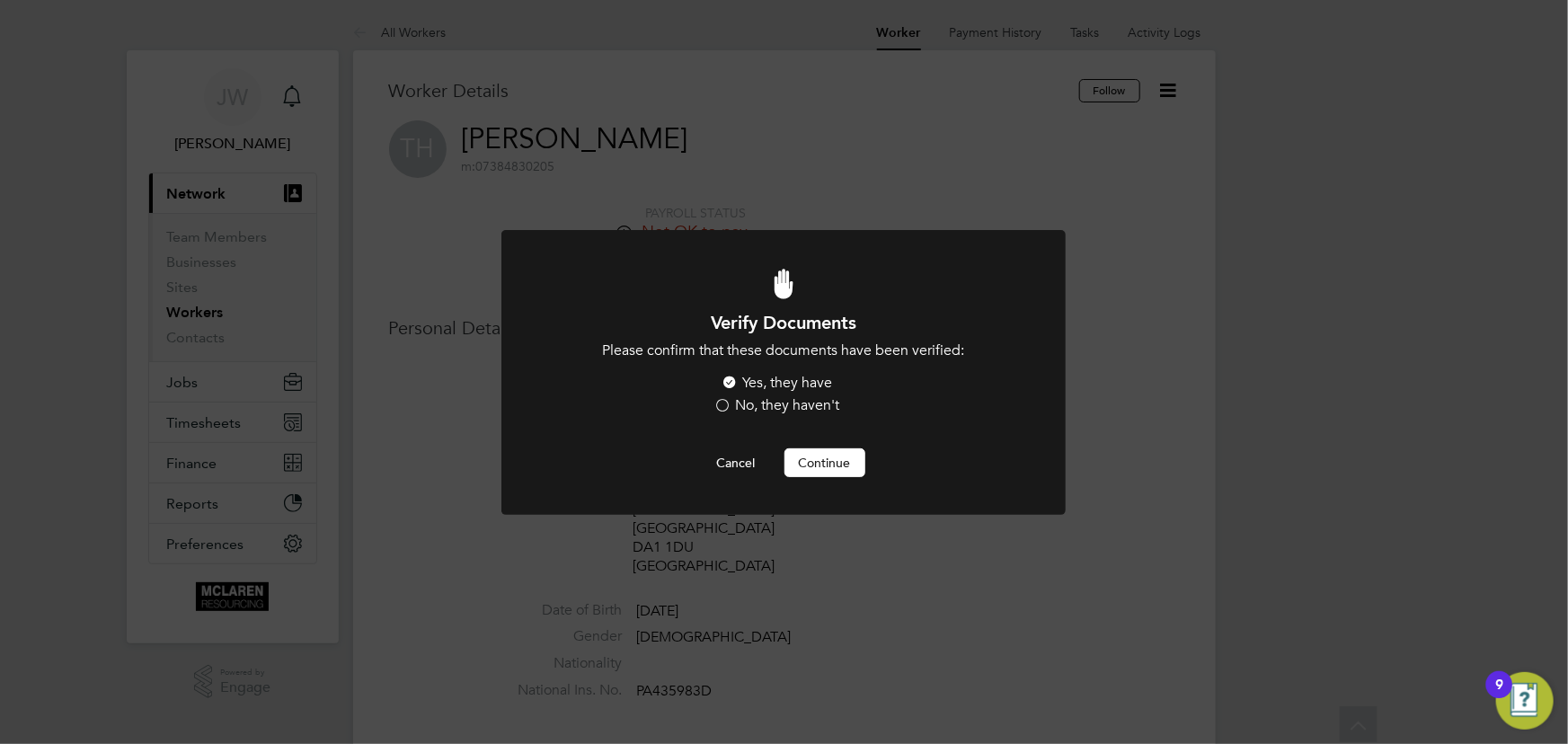
scroll to position [490, 0]
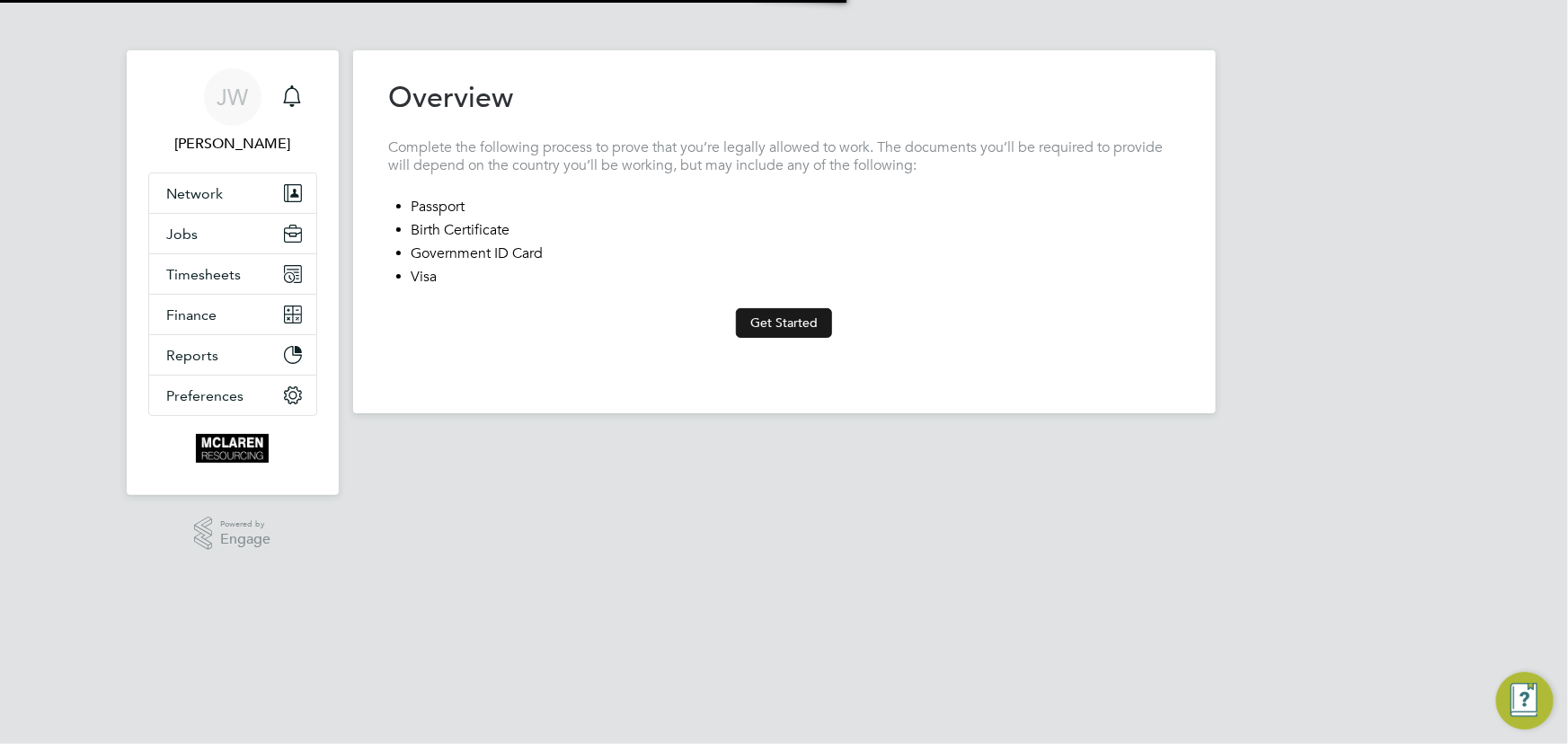
click at [784, 316] on button "Get Started" at bounding box center [784, 322] width 97 height 29
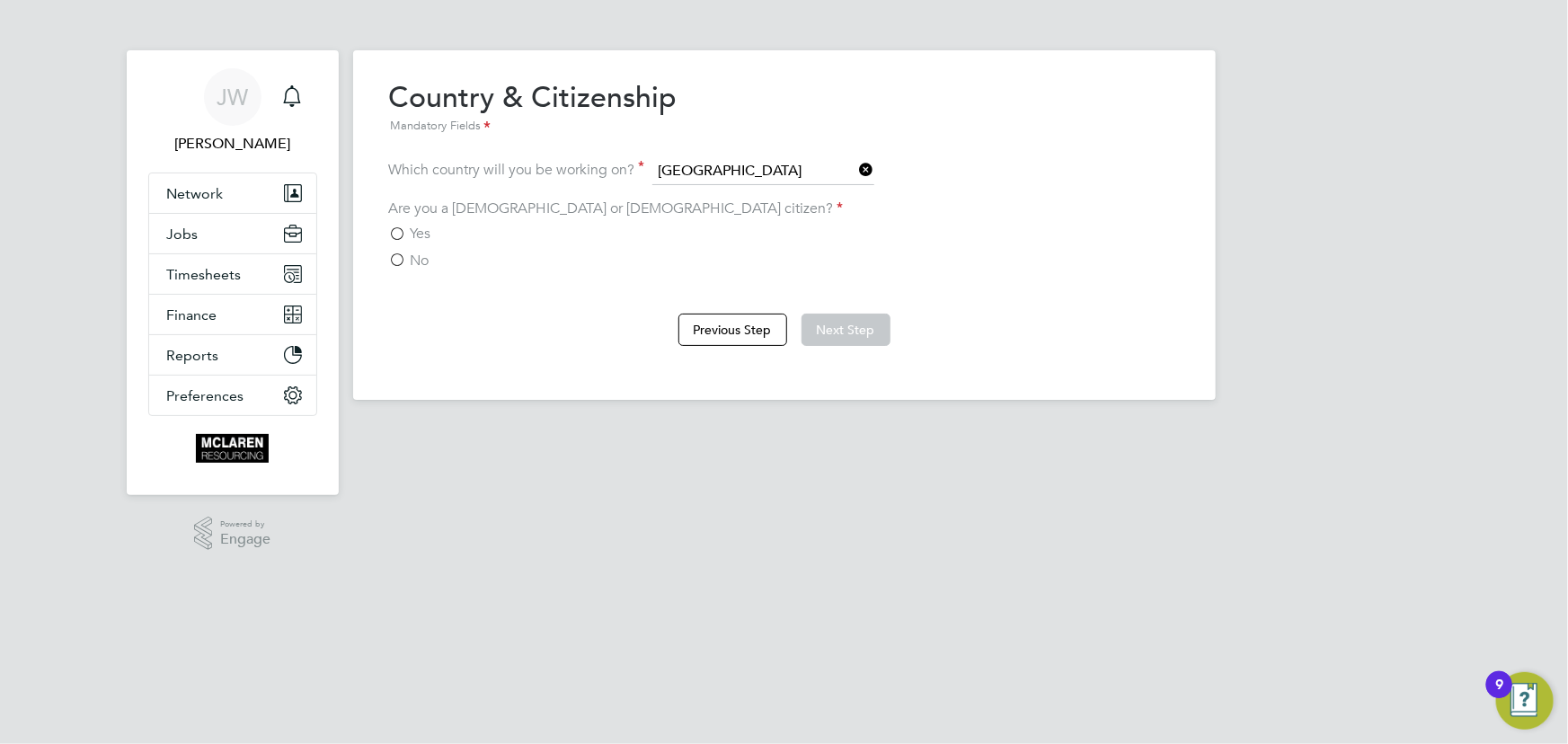
click at [451, 234] on div "Yes" at bounding box center [784, 234] width 790 height 19
drag, startPoint x: 399, startPoint y: 230, endPoint x: 470, endPoint y: 231, distance: 71.0
click at [401, 230] on label "Yes" at bounding box center [410, 234] width 42 height 18
click at [0, 0] on input "Yes" at bounding box center [0, 0] width 0 height 0
click at [847, 324] on button "Next Step" at bounding box center [846, 329] width 89 height 33
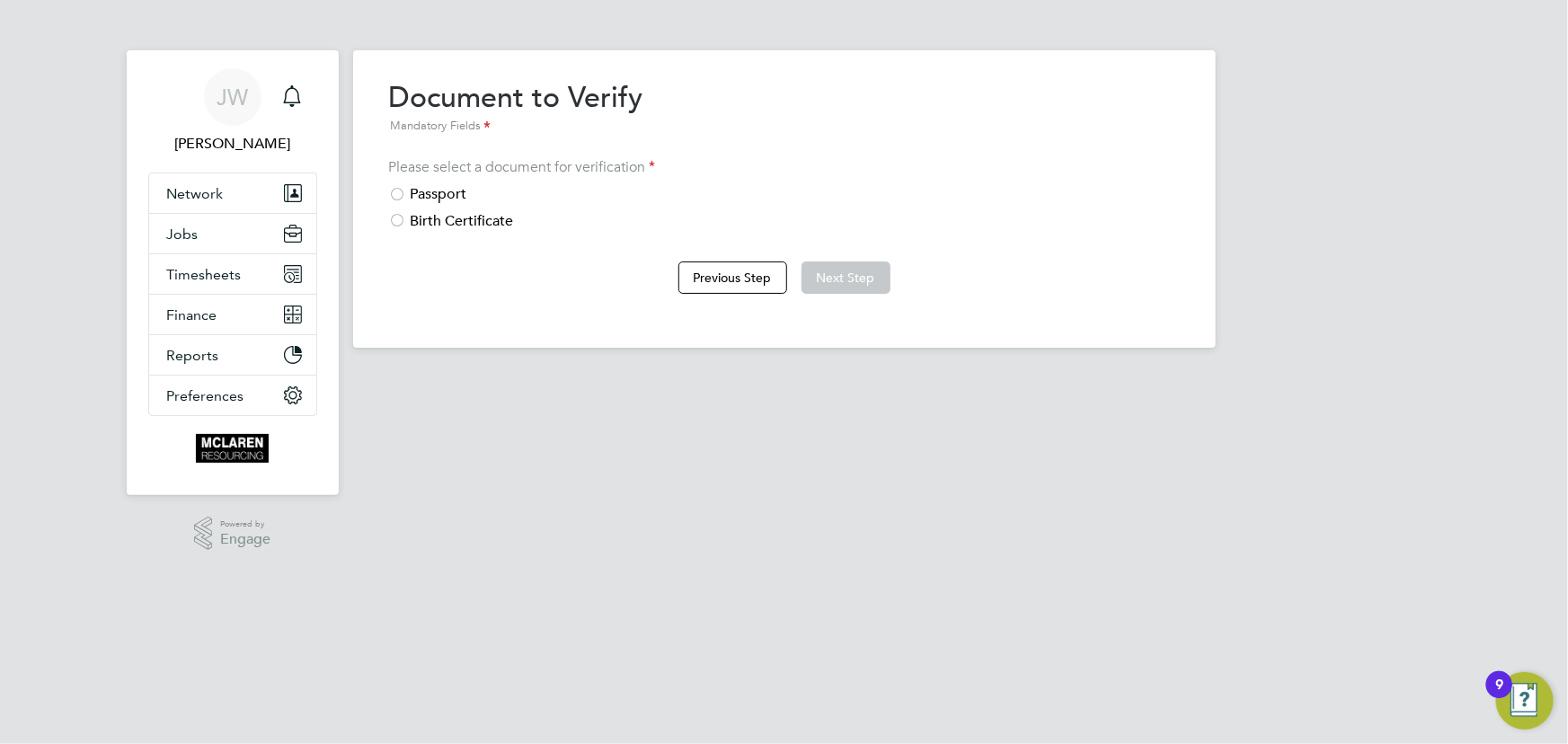
click at [463, 197] on div "Passport" at bounding box center [784, 194] width 790 height 19
click at [843, 273] on button "Next Step" at bounding box center [846, 277] width 89 height 33
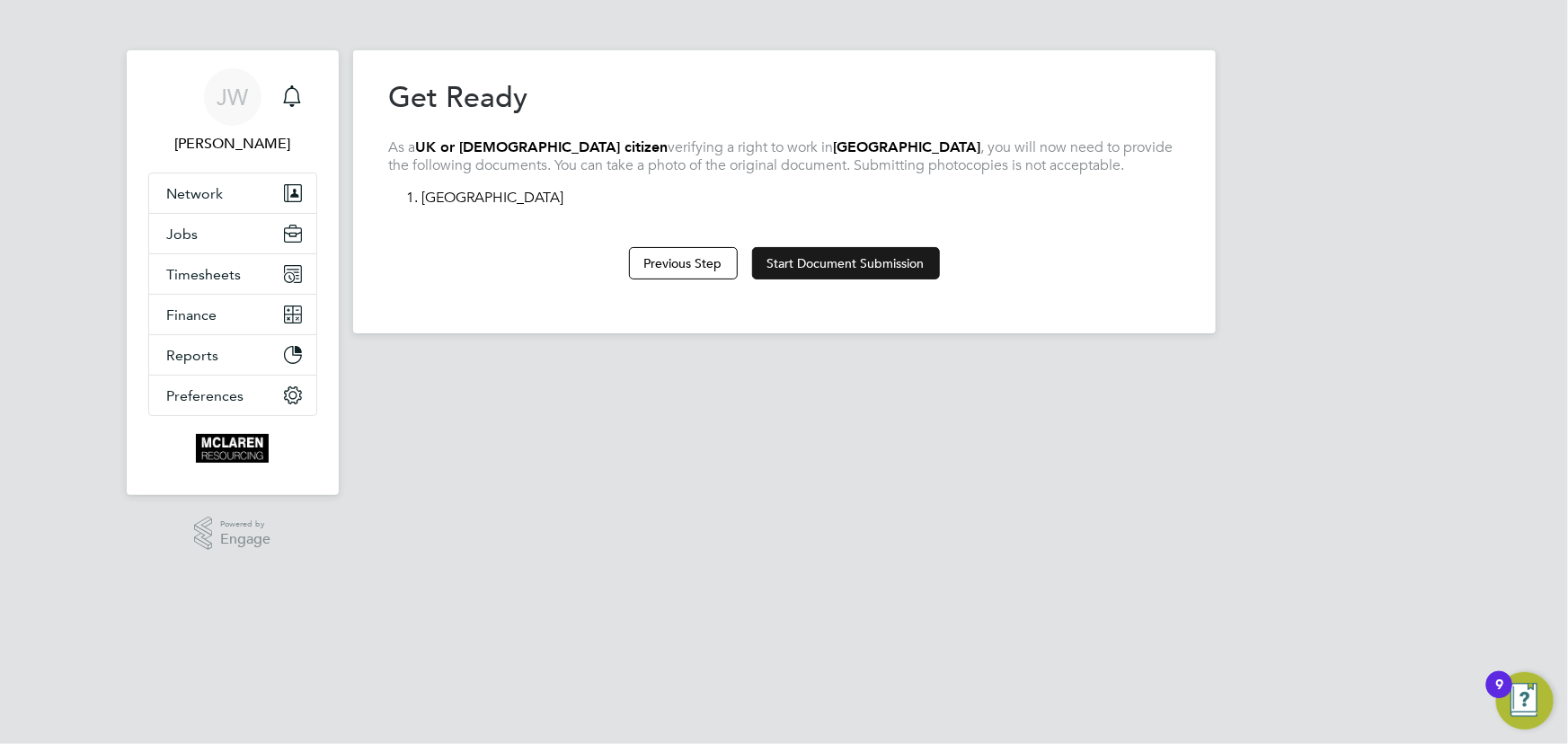
click at [852, 252] on button "Start Document Submission" at bounding box center [846, 263] width 188 height 33
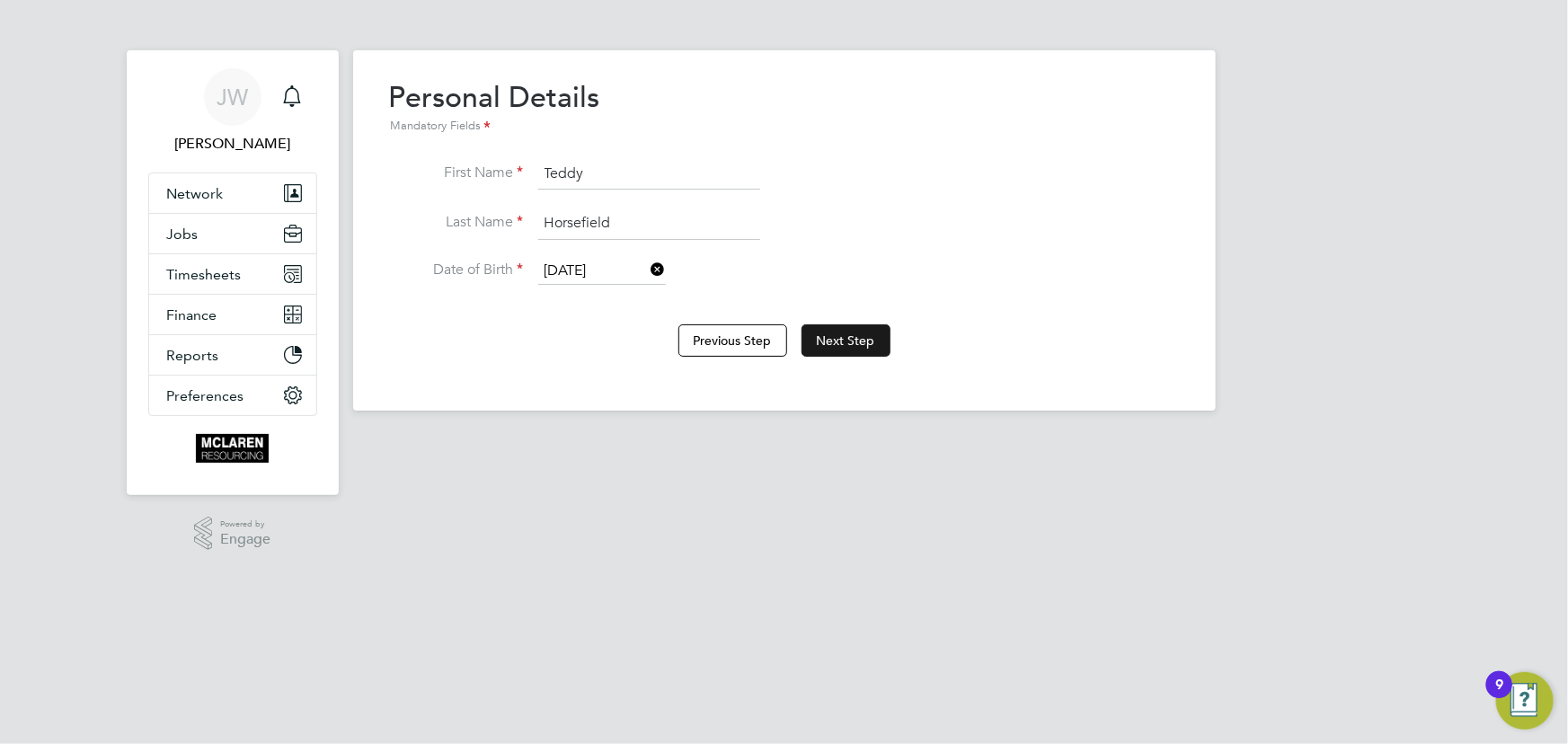
click at [832, 332] on button "Next Step" at bounding box center [846, 340] width 89 height 33
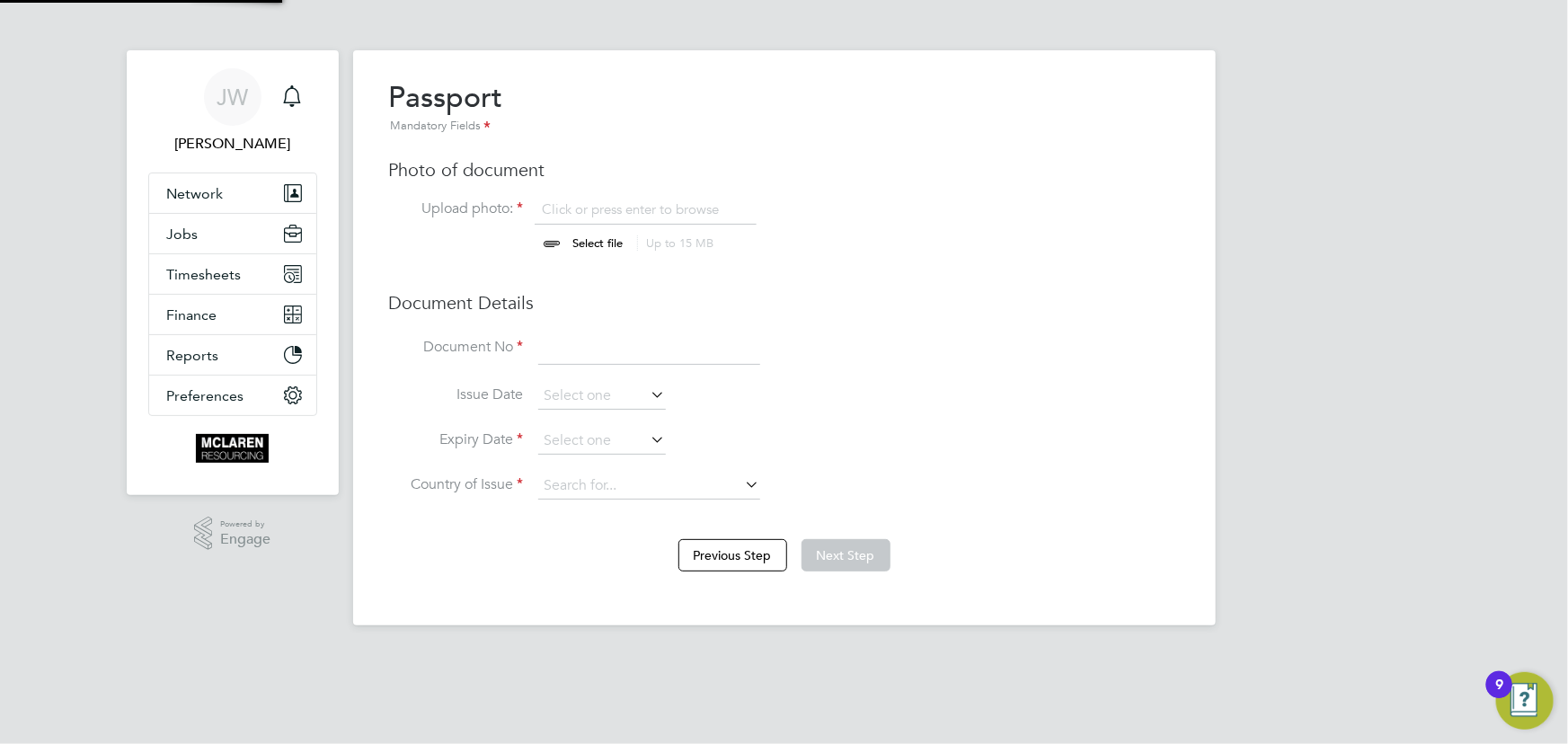
scroll to position [25, 223]
click at [590, 246] on input "file" at bounding box center [615, 227] width 282 height 54
type input "C:\fakepath\Ted's Passport.jpg"
click at [610, 345] on input at bounding box center [648, 348] width 222 height 33
type input "138866655"
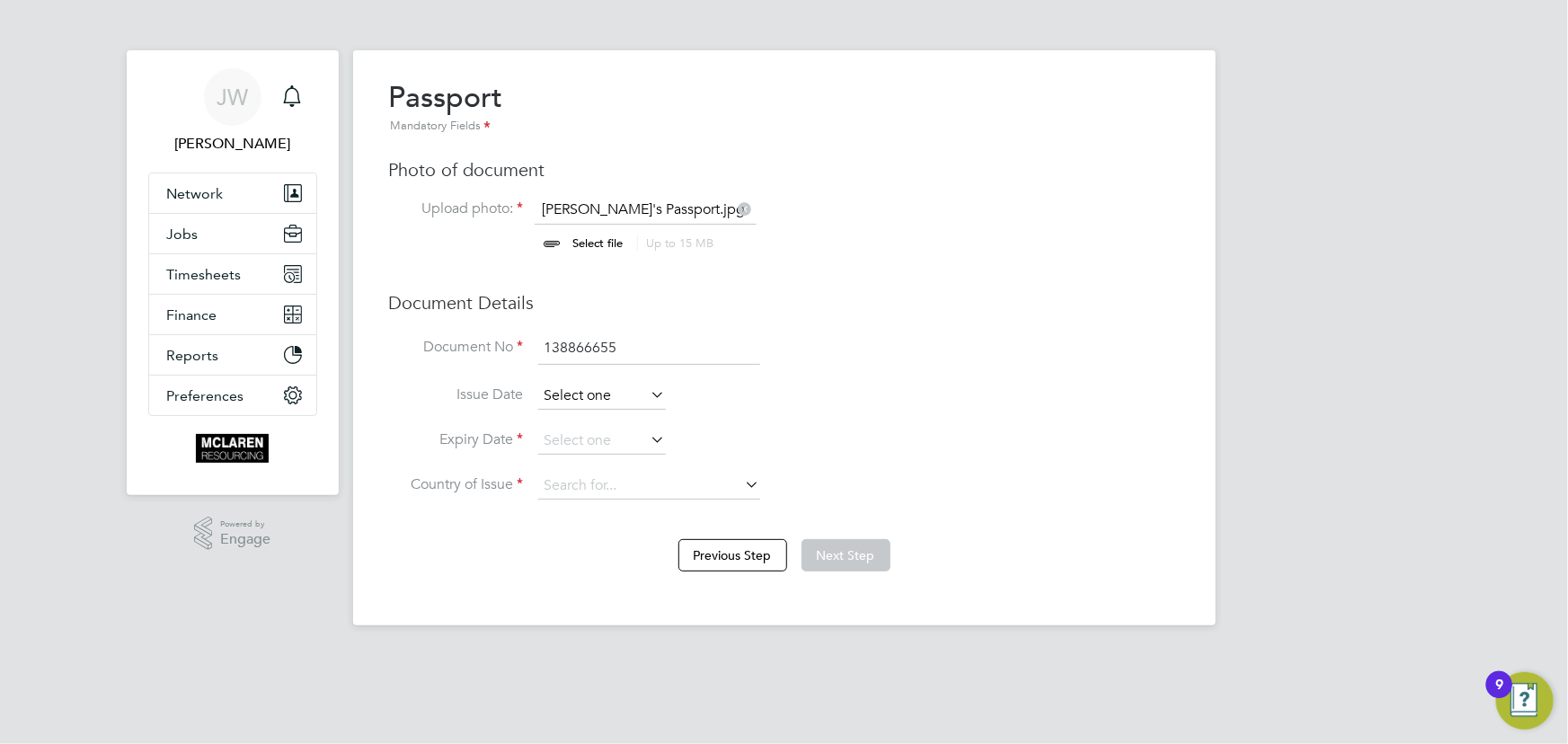
click at [616, 390] on input at bounding box center [601, 395] width 127 height 27
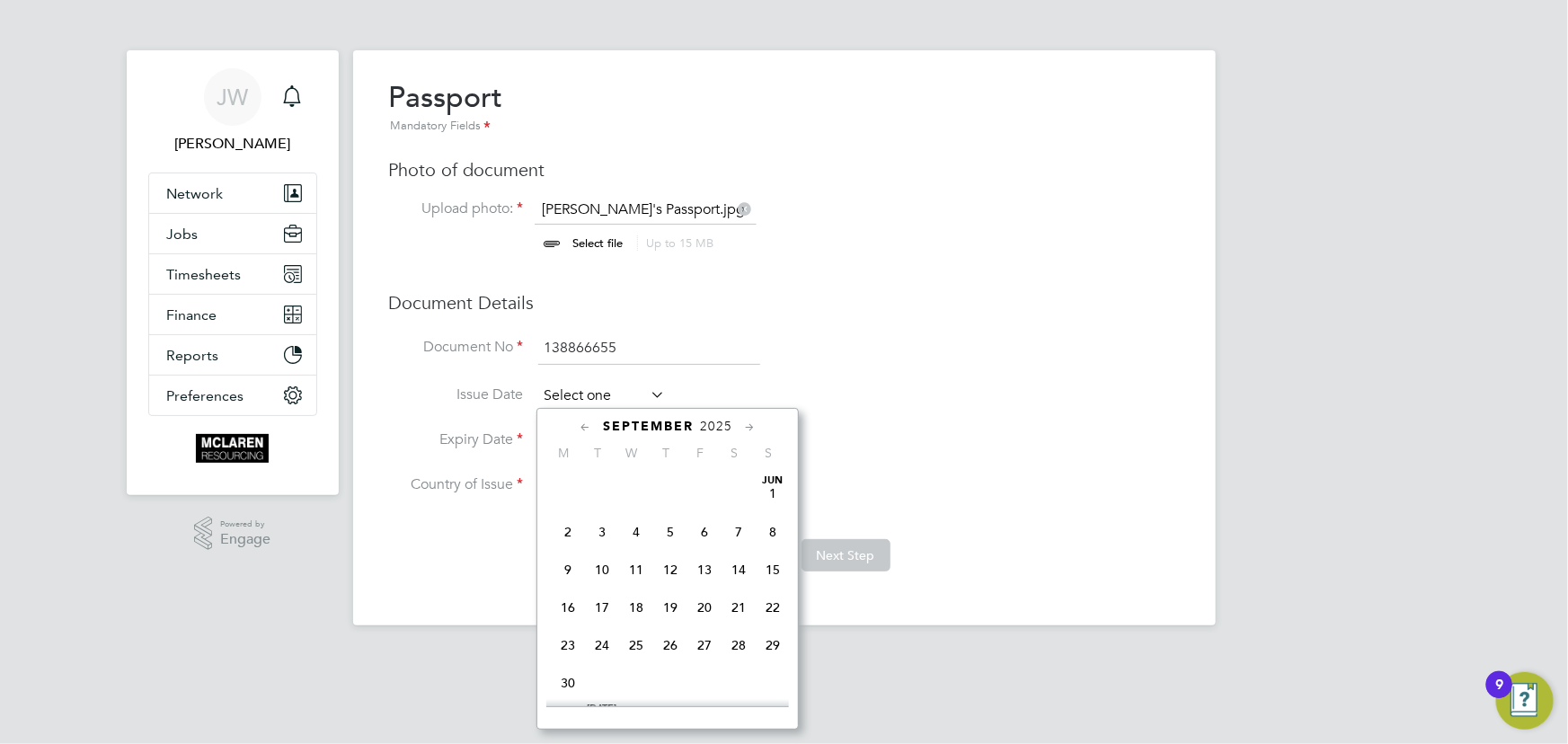
scroll to position [649, 0]
click at [730, 429] on span "2025" at bounding box center [716, 427] width 33 height 16
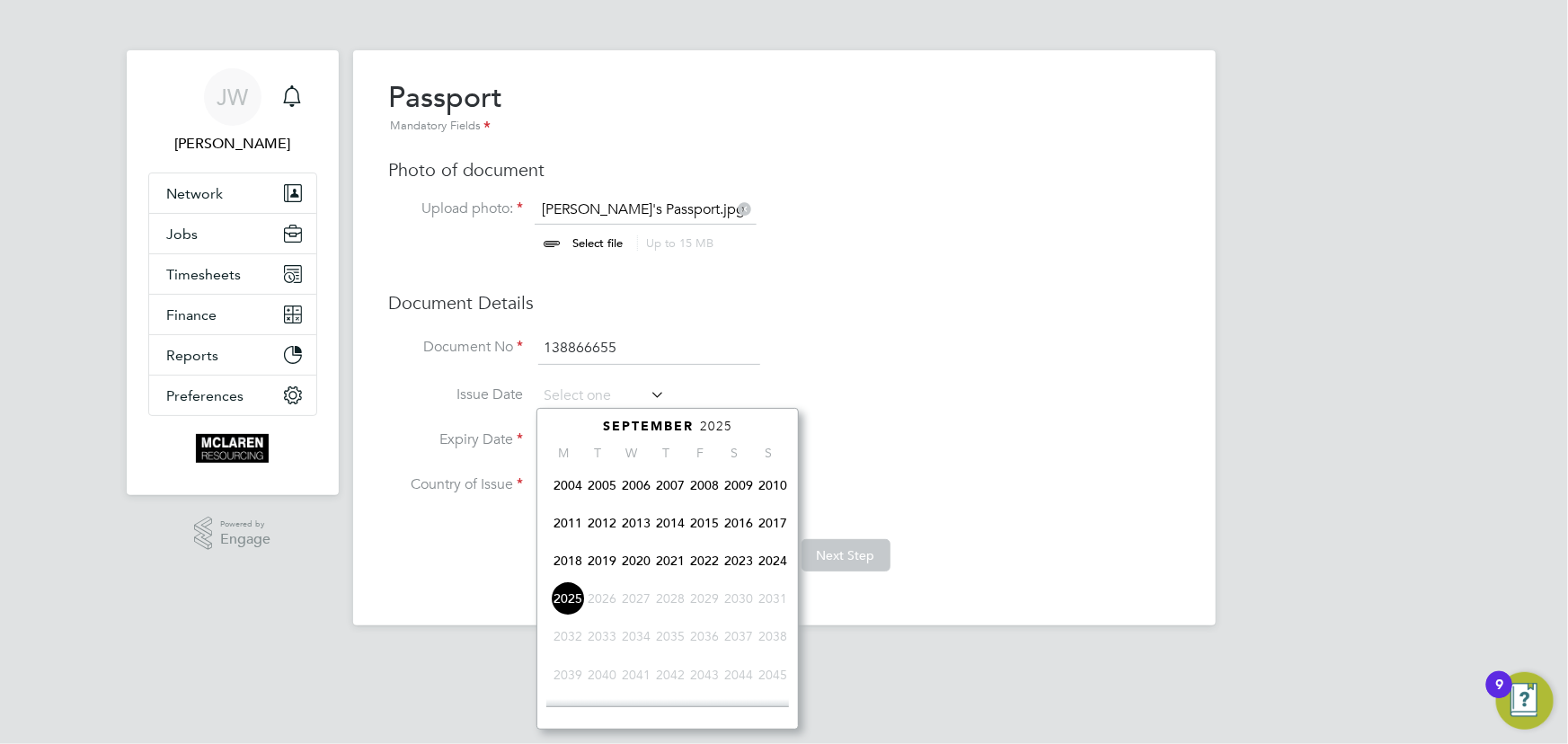
click at [738, 566] on span "2023" at bounding box center [738, 561] width 34 height 34
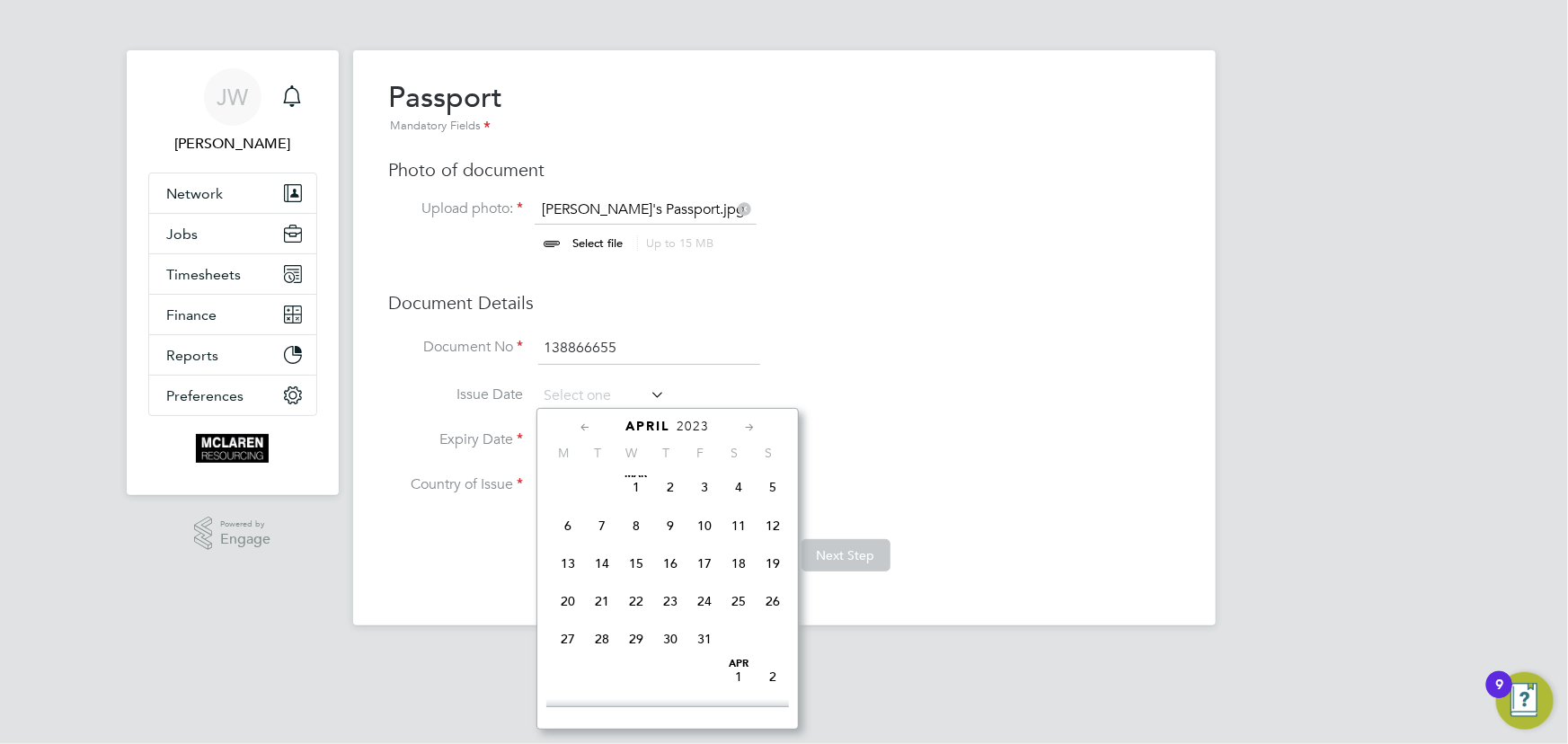
scroll to position [190, 0]
click at [600, 526] on span "7" at bounding box center [602, 531] width 34 height 34
type input "07 Mar 2023"
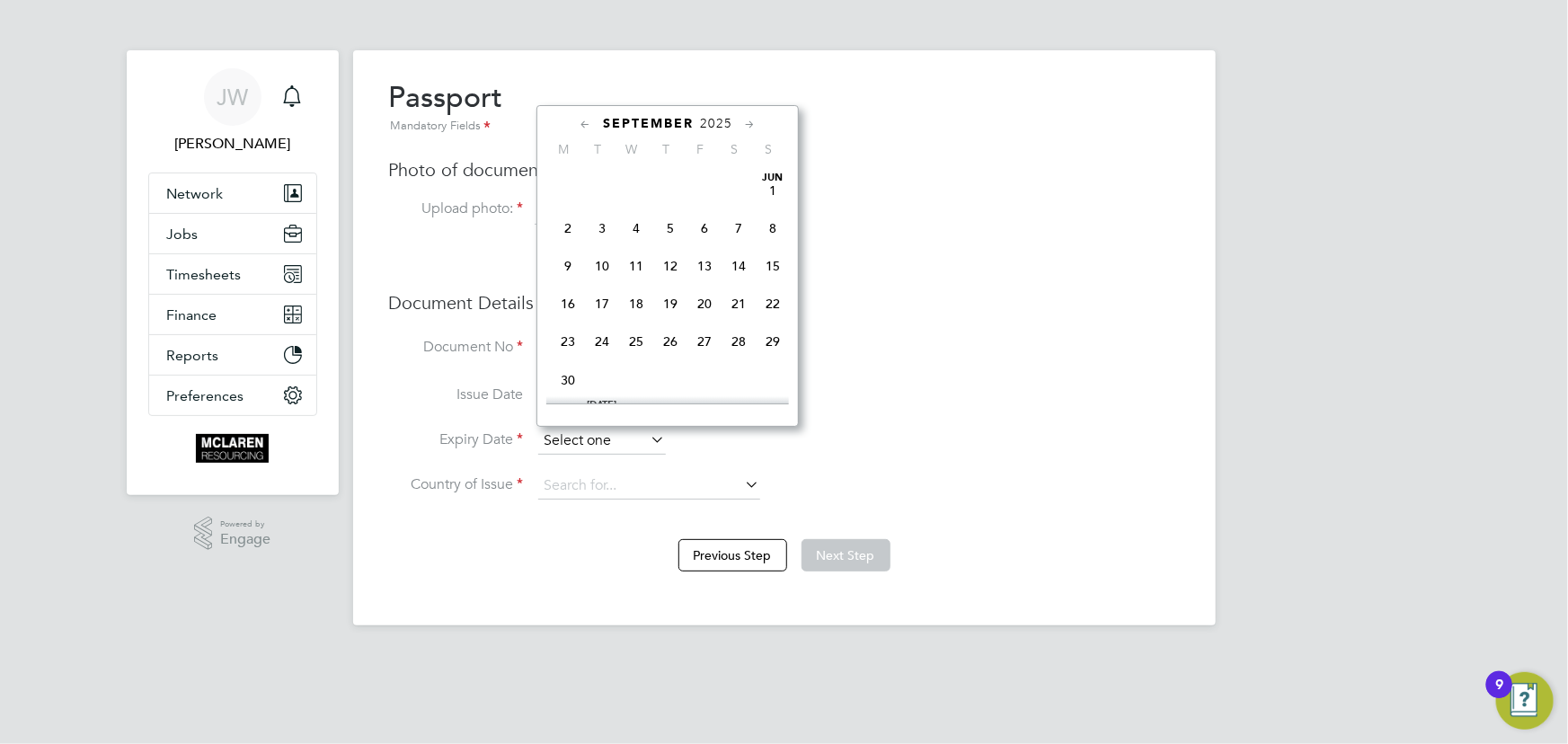
click at [602, 441] on input at bounding box center [601, 440] width 127 height 27
click at [718, 123] on span "2025" at bounding box center [716, 124] width 33 height 16
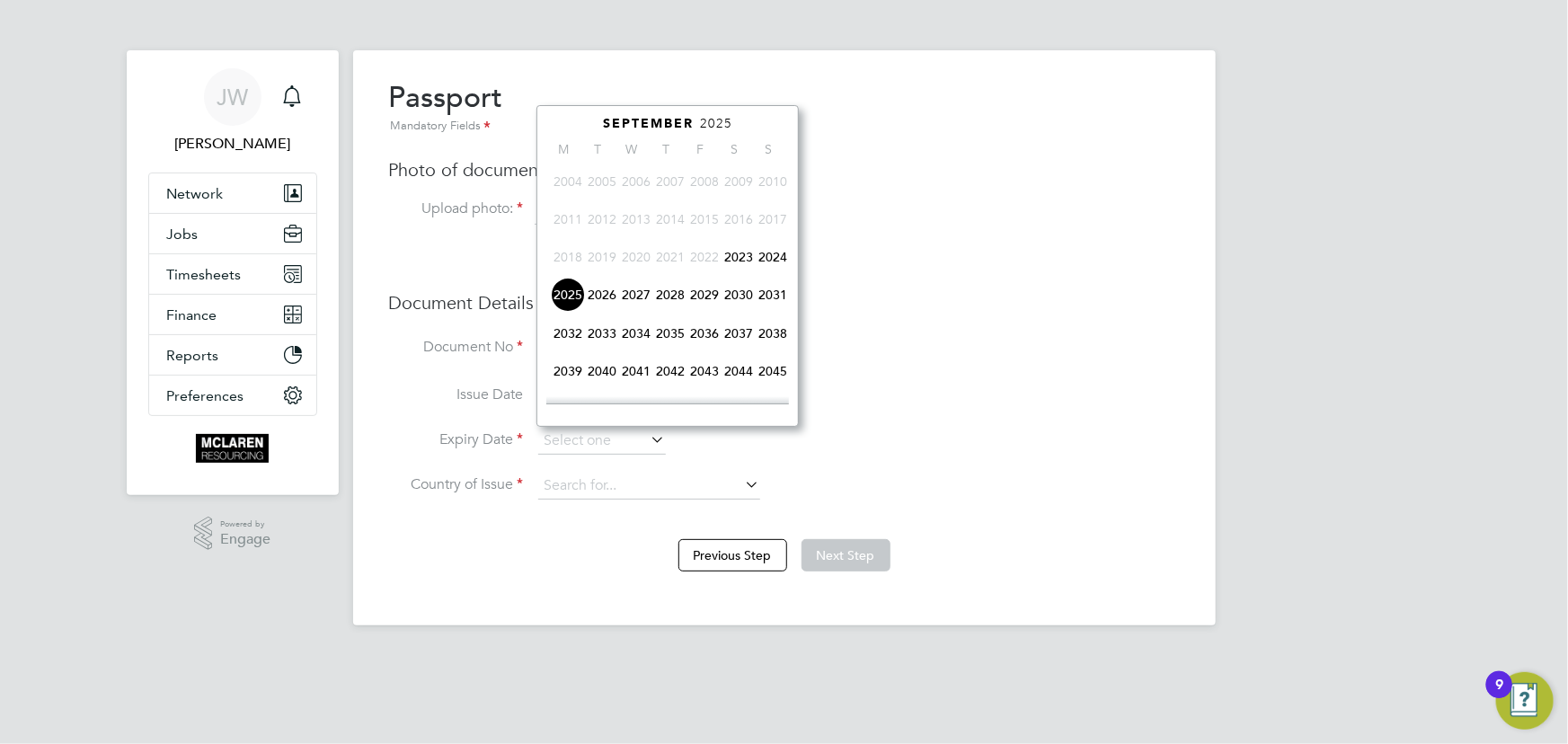
click at [602, 339] on span "2033" at bounding box center [602, 333] width 34 height 34
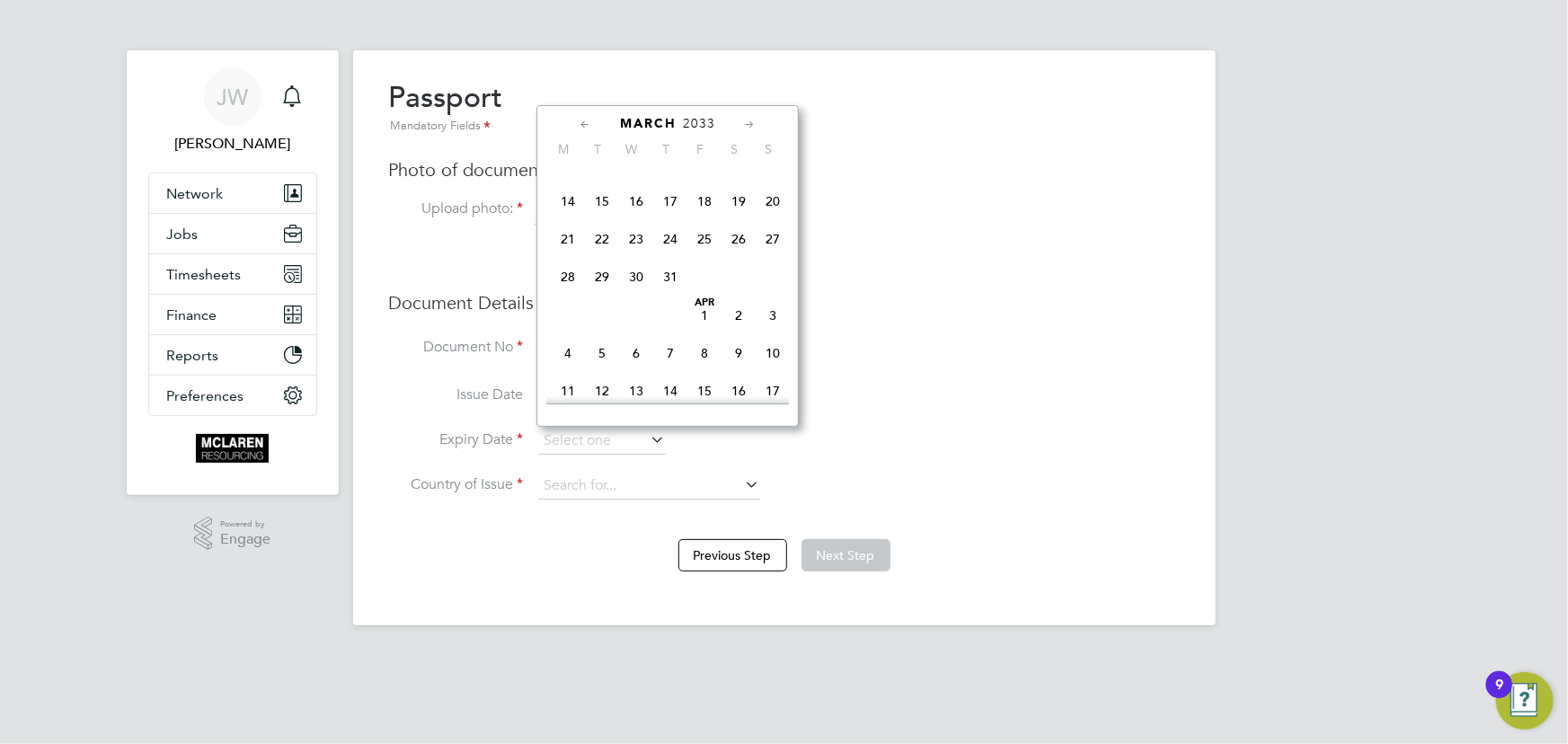
scroll to position [191, 0]
click at [570, 225] on span "7" at bounding box center [568, 226] width 34 height 34
type input "07 Mar 2033"
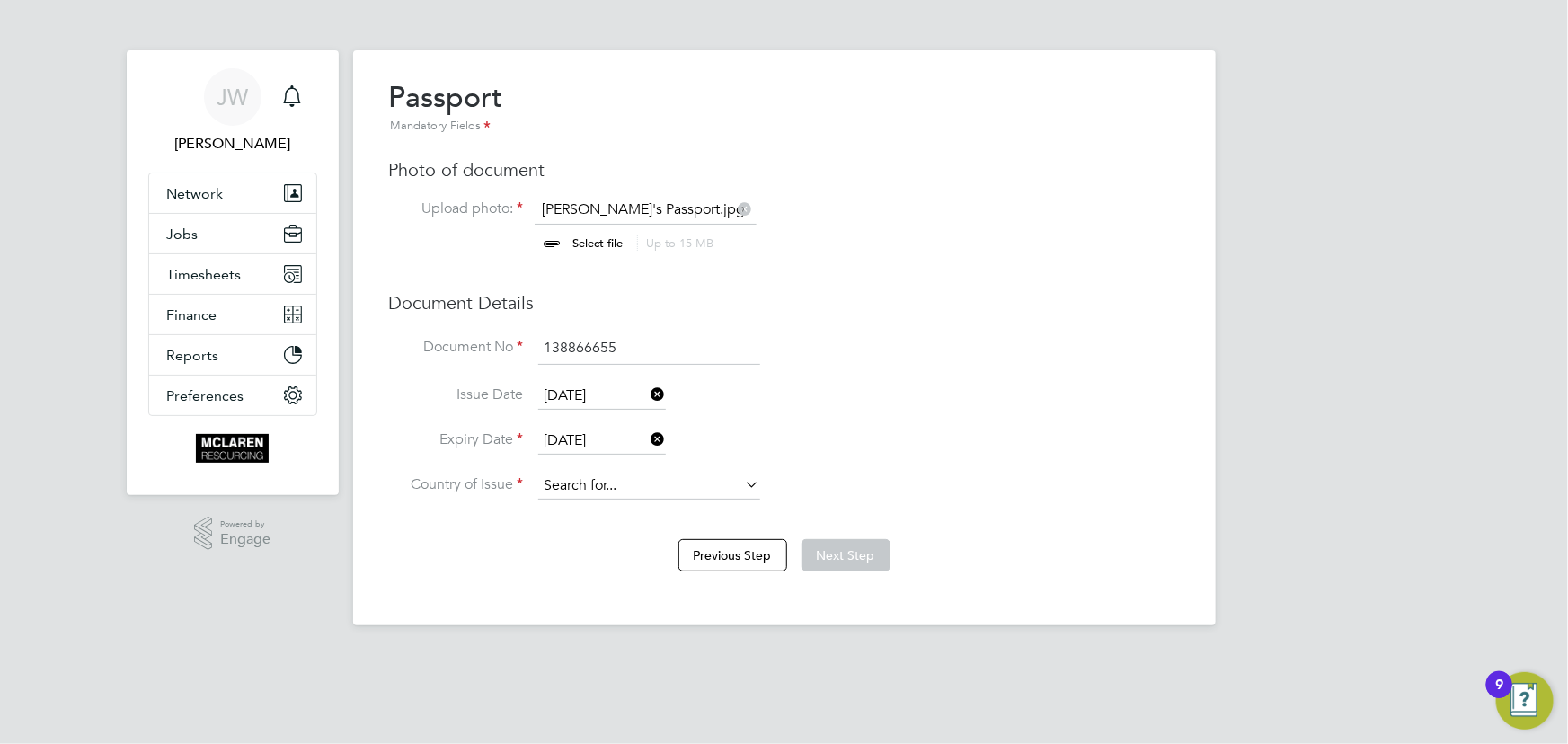
click at [650, 485] on input at bounding box center [648, 486] width 222 height 27
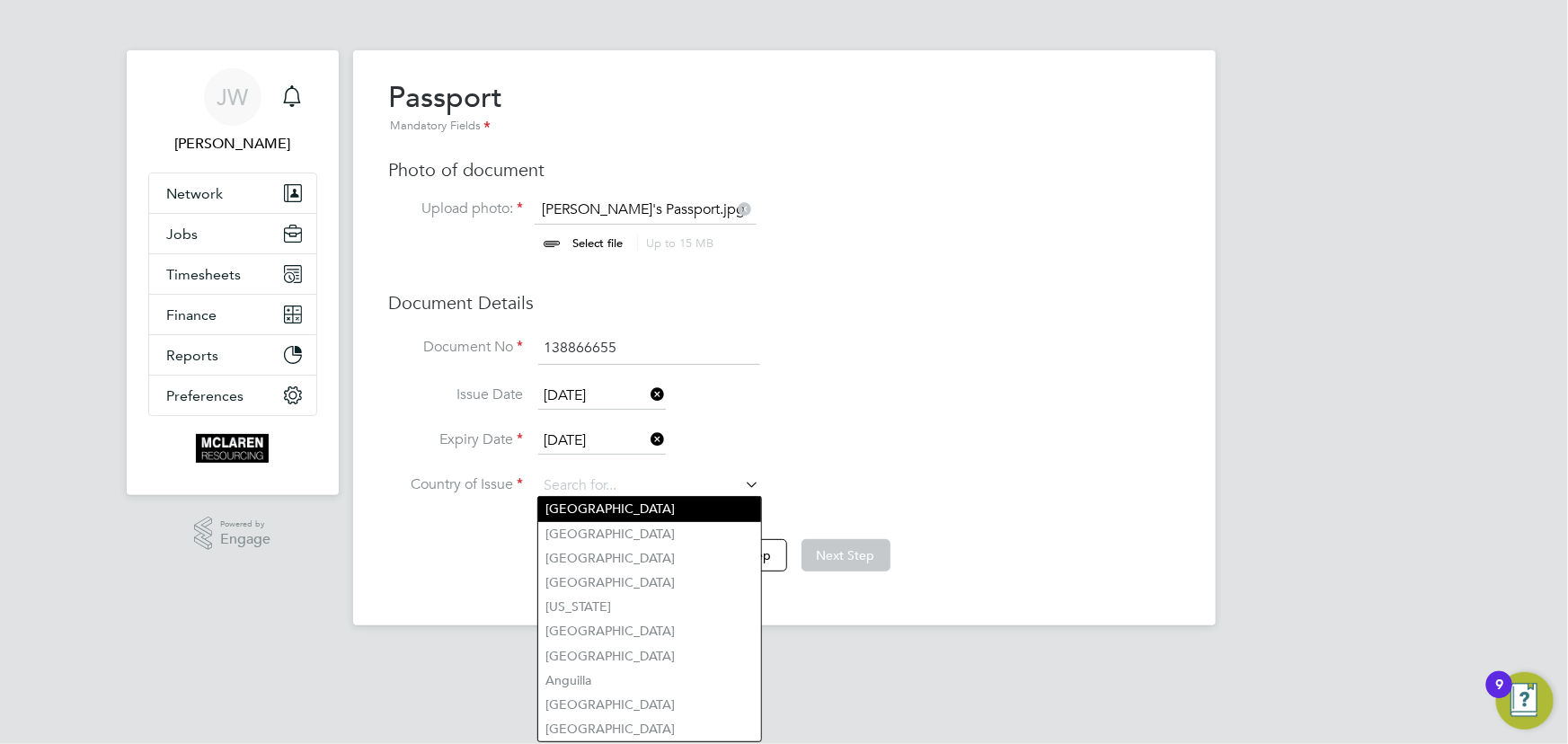
type input "United Kingdom"
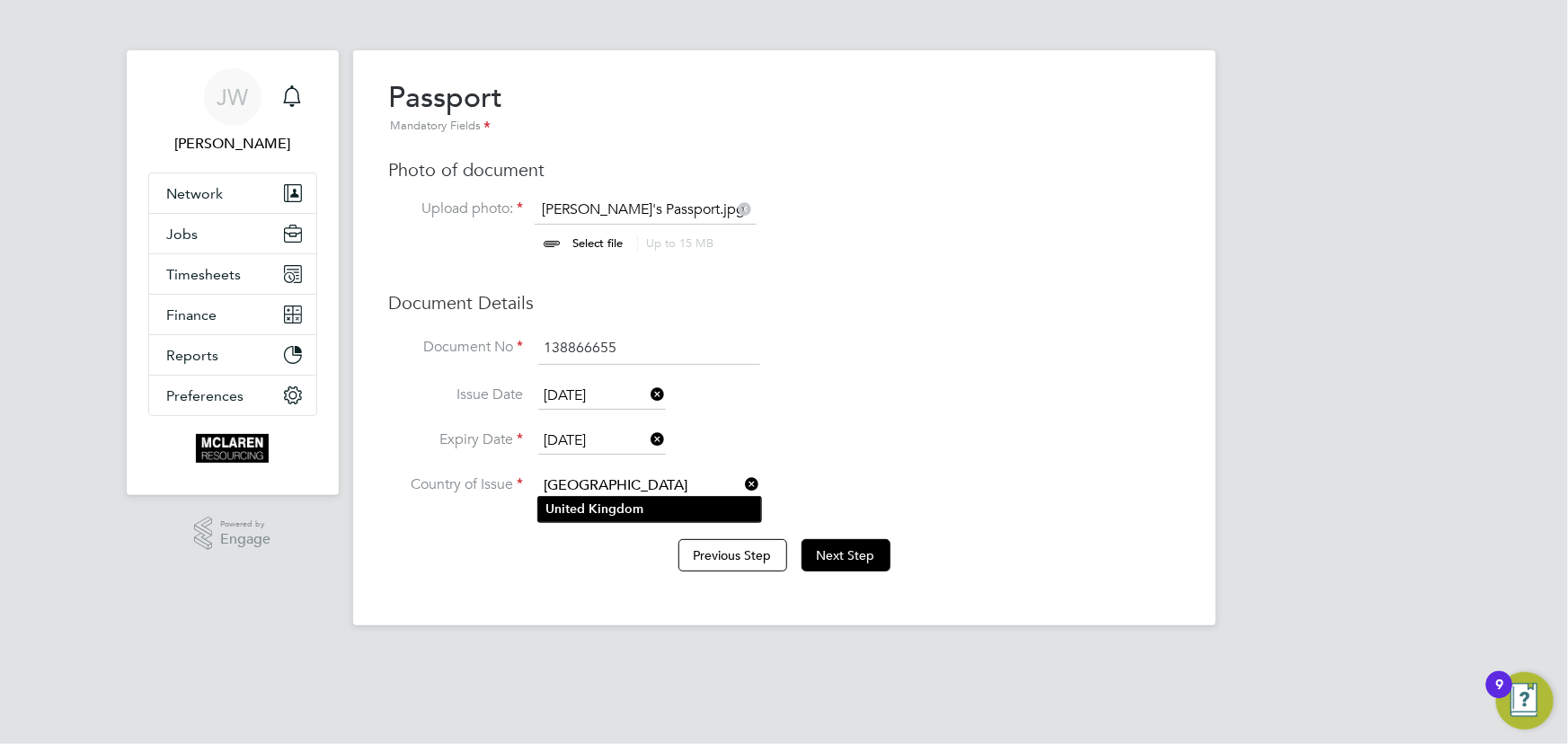
click at [612, 514] on b "Kingdom" at bounding box center [616, 509] width 55 height 16
click at [844, 539] on button "Next Step" at bounding box center [846, 555] width 89 height 33
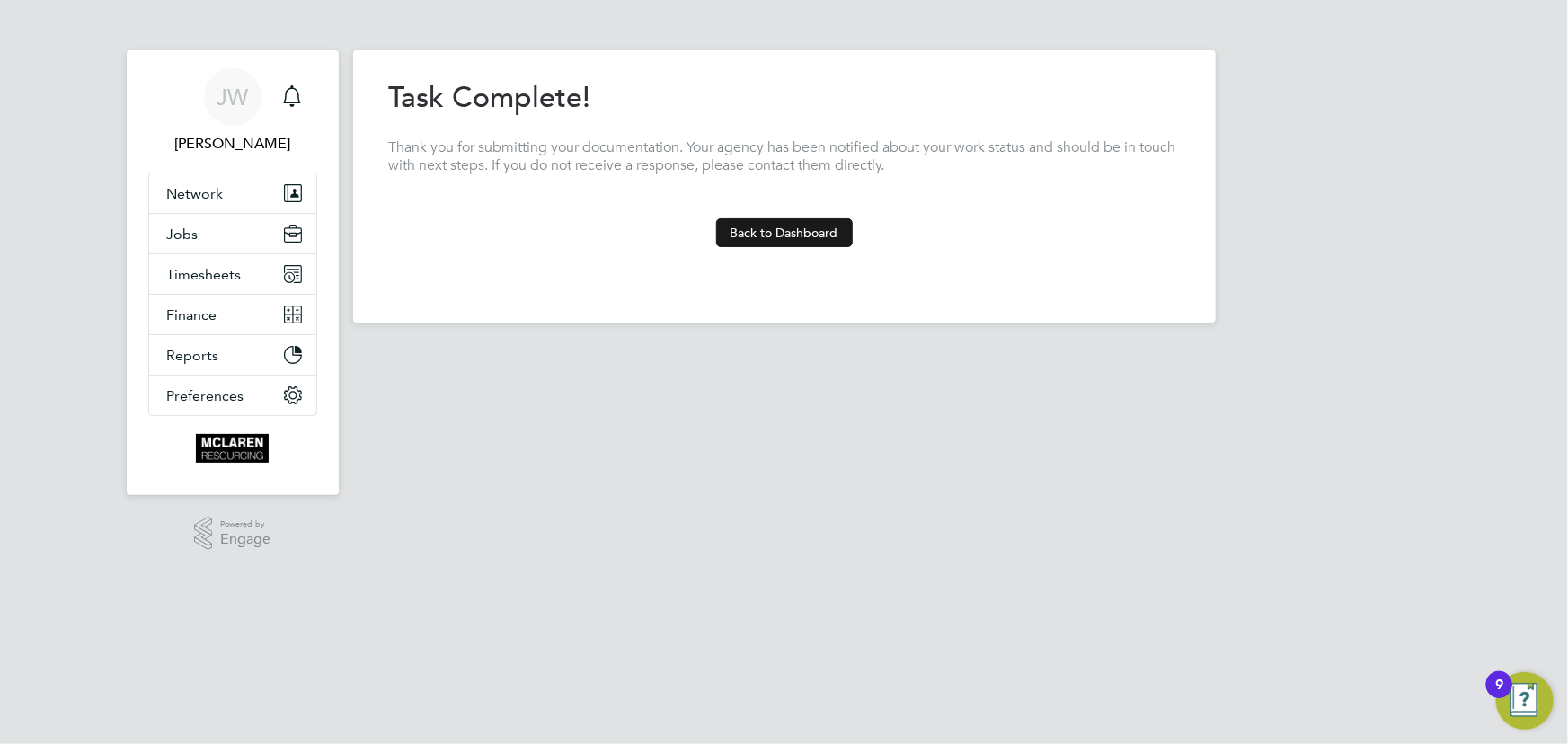
drag, startPoint x: 754, startPoint y: 235, endPoint x: 706, endPoint y: 7, distance: 233.0
click at [755, 235] on button "Back to Dashboard" at bounding box center [784, 233] width 137 height 29
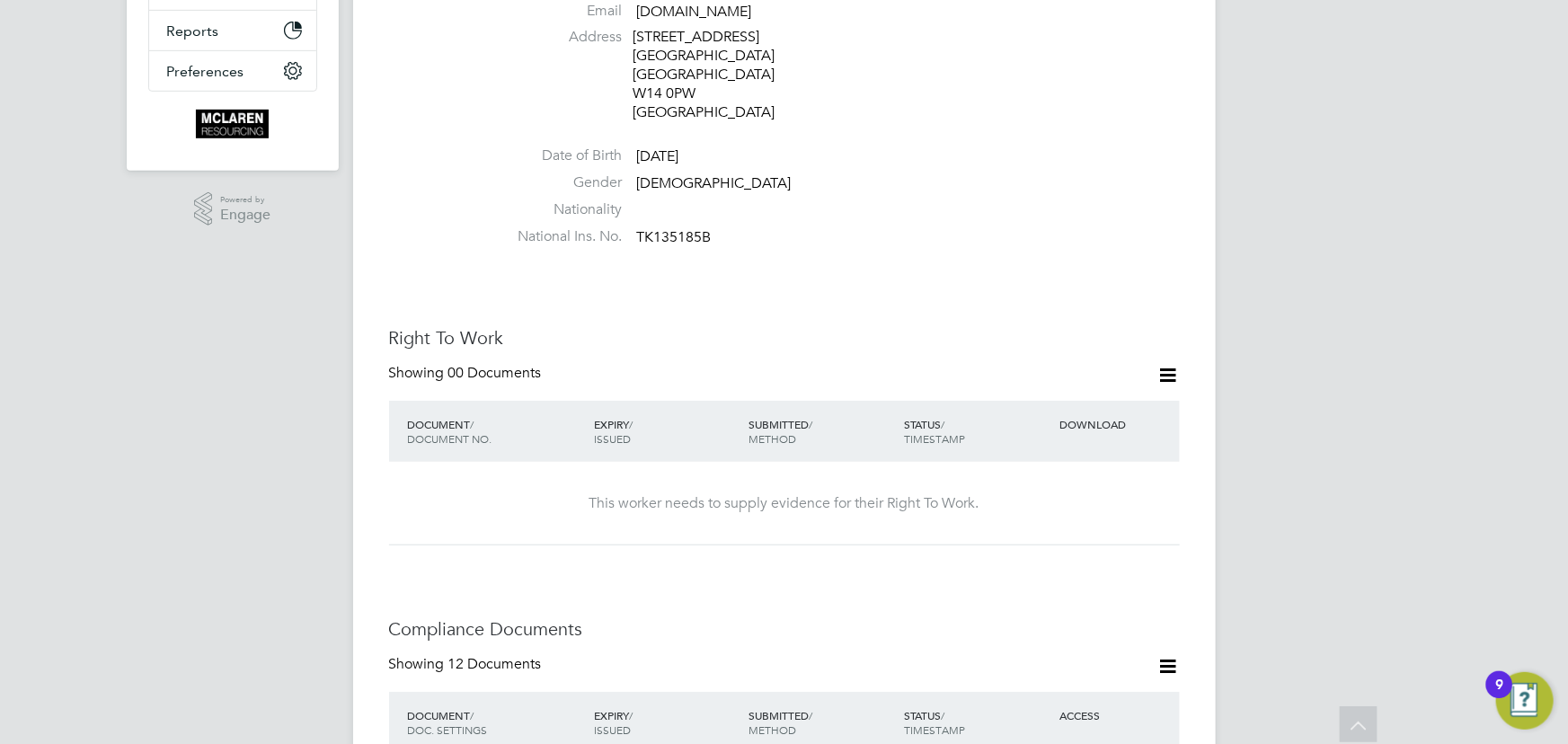
scroll to position [653, 0]
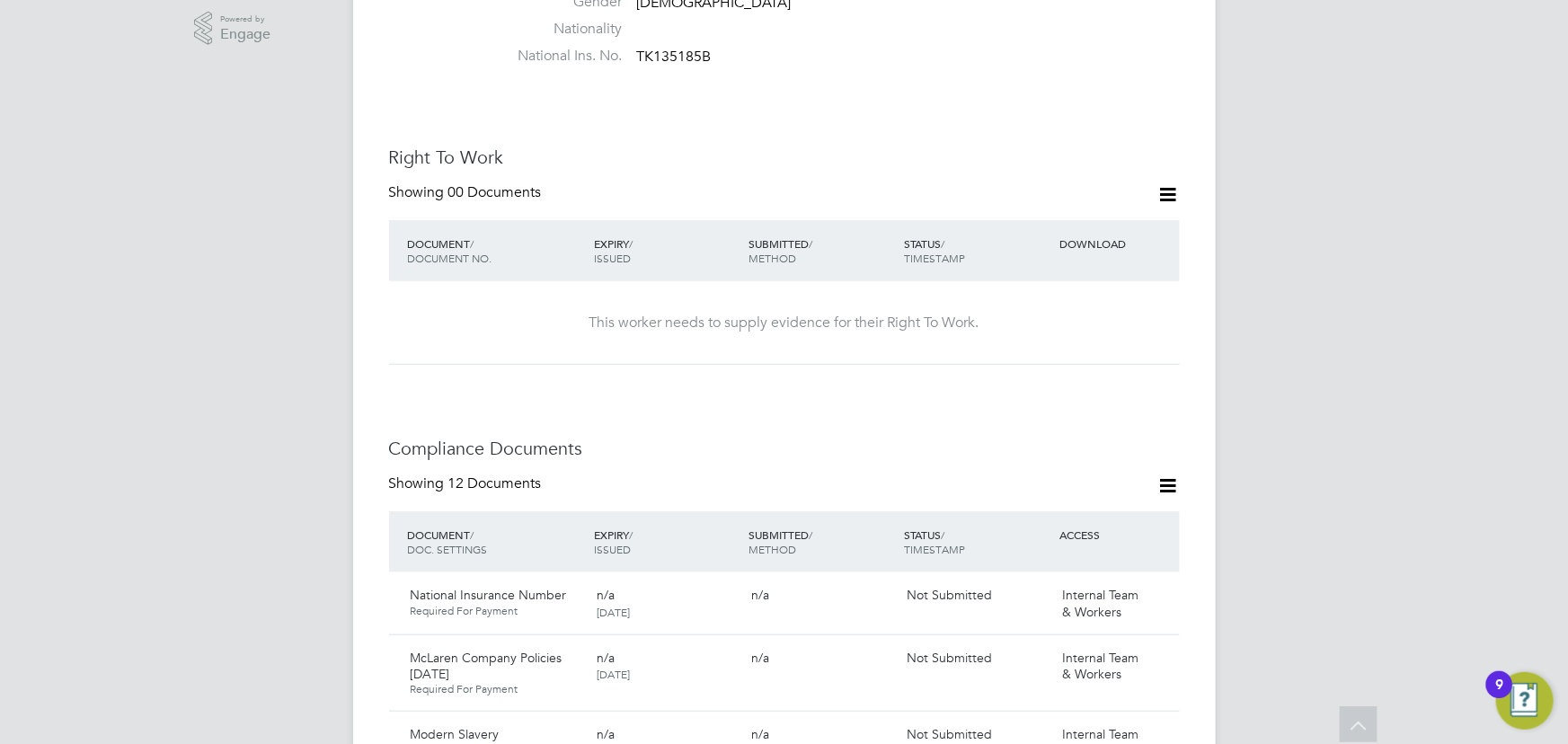
click at [1163, 183] on icon at bounding box center [1168, 194] width 23 height 23
click at [1083, 199] on li "Add Right To Work Document" at bounding box center [1069, 201] width 217 height 26
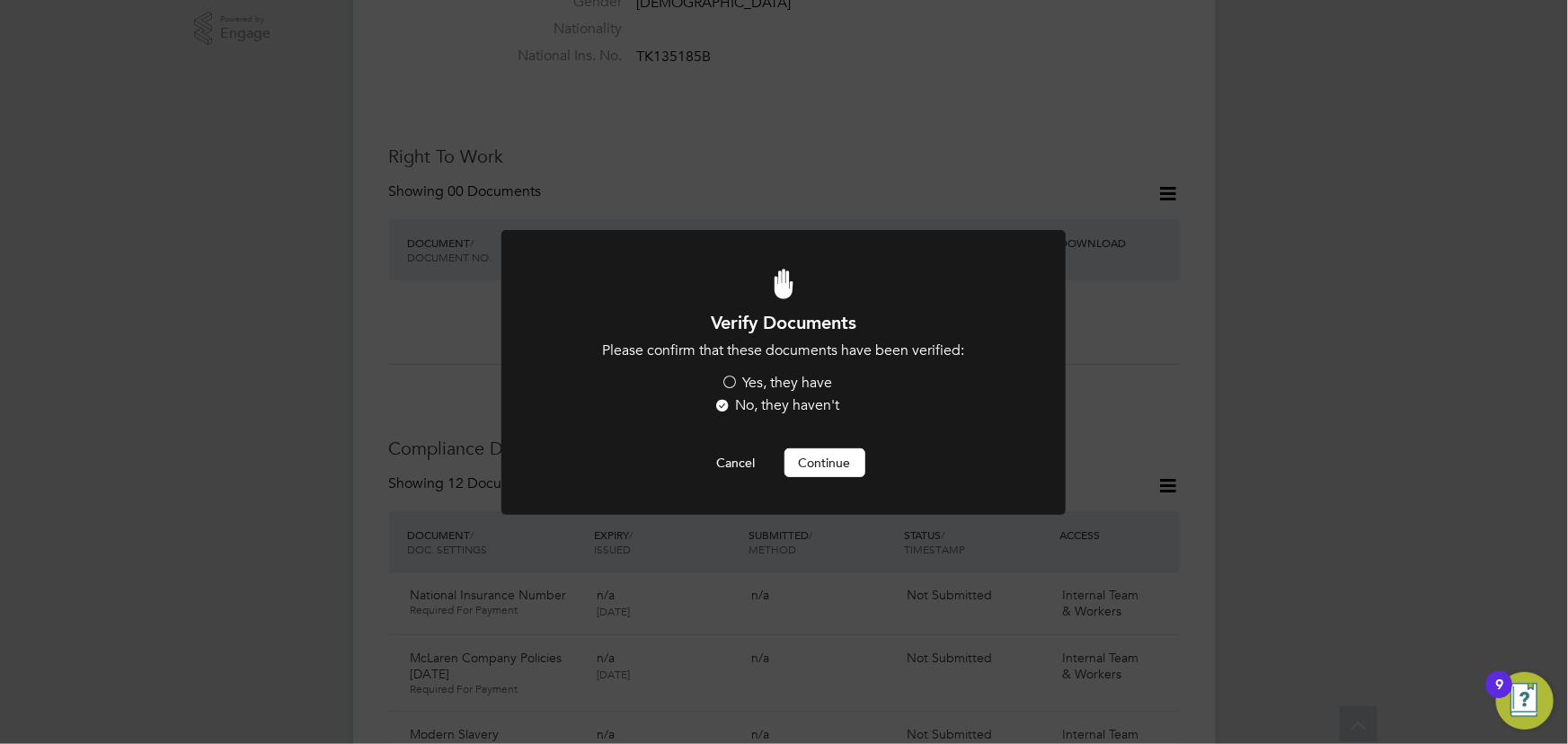
click at [784, 385] on label "Yes, they have" at bounding box center [777, 382] width 111 height 19
click at [0, 0] on input "Yes, they have" at bounding box center [0, 0] width 0 height 0
click at [833, 454] on button "Continue" at bounding box center [825, 462] width 81 height 29
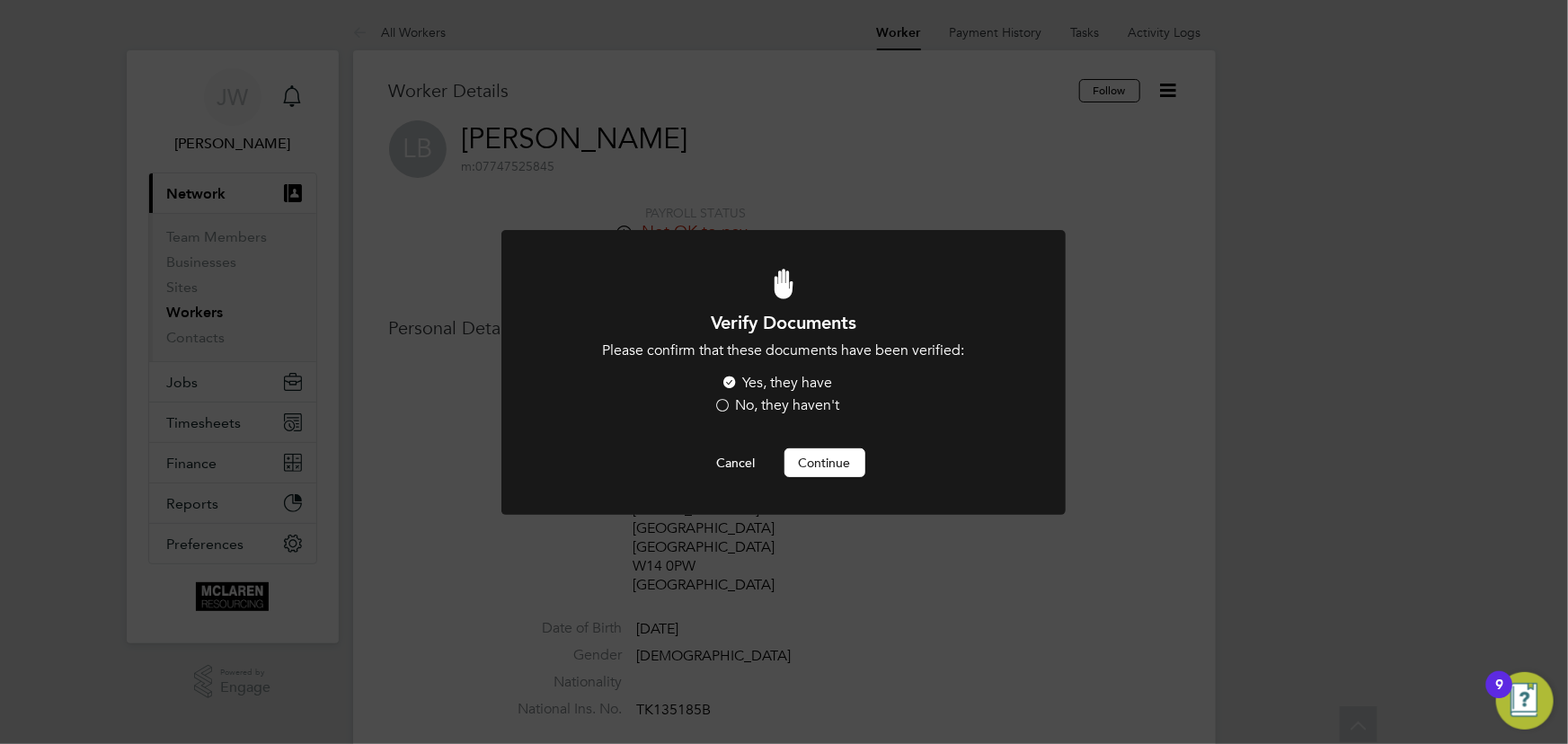
scroll to position [653, 0]
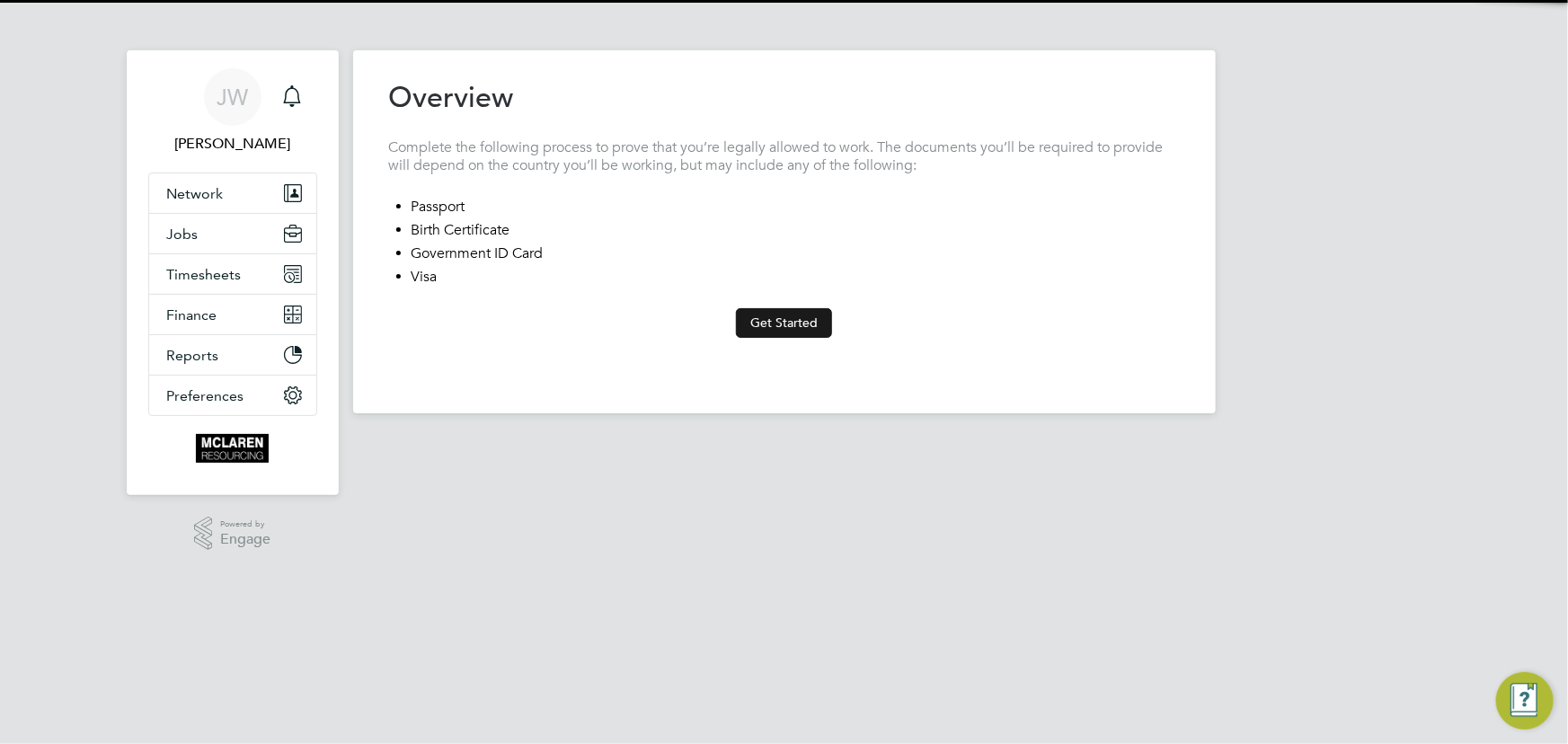
click at [769, 317] on button "Get Started" at bounding box center [784, 322] width 97 height 29
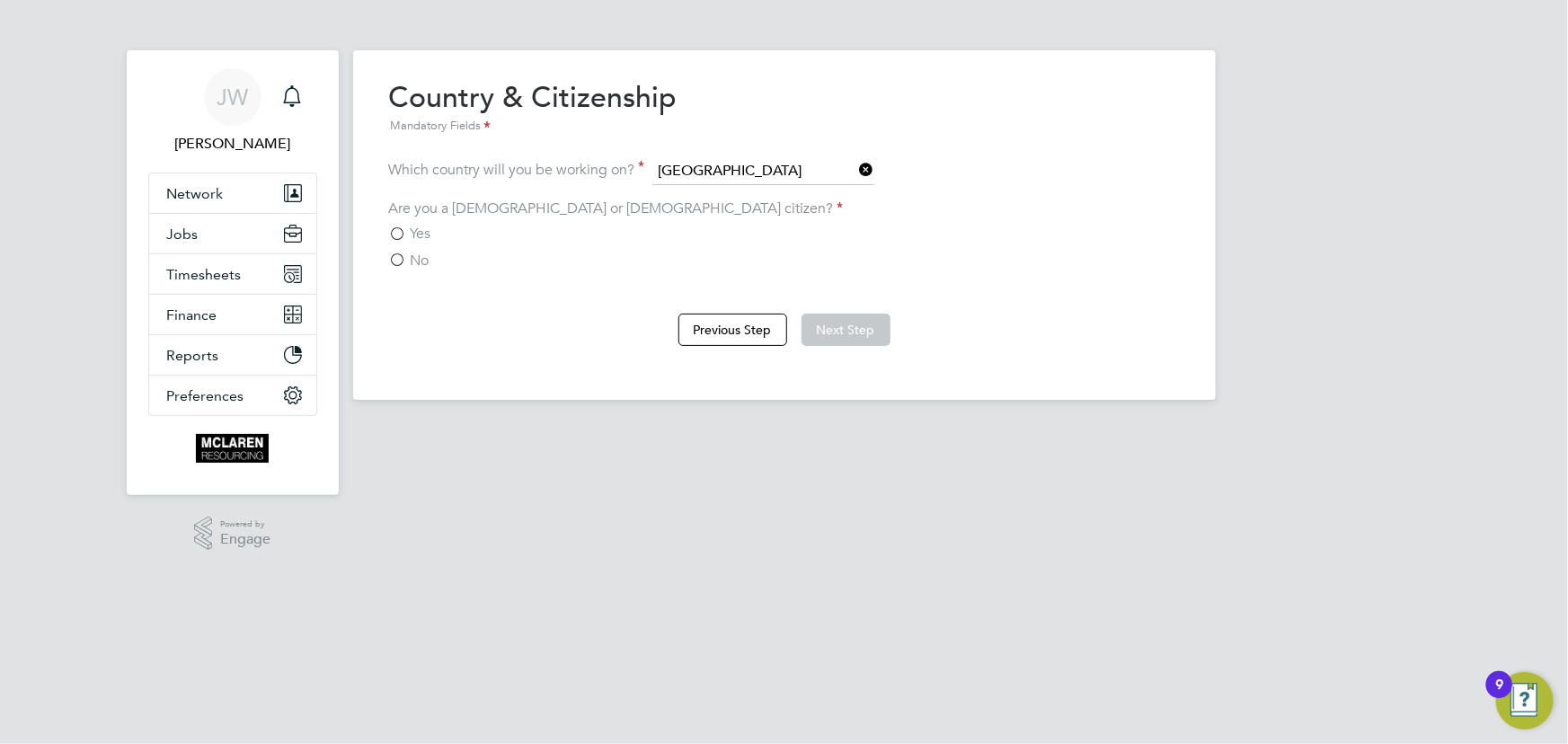
click at [413, 230] on span "Yes" at bounding box center [421, 234] width 21 height 18
click at [0, 0] on input "Yes" at bounding box center [0, 0] width 0 height 0
click at [856, 313] on button "Next Step" at bounding box center [846, 329] width 89 height 33
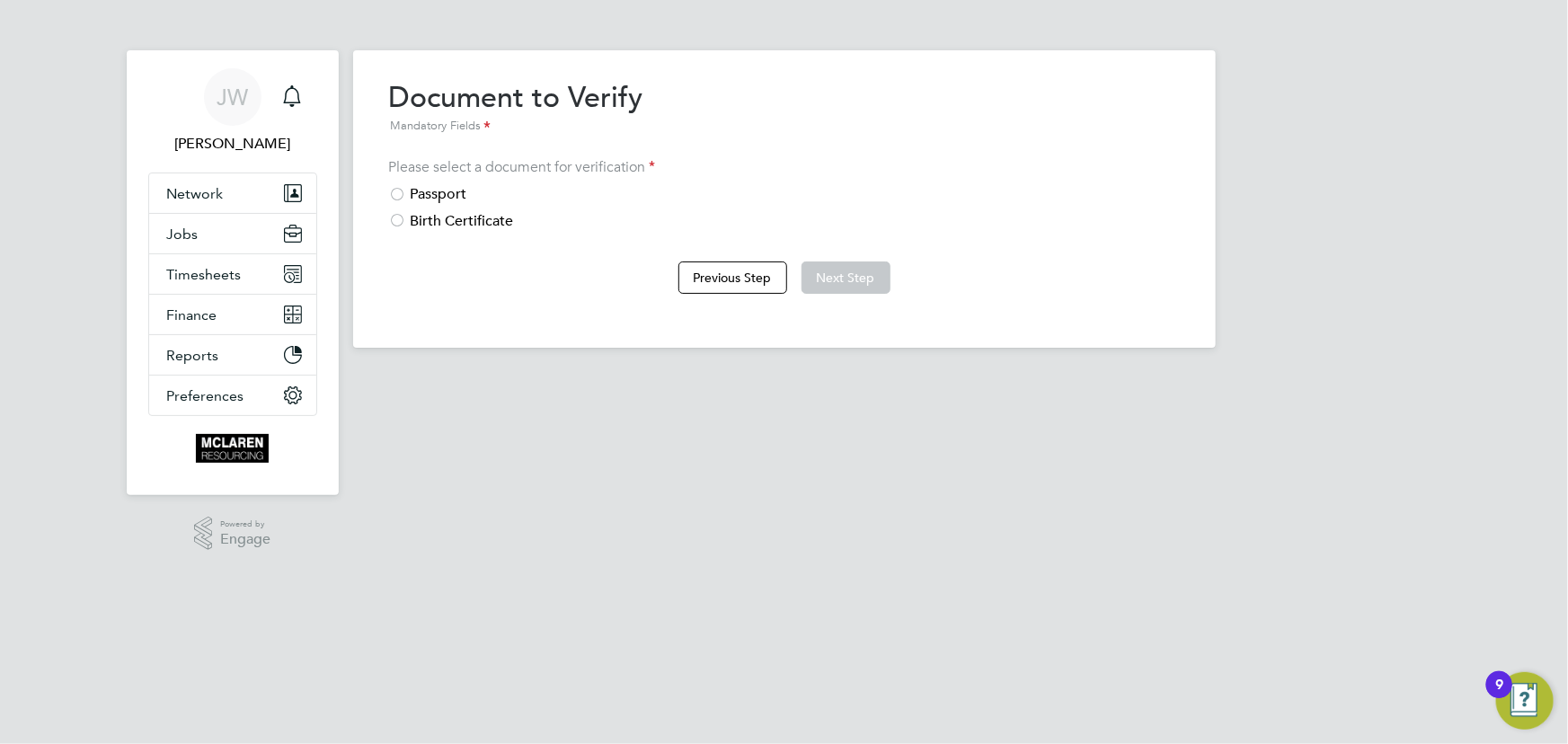
click at [476, 190] on div "Passport" at bounding box center [784, 194] width 790 height 19
click at [823, 272] on button "Next Step" at bounding box center [846, 277] width 89 height 33
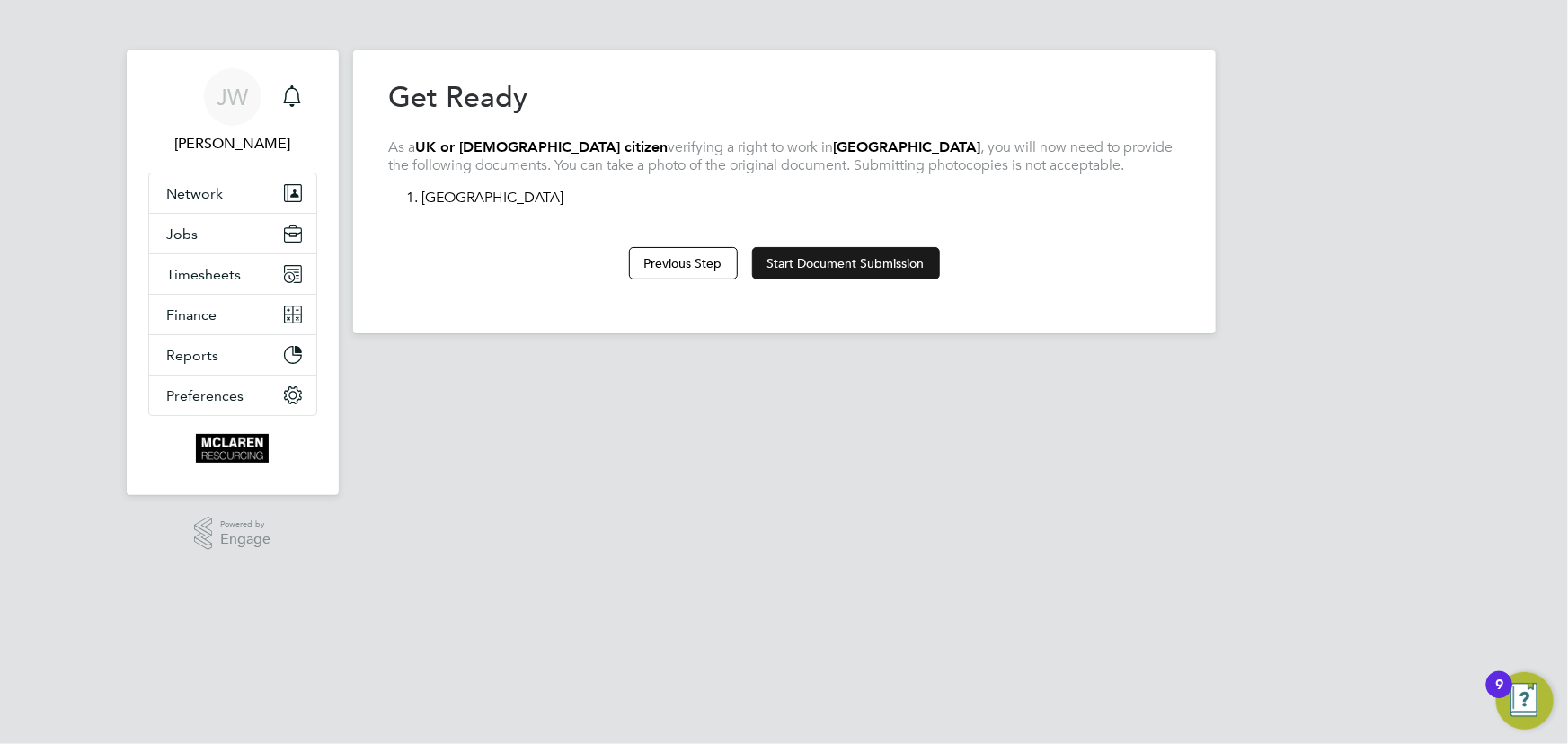
click at [803, 255] on button "Start Document Submission" at bounding box center [846, 263] width 188 height 33
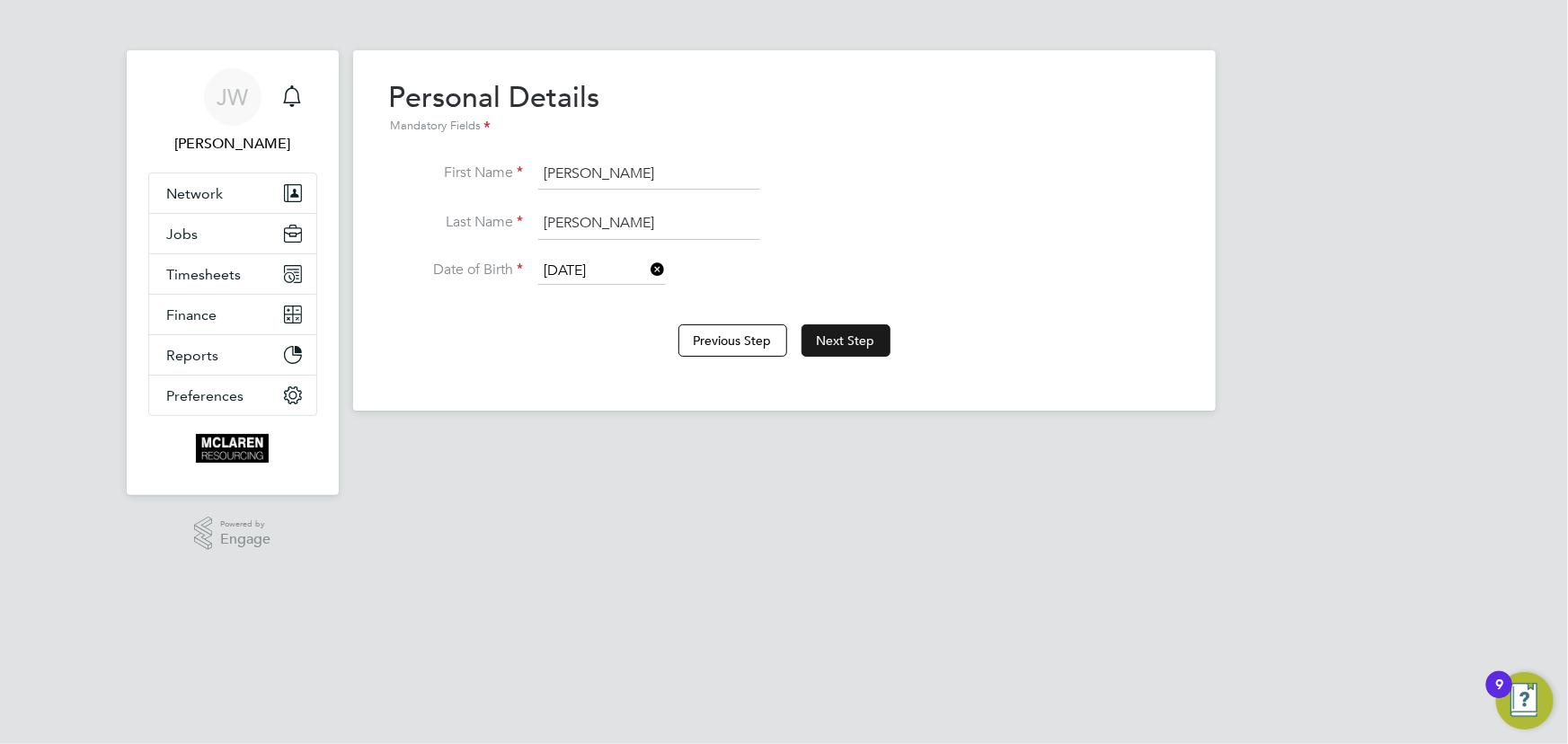
click at [849, 341] on button "Next Step" at bounding box center [846, 340] width 89 height 33
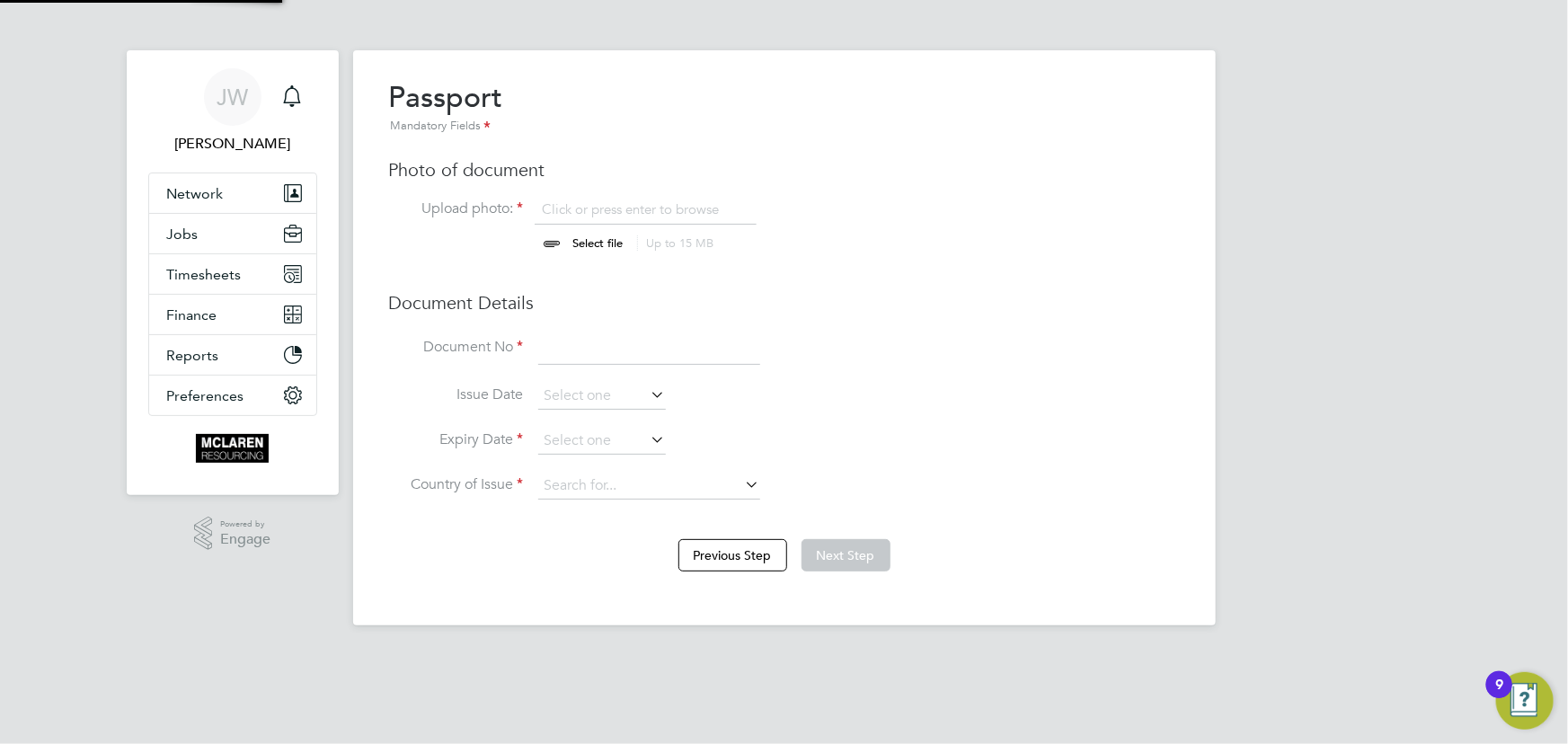
scroll to position [25, 223]
click at [597, 242] on input "file" at bounding box center [615, 227] width 282 height 54
type input "C:\fakepath\Luca Barbieri Passport.pdf"
click at [629, 328] on div "Passport Mandatory Fields Photo of document Upload photo: Luca Barbieri Passpor…" at bounding box center [784, 298] width 790 height 439
click at [632, 335] on input at bounding box center [648, 348] width 222 height 33
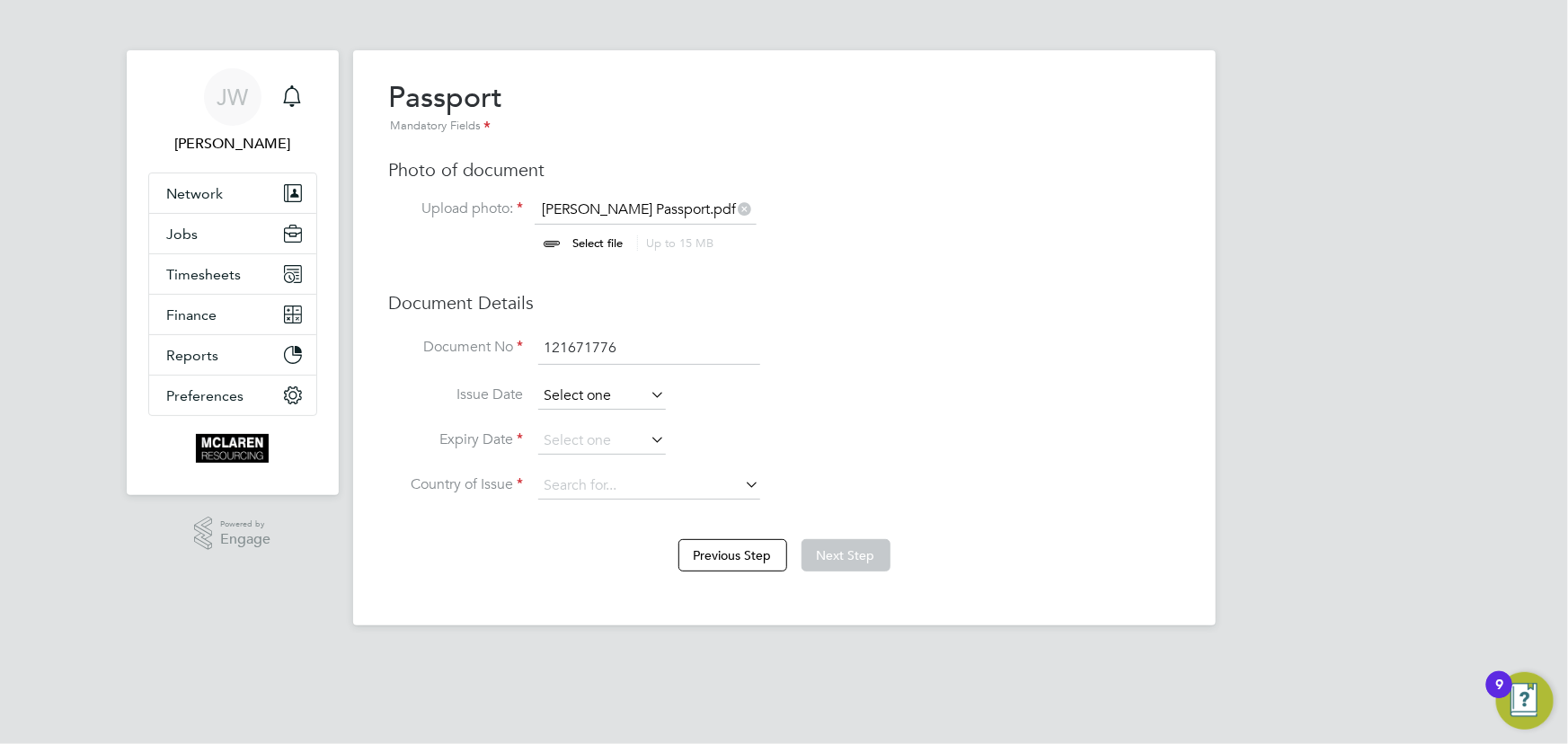
type input "121671776"
click at [577, 396] on input at bounding box center [601, 395] width 127 height 27
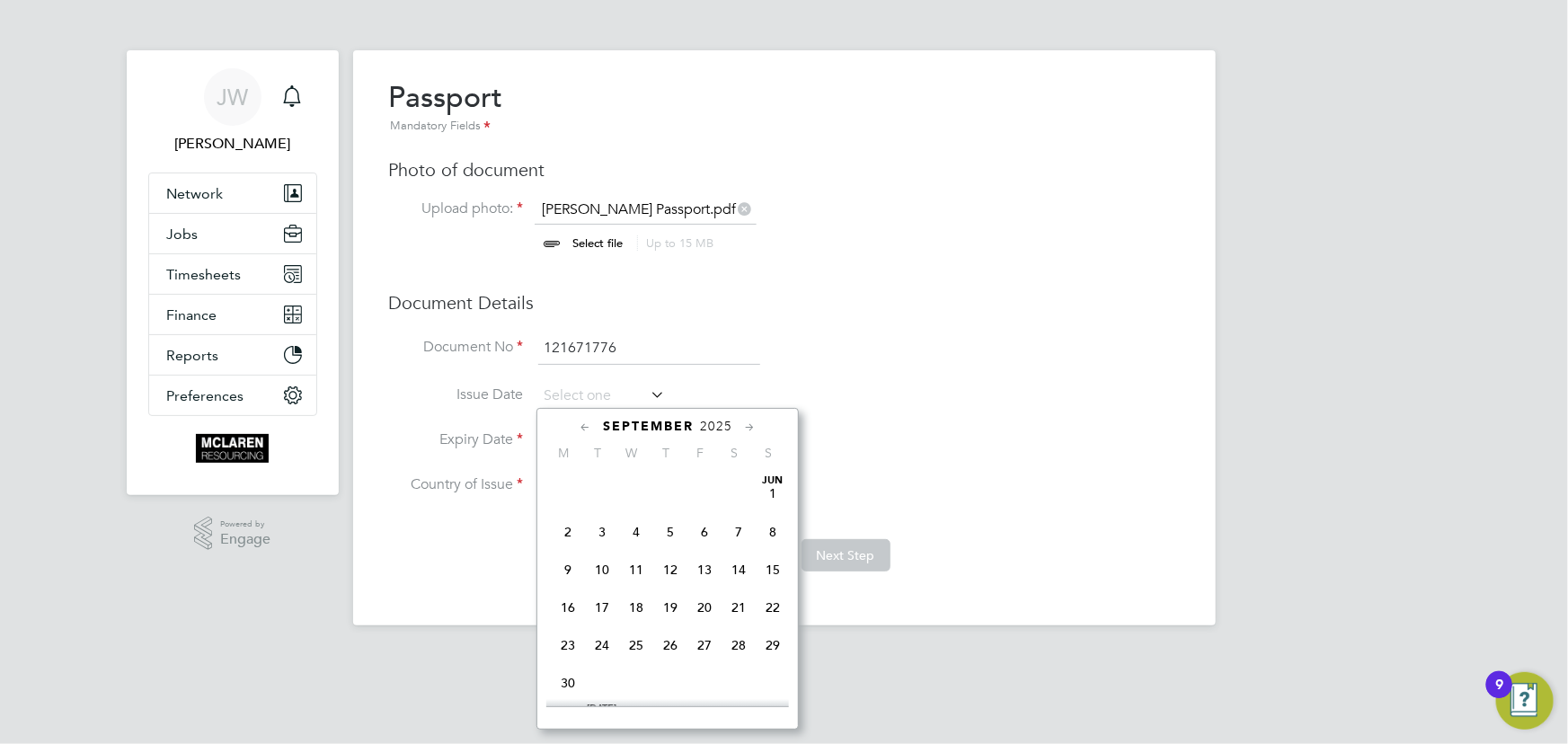
scroll to position [649, 0]
click at [725, 431] on span "2025" at bounding box center [716, 427] width 33 height 16
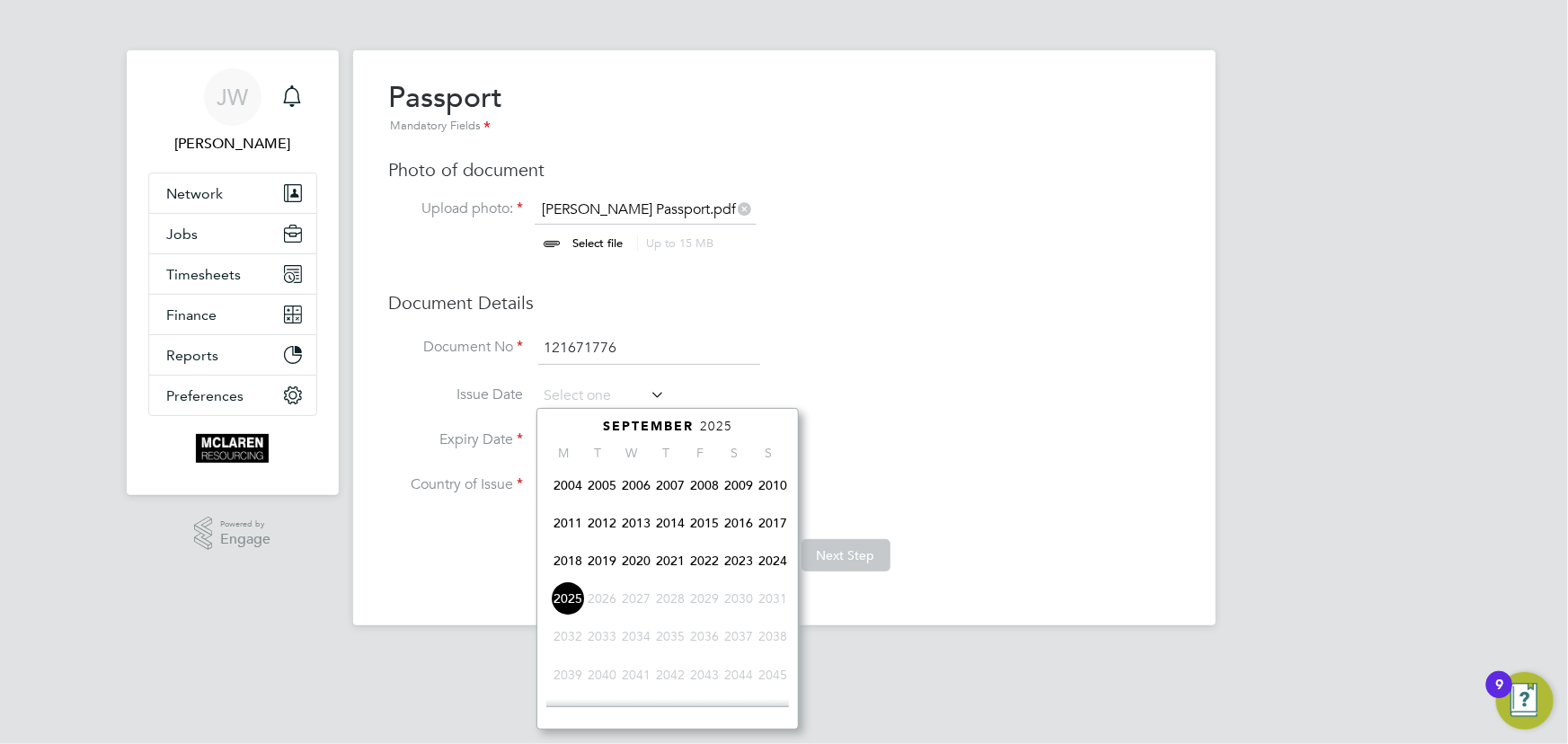
click at [644, 559] on span "2020" at bounding box center [636, 561] width 34 height 34
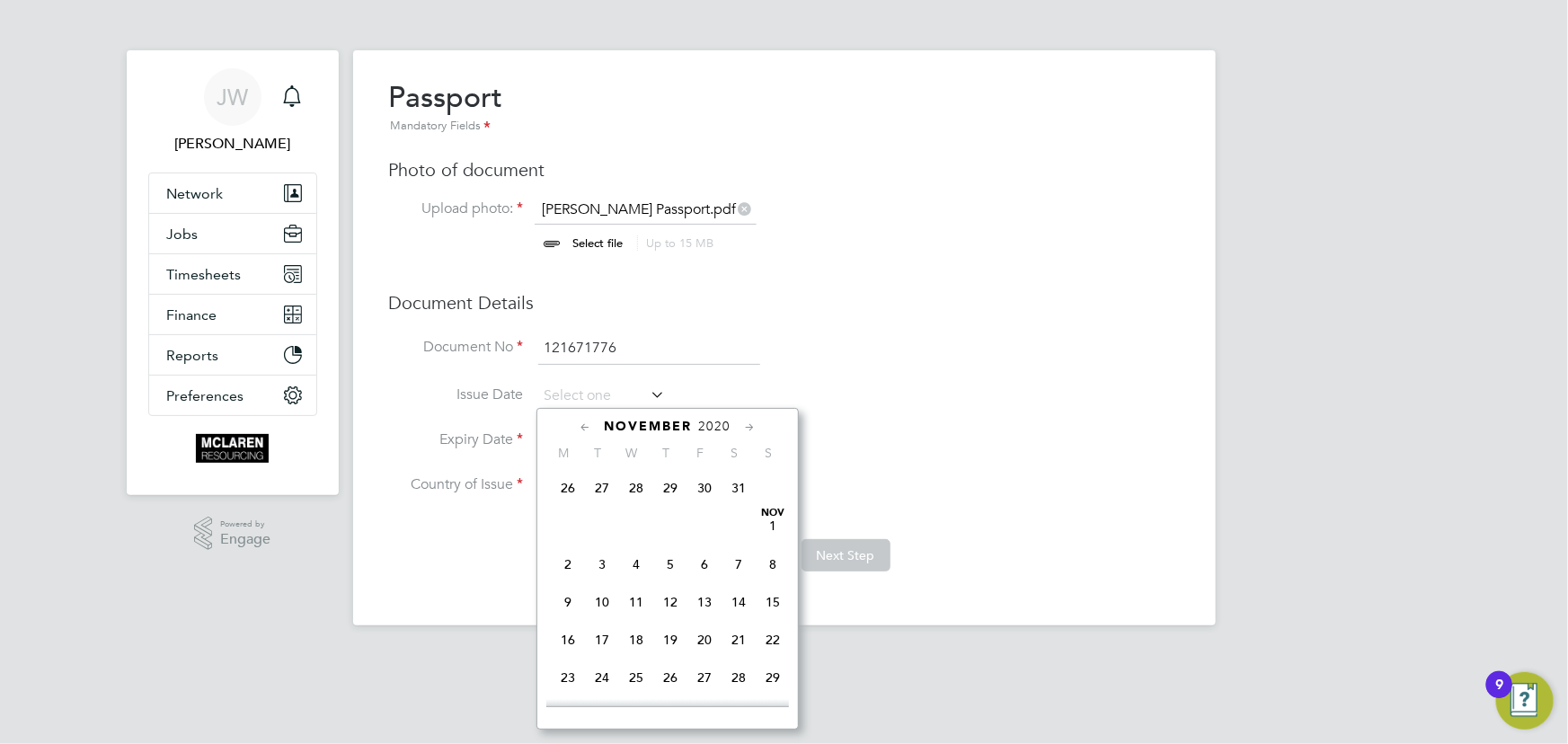
scroll to position [1184, 0]
click at [675, 680] on span "31" at bounding box center [670, 674] width 34 height 34
type input "31 Dec 2020"
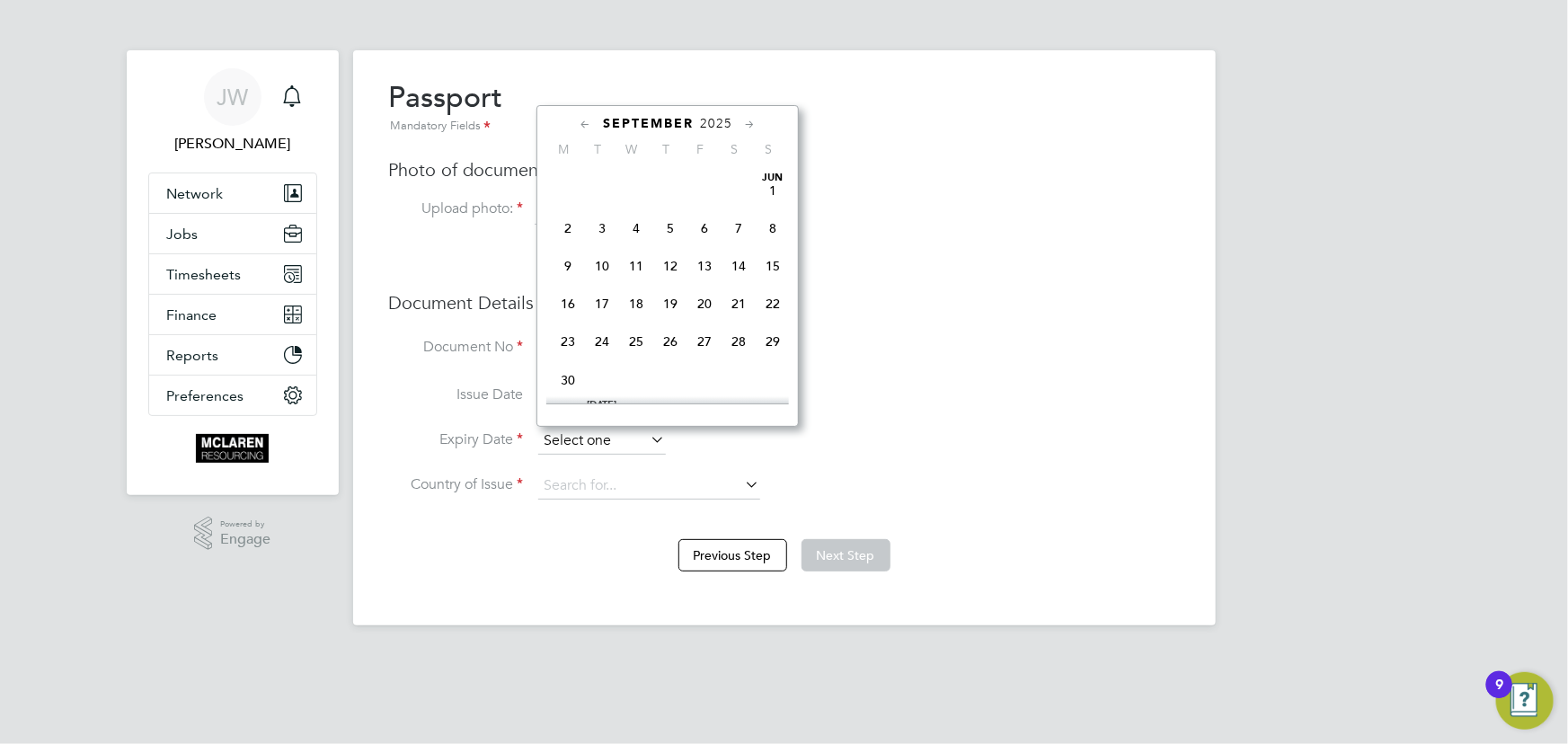
click at [611, 447] on input at bounding box center [601, 440] width 127 height 27
click at [717, 116] on span "2025" at bounding box center [716, 124] width 33 height 16
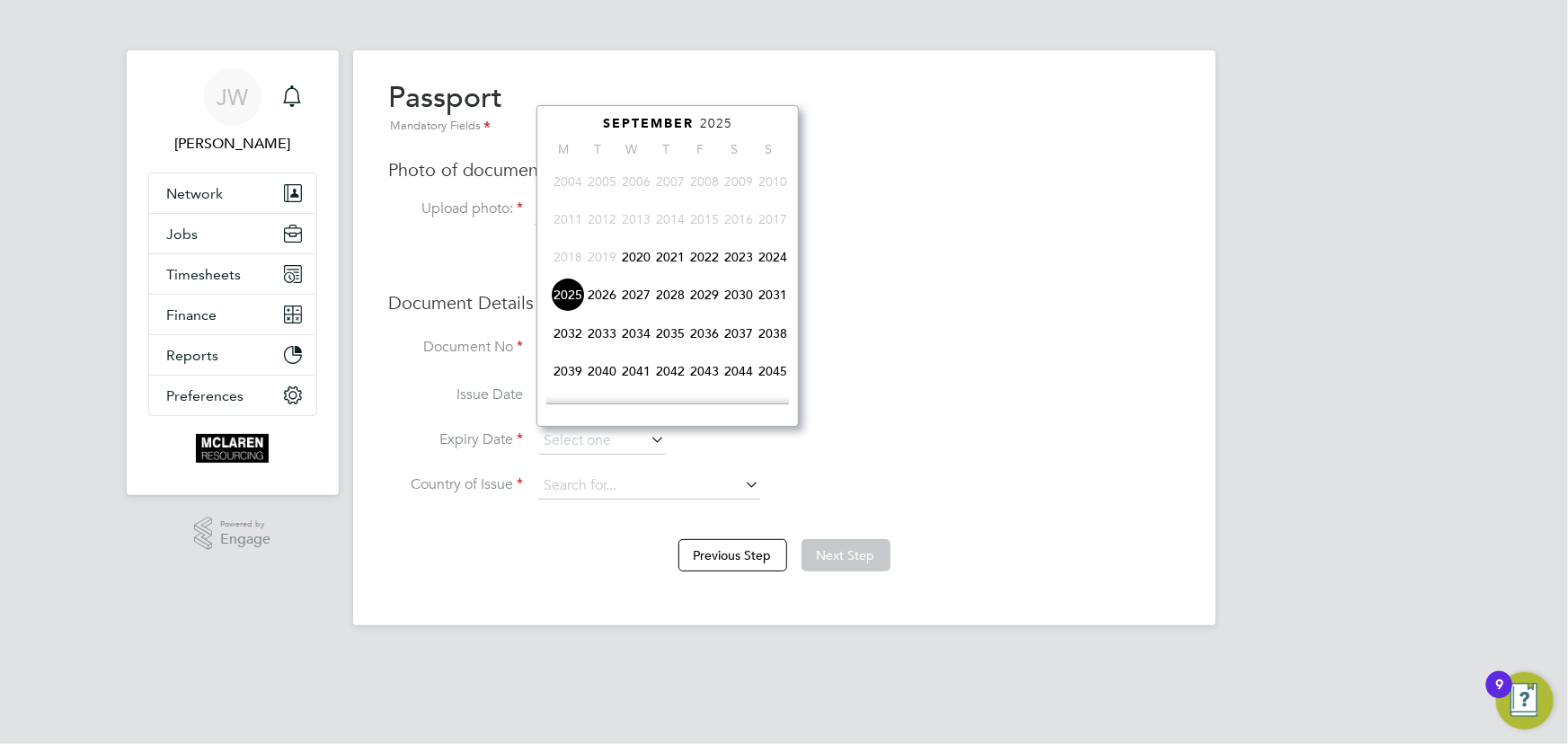
click at [739, 295] on span "2030" at bounding box center [738, 295] width 34 height 34
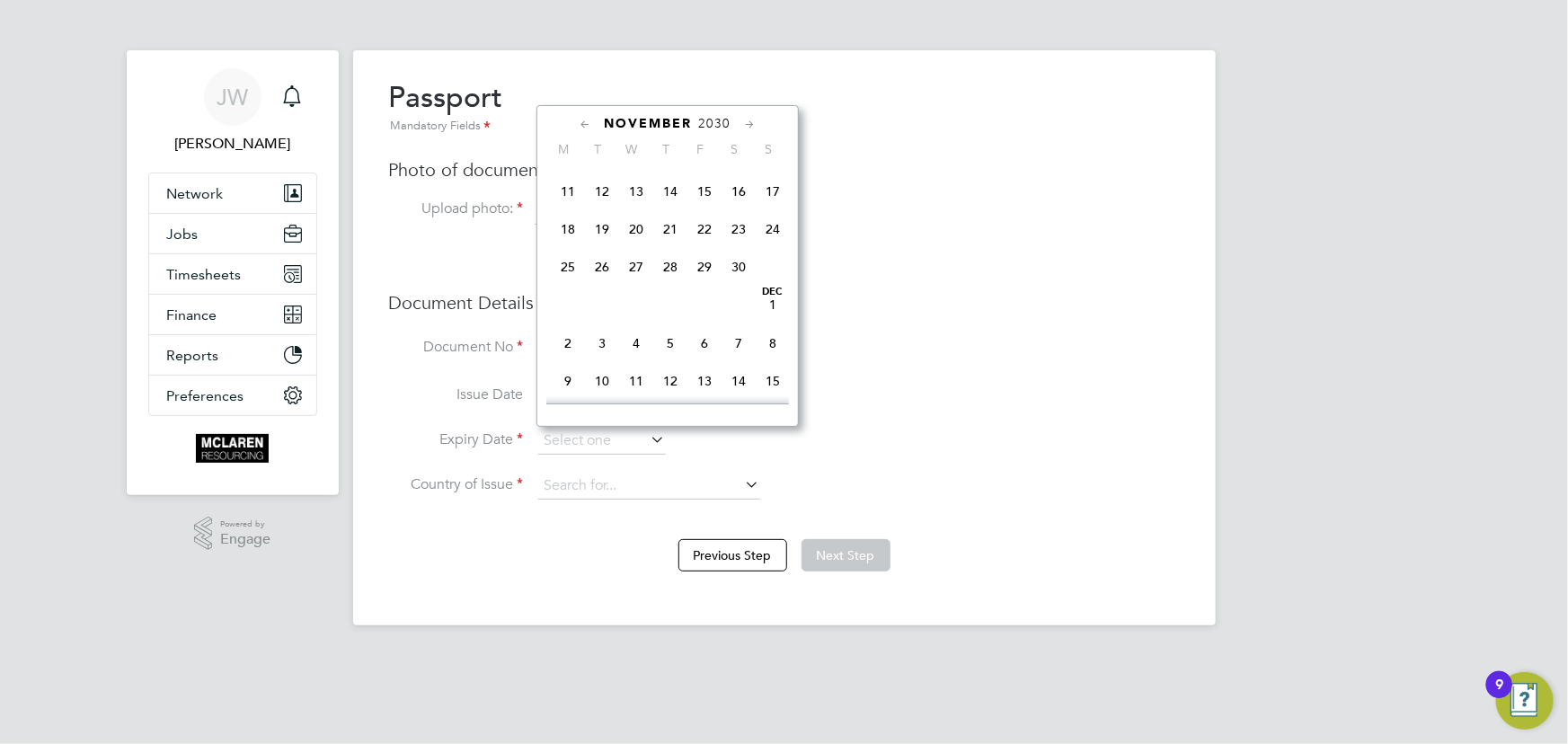
scroll to position [1185, 0]
click at [602, 385] on span "31" at bounding box center [602, 369] width 34 height 34
type input "31 Dec 2030"
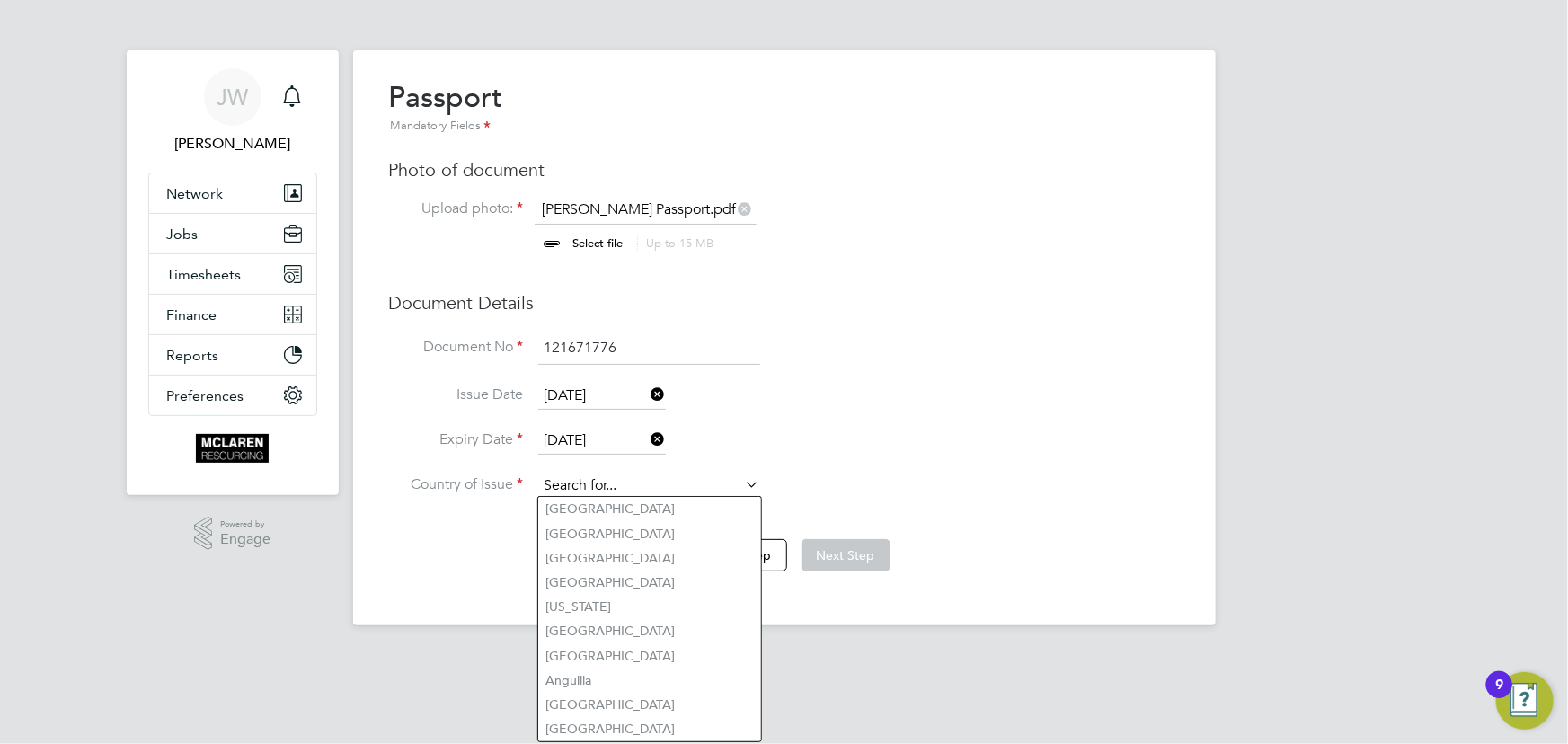
click at [576, 484] on input at bounding box center [648, 486] width 222 height 27
type input "[GEOGRAPHIC_DATA]"
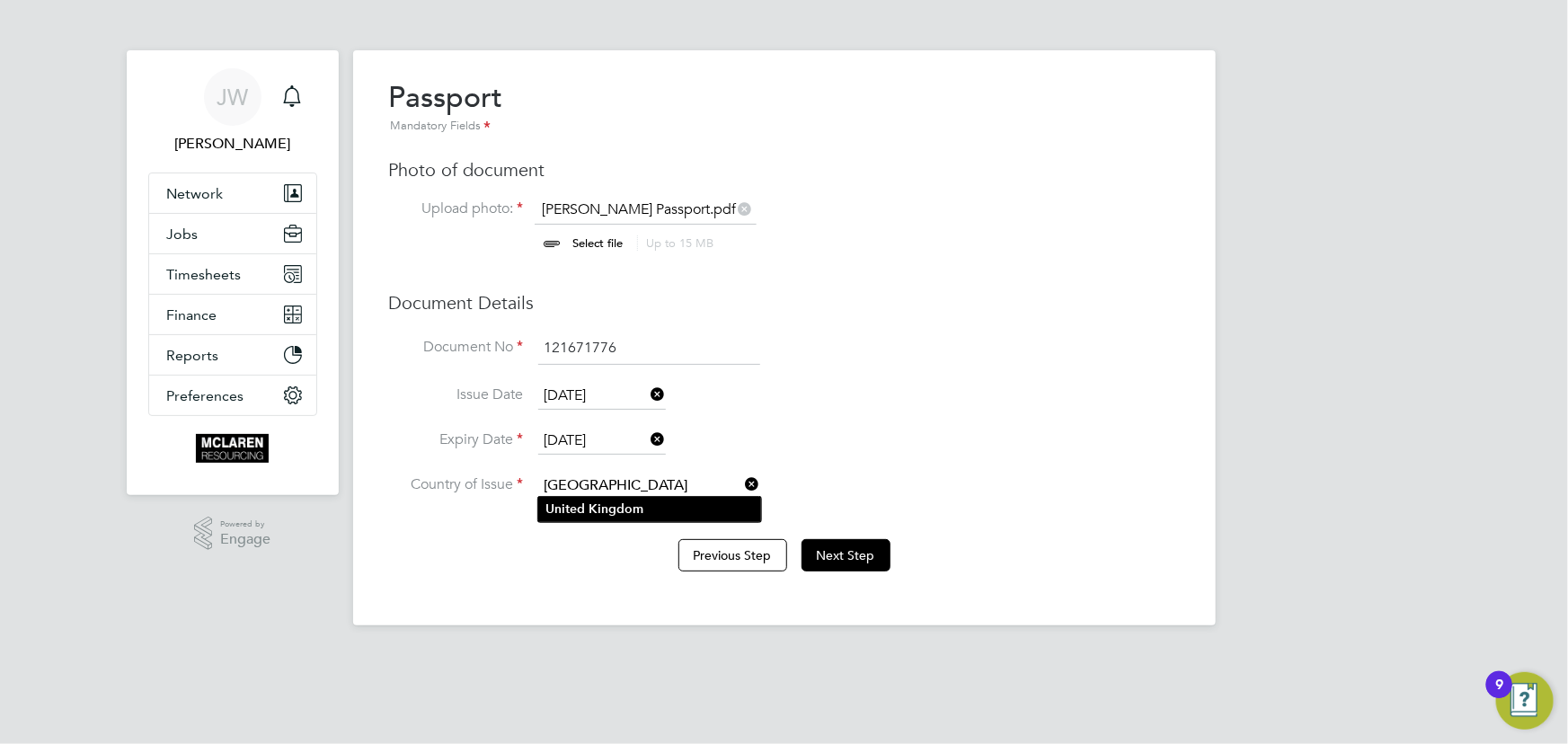
click at [604, 507] on b "Kingdom" at bounding box center [616, 509] width 55 height 16
click at [846, 552] on button "Next Step" at bounding box center [846, 555] width 89 height 33
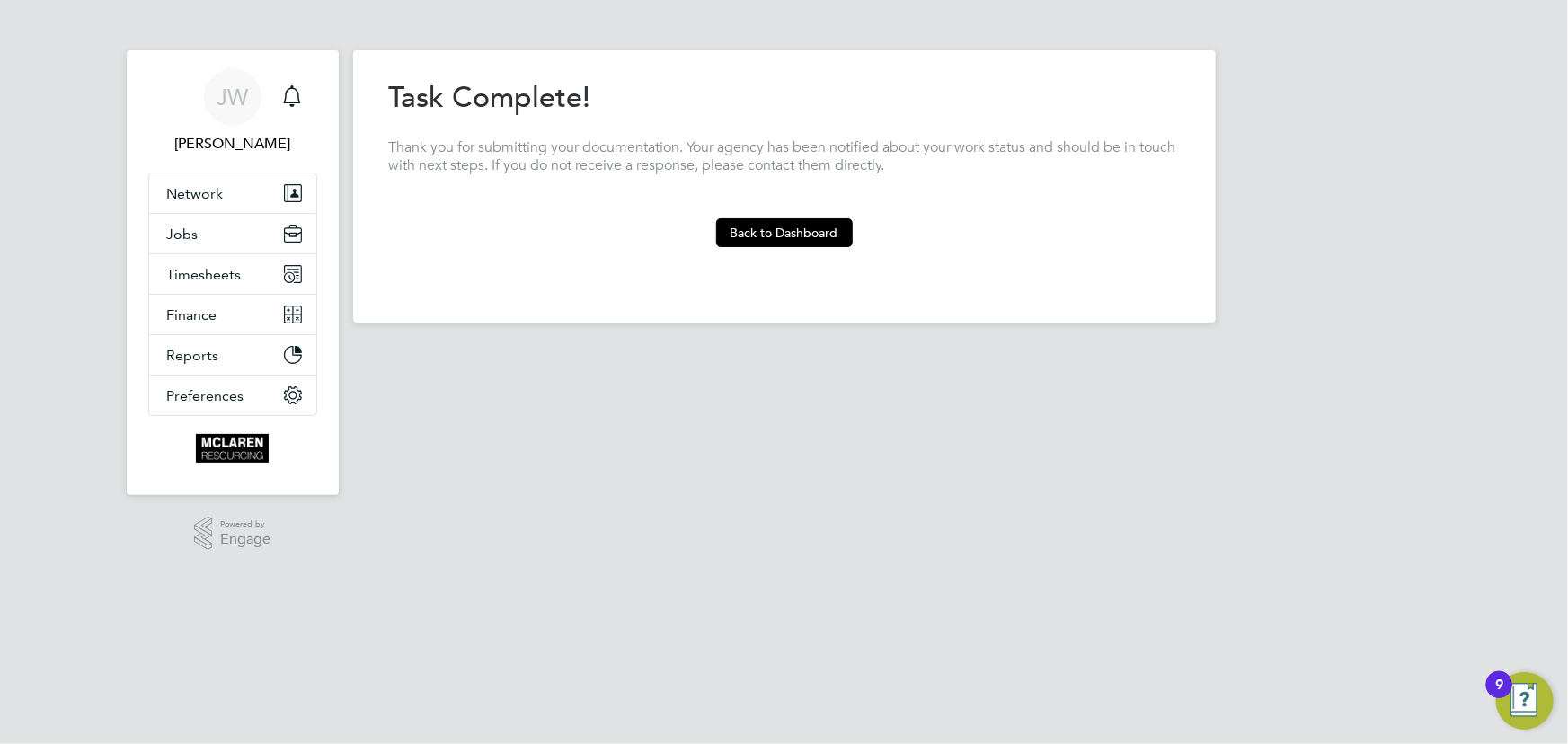
click at [780, 216] on section "Task Complete! Thank you for submitting your documentation. Your agency has bee…" at bounding box center [784, 163] width 790 height 169
click at [780, 223] on button "Back to Dashboard" at bounding box center [784, 233] width 137 height 29
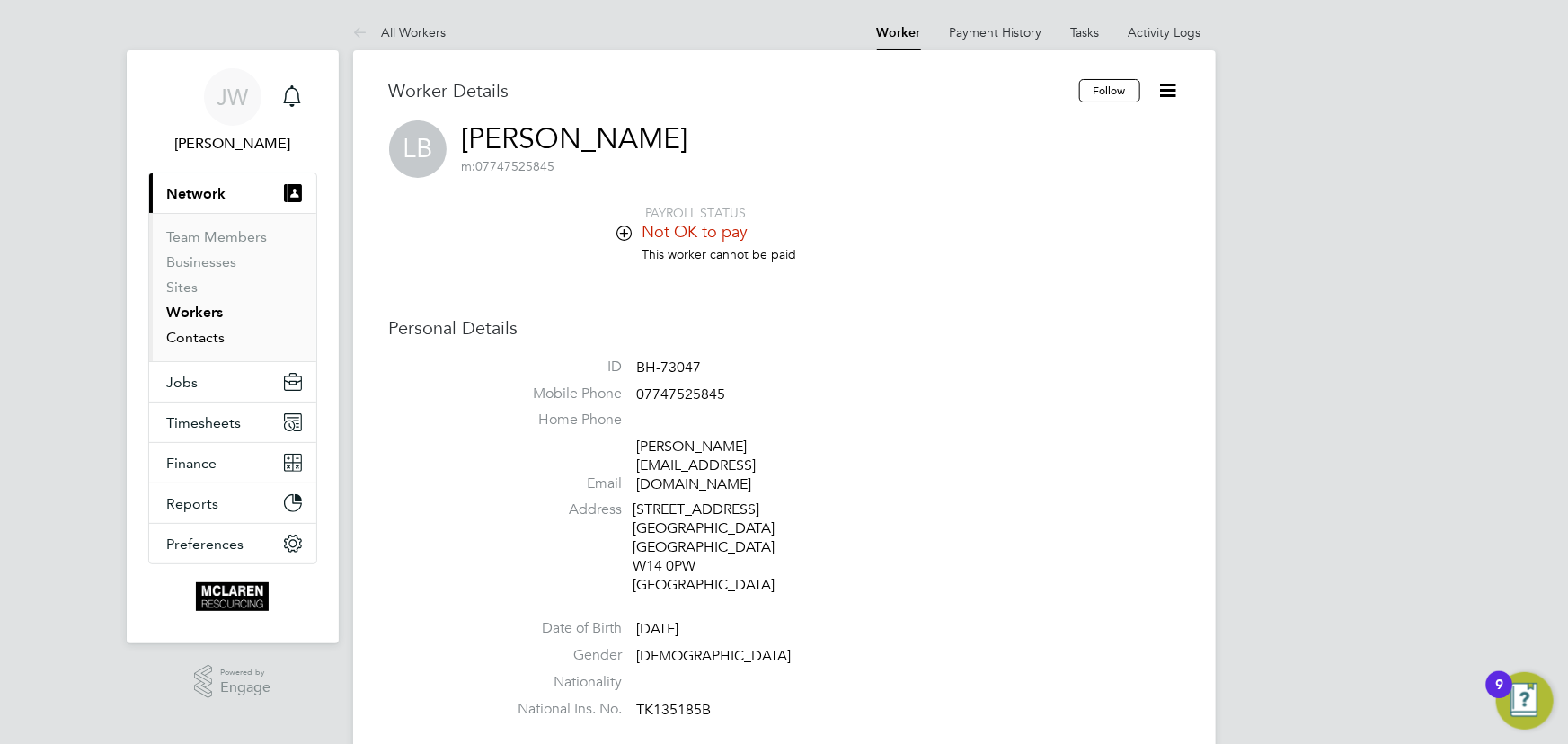
click at [192, 340] on link "Contacts" at bounding box center [196, 337] width 58 height 17
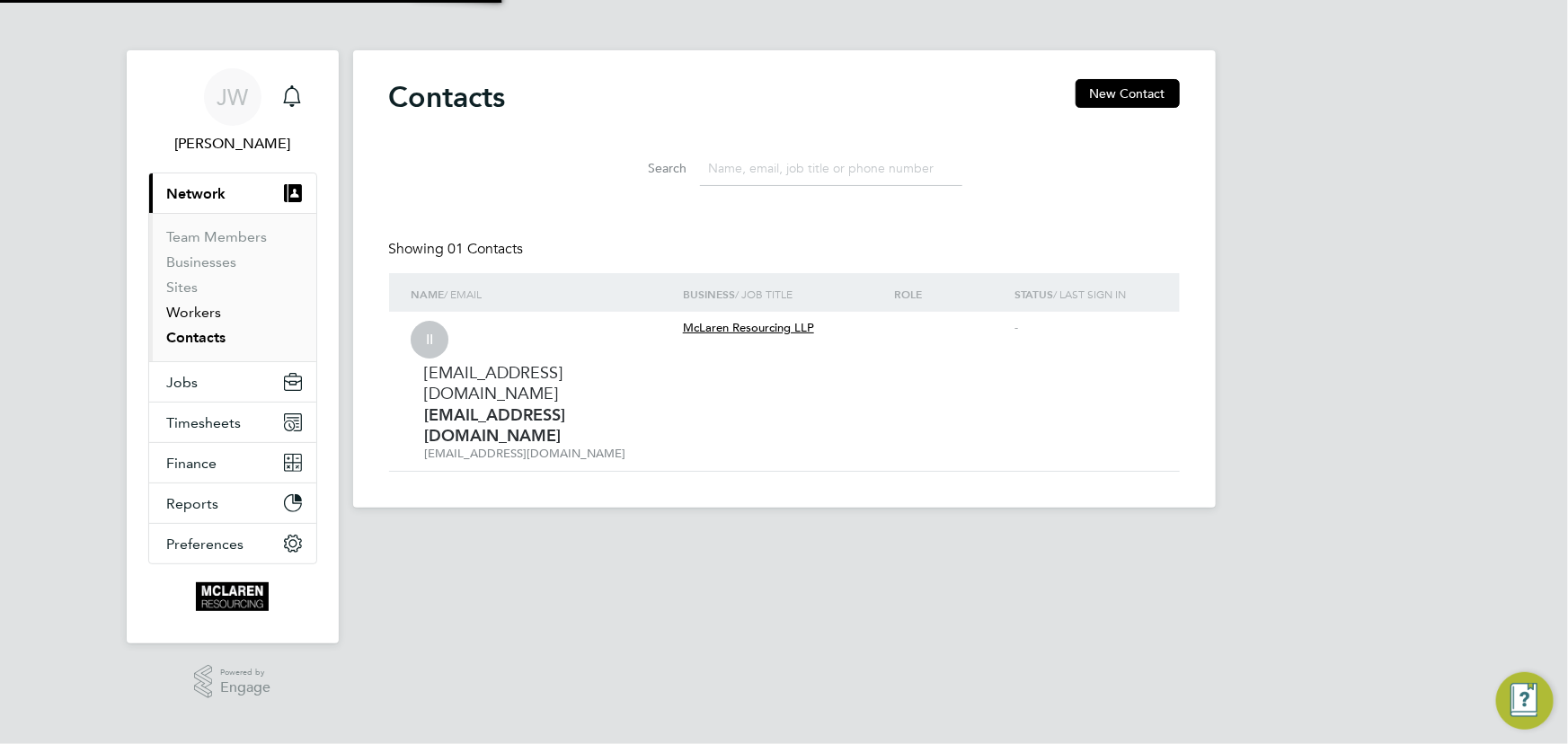
click at [191, 313] on link "Workers" at bounding box center [195, 311] width 55 height 17
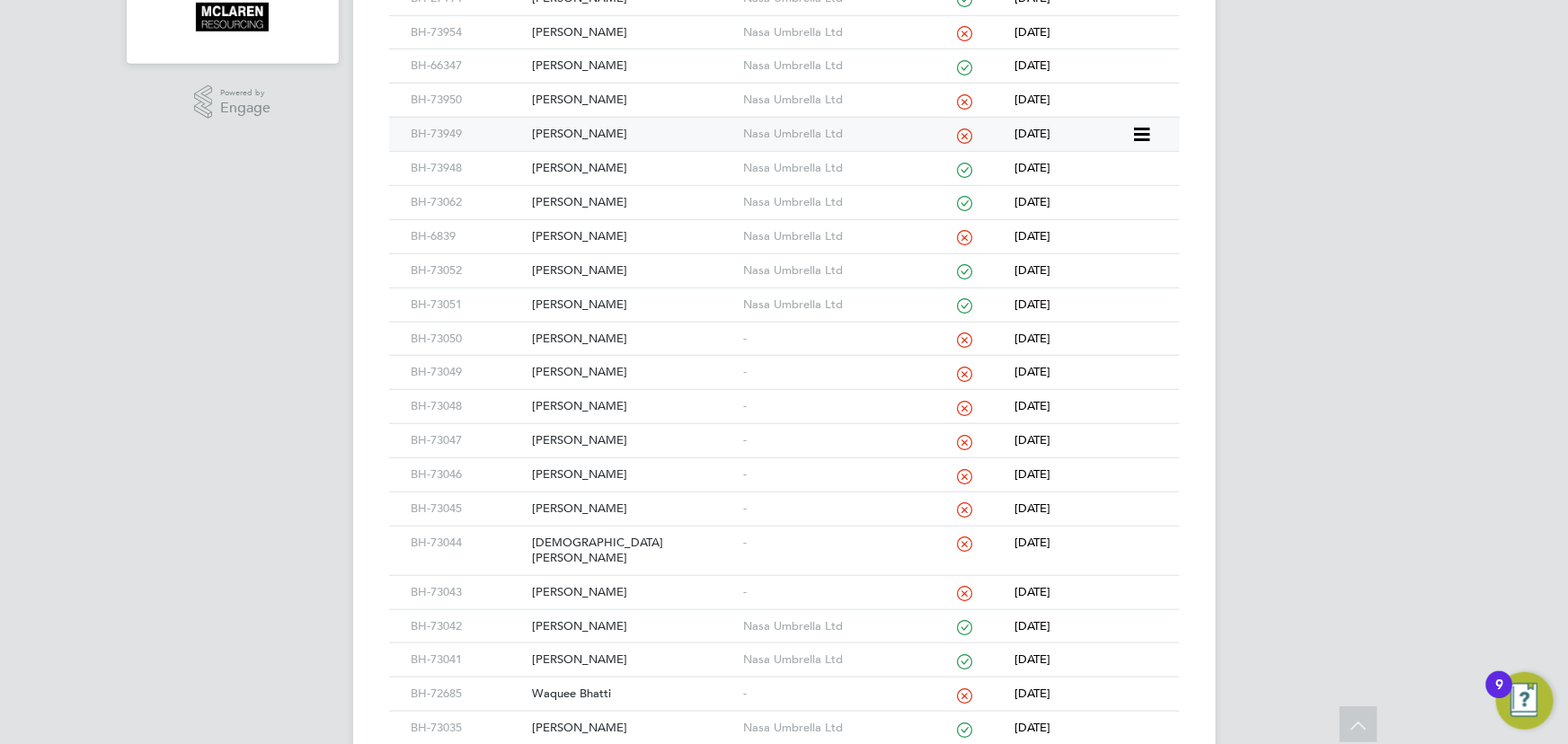
scroll to position [782, 0]
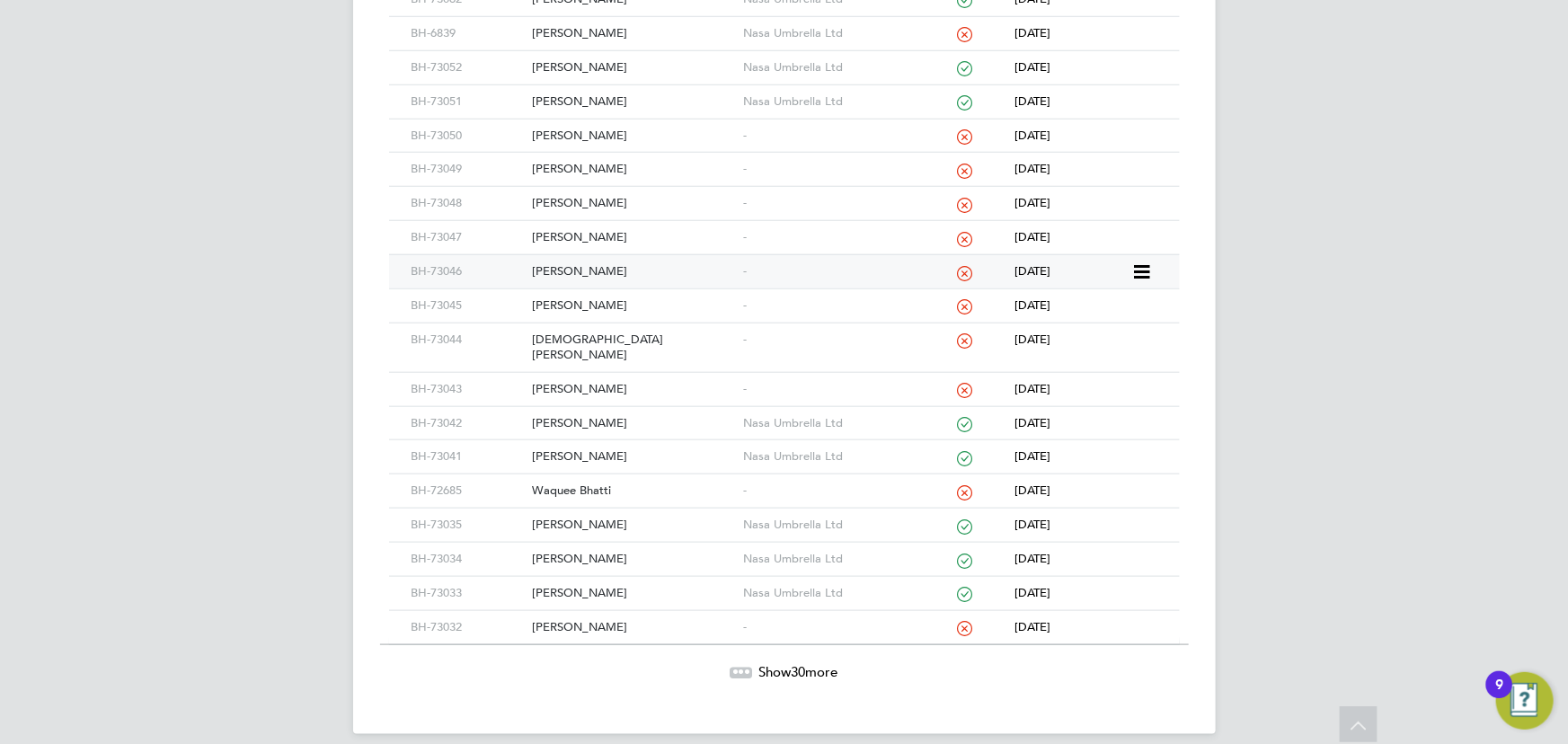
click at [585, 259] on div "Jack Anderson" at bounding box center [633, 272] width 211 height 34
click at [599, 333] on div "Christian Rees" at bounding box center [633, 347] width 211 height 48
click at [597, 474] on div "Waquee Bhatti" at bounding box center [633, 491] width 211 height 34
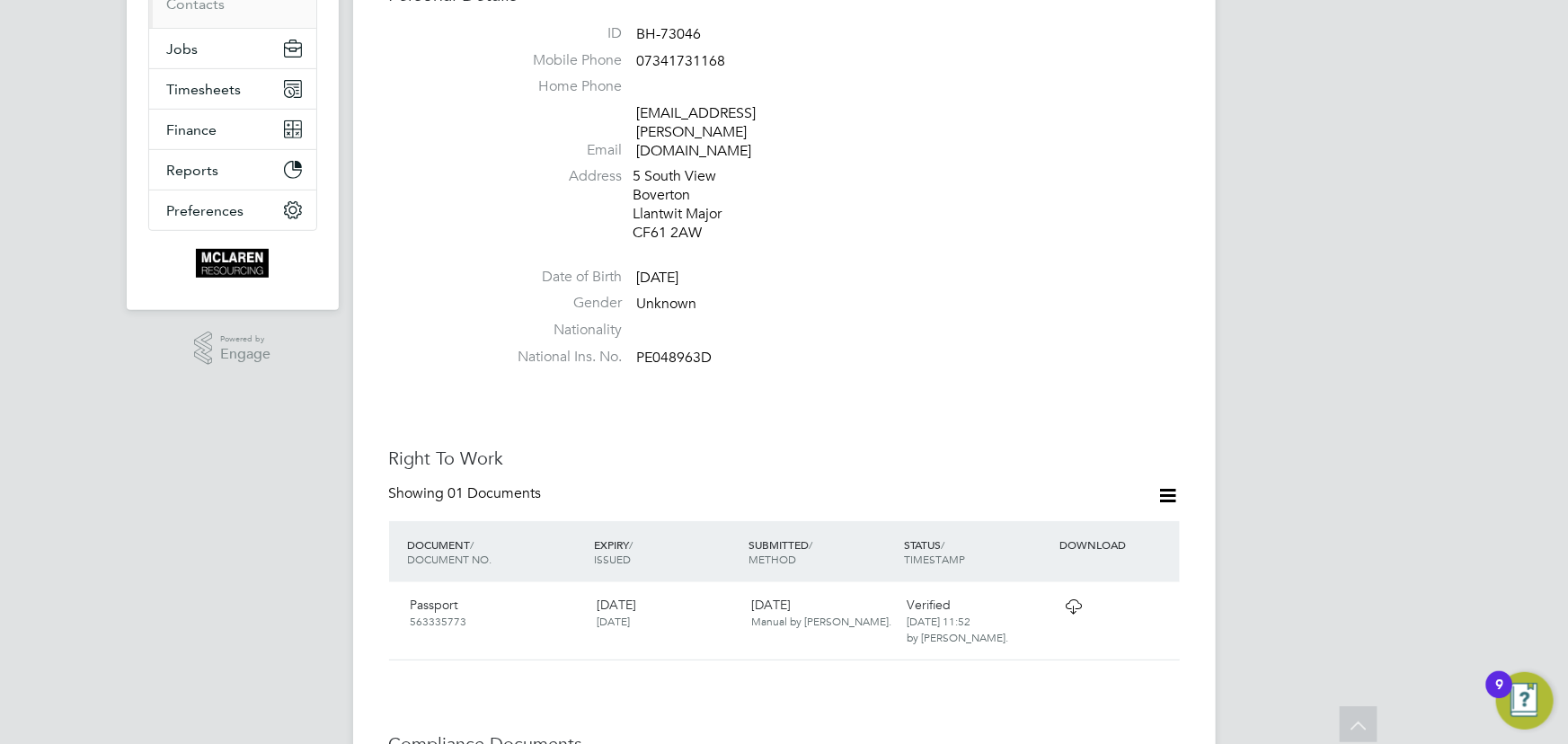
scroll to position [326, 0]
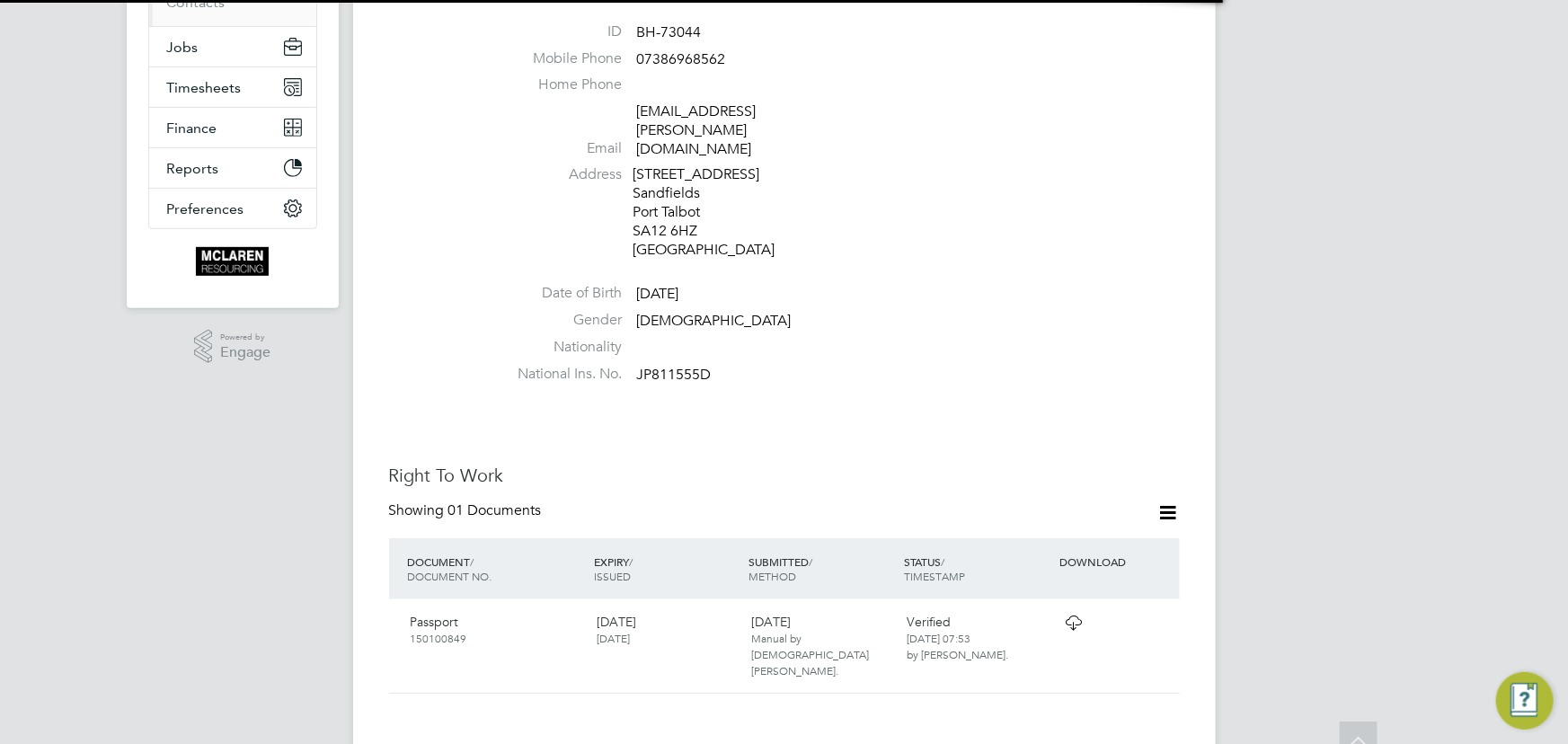
scroll to position [572, 0]
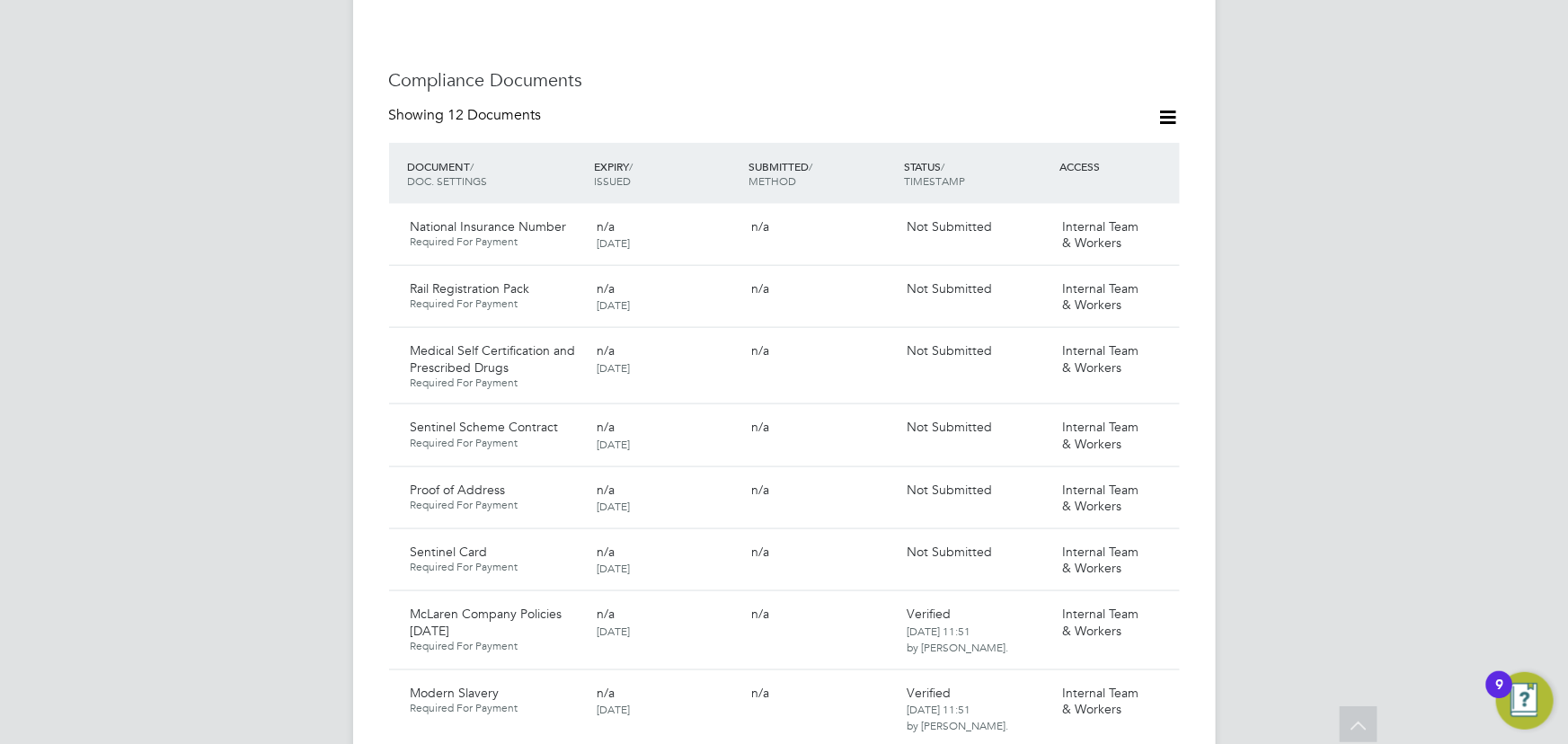
scroll to position [490, 0]
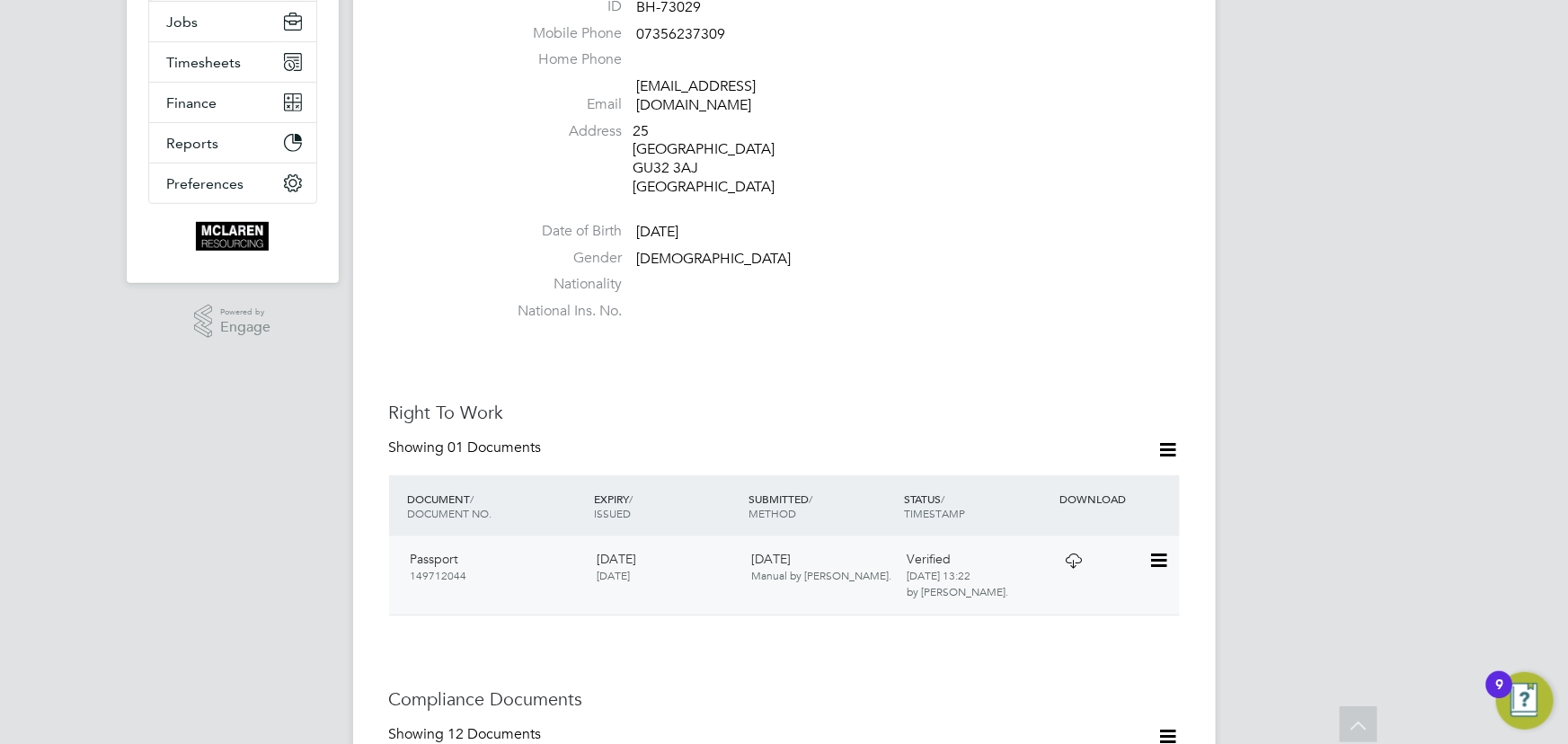
scroll to position [81, 0]
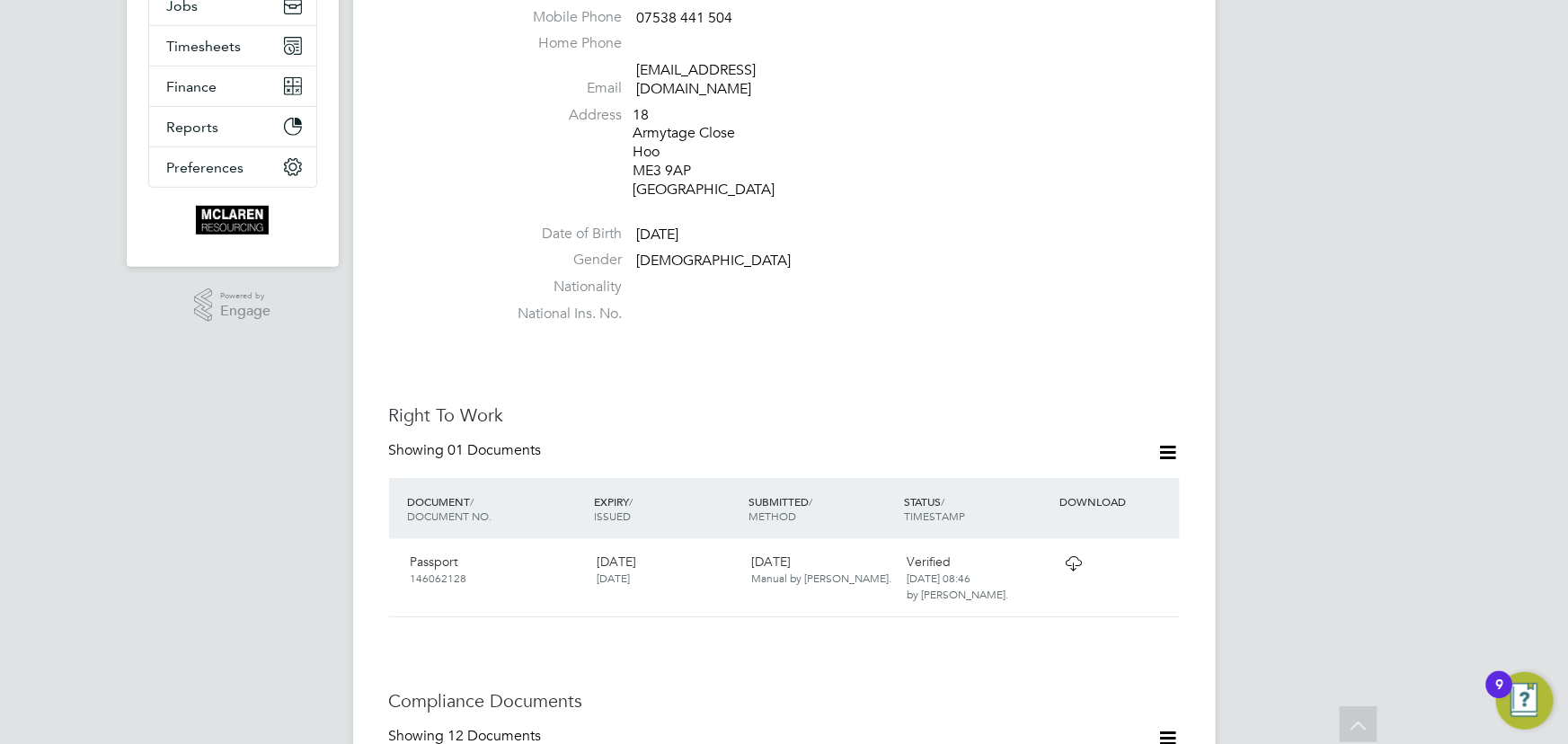
scroll to position [244, 0]
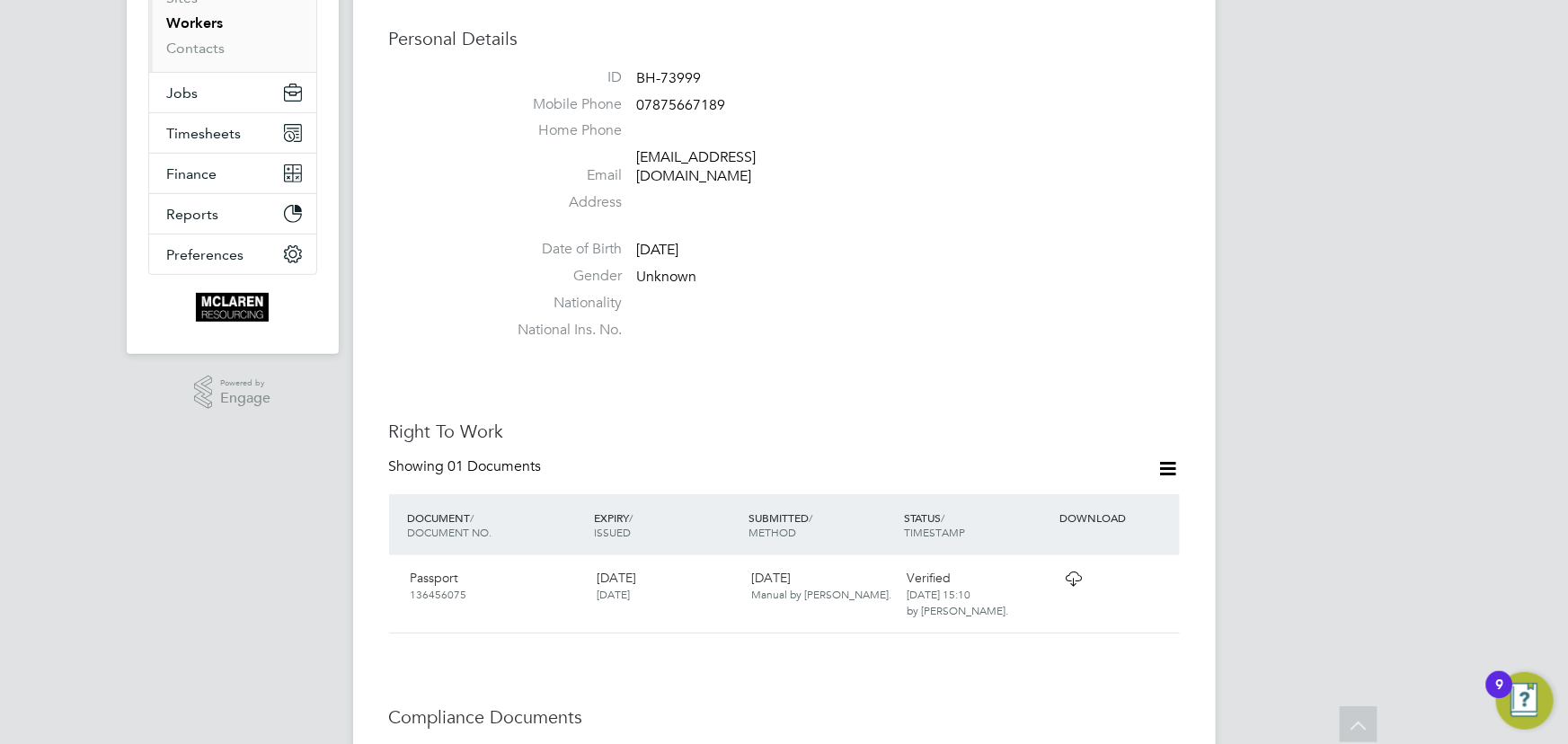
scroll to position [81, 0]
